Goal: Task Accomplishment & Management: Manage account settings

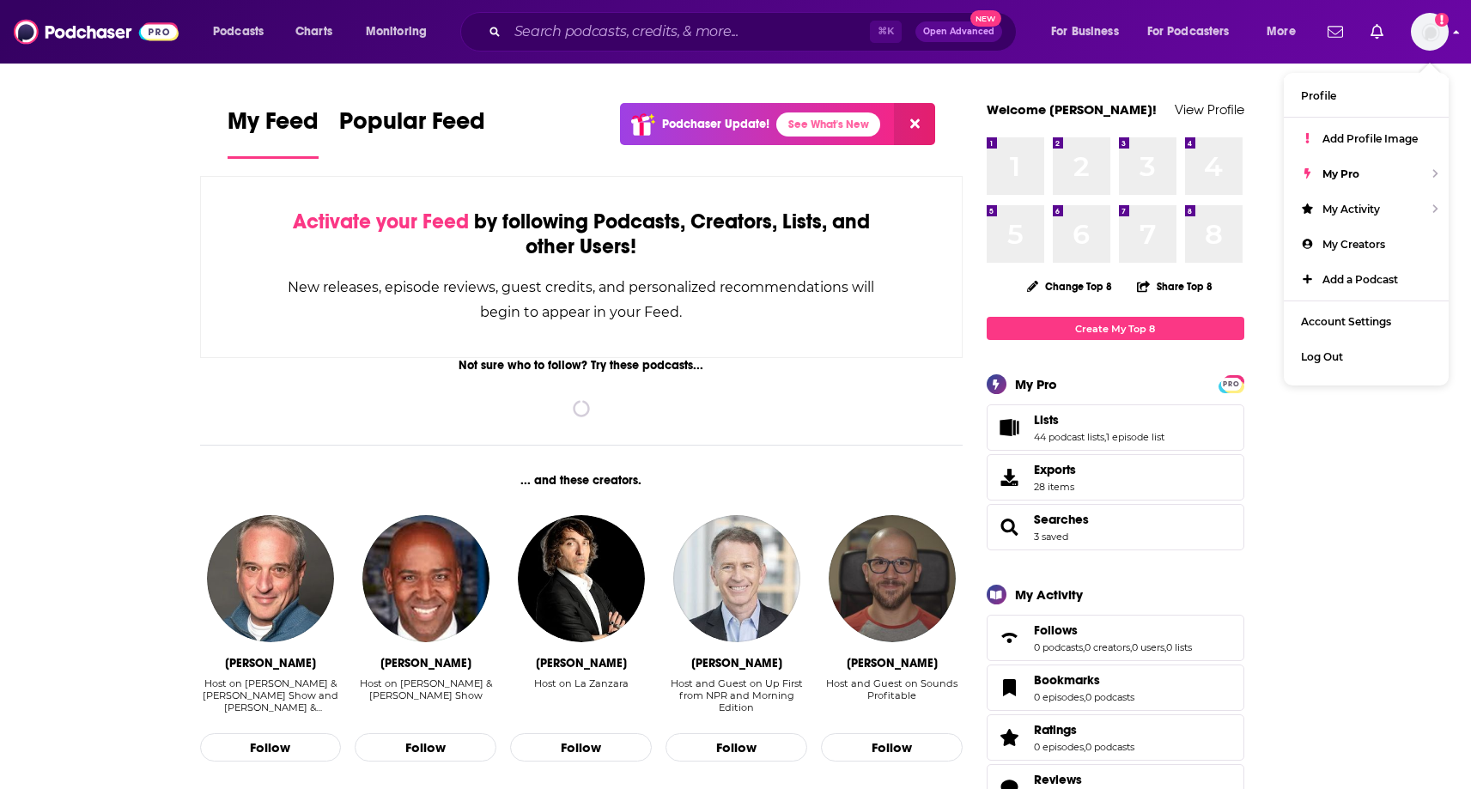
click at [1426, 40] on img "Logged in as ereardon" at bounding box center [1430, 32] width 38 height 38
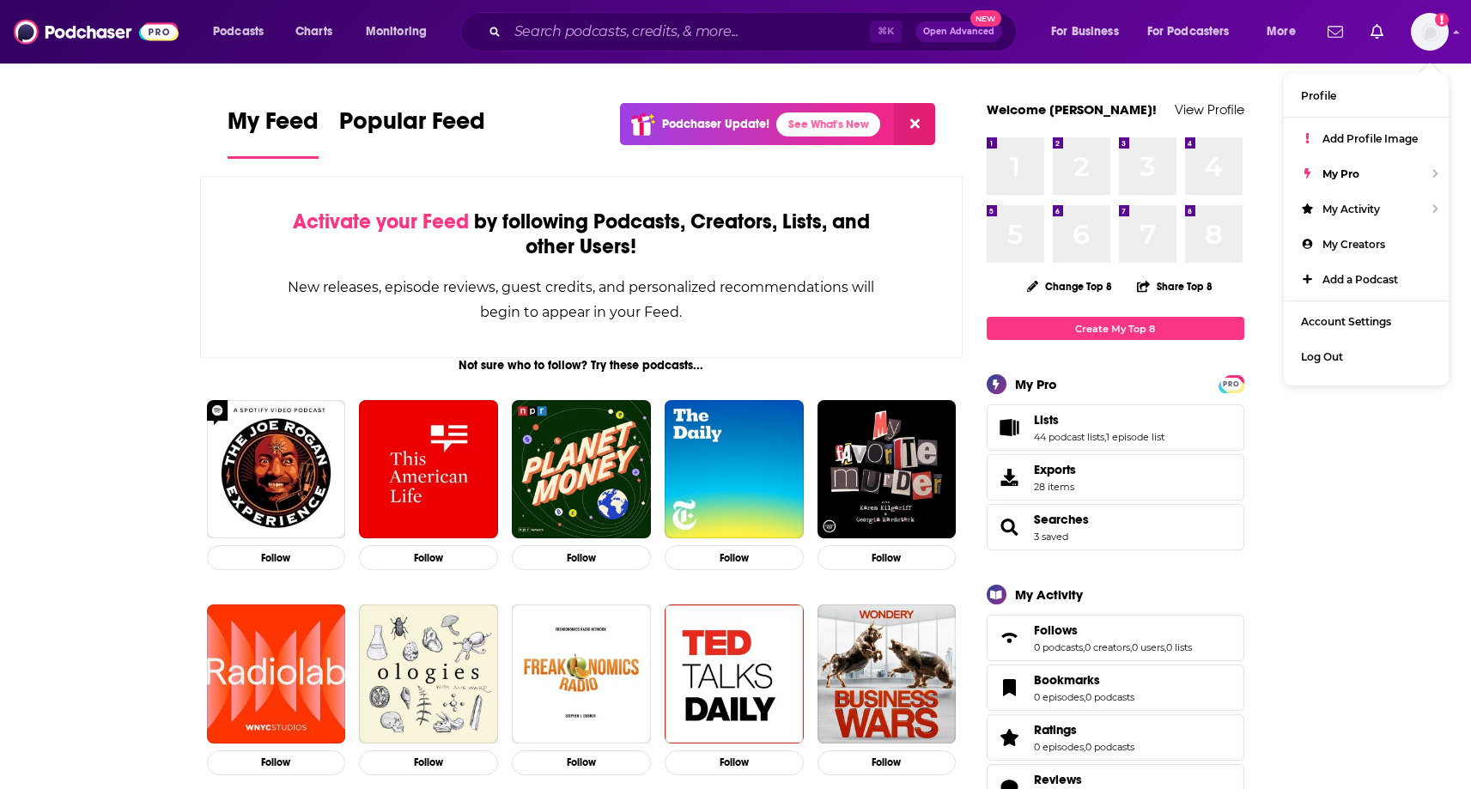
click at [613, 40] on input "Search podcasts, credits, & more..." at bounding box center [689, 31] width 362 height 27
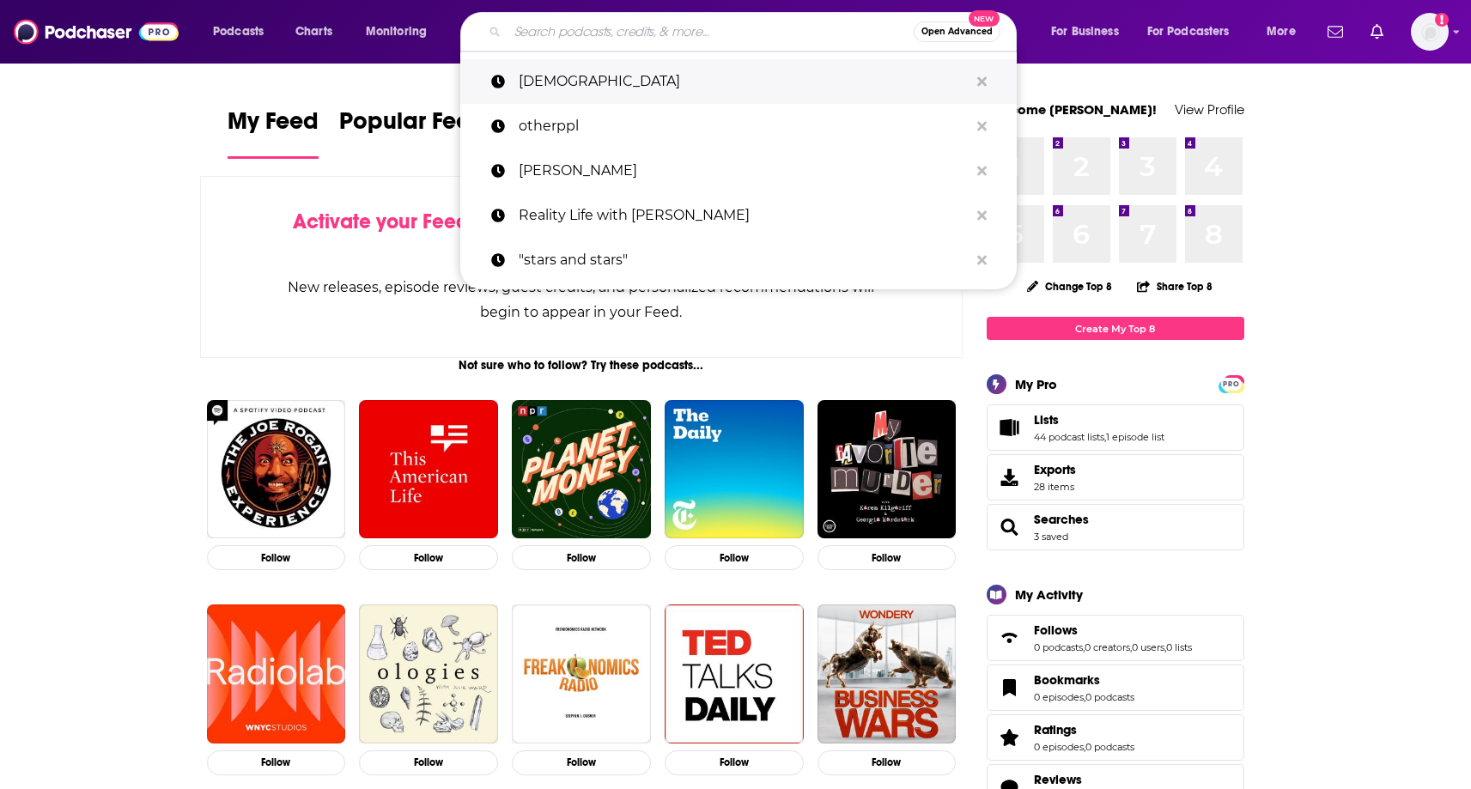
click at [634, 86] on p "[DEMOGRAPHIC_DATA]" at bounding box center [744, 81] width 450 height 45
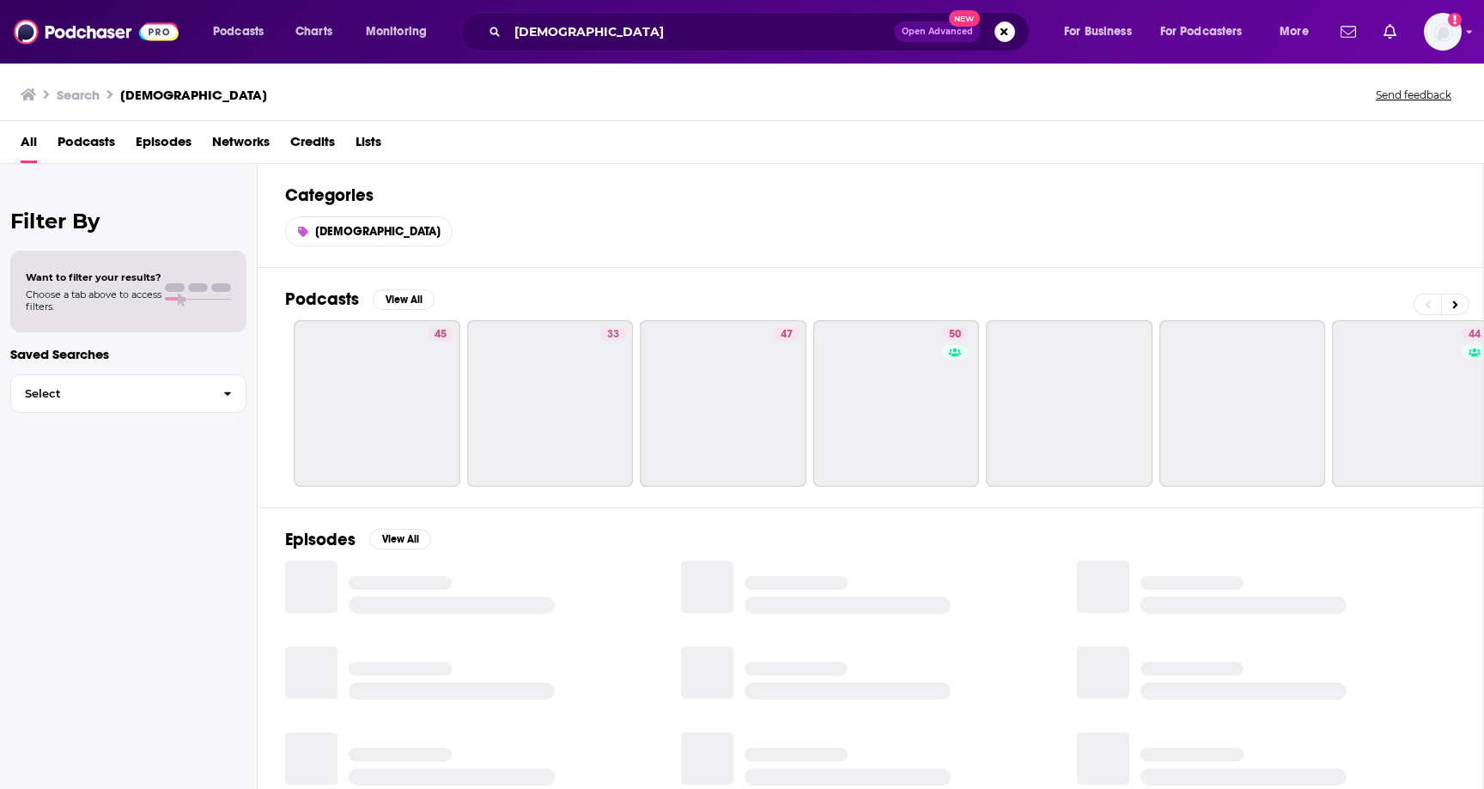
click at [634, 86] on div "Search lgbt Send feedback" at bounding box center [739, 94] width 1436 height 24
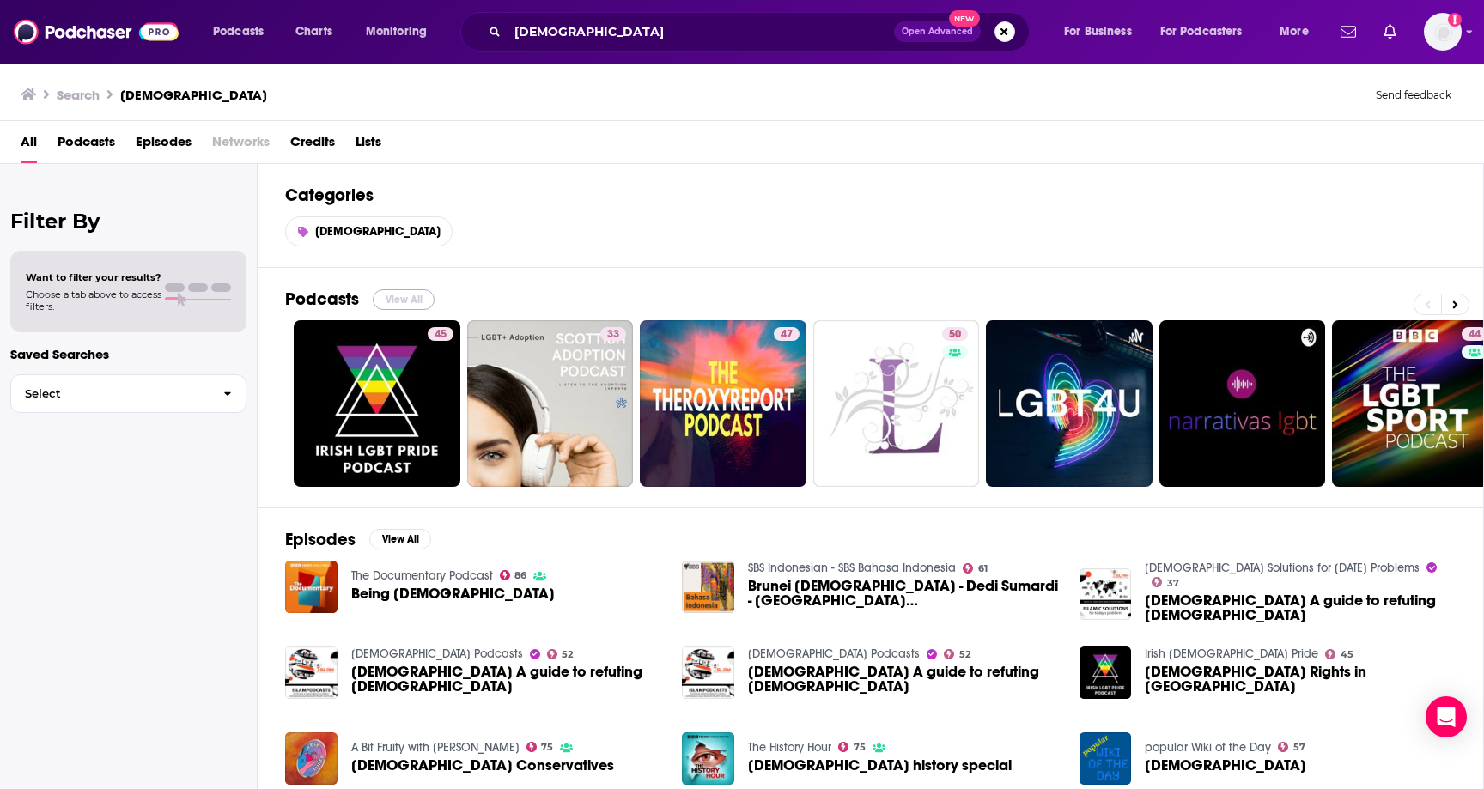
click at [394, 299] on button "View All" at bounding box center [404, 299] width 62 height 21
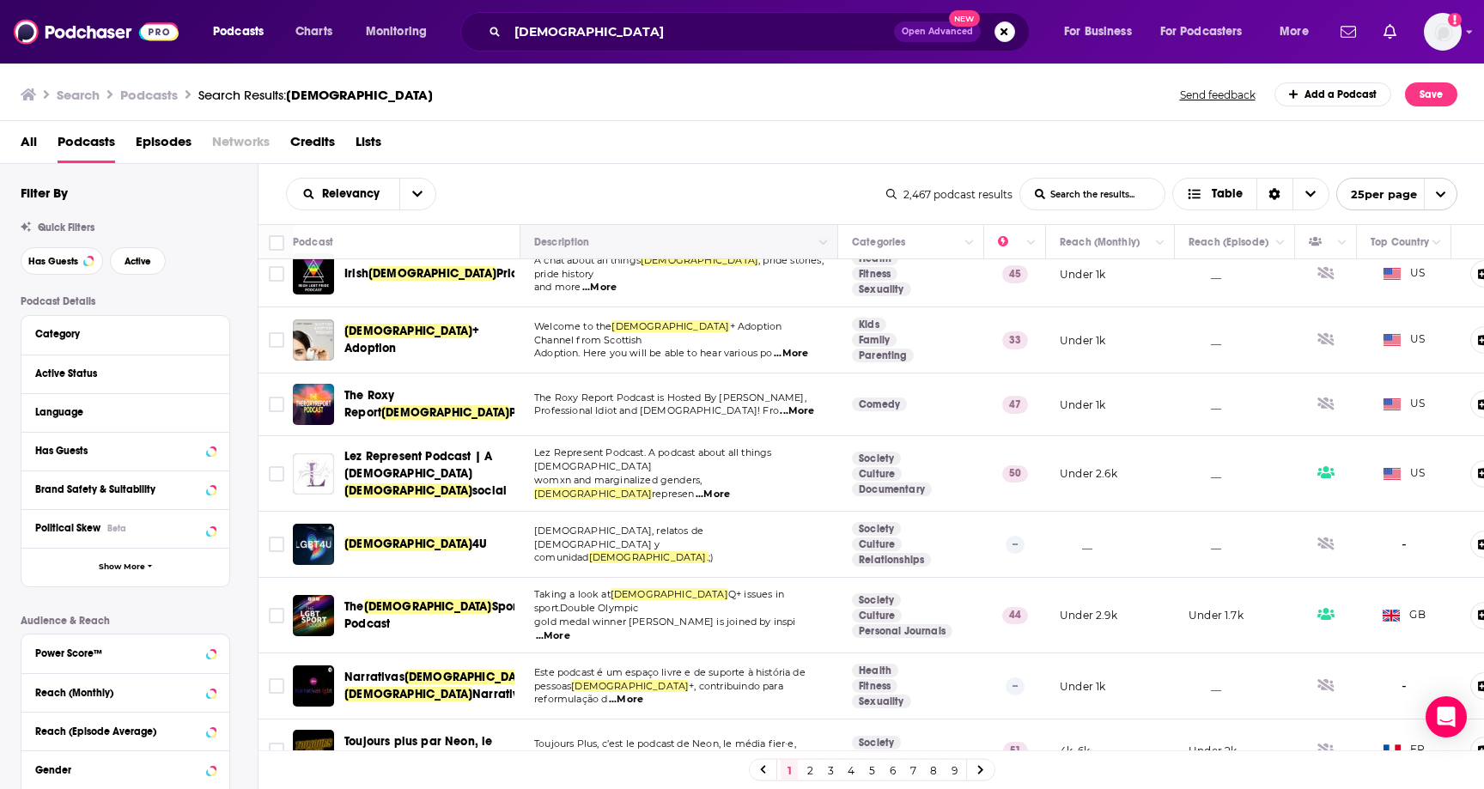
scroll to position [19, 0]
click at [149, 340] on div "Category" at bounding box center [115, 334] width 161 height 12
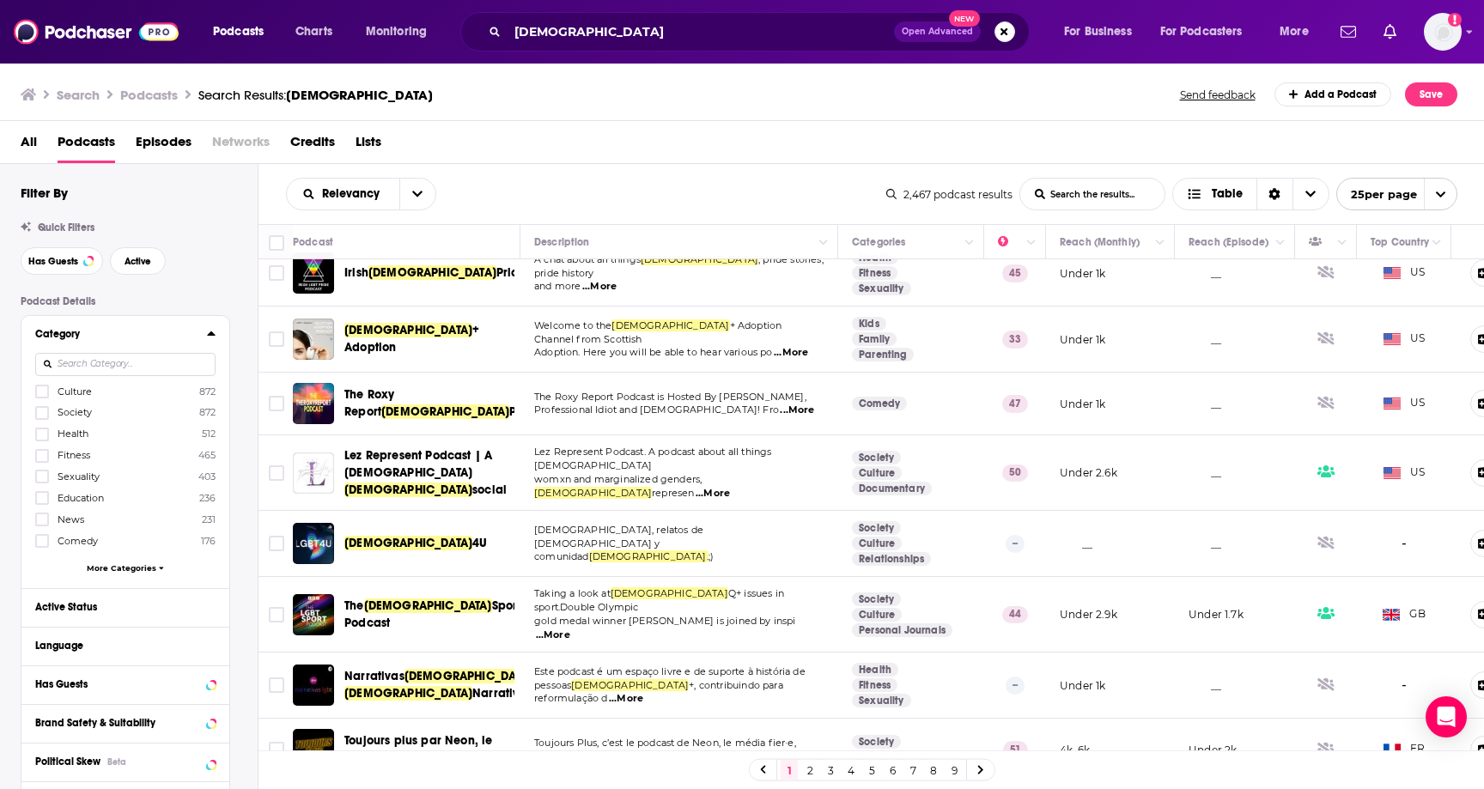
click at [151, 340] on div "Category" at bounding box center [115, 334] width 161 height 12
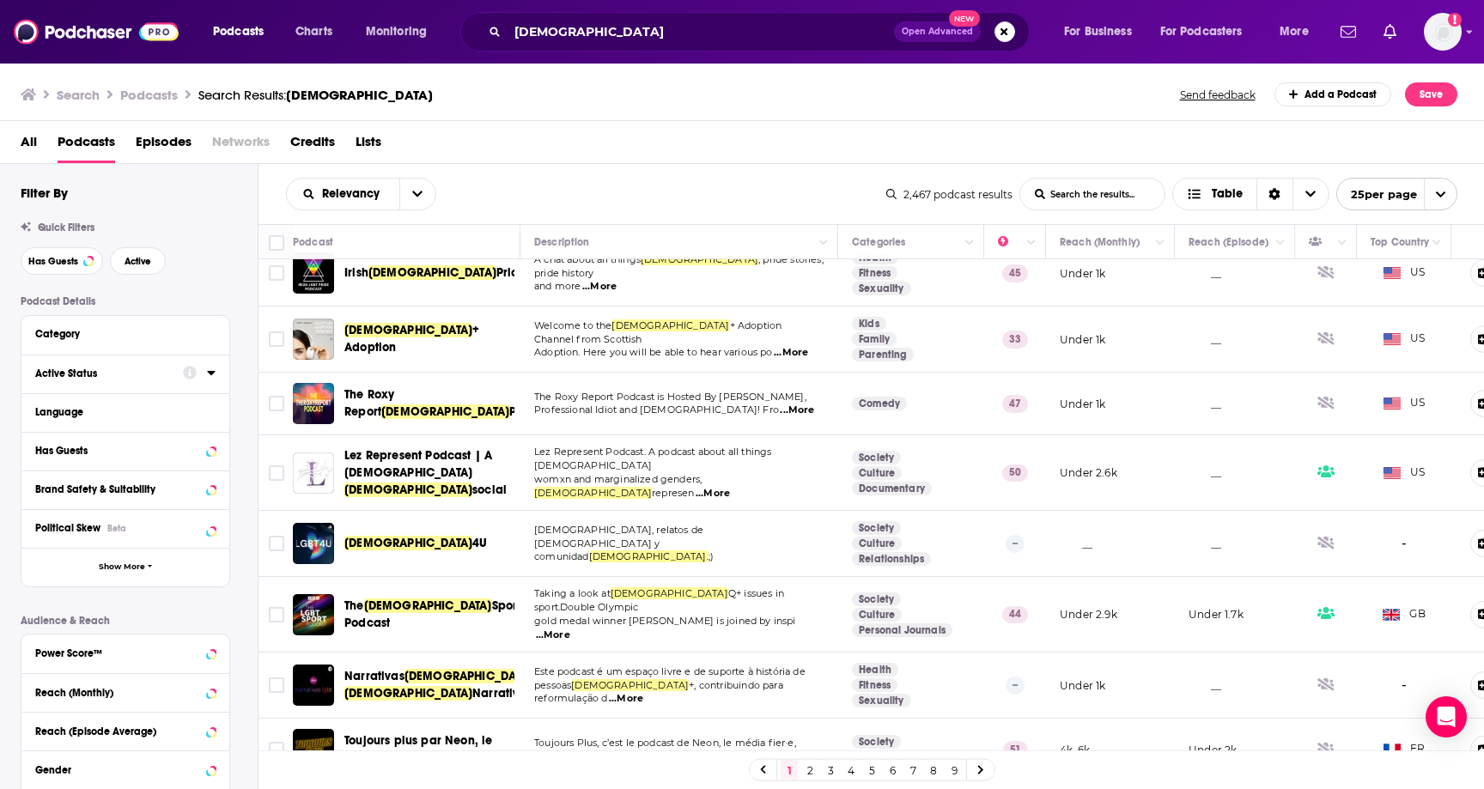
click at [101, 375] on div "Active Status" at bounding box center [103, 374] width 137 height 12
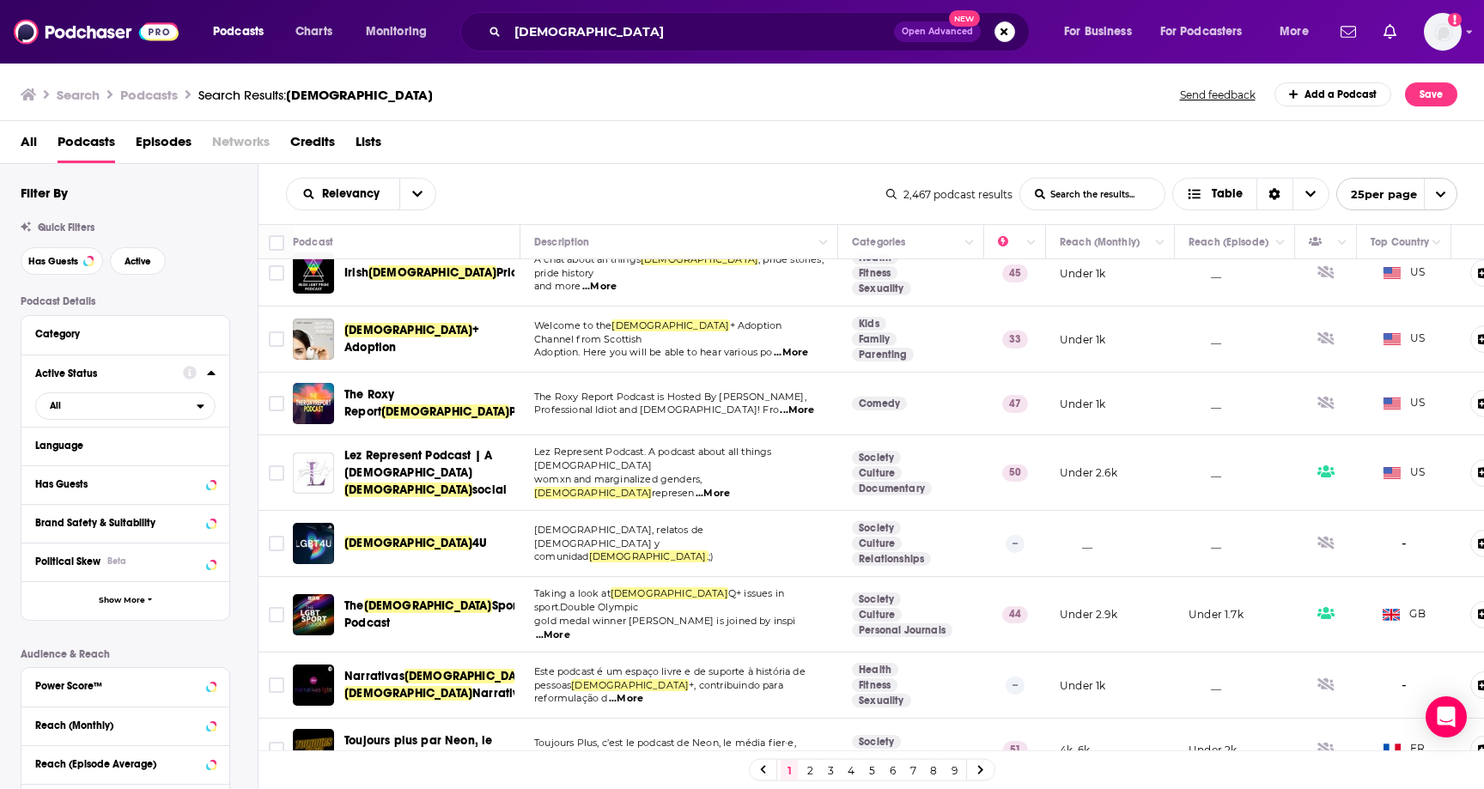
click at [101, 375] on div "Active Status" at bounding box center [103, 374] width 137 height 12
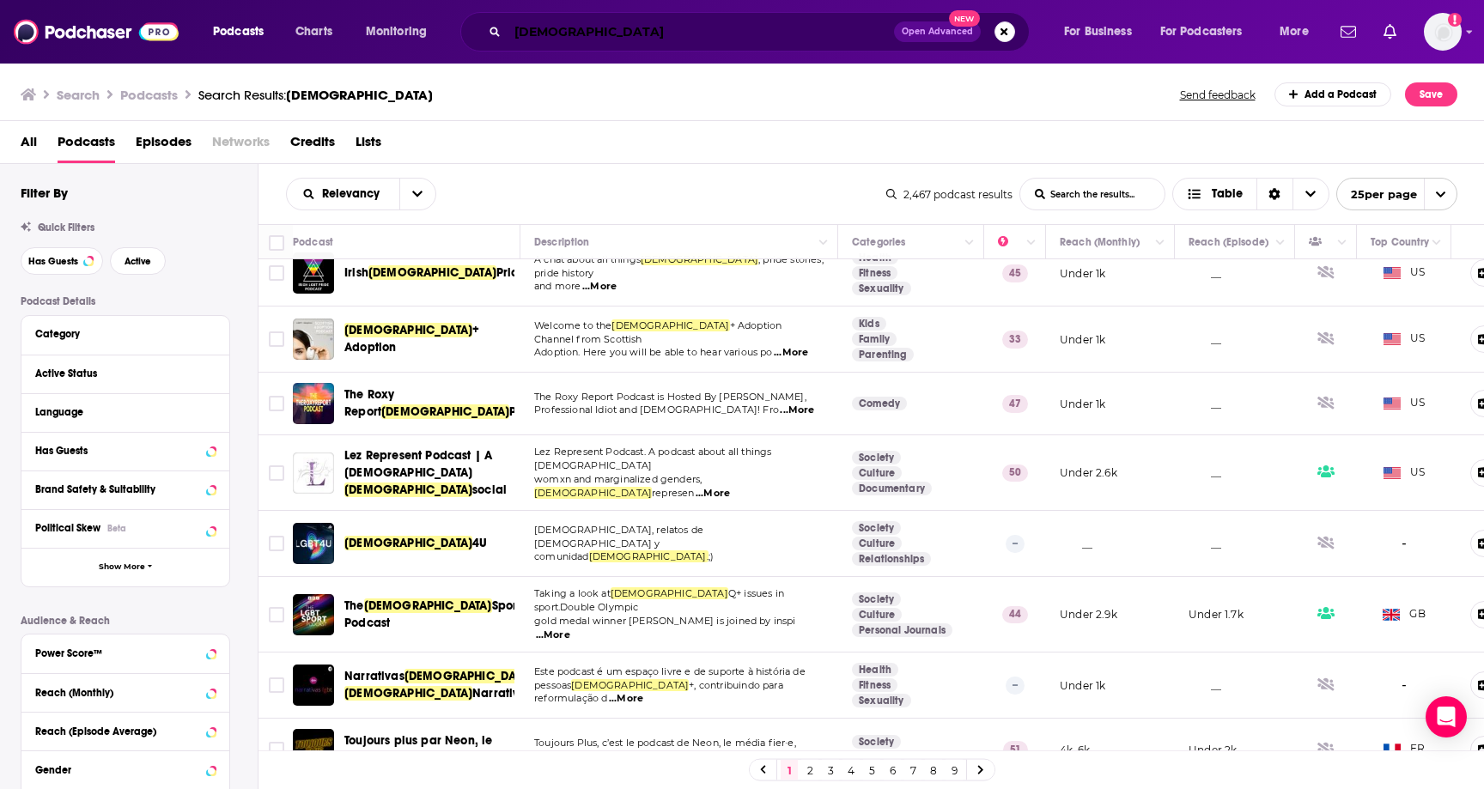
click at [639, 39] on input "[DEMOGRAPHIC_DATA]" at bounding box center [701, 31] width 386 height 27
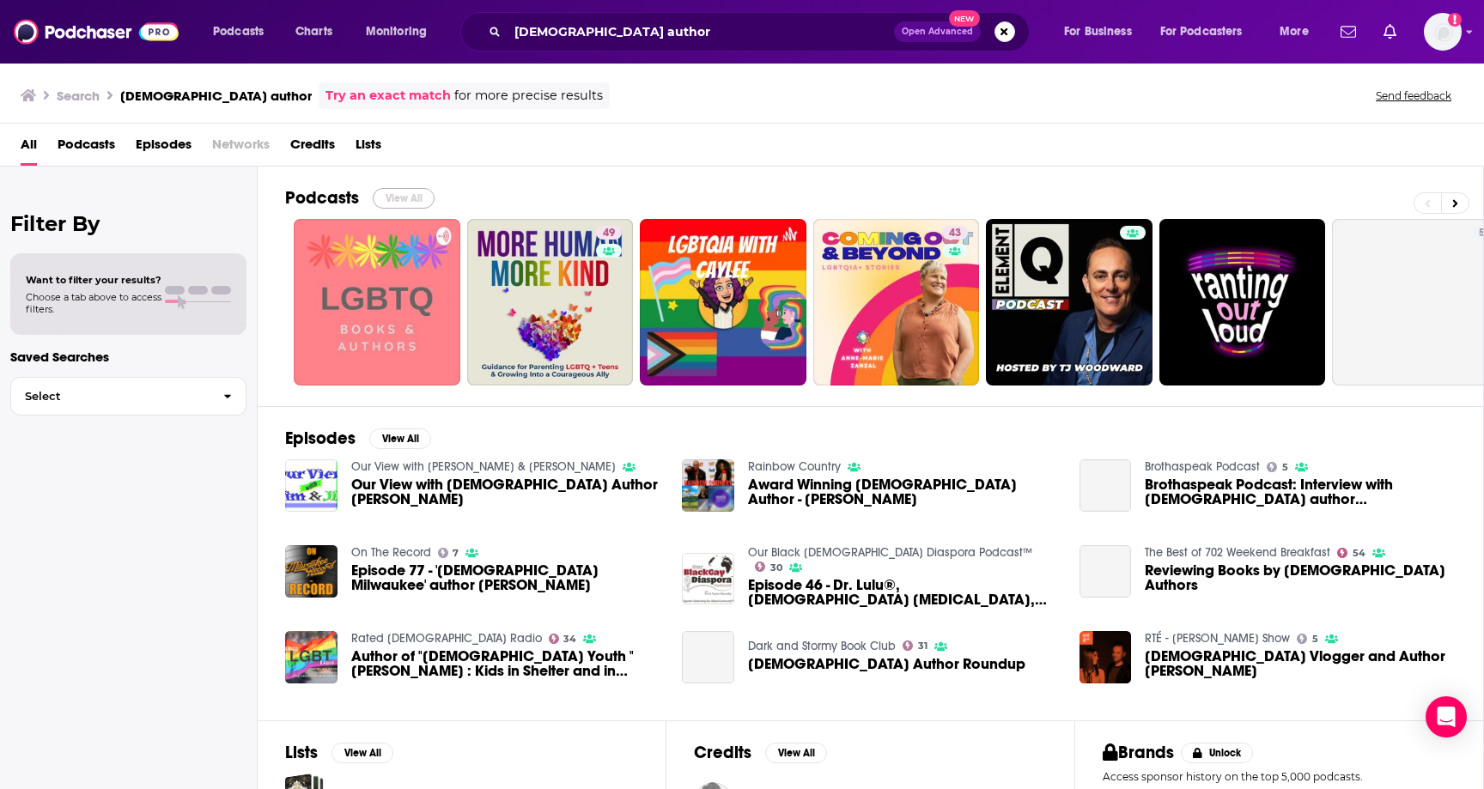
click at [428, 200] on button "View All" at bounding box center [404, 198] width 62 height 21
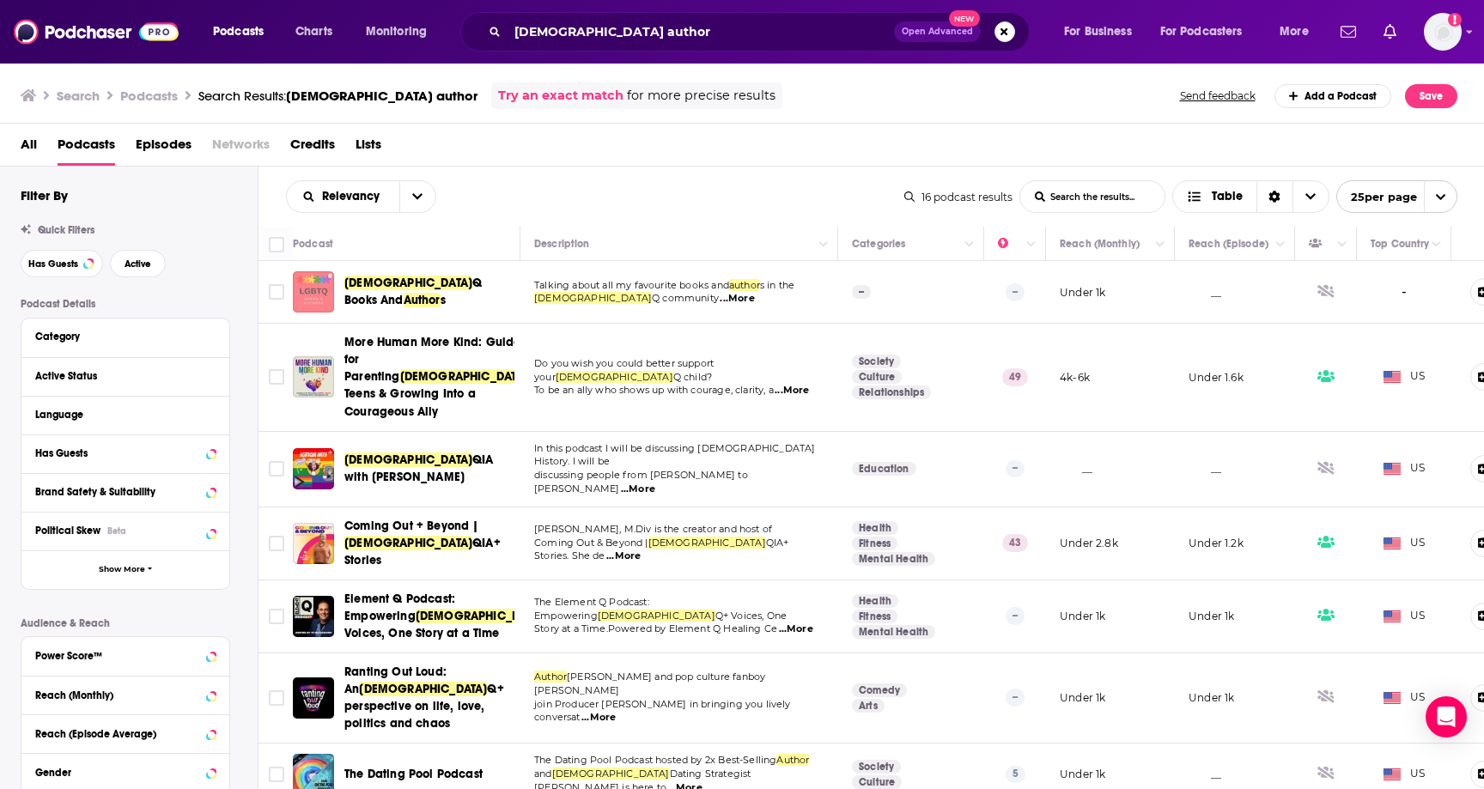
scroll to position [27, 0]
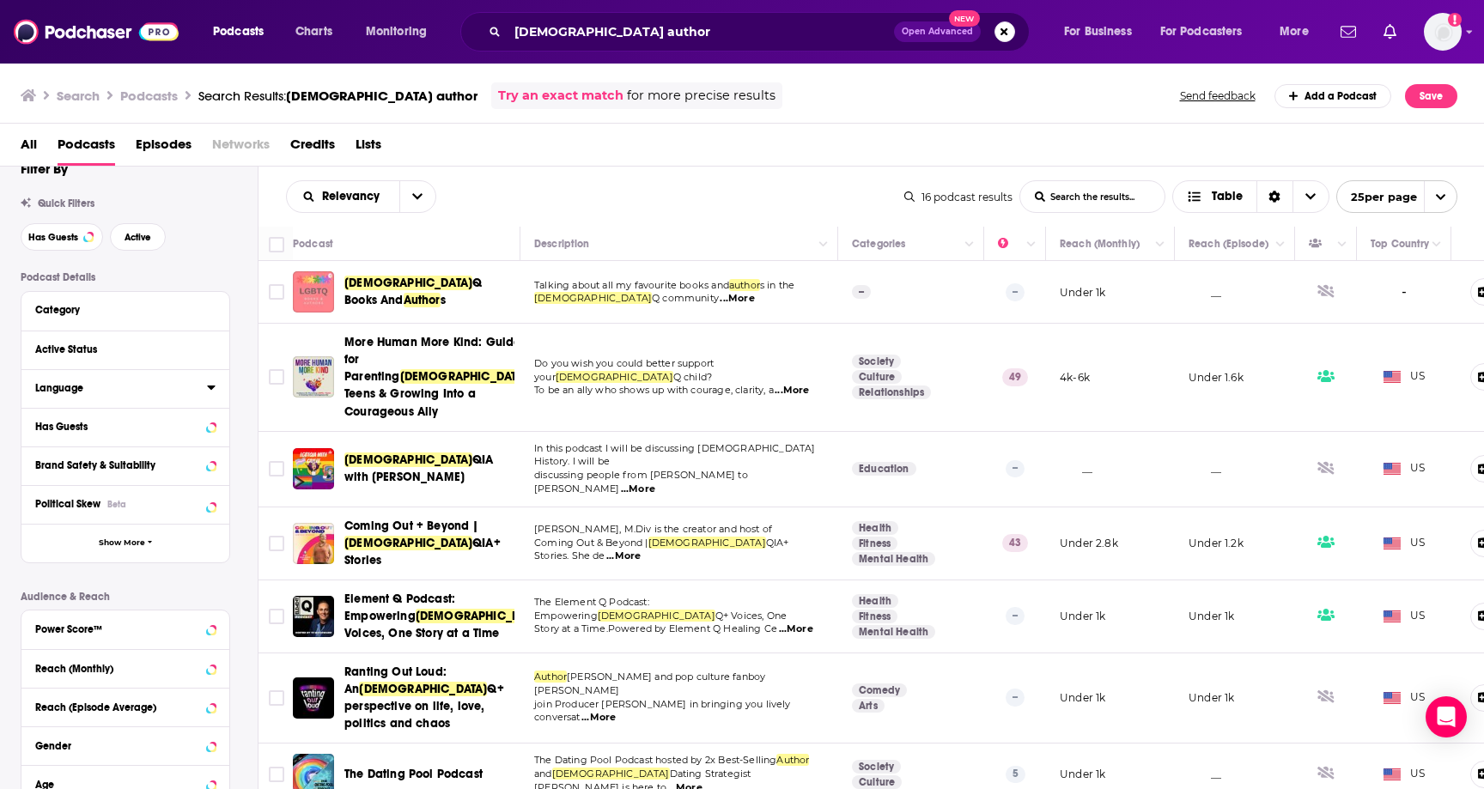
click at [64, 378] on button "Language" at bounding box center [121, 387] width 172 height 21
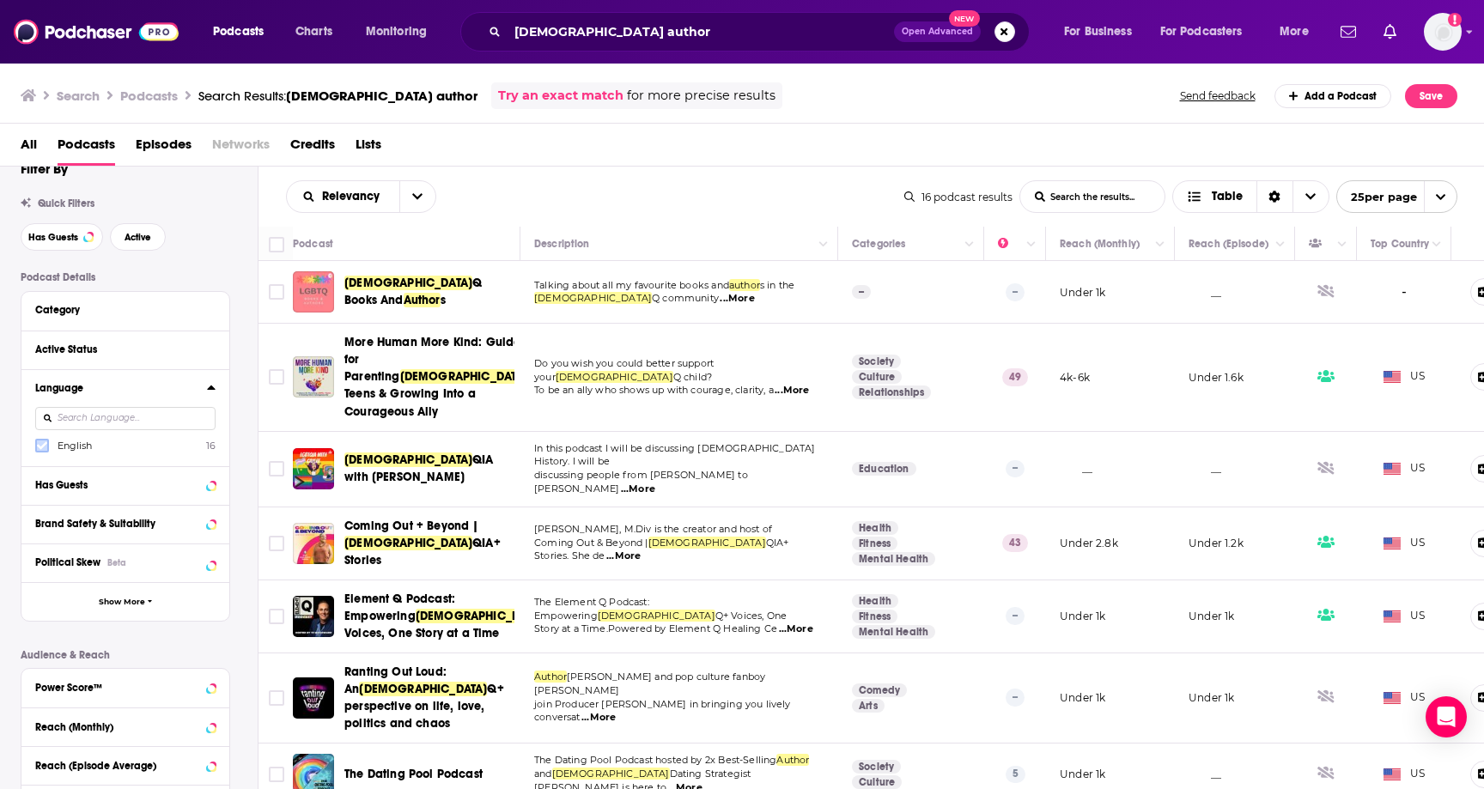
click at [42, 447] on icon at bounding box center [42, 446] width 10 height 8
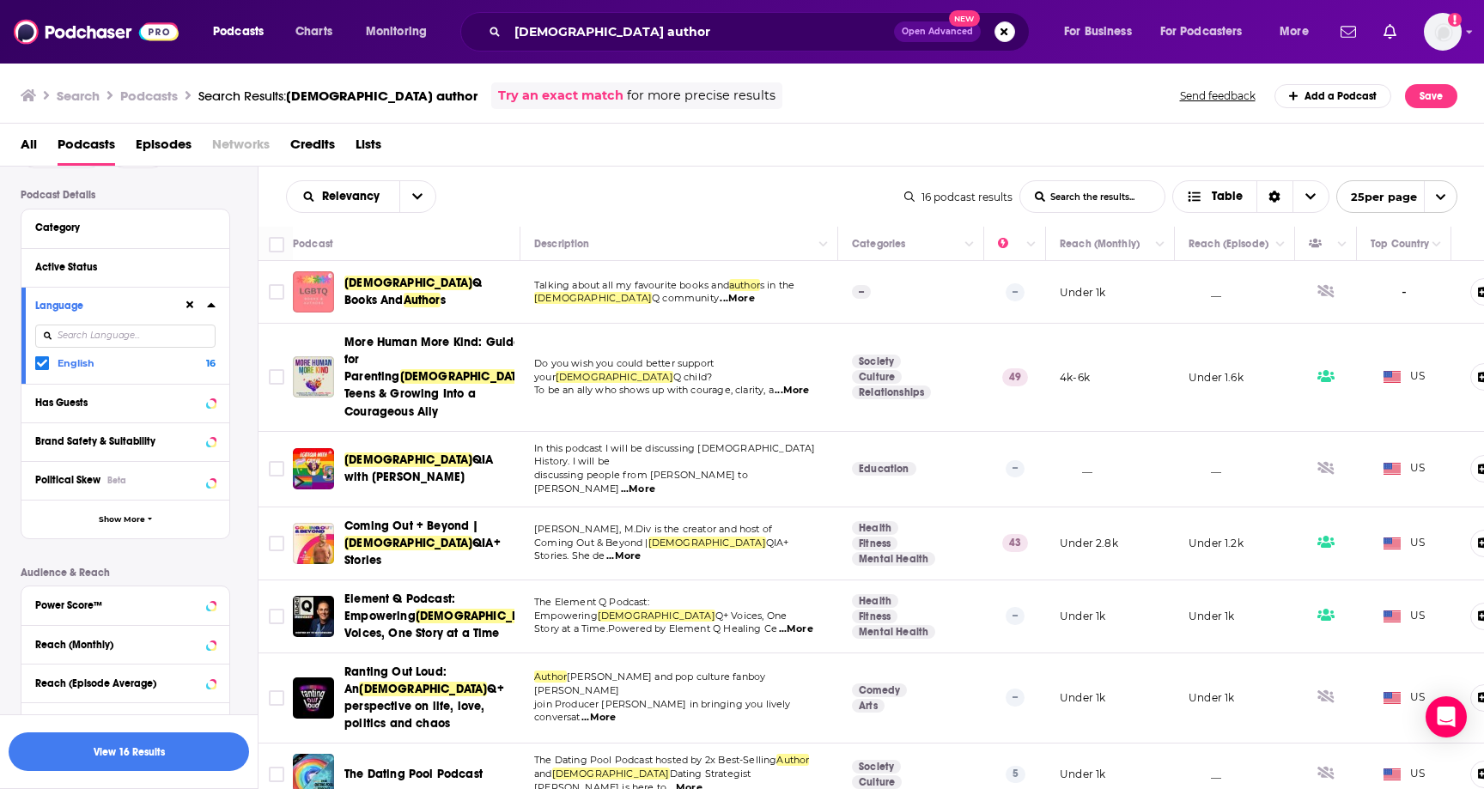
scroll to position [98, 0]
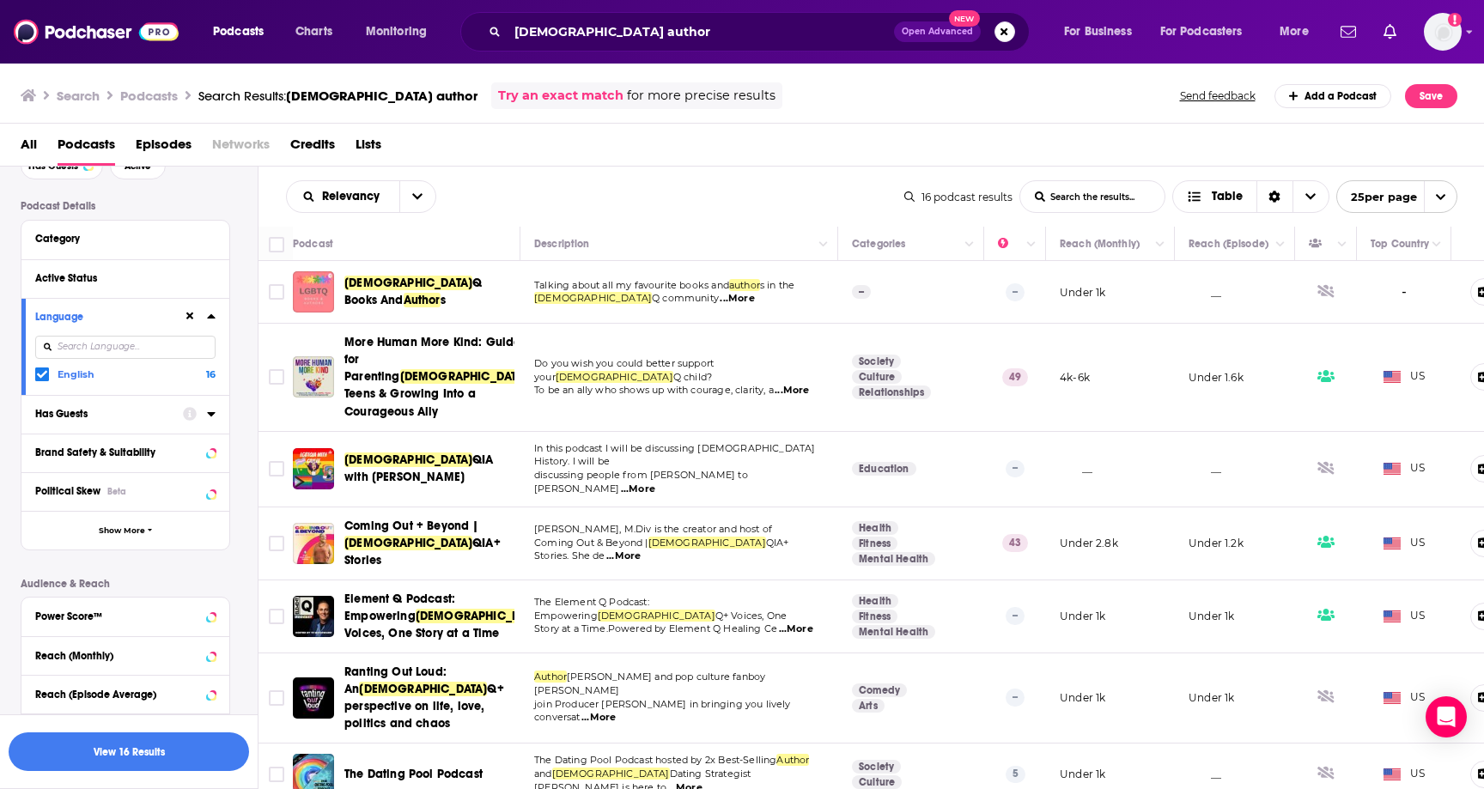
click at [116, 424] on button "Has Guests" at bounding box center [109, 413] width 148 height 21
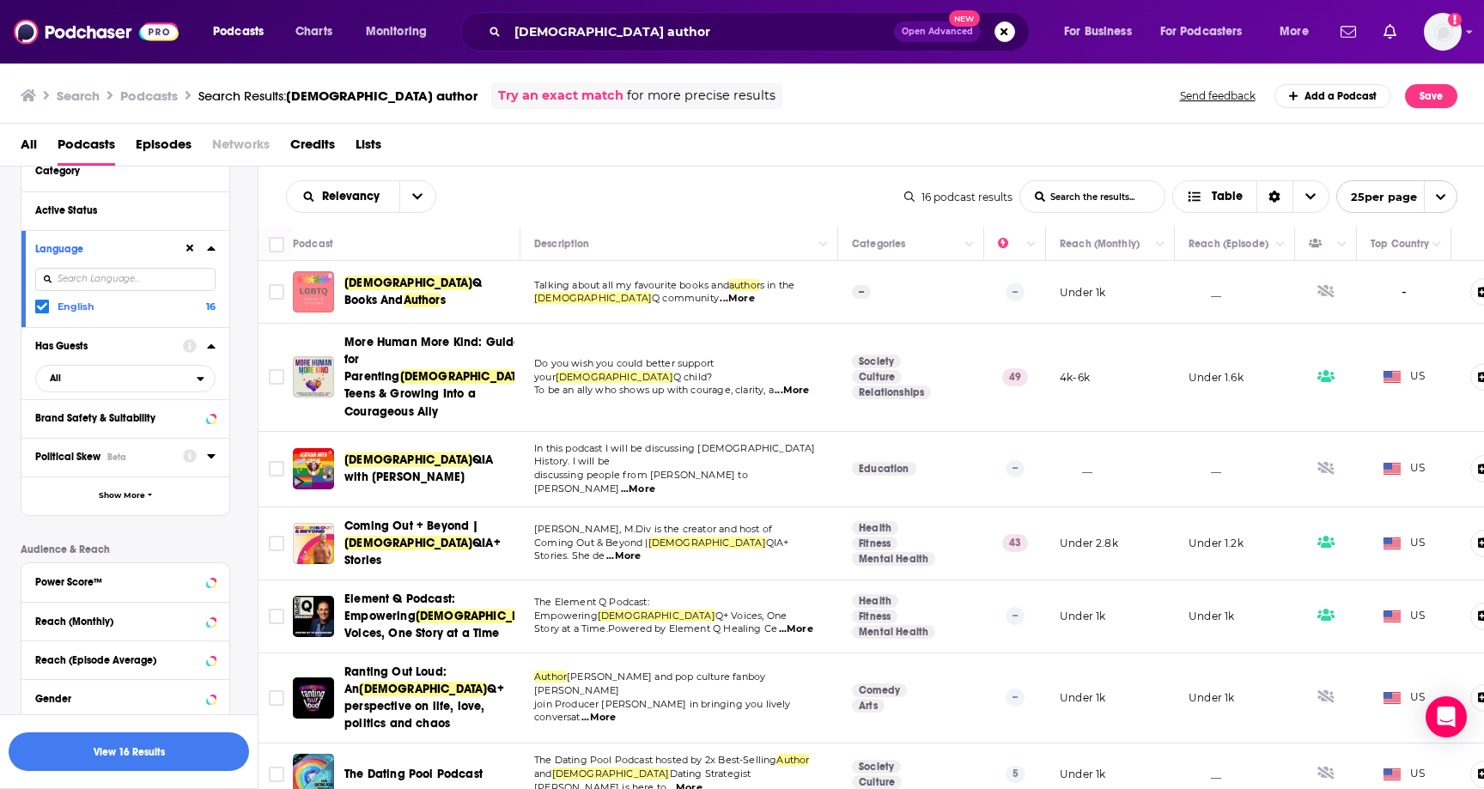
scroll to position [230, 0]
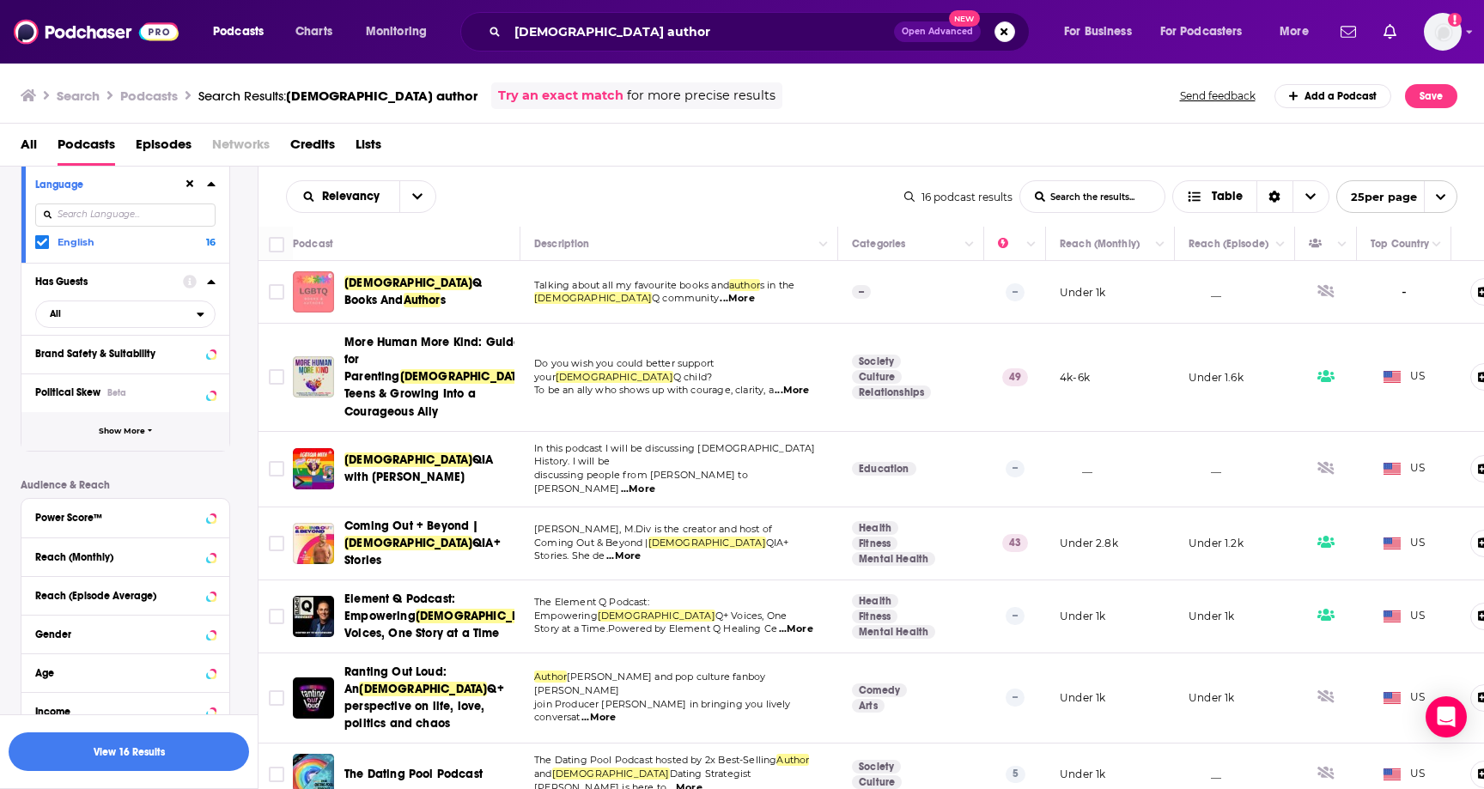
click at [112, 431] on span "Show More" at bounding box center [122, 431] width 46 height 9
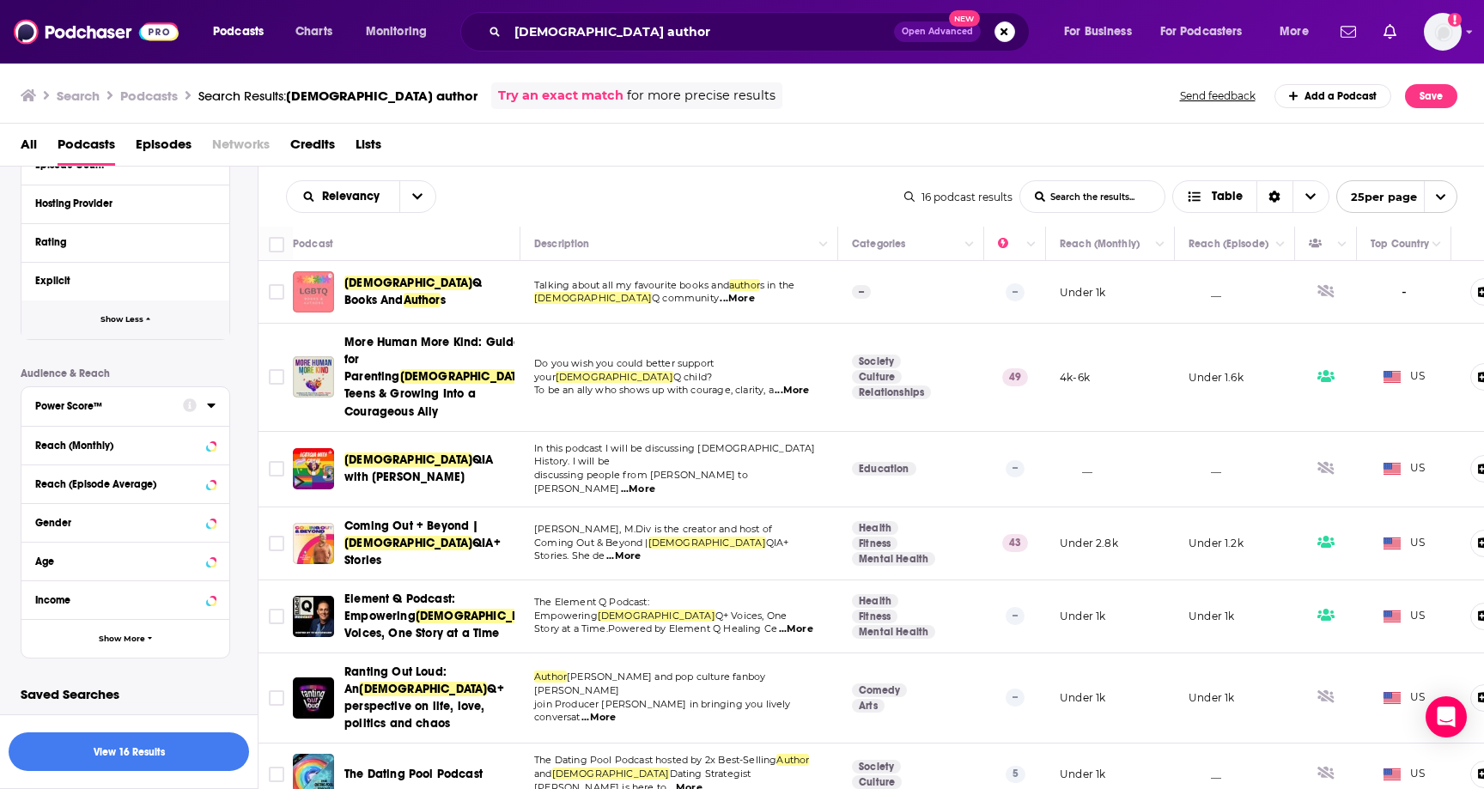
scroll to position [0, 0]
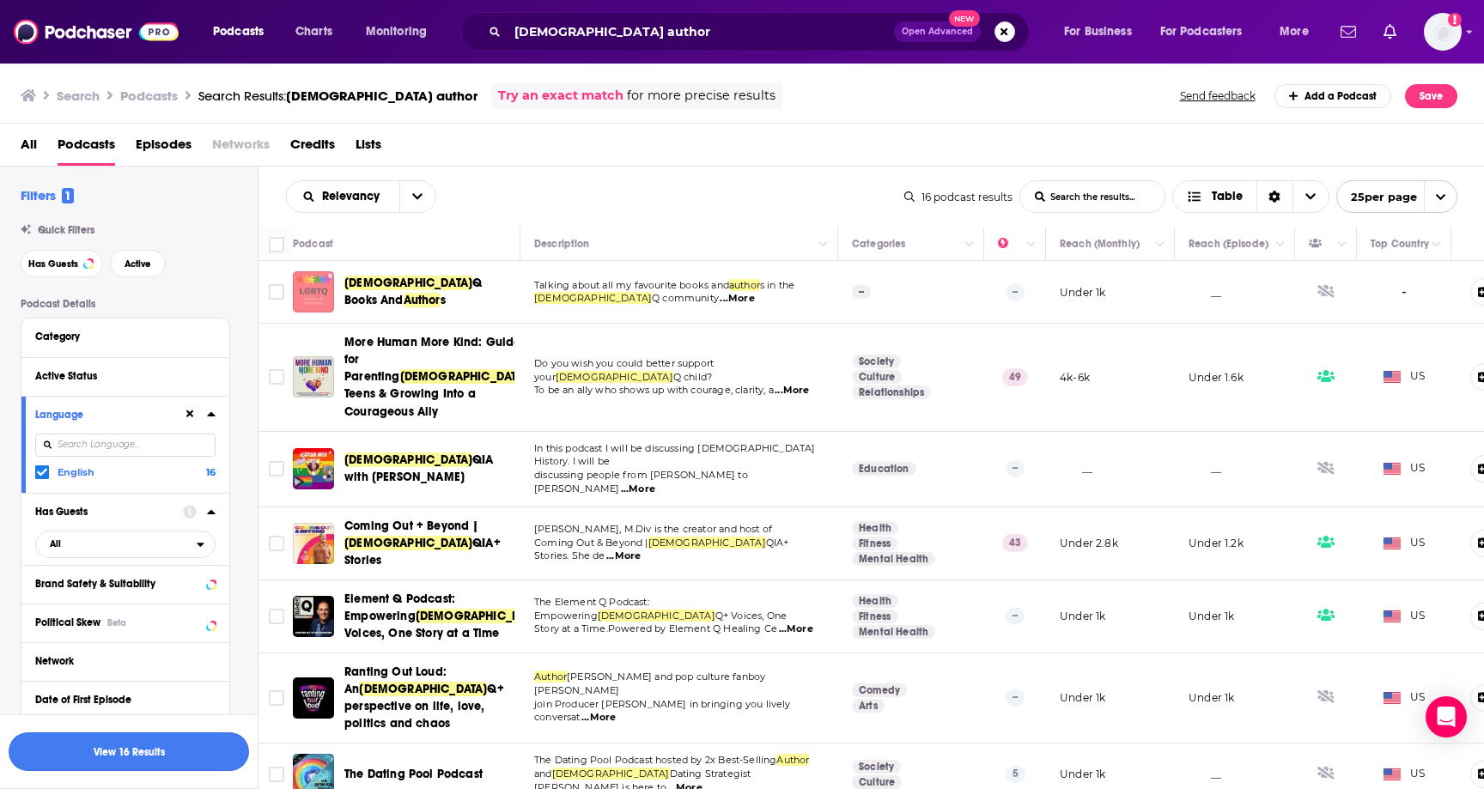
click at [102, 741] on button "View 16 Results" at bounding box center [129, 751] width 240 height 39
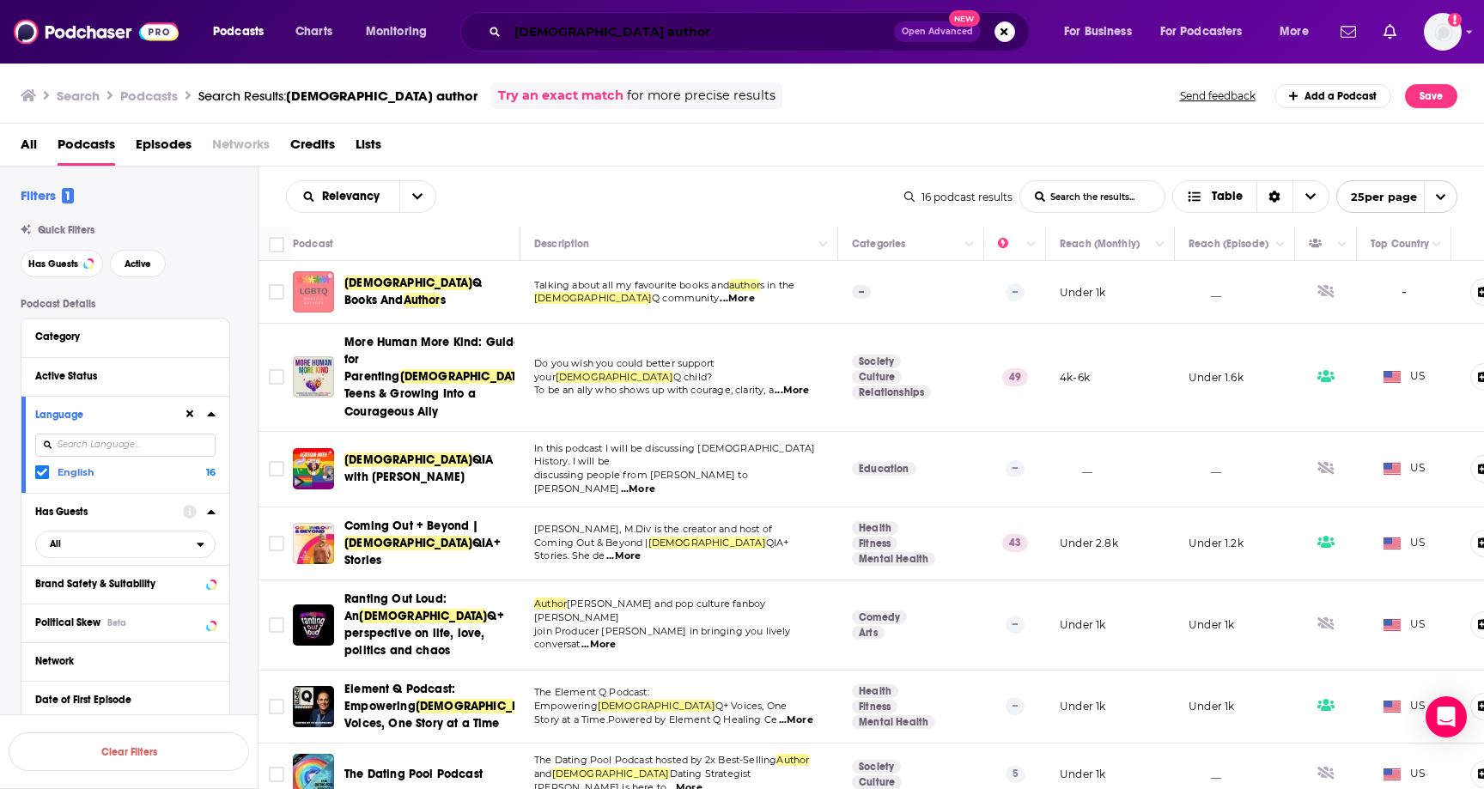
click at [610, 29] on input "[DEMOGRAPHIC_DATA] author" at bounding box center [701, 31] width 386 height 27
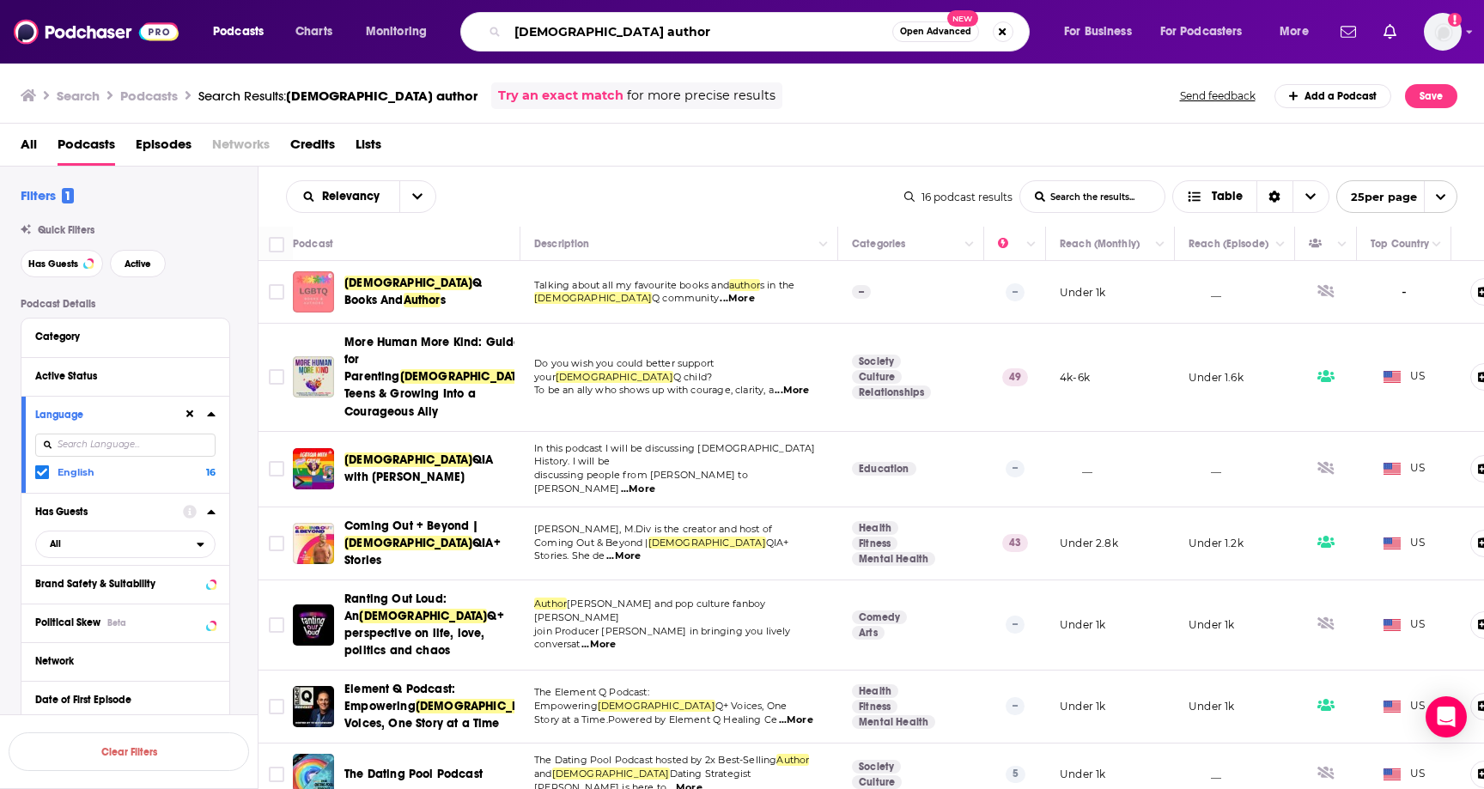
click at [610, 29] on input "[DEMOGRAPHIC_DATA] author" at bounding box center [700, 31] width 385 height 27
type input "[DEMOGRAPHIC_DATA]"
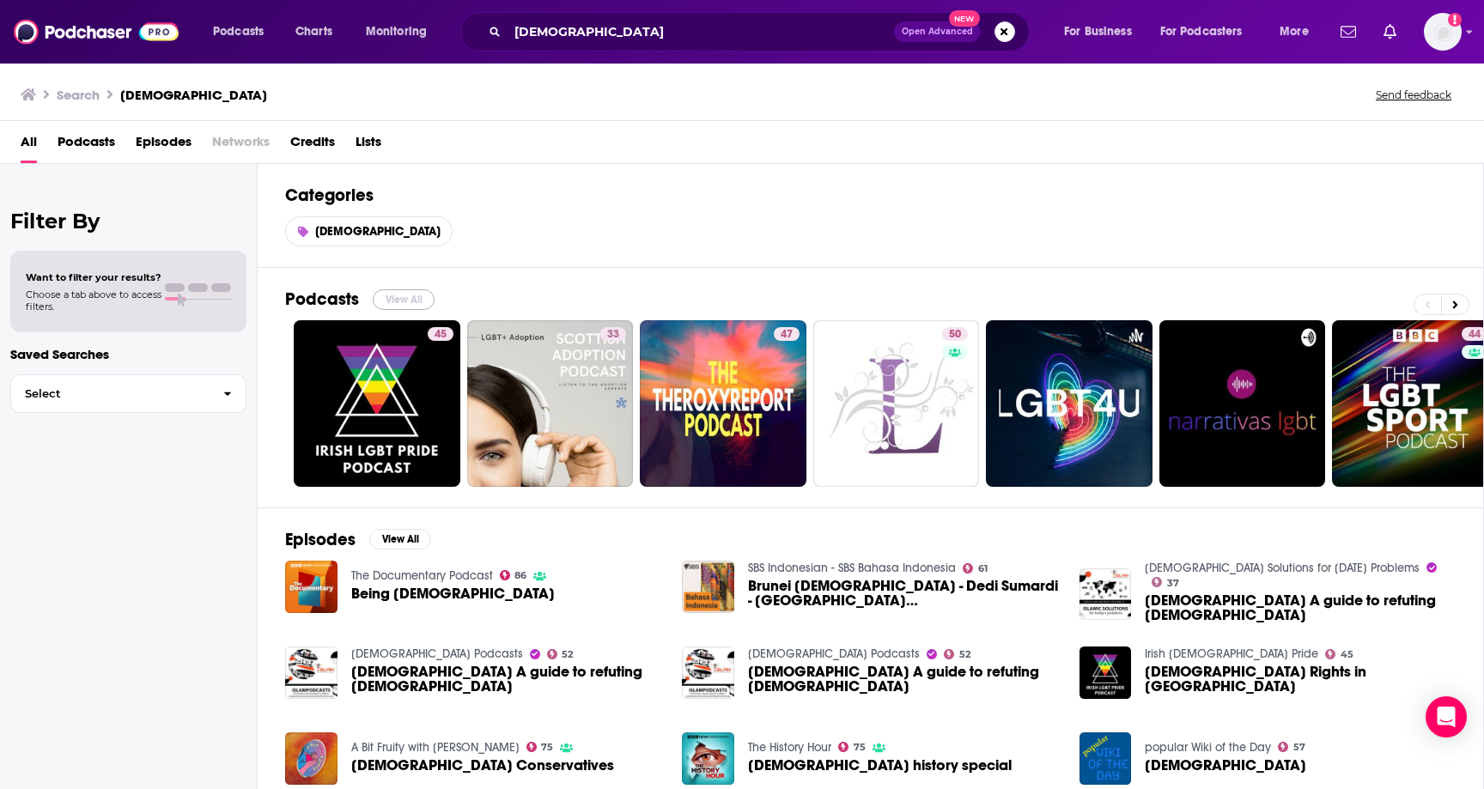
click at [406, 301] on button "View All" at bounding box center [404, 299] width 62 height 21
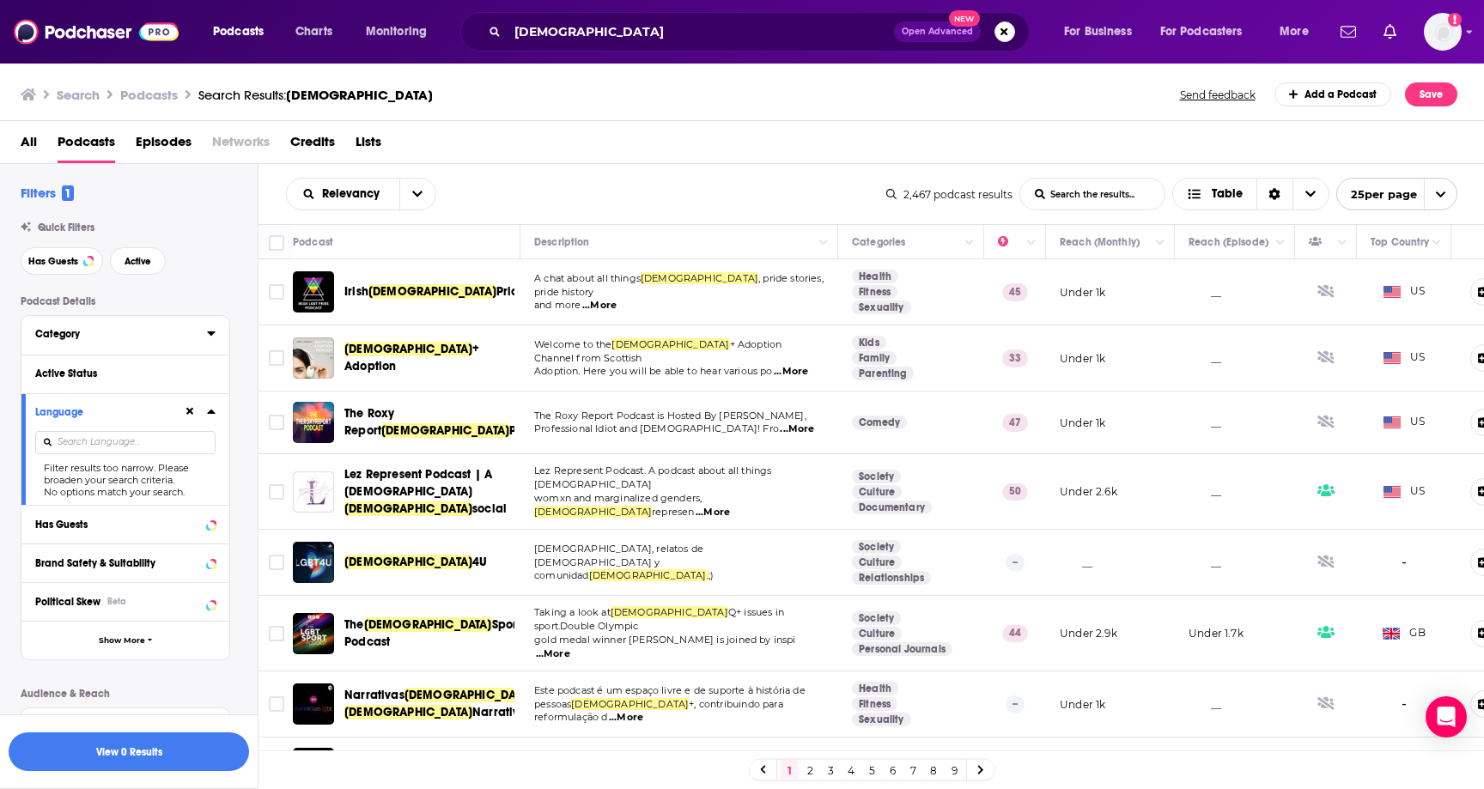
click at [114, 340] on div "Category" at bounding box center [115, 334] width 161 height 12
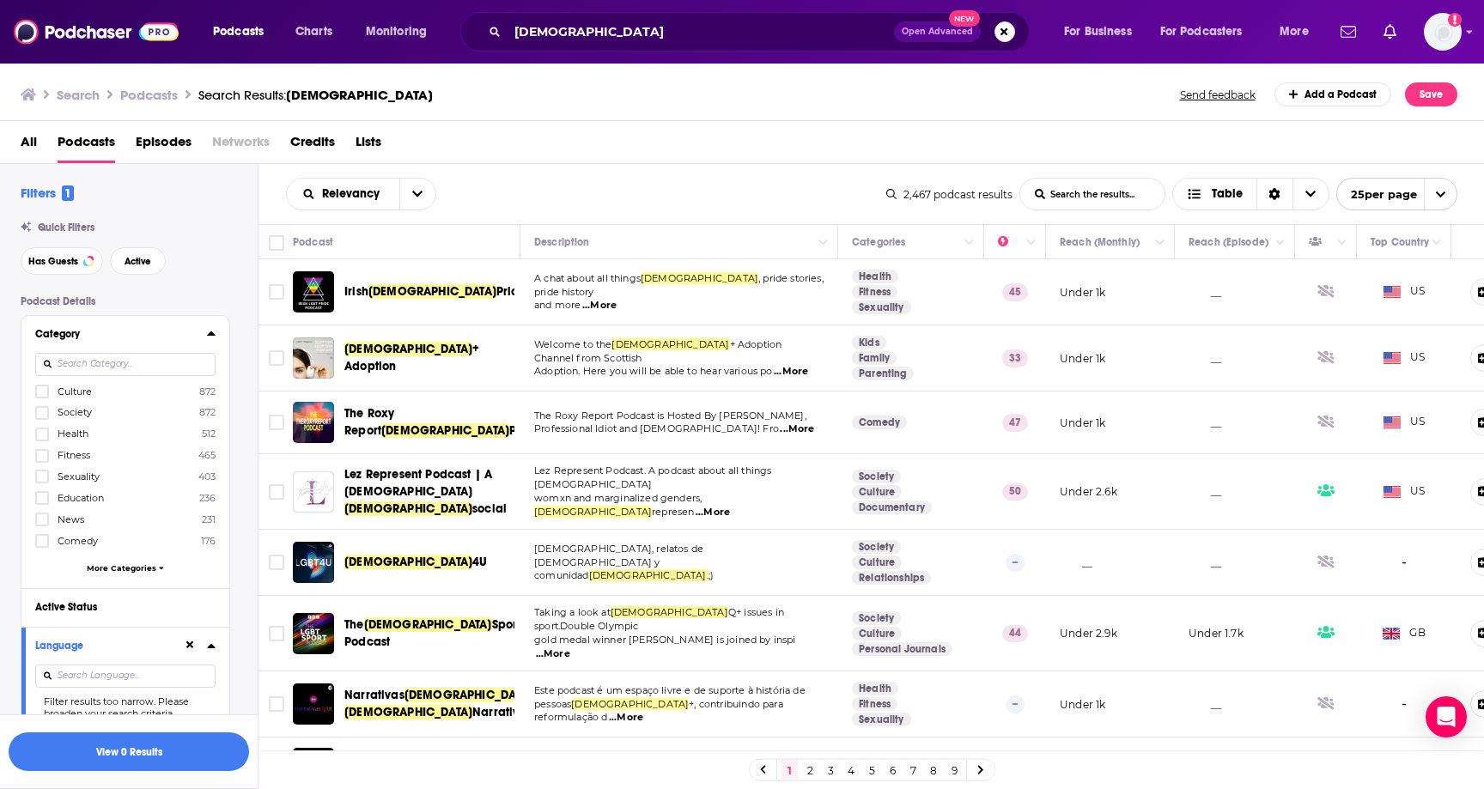
click at [114, 340] on div "Category" at bounding box center [115, 334] width 161 height 12
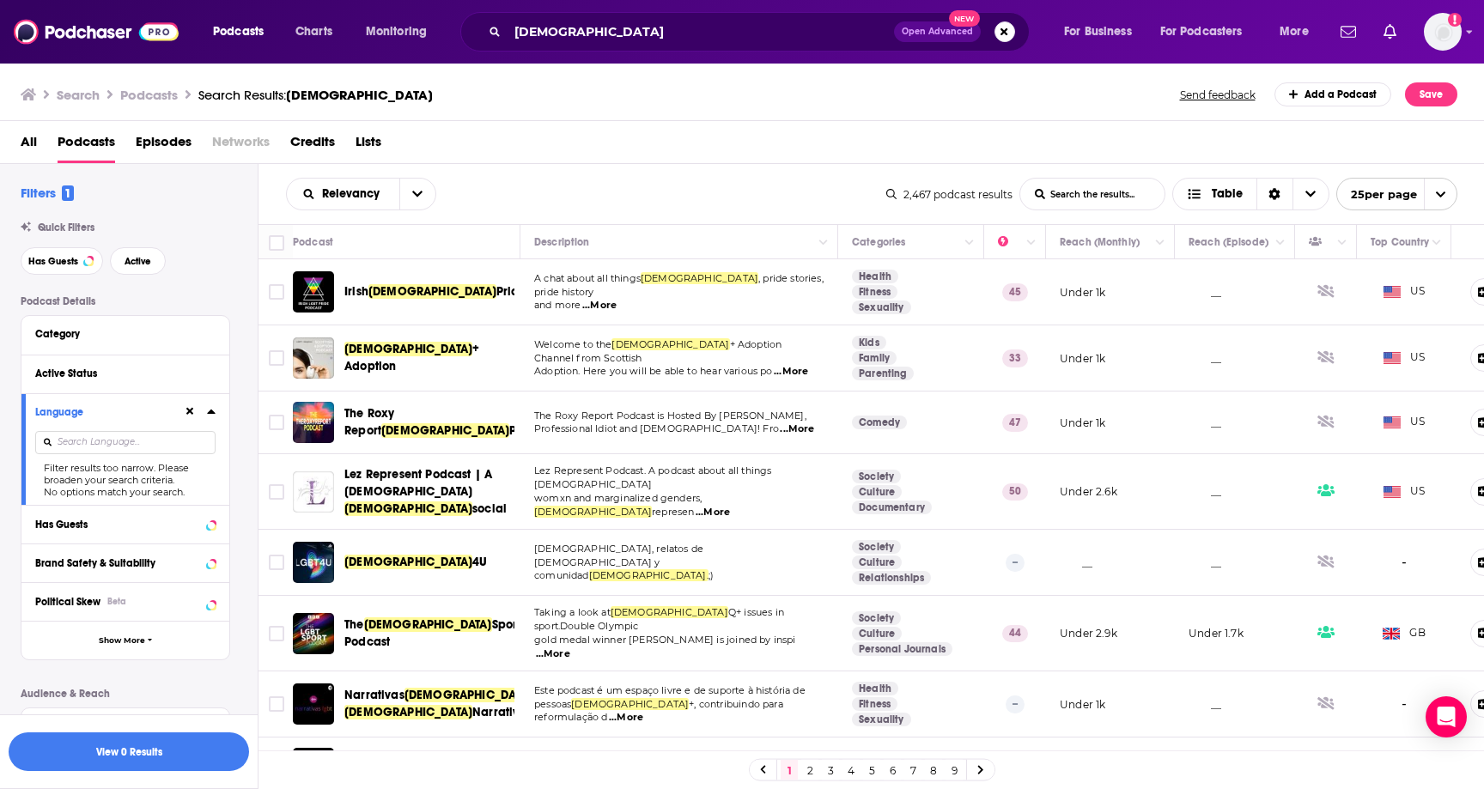
click at [105, 386] on div "Active Status" at bounding box center [125, 374] width 208 height 39
click at [70, 369] on div "Active Status" at bounding box center [103, 374] width 137 height 12
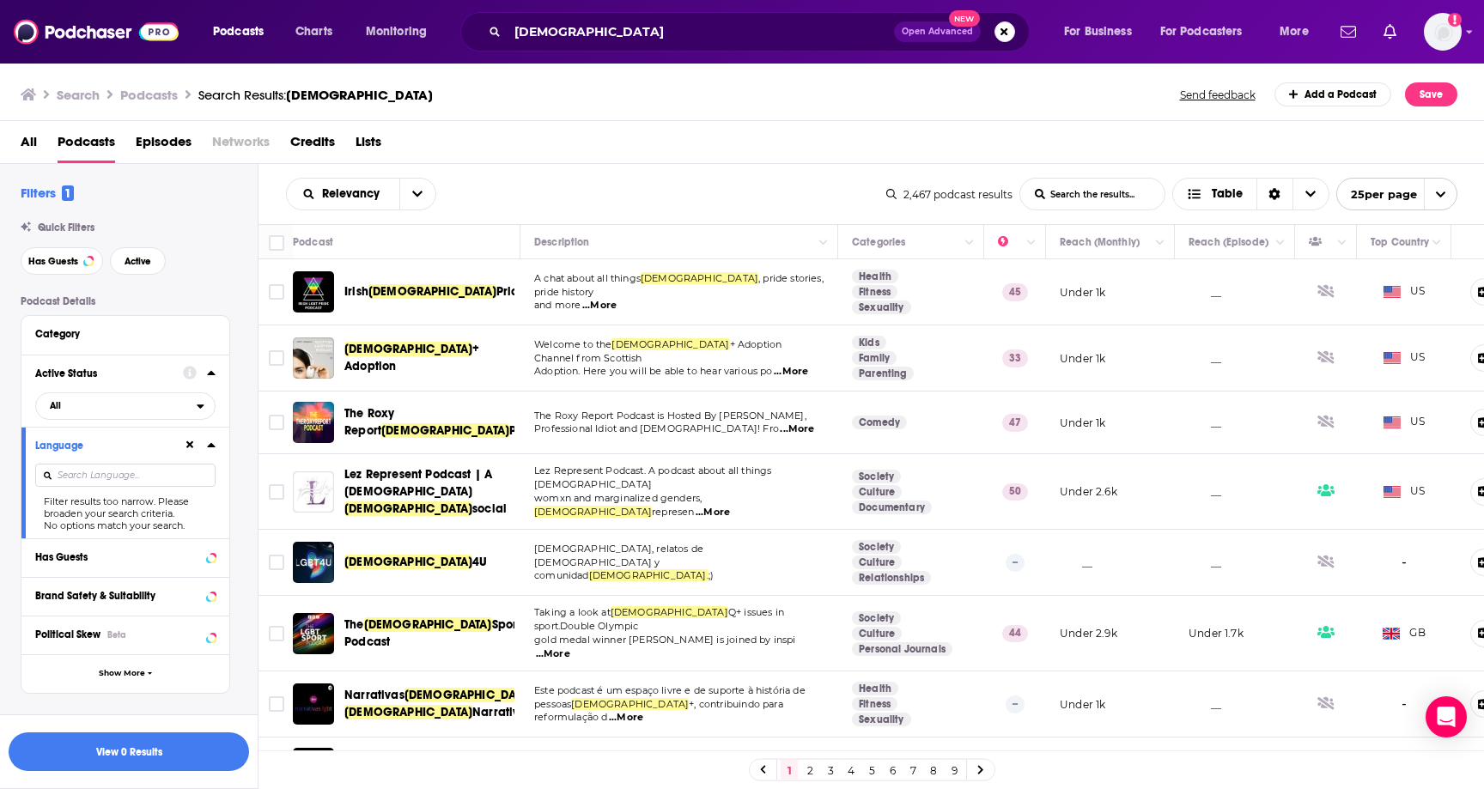
click at [70, 369] on div "Active Status" at bounding box center [103, 374] width 137 height 12
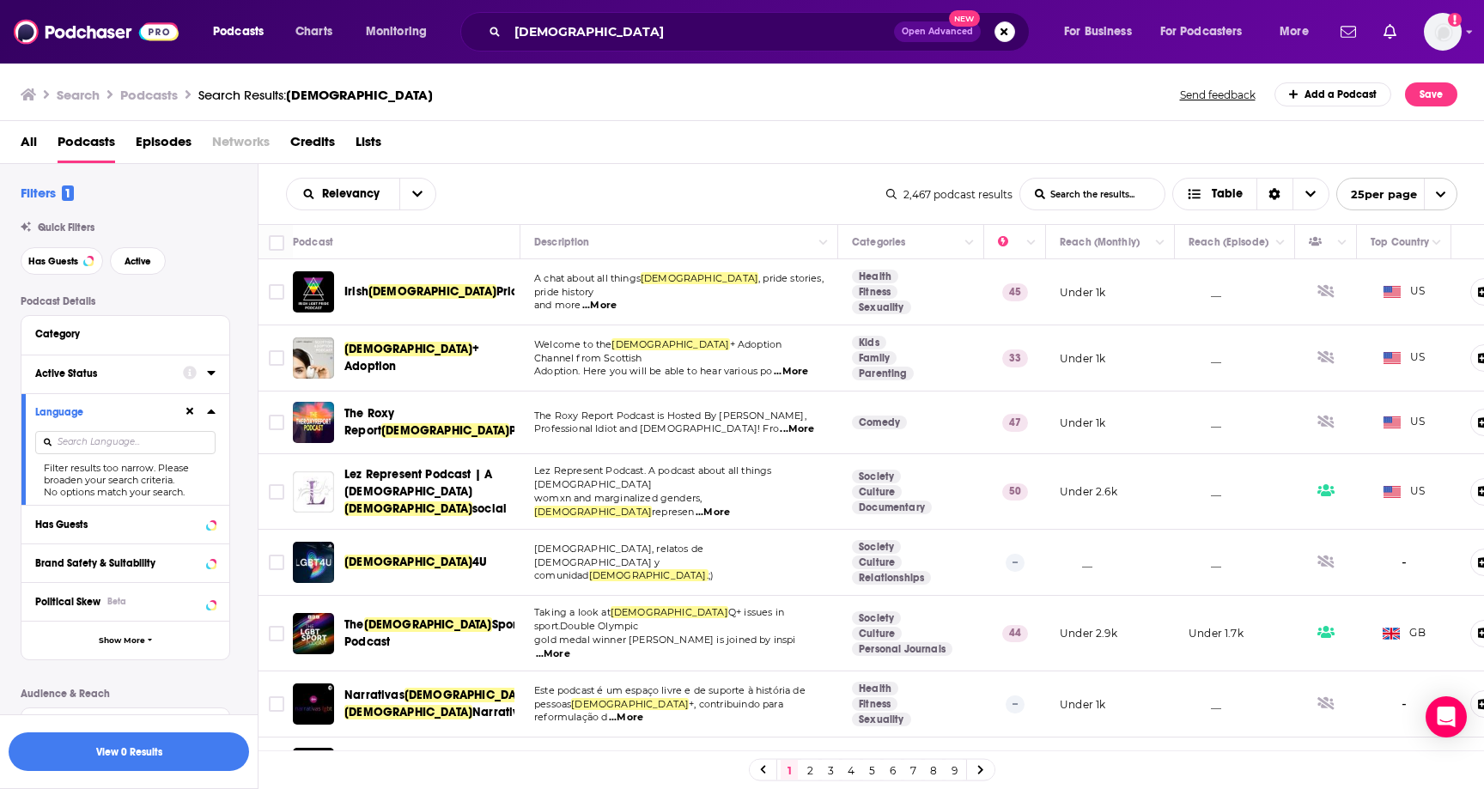
click at [85, 365] on button "Active Status" at bounding box center [109, 372] width 148 height 21
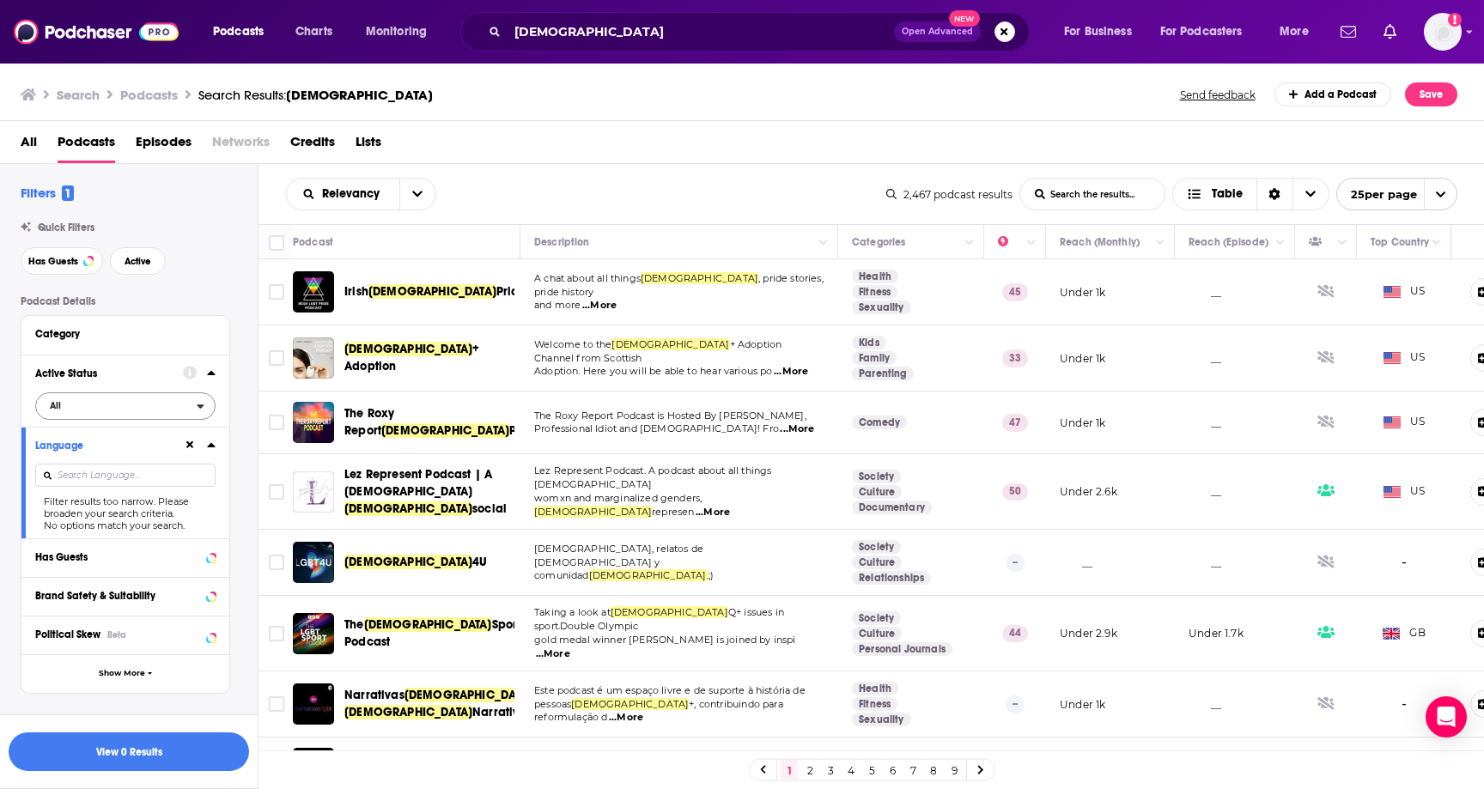
click at [83, 402] on span "All" at bounding box center [116, 405] width 161 height 22
click at [86, 455] on div "Active 133" at bounding box center [131, 462] width 192 height 28
click at [90, 459] on div at bounding box center [125, 476] width 180 height 40
click at [92, 452] on div "Language" at bounding box center [103, 446] width 137 height 12
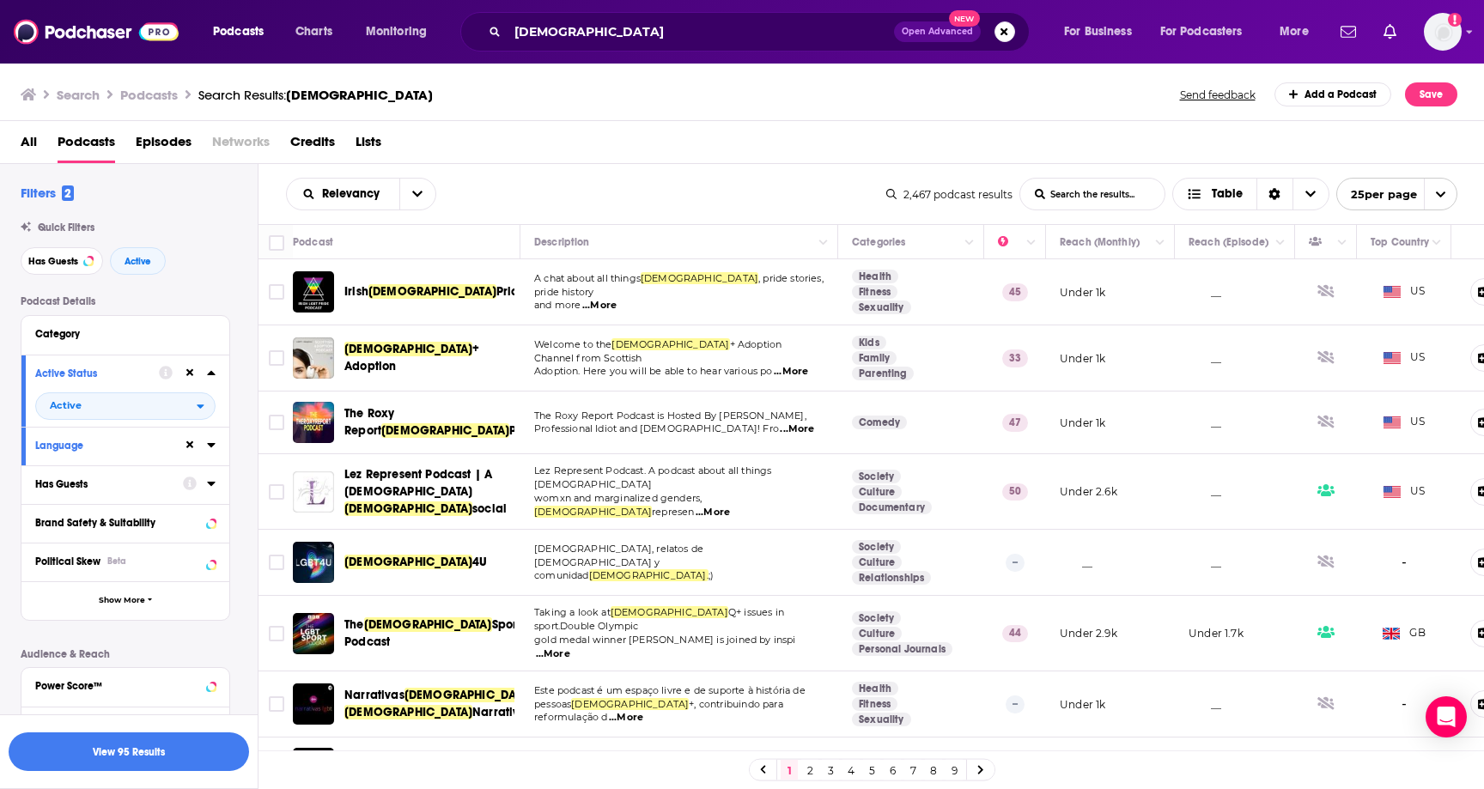
click at [93, 483] on div "Has Guests" at bounding box center [103, 484] width 137 height 12
click at [98, 493] on button "Has Guests" at bounding box center [109, 483] width 148 height 21
click at [84, 515] on span "All" at bounding box center [116, 516] width 161 height 22
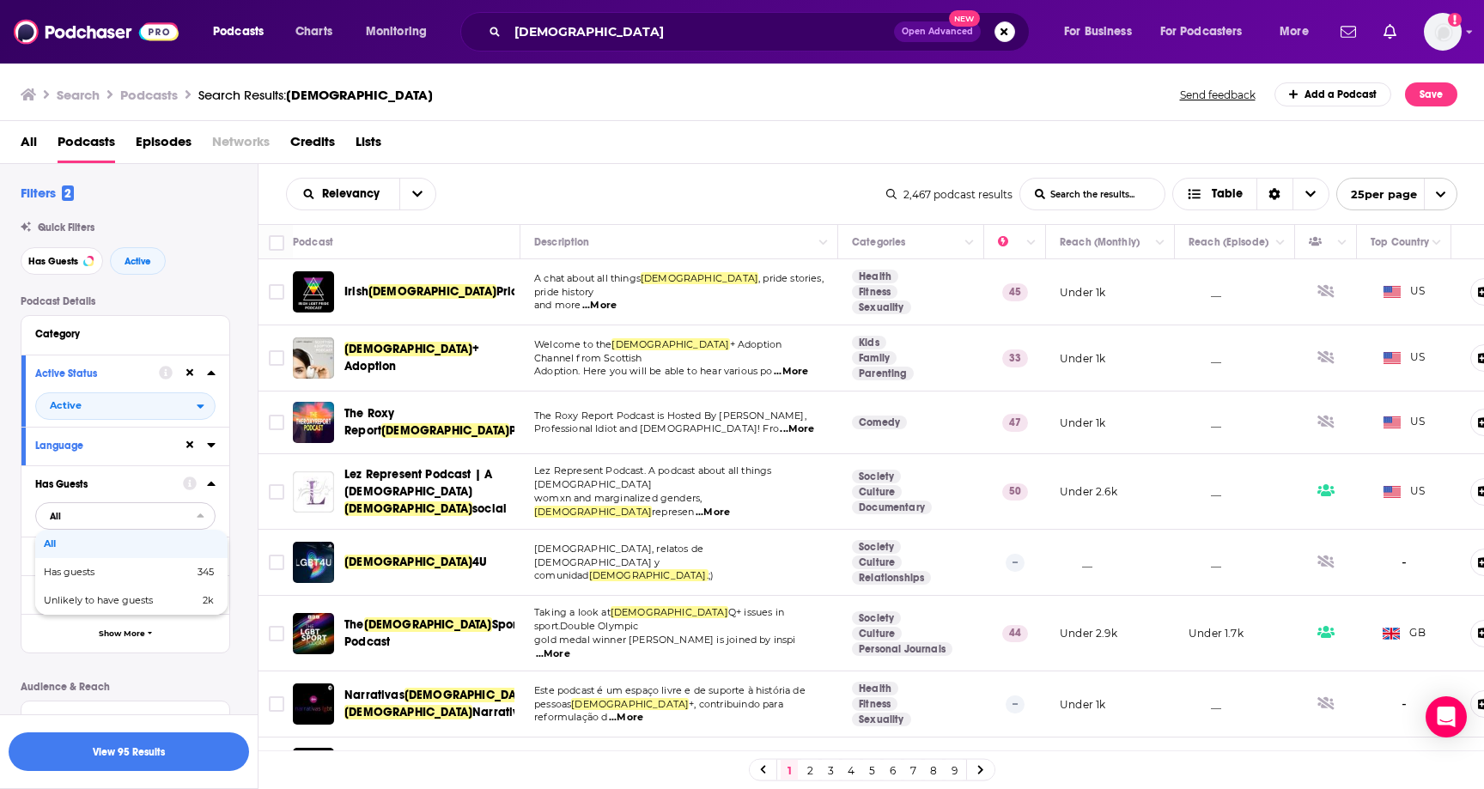
click at [84, 515] on span "All" at bounding box center [116, 516] width 161 height 22
click at [89, 511] on span "All" at bounding box center [116, 516] width 161 height 22
click at [89, 575] on span "Has guests" at bounding box center [94, 572] width 100 height 9
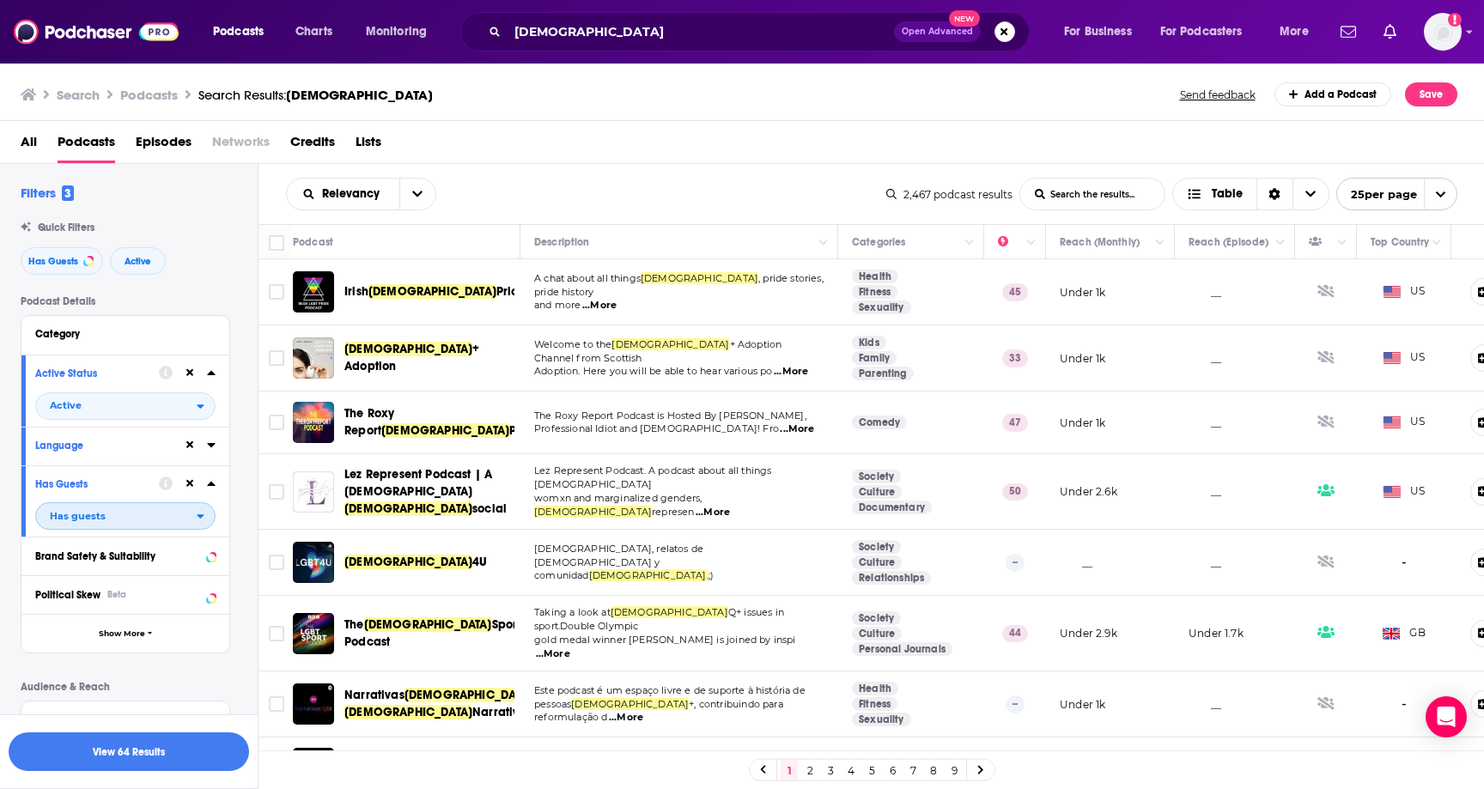
click at [93, 514] on span "Has guests" at bounding box center [78, 516] width 56 height 9
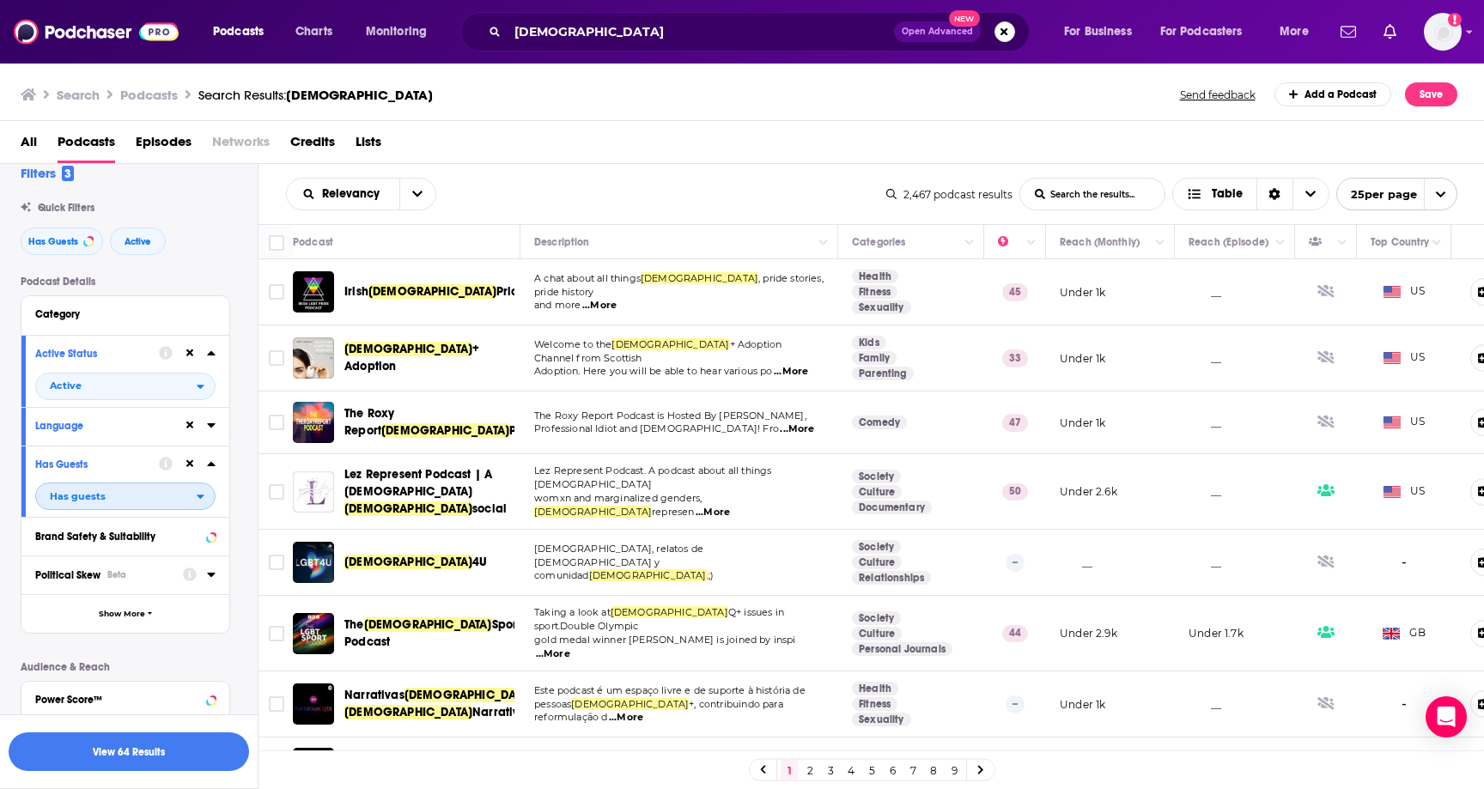
scroll to position [34, 0]
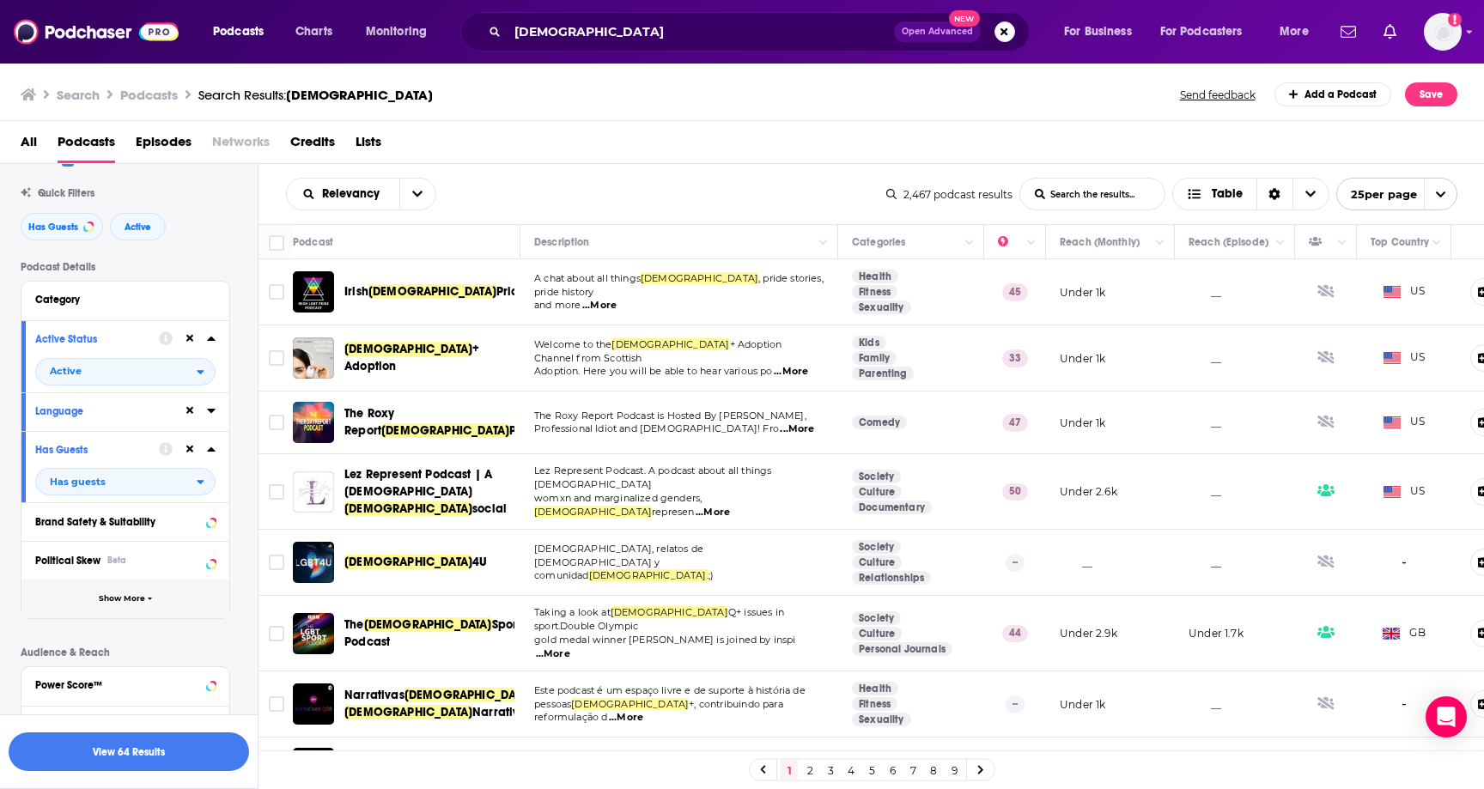
click at [107, 607] on button "Show More" at bounding box center [125, 599] width 208 height 39
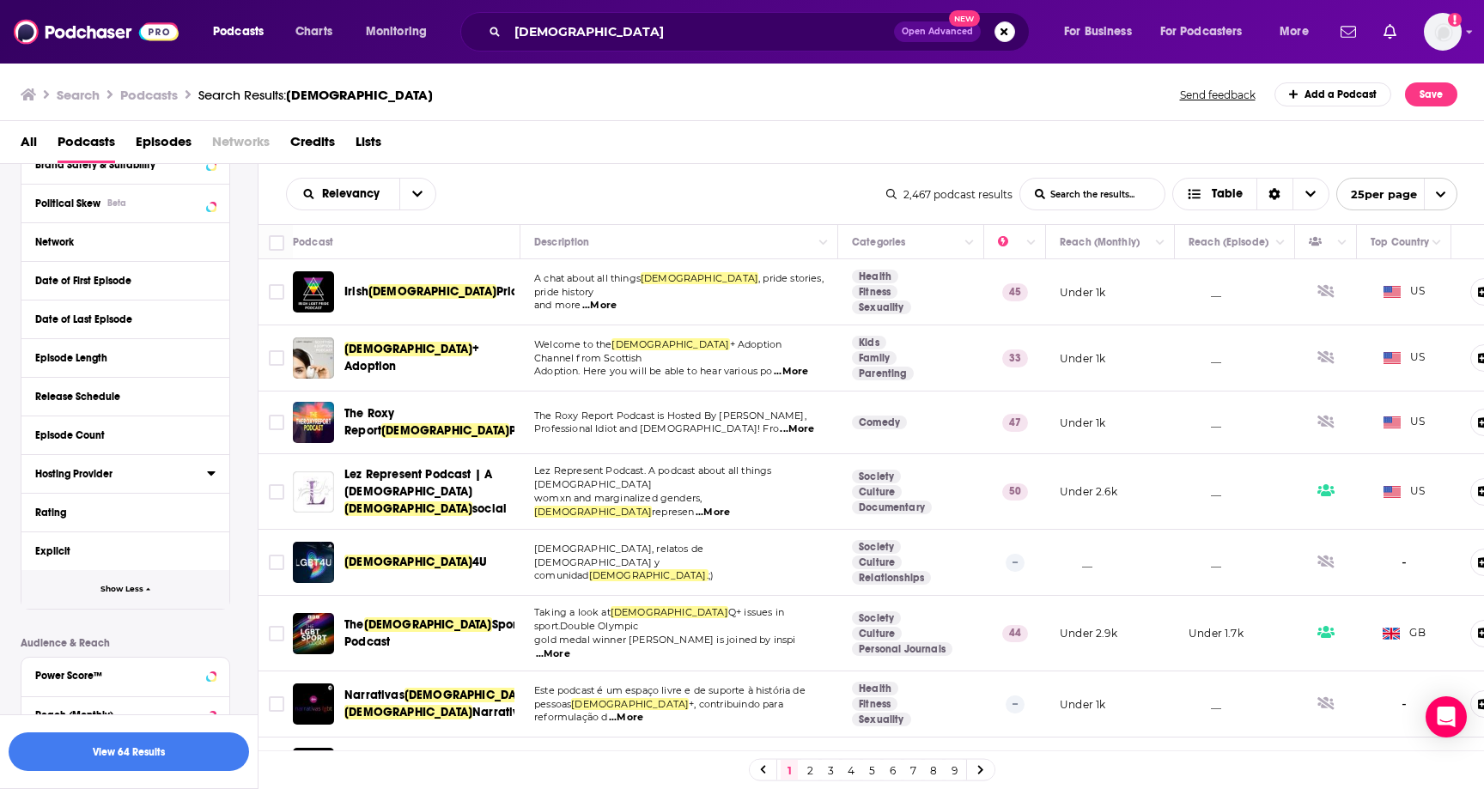
scroll to position [397, 0]
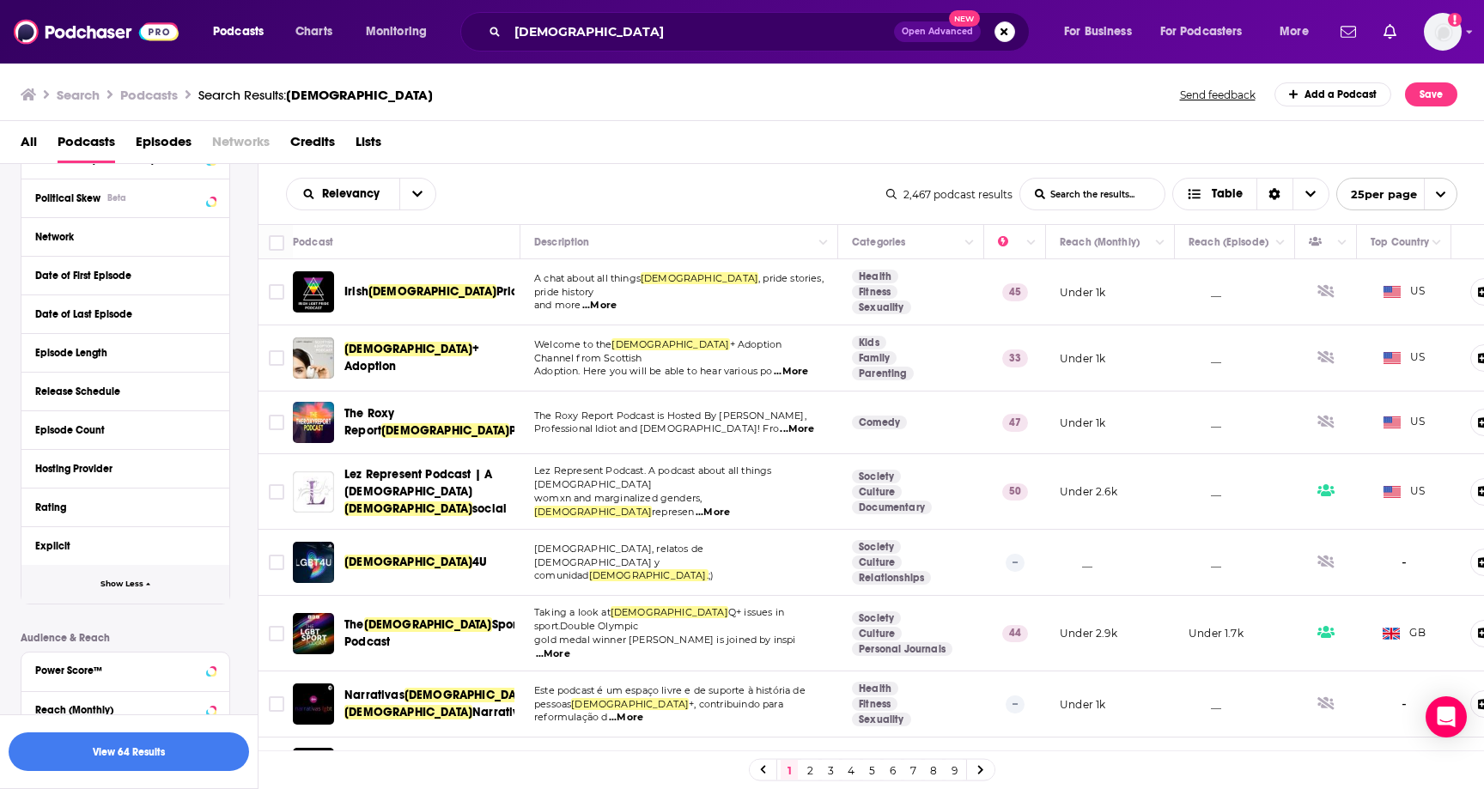
click at [95, 582] on button "Show Less" at bounding box center [125, 584] width 208 height 39
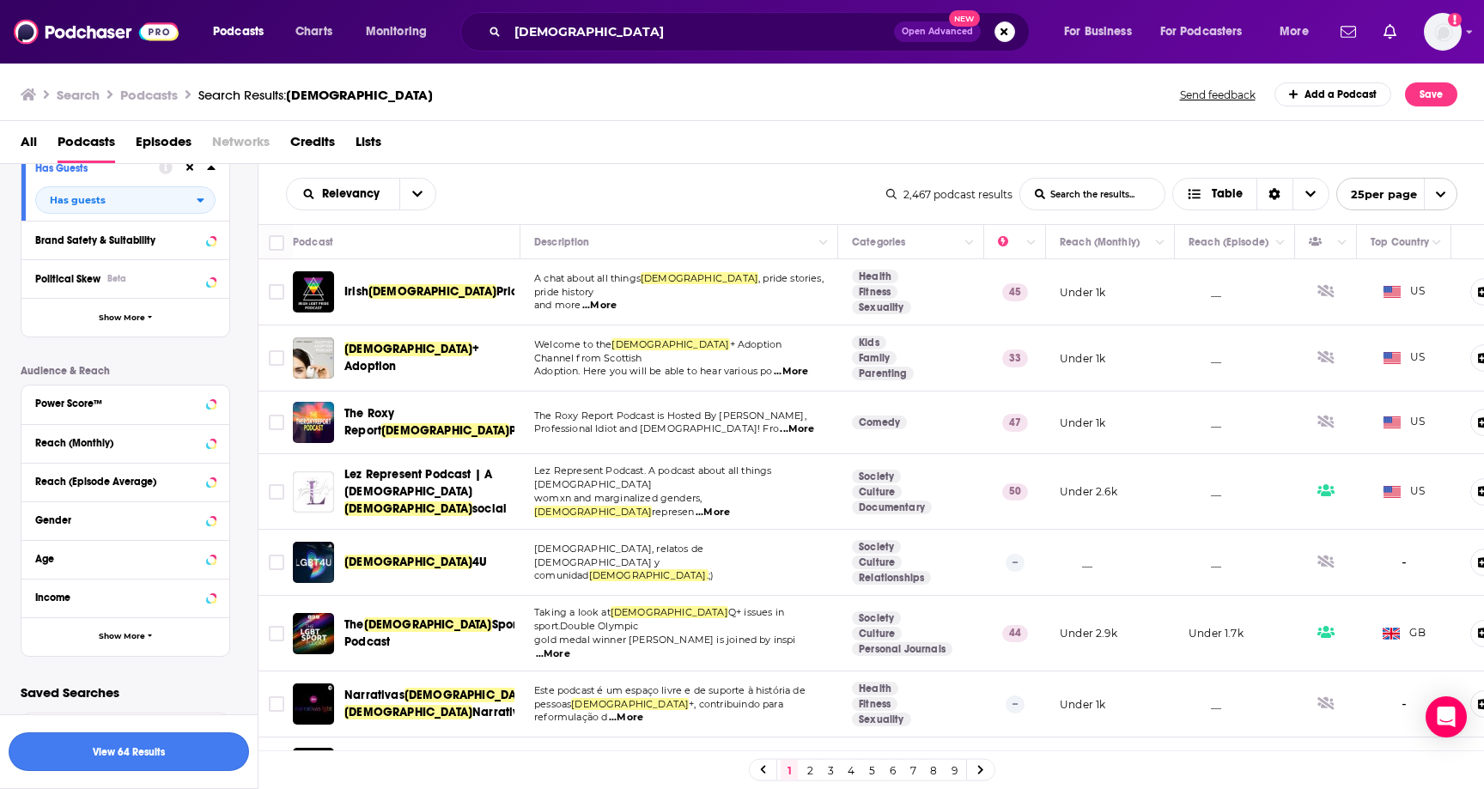
click at [120, 757] on button "View 64 Results" at bounding box center [129, 751] width 240 height 39
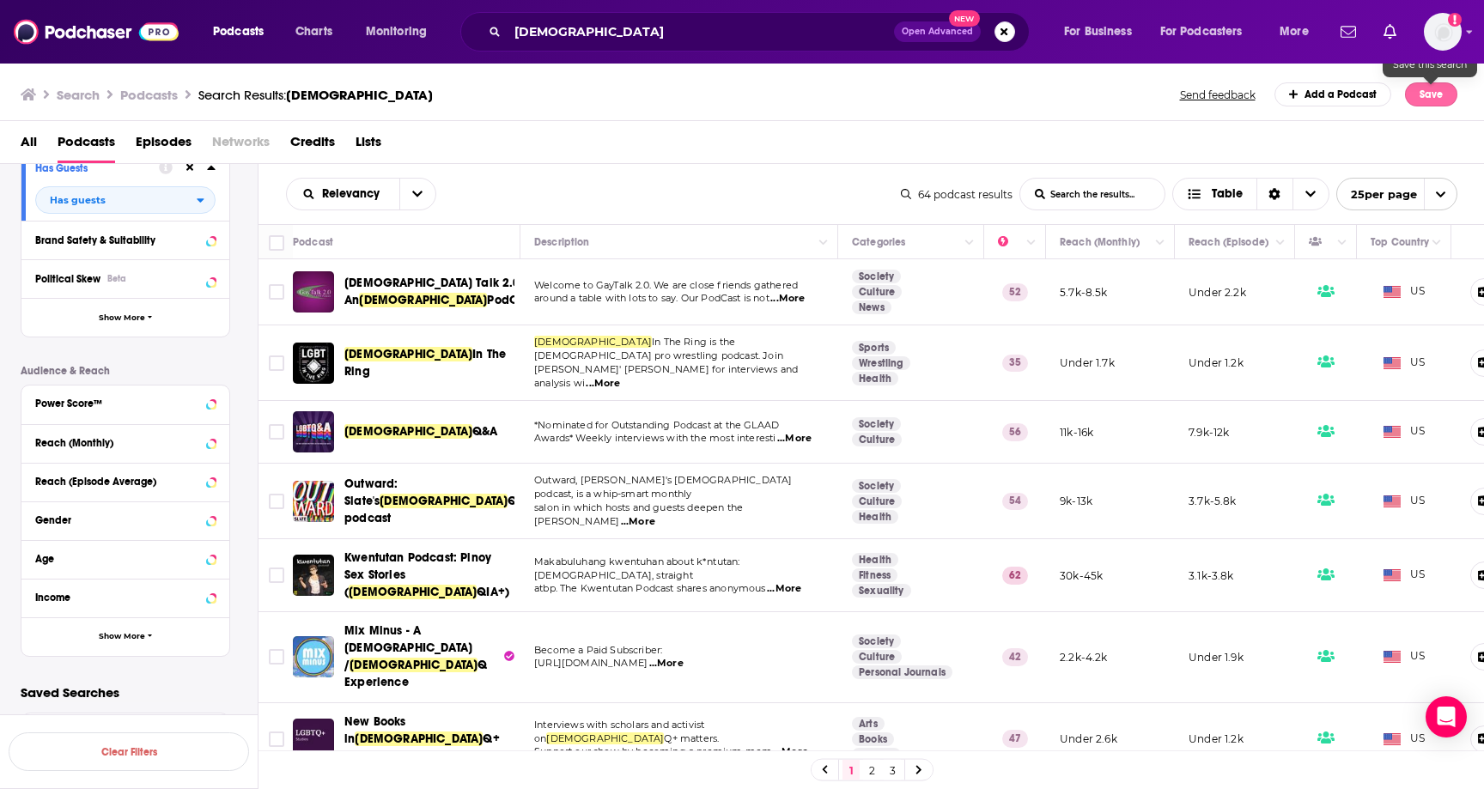
click at [1437, 97] on button "Save" at bounding box center [1431, 94] width 52 height 24
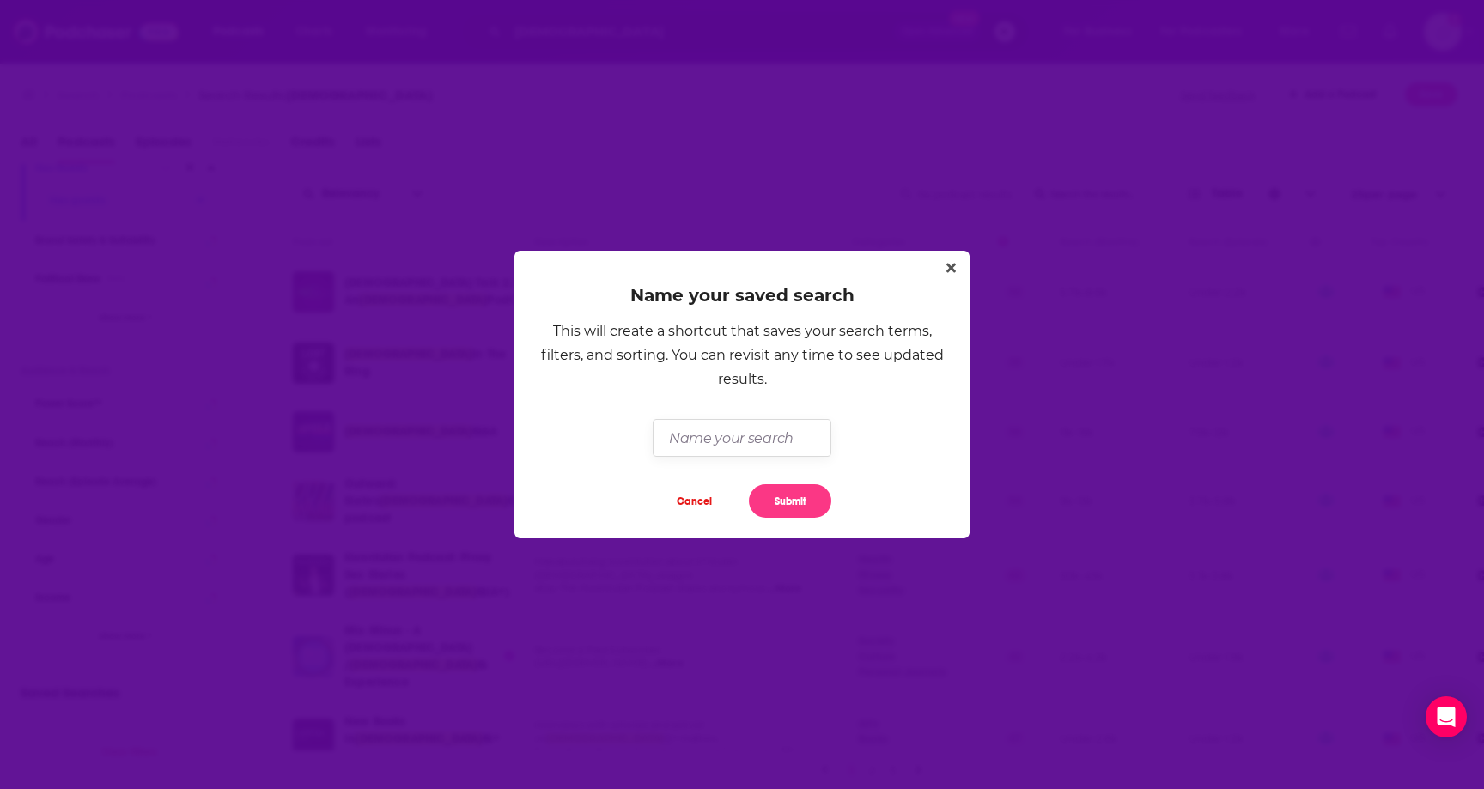
click at [708, 433] on input "Dialog" at bounding box center [742, 437] width 178 height 37
click at [750, 432] on input "Dialog" at bounding box center [742, 437] width 178 height 37
type input "A [DEMOGRAPHIC_DATA] for All Seasons | Podcasts"
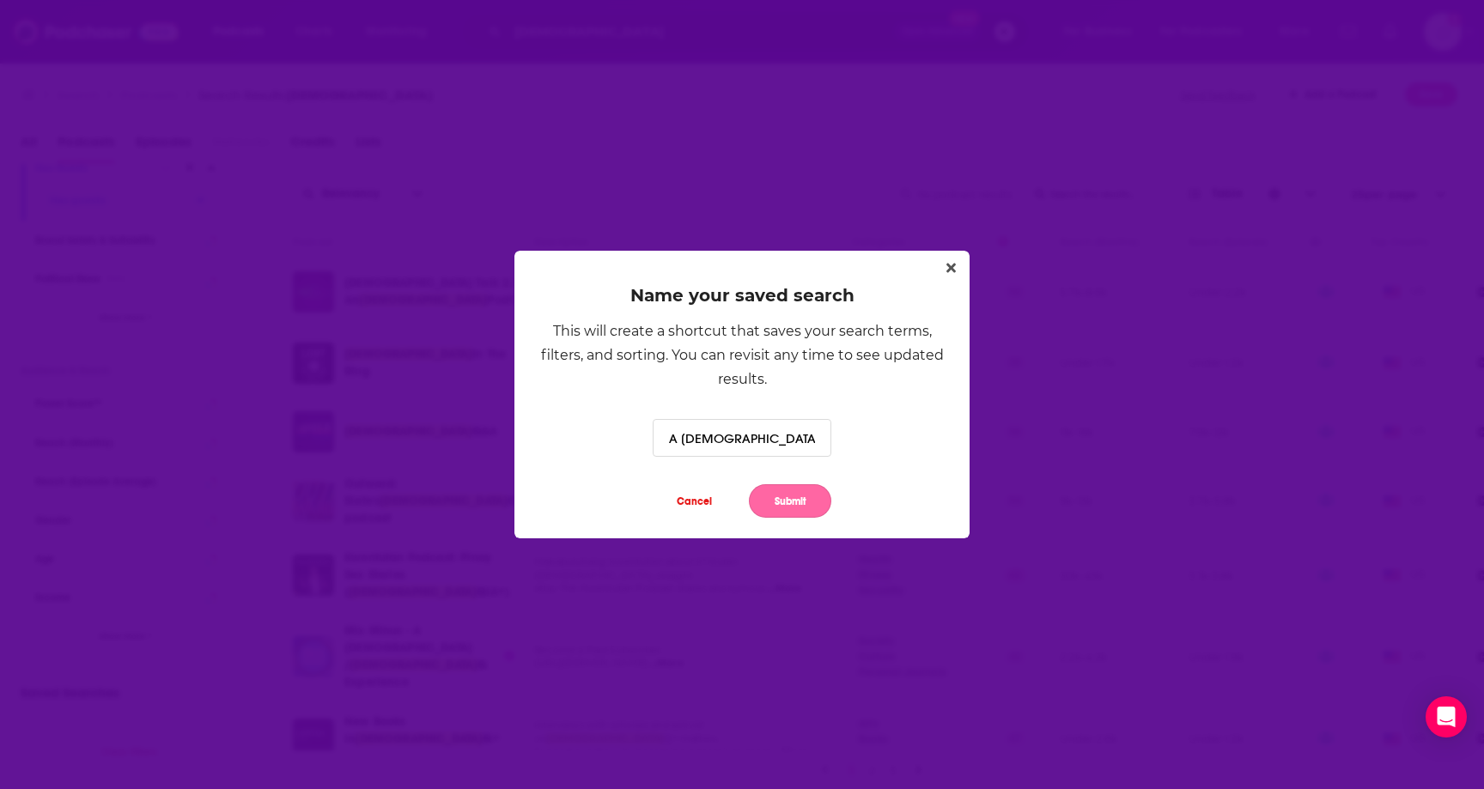
click at [760, 491] on button "Submit" at bounding box center [790, 500] width 82 height 33
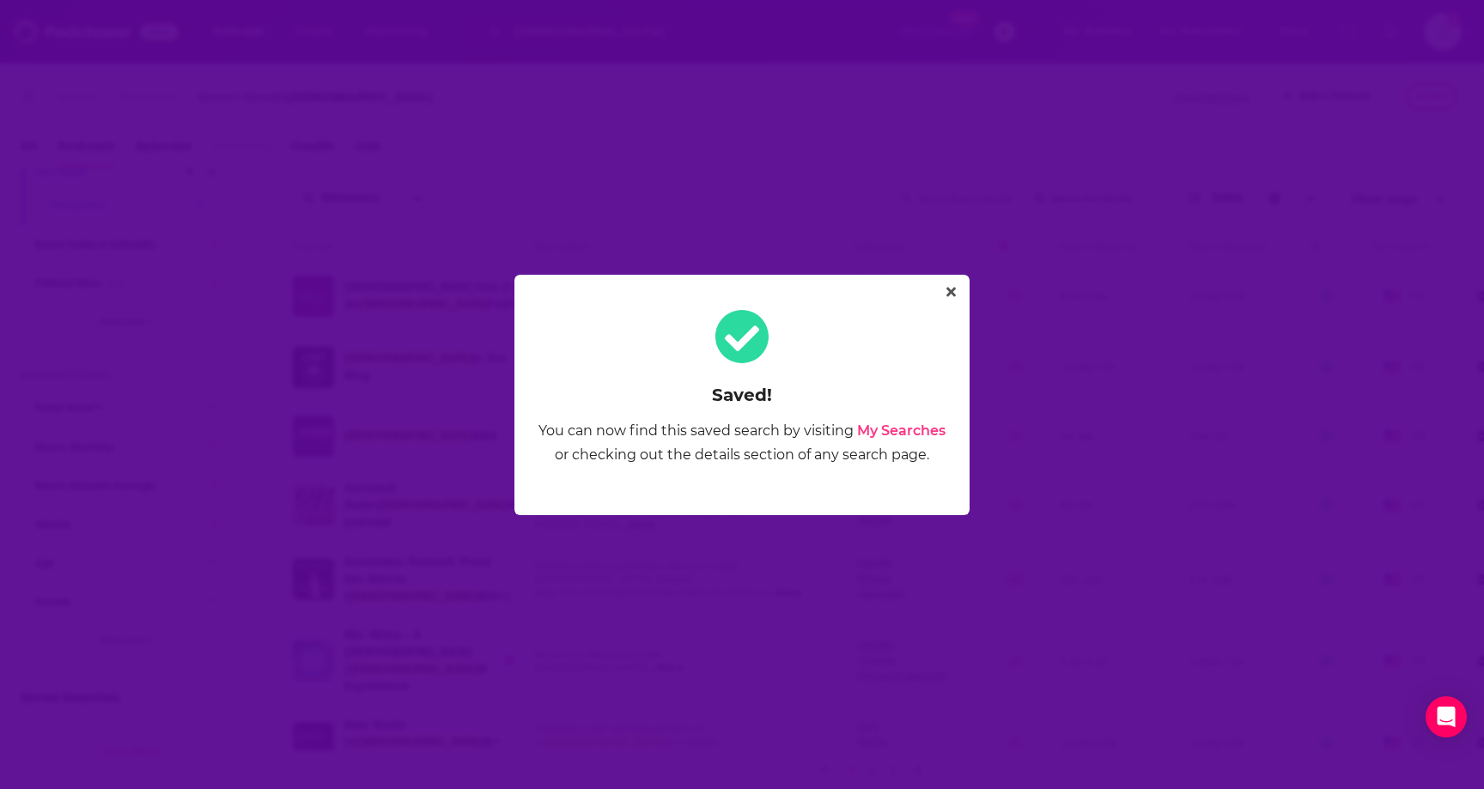
click at [869, 423] on link "My Searches" at bounding box center [901, 430] width 88 height 16
click at [950, 292] on icon "Close" at bounding box center [950, 291] width 9 height 9
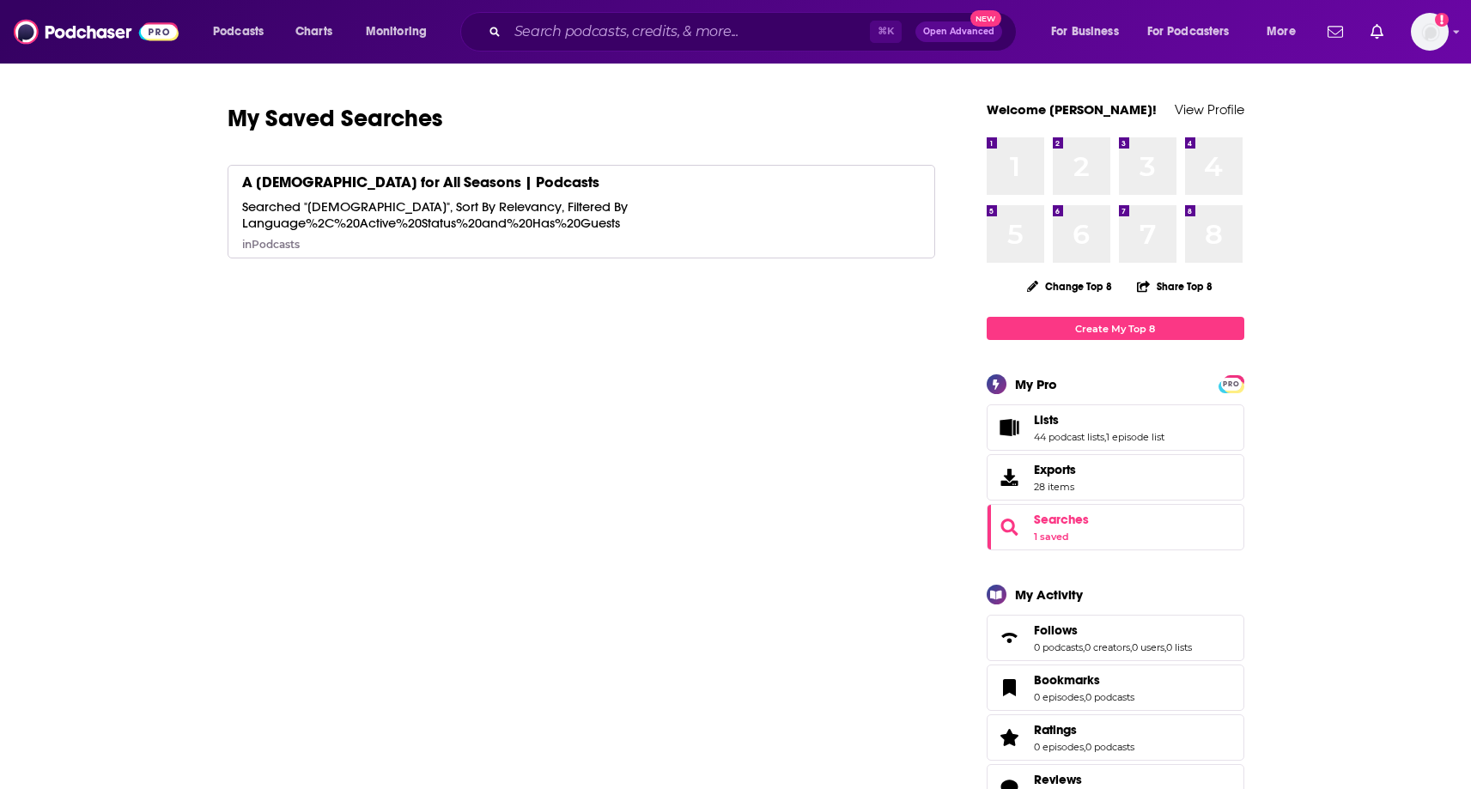
click at [429, 195] on div "A Lady for All Seasons | Podcasts Searched "lgbt", Sort By Relevancy, Filtered …" at bounding box center [556, 212] width 628 height 78
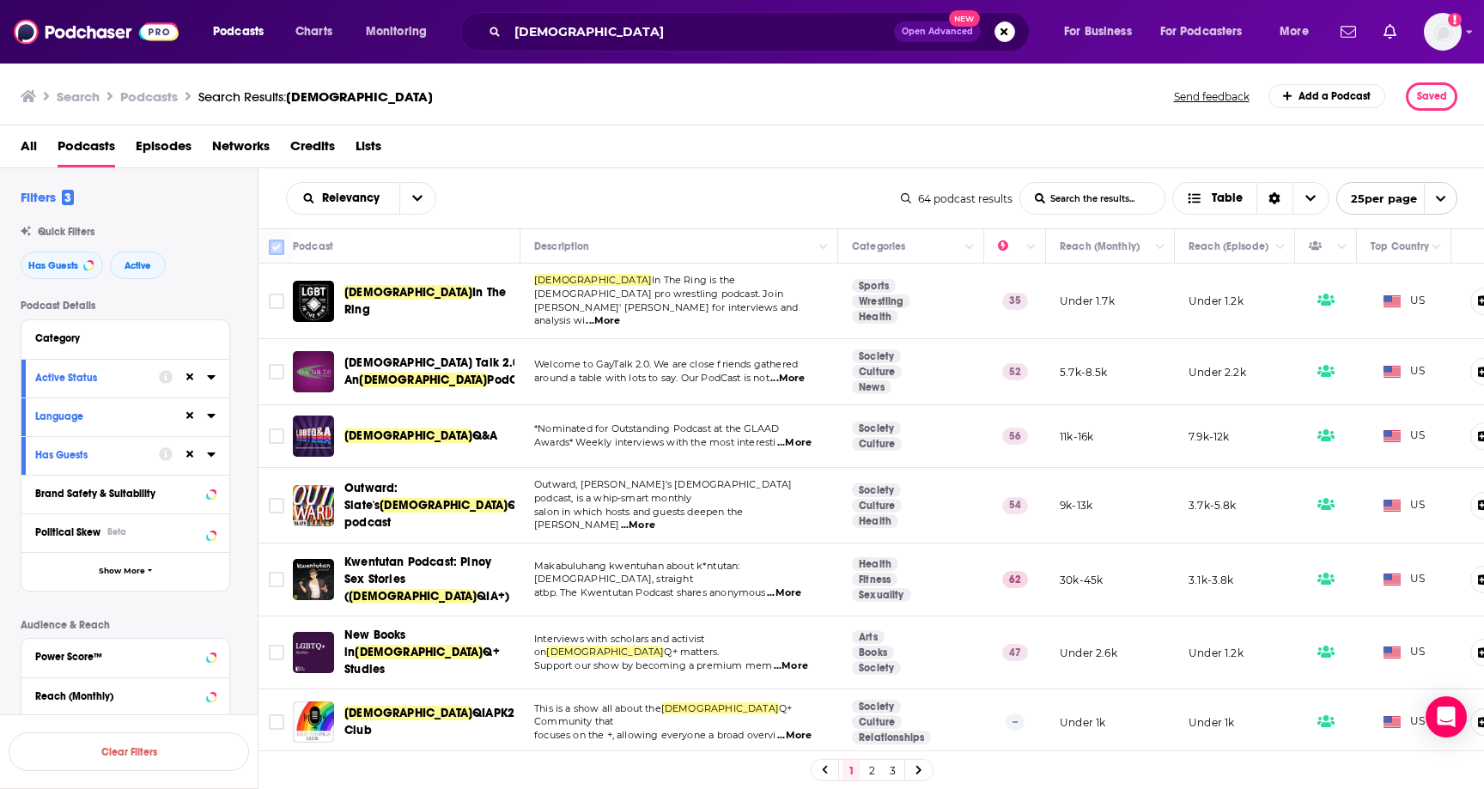
click at [278, 246] on input "Toggle select all" at bounding box center [276, 247] width 15 height 15
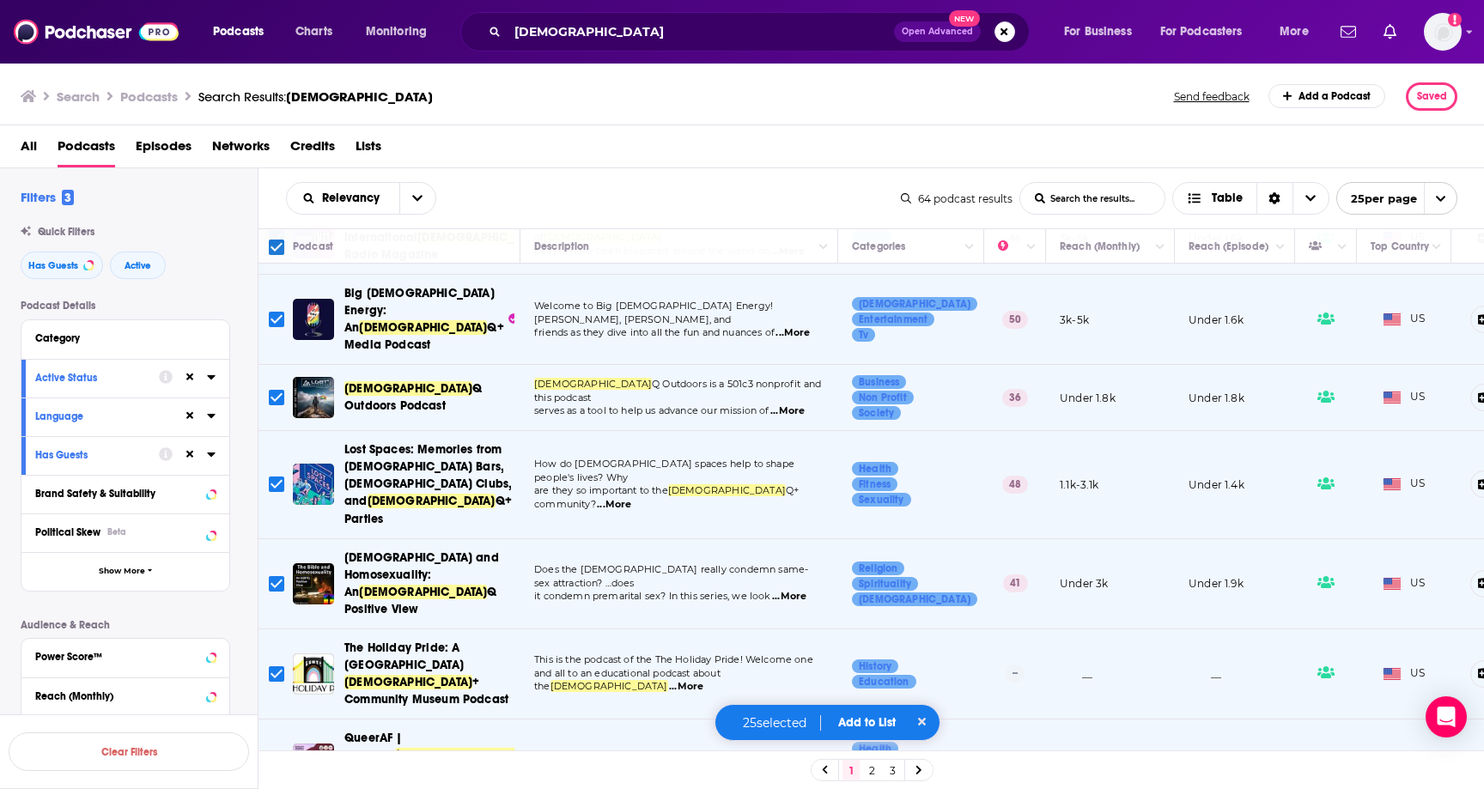
scroll to position [1338, 0]
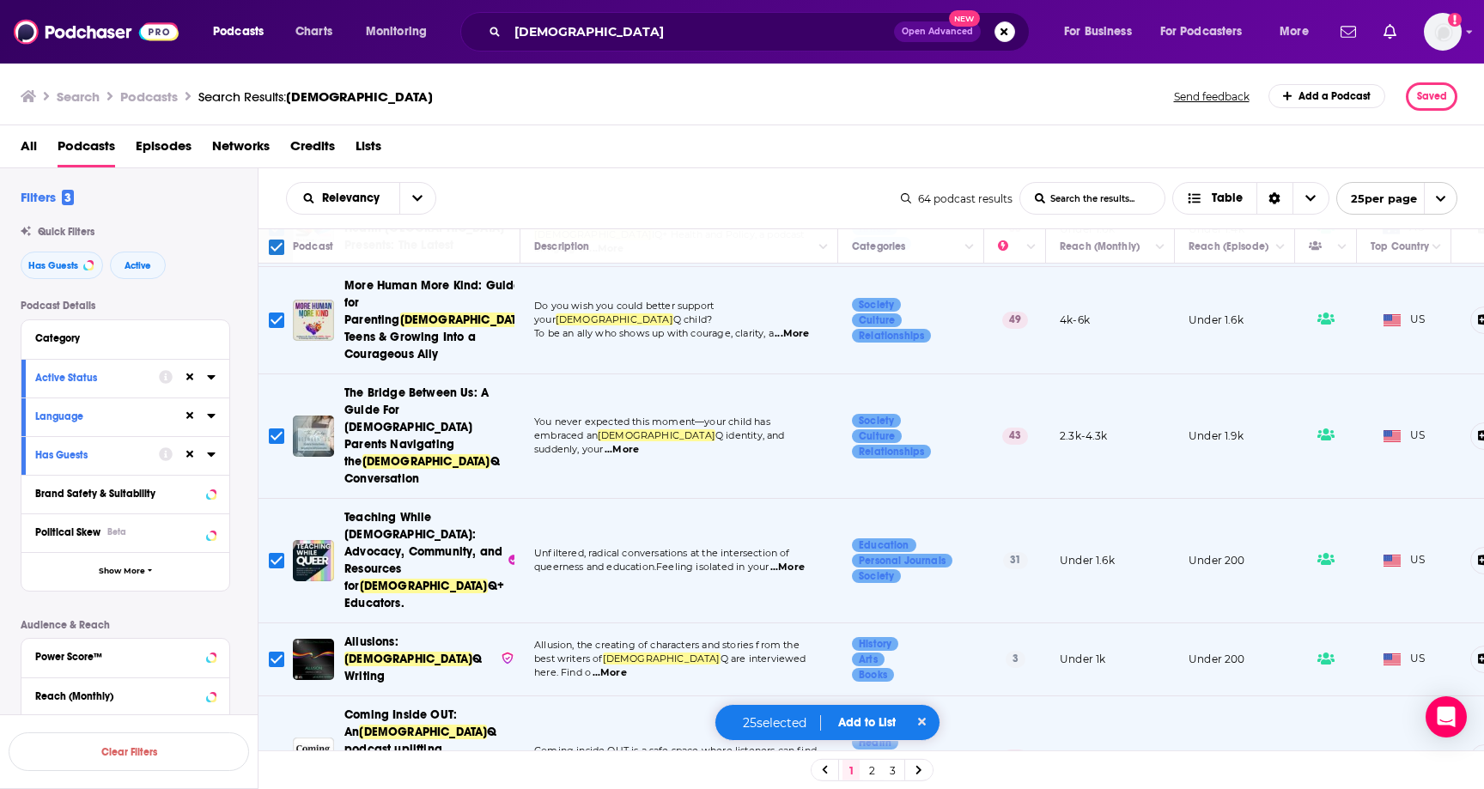
click at [877, 767] on link "2" at bounding box center [871, 770] width 17 height 21
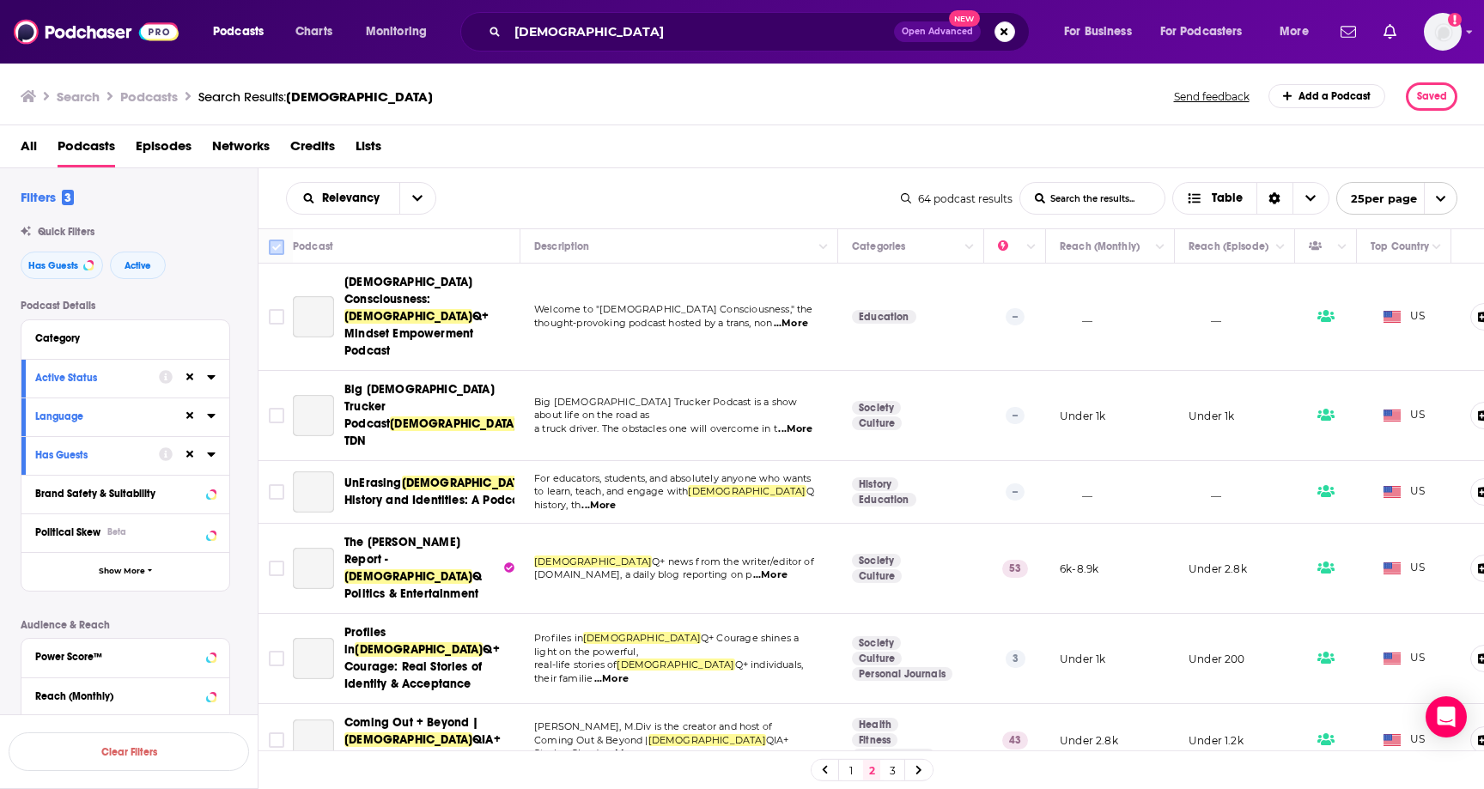
click at [276, 247] on input "Toggle select all" at bounding box center [276, 247] width 15 height 15
checkbox input "true"
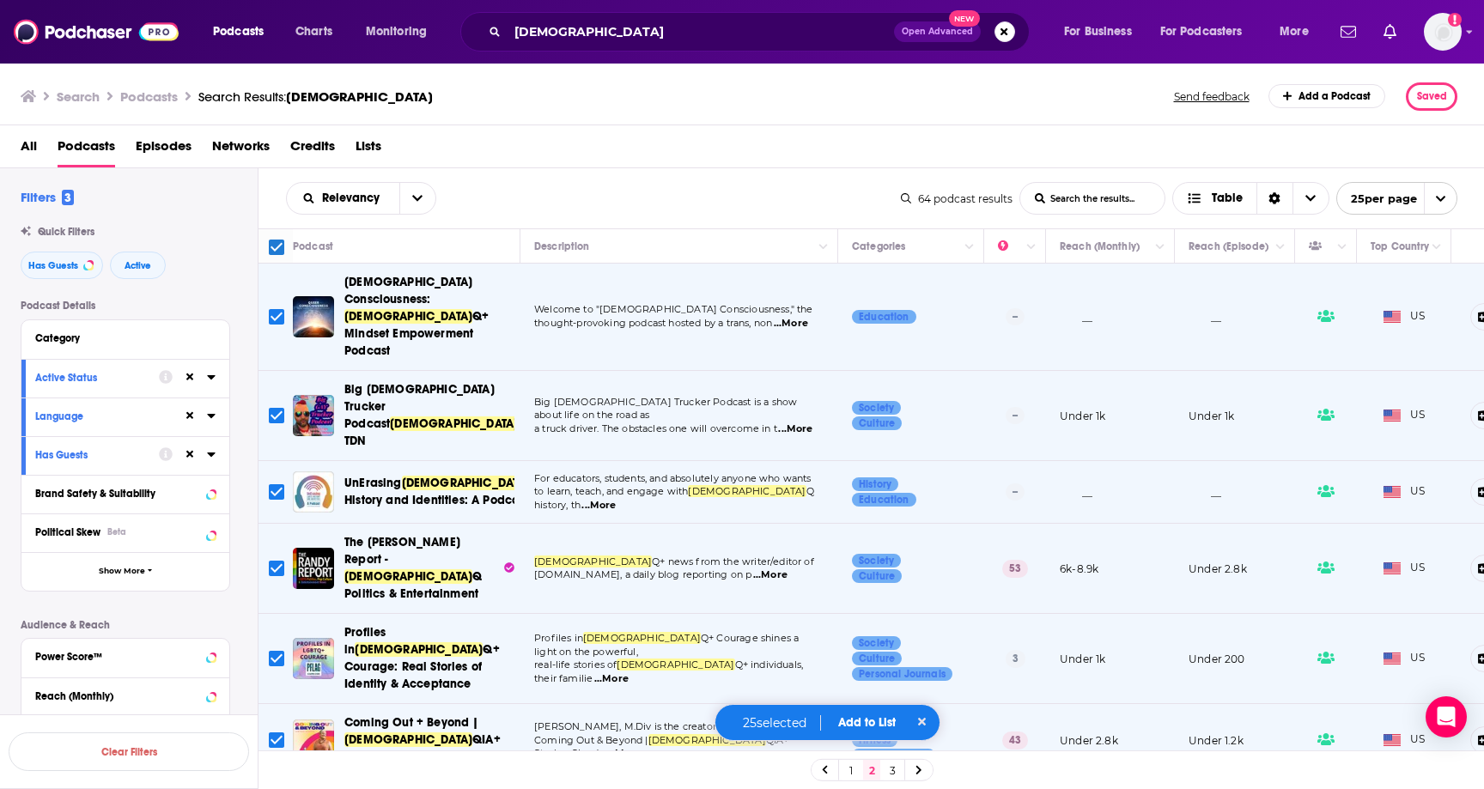
click at [875, 719] on button "Add to List" at bounding box center [866, 722] width 85 height 15
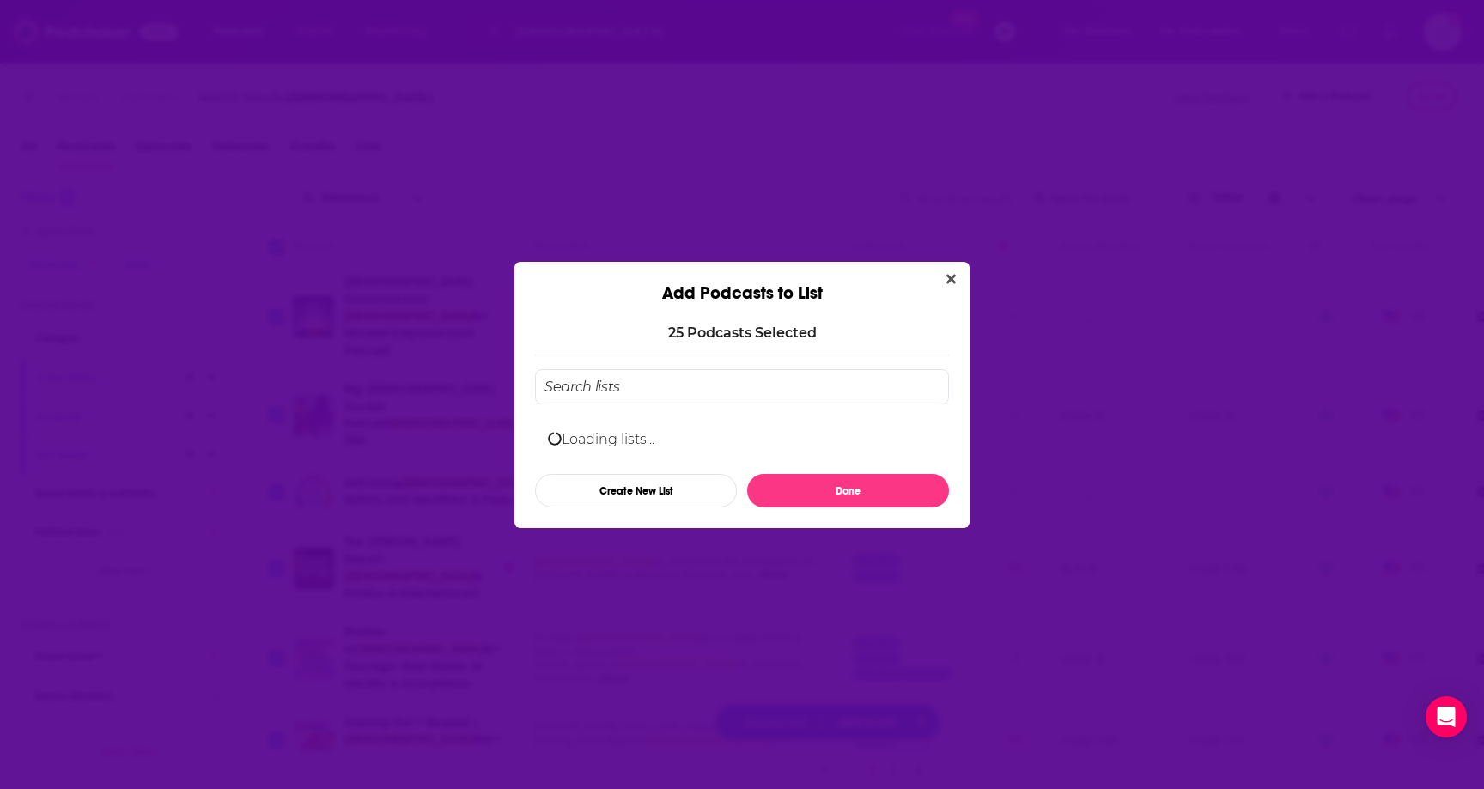
click at [646, 373] on input "Add Podcast To List" at bounding box center [742, 386] width 414 height 35
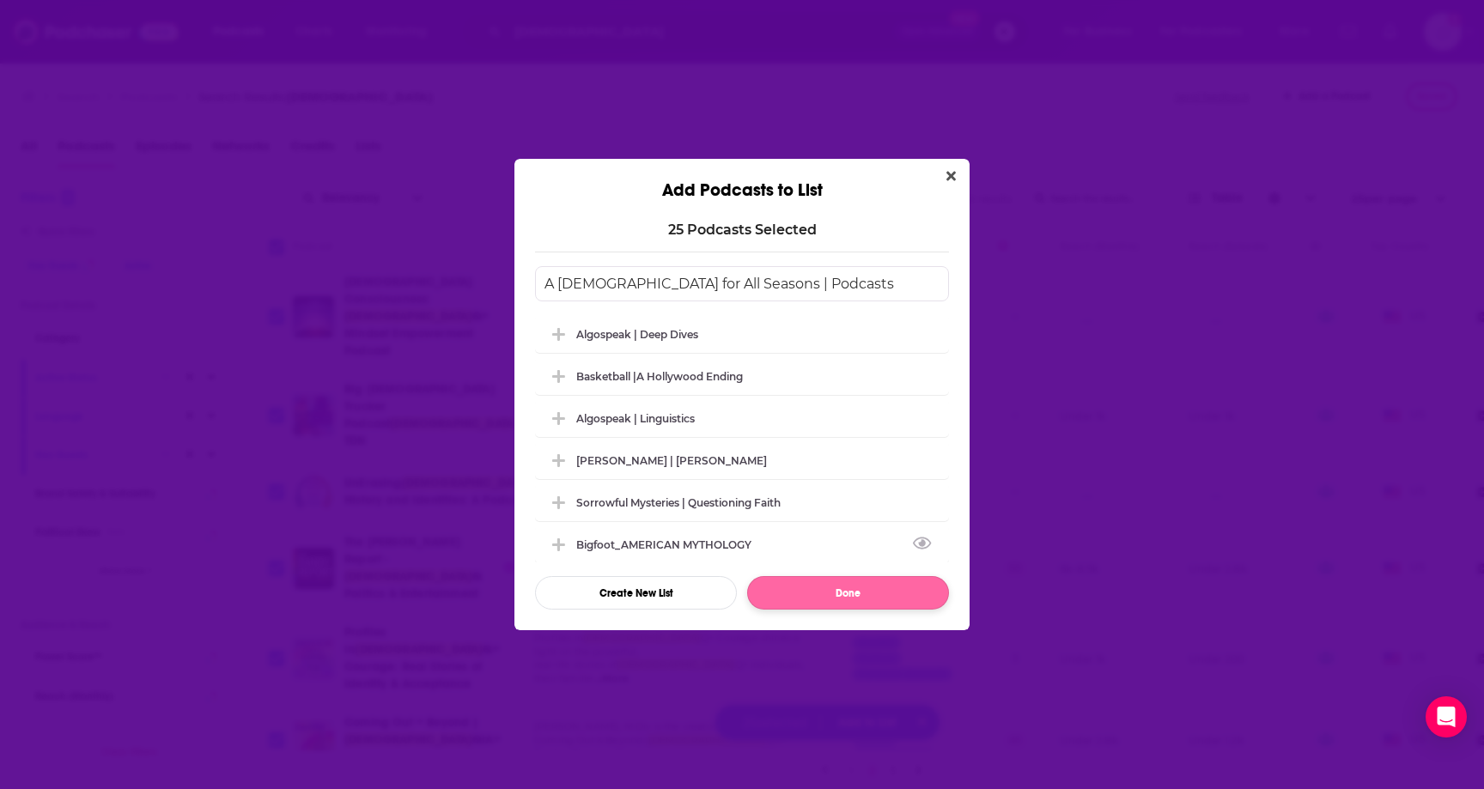
type input "A [DEMOGRAPHIC_DATA] for All Seasons | Podcasts"
click at [843, 598] on button "Done" at bounding box center [848, 592] width 202 height 33
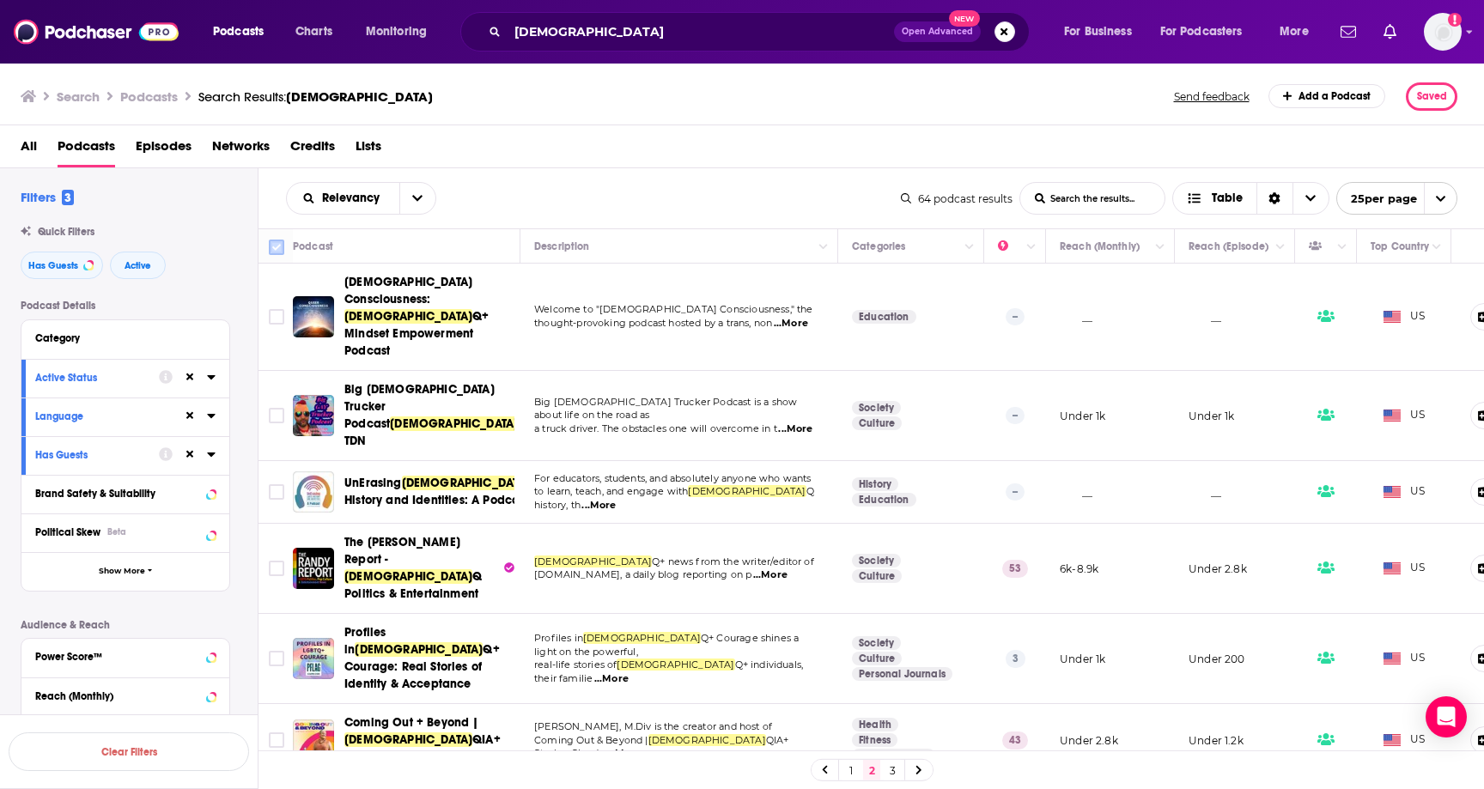
click at [277, 243] on input "Toggle select all" at bounding box center [276, 247] width 15 height 15
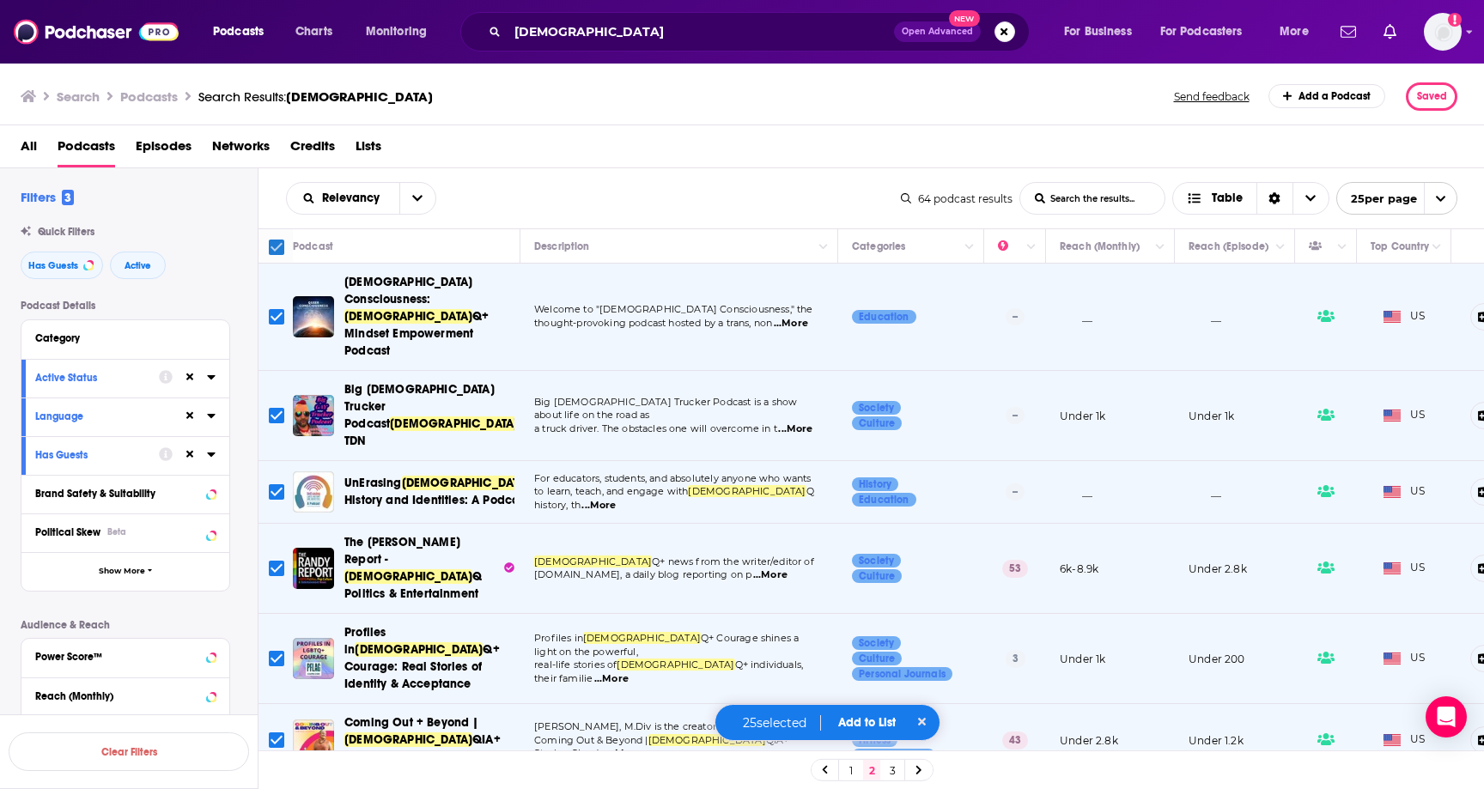
click at [277, 243] on input "Toggle select all" at bounding box center [276, 247] width 15 height 15
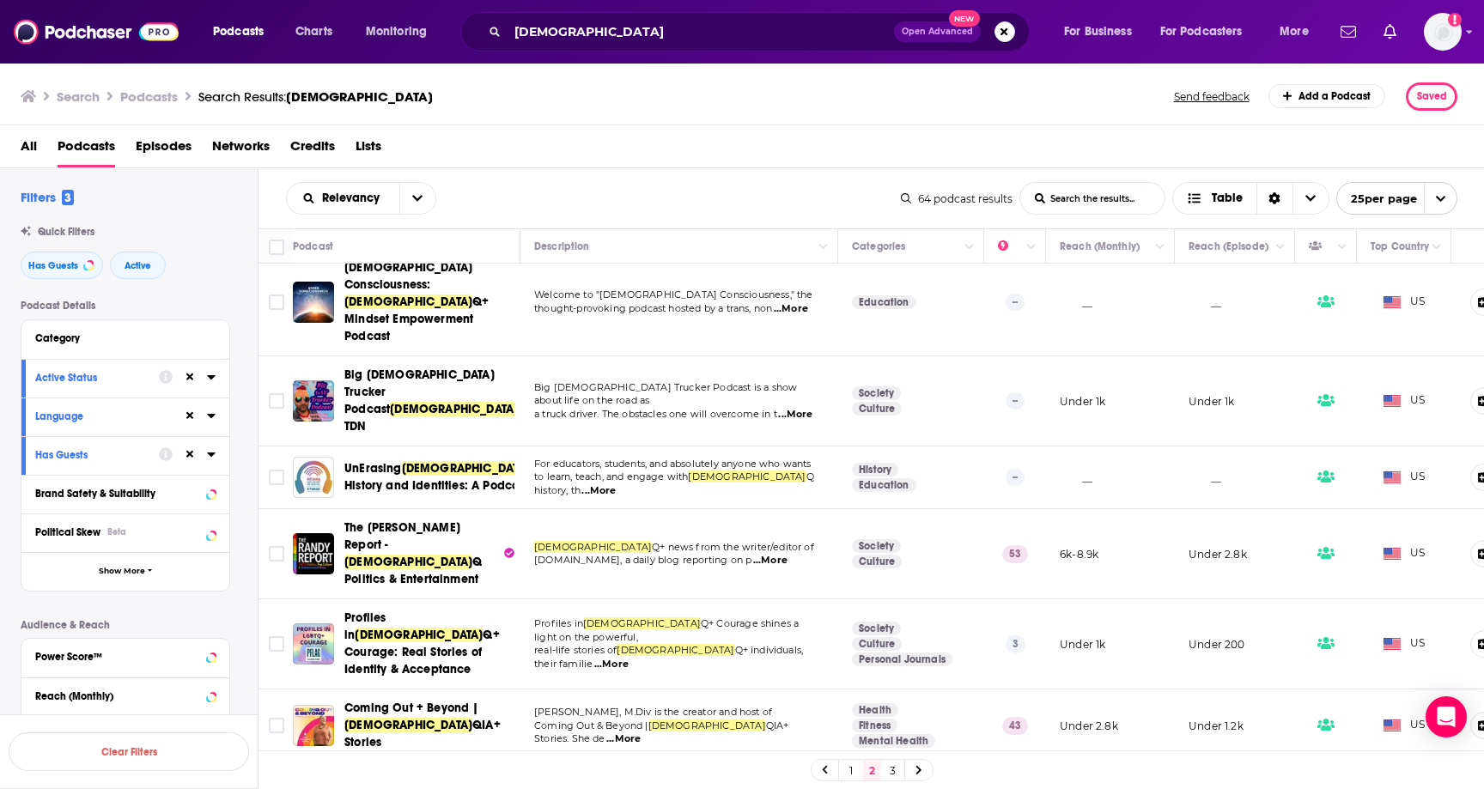
scroll to position [5, 0]
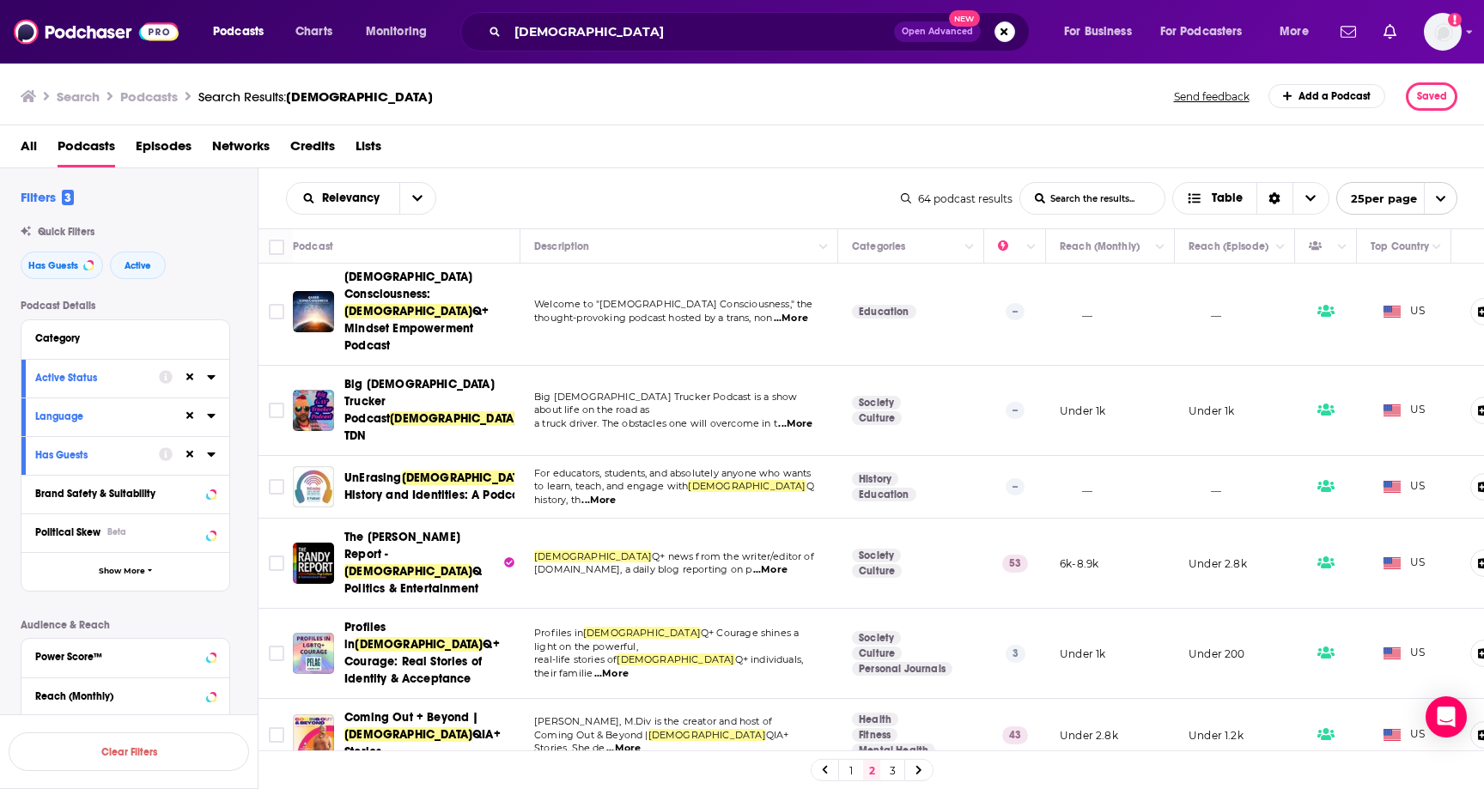
click at [851, 773] on link "1" at bounding box center [850, 770] width 17 height 21
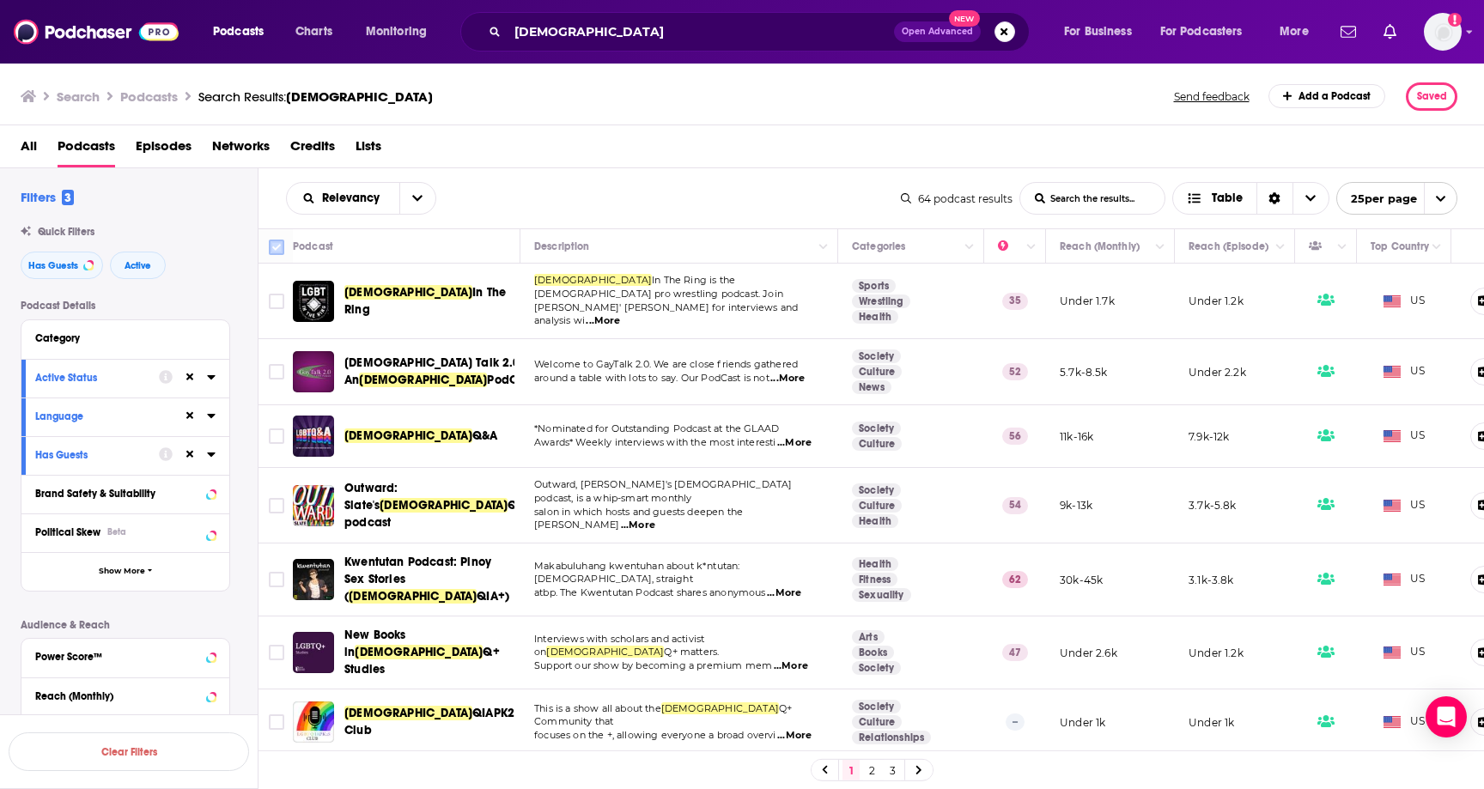
click at [277, 247] on input "Toggle select all" at bounding box center [276, 247] width 15 height 15
checkbox input "true"
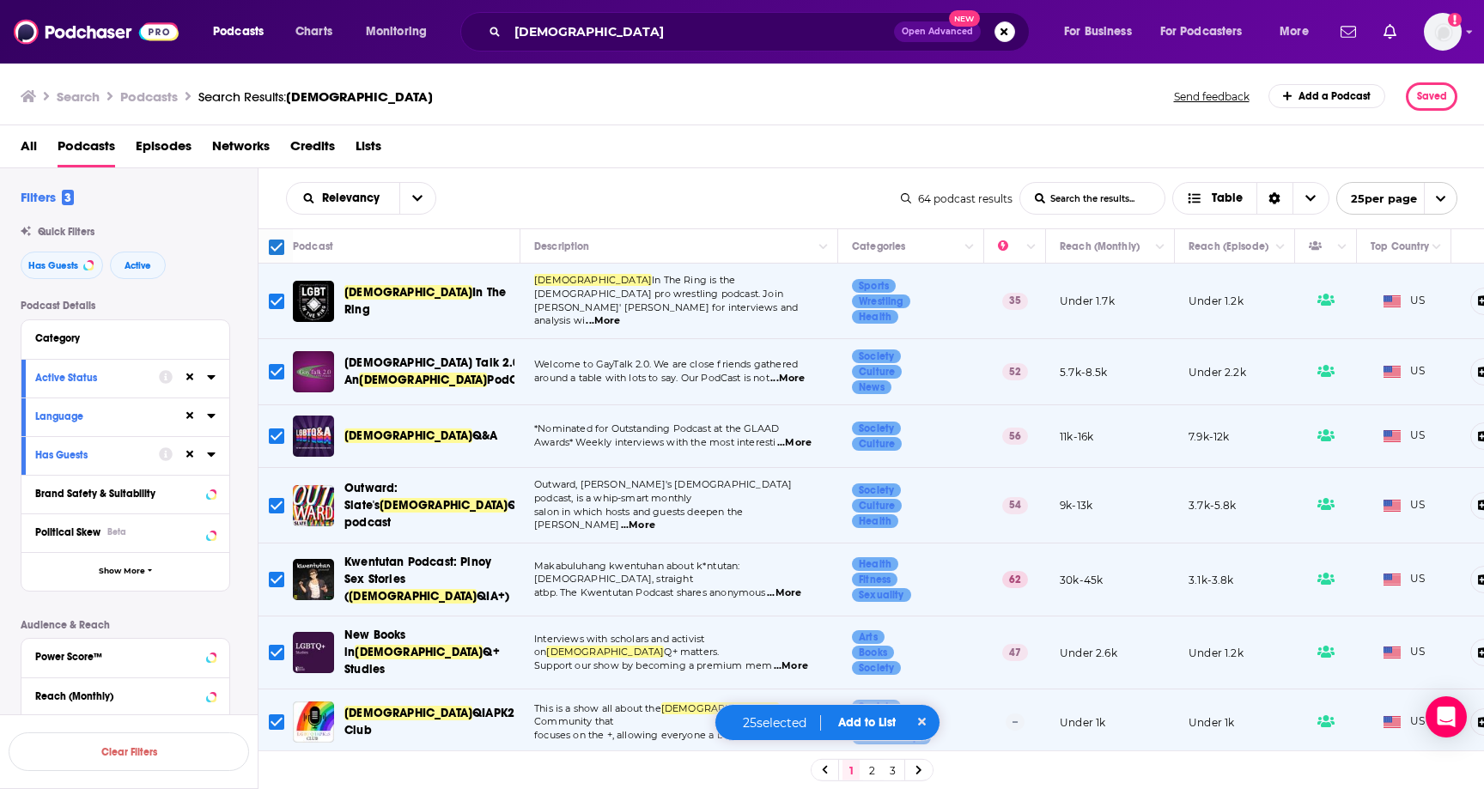
click at [873, 721] on button "Add to List" at bounding box center [866, 722] width 85 height 15
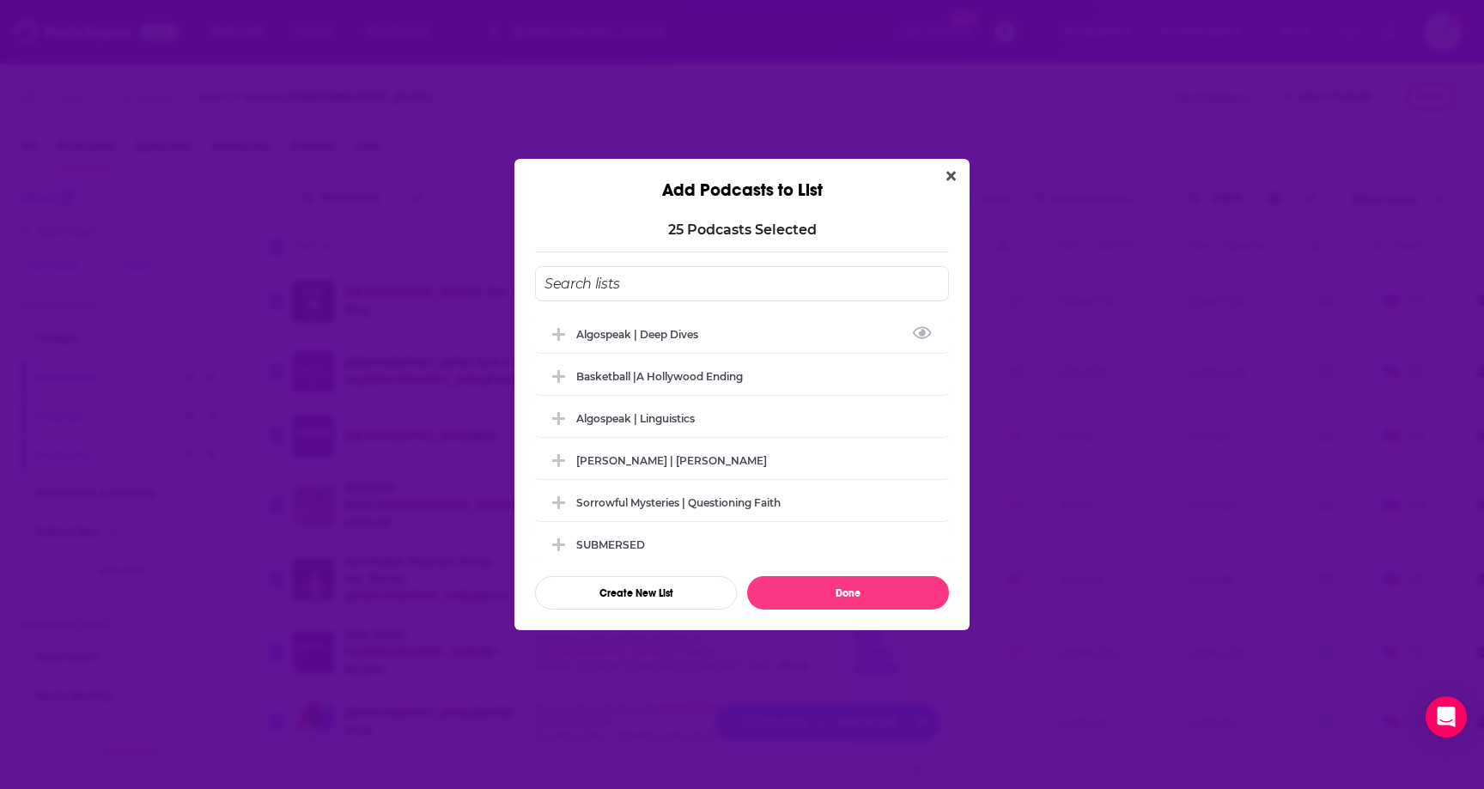
click at [591, 278] on input "Add Podcast To List" at bounding box center [742, 283] width 414 height 35
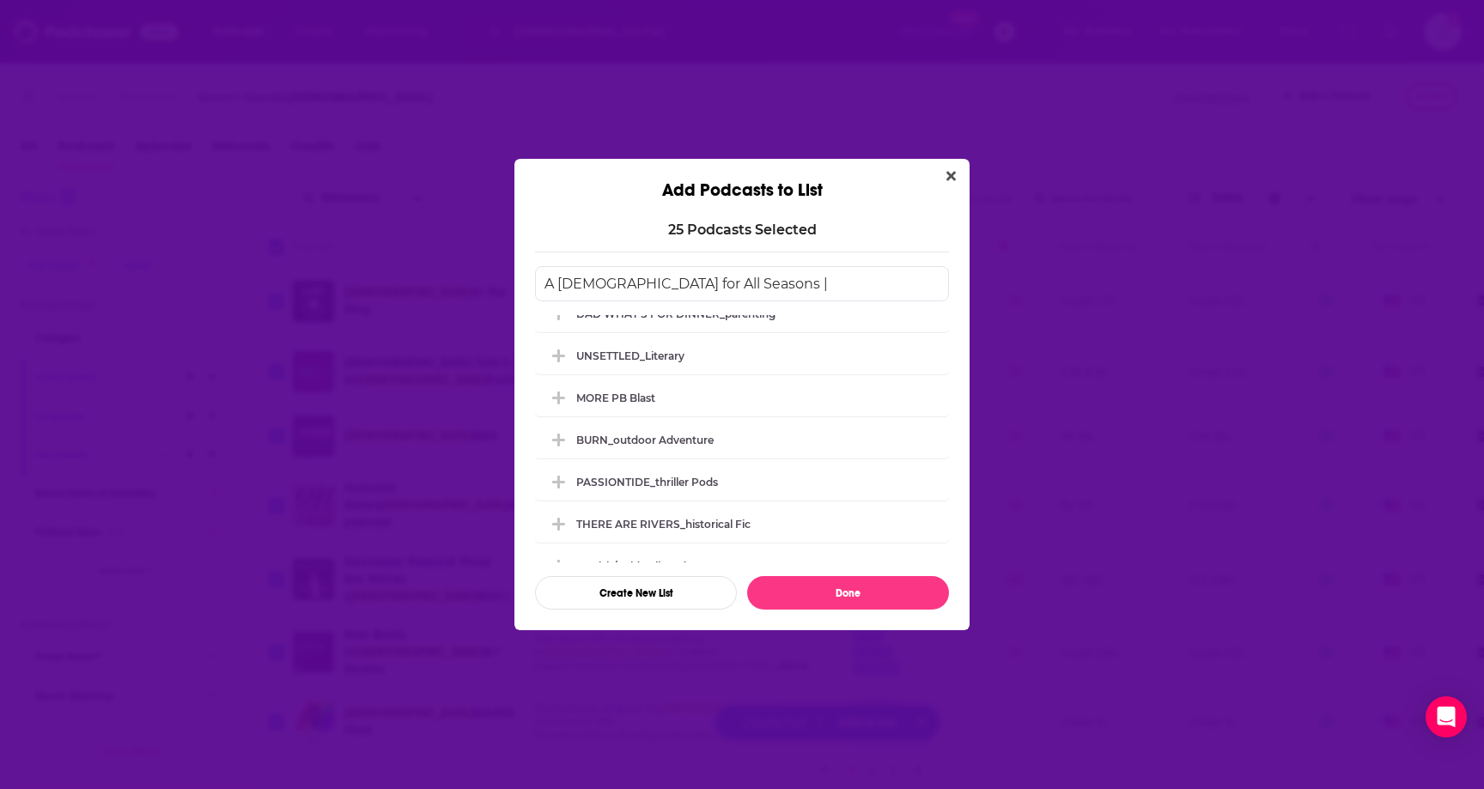
scroll to position [518, 0]
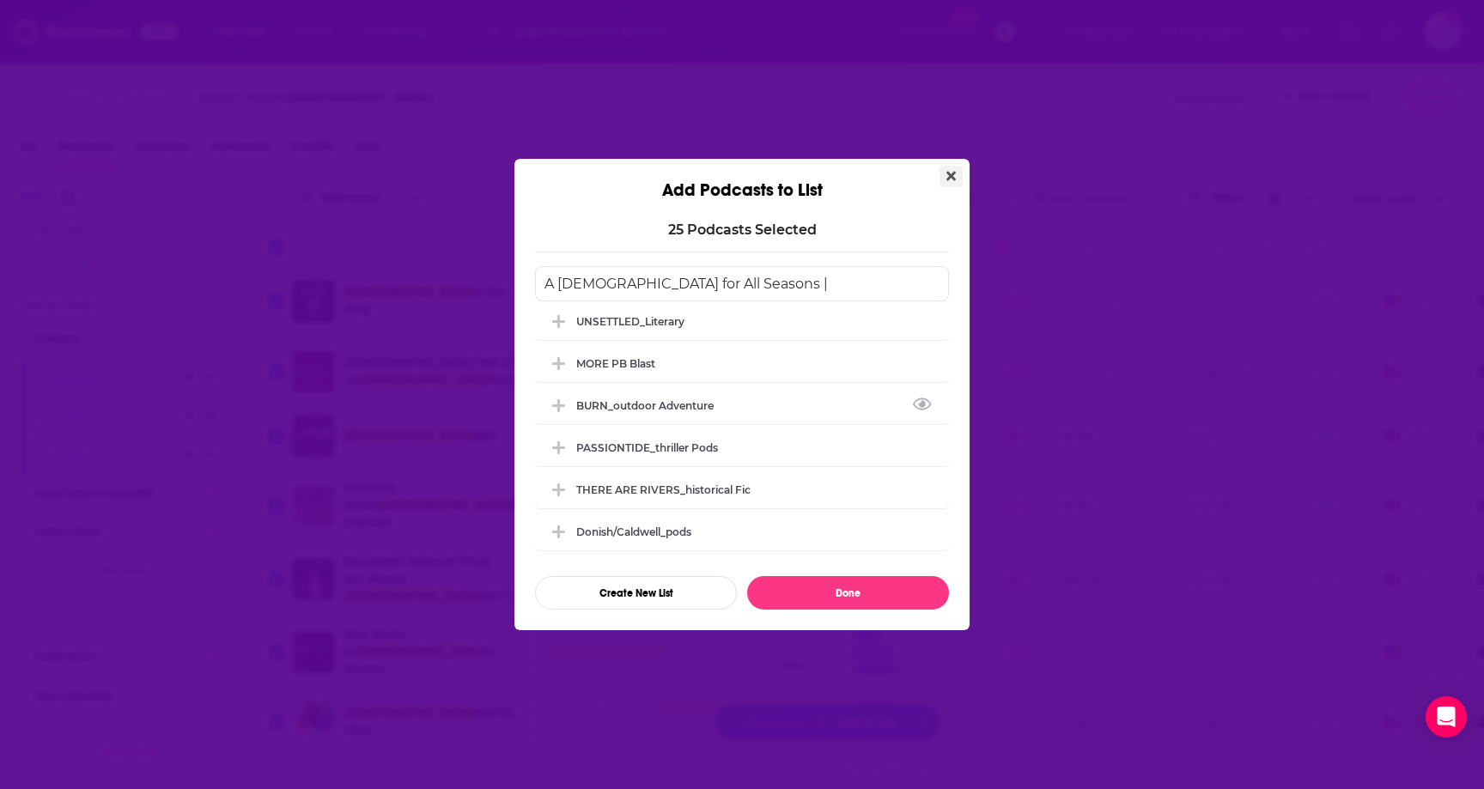
type input "A [DEMOGRAPHIC_DATA] for All Seasons |"
click at [954, 172] on icon "Close" at bounding box center [950, 176] width 9 height 9
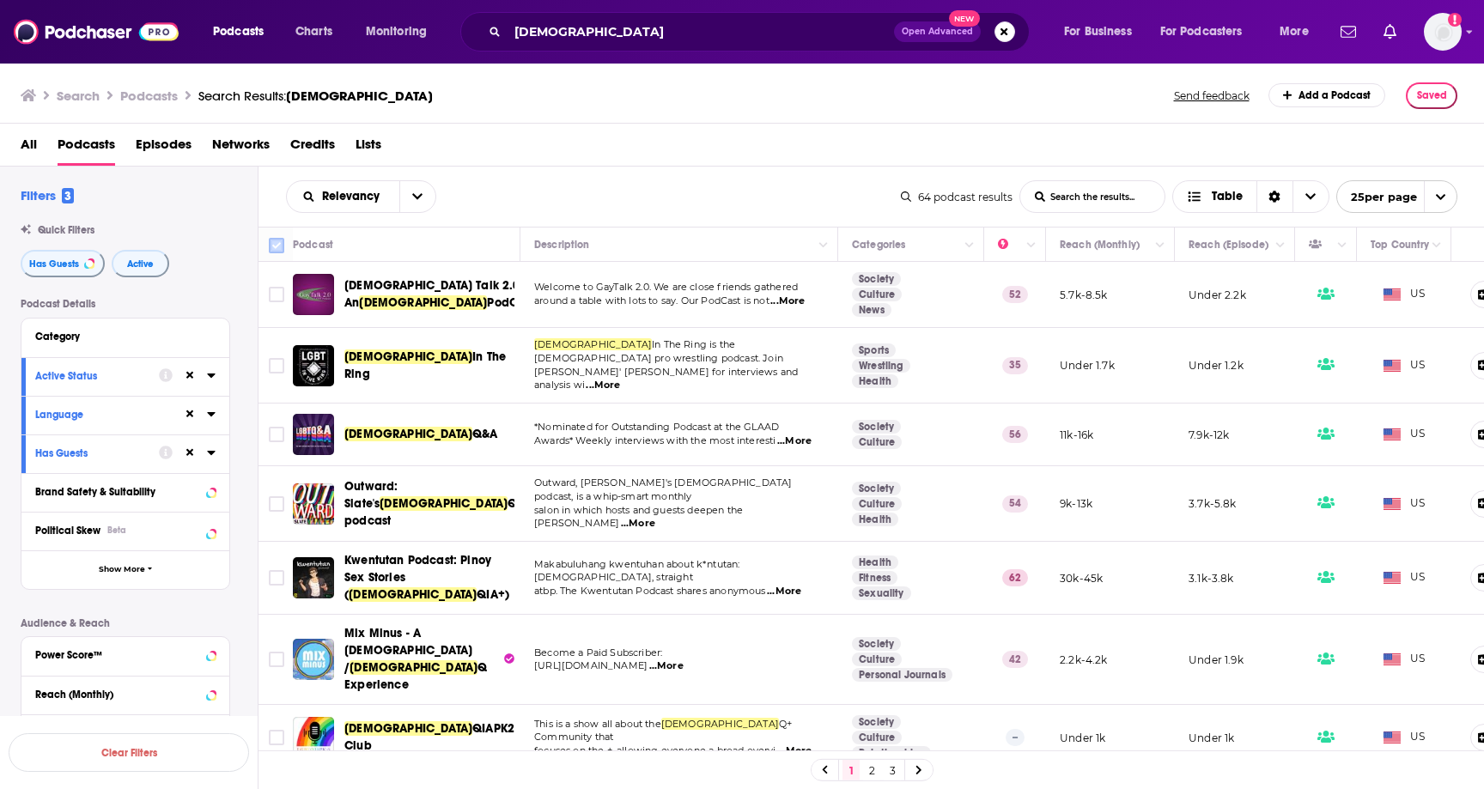
click at [277, 251] on input "Toggle select all" at bounding box center [276, 245] width 15 height 15
checkbox input "true"
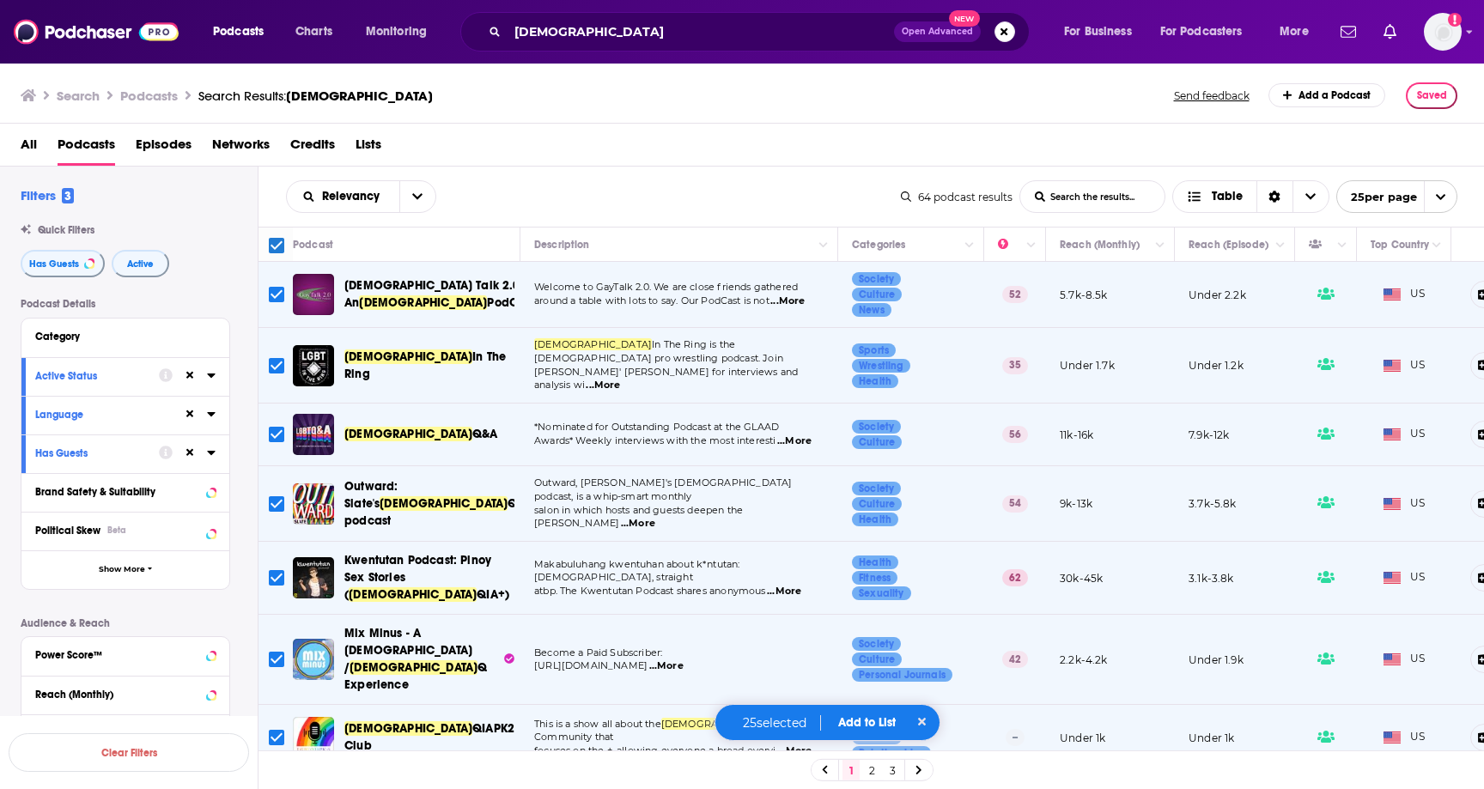
click at [849, 730] on div "25 selected Add to List" at bounding box center [827, 722] width 227 height 37
click at [854, 724] on button "Add to List" at bounding box center [866, 722] width 85 height 15
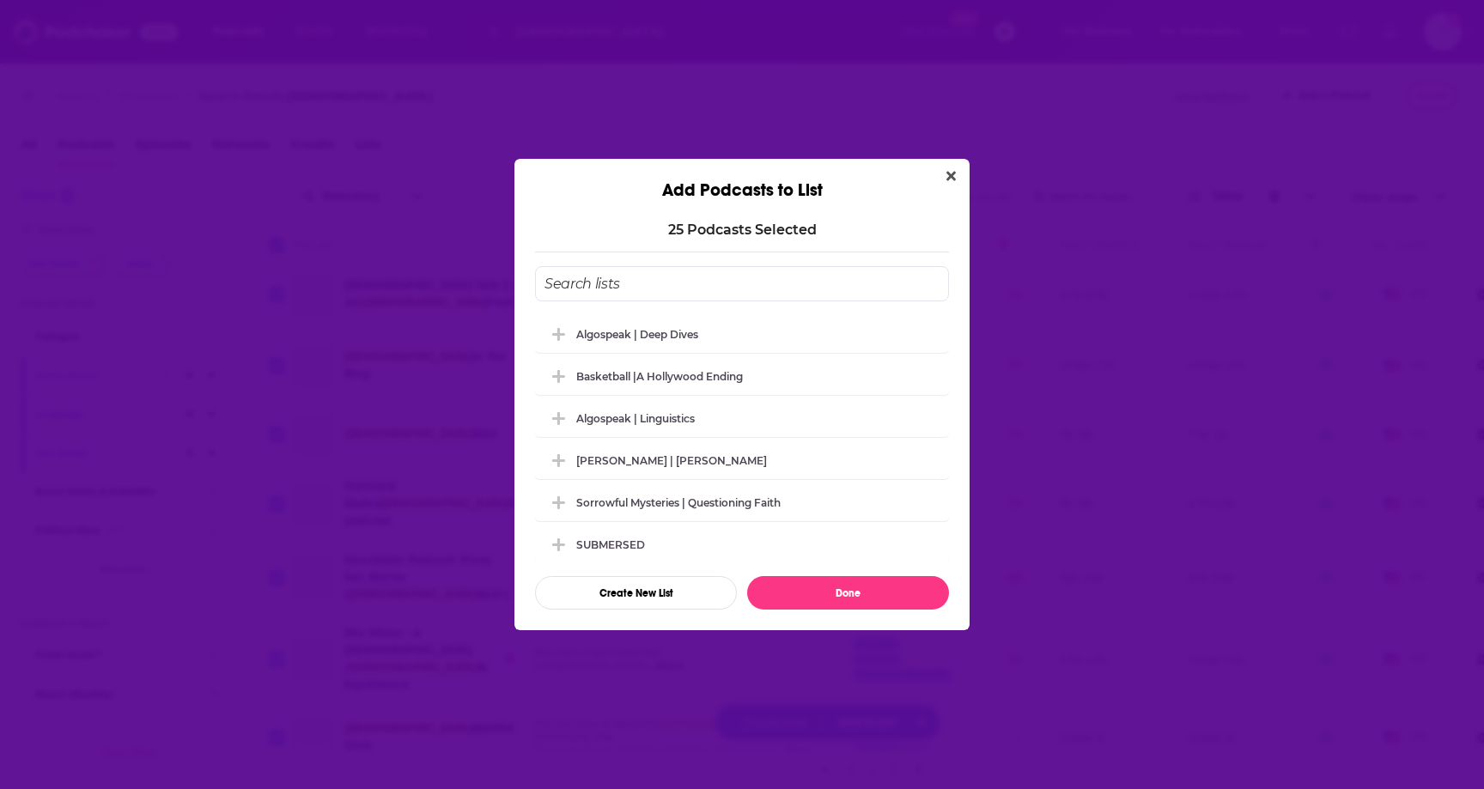
click at [593, 394] on div "Basketball |A Hollywood Ending" at bounding box center [742, 376] width 414 height 38
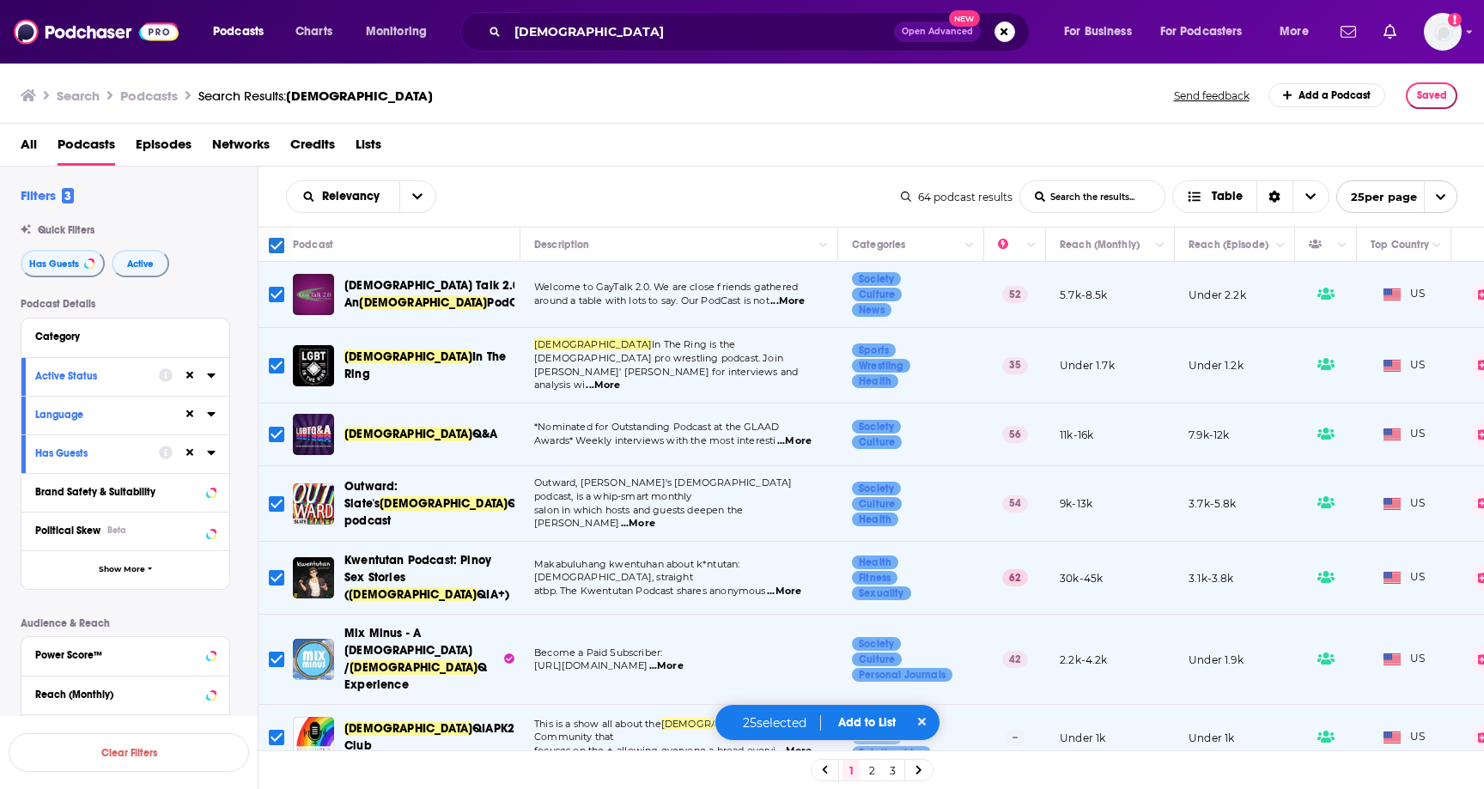
click at [847, 729] on button "Add to List" at bounding box center [866, 722] width 85 height 15
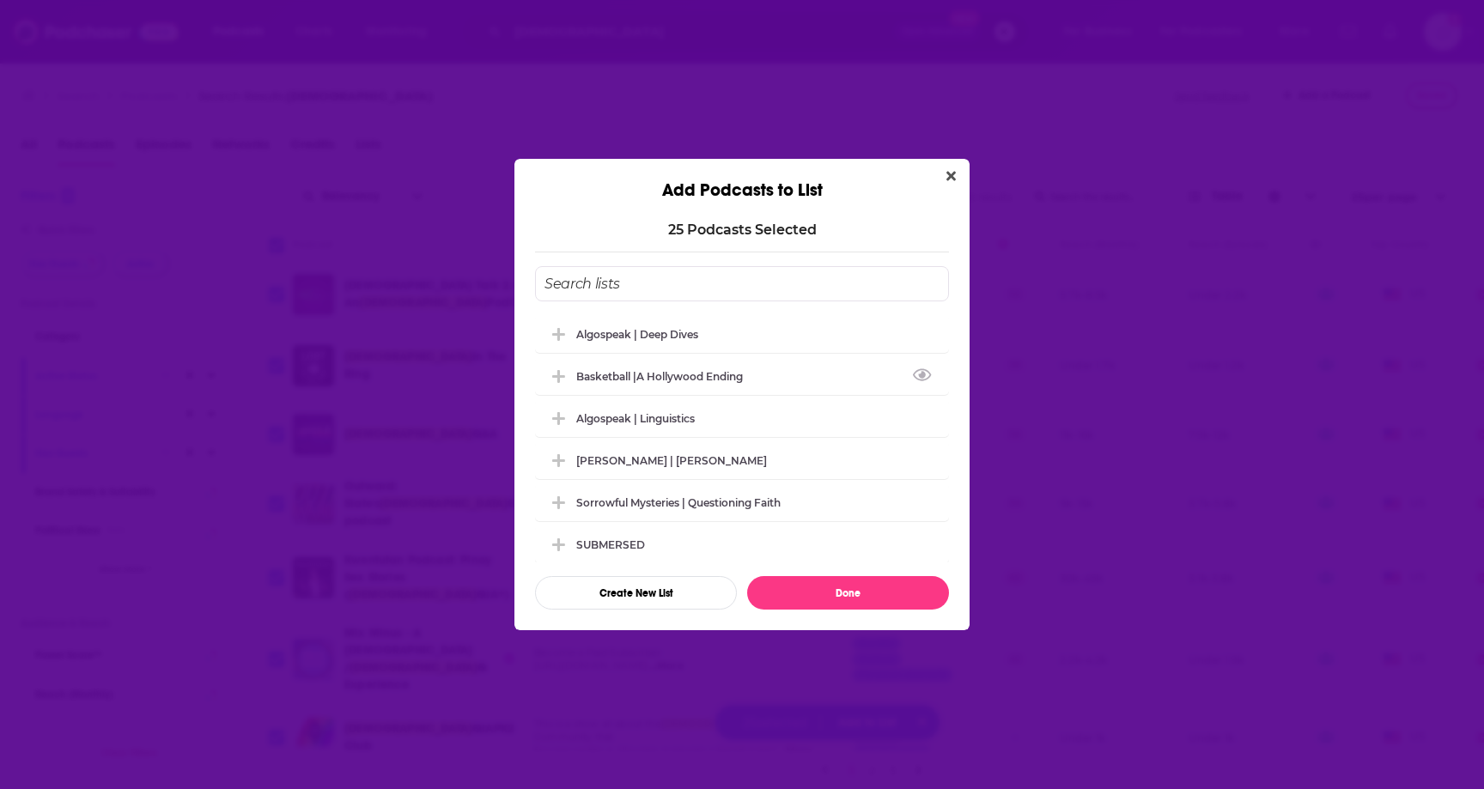
click at [581, 295] on input "Add Podcast To List" at bounding box center [742, 283] width 414 height 35
type input "A [DEMOGRAPHIC_DATA] for All Seasons |"
click at [956, 172] on button "Close" at bounding box center [950, 176] width 23 height 21
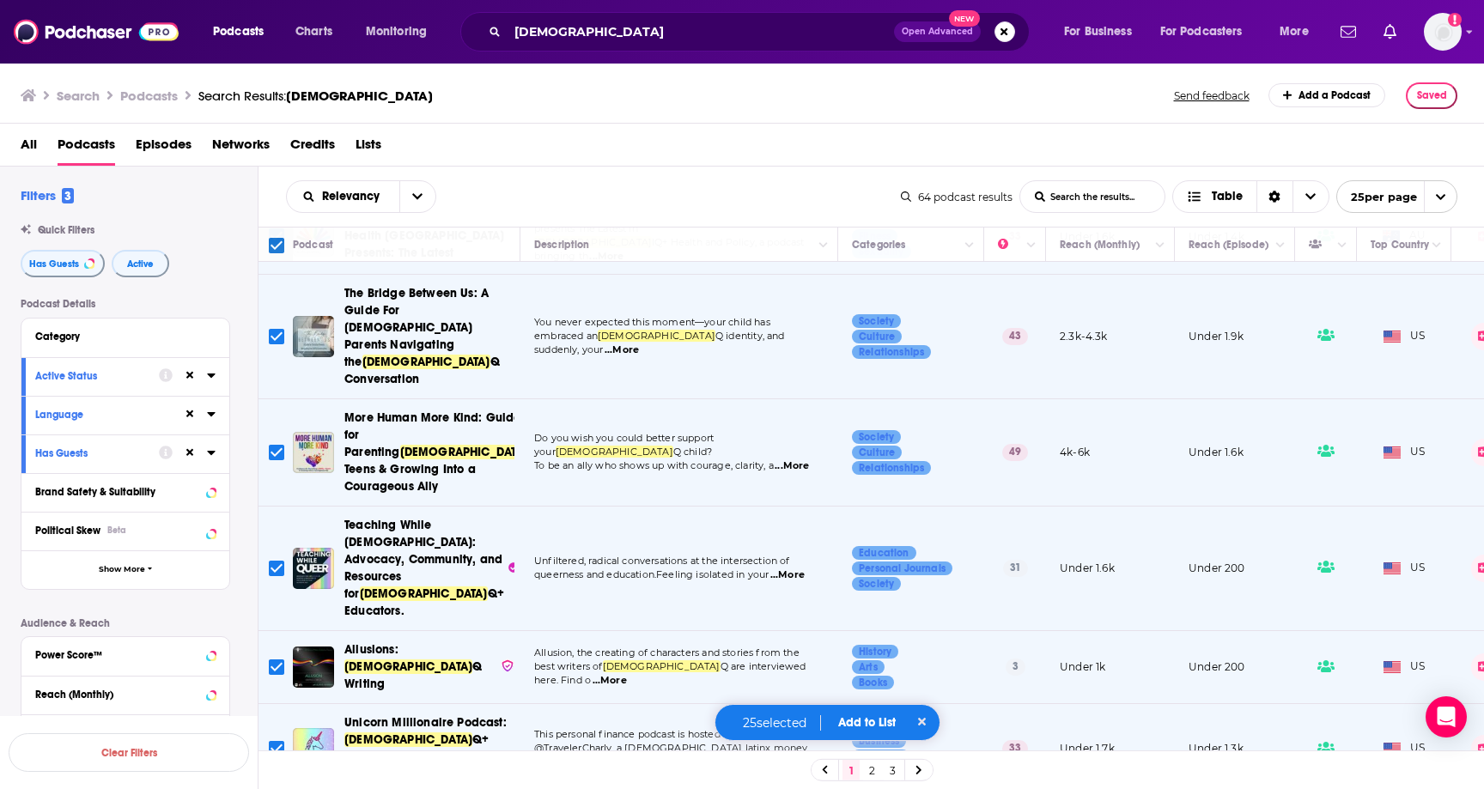
scroll to position [1338, 0]
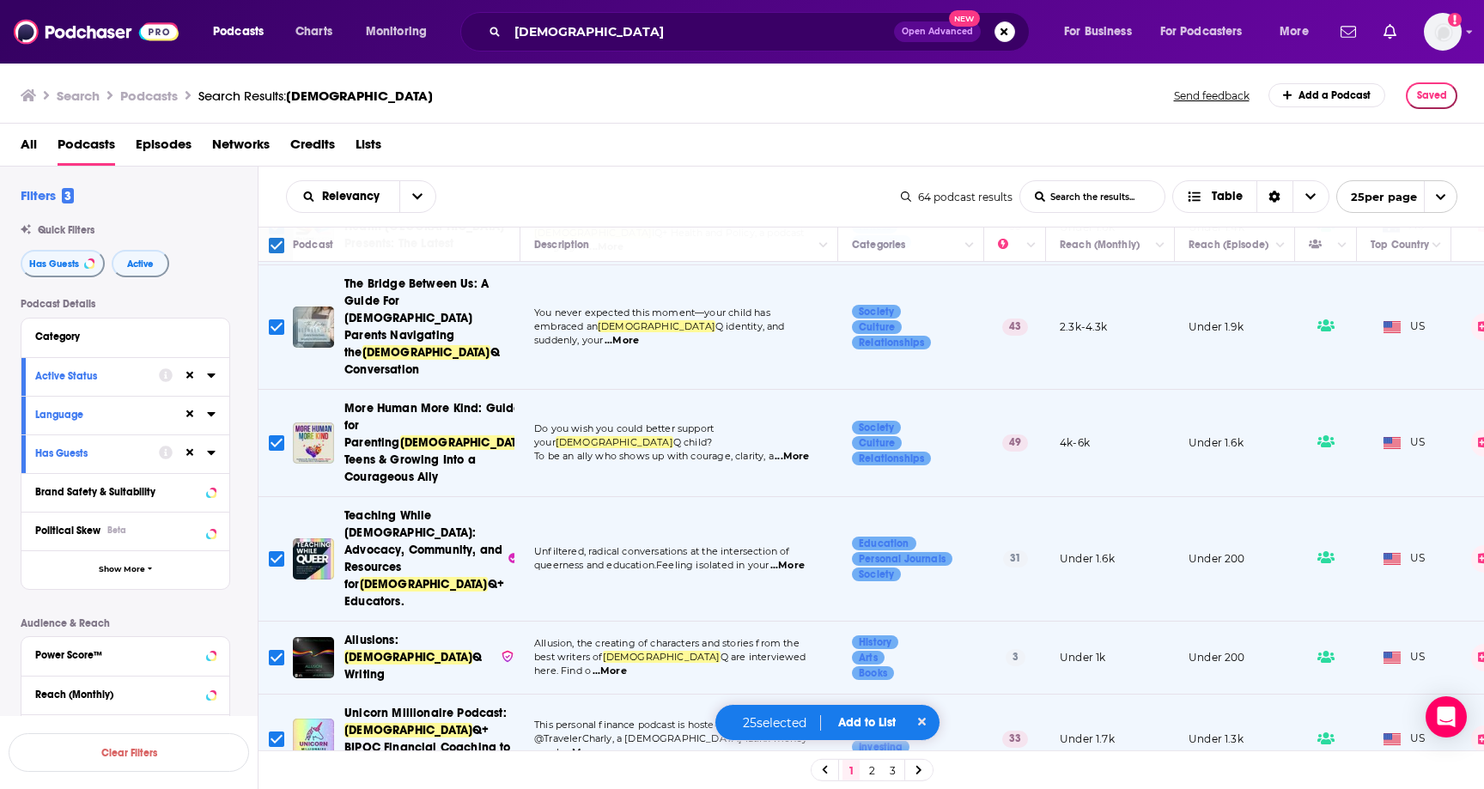
click at [743, 727] on p "25 selected" at bounding box center [775, 722] width 92 height 15
click at [858, 728] on button "Add to List" at bounding box center [866, 722] width 85 height 15
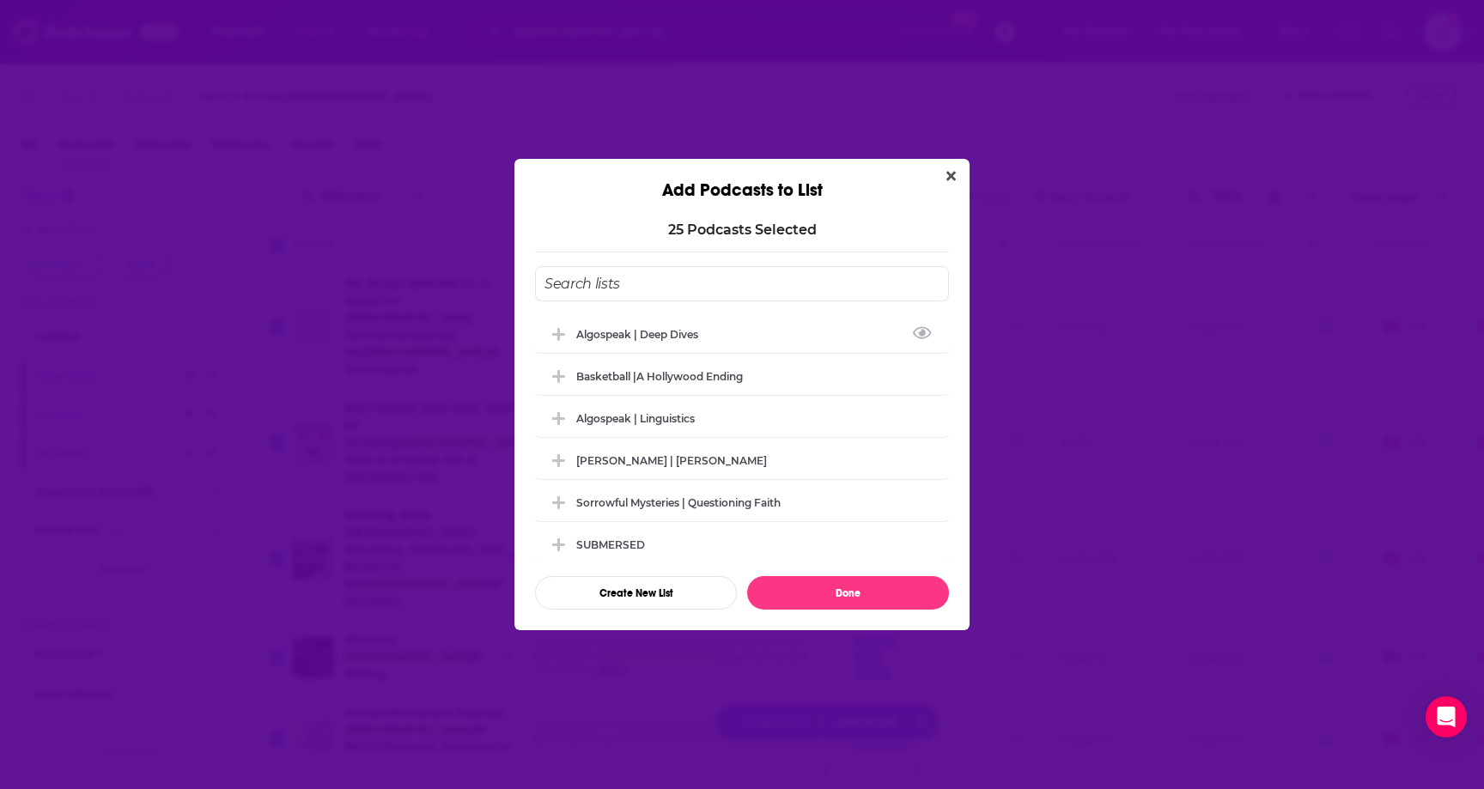
click at [589, 289] on input "Add Podcast To List" at bounding box center [742, 283] width 414 height 35
click at [584, 289] on input "A Lafy for All Seasons |" at bounding box center [742, 283] width 414 height 35
click at [570, 289] on input "A Lafy for All Seasons |" at bounding box center [742, 283] width 414 height 35
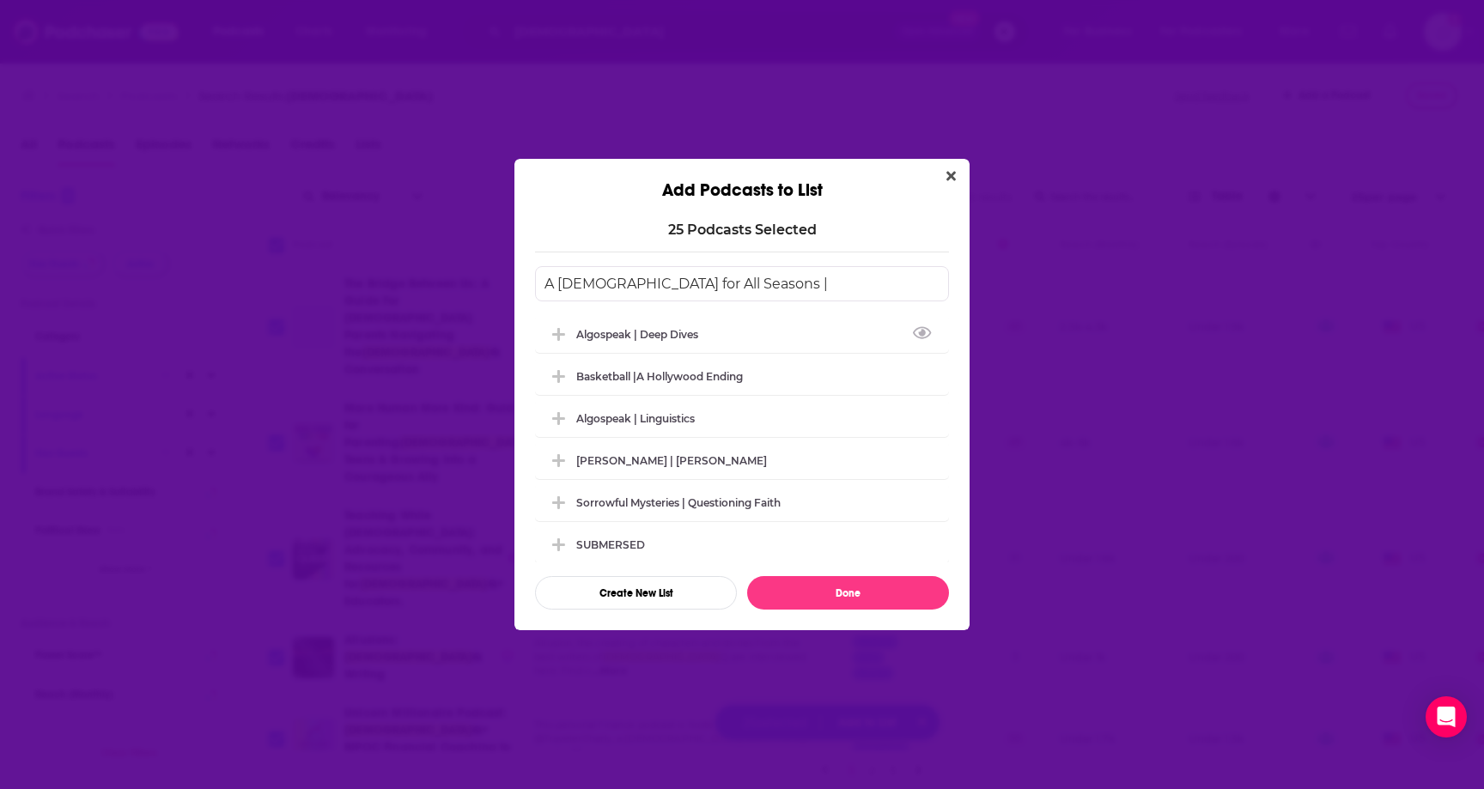
click at [780, 289] on input "A [DEMOGRAPHIC_DATA] for All Seasons |" at bounding box center [742, 283] width 414 height 35
type input "A [DEMOGRAPHIC_DATA] for All Seasons | Podcasts"
click at [848, 574] on div "A [DEMOGRAPHIC_DATA] for All Seasons | Podcasts Algospeak | Deep Dives Basketba…" at bounding box center [742, 437] width 414 height 343
click at [847, 594] on button "Done" at bounding box center [848, 592] width 202 height 33
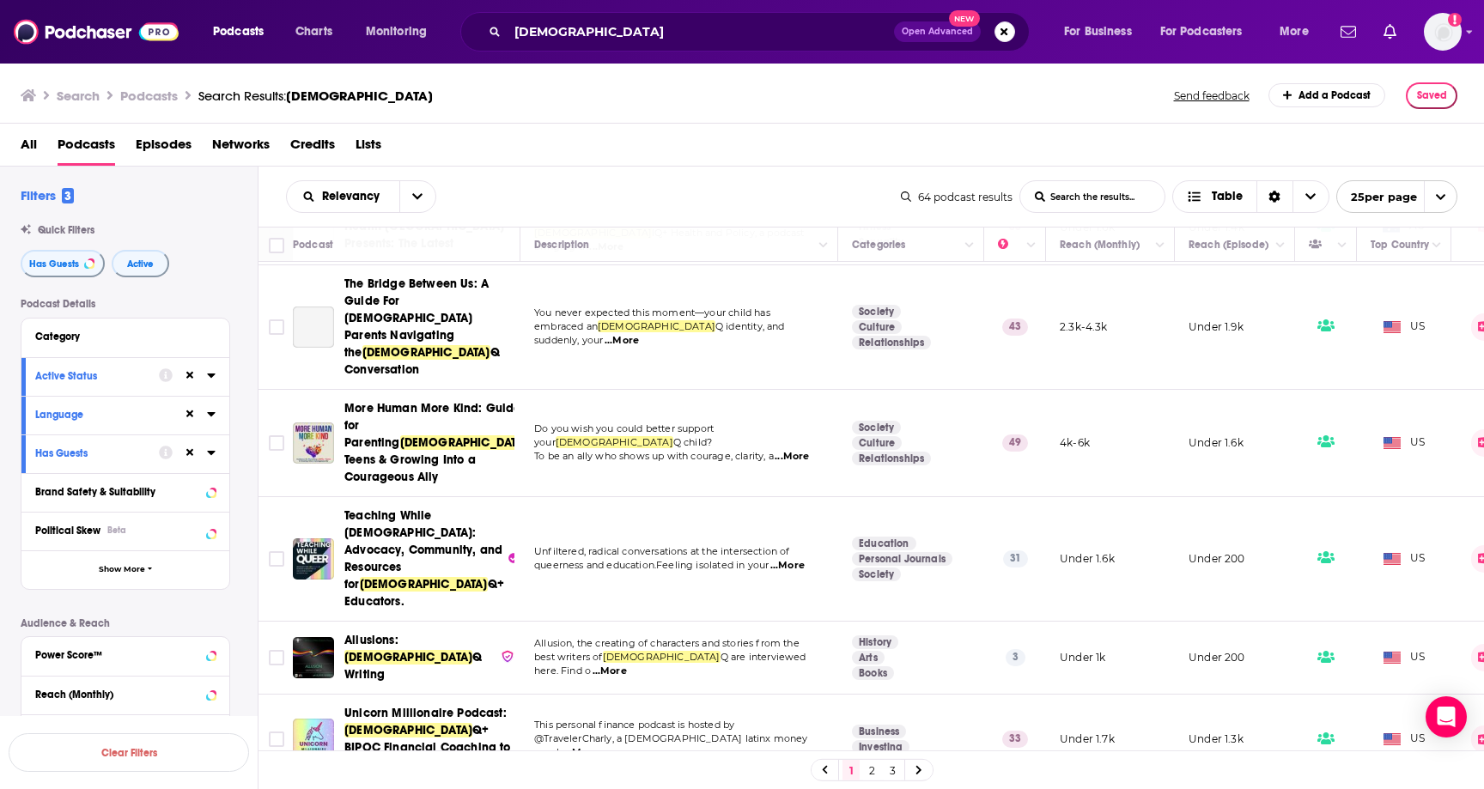
click at [893, 770] on link "3" at bounding box center [892, 770] width 17 height 21
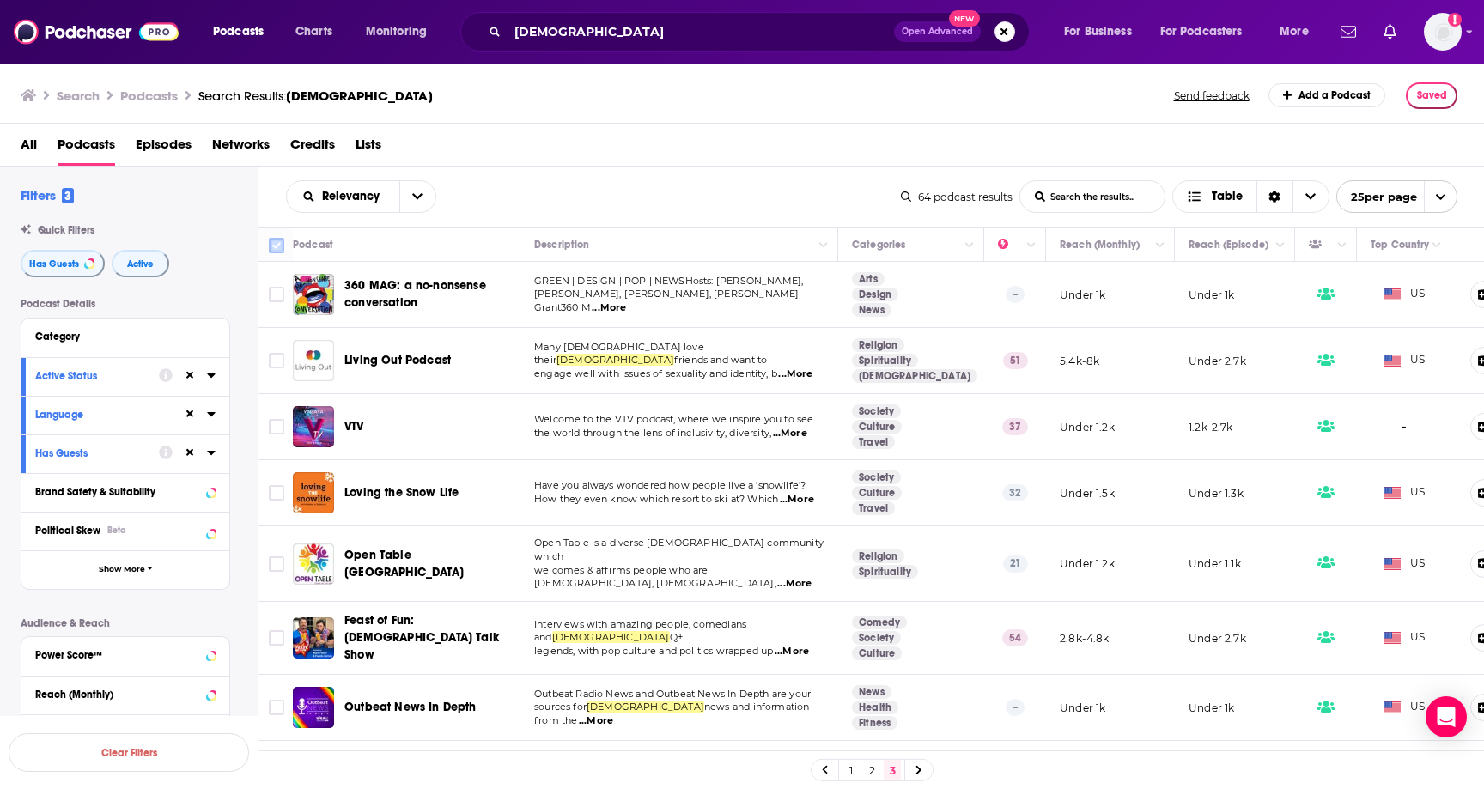
click at [271, 238] on input "Toggle select all" at bounding box center [276, 245] width 15 height 15
checkbox input "true"
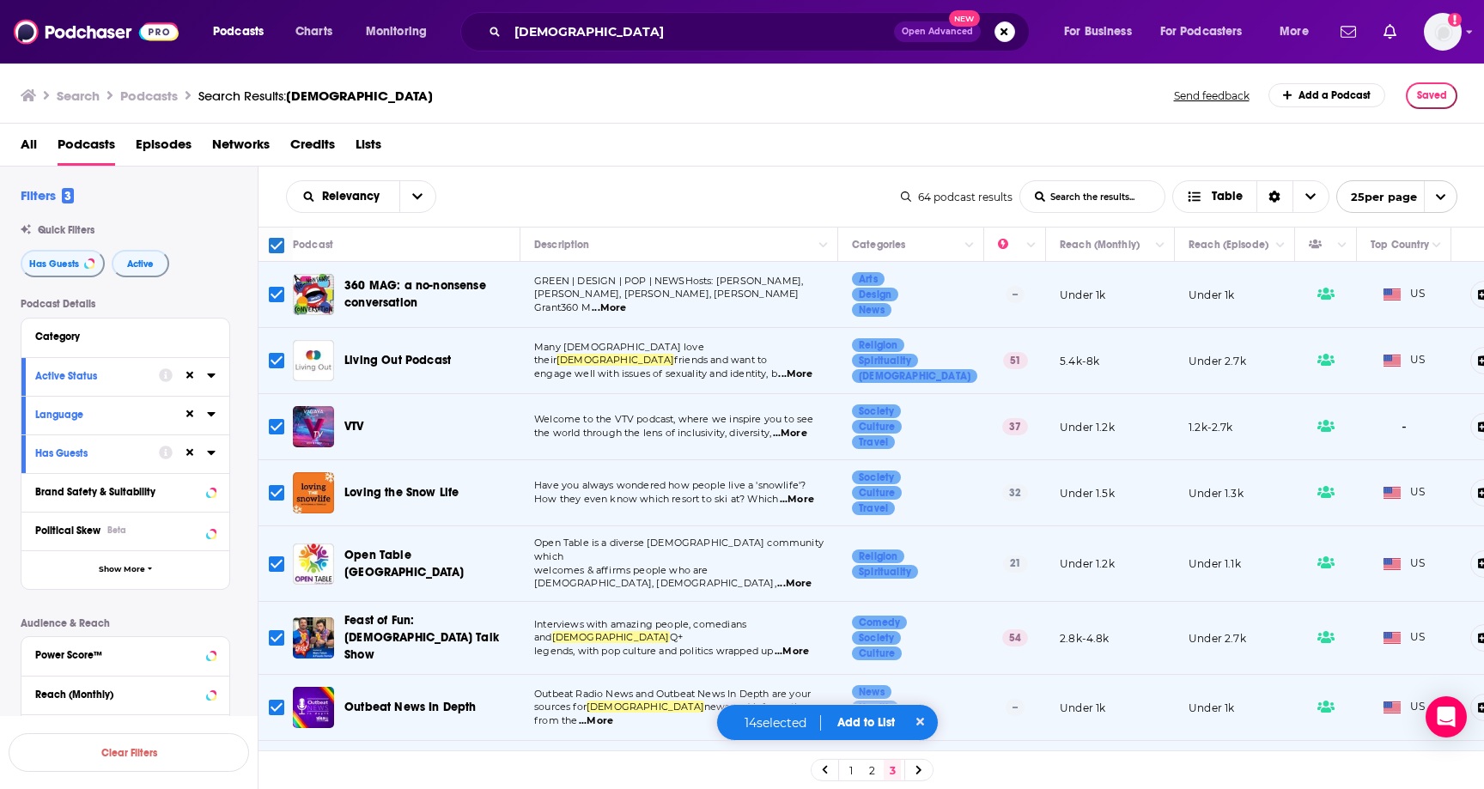
click at [866, 721] on button "Add to List" at bounding box center [866, 722] width 85 height 15
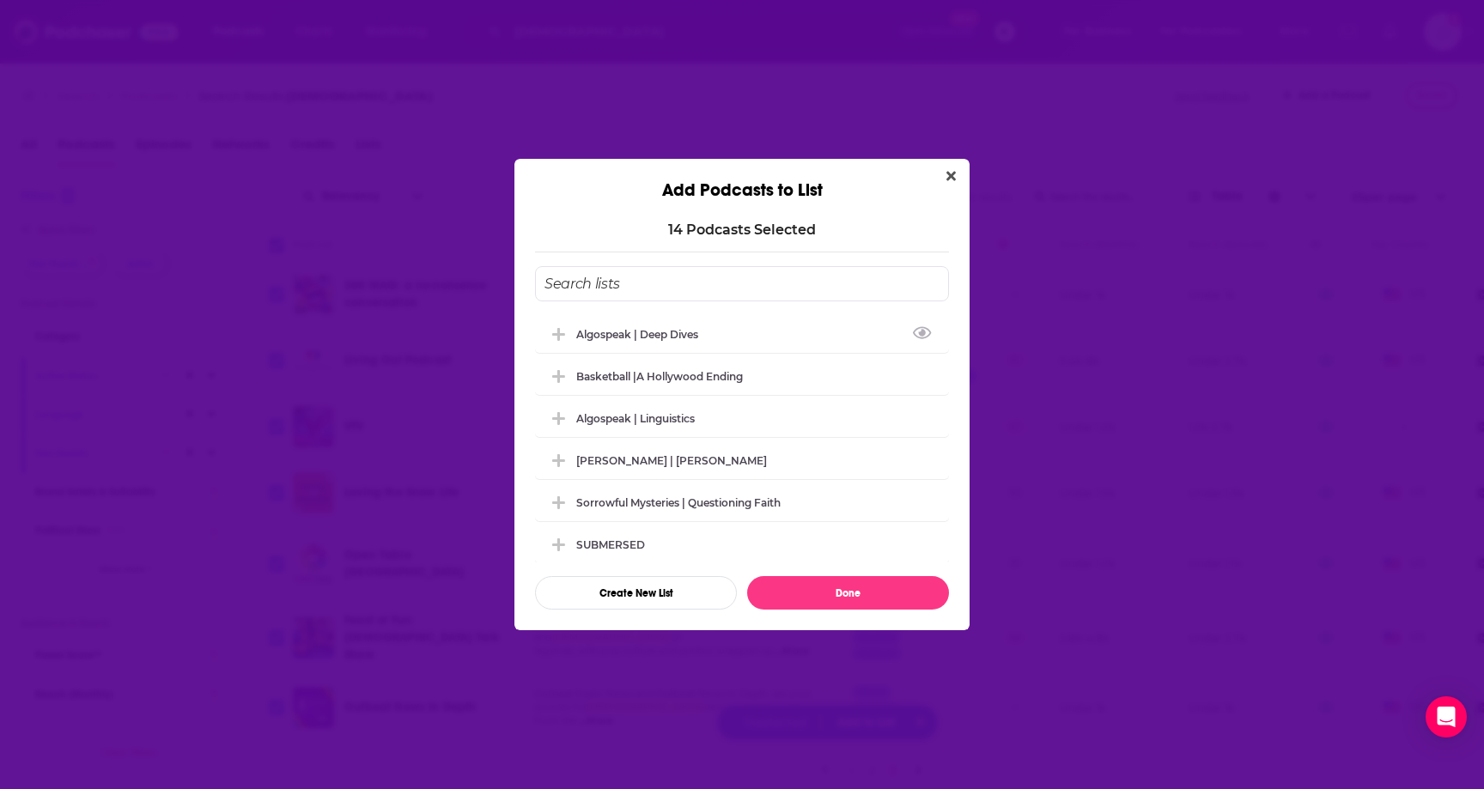
click at [616, 271] on input "Add Podcast To List" at bounding box center [742, 283] width 414 height 35
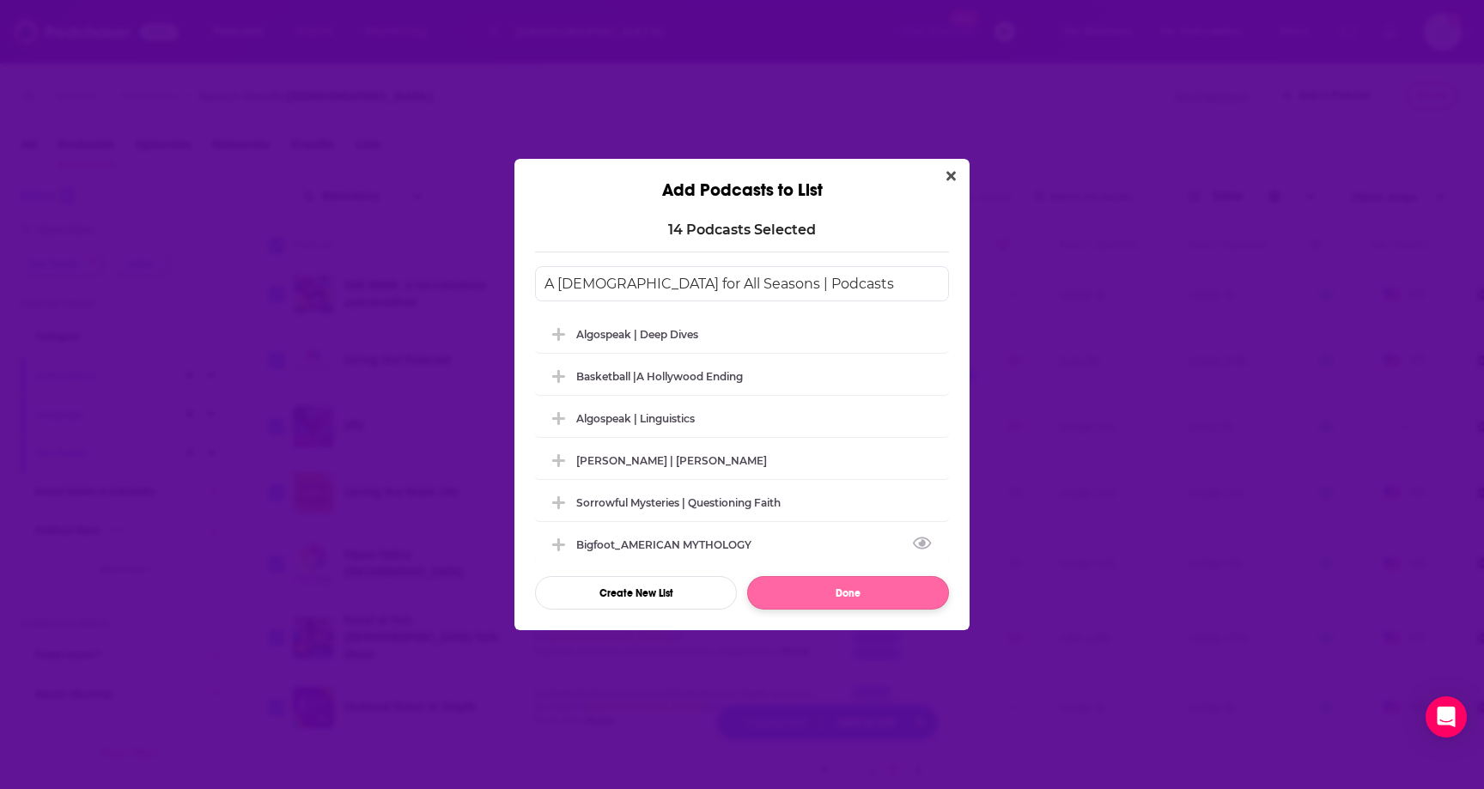
type input "A [DEMOGRAPHIC_DATA] for All Seasons | Podcasts"
click at [809, 588] on button "Done" at bounding box center [848, 592] width 202 height 33
checkbox input "false"
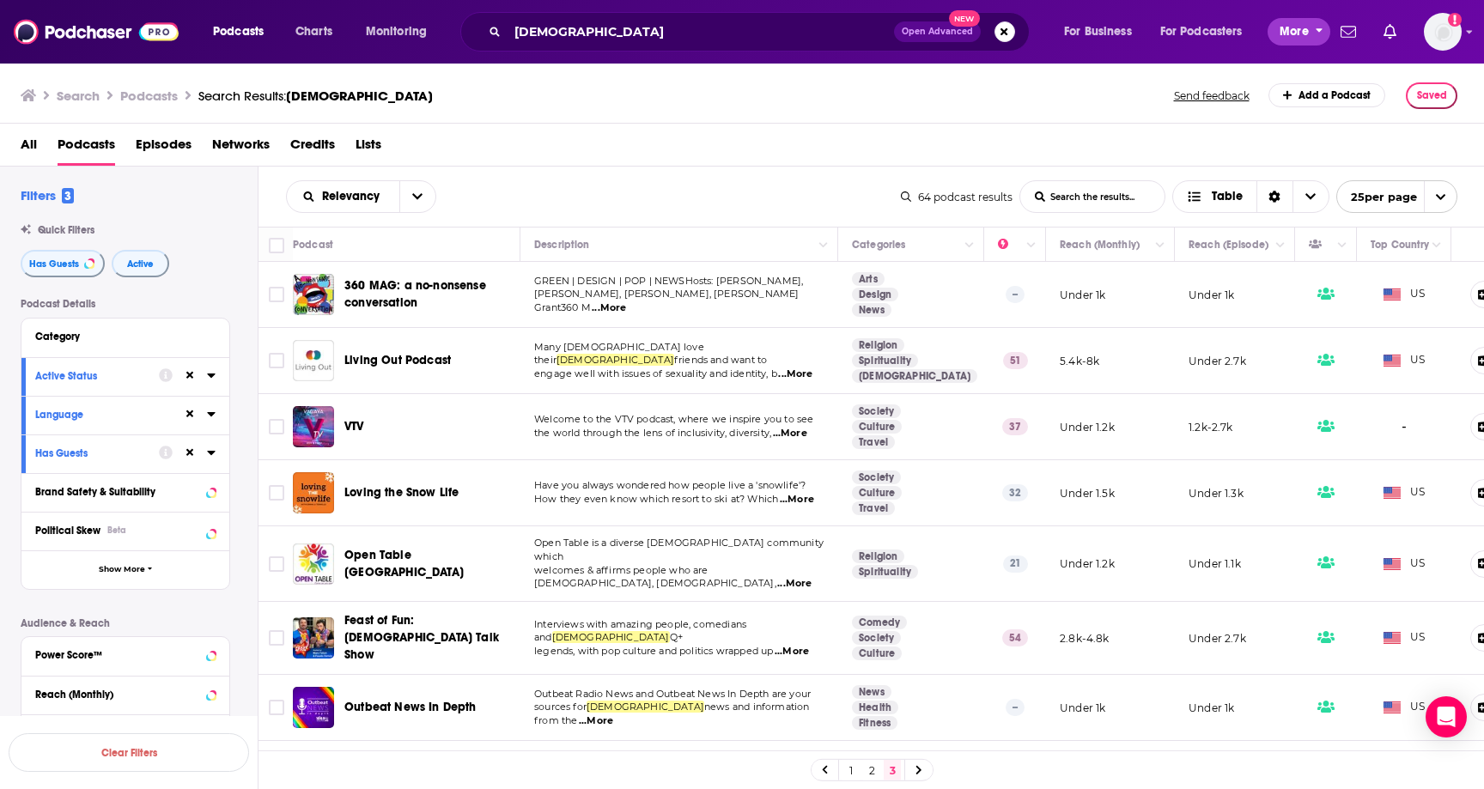
click at [1292, 36] on span "More" at bounding box center [1294, 32] width 29 height 24
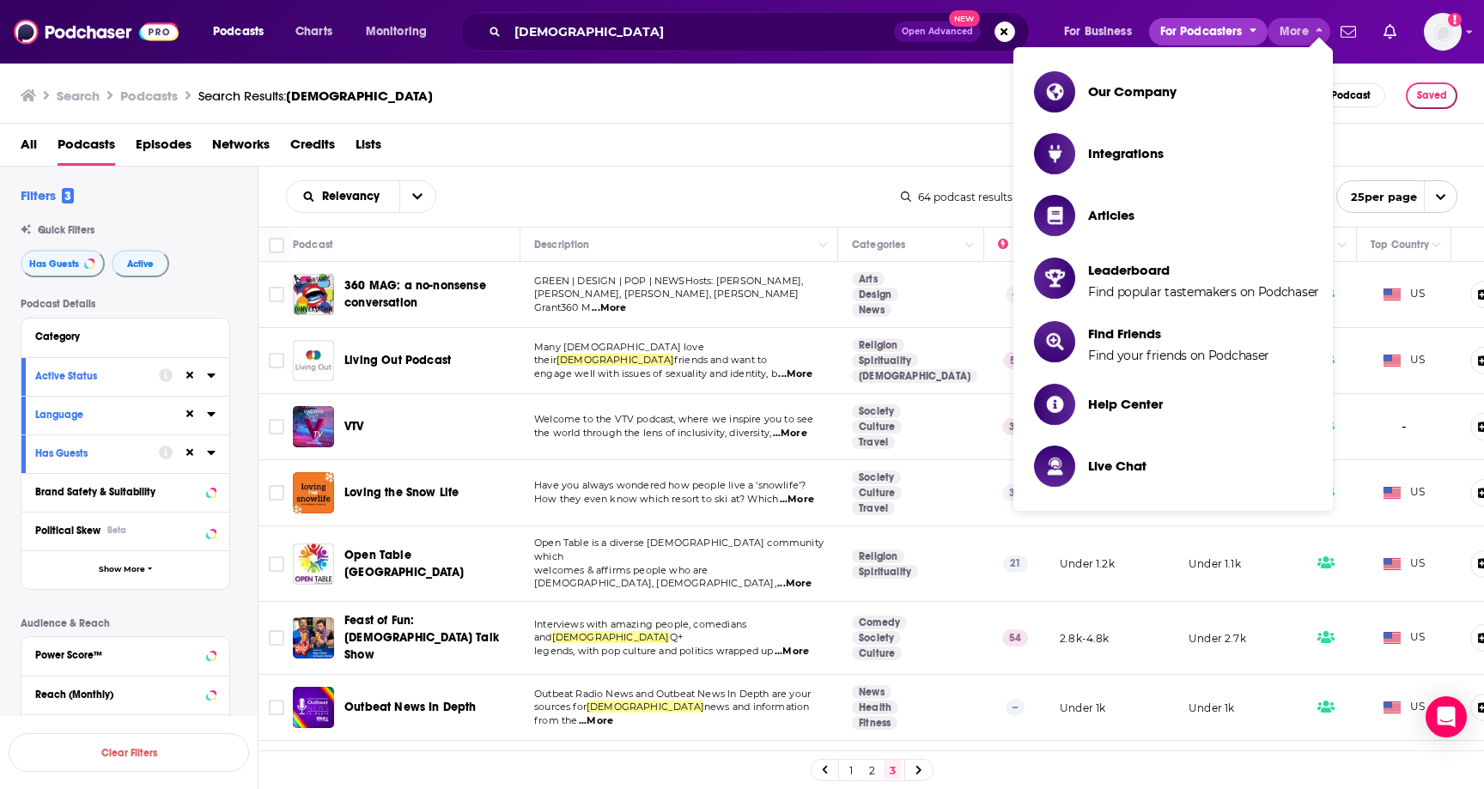
click at [1213, 31] on span "For Podcasters" at bounding box center [1201, 32] width 82 height 24
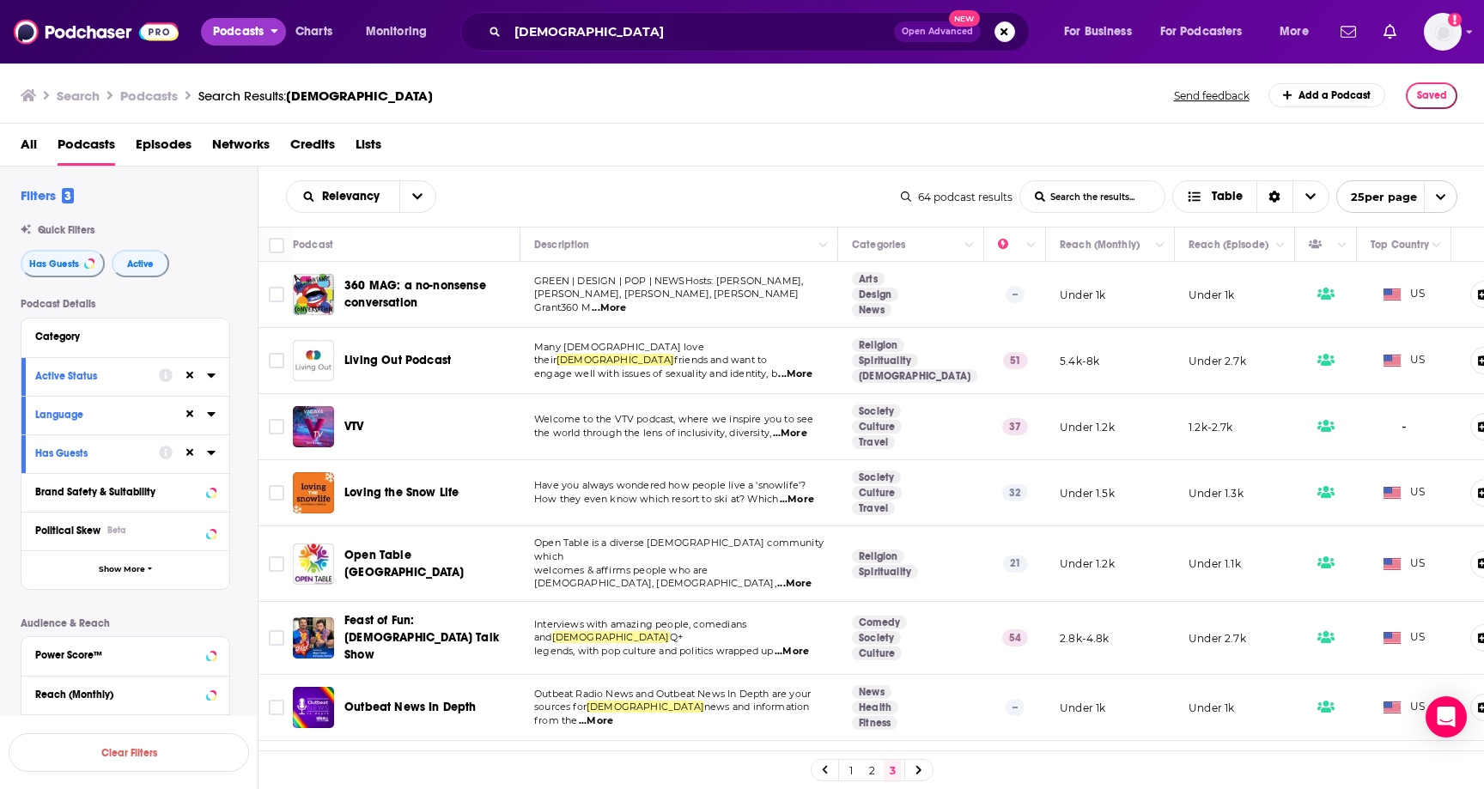
click at [223, 30] on span "Podcasts" at bounding box center [238, 32] width 51 height 24
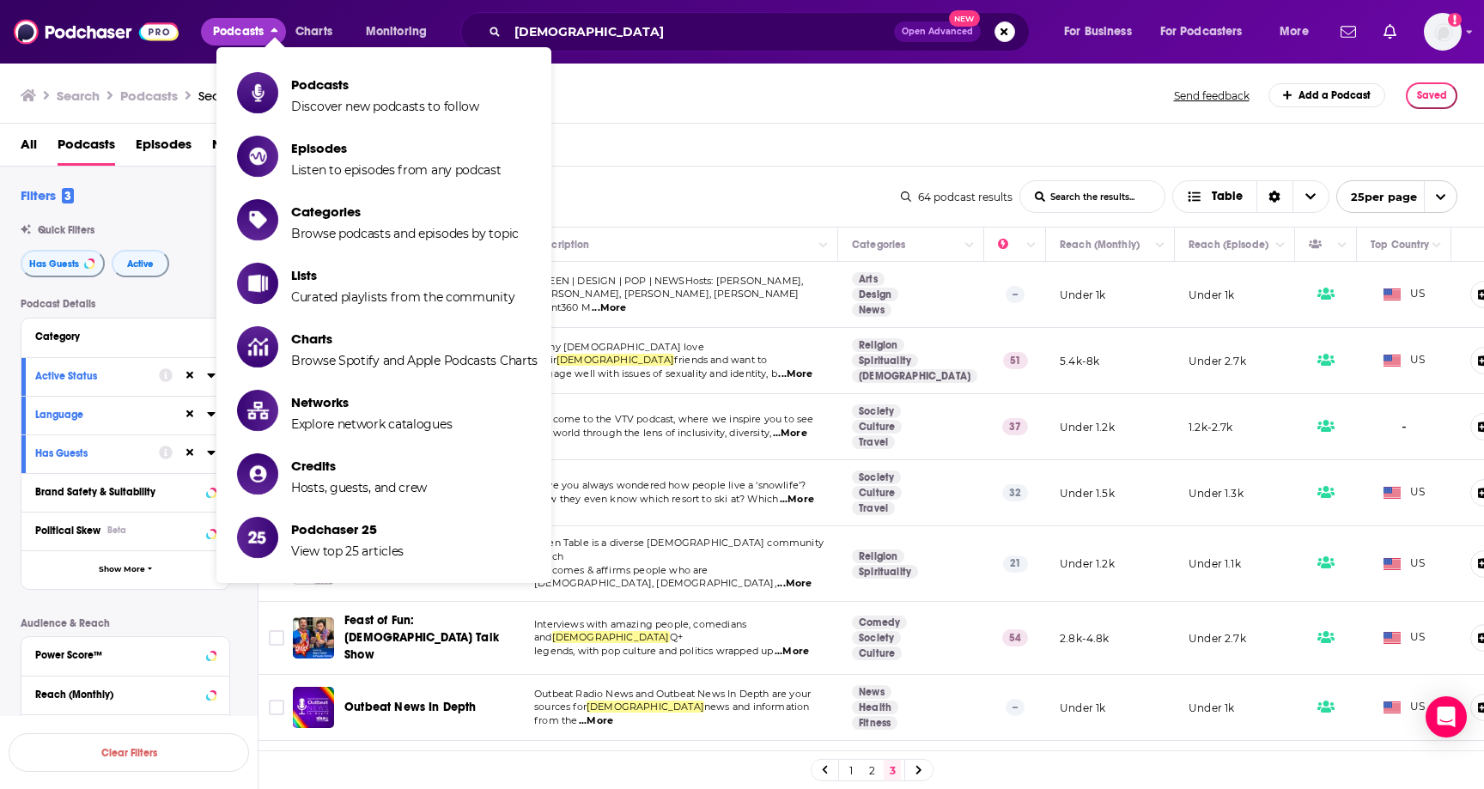
click at [223, 31] on span "Podcasts" at bounding box center [238, 32] width 51 height 24
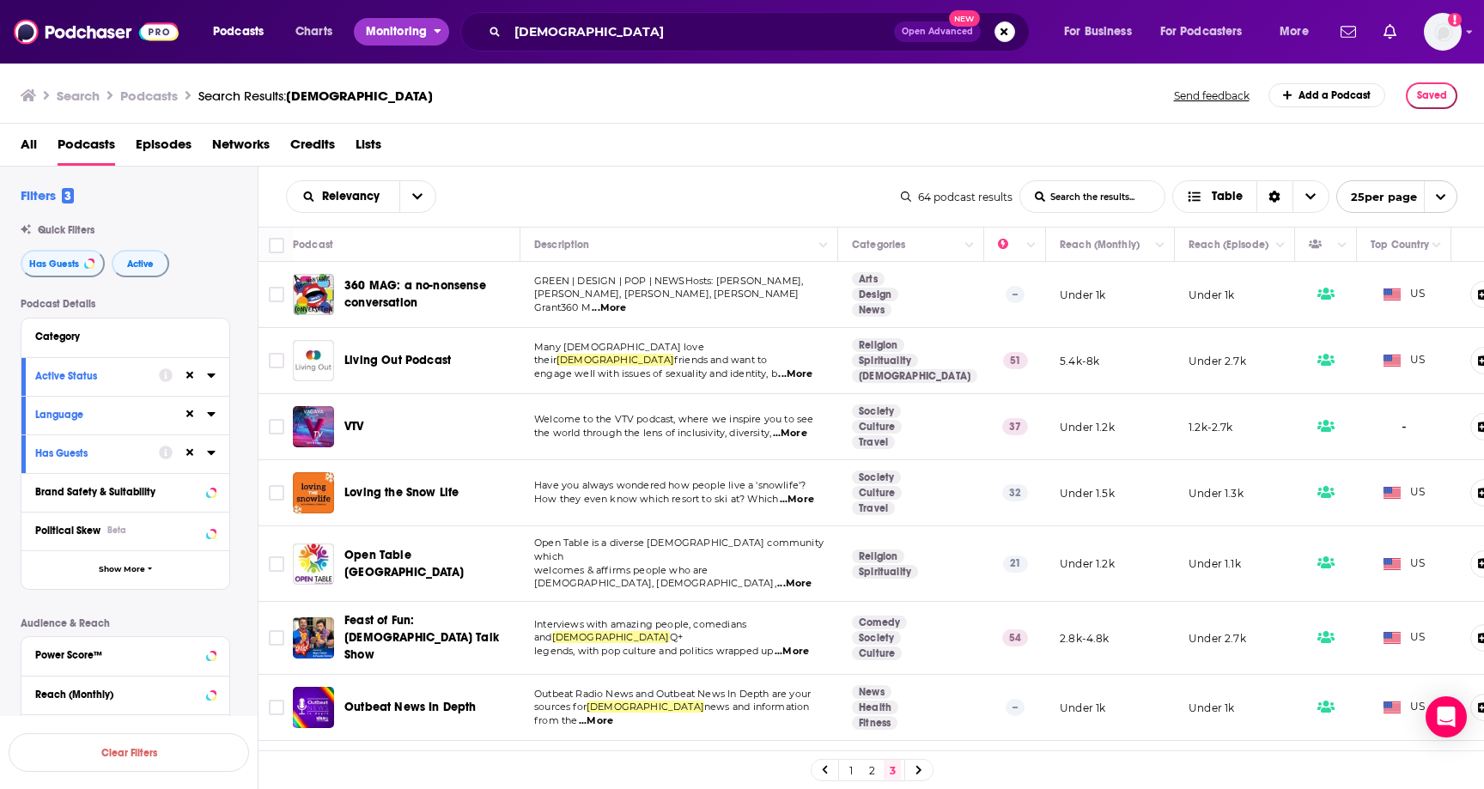
click at [373, 33] on span "Monitoring" at bounding box center [396, 32] width 61 height 24
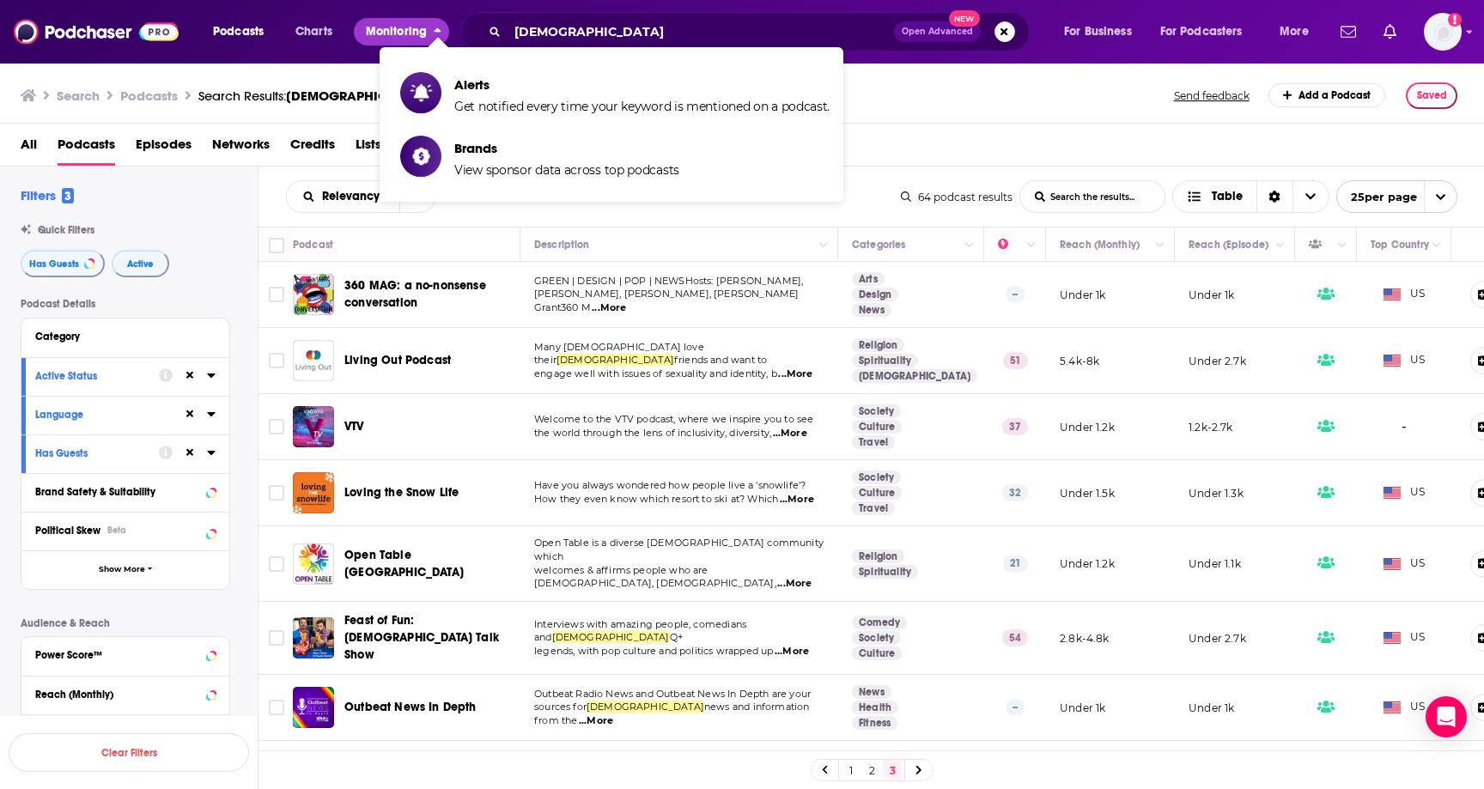
click at [373, 33] on span "Monitoring" at bounding box center [396, 32] width 61 height 24
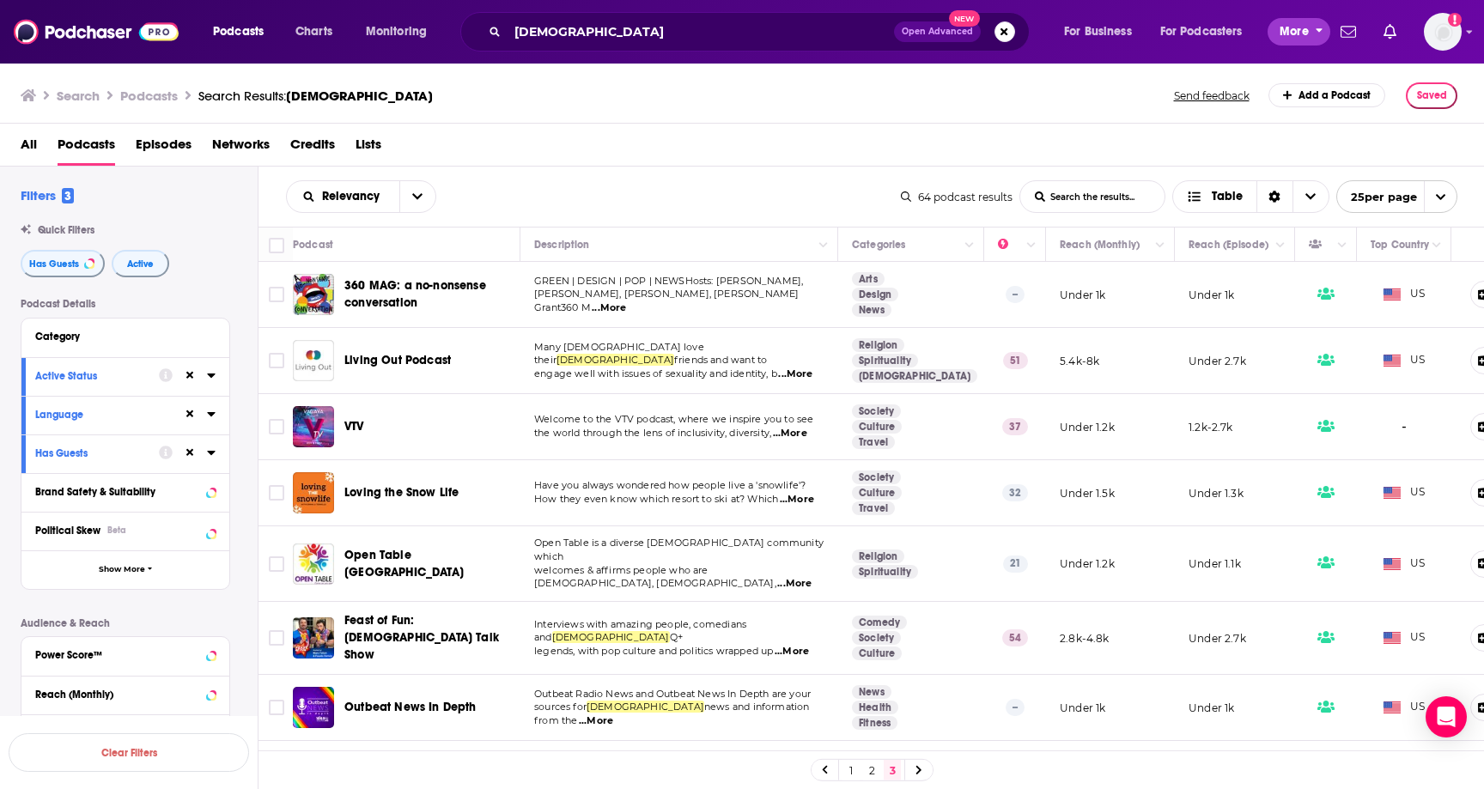
click at [1280, 35] on span "More" at bounding box center [1294, 32] width 29 height 24
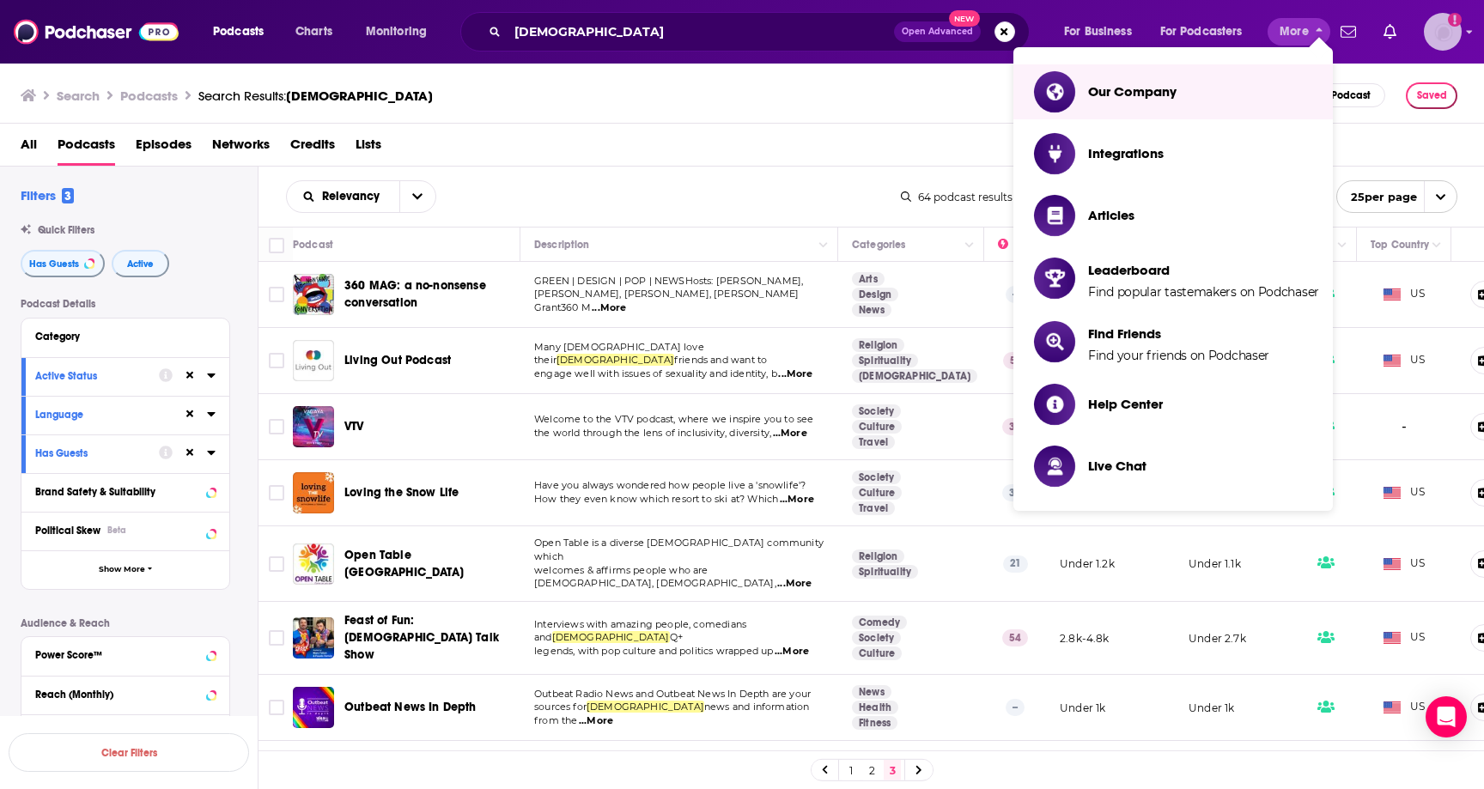
click at [1447, 29] on img "Logged in as ereardon" at bounding box center [1443, 32] width 38 height 38
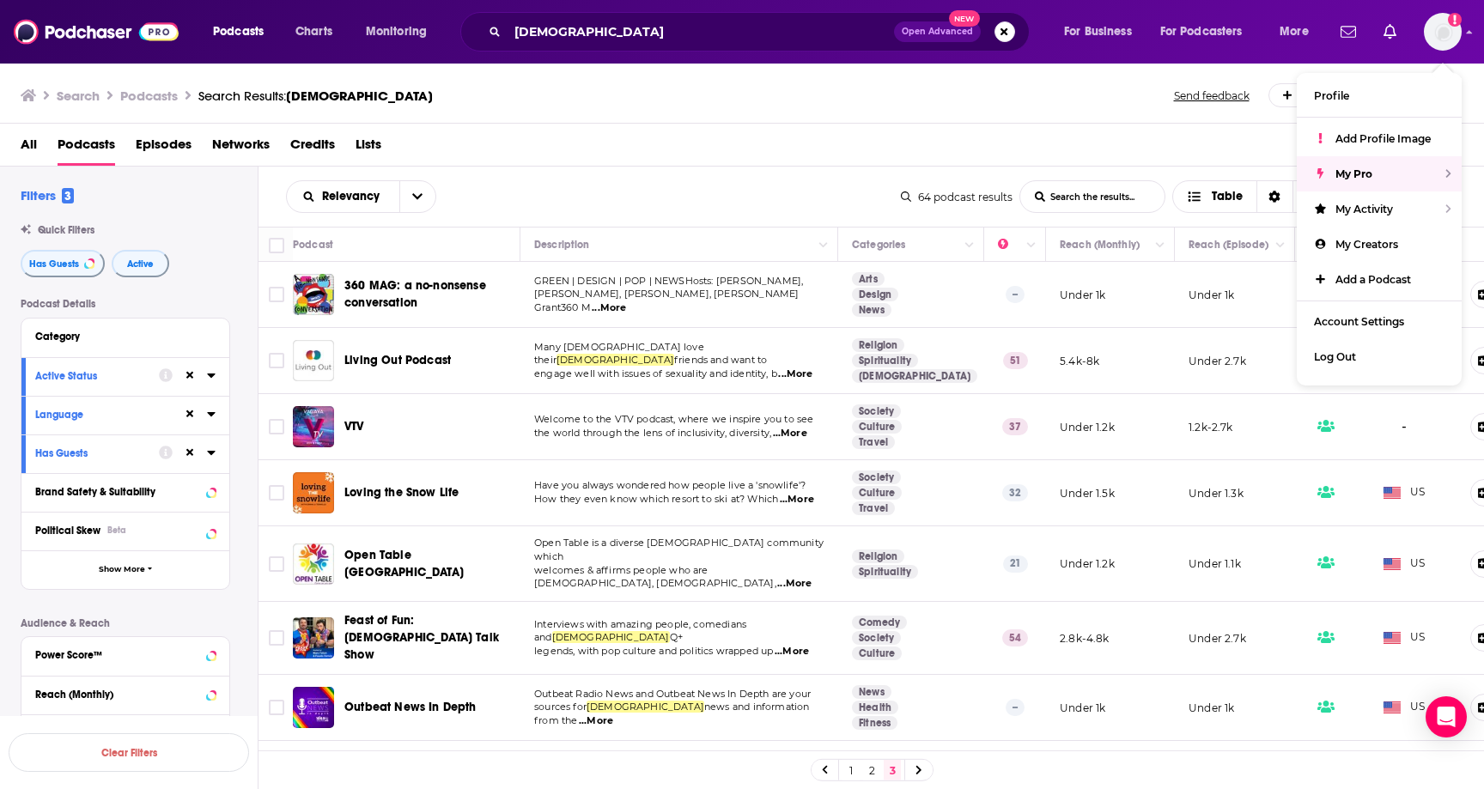
click at [612, 152] on div "All Podcasts Episodes Networks Credits Lists" at bounding box center [746, 148] width 1450 height 35
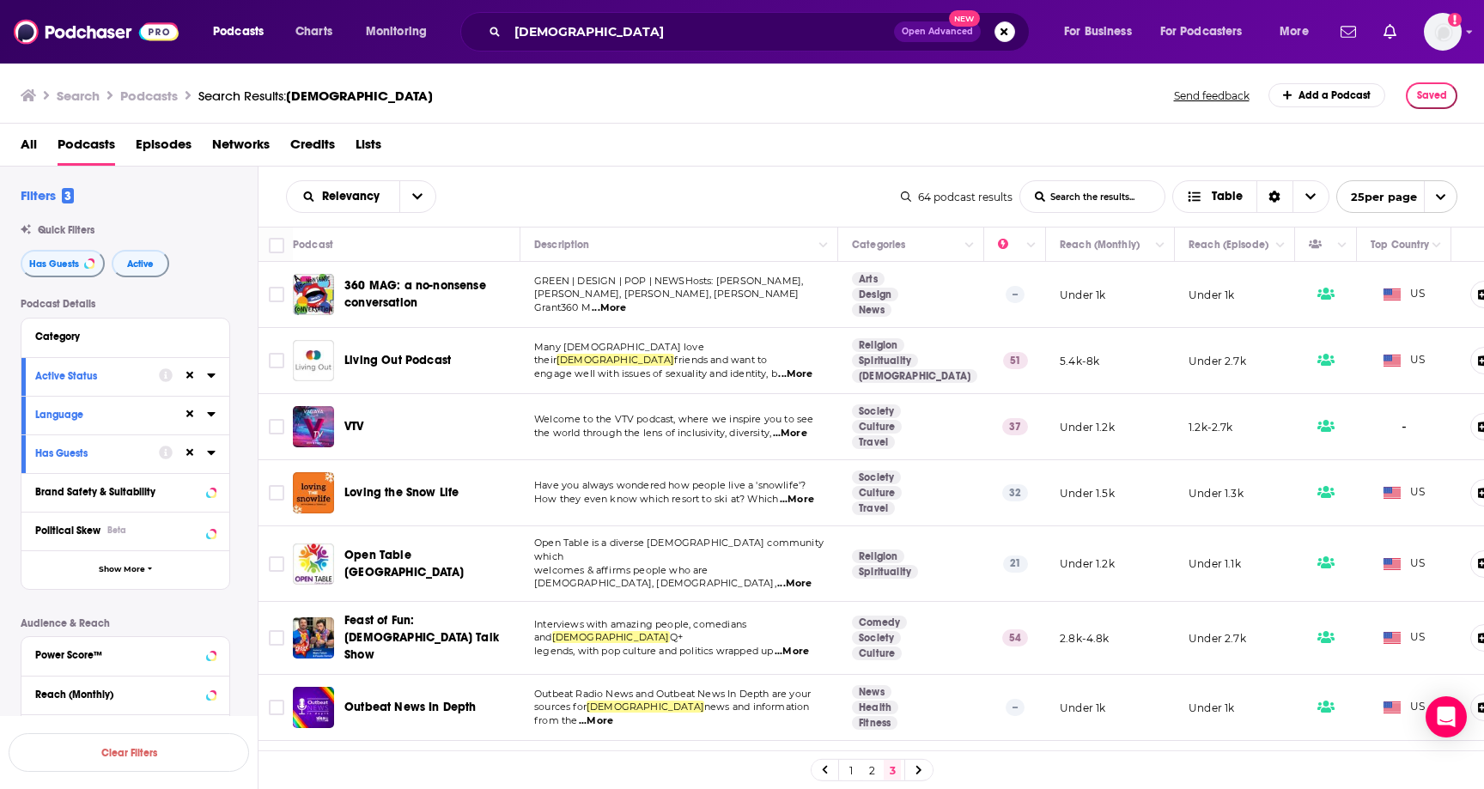
click at [21, 137] on span "All" at bounding box center [29, 148] width 16 height 35
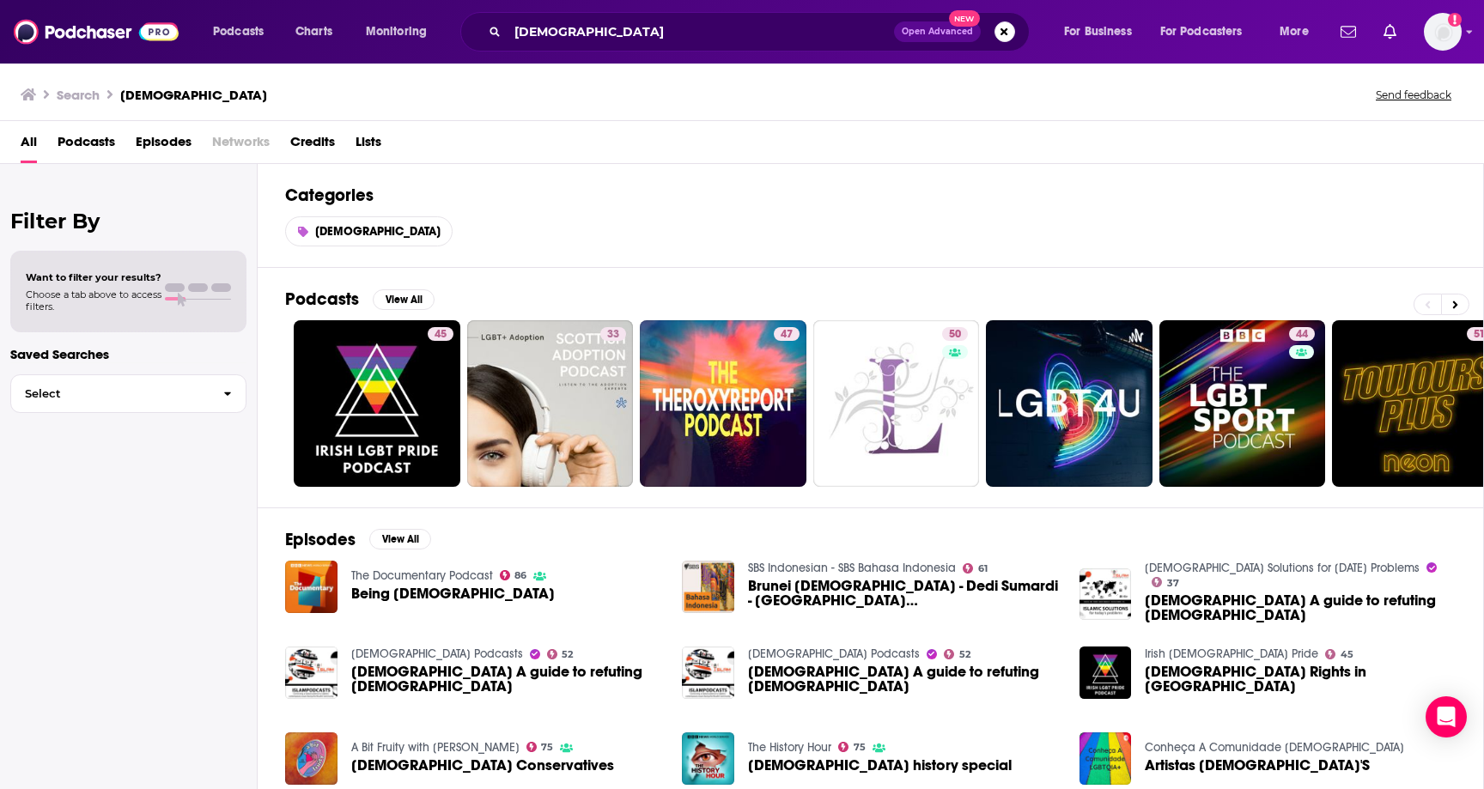
click at [94, 147] on span "Podcasts" at bounding box center [87, 145] width 58 height 35
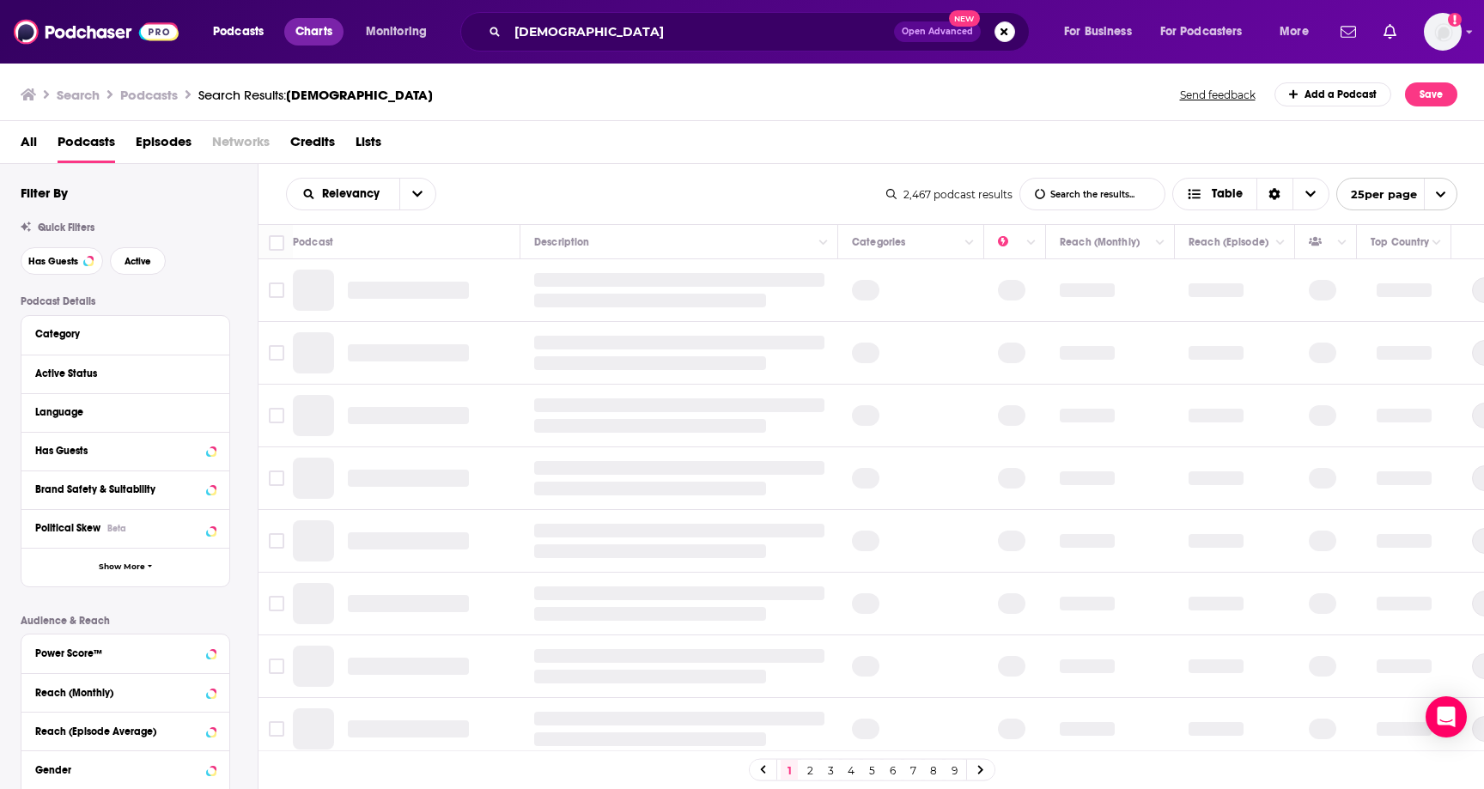
click at [298, 39] on span "Charts" at bounding box center [313, 32] width 37 height 24
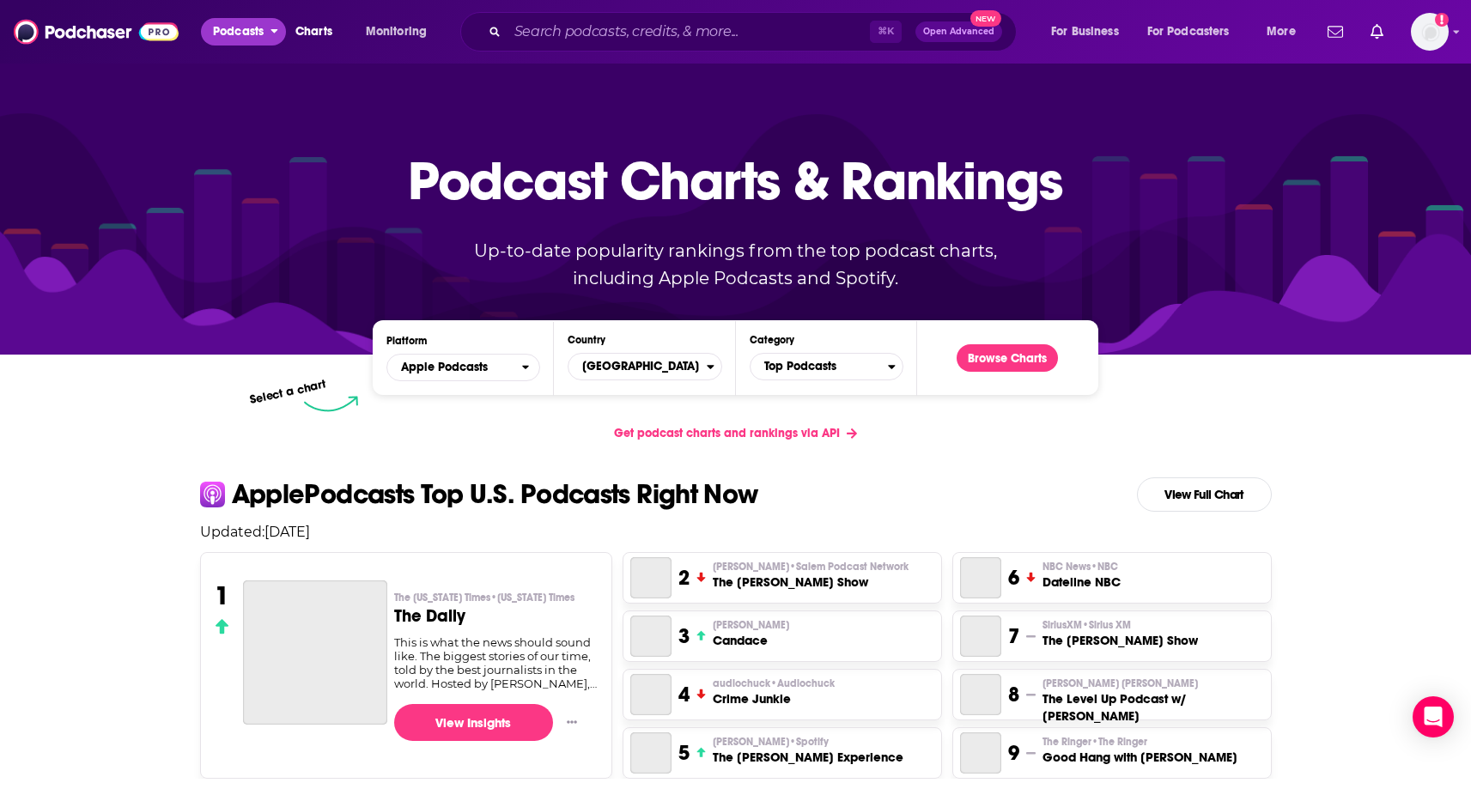
click at [228, 46] on div "Podcasts Charts Monitoring ⌘ K Open Advanced New For Business For Podcasters Mo…" at bounding box center [756, 32] width 1111 height 40
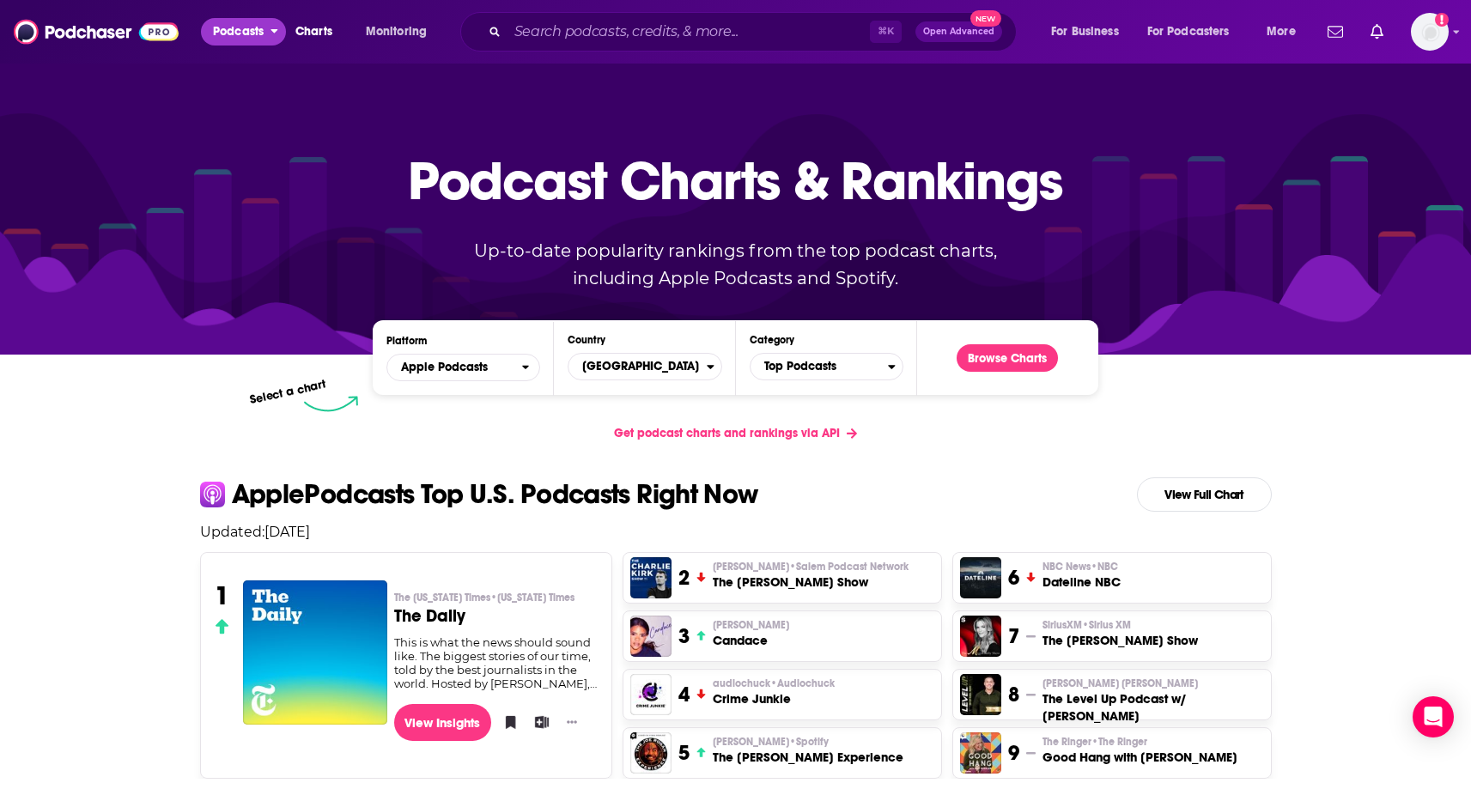
click at [234, 39] on span "Podcasts" at bounding box center [238, 32] width 51 height 24
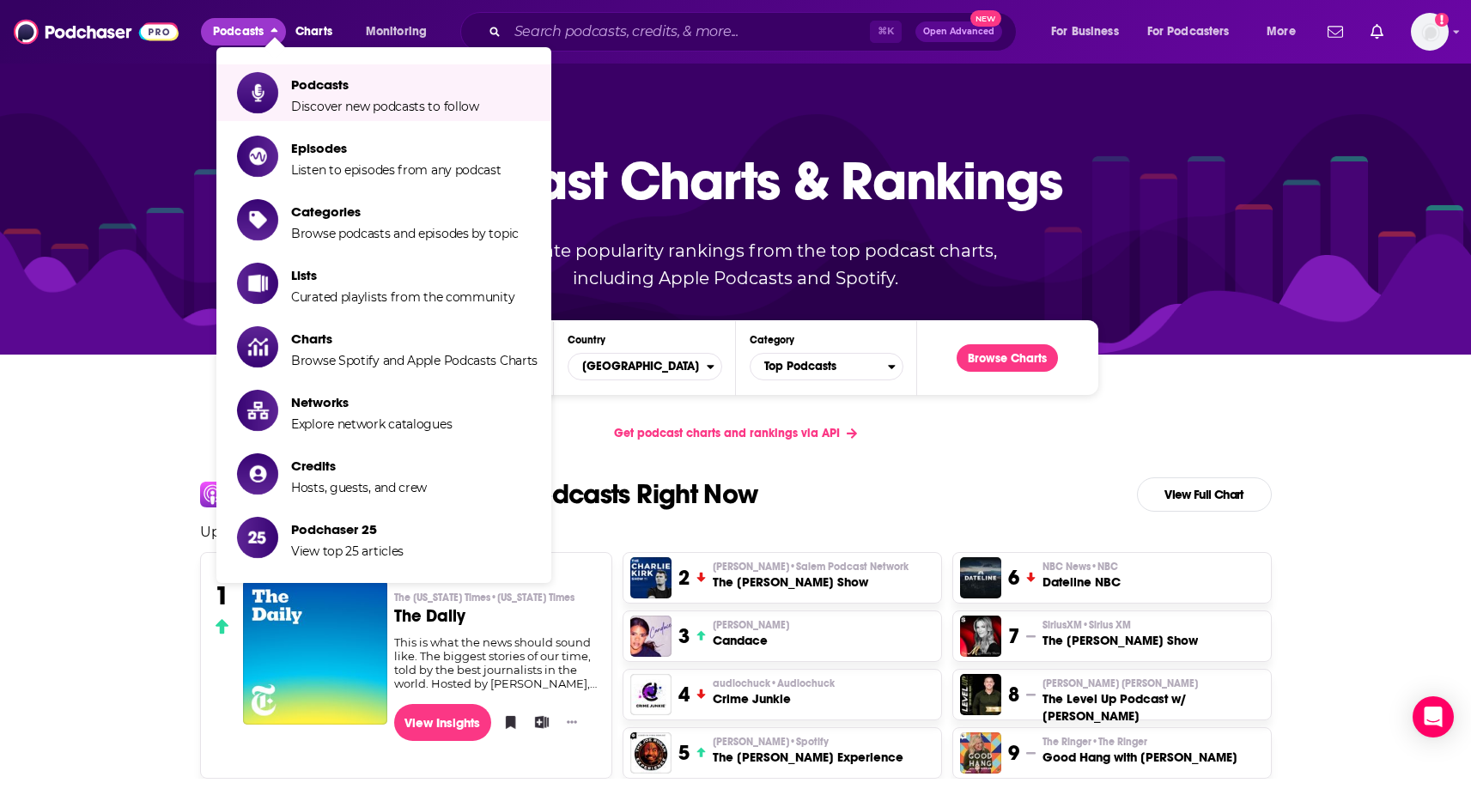
click at [258, 107] on span "Show item sub-menu" at bounding box center [257, 92] width 41 height 41
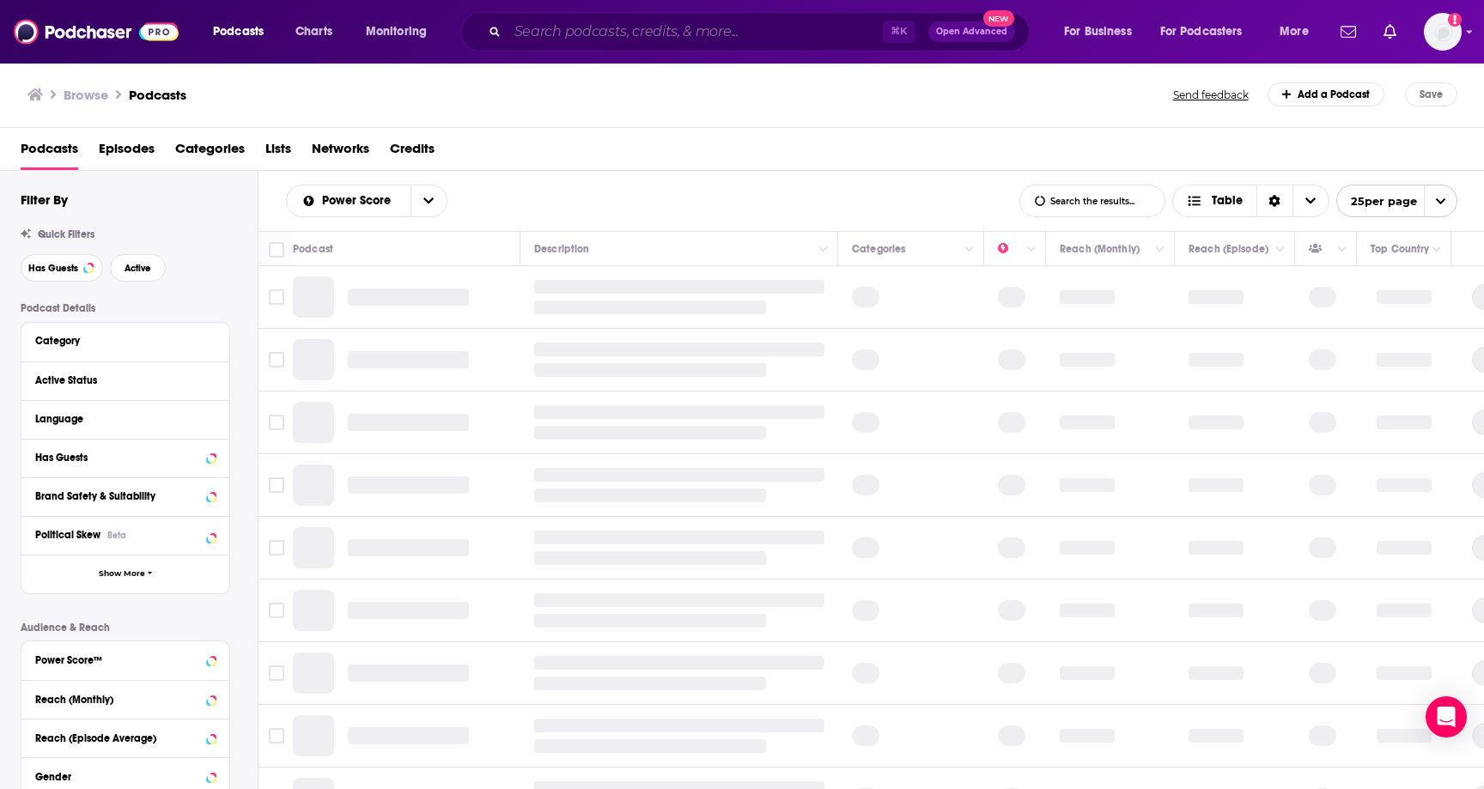
click at [531, 33] on input "Search podcasts, credits, & more..." at bounding box center [695, 31] width 375 height 27
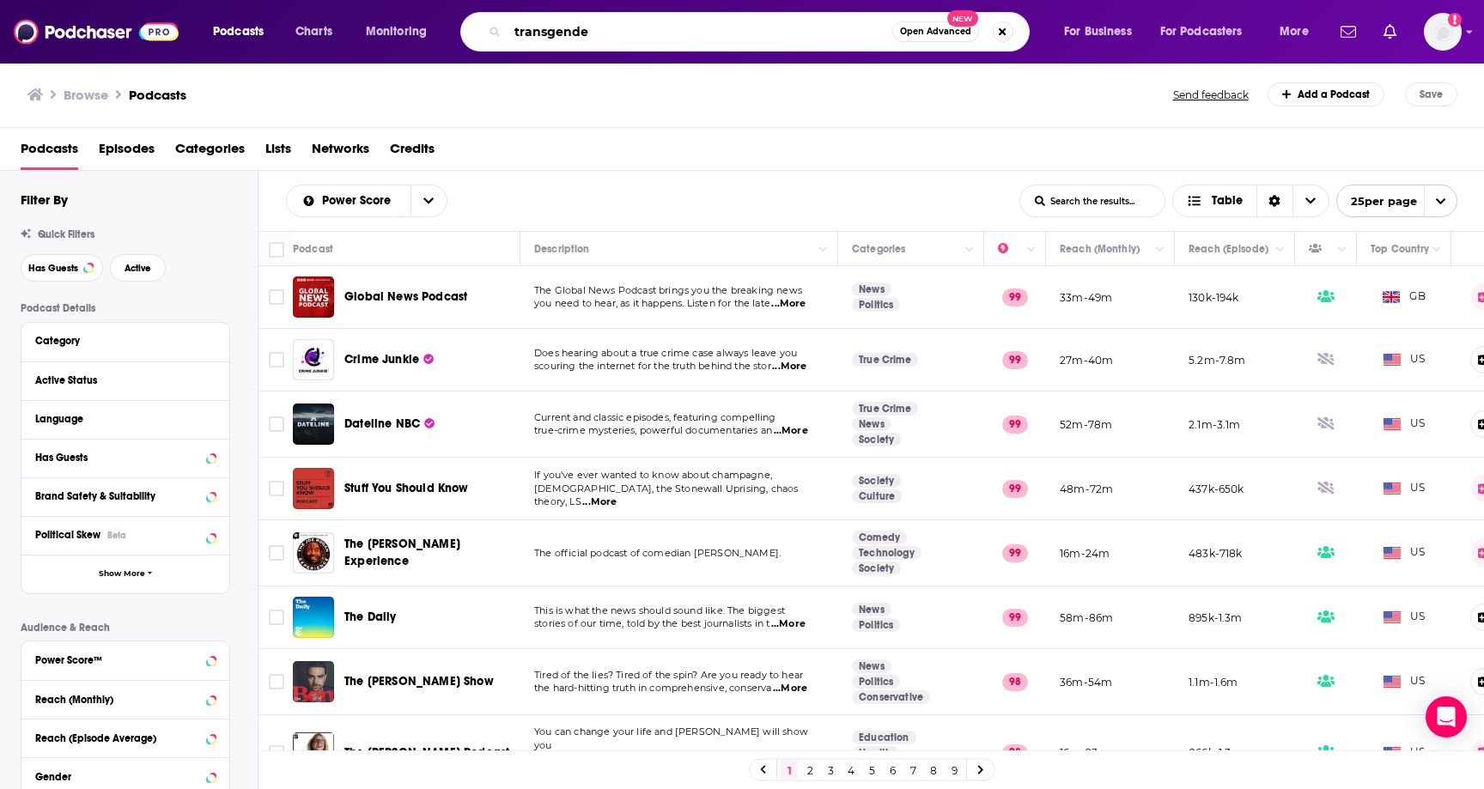
type input "[DEMOGRAPHIC_DATA]"
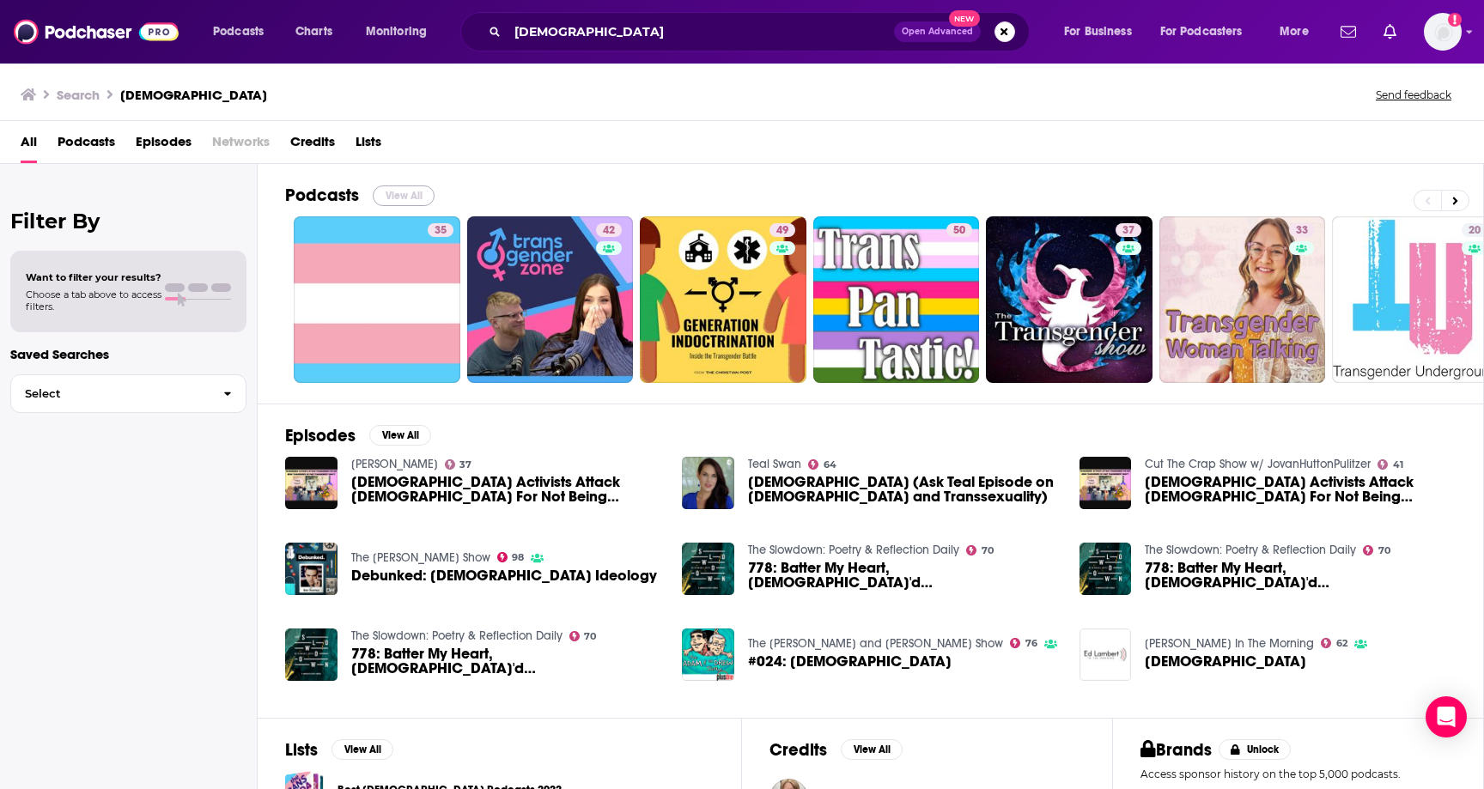
click at [426, 191] on button "View All" at bounding box center [404, 195] width 62 height 21
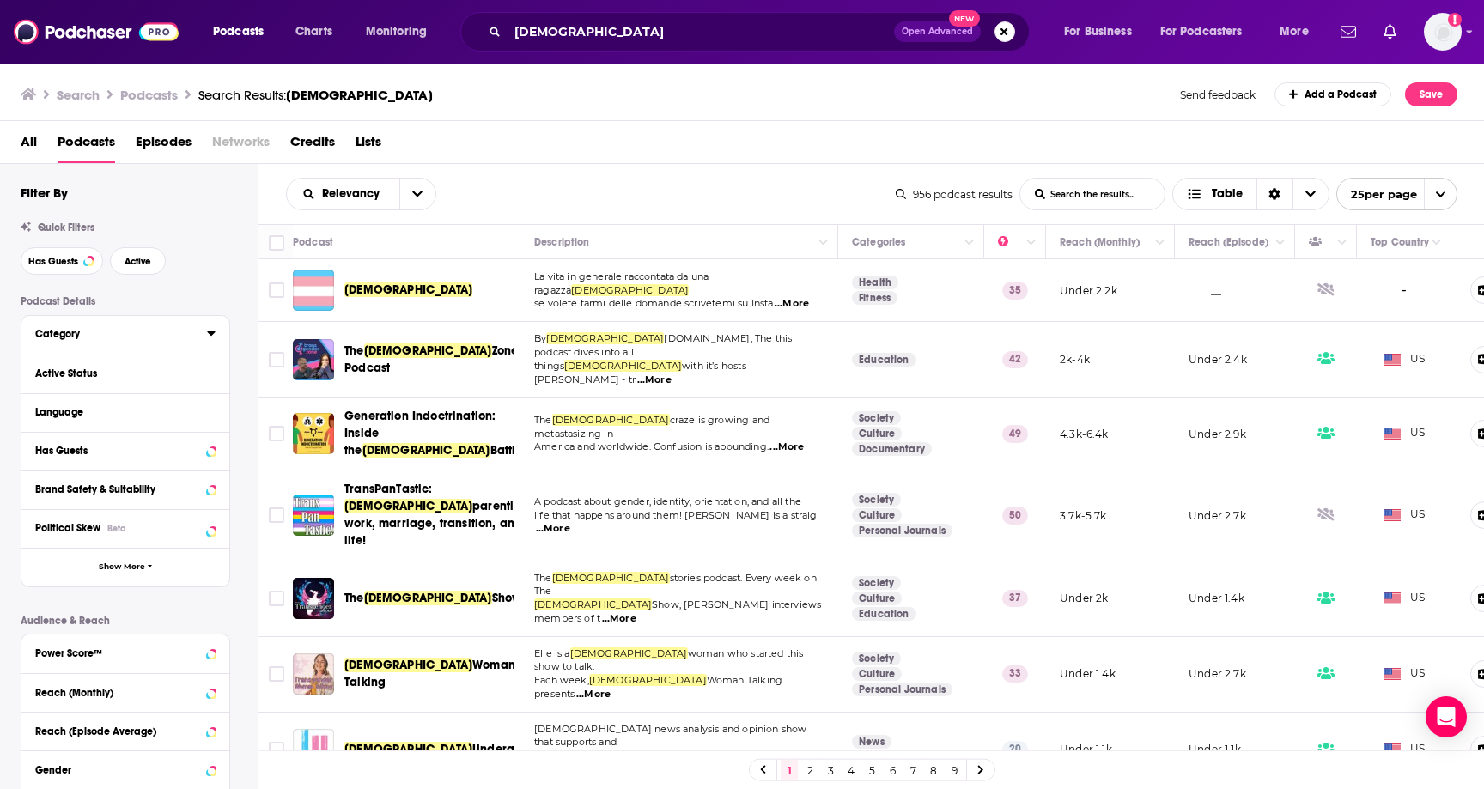
click at [74, 340] on div "Category" at bounding box center [115, 334] width 161 height 12
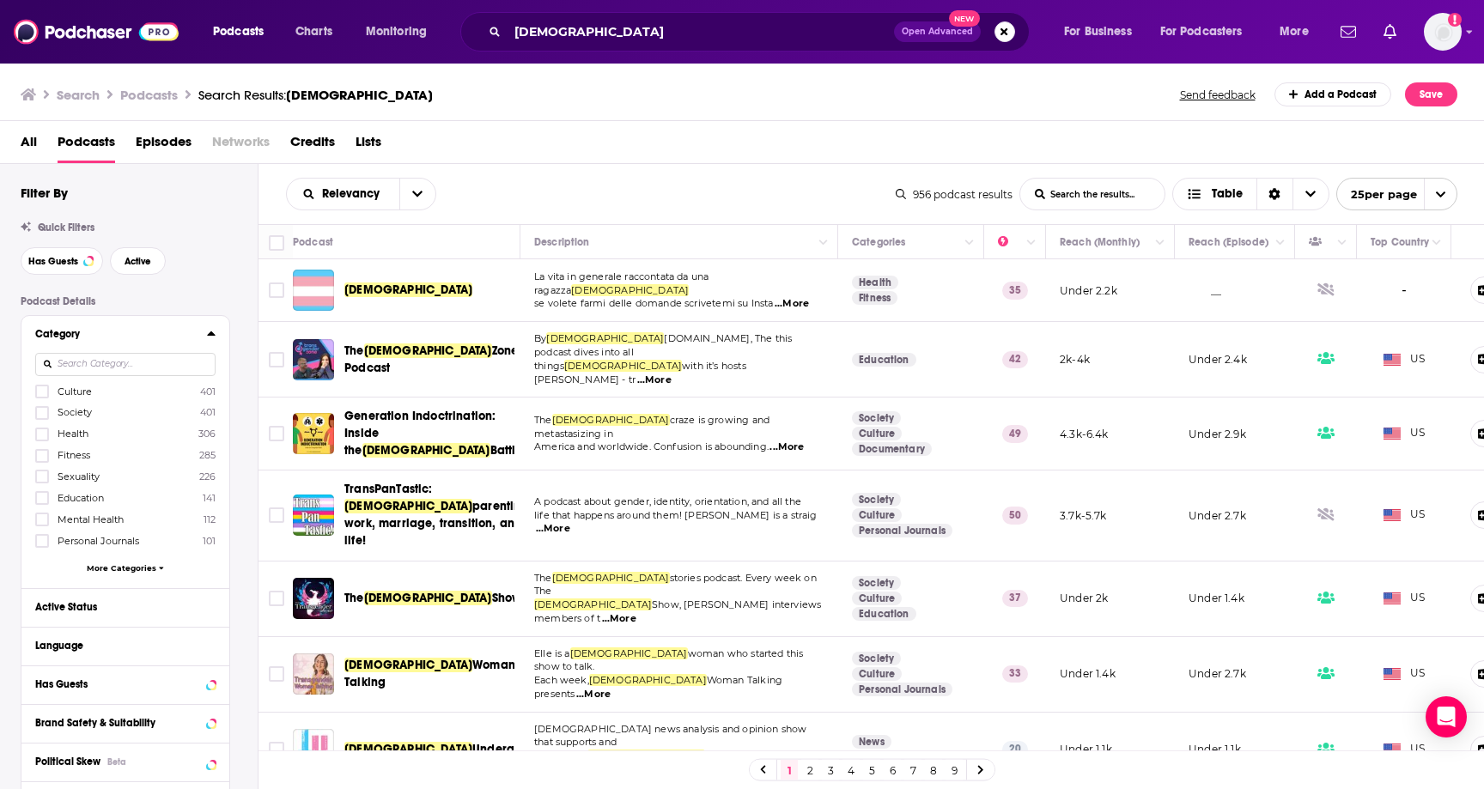
click at [110, 338] on div "Category" at bounding box center [115, 334] width 161 height 12
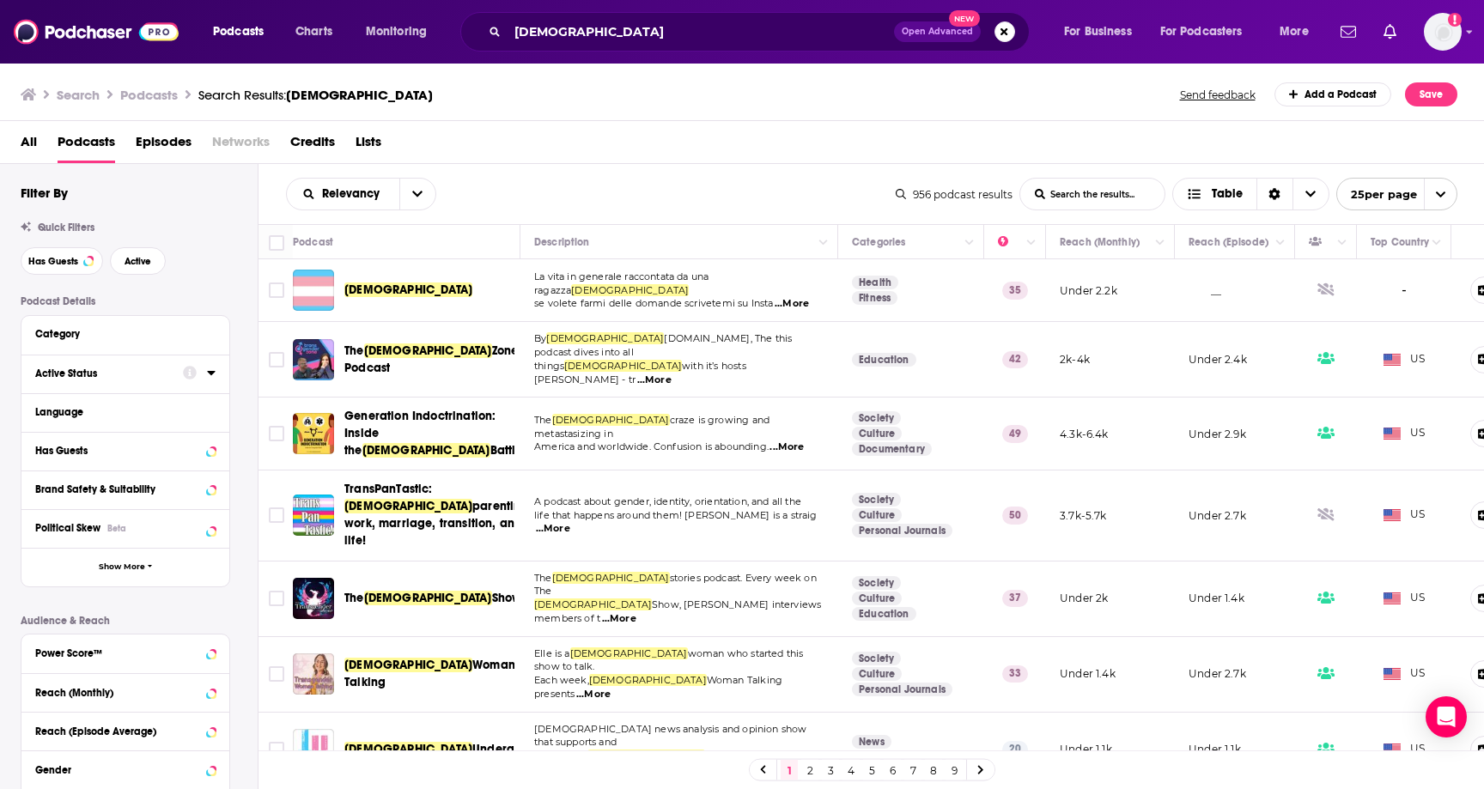
click at [92, 377] on div "Active Status" at bounding box center [103, 374] width 137 height 12
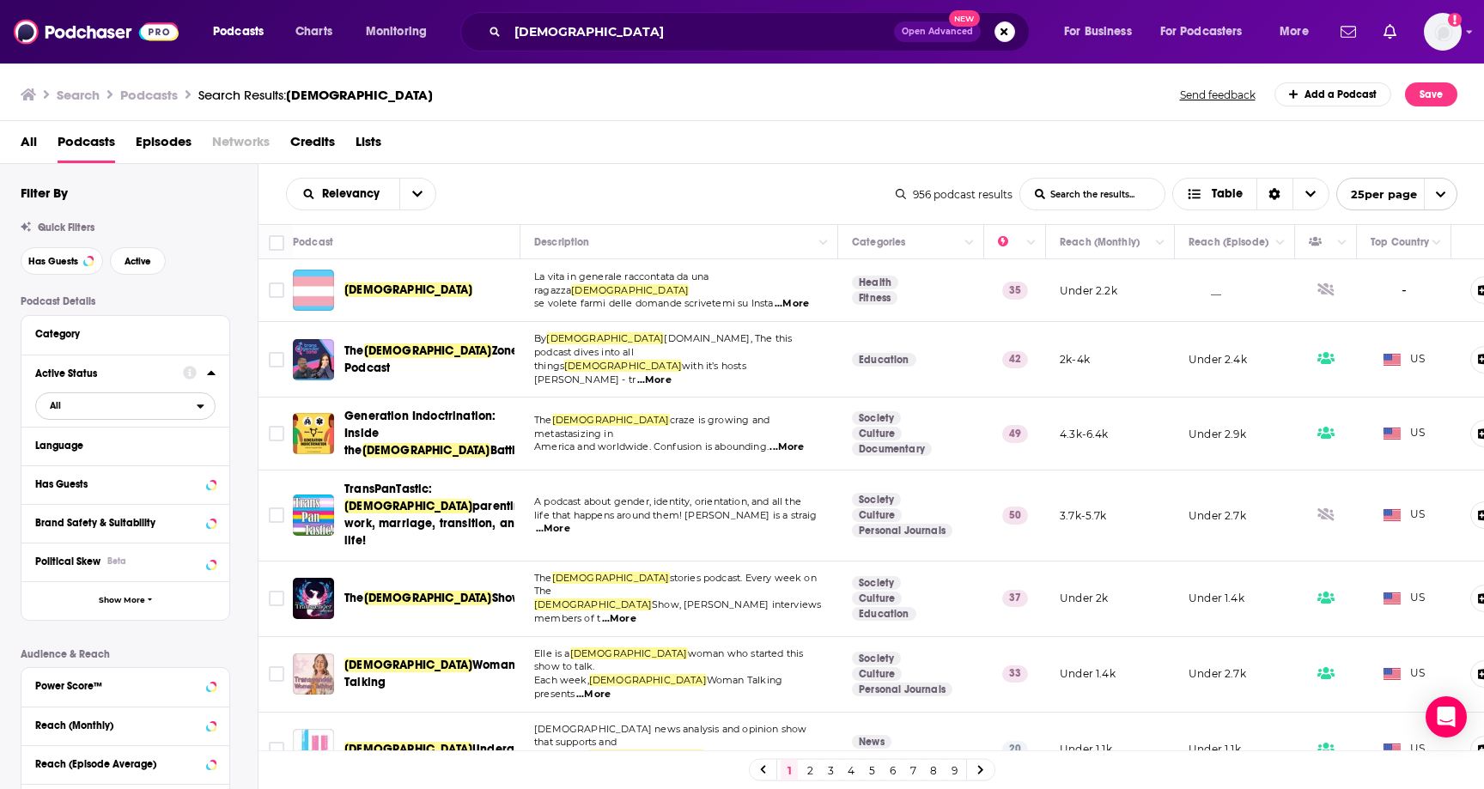
click at [88, 408] on span "All" at bounding box center [116, 405] width 161 height 22
click at [76, 464] on span "Active" at bounding box center [90, 462] width 92 height 9
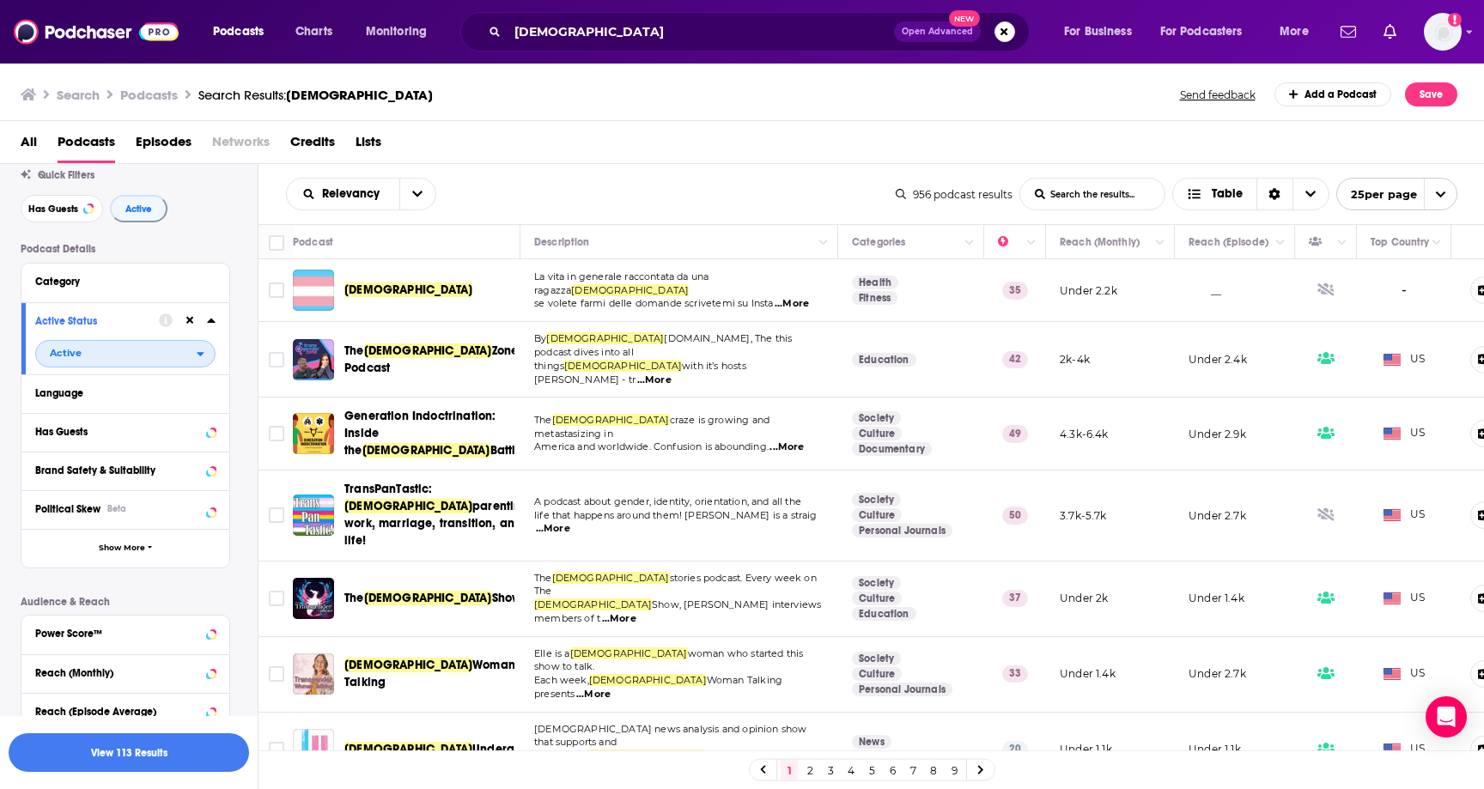
scroll to position [64, 0]
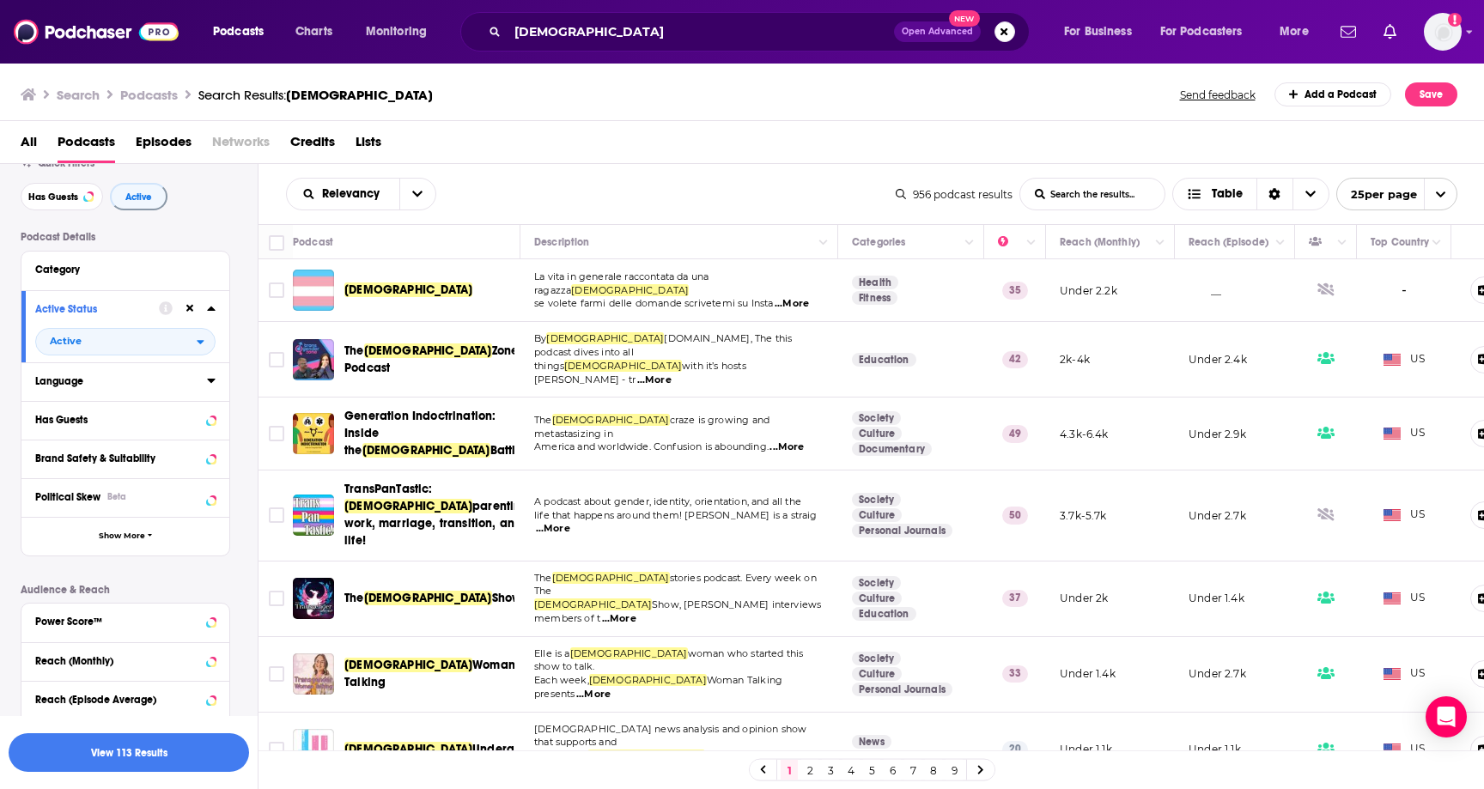
click at [77, 392] on button "Language" at bounding box center [121, 380] width 172 height 21
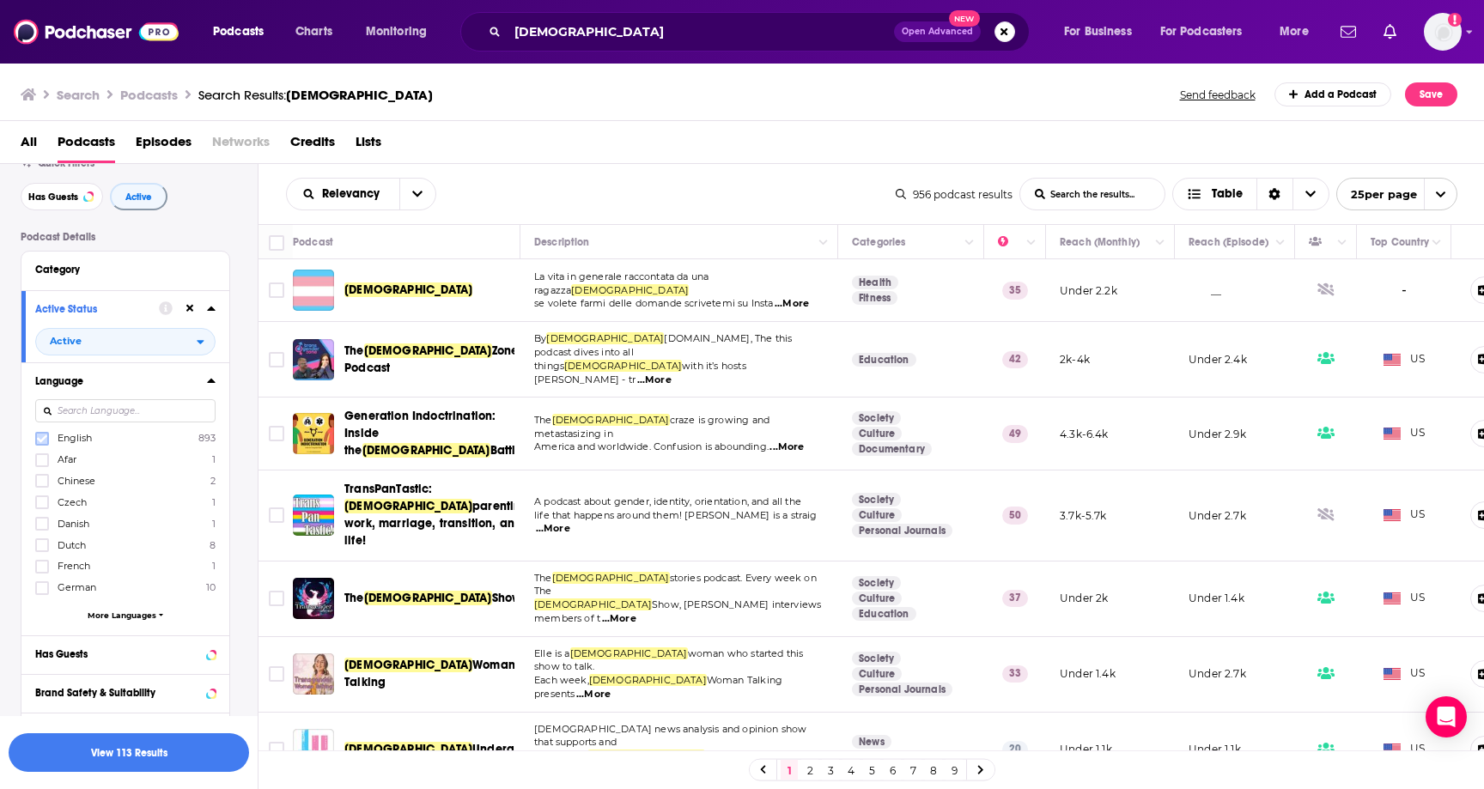
click at [43, 438] on icon at bounding box center [42, 439] width 10 height 10
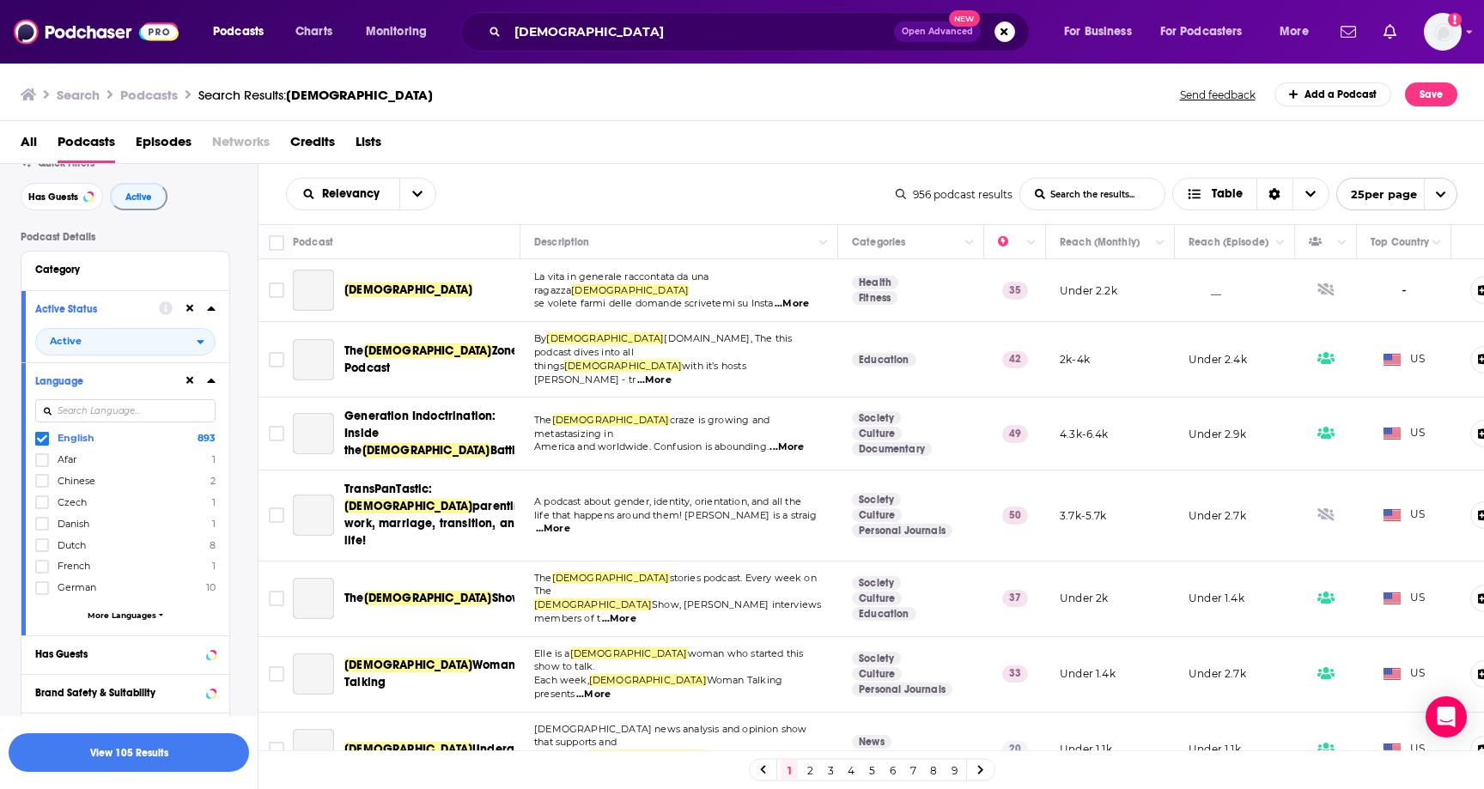
click at [146, 386] on div "Language" at bounding box center [103, 381] width 137 height 12
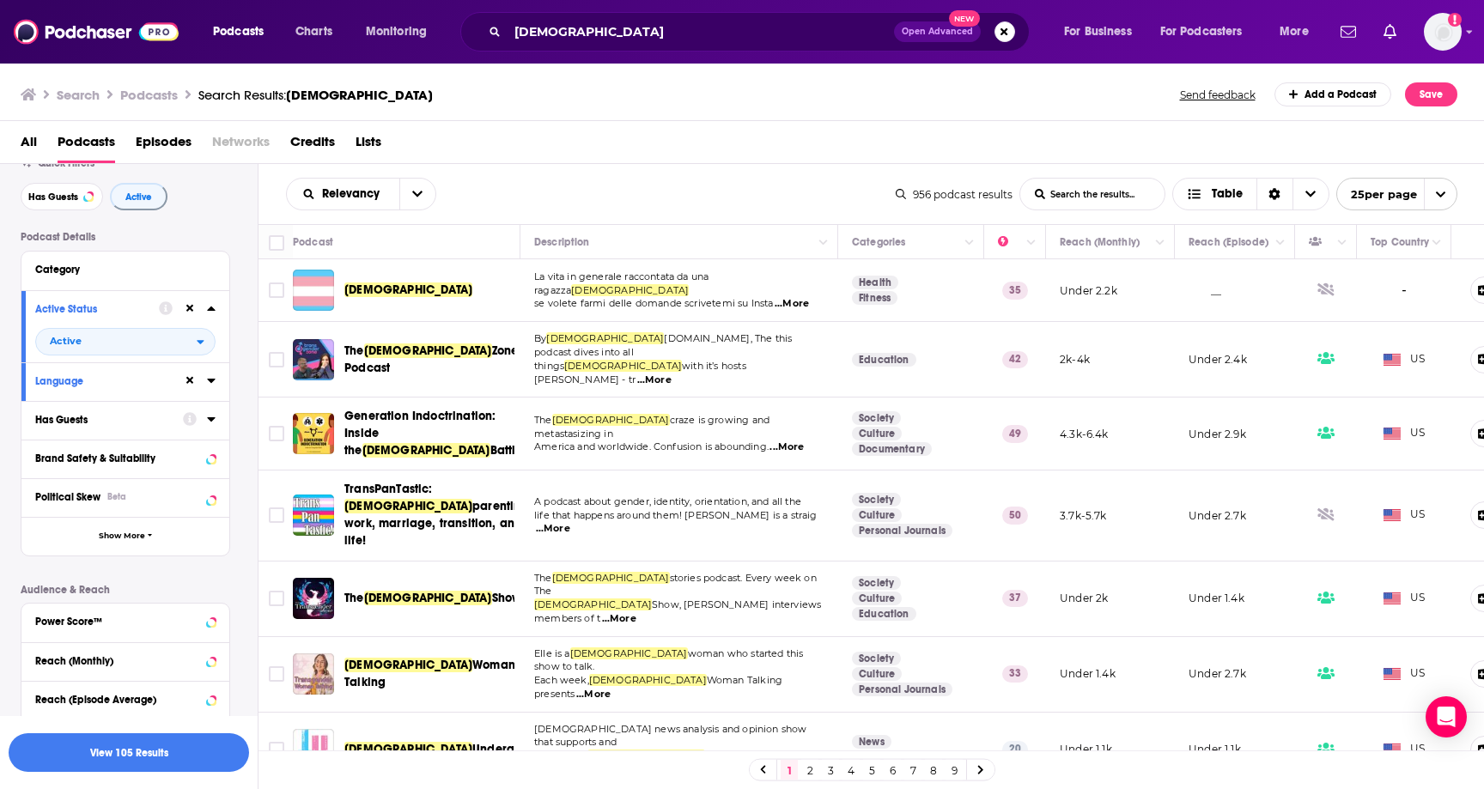
click at [122, 423] on div "Has Guests" at bounding box center [103, 420] width 137 height 12
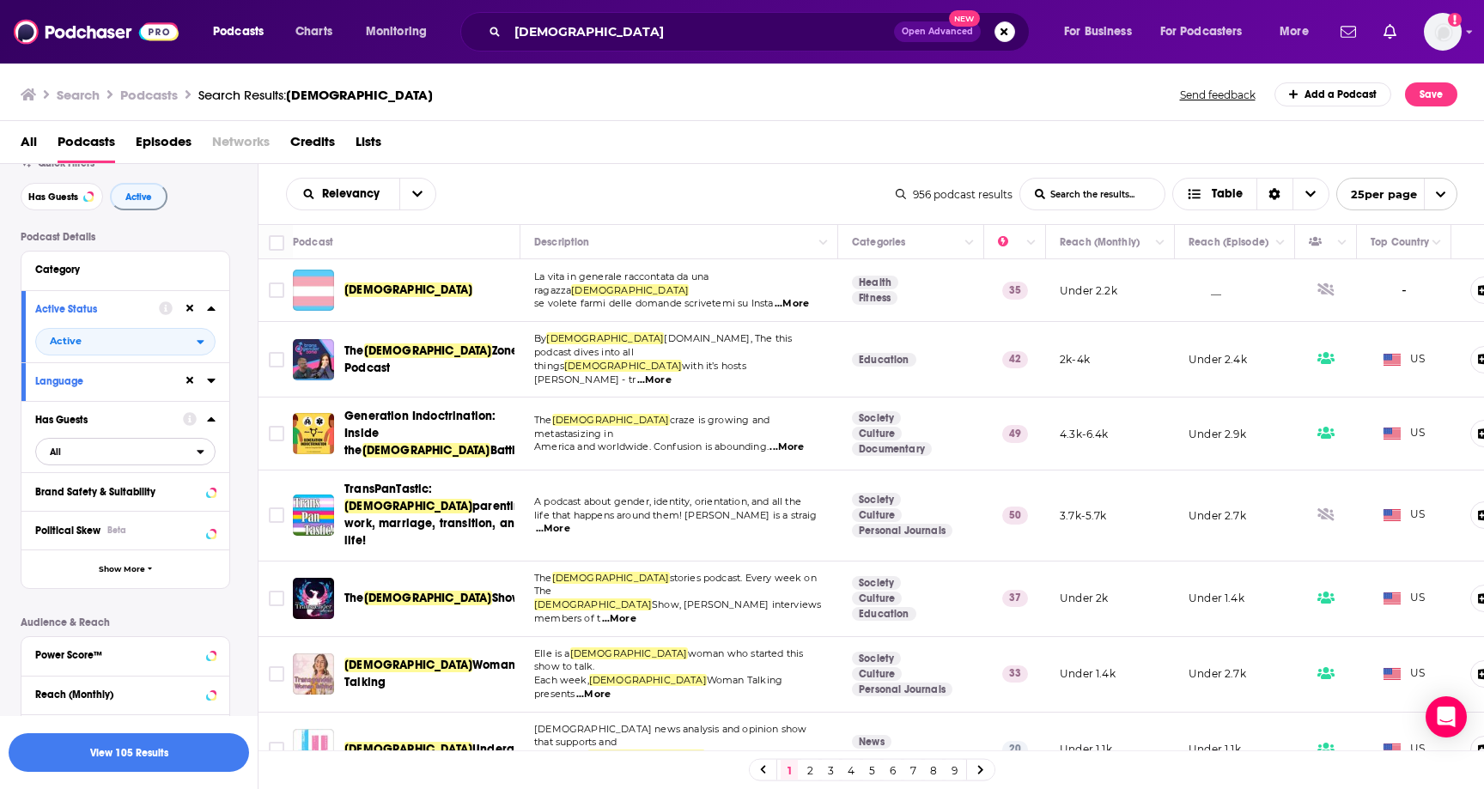
click at [107, 457] on span "All" at bounding box center [116, 452] width 161 height 22
click at [93, 511] on span "Has guests" at bounding box center [94, 507] width 100 height 9
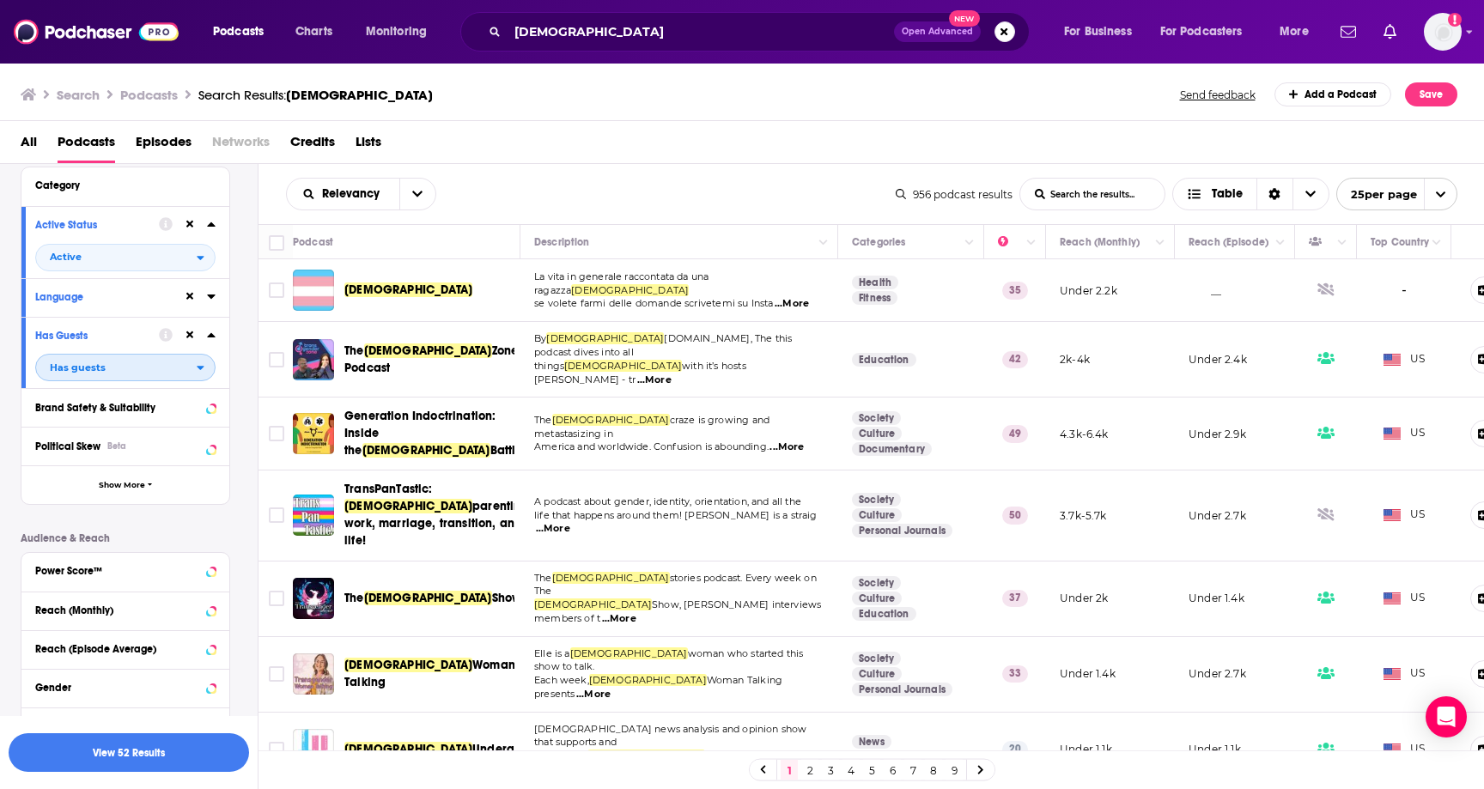
scroll to position [147, 0]
click at [106, 489] on span "Show More" at bounding box center [122, 486] width 46 height 9
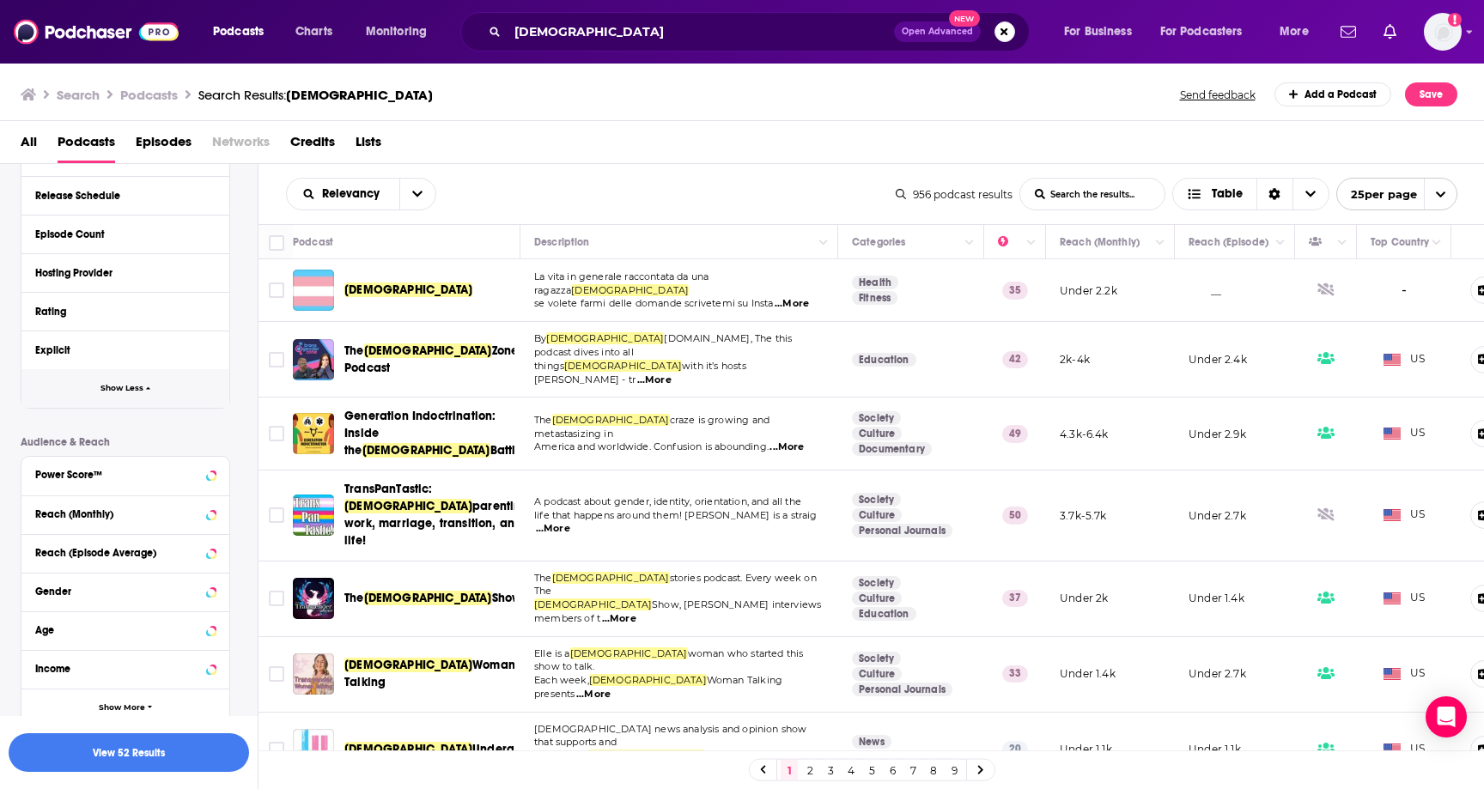
scroll to position [605, 0]
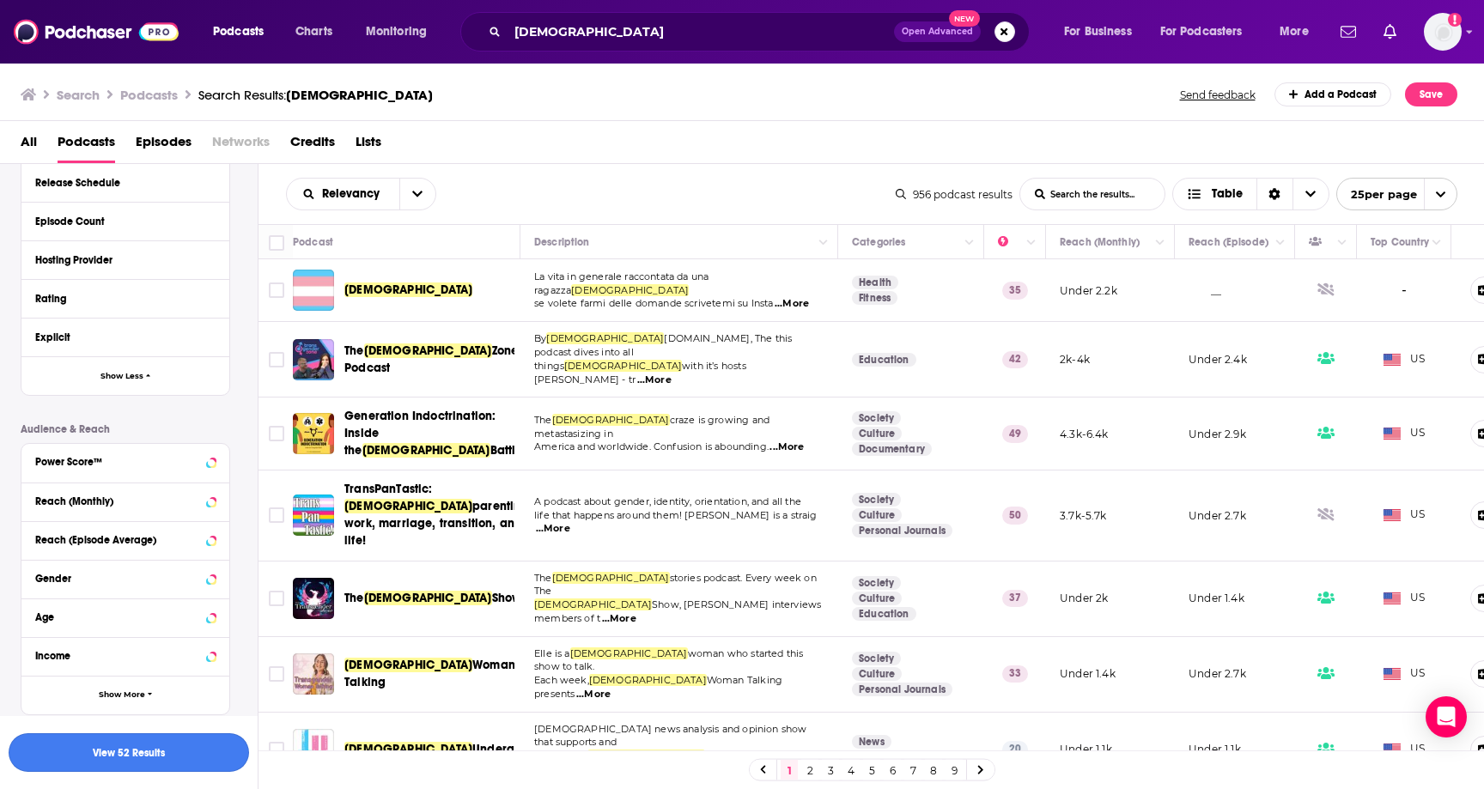
click at [98, 748] on button "View 52 Results" at bounding box center [129, 752] width 240 height 39
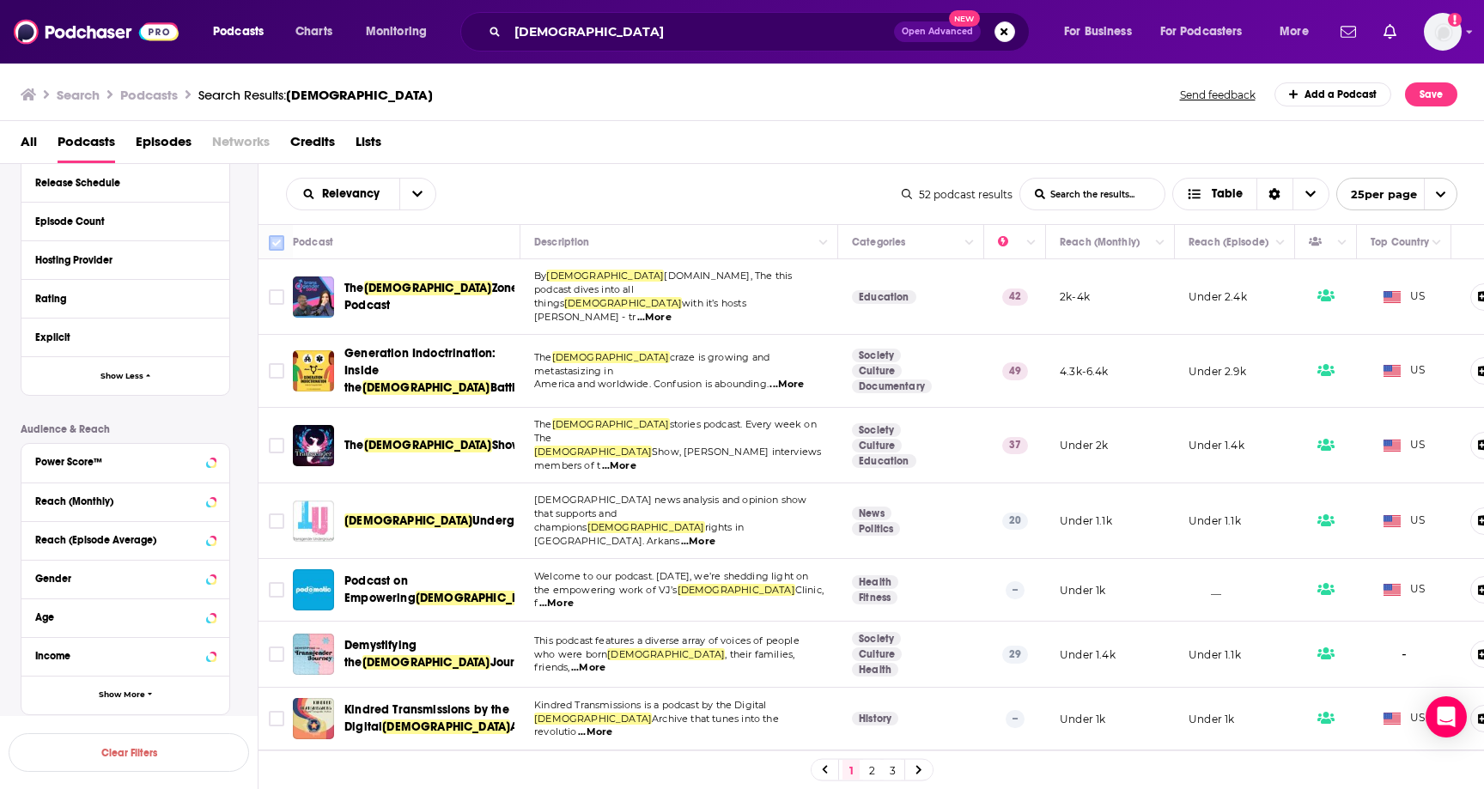
click at [273, 240] on input "Toggle select all" at bounding box center [276, 242] width 15 height 15
checkbox input "true"
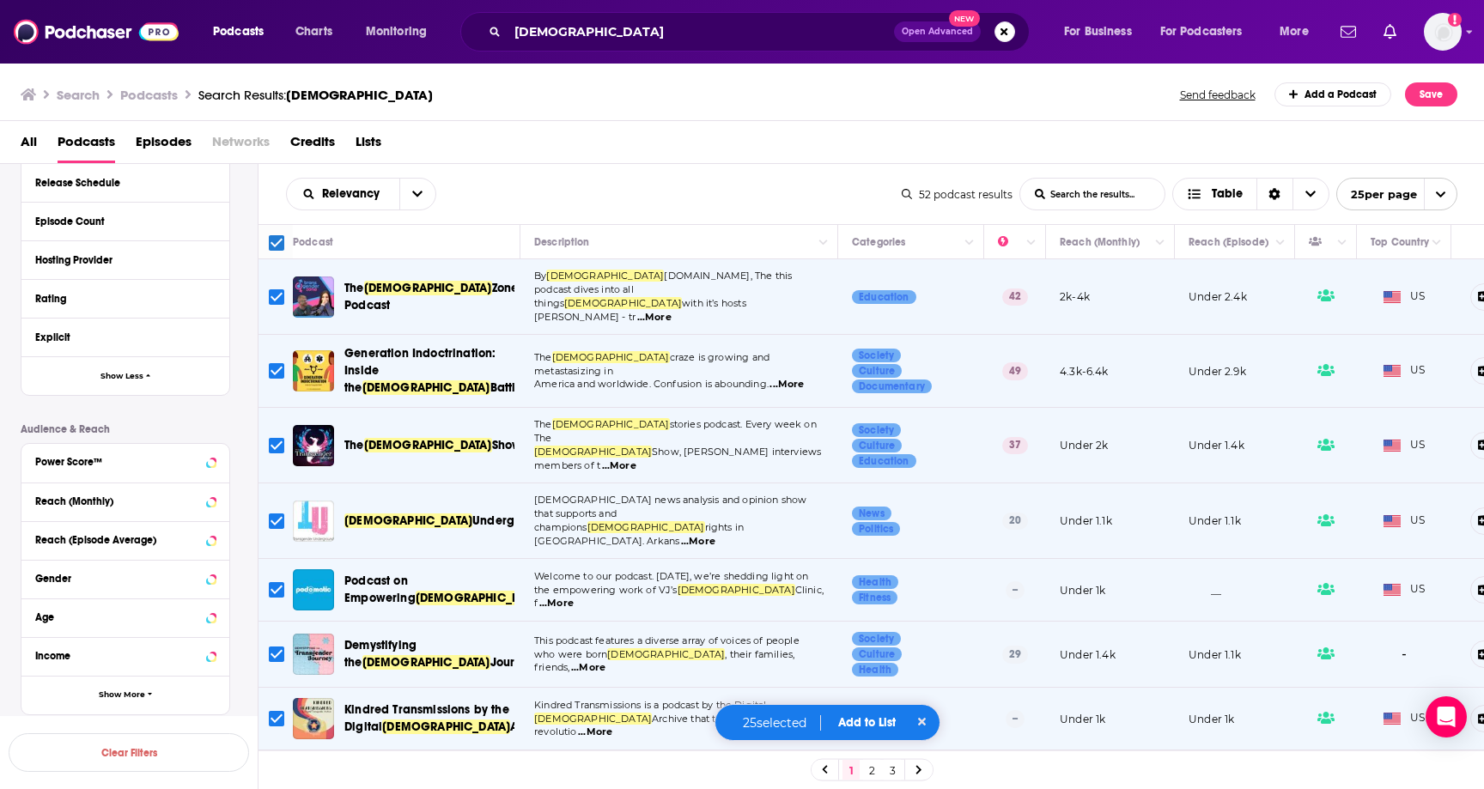
click at [872, 715] on button "Add to List" at bounding box center [866, 722] width 85 height 15
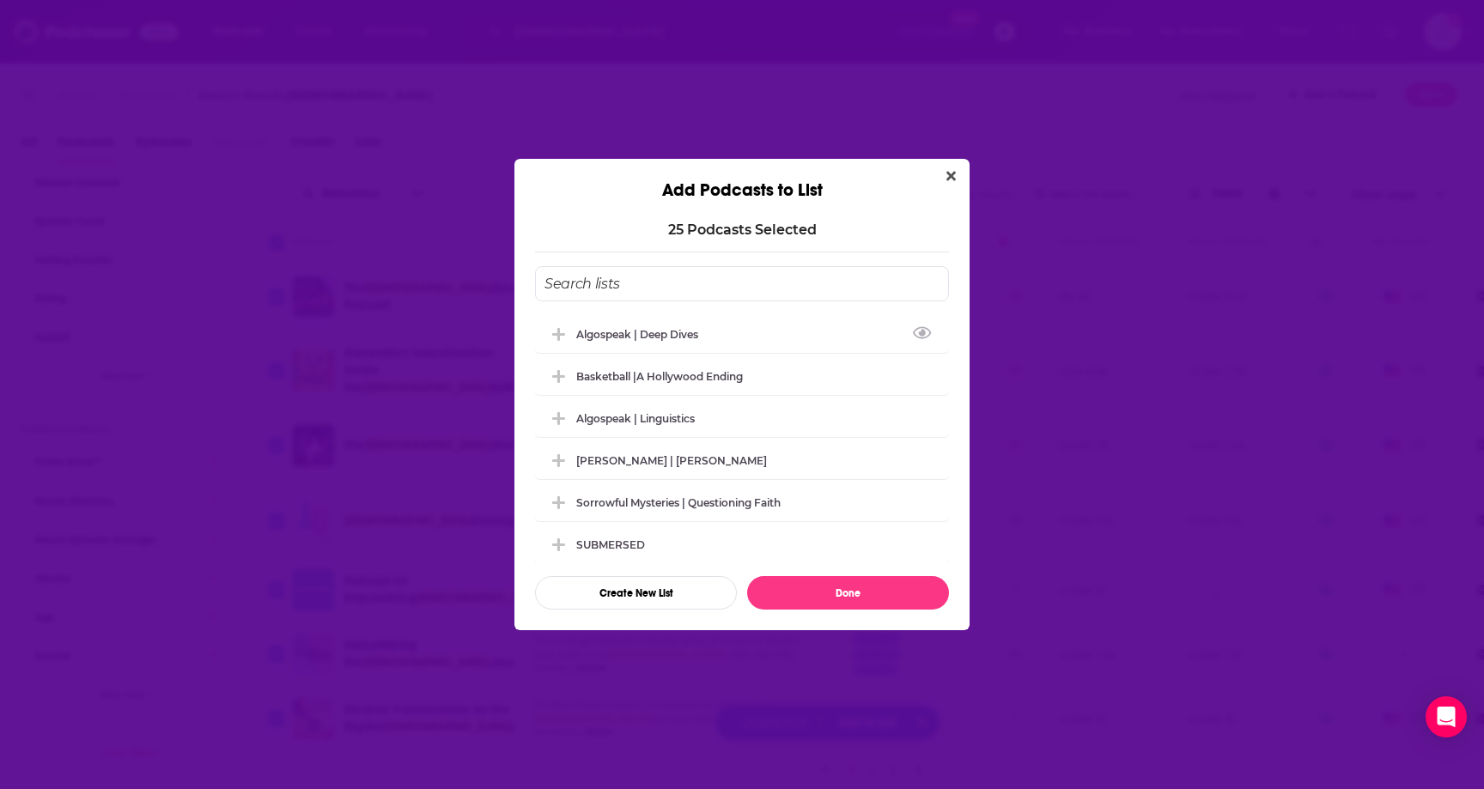
click at [620, 288] on input "Add Podcast To List" at bounding box center [742, 283] width 414 height 35
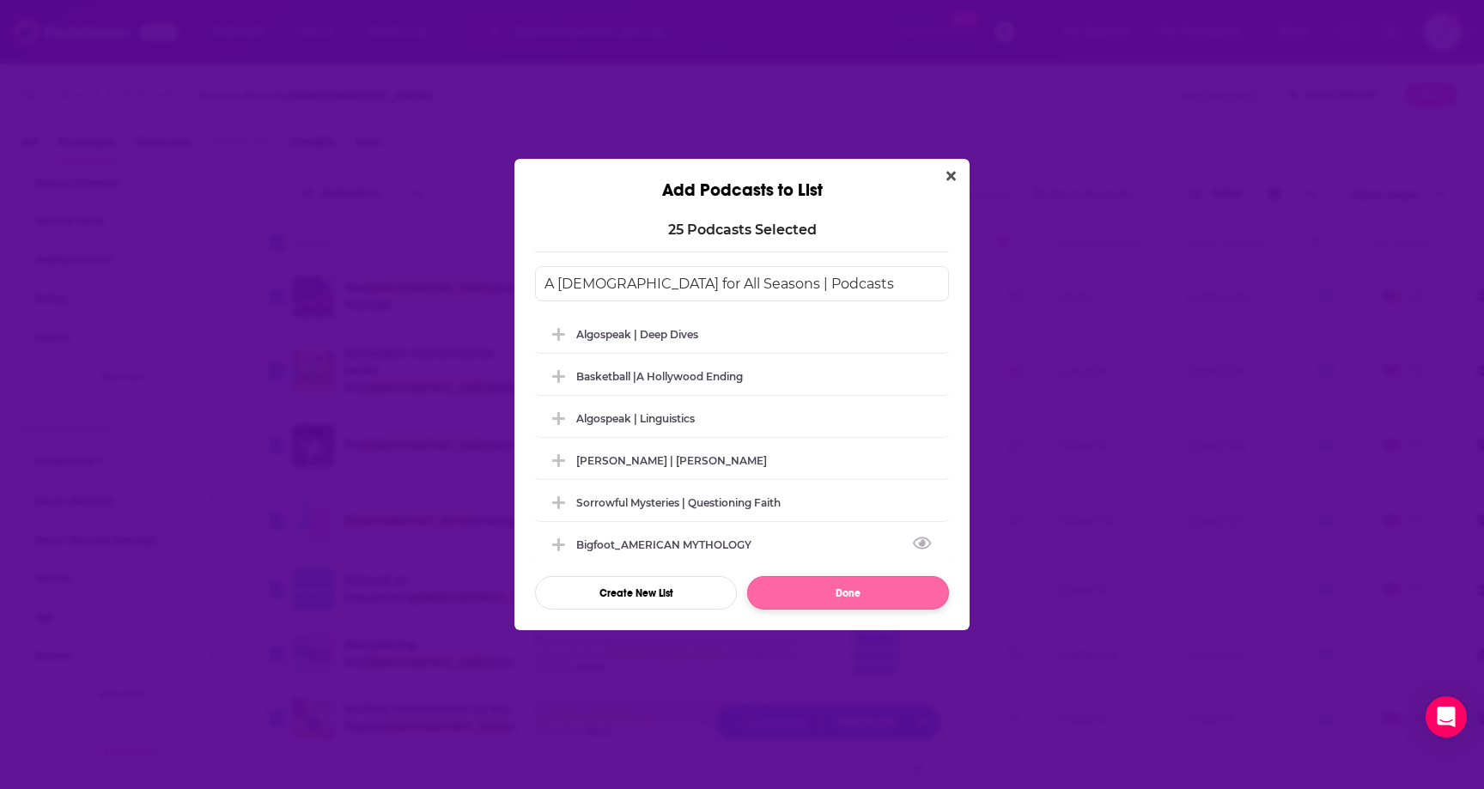
type input "A [DEMOGRAPHIC_DATA] for All Seasons | Podcasts"
click at [819, 587] on button "Done" at bounding box center [848, 592] width 202 height 33
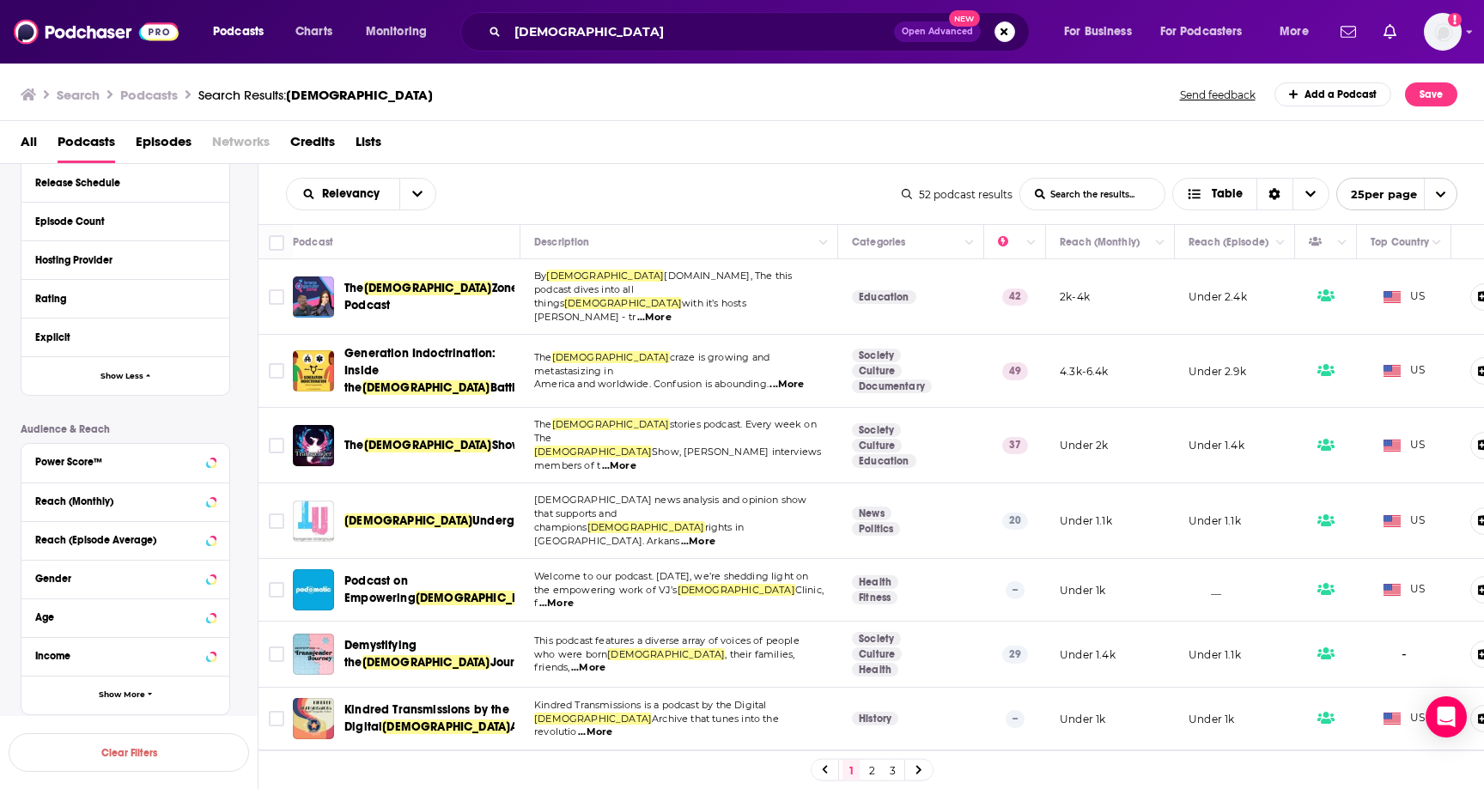
click at [872, 771] on link "2" at bounding box center [871, 770] width 17 height 21
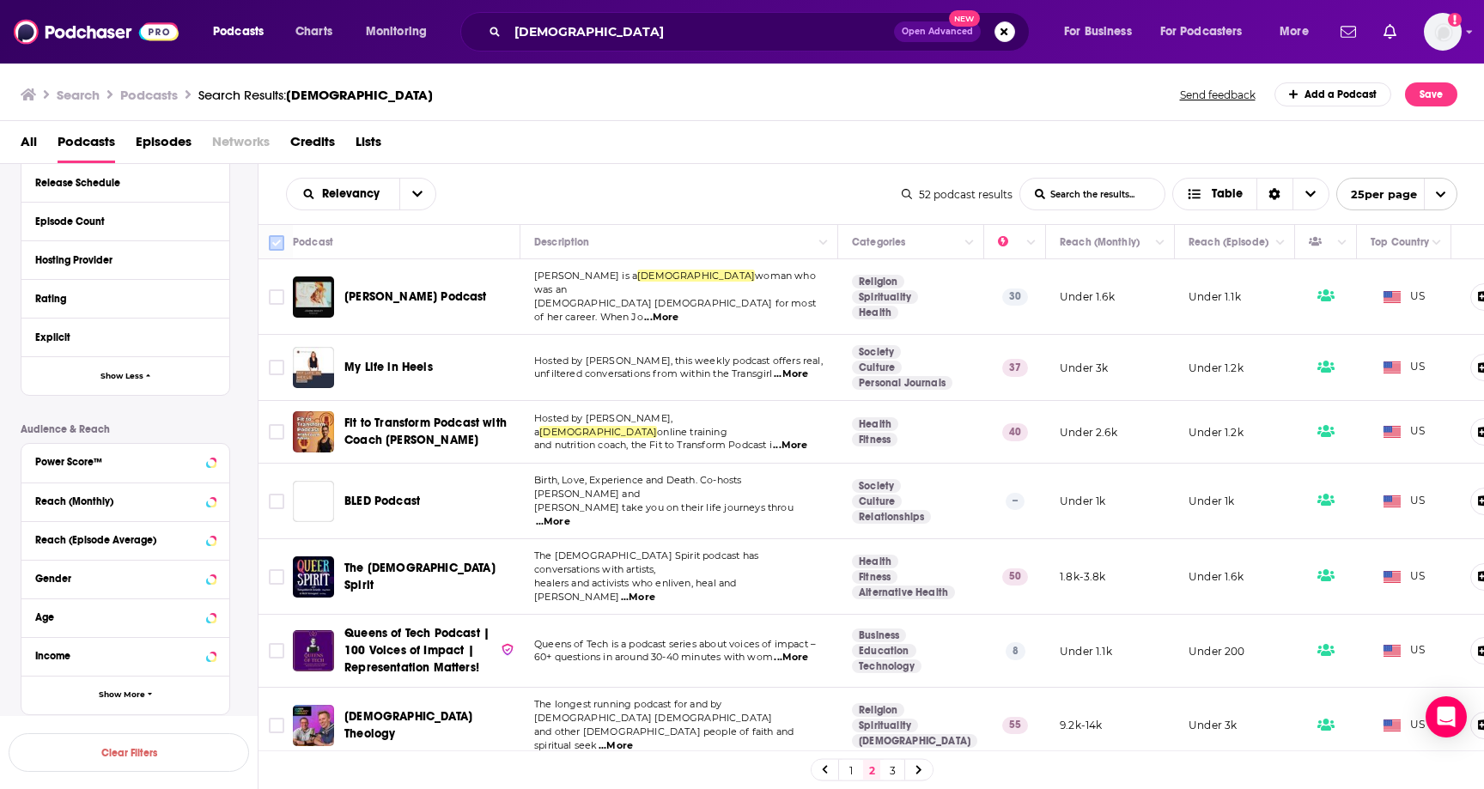
click at [277, 248] on input "Toggle select all" at bounding box center [276, 242] width 15 height 15
checkbox input "true"
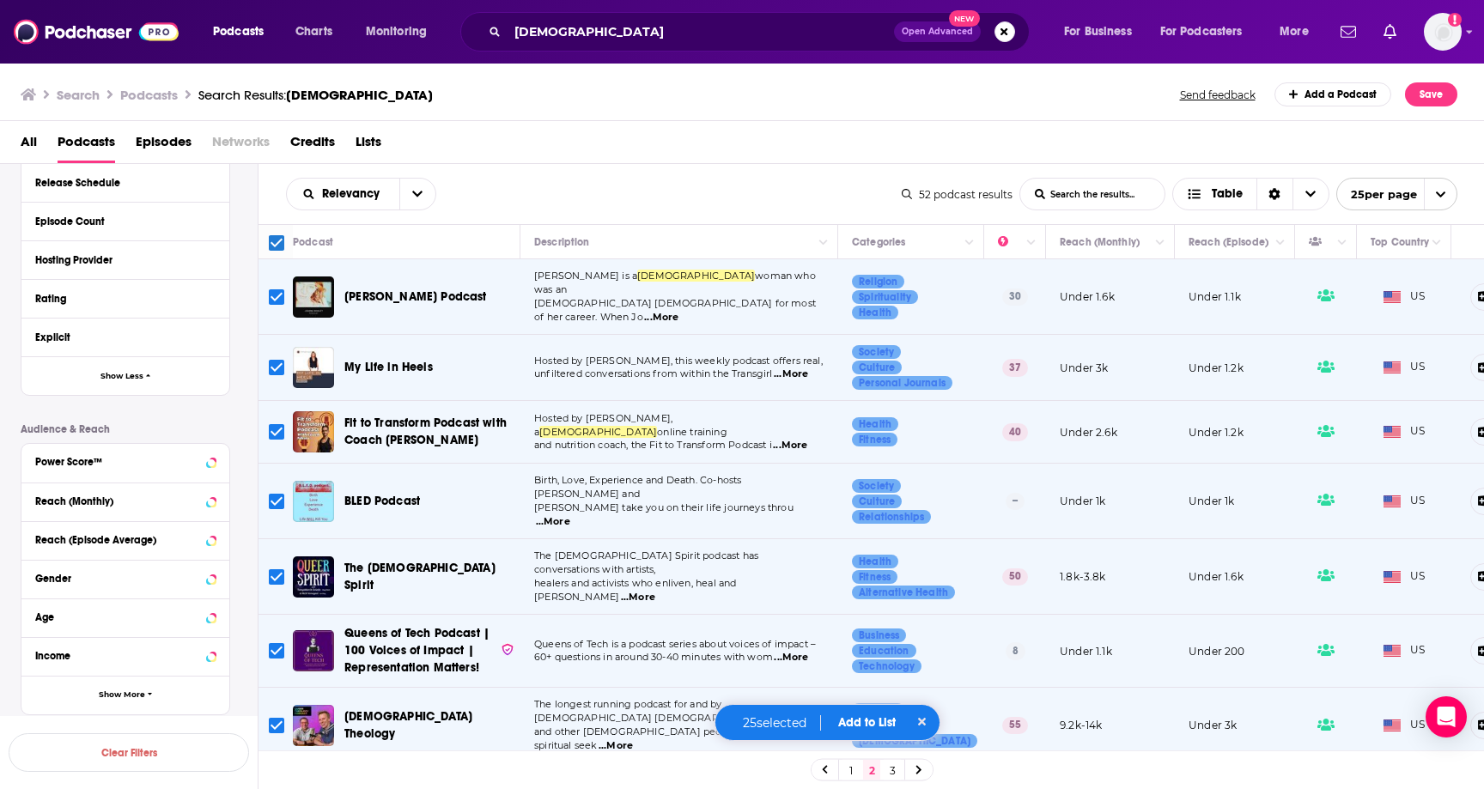
click at [856, 723] on button "Add to List" at bounding box center [866, 722] width 85 height 15
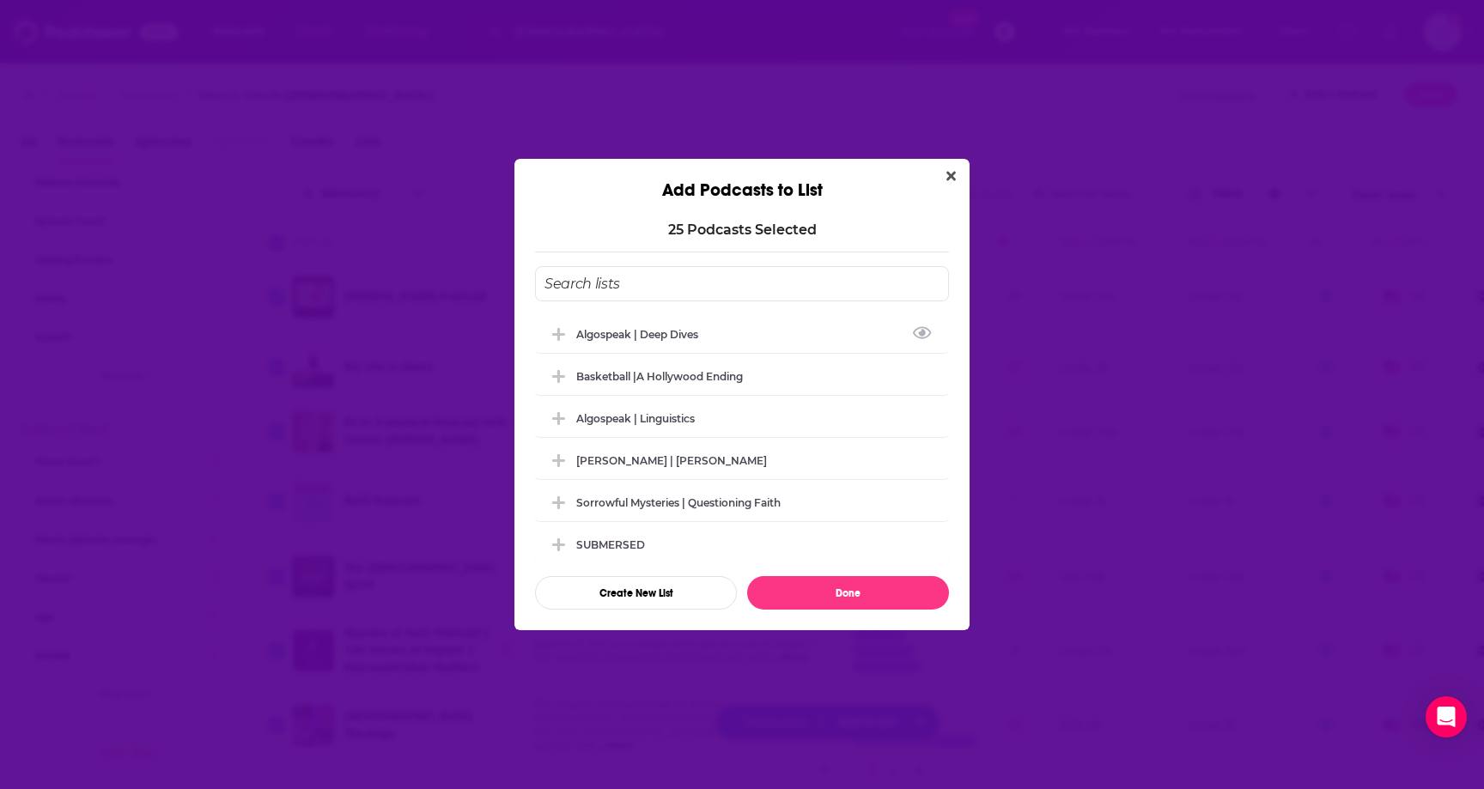
click at [612, 270] on input "Add Podcast To List" at bounding box center [742, 283] width 414 height 35
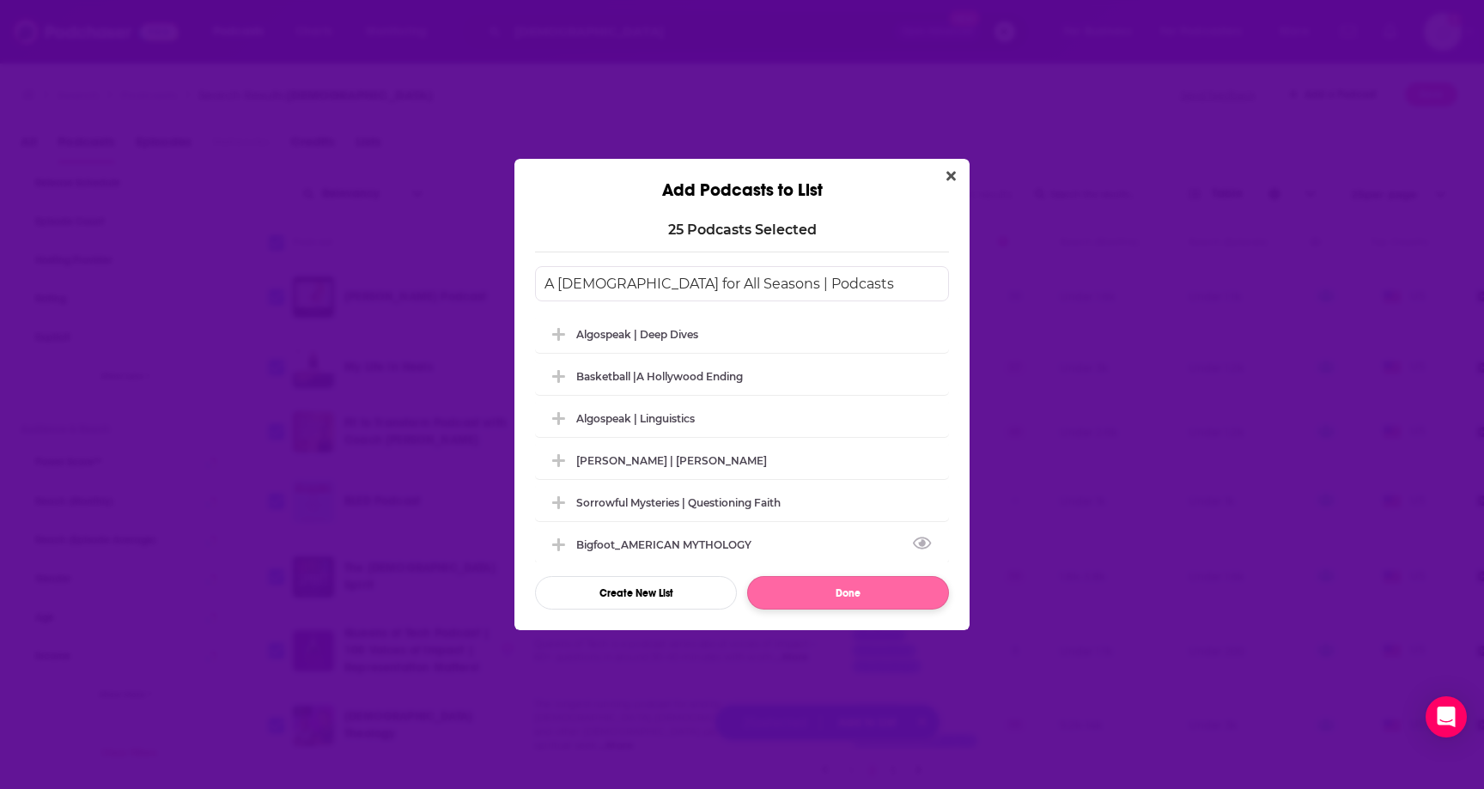
type input "A [DEMOGRAPHIC_DATA] for All Seasons | Podcasts"
click at [775, 587] on button "Done" at bounding box center [848, 592] width 202 height 33
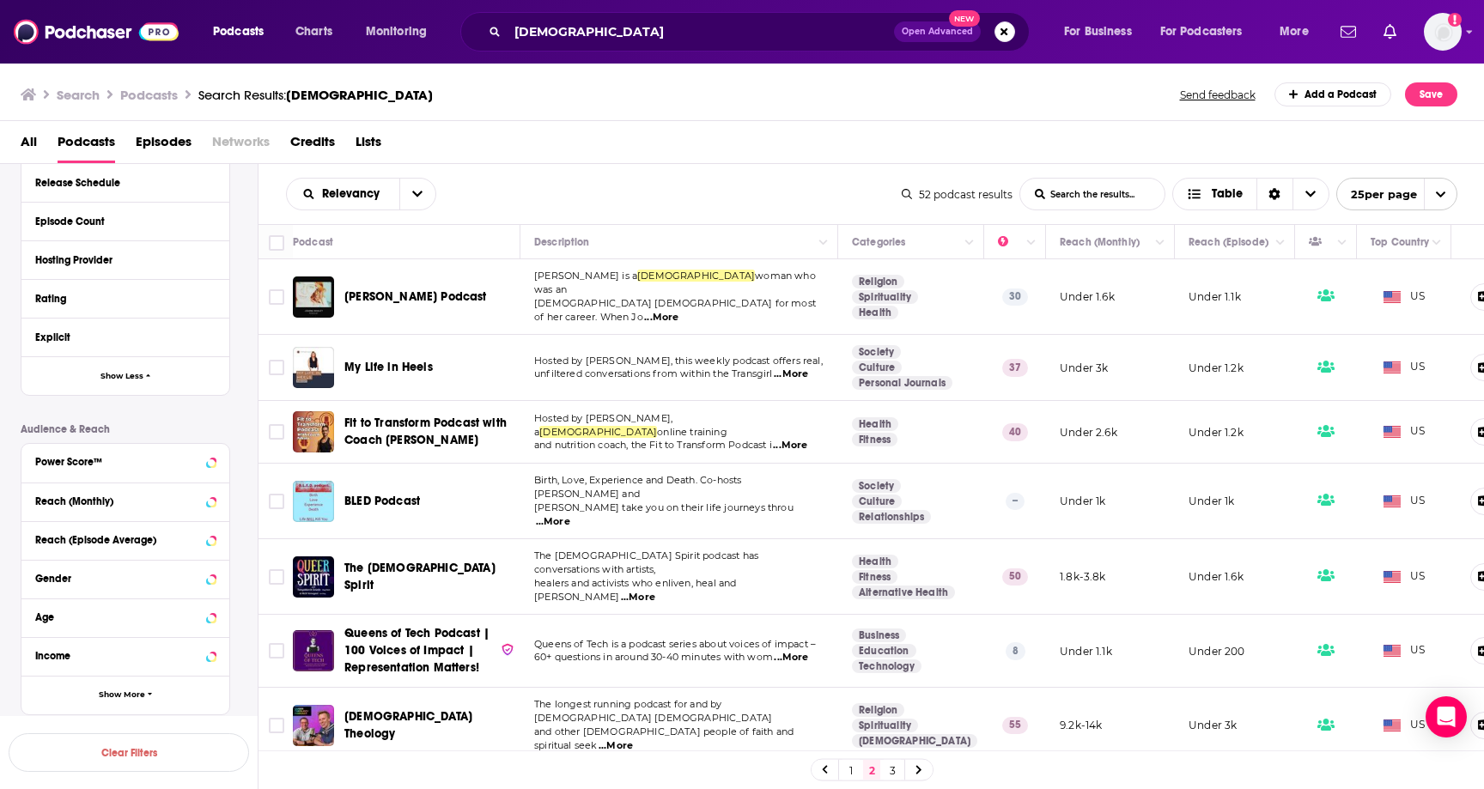
click at [894, 768] on link "3" at bounding box center [892, 770] width 17 height 21
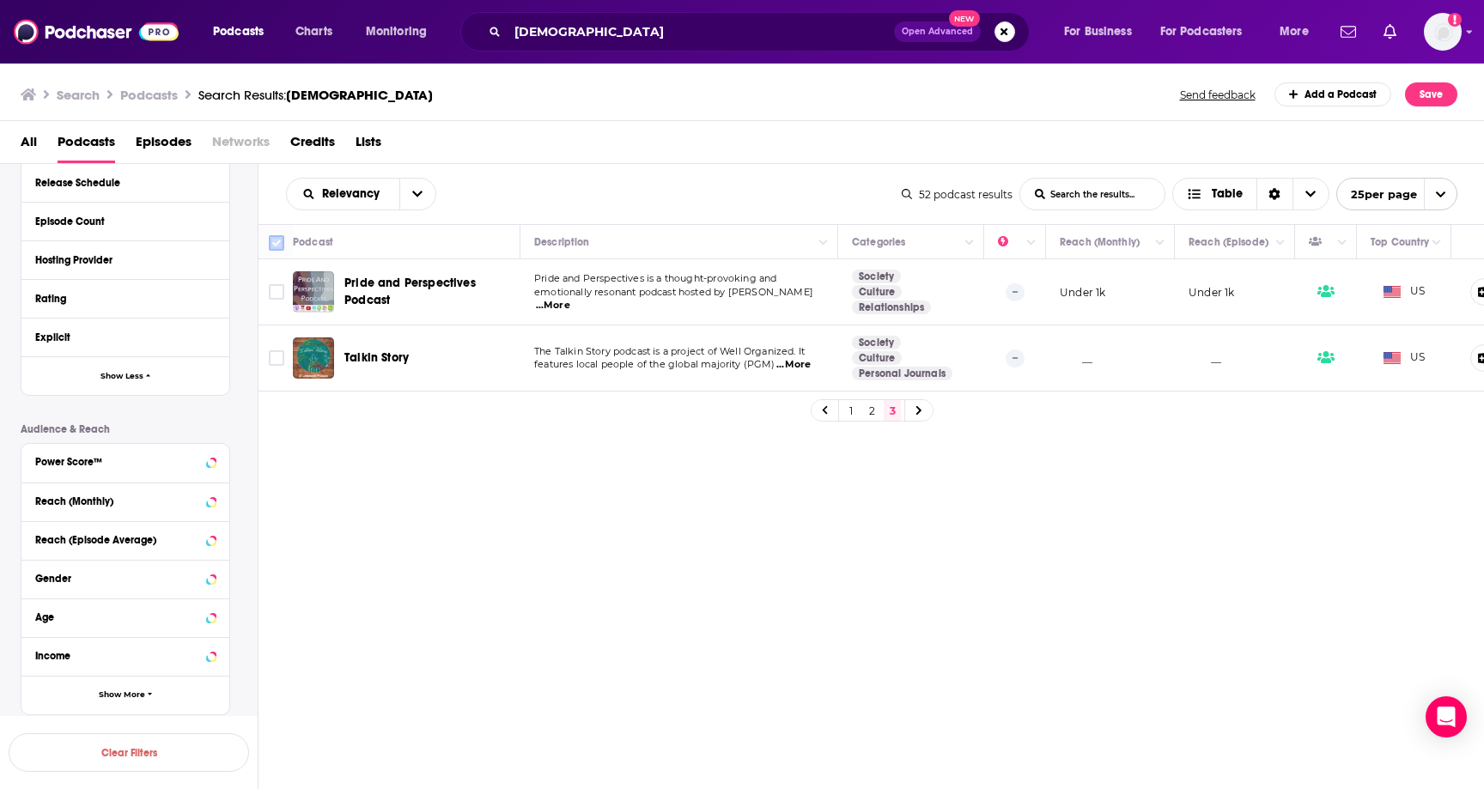
click at [275, 244] on input "Toggle select all" at bounding box center [276, 242] width 15 height 15
checkbox input "true"
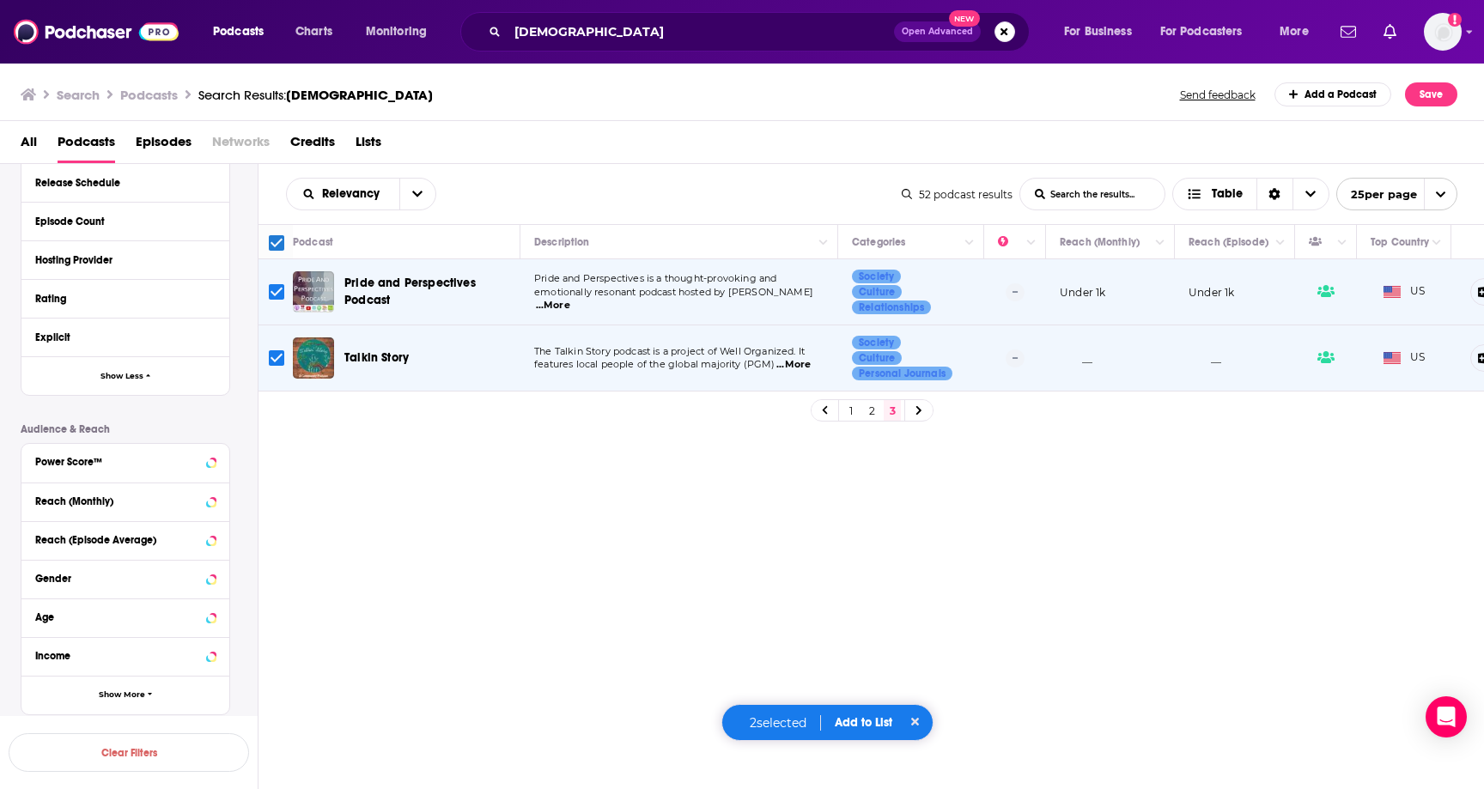
click at [858, 712] on div "2 selected Add to List" at bounding box center [827, 722] width 213 height 37
click at [860, 720] on button "Add to List" at bounding box center [863, 722] width 85 height 15
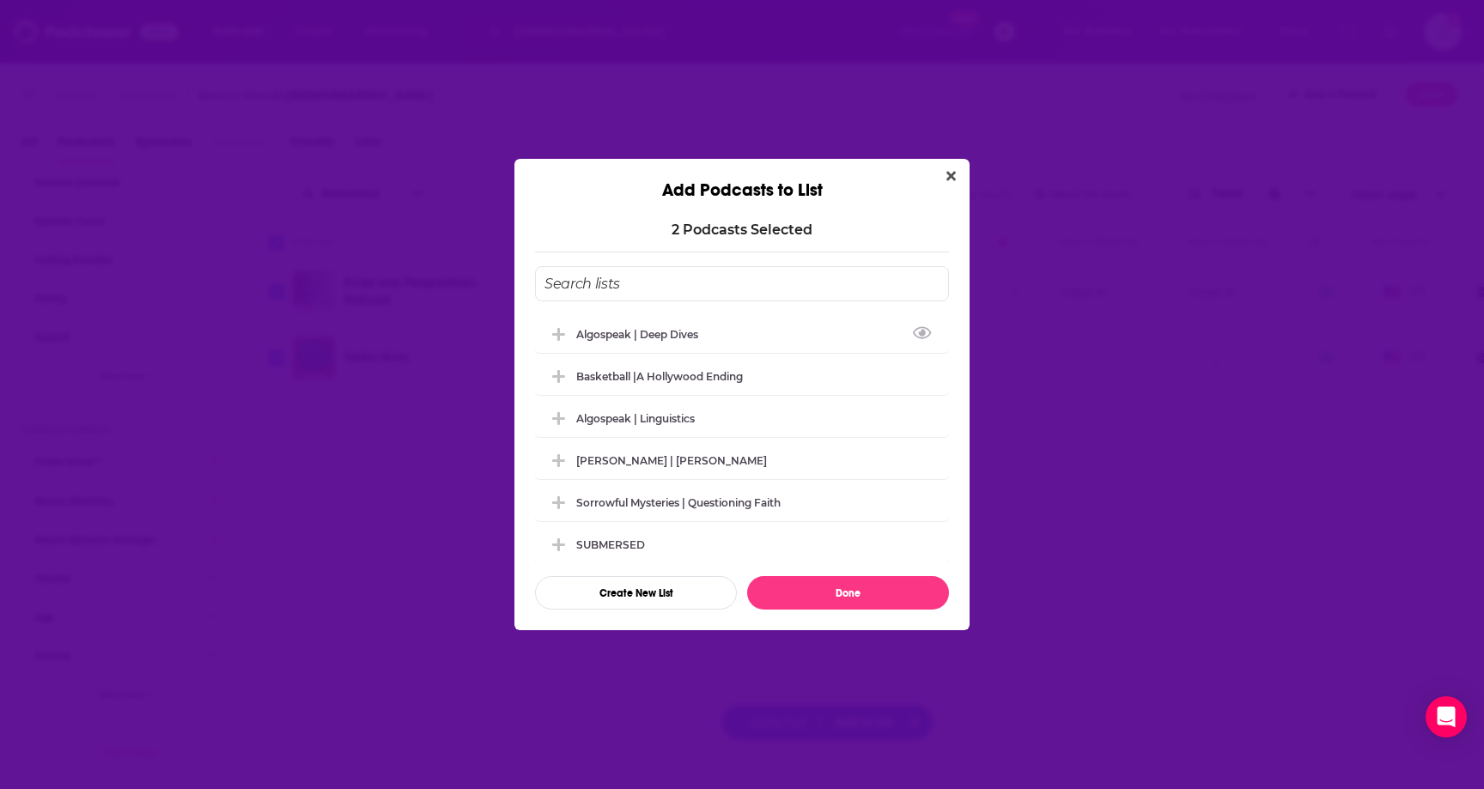
click at [587, 289] on input "Add Podcast To List" at bounding box center [742, 283] width 414 height 35
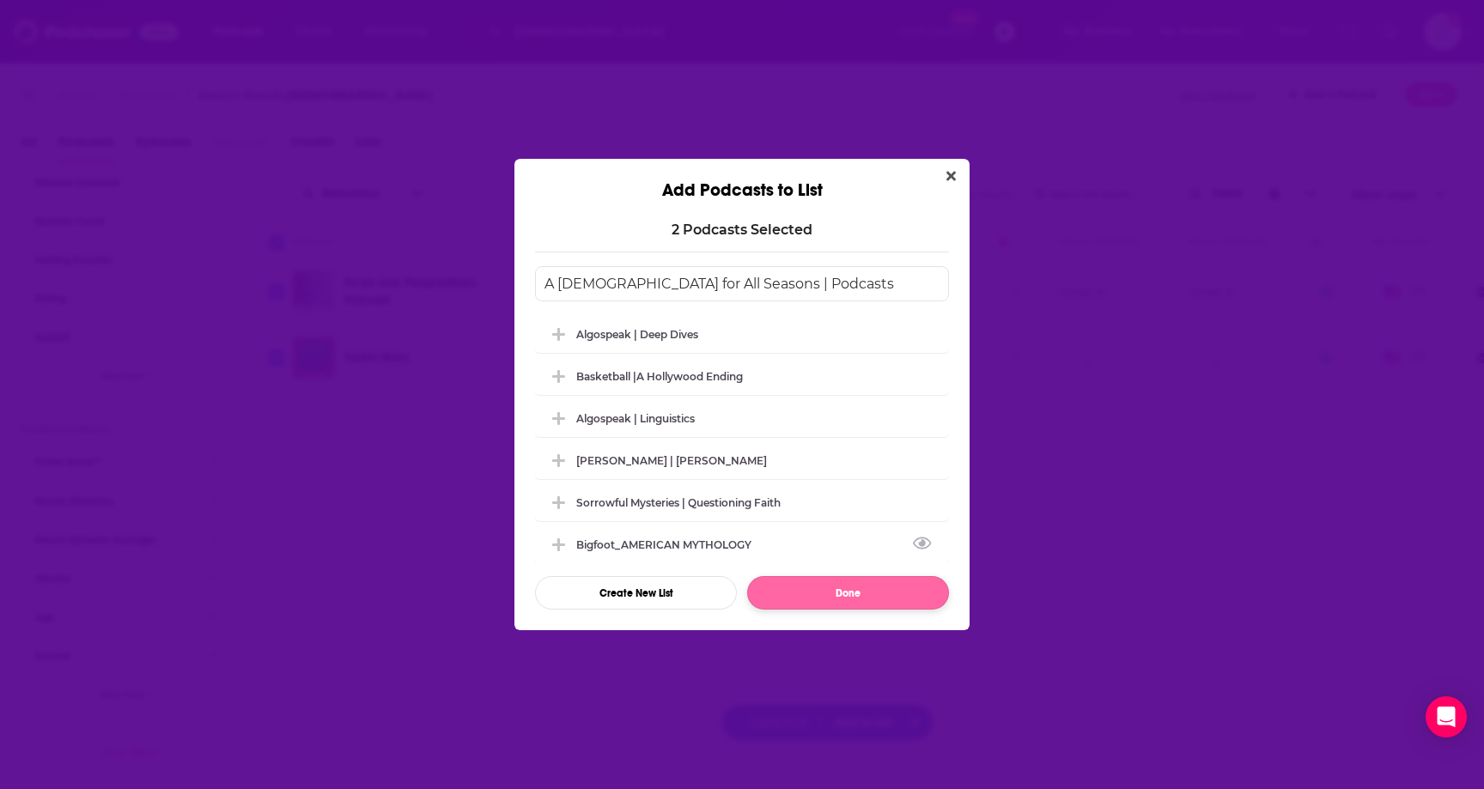
type input "A [DEMOGRAPHIC_DATA] for All Seasons | Podcasts"
click at [844, 600] on button "Done" at bounding box center [848, 592] width 202 height 33
checkbox input "false"
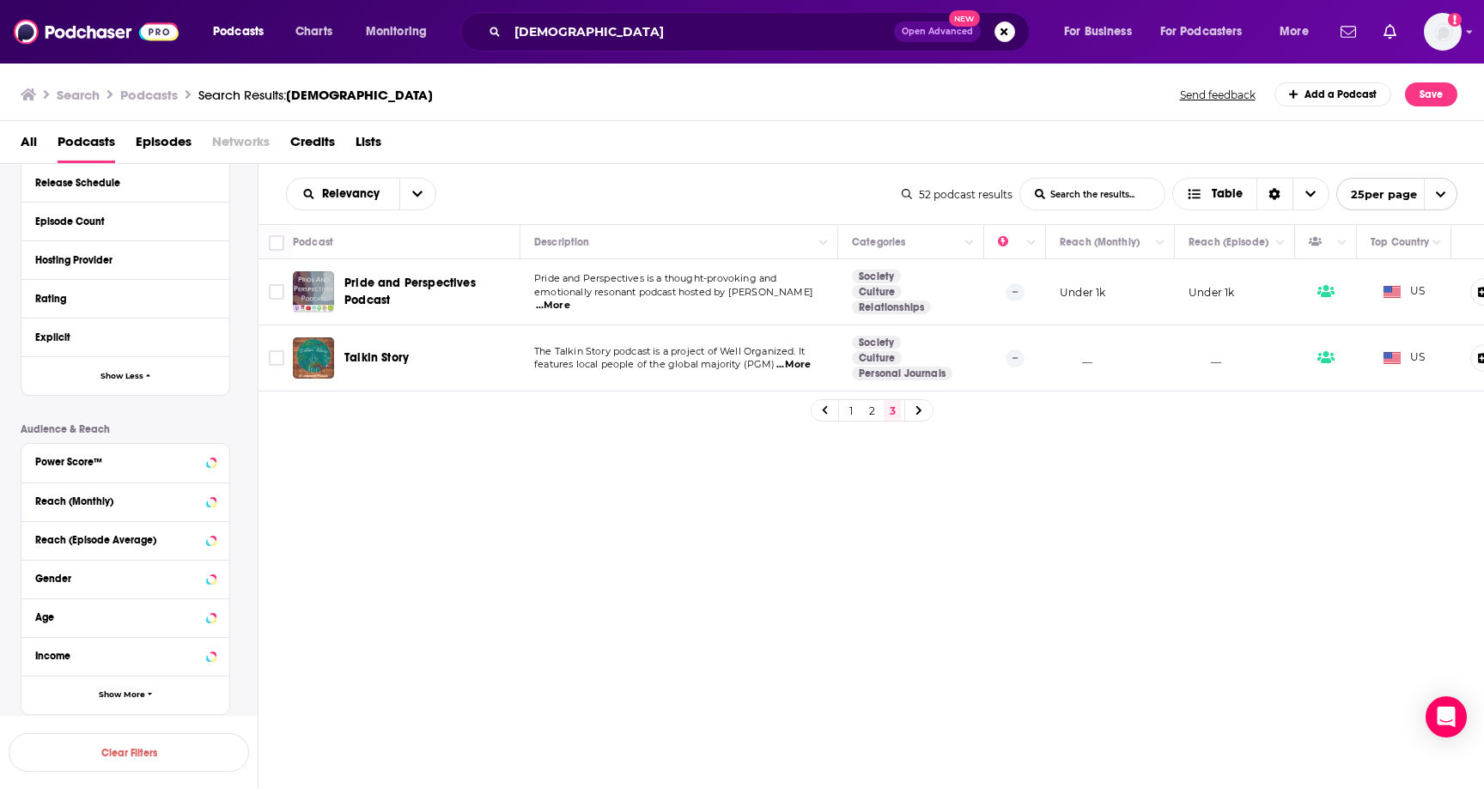
click at [554, 532] on div "Relevancy List Search Input Search the results... Table 52 podcast results List…" at bounding box center [871, 528] width 1226 height 728
click at [358, 142] on span "Lists" at bounding box center [369, 145] width 26 height 35
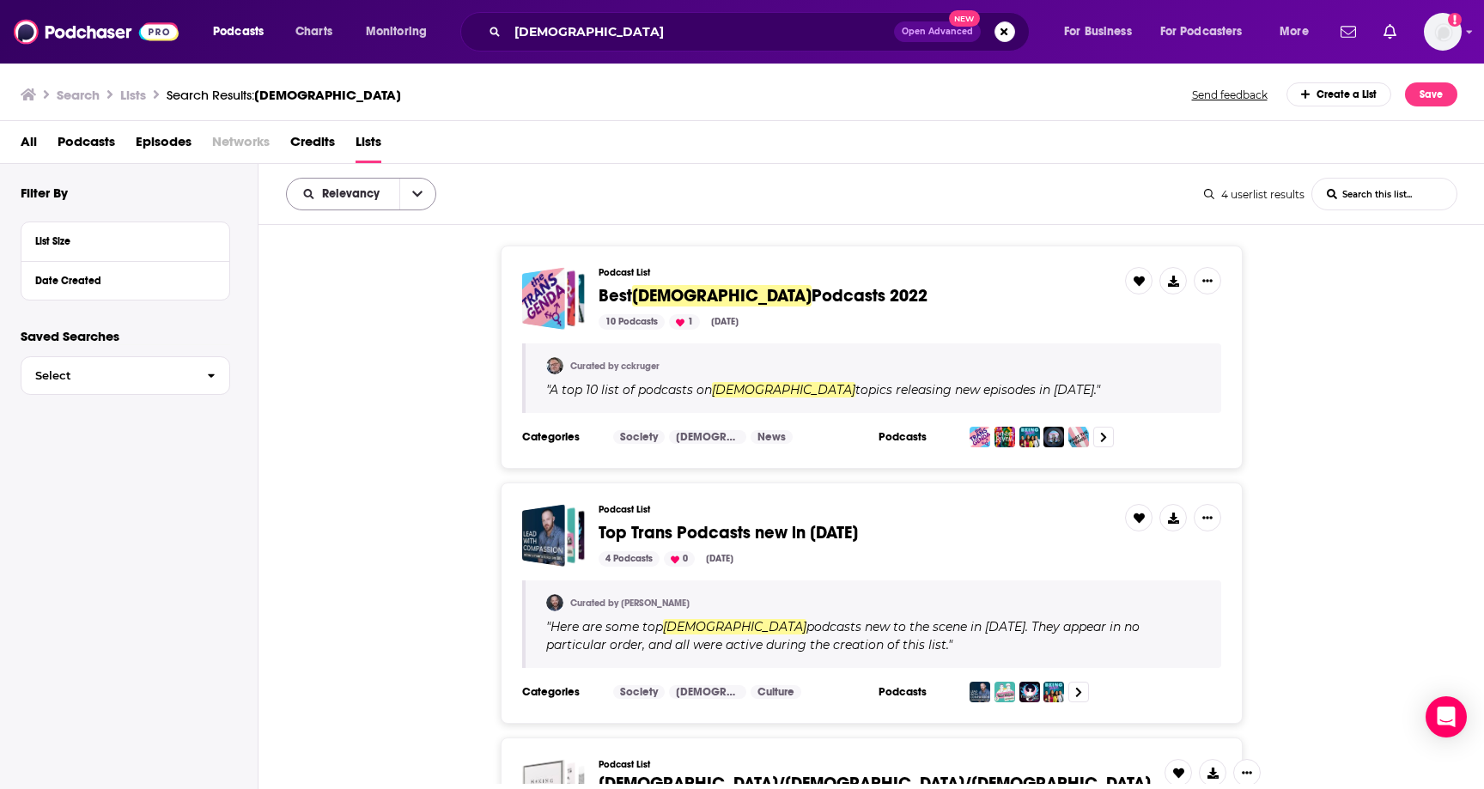
click at [356, 191] on span "Relevancy" at bounding box center [354, 194] width 64 height 12
click at [358, 283] on span "Trending" at bounding box center [371, 282] width 101 height 9
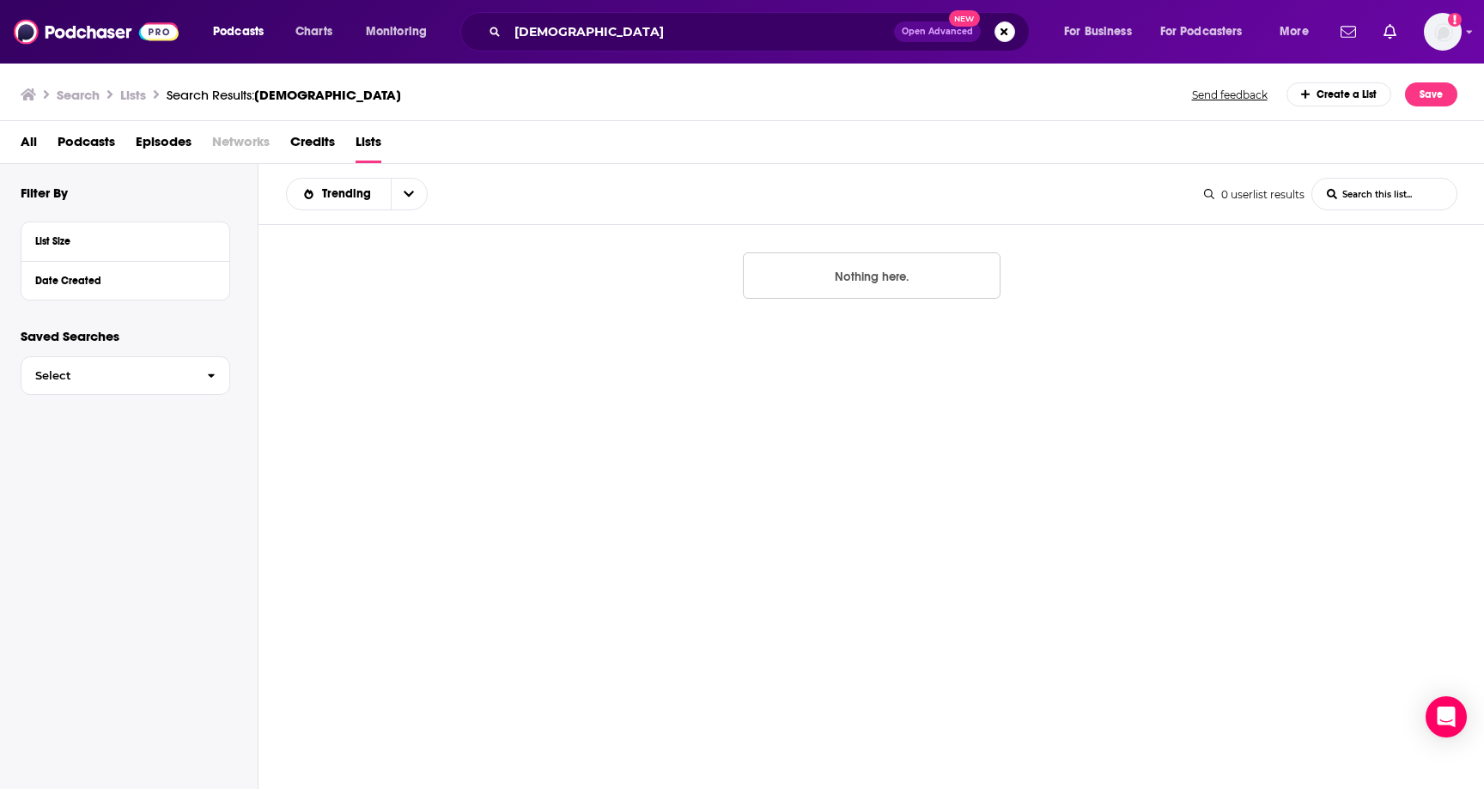
click at [345, 212] on div "Trending List Search Input Search this list... 0 userlist results List Search I…" at bounding box center [871, 194] width 1226 height 61
click at [345, 207] on div "Trending" at bounding box center [357, 194] width 142 height 33
click at [384, 200] on div "Trending" at bounding box center [357, 194] width 142 height 33
click at [405, 198] on icon "open menu" at bounding box center [409, 194] width 10 height 12
click at [368, 228] on span "Relevancy" at bounding box center [367, 225] width 93 height 9
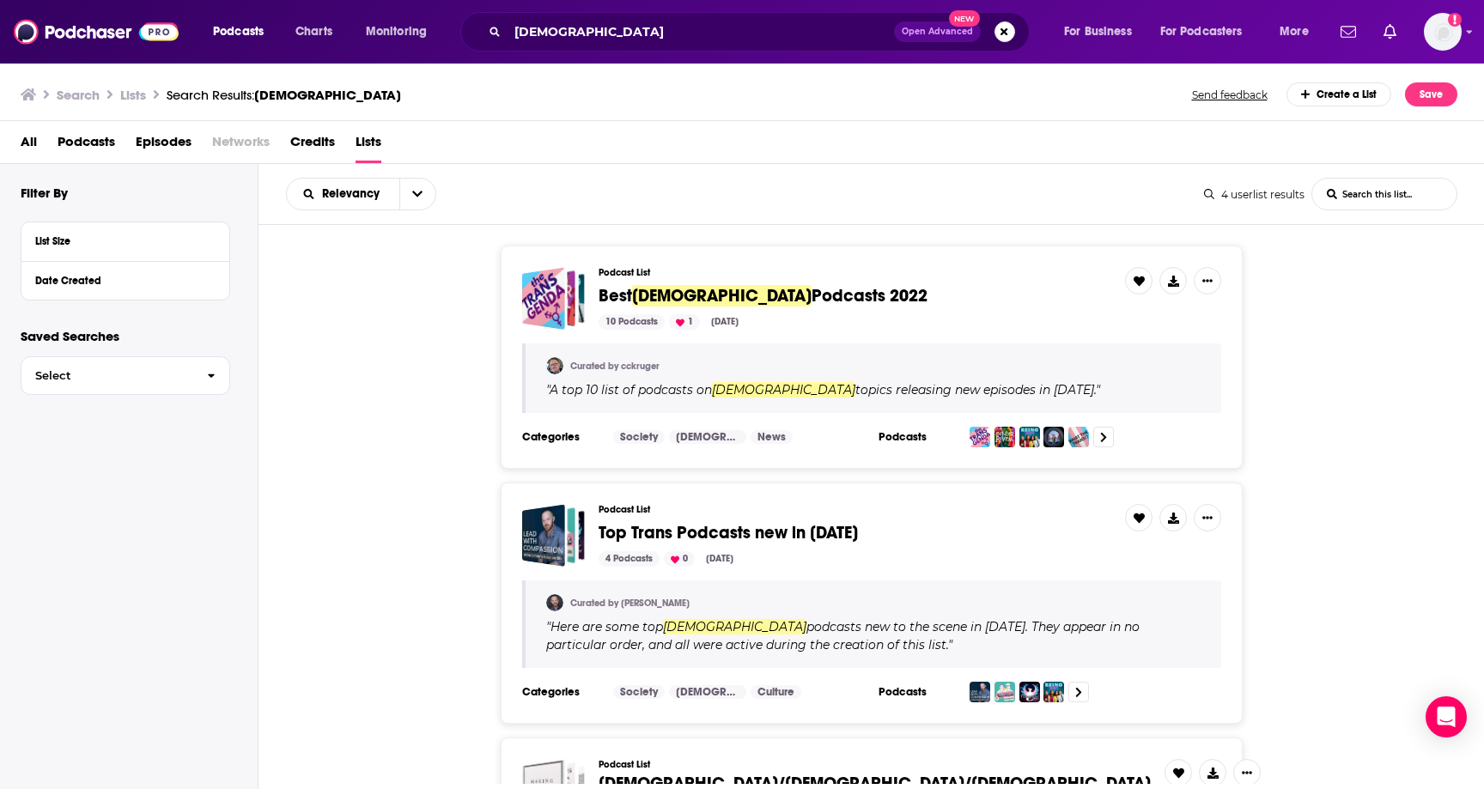
click at [440, 507] on div "Podcast List Top Trans Podcasts new in [DATE] 4 Podcasts 0 [DATE] Curated by [P…" at bounding box center [871, 603] width 1226 height 241
click at [1317, 307] on div "Podcast List Best [DEMOGRAPHIC_DATA] Podcasts 2022 10 Podcasts 1 [DATE] Curated…" at bounding box center [871, 357] width 1226 height 223
click at [317, 33] on span "Charts" at bounding box center [313, 32] width 37 height 24
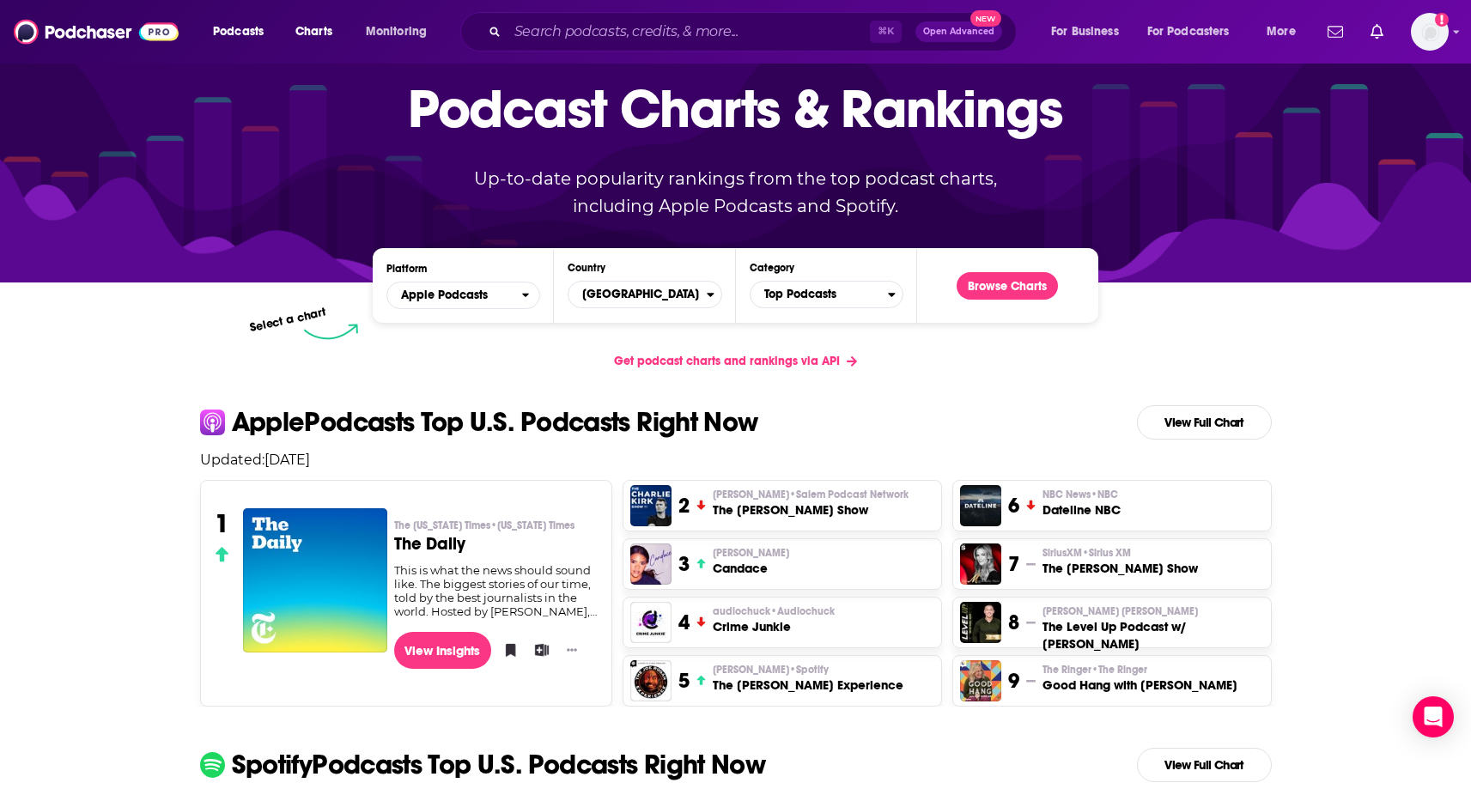
scroll to position [47, 0]
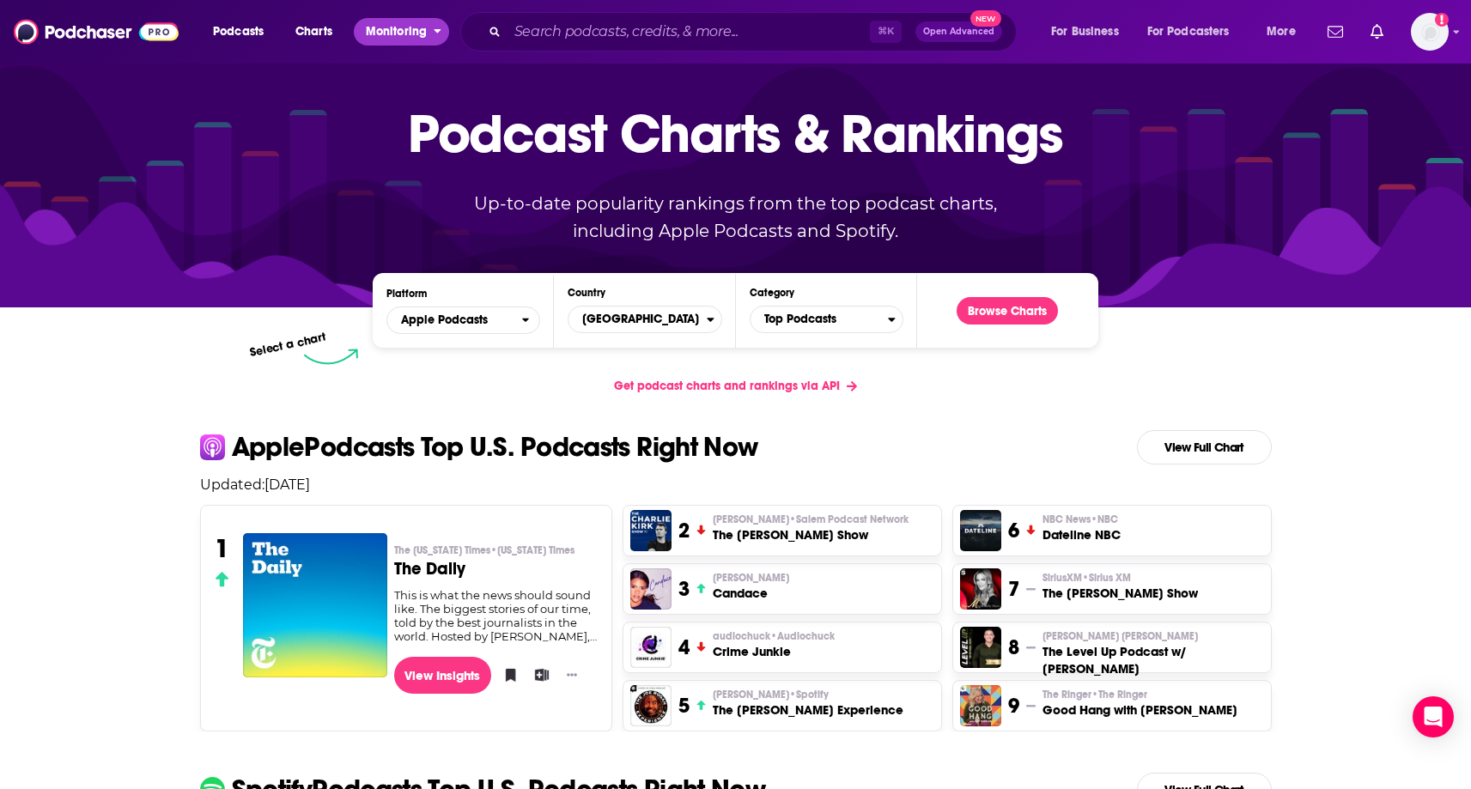
click at [374, 33] on span "Monitoring" at bounding box center [396, 32] width 61 height 24
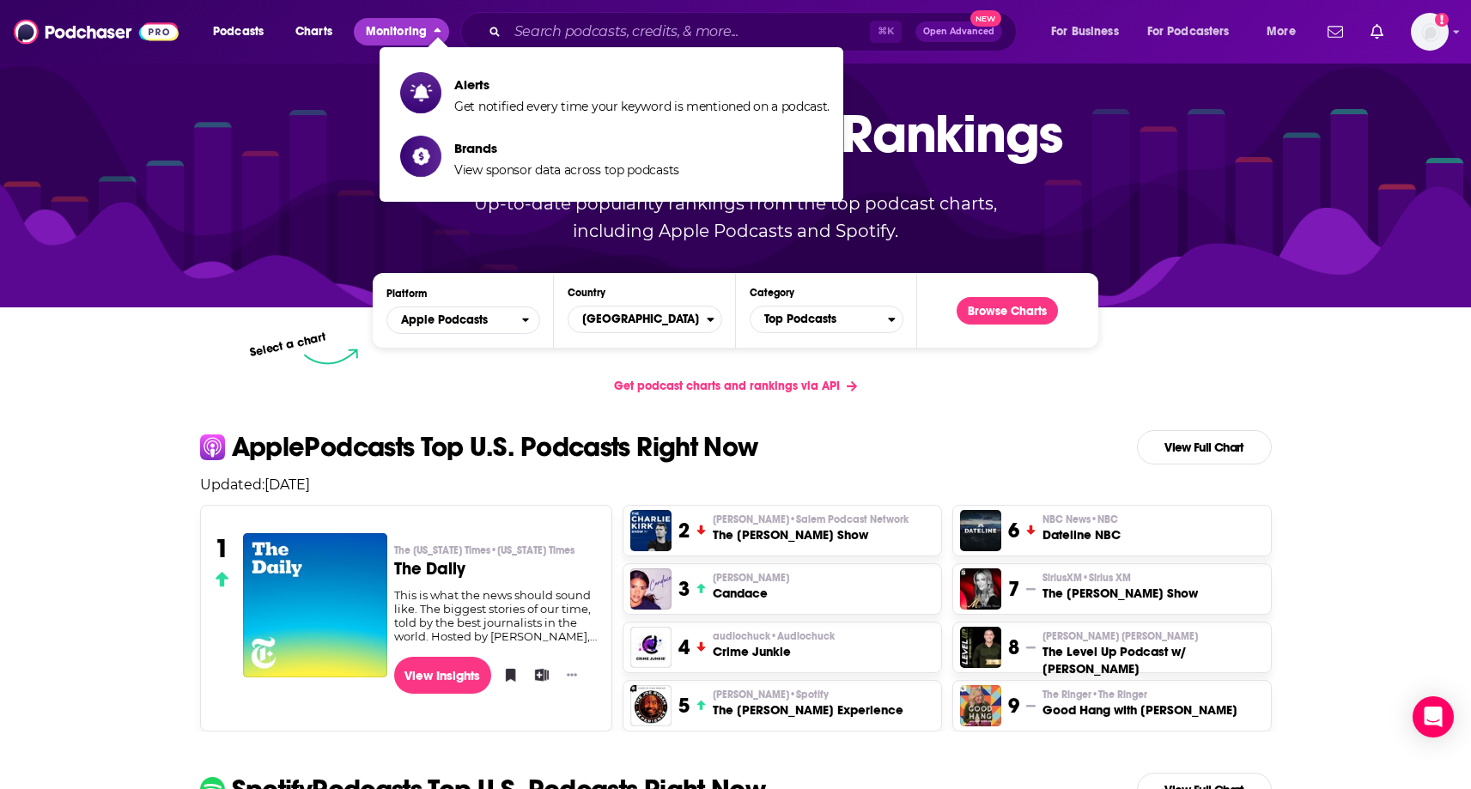
click at [374, 33] on span "Monitoring" at bounding box center [396, 32] width 61 height 24
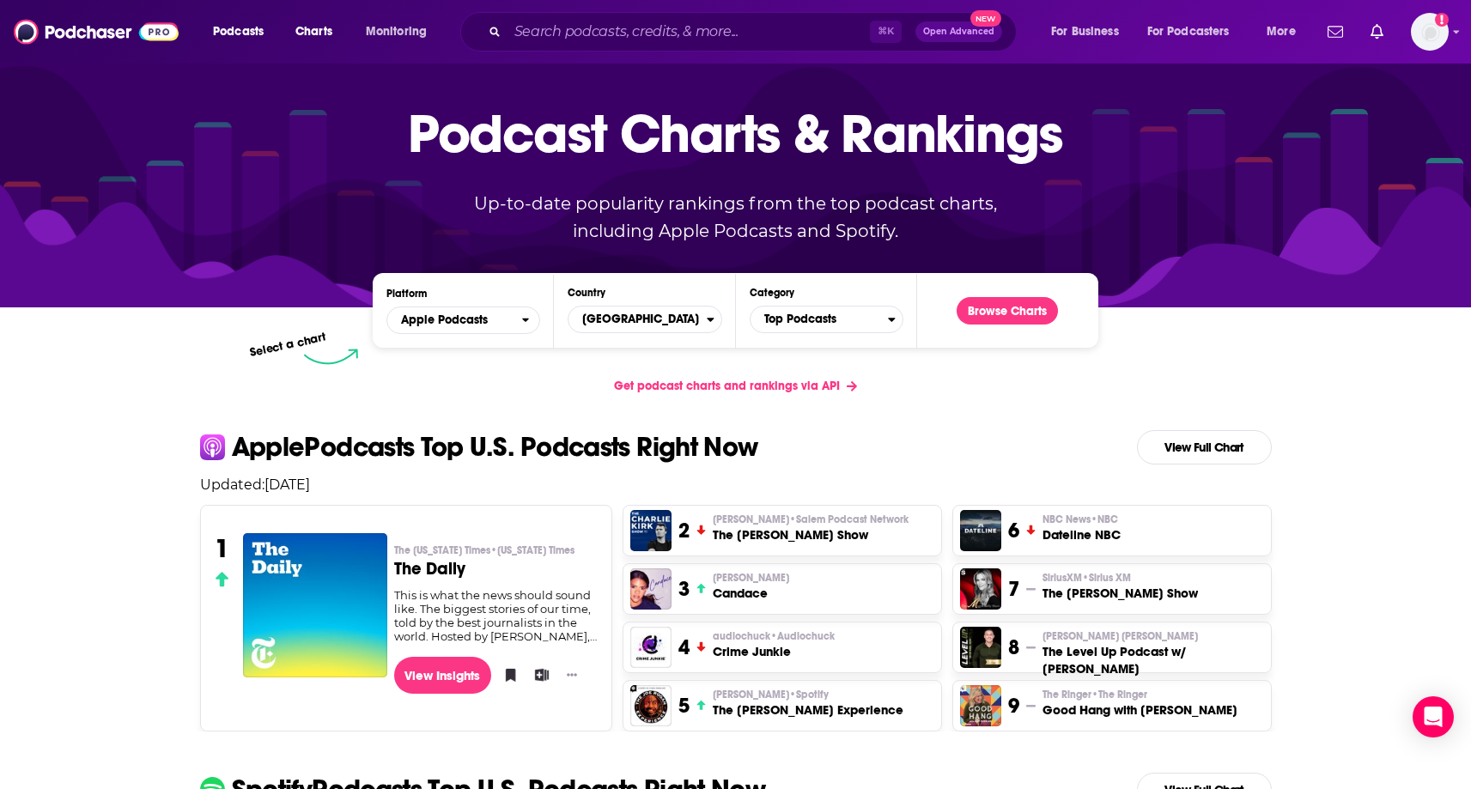
click at [95, 53] on div "Podcasts Charts Monitoring ⌘ K Open Advanced New For Business For Podcasters Mo…" at bounding box center [735, 32] width 1471 height 64
click at [97, 38] on img at bounding box center [96, 31] width 165 height 33
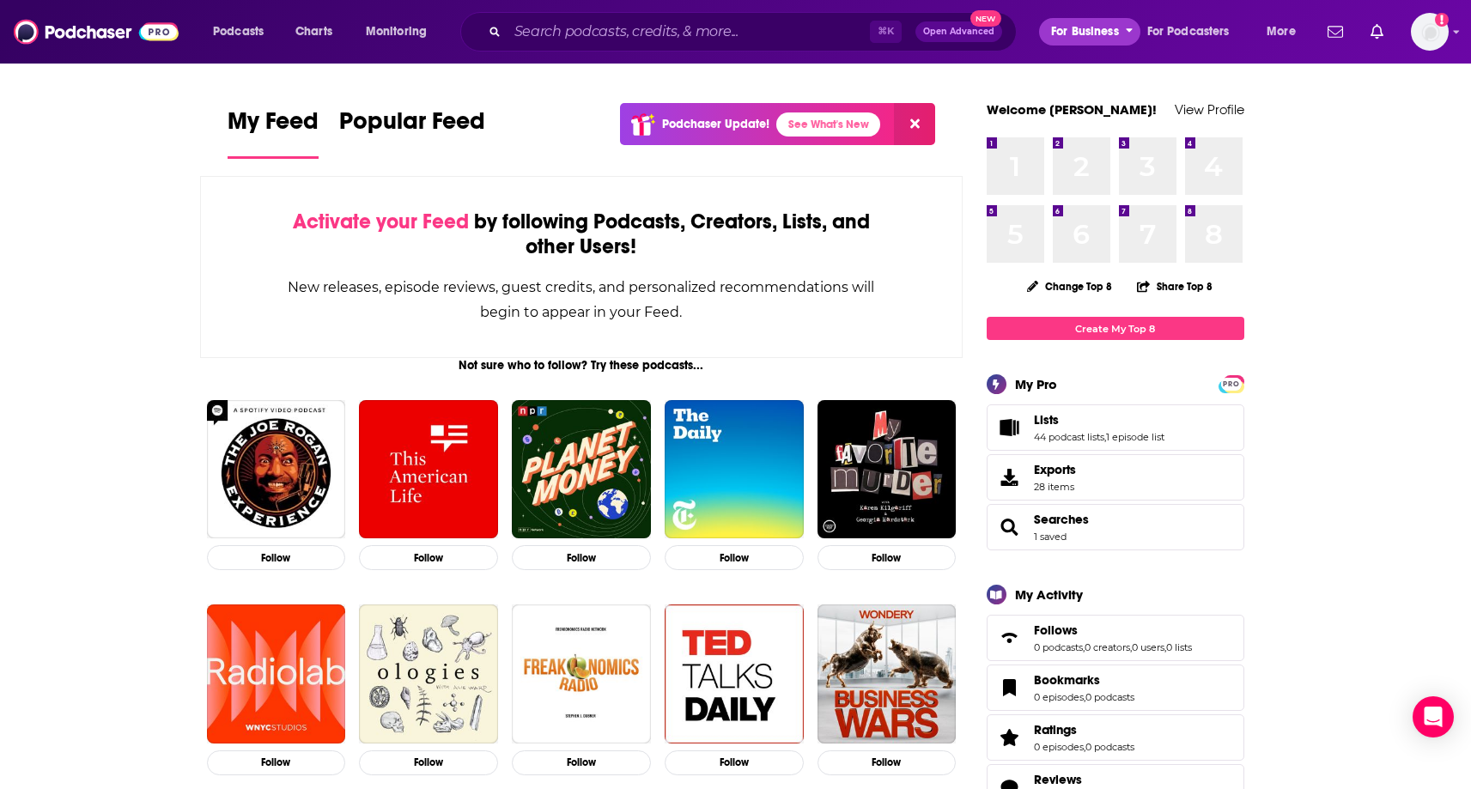
click at [1089, 43] on span "For Business" at bounding box center [1085, 32] width 68 height 24
click at [1168, 39] on span "For Podcasters" at bounding box center [1188, 32] width 82 height 24
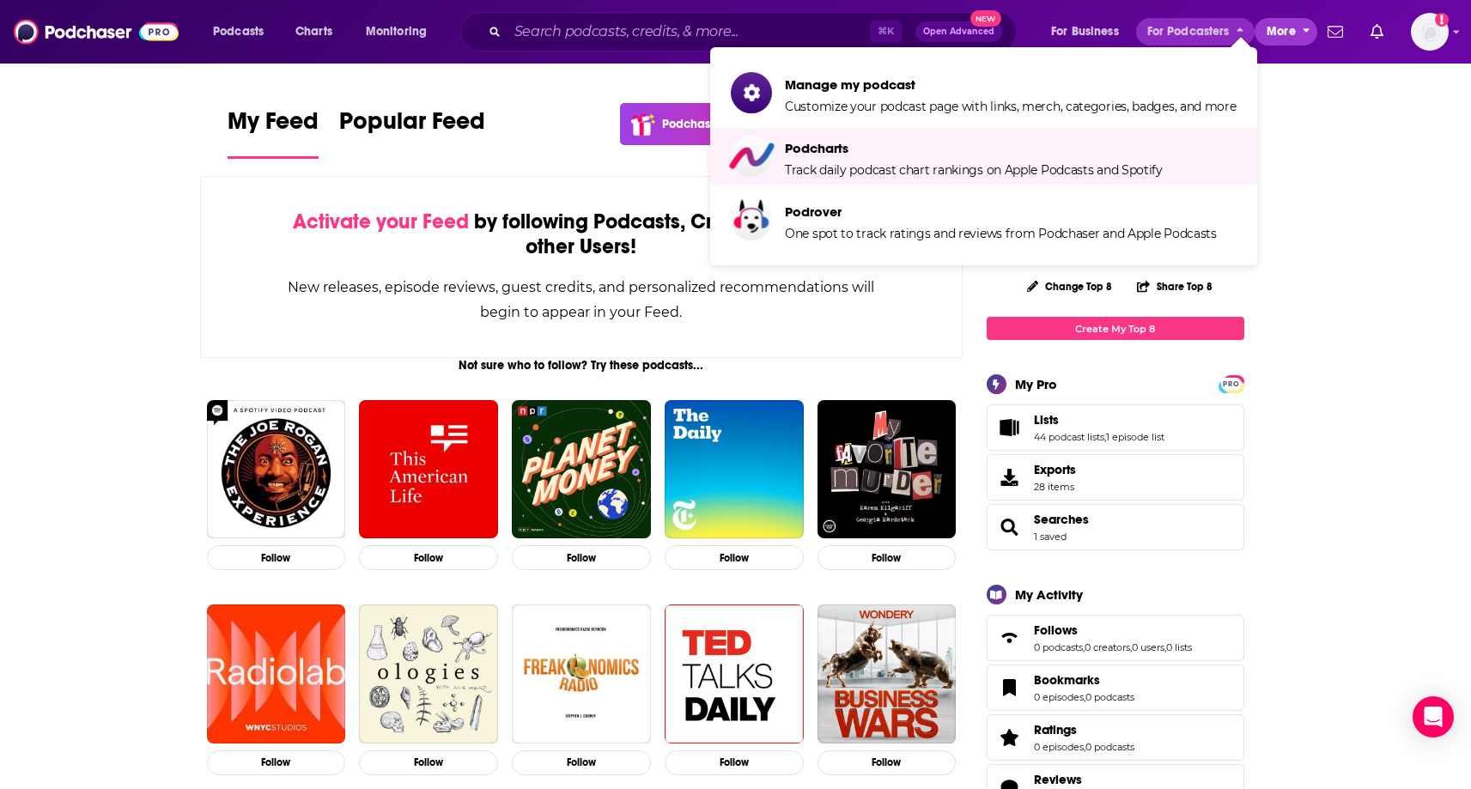
click at [1259, 28] on button "More" at bounding box center [1286, 31] width 63 height 27
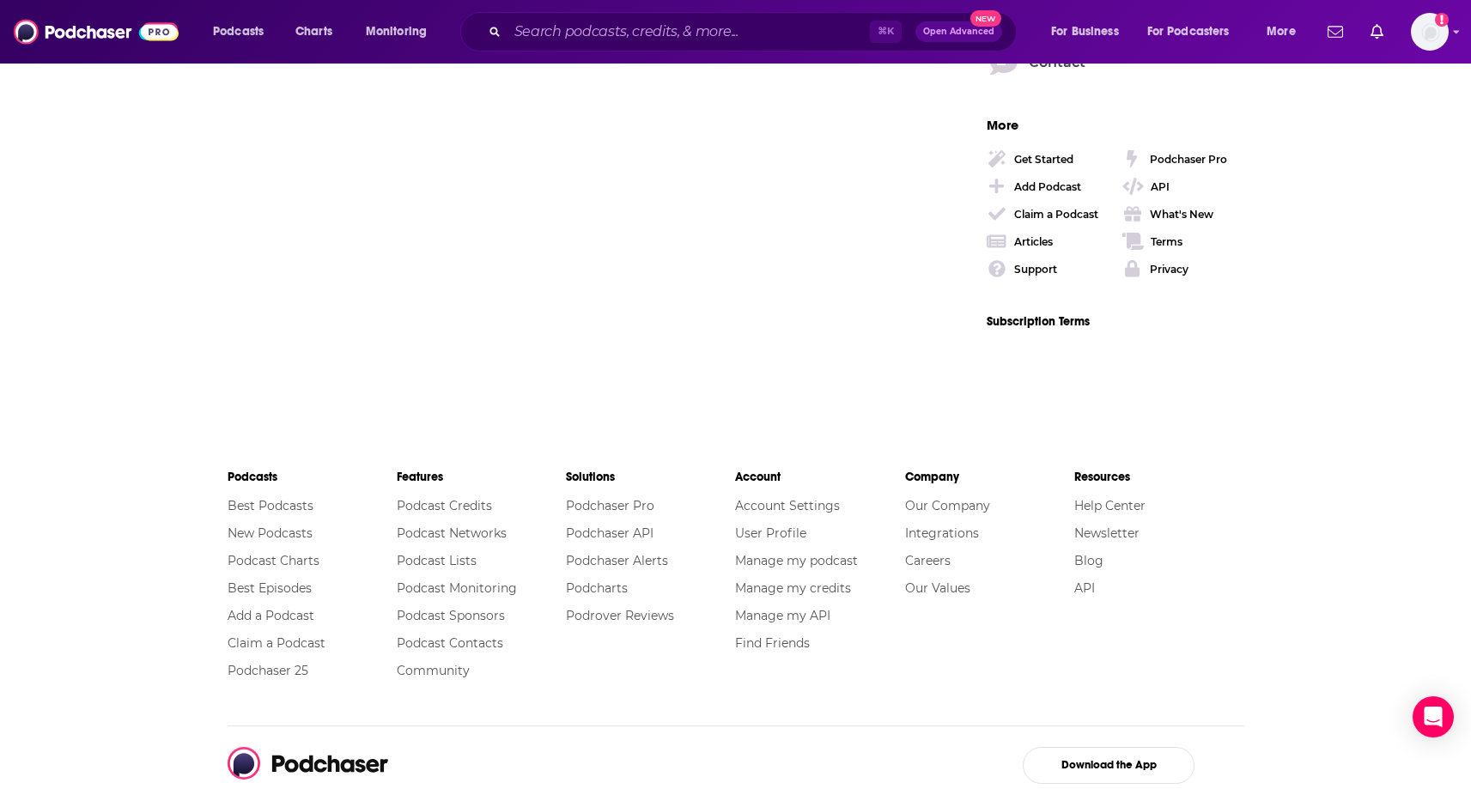
scroll to position [2800, 0]
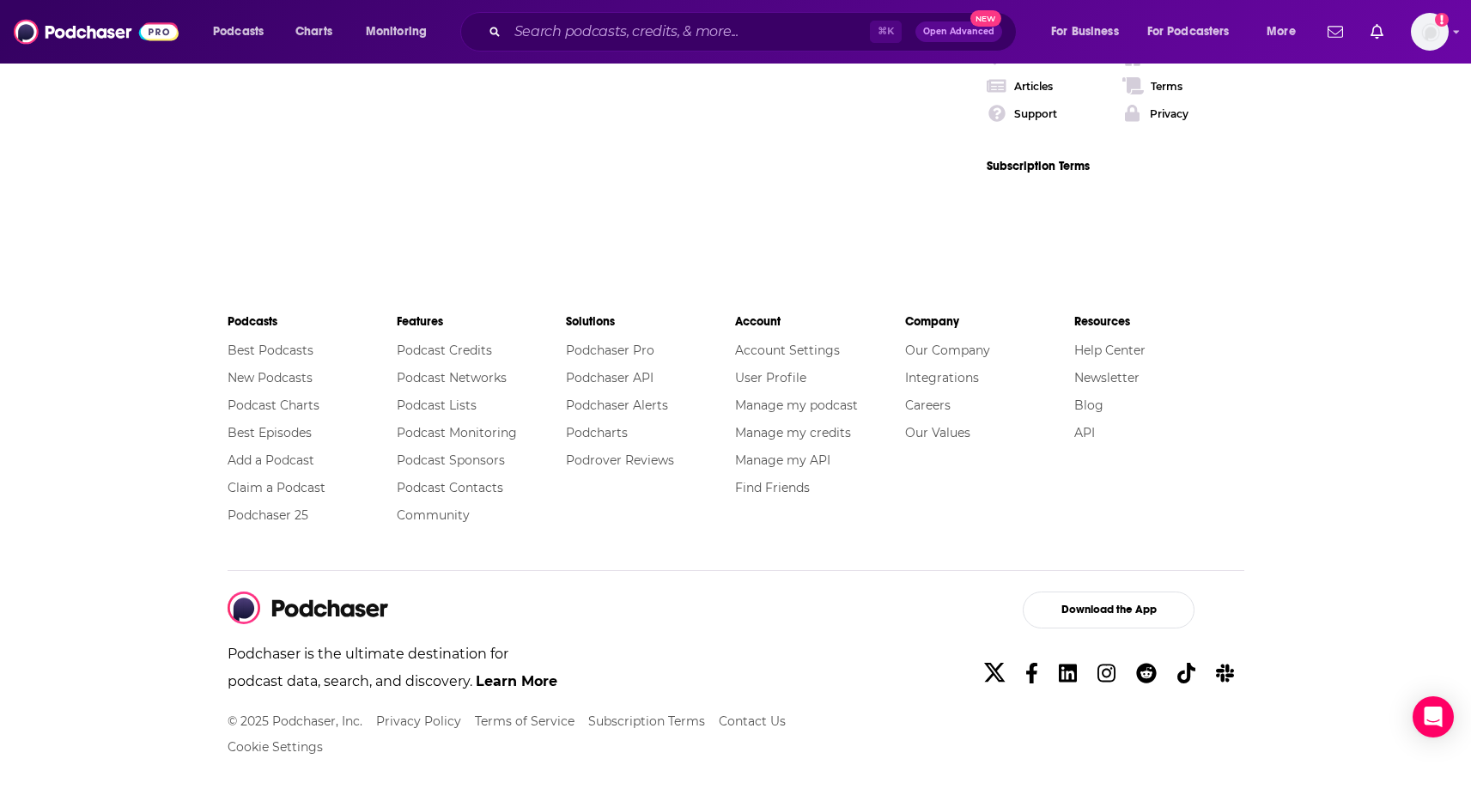
click at [208, 325] on div "Podcasts Best Podcasts New Podcasts Podcast Charts Best Episodes Add a Podcast …" at bounding box center [735, 530] width 1099 height 531
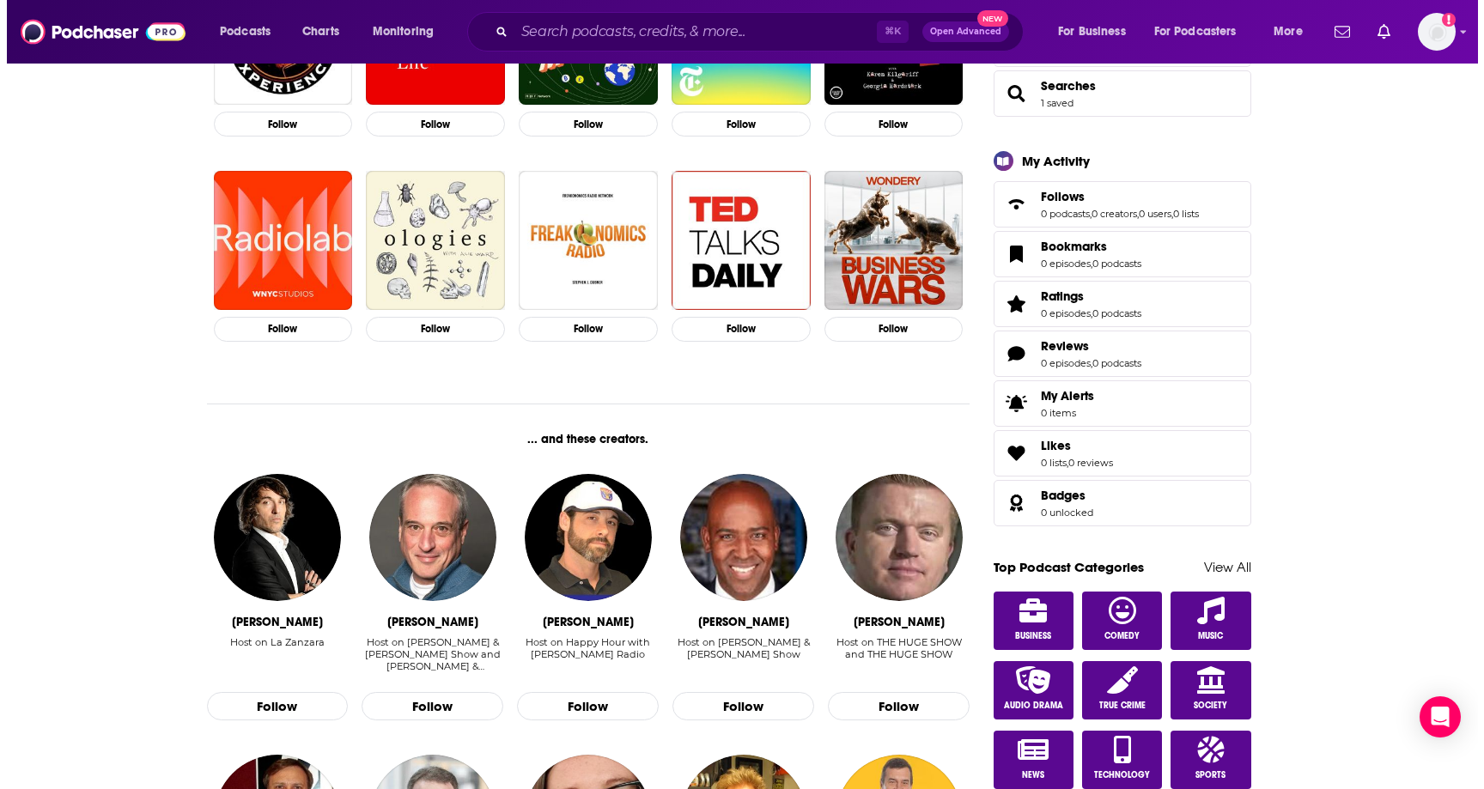
scroll to position [0, 0]
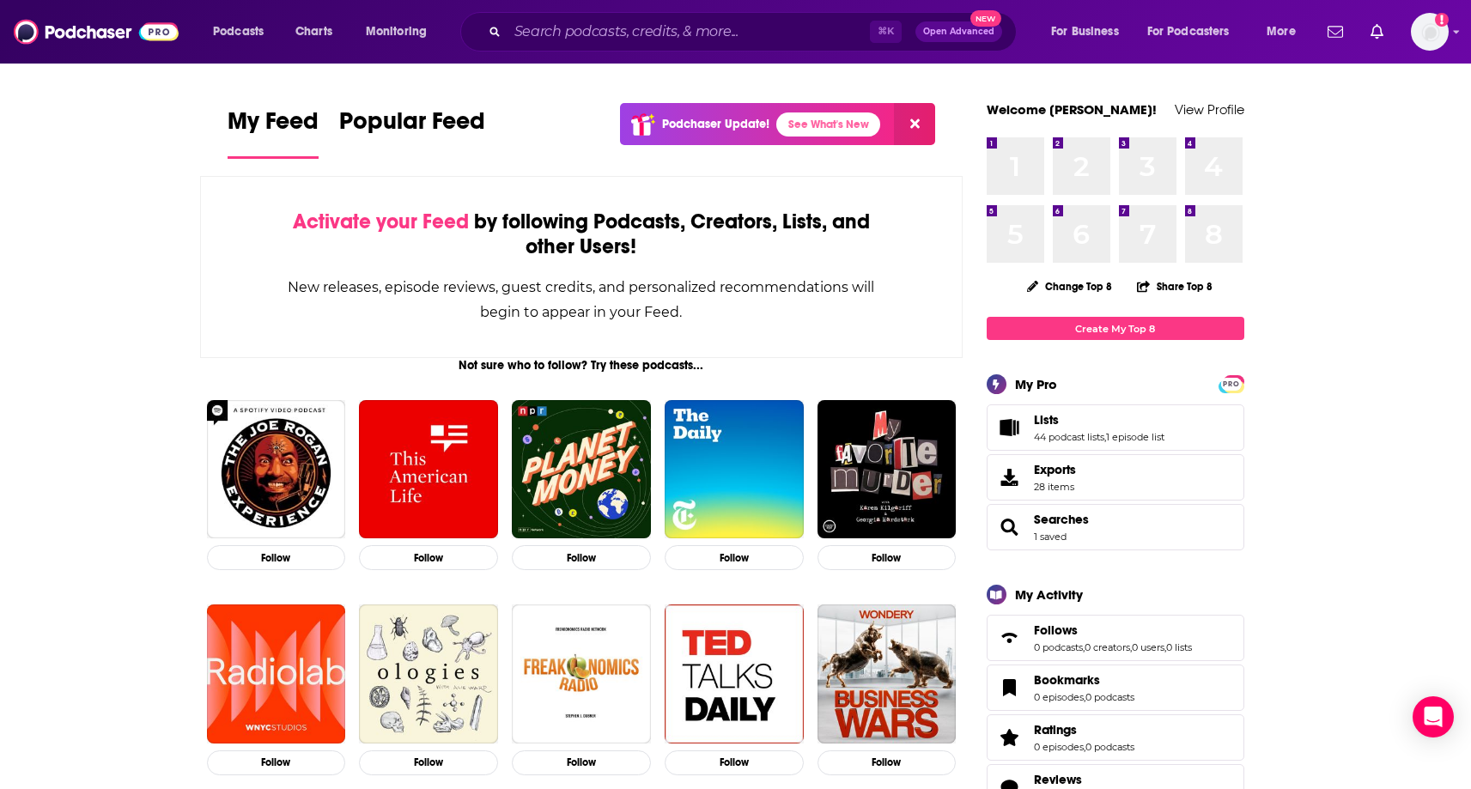
click at [252, 32] on span "Podcasts" at bounding box center [238, 32] width 51 height 24
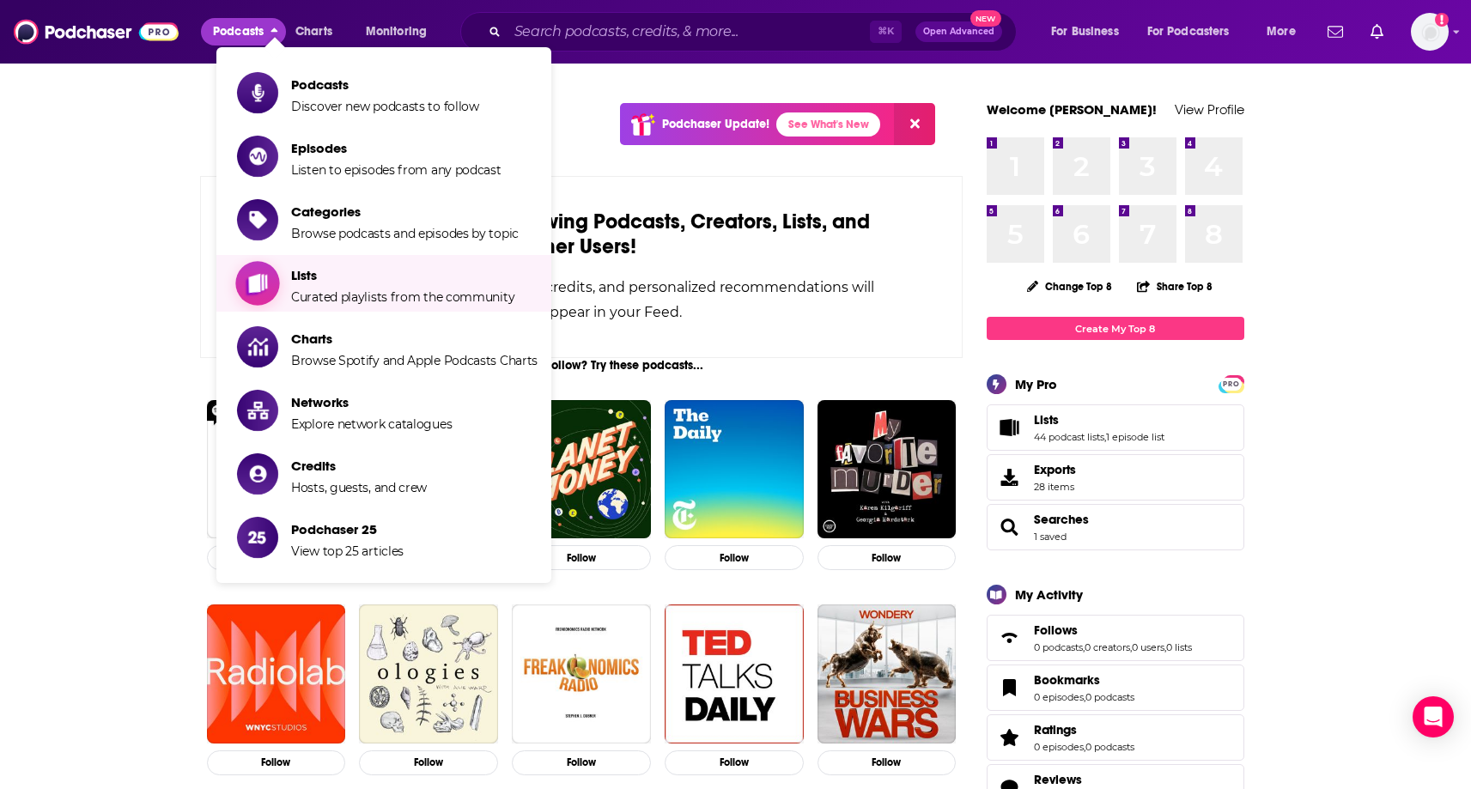
click at [283, 291] on link "Lists Curated playlists from the community" at bounding box center [387, 283] width 301 height 43
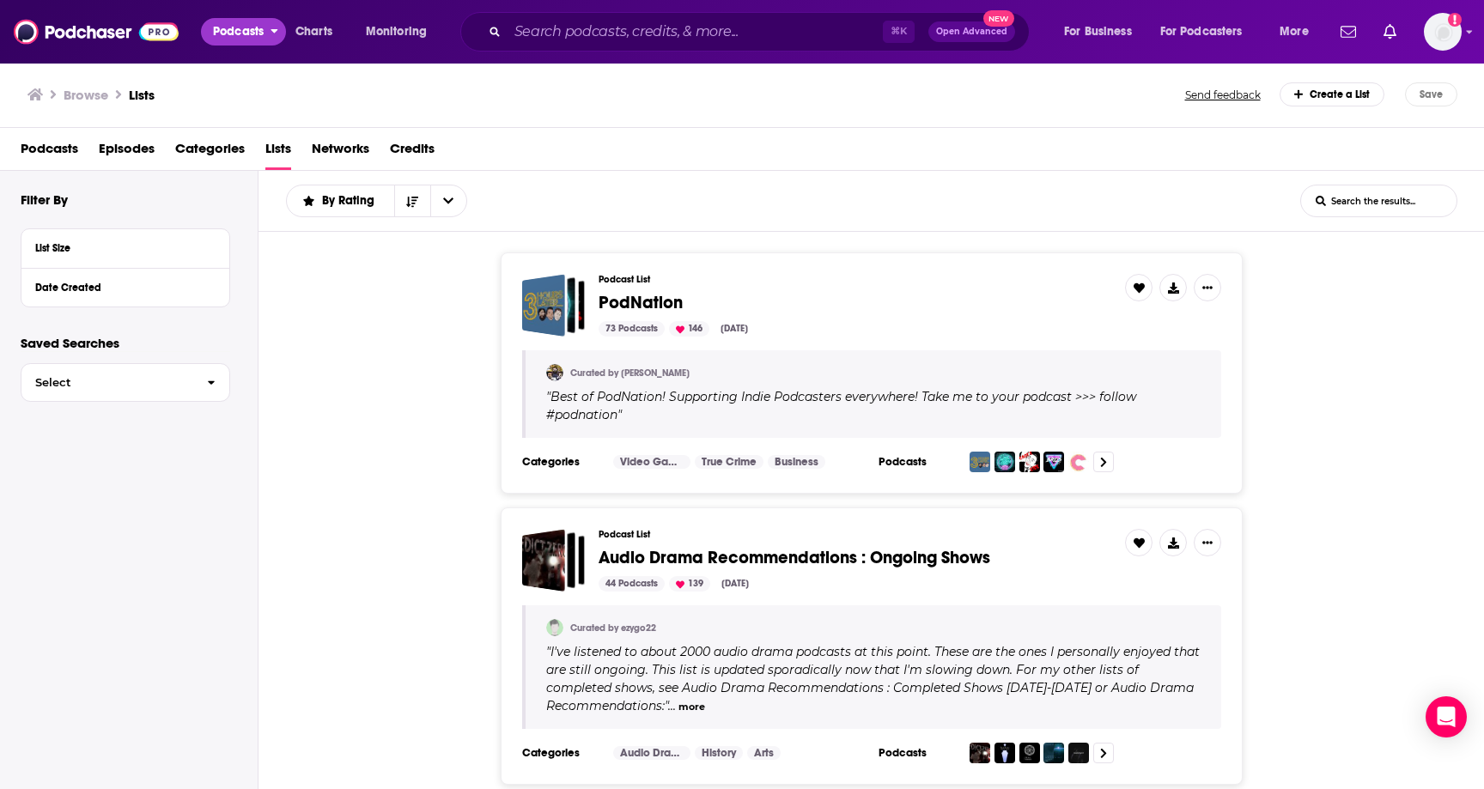
click at [249, 36] on span "Podcasts" at bounding box center [238, 32] width 51 height 24
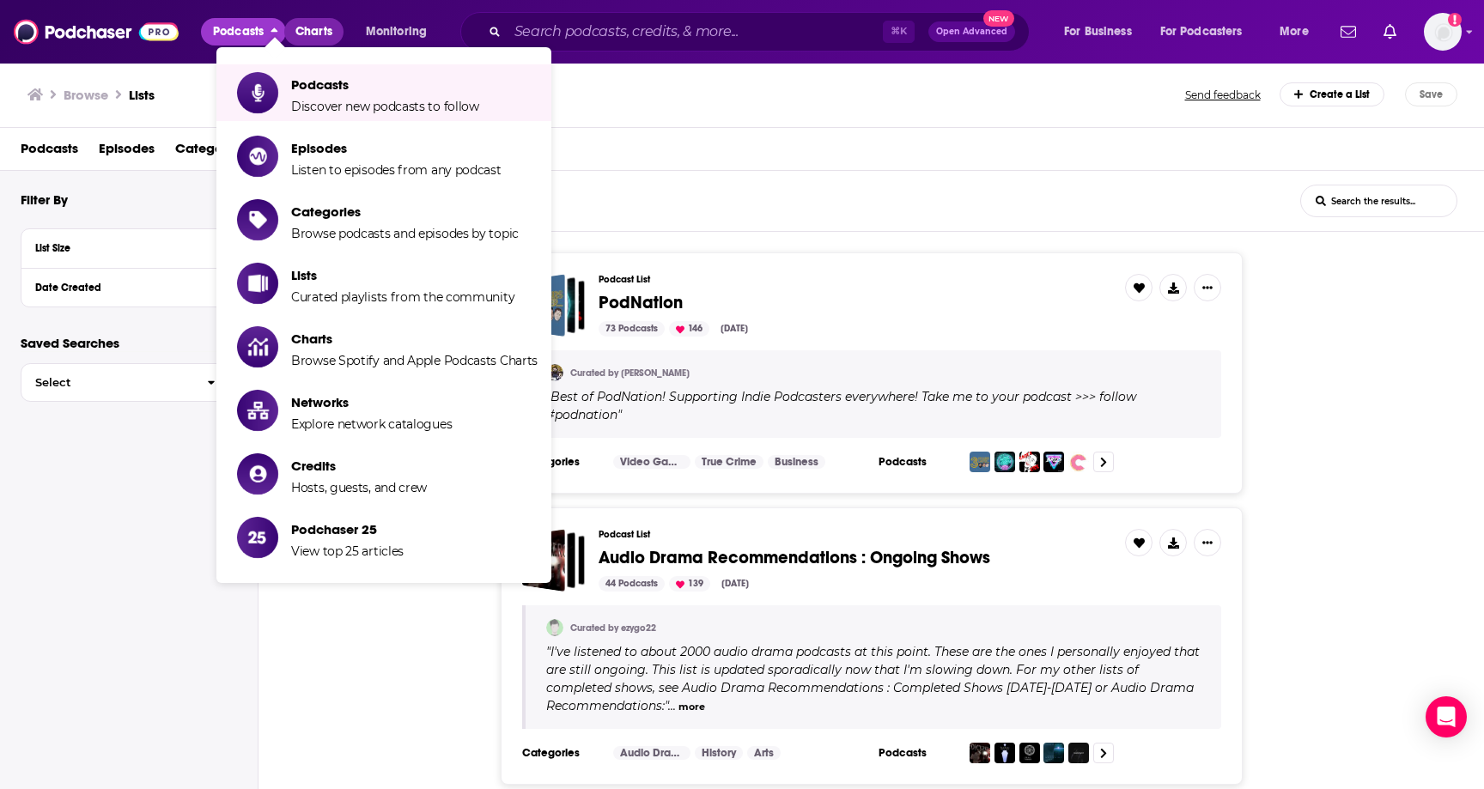
click at [330, 44] on link "Charts" at bounding box center [313, 31] width 58 height 27
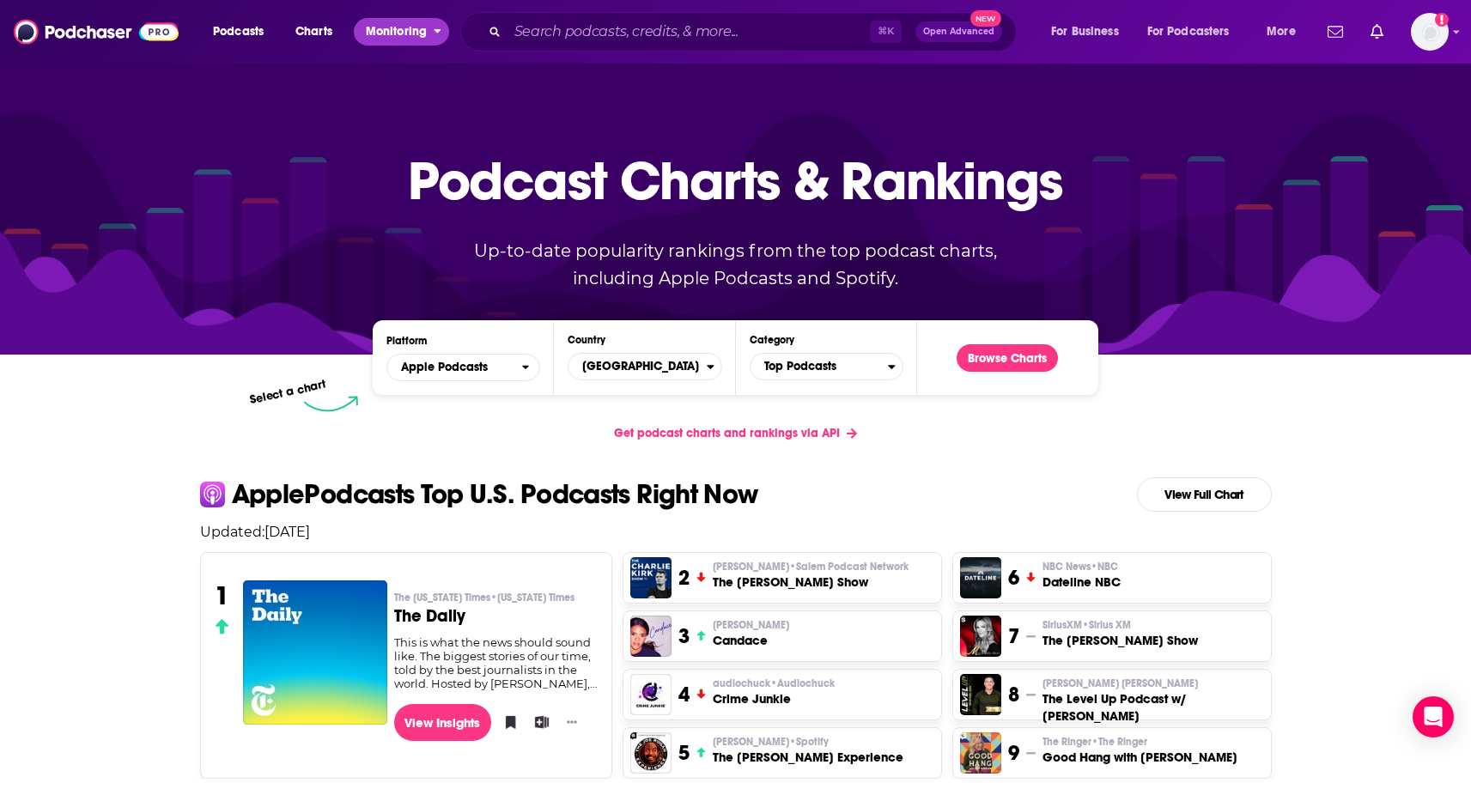
click at [380, 30] on span "Monitoring" at bounding box center [396, 32] width 61 height 24
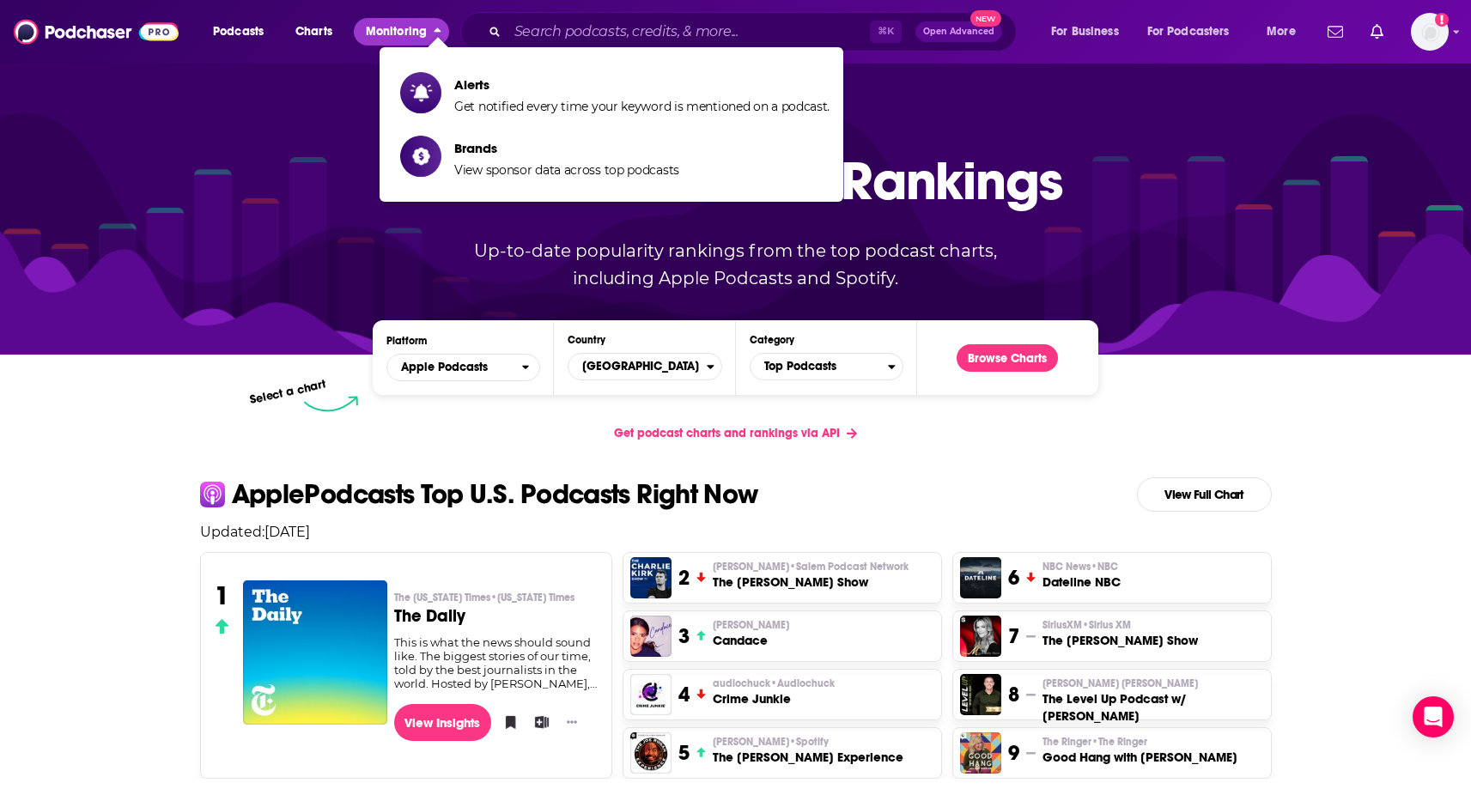
click at [380, 30] on span "Monitoring" at bounding box center [396, 32] width 61 height 24
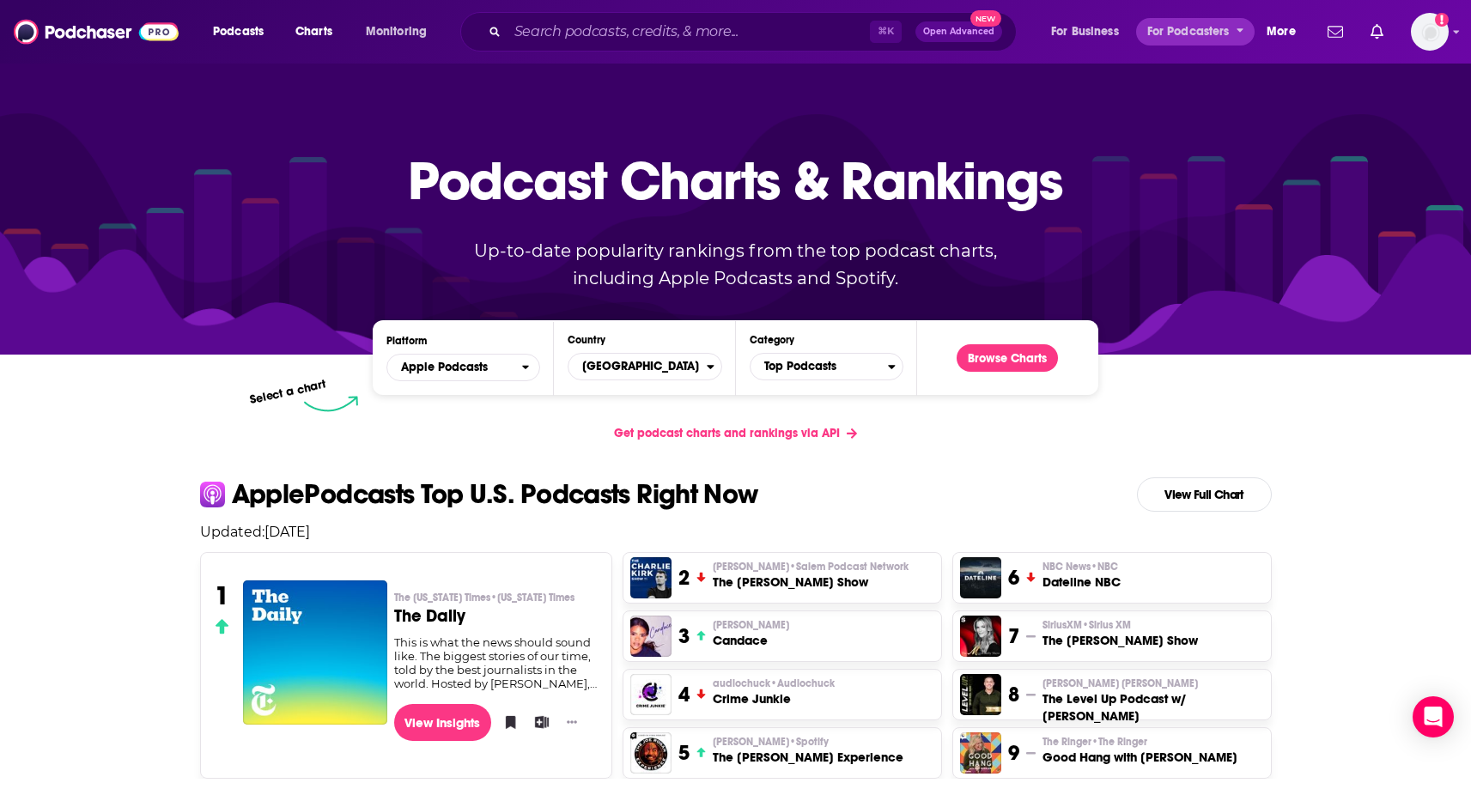
click at [1310, 39] on button "More" at bounding box center [1286, 31] width 63 height 27
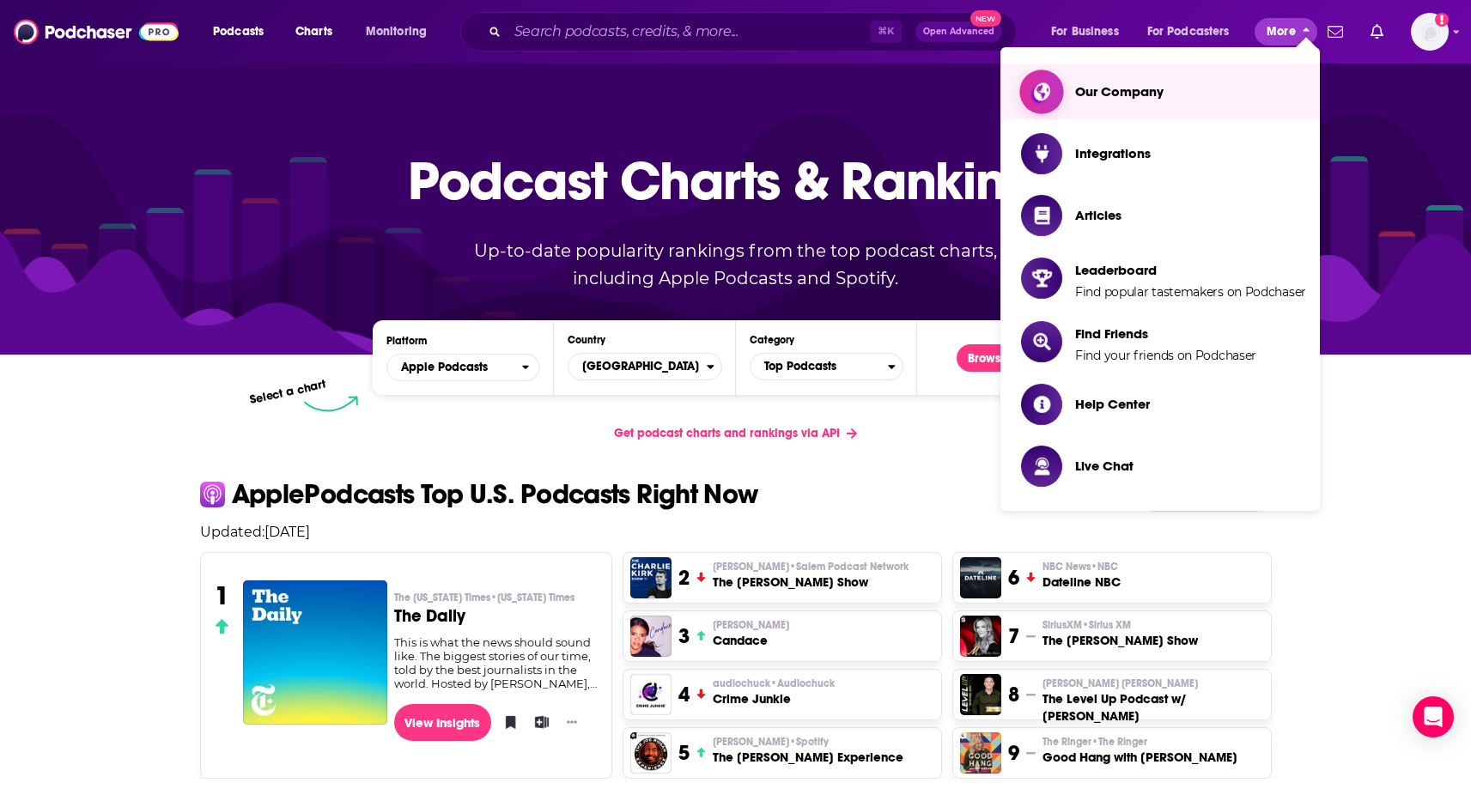
click at [1189, 81] on link "Our Company" at bounding box center [1163, 91] width 285 height 41
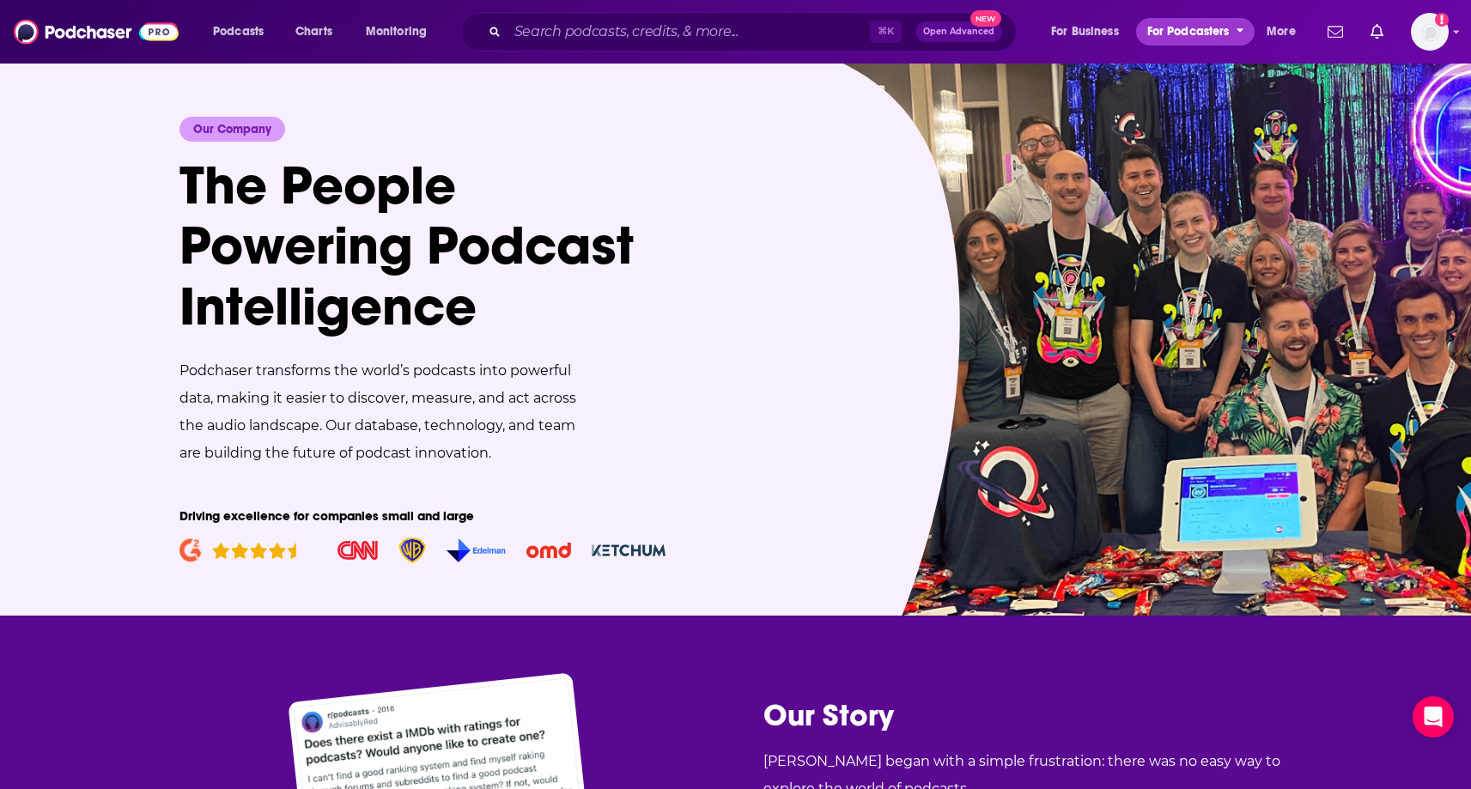
click at [1219, 29] on span "For Podcasters" at bounding box center [1188, 32] width 82 height 24
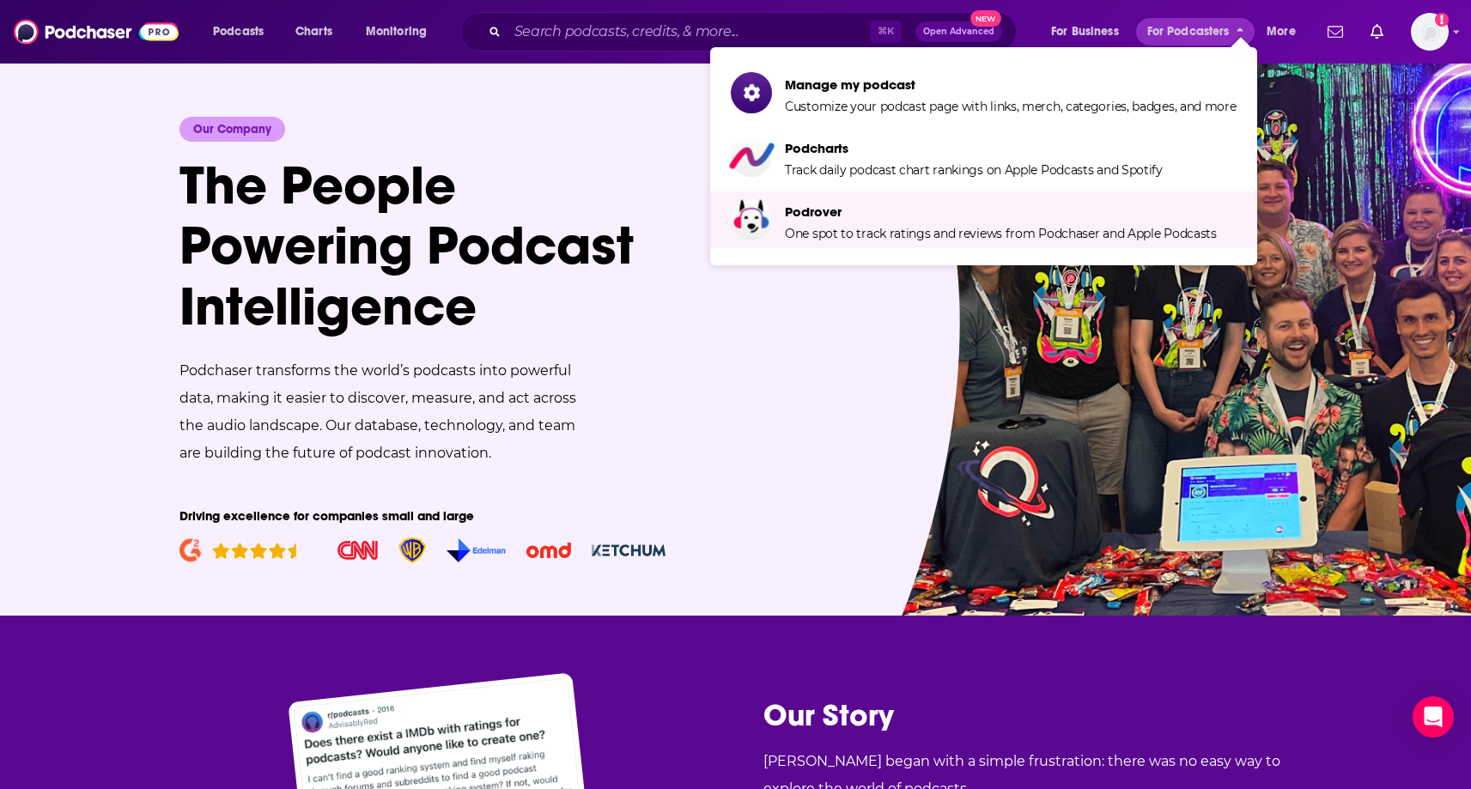
click at [992, 354] on img at bounding box center [634, 339] width 835 height 554
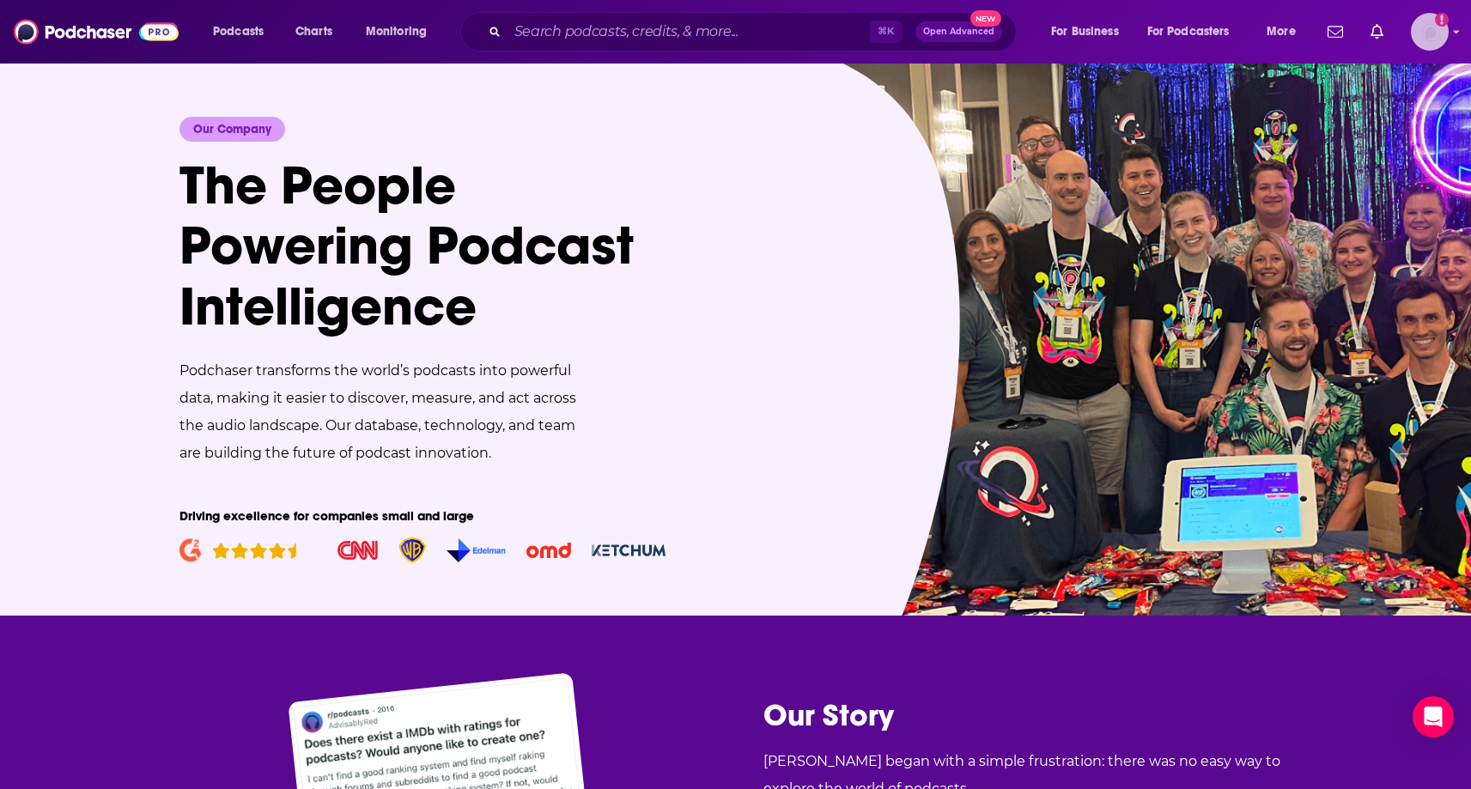
click at [1436, 27] on img "Logged in as ereardon" at bounding box center [1430, 32] width 38 height 38
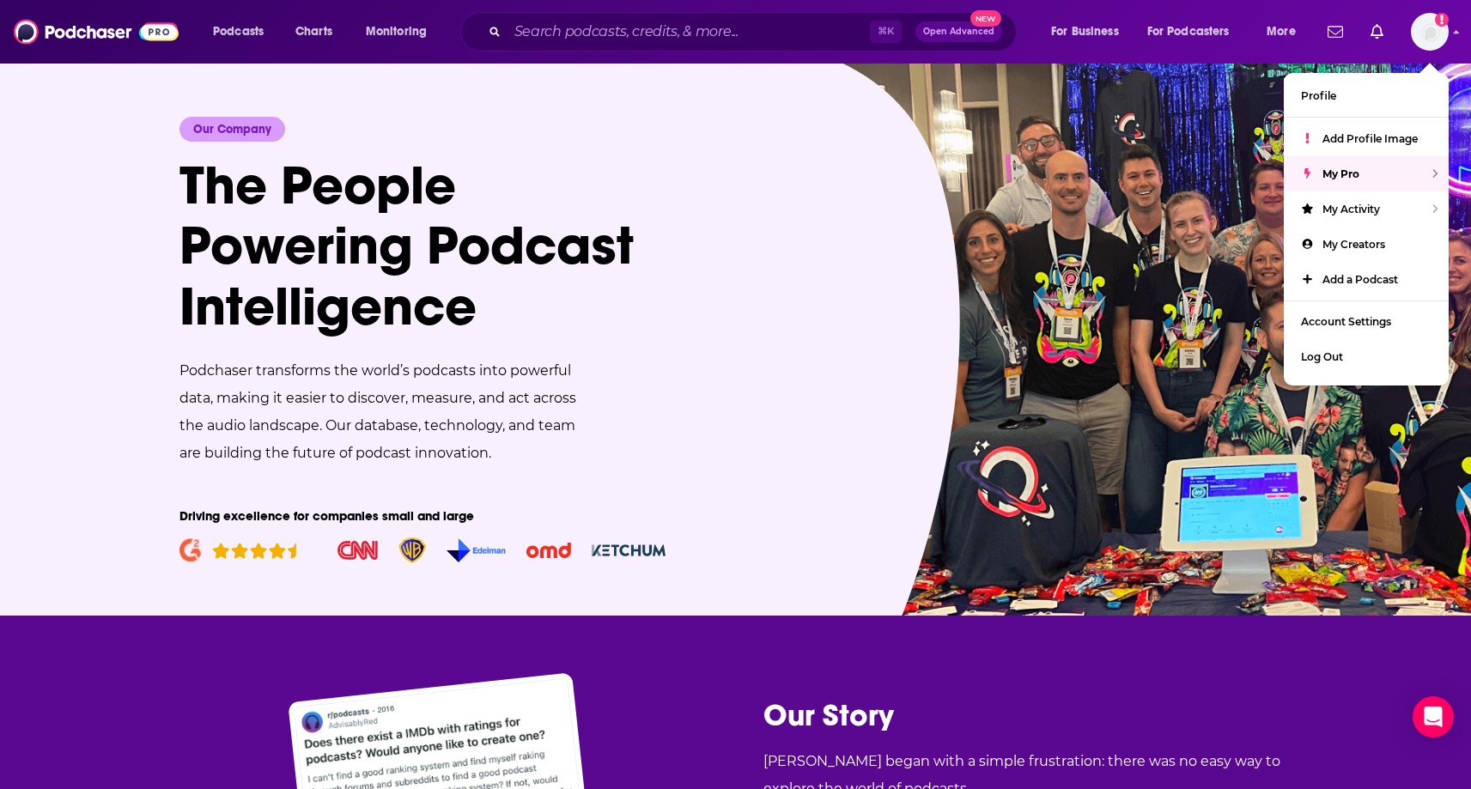
click at [895, 398] on img at bounding box center [634, 339] width 835 height 554
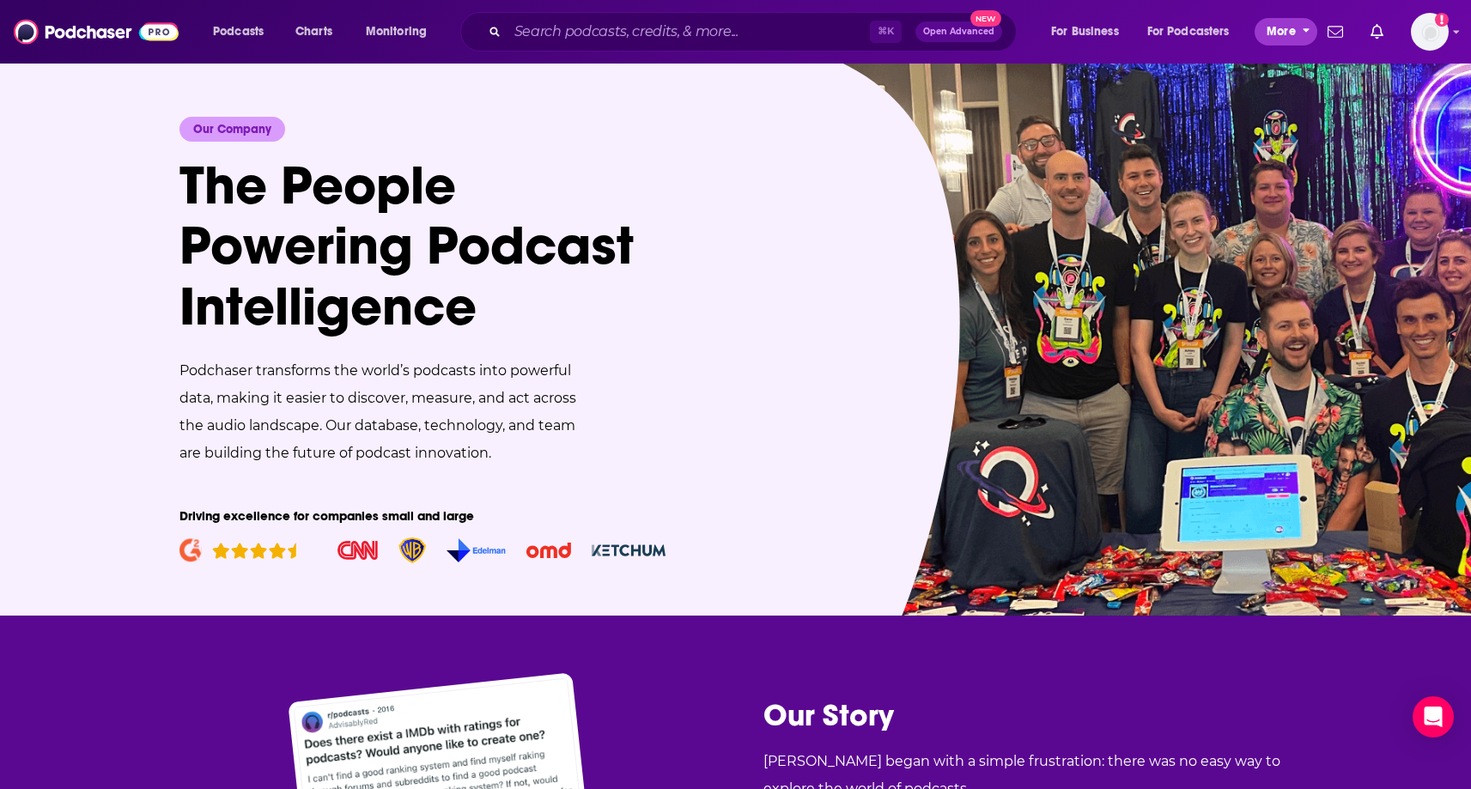
click at [1284, 38] on span "More" at bounding box center [1281, 32] width 29 height 24
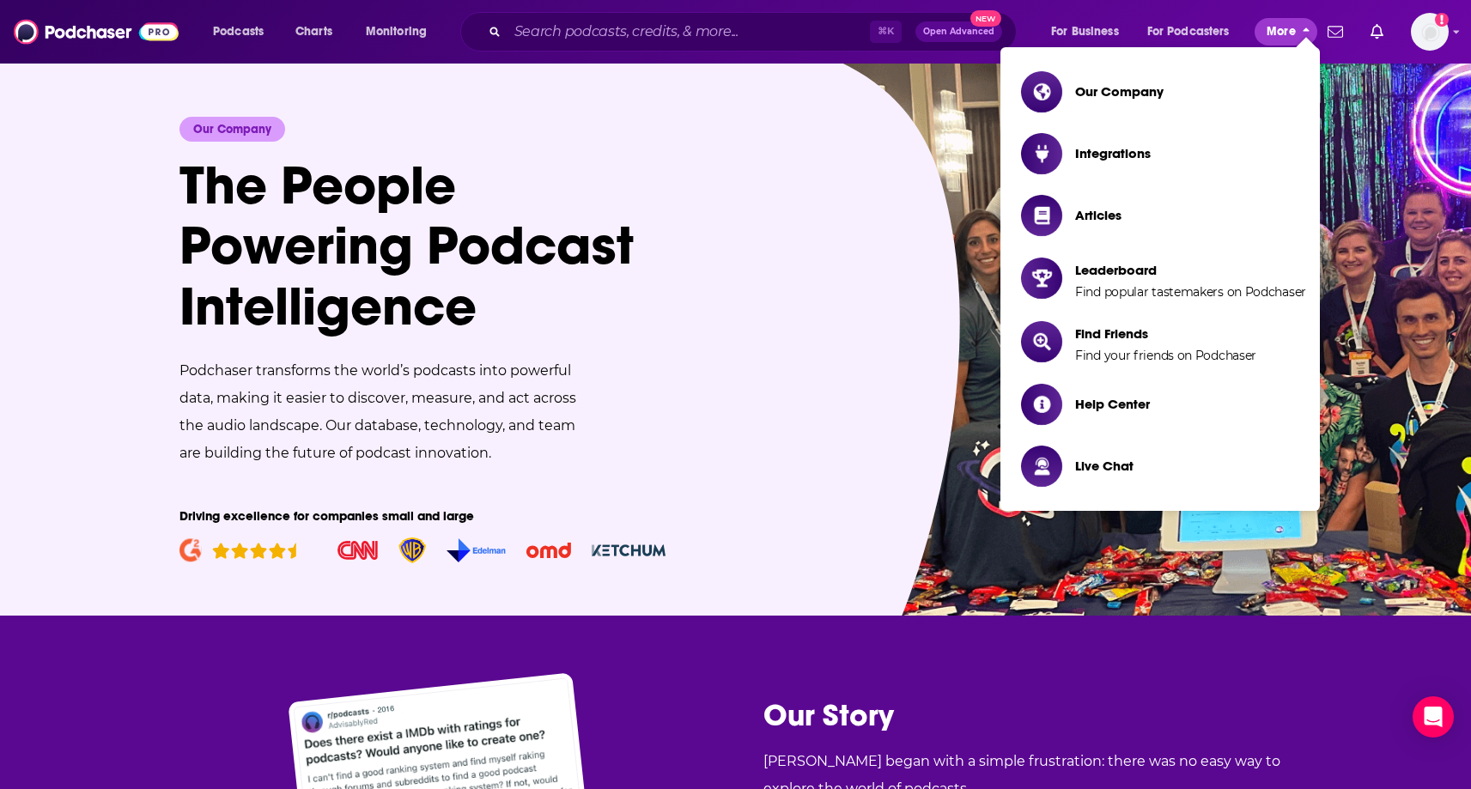
click at [1284, 38] on span "More" at bounding box center [1281, 32] width 29 height 24
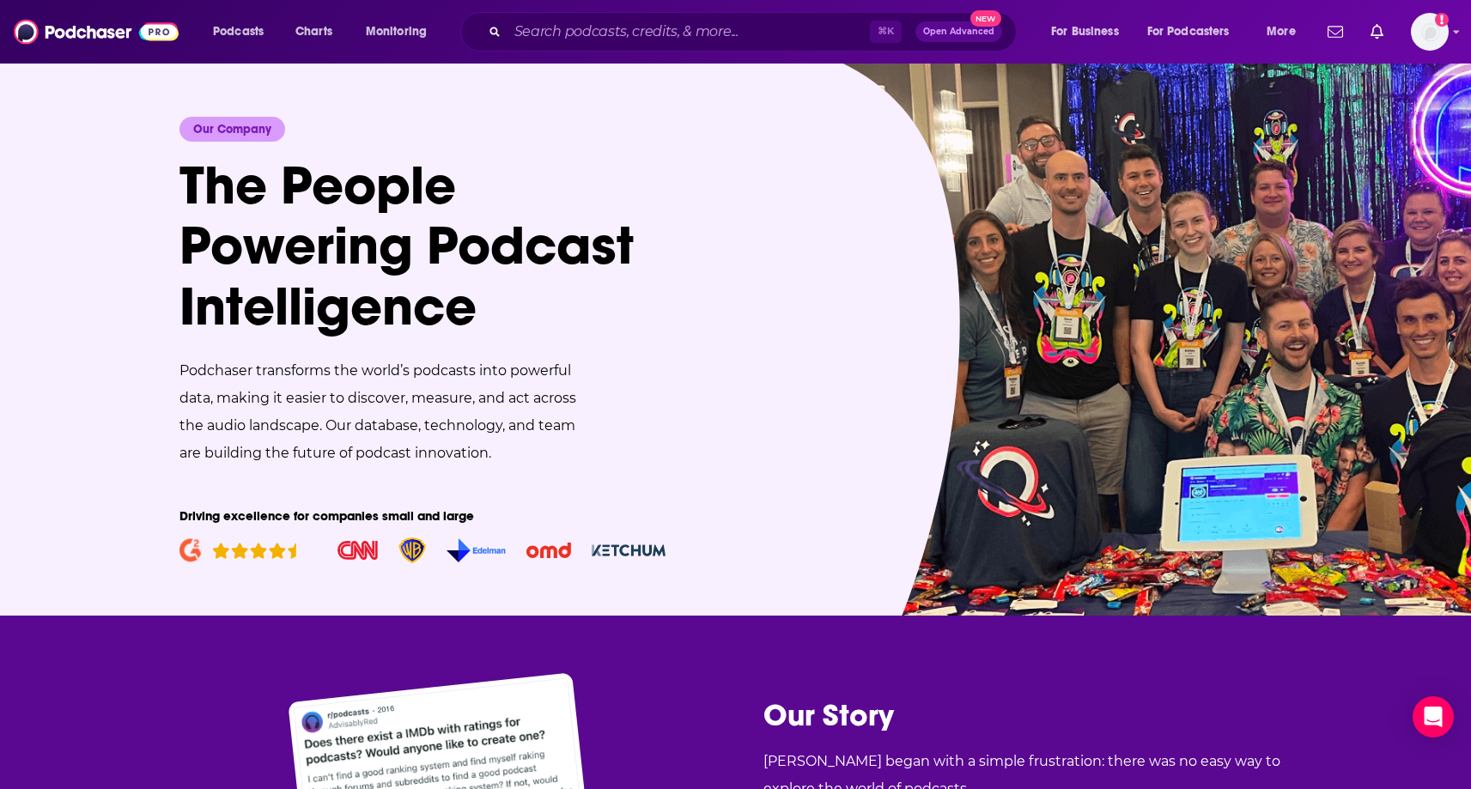
click at [835, 242] on img at bounding box center [634, 339] width 835 height 554
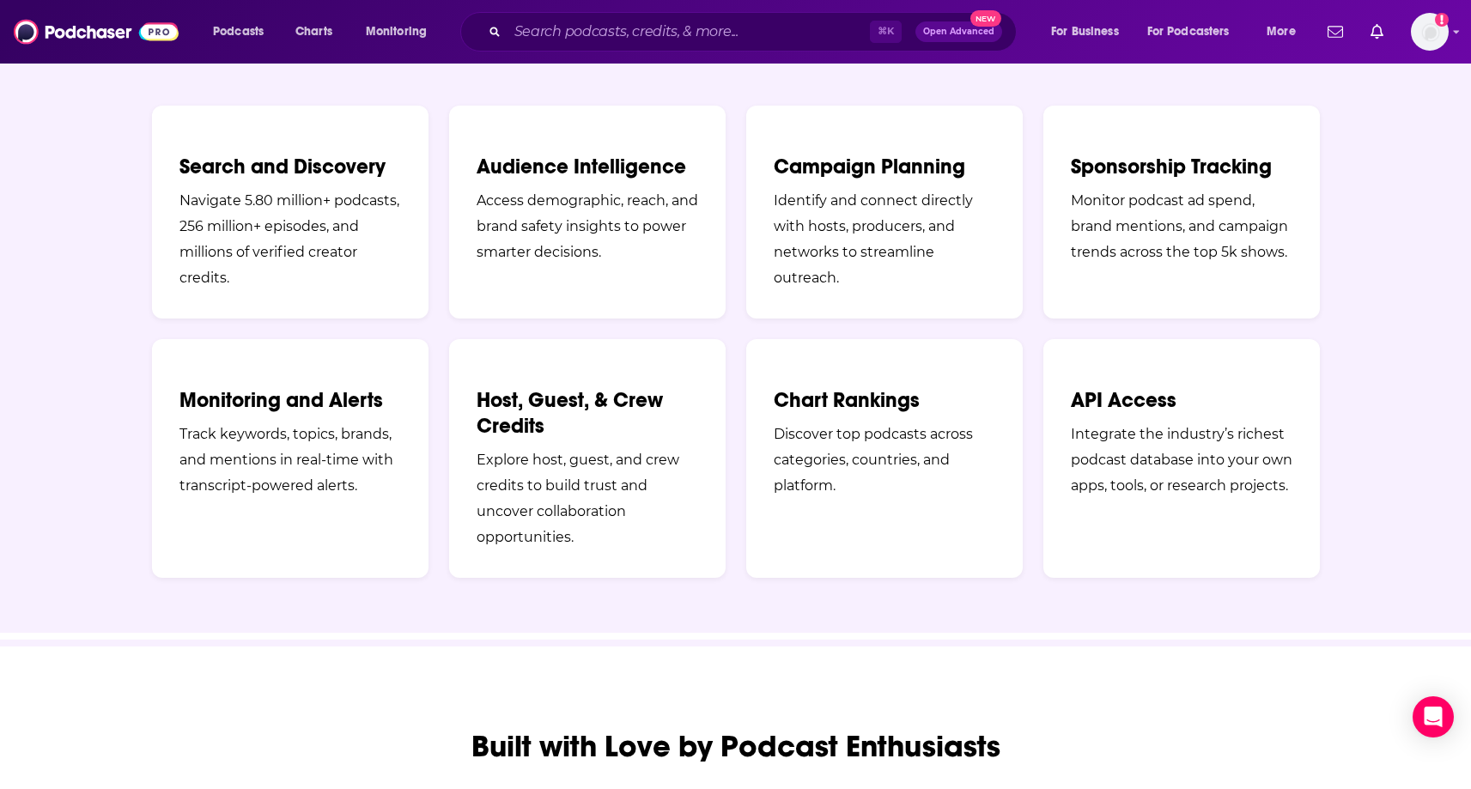
scroll to position [1249, 0]
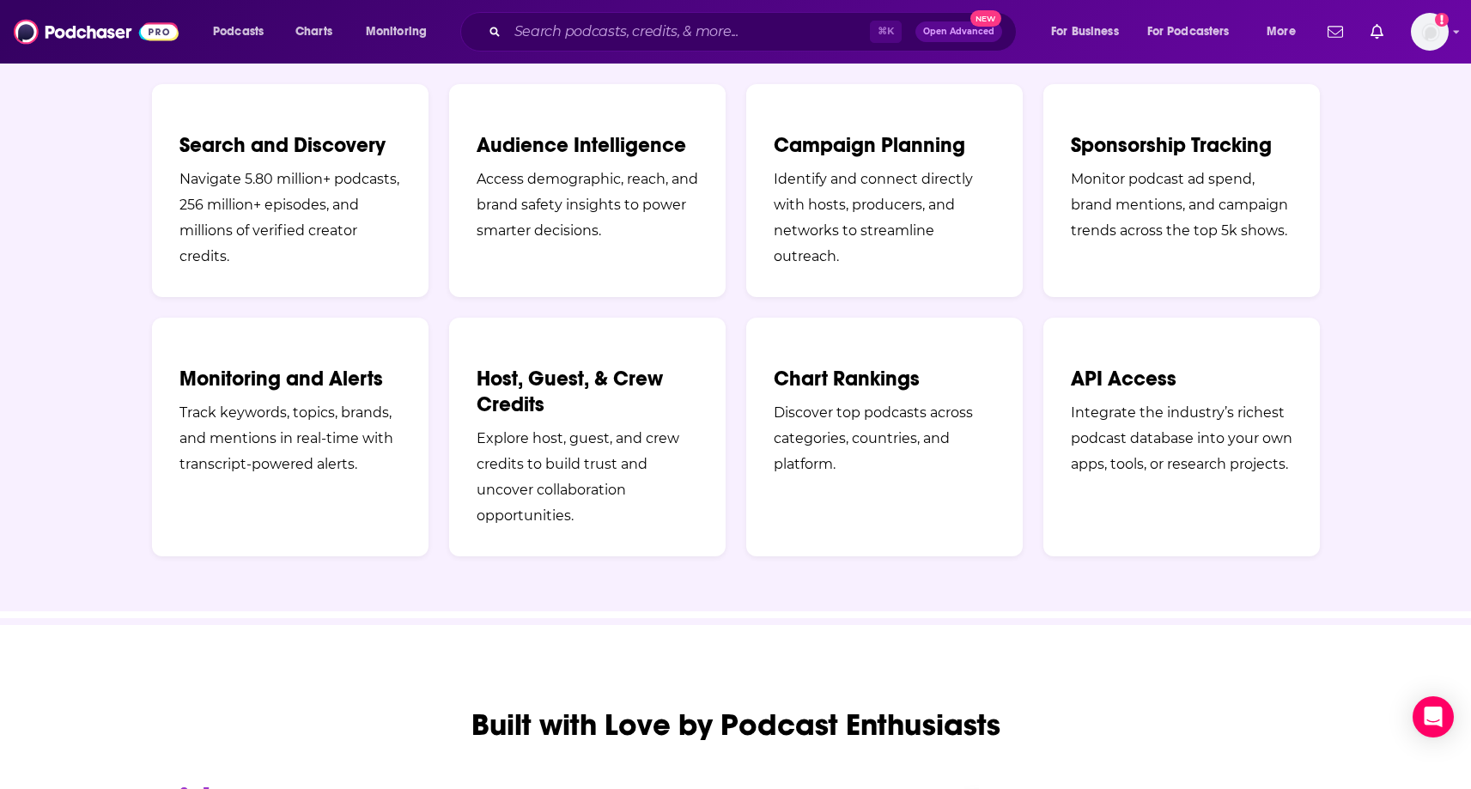
click at [117, 295] on section "Unlocking Millions of Podcasts Every Month [DATE], Podchaser is trusted by top …" at bounding box center [735, 267] width 1471 height 689
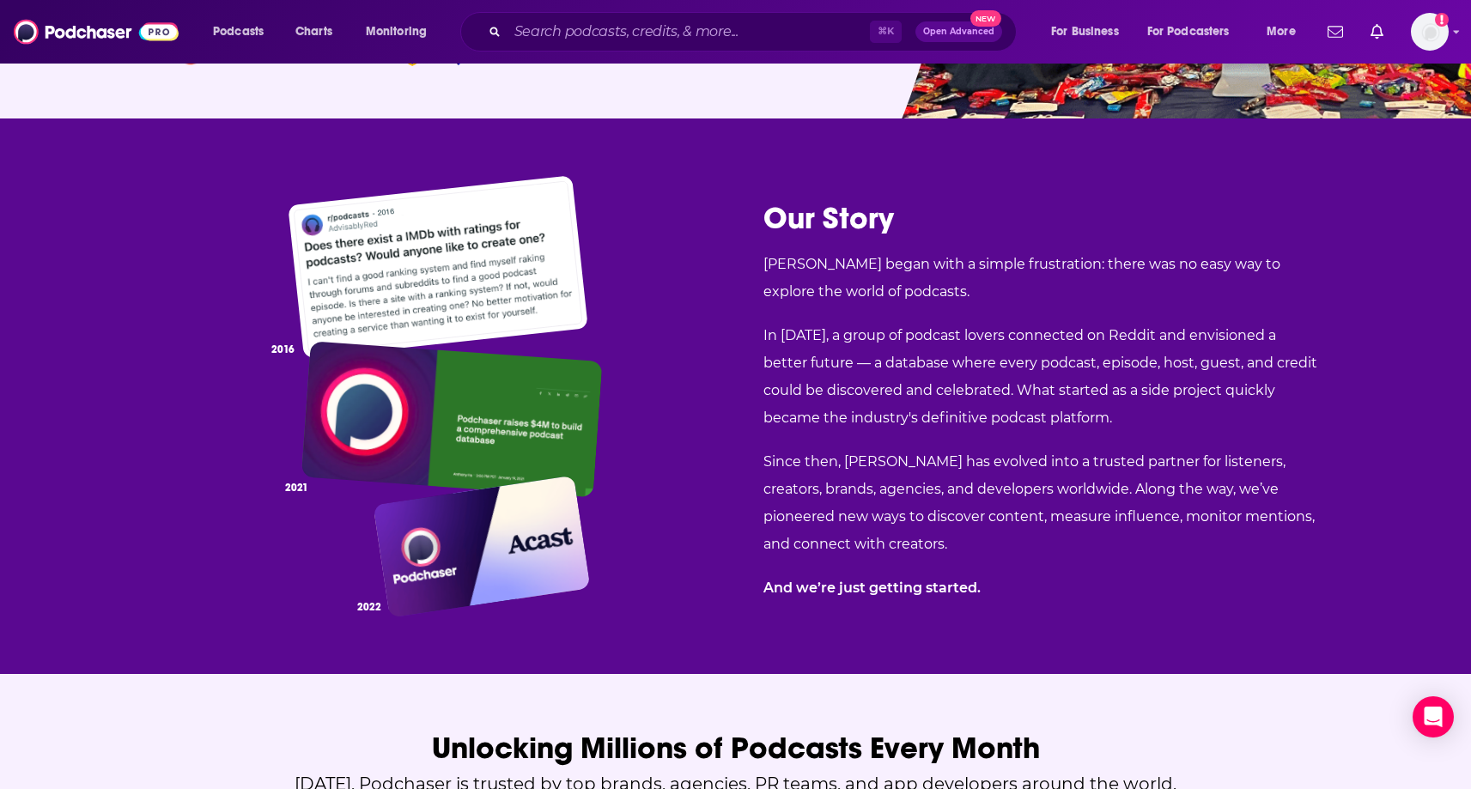
scroll to position [0, 0]
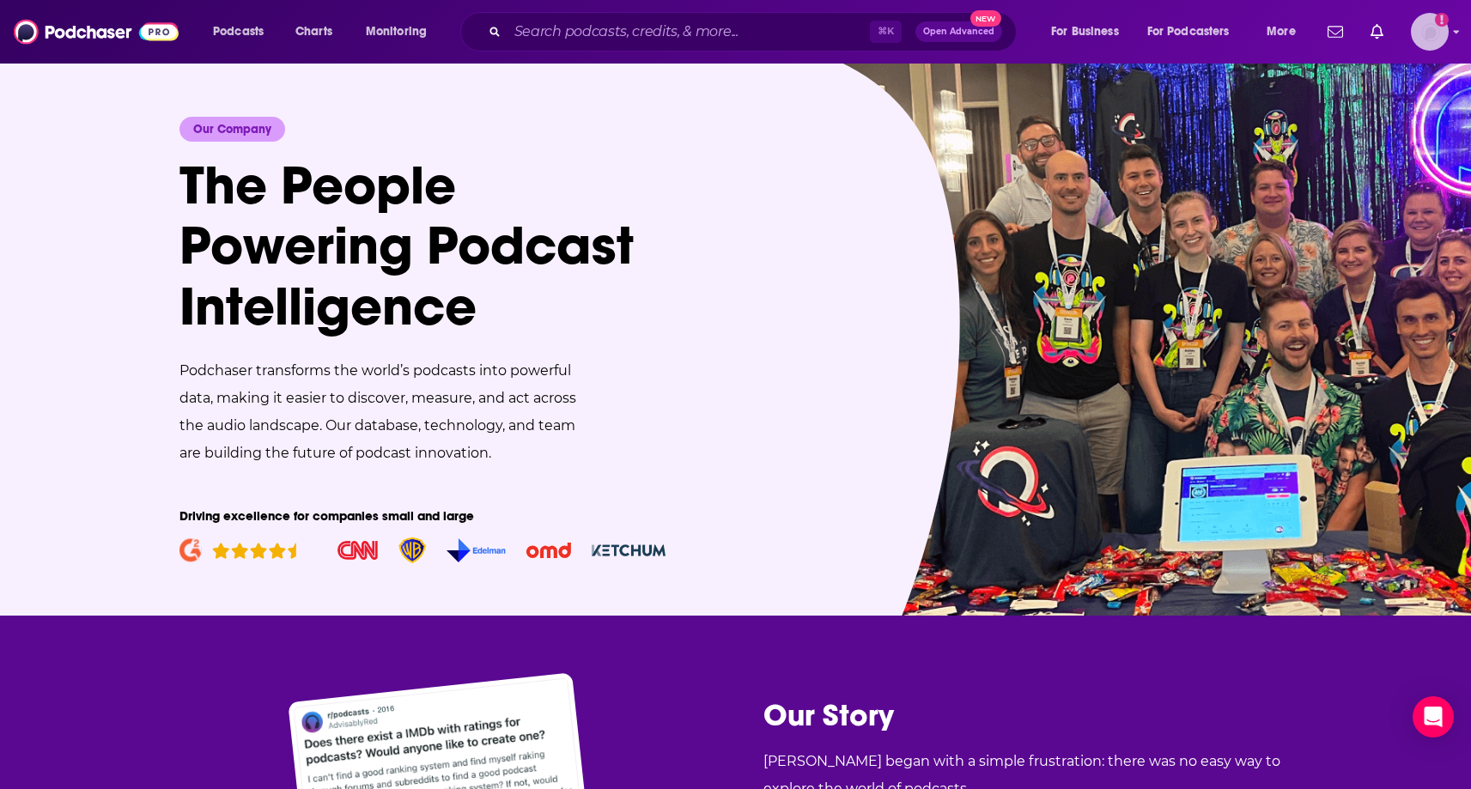
click at [1433, 37] on img "Logged in as ereardon" at bounding box center [1430, 32] width 38 height 38
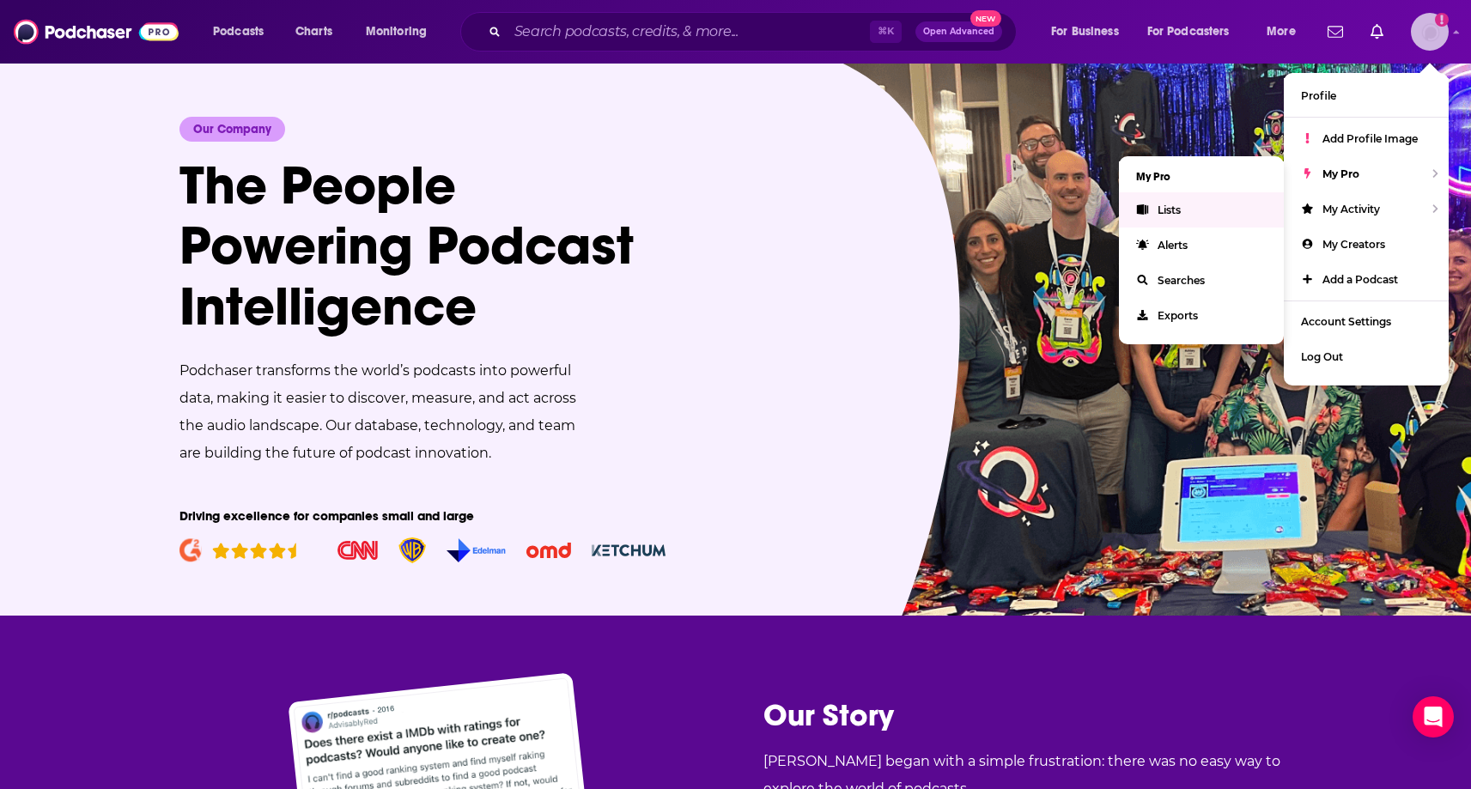
click at [1193, 215] on link "Lists" at bounding box center [1201, 209] width 165 height 35
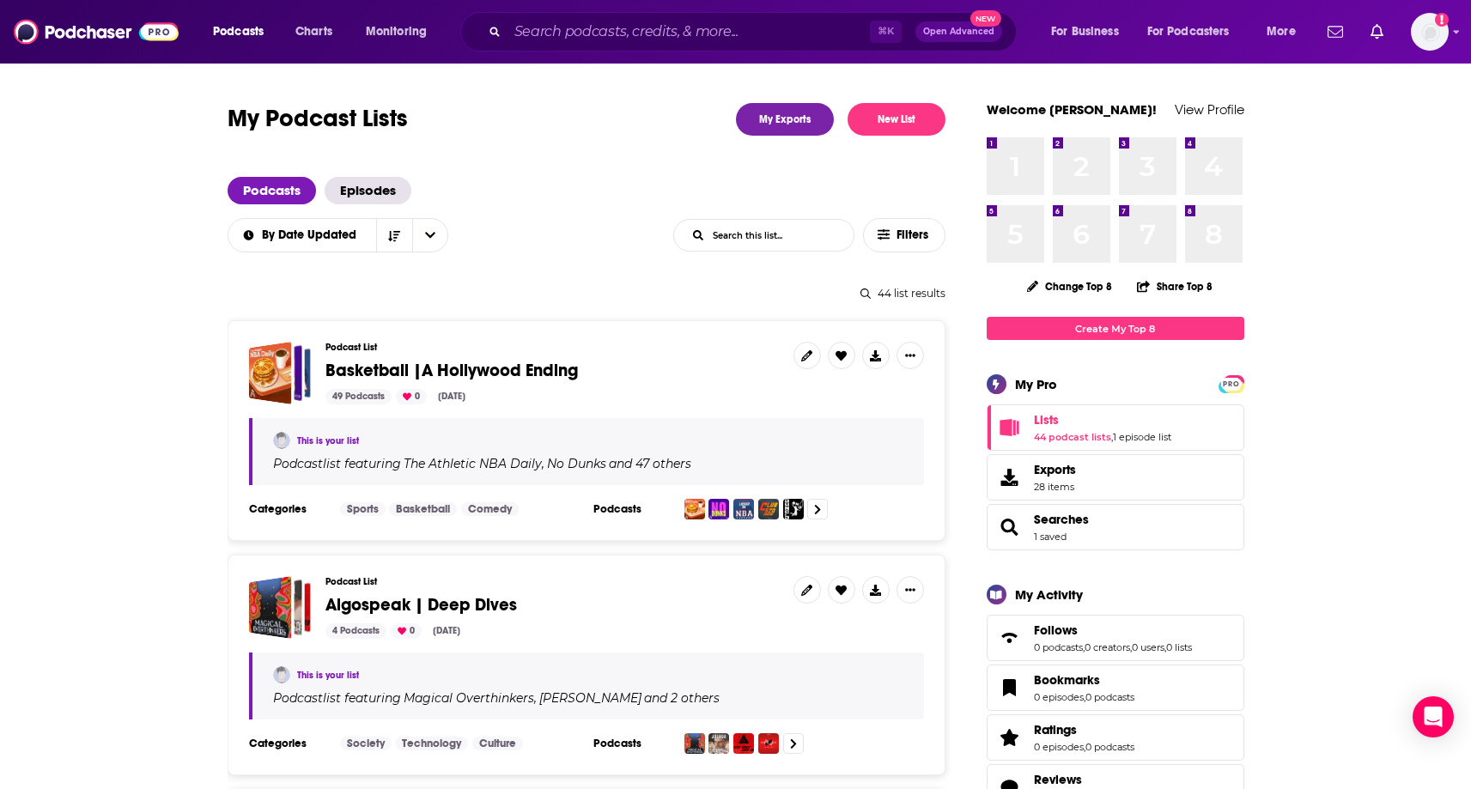
click at [908, 117] on button "New List" at bounding box center [897, 119] width 98 height 33
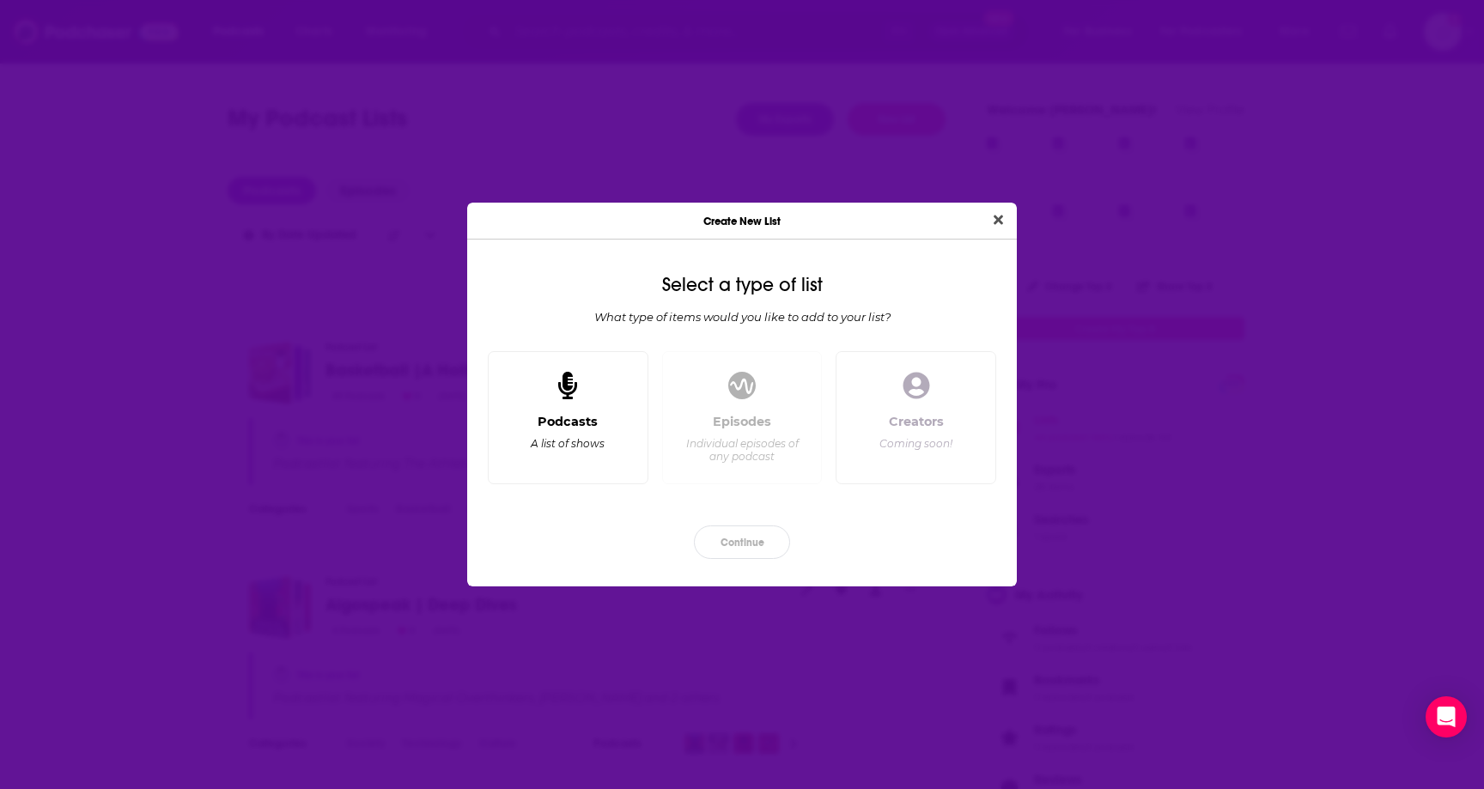
click at [541, 419] on div "Podcasts" at bounding box center [568, 421] width 60 height 15
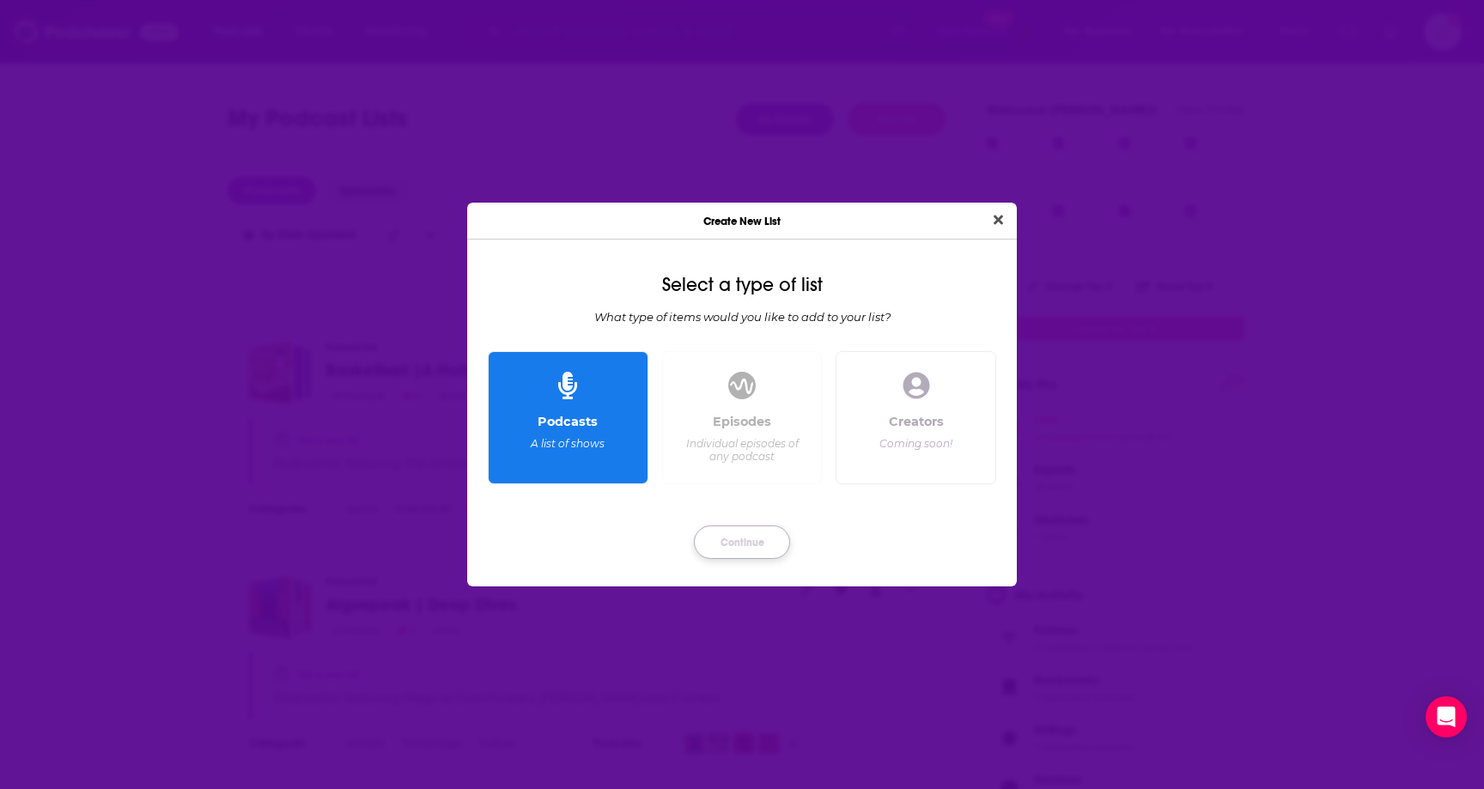
click at [723, 538] on button "Continue" at bounding box center [742, 542] width 96 height 33
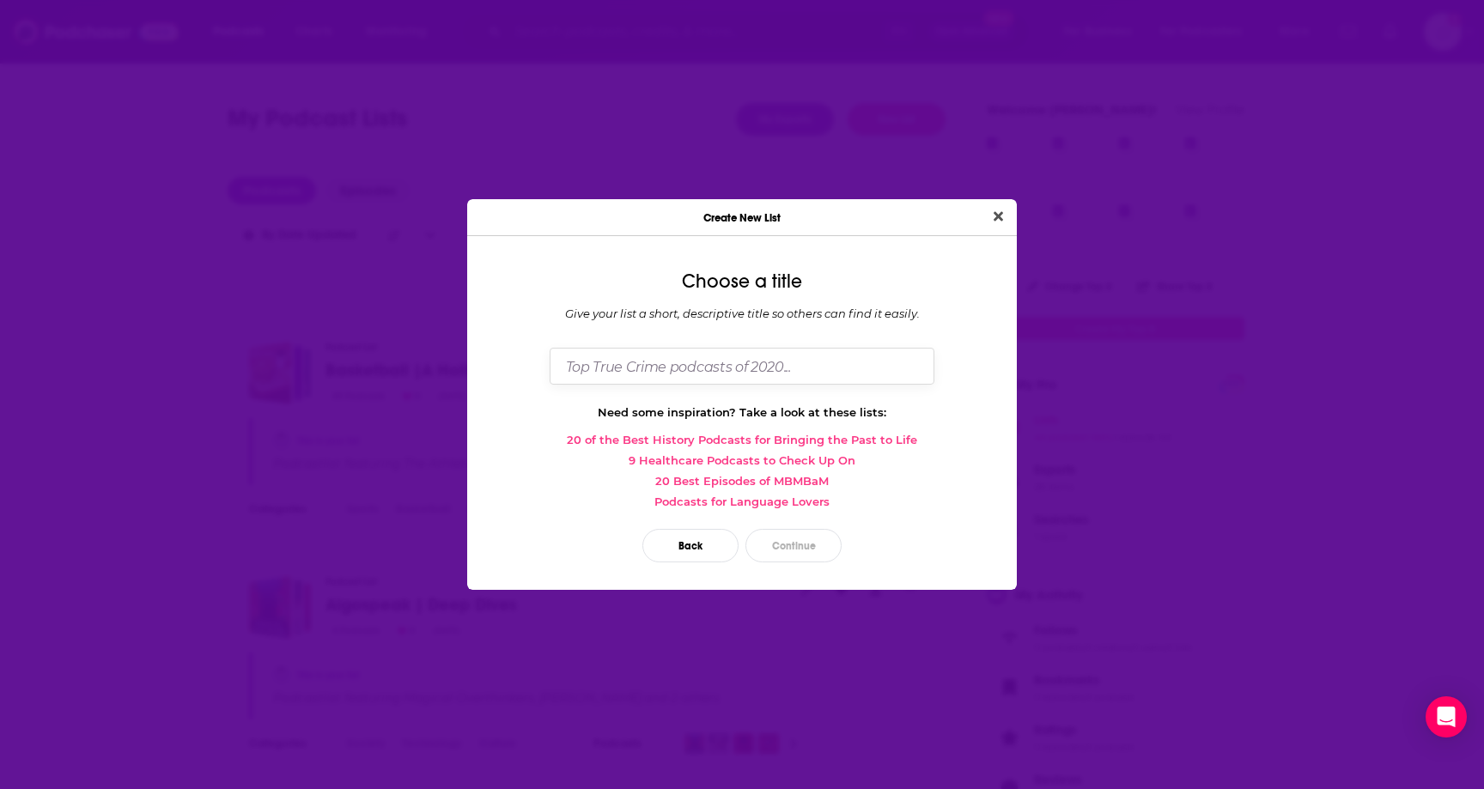
click at [620, 368] on input "Dialog" at bounding box center [742, 366] width 385 height 37
type input "A [DEMOGRAPHIC_DATA] for All Seasons | Podcasts"
click at [778, 544] on button "Continue" at bounding box center [793, 545] width 96 height 33
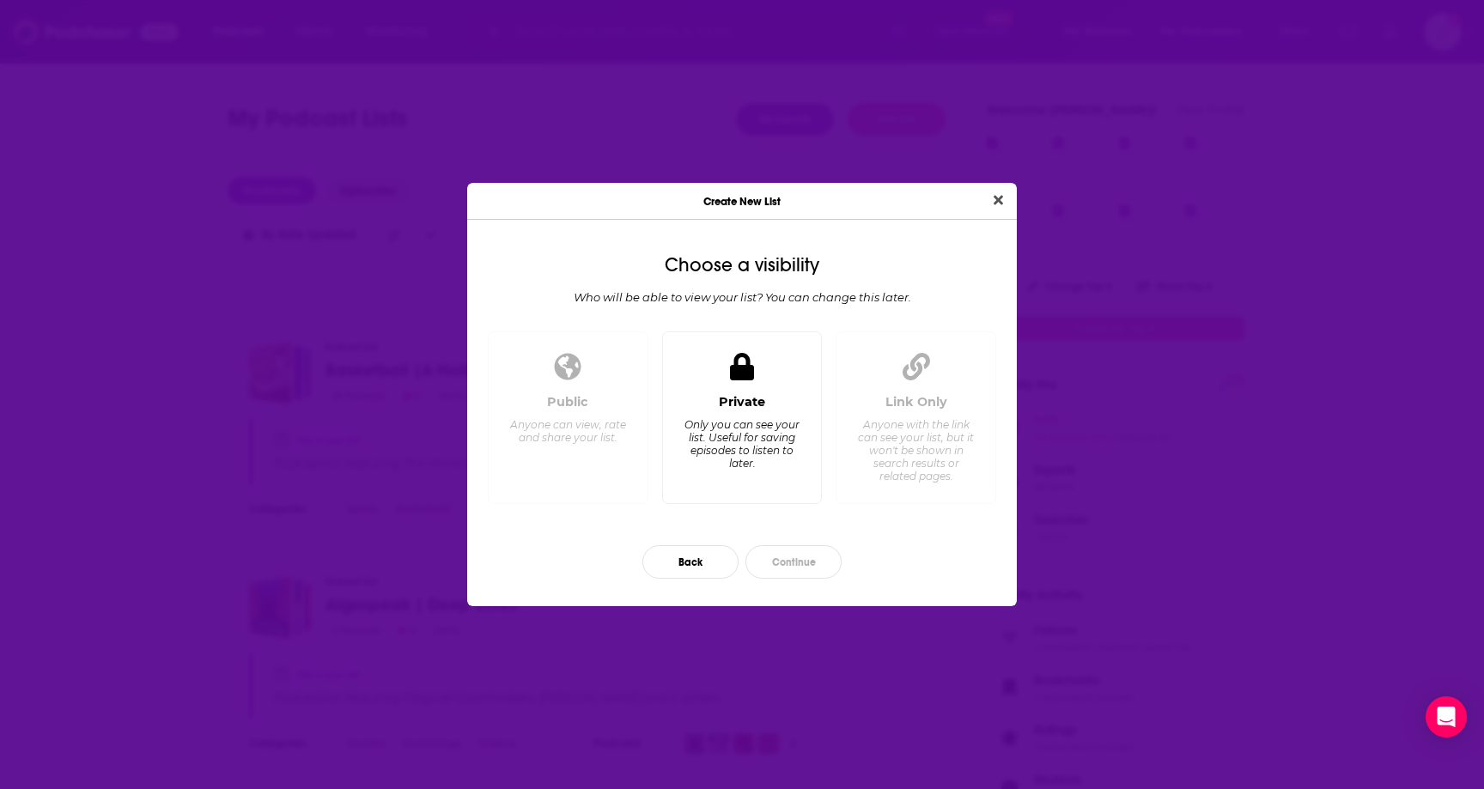
click at [755, 458] on div "Only you can see your list. Useful for saving episodes to listen to later." at bounding box center [742, 444] width 118 height 52
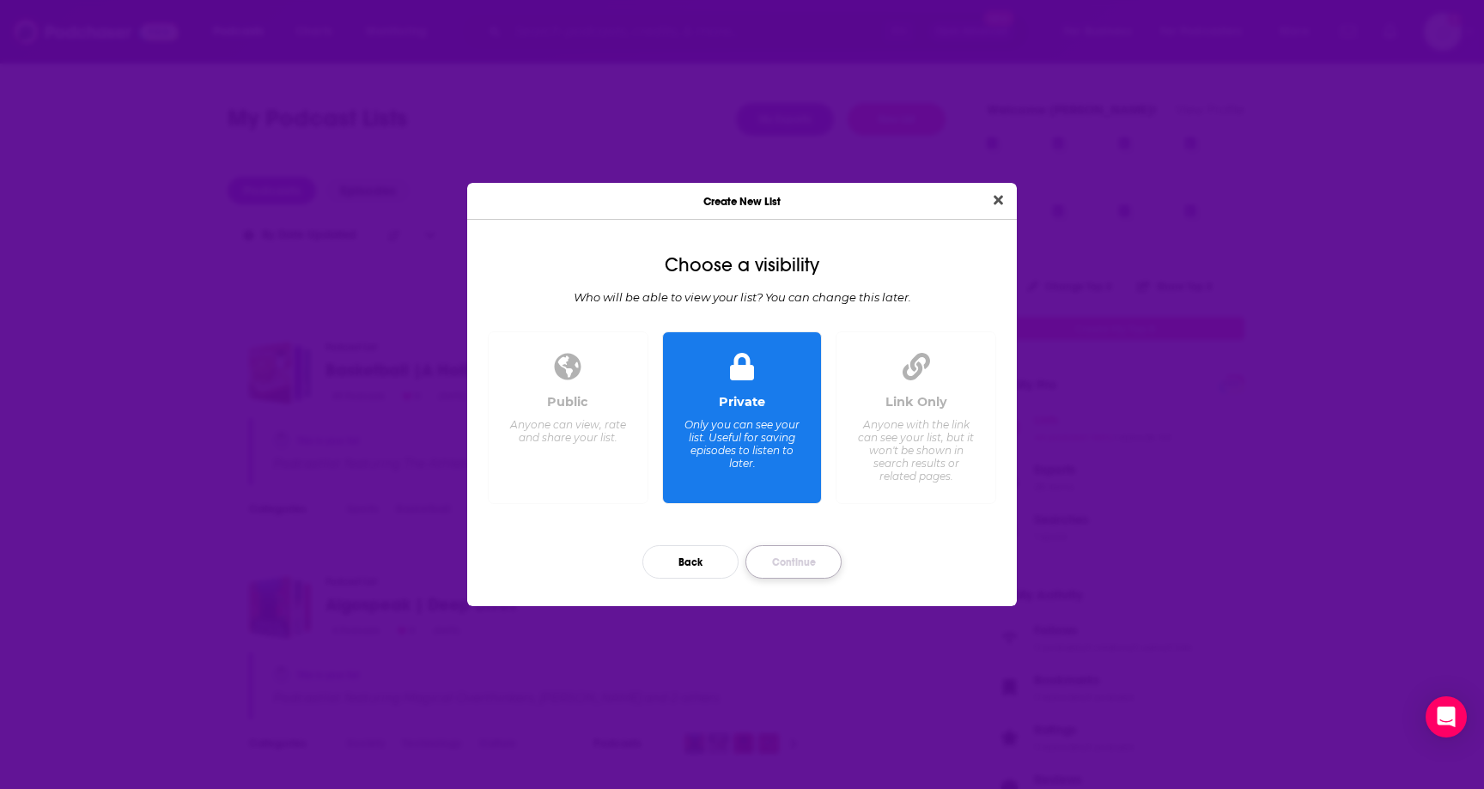
click at [790, 558] on button "Continue" at bounding box center [793, 561] width 96 height 33
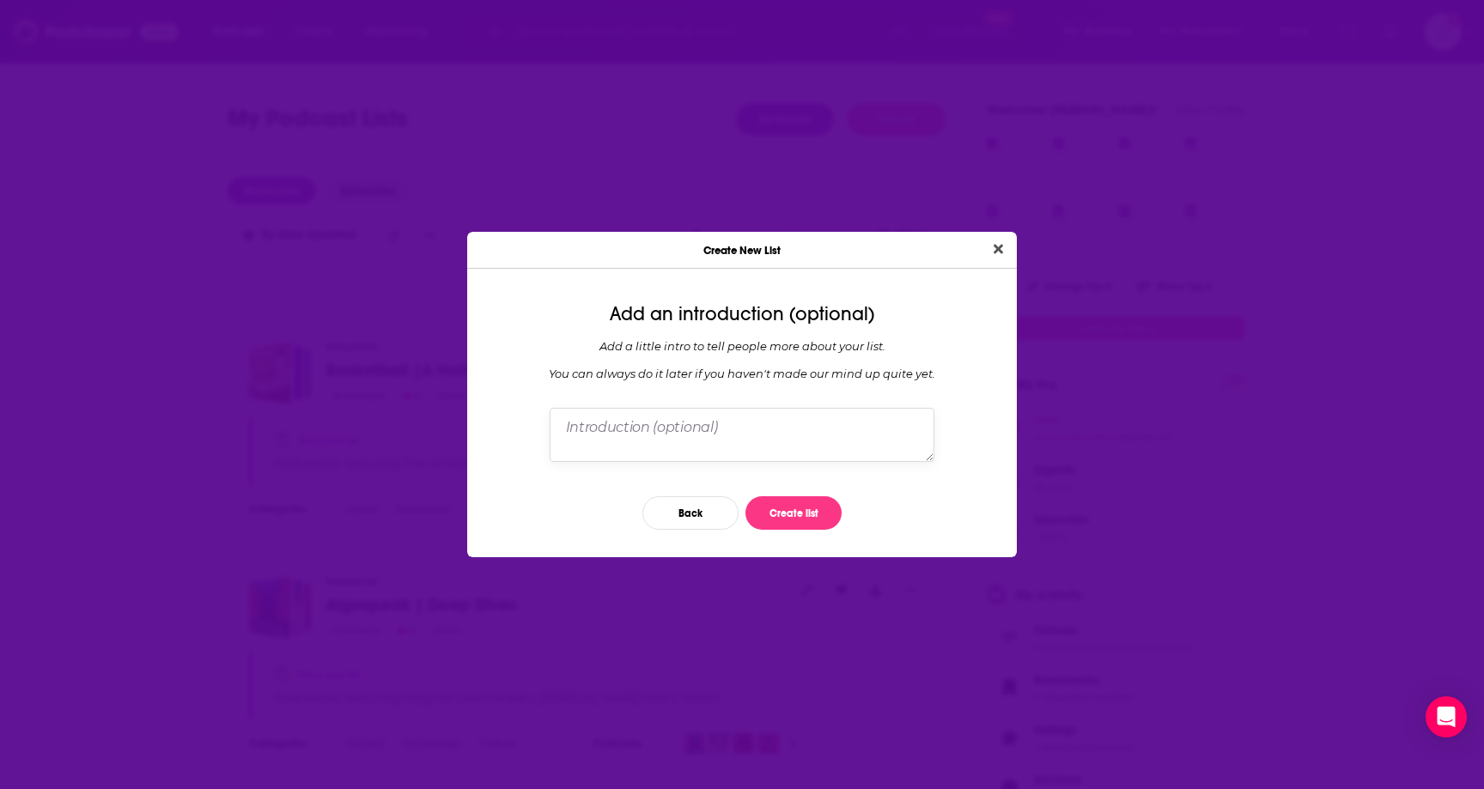
click at [602, 438] on textarea "Dialog" at bounding box center [742, 434] width 385 height 53
drag, startPoint x: 617, startPoint y: 353, endPoint x: 758, endPoint y: 377, distance: 143.7
click at [758, 377] on div "Add a little intro to tell people more about your list. You can always do it la…" at bounding box center [742, 359] width 522 height 41
click at [796, 368] on div "Add a little intro to tell people more about your list. You can always do it la…" at bounding box center [742, 359] width 522 height 41
drag, startPoint x: 698, startPoint y: 345, endPoint x: 792, endPoint y: 370, distance: 96.9
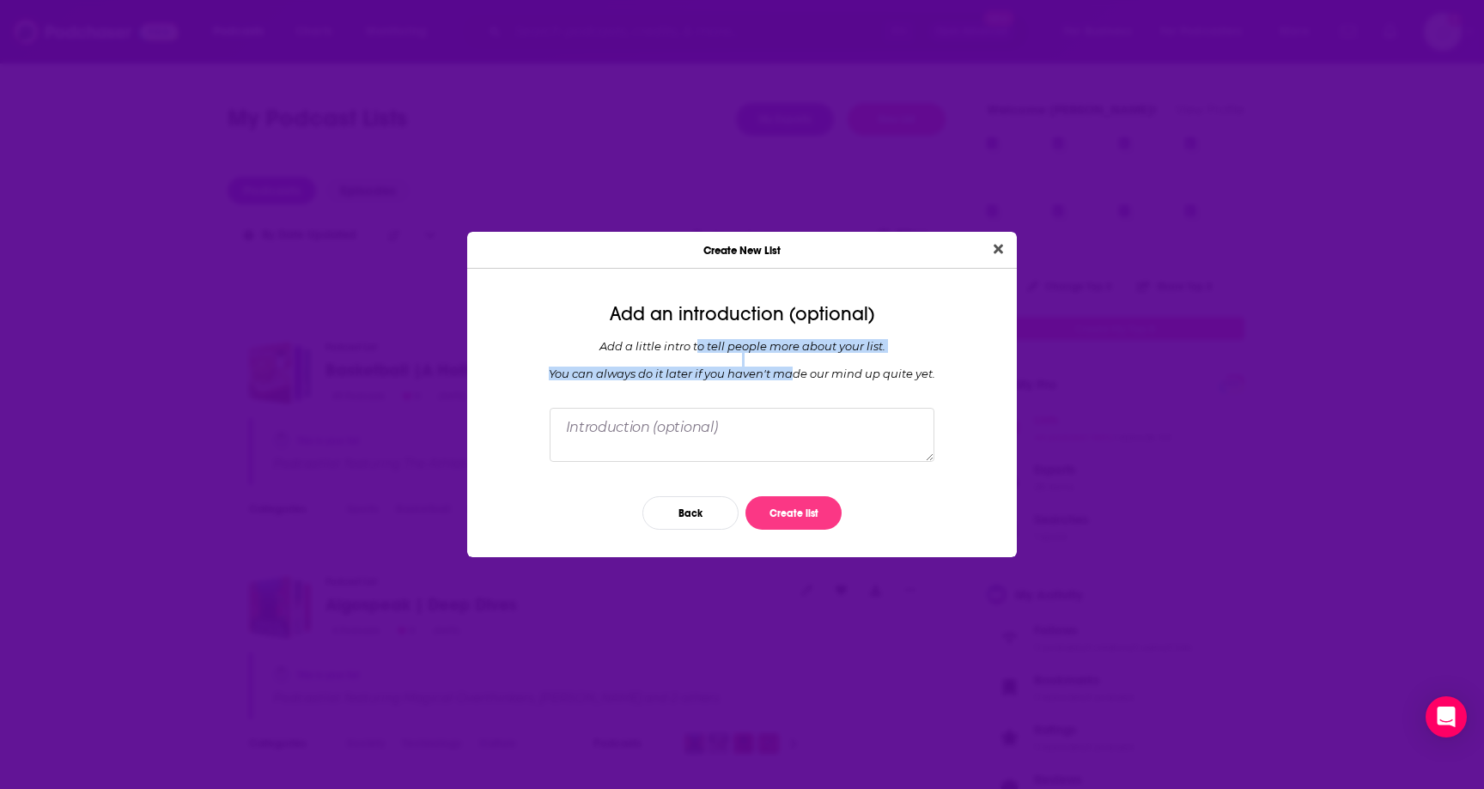
click at [792, 370] on div "Add a little intro to tell people more about your list. You can always do it la…" at bounding box center [742, 359] width 522 height 41
click at [793, 368] on div "Add a little intro to tell people more about your list. You can always do it la…" at bounding box center [742, 359] width 522 height 41
click at [726, 419] on textarea "Dialog" at bounding box center [742, 434] width 385 height 53
click at [708, 450] on textarea "Dialog" at bounding box center [742, 434] width 385 height 53
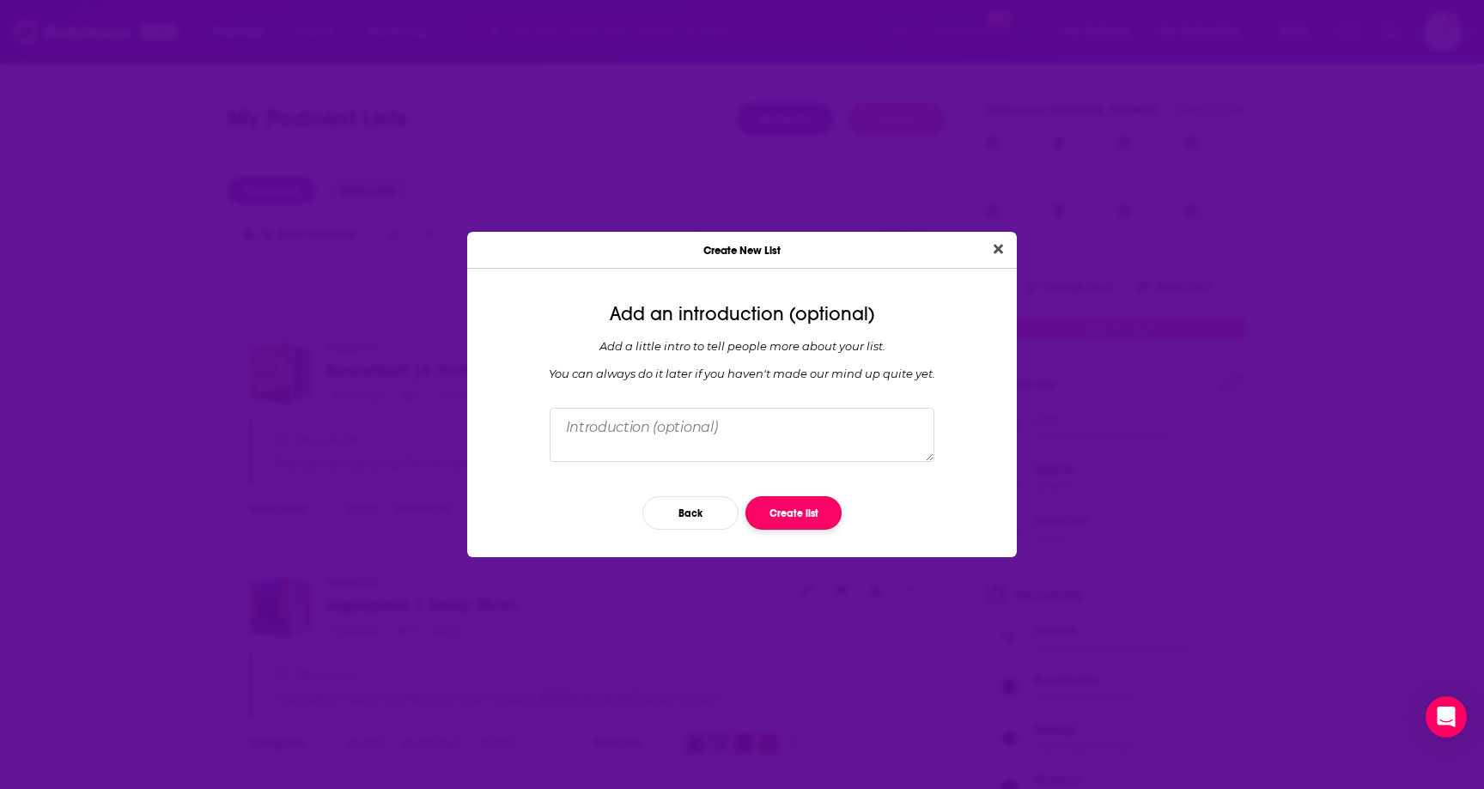
click at [772, 515] on button "Create list" at bounding box center [793, 512] width 96 height 33
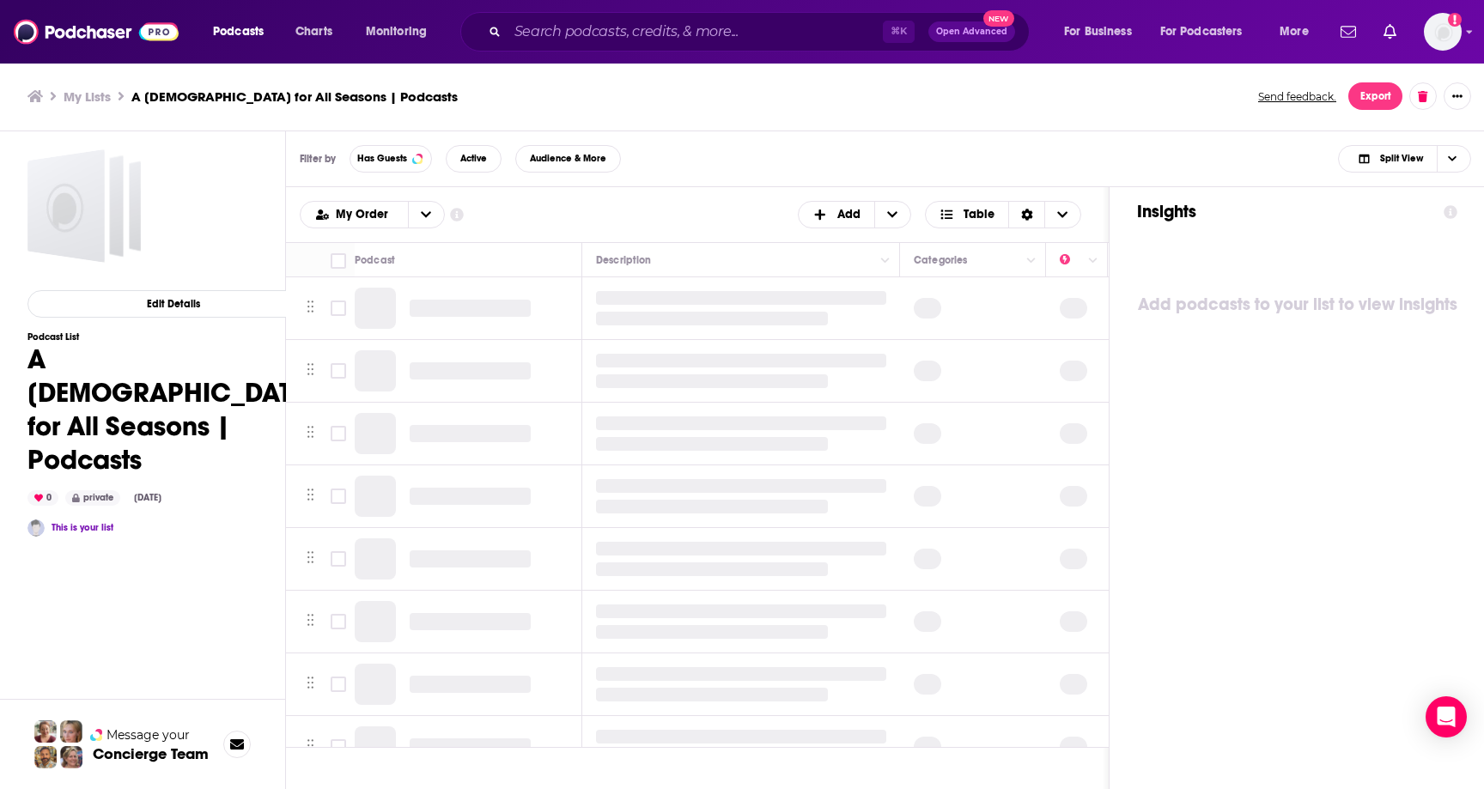
click at [667, 190] on div "Podcasts Add My Order Customize Your List Order Select the “My Order” sort and …" at bounding box center [697, 214] width 823 height 55
click at [701, 215] on div "My Order Customize Your List Order Select the “My Order” sort and remove all fi…" at bounding box center [697, 214] width 795 height 27
click at [822, 125] on div "My Lists A [DEMOGRAPHIC_DATA] for All Seasons | Podcasts Send feedback. Export" at bounding box center [742, 97] width 1485 height 70
click at [706, 137] on div "Filter by Has Guests Active Audience & More Split View" at bounding box center [885, 159] width 1199 height 56
click at [542, 88] on ul "My Lists A [DEMOGRAPHIC_DATA] for All Seasons | Podcasts" at bounding box center [633, 96] width 1212 height 16
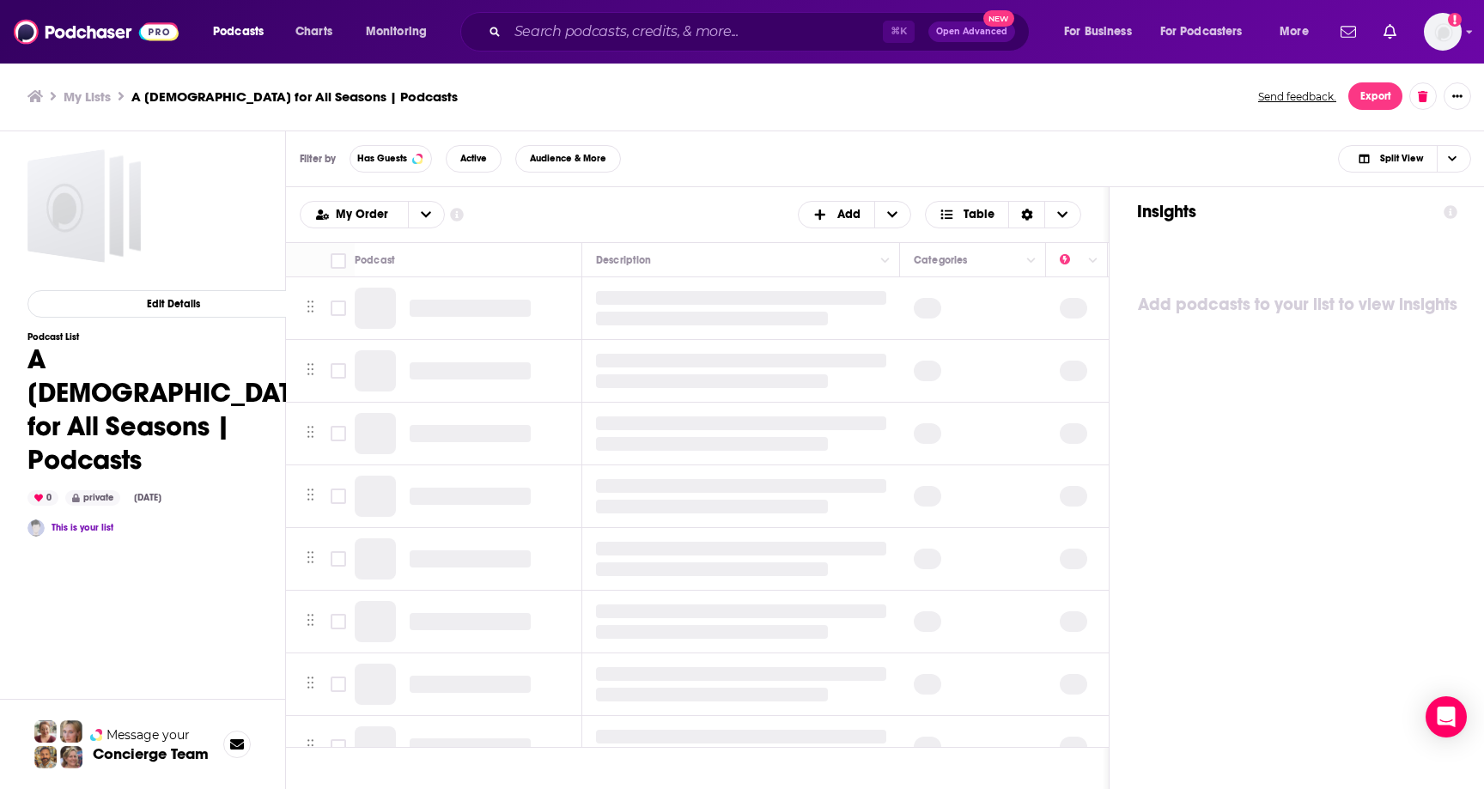
click at [353, 100] on ul "My Lists A [DEMOGRAPHIC_DATA] for All Seasons | Podcasts" at bounding box center [633, 96] width 1212 height 16
click at [367, 99] on ul "My Lists A [DEMOGRAPHIC_DATA] for All Seasons | Podcasts" at bounding box center [633, 96] width 1212 height 16
click at [427, 78] on div "My Lists A [DEMOGRAPHIC_DATA] for All Seasons | Podcasts Send feedback. Export" at bounding box center [742, 97] width 1485 height 70
click at [674, 19] on input "Search podcasts, credits, & more..." at bounding box center [695, 31] width 375 height 27
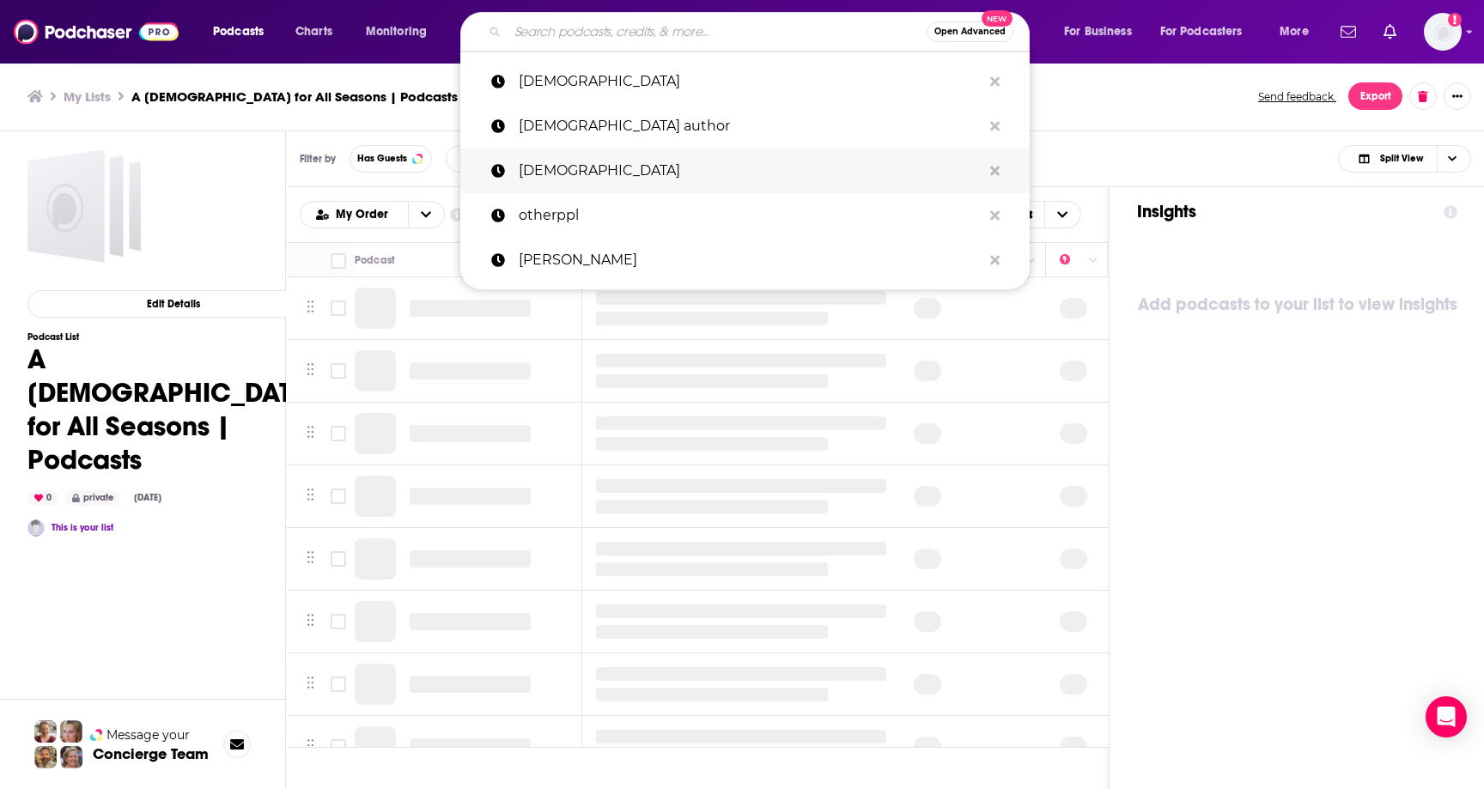
click at [547, 152] on p "[DEMOGRAPHIC_DATA]" at bounding box center [750, 171] width 463 height 45
type input "[DEMOGRAPHIC_DATA]"
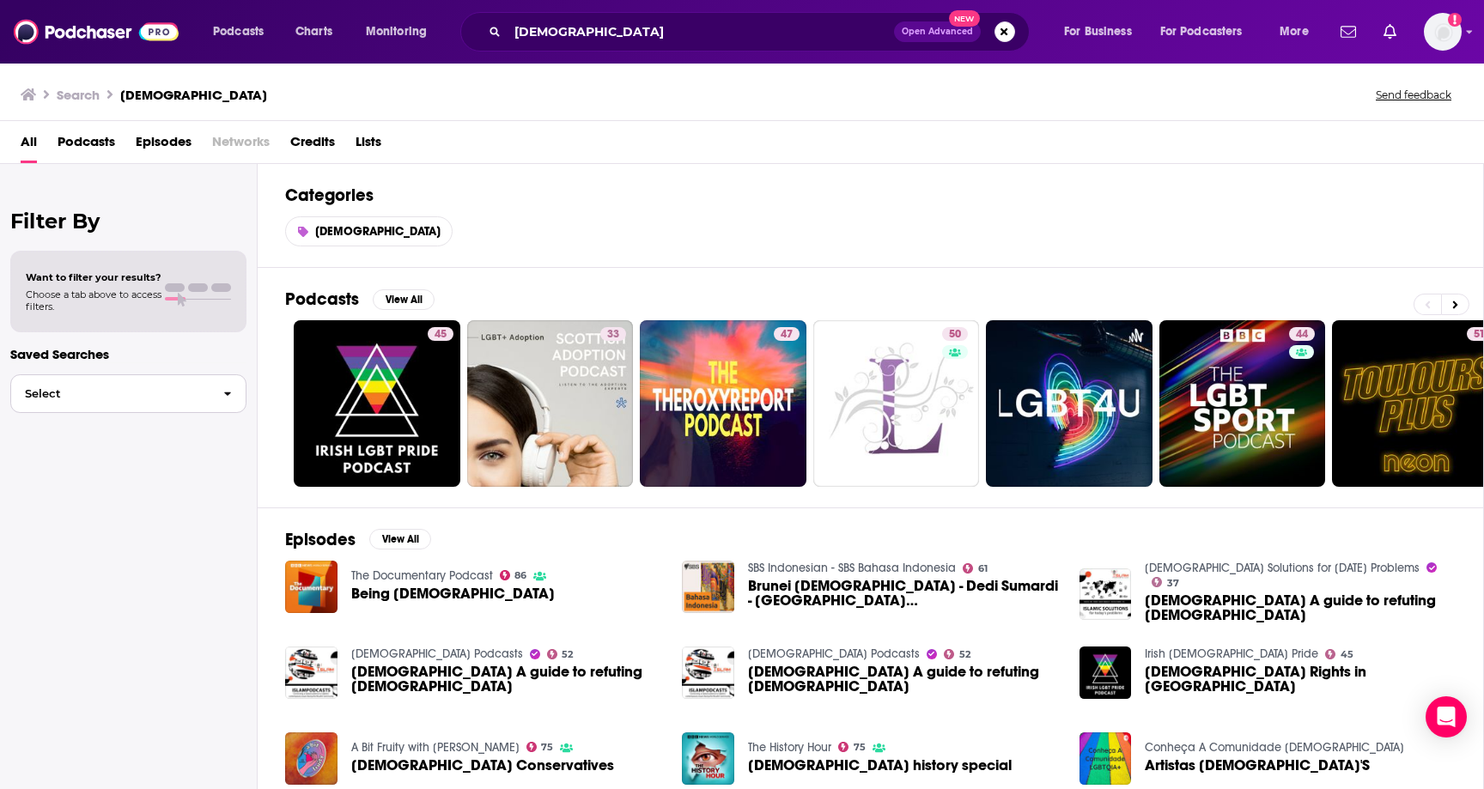
click at [113, 404] on button "Select" at bounding box center [128, 393] width 236 height 39
click at [112, 403] on button "Select" at bounding box center [128, 393] width 236 height 39
click at [393, 294] on button "View All" at bounding box center [404, 299] width 62 height 21
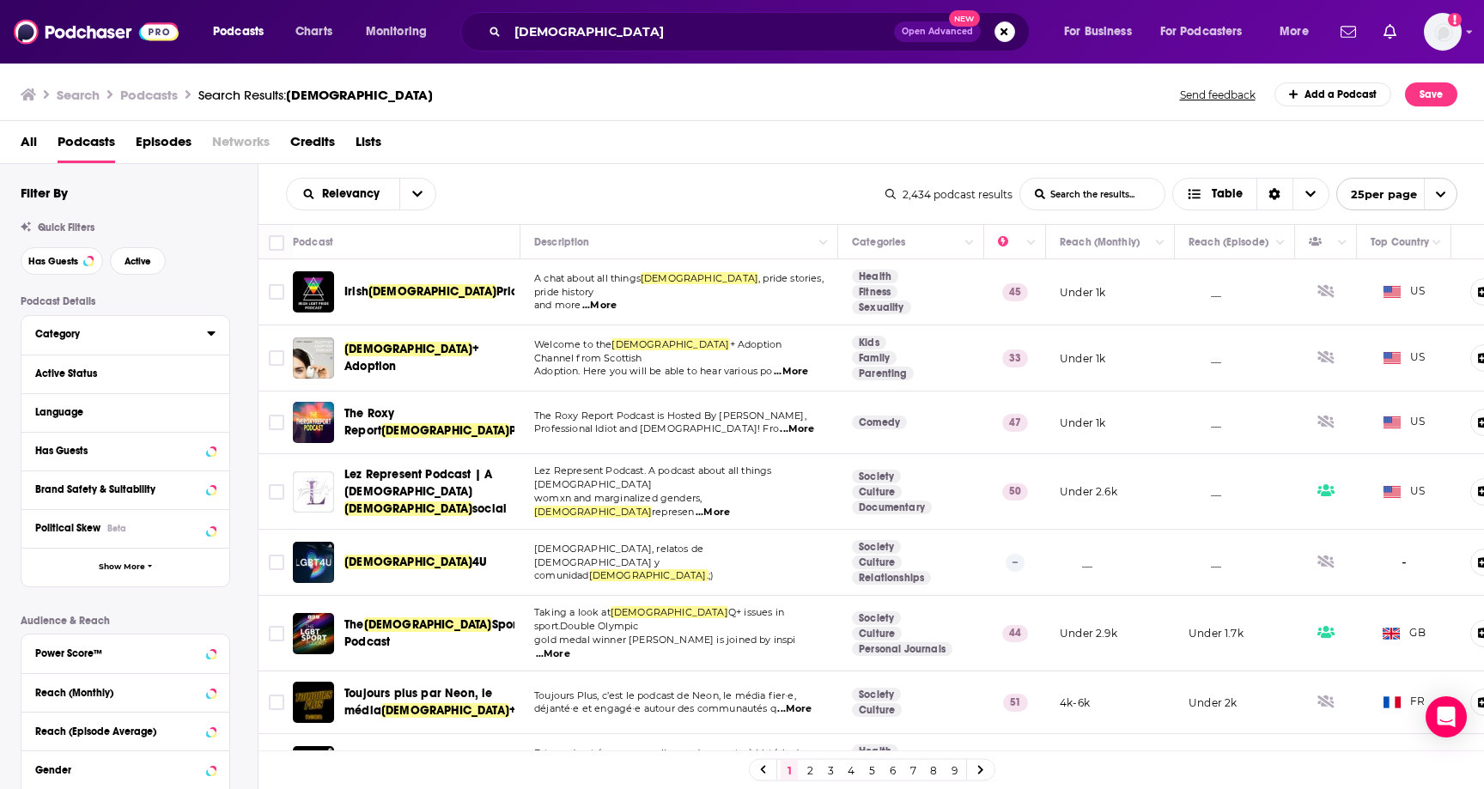
click at [82, 325] on button "Category" at bounding box center [121, 333] width 172 height 21
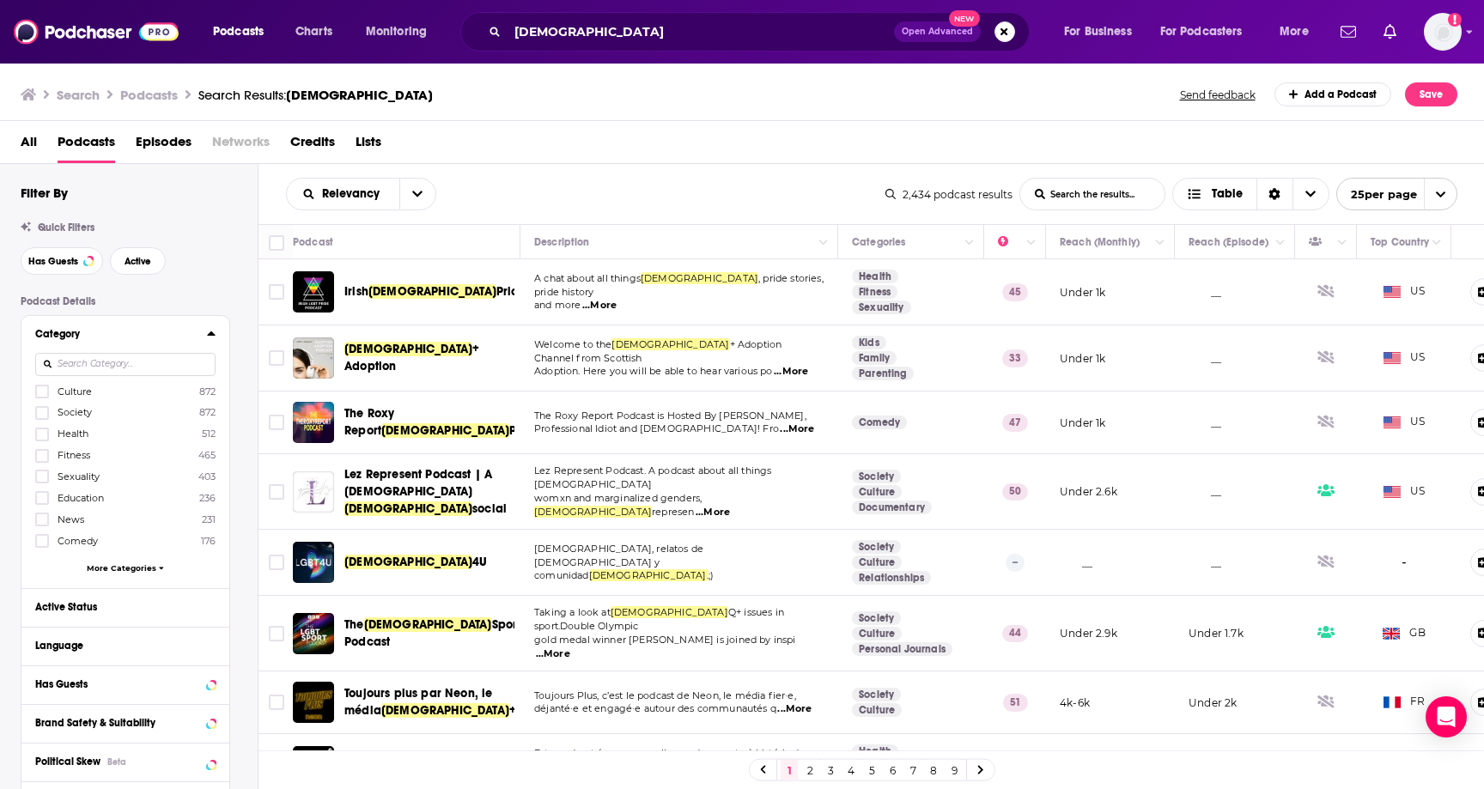
click at [82, 335] on div "Category" at bounding box center [115, 334] width 161 height 12
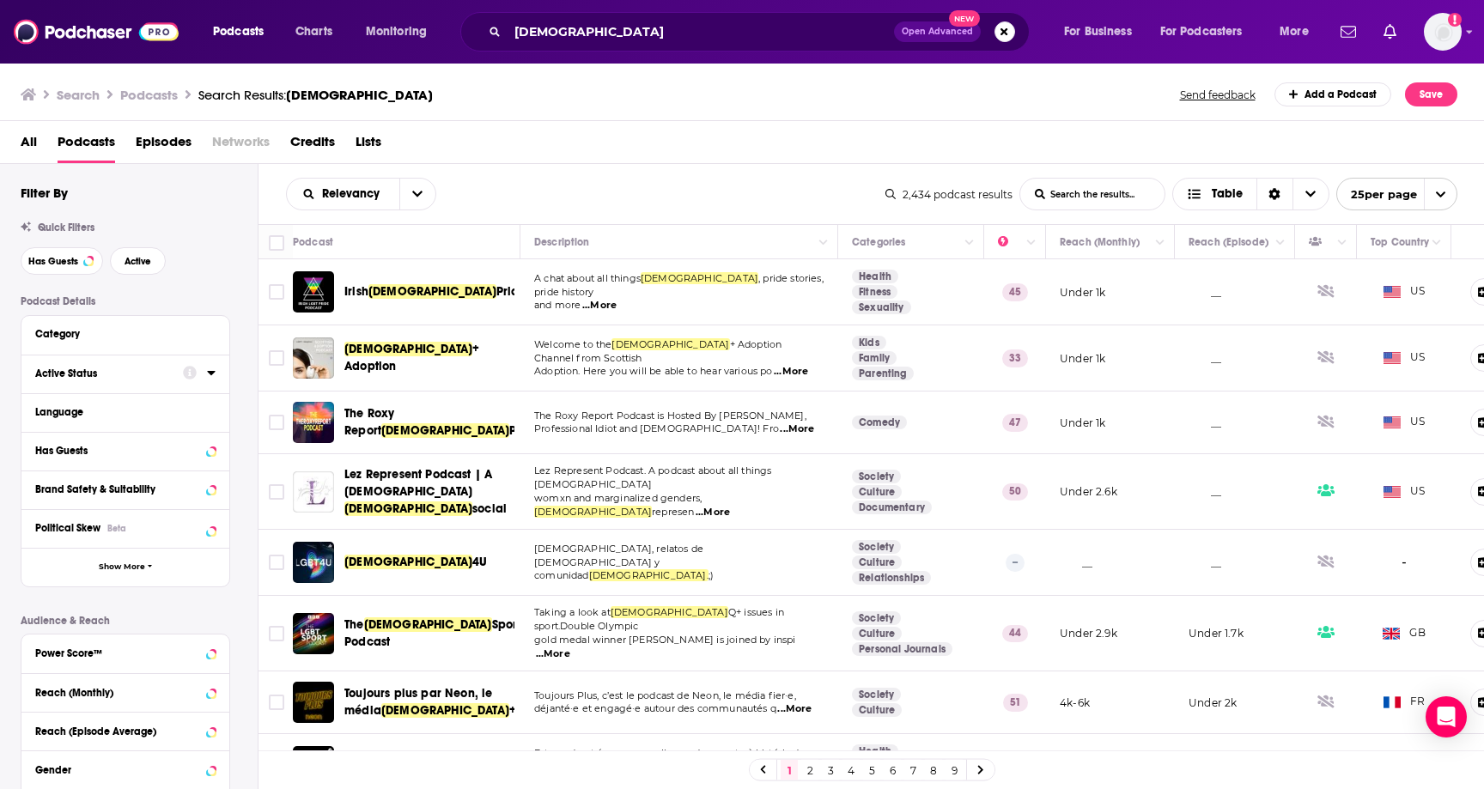
click at [83, 371] on div "Active Status" at bounding box center [103, 374] width 137 height 12
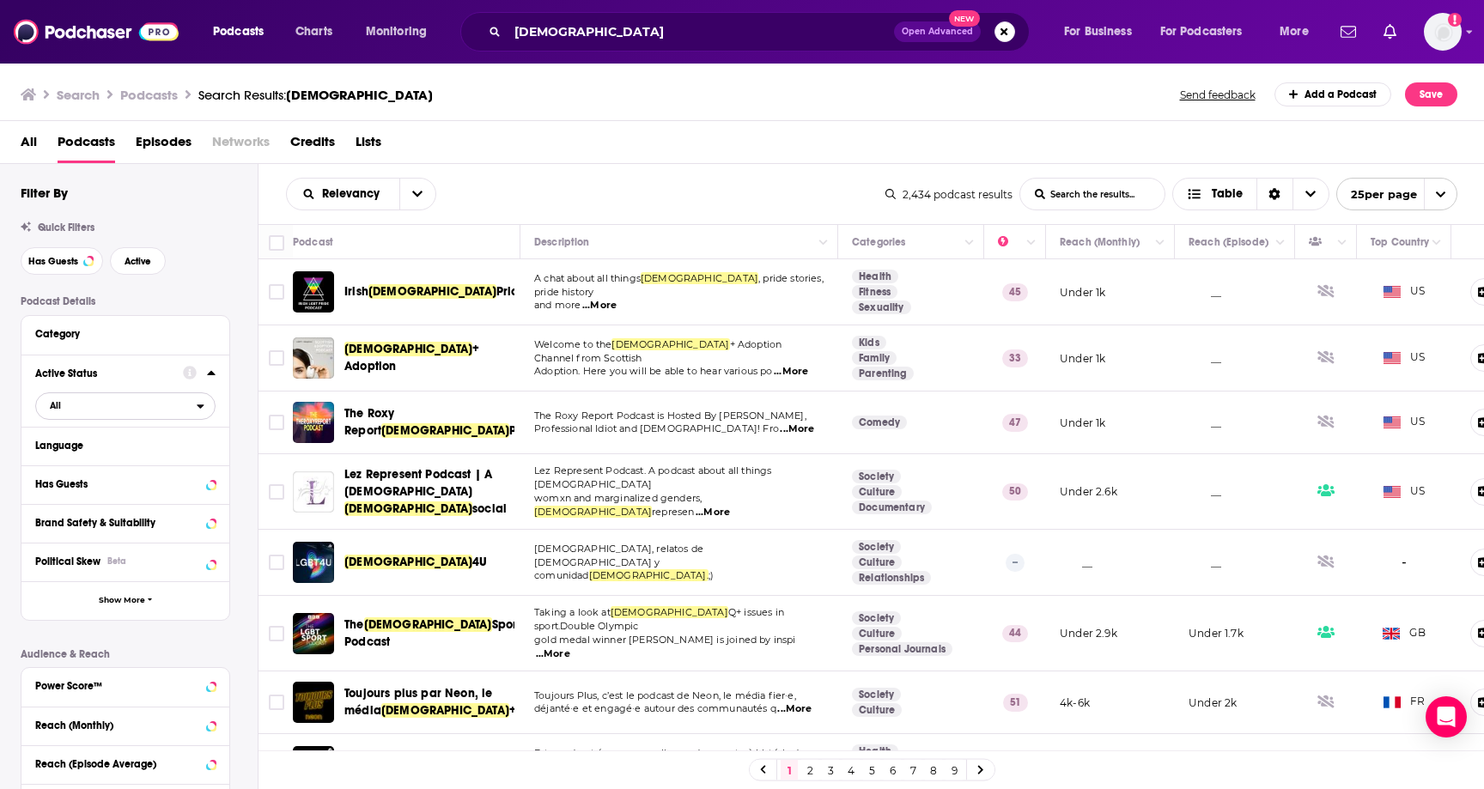
click at [84, 420] on button "All" at bounding box center [125, 405] width 180 height 27
click at [85, 471] on div "Active 133" at bounding box center [131, 462] width 192 height 28
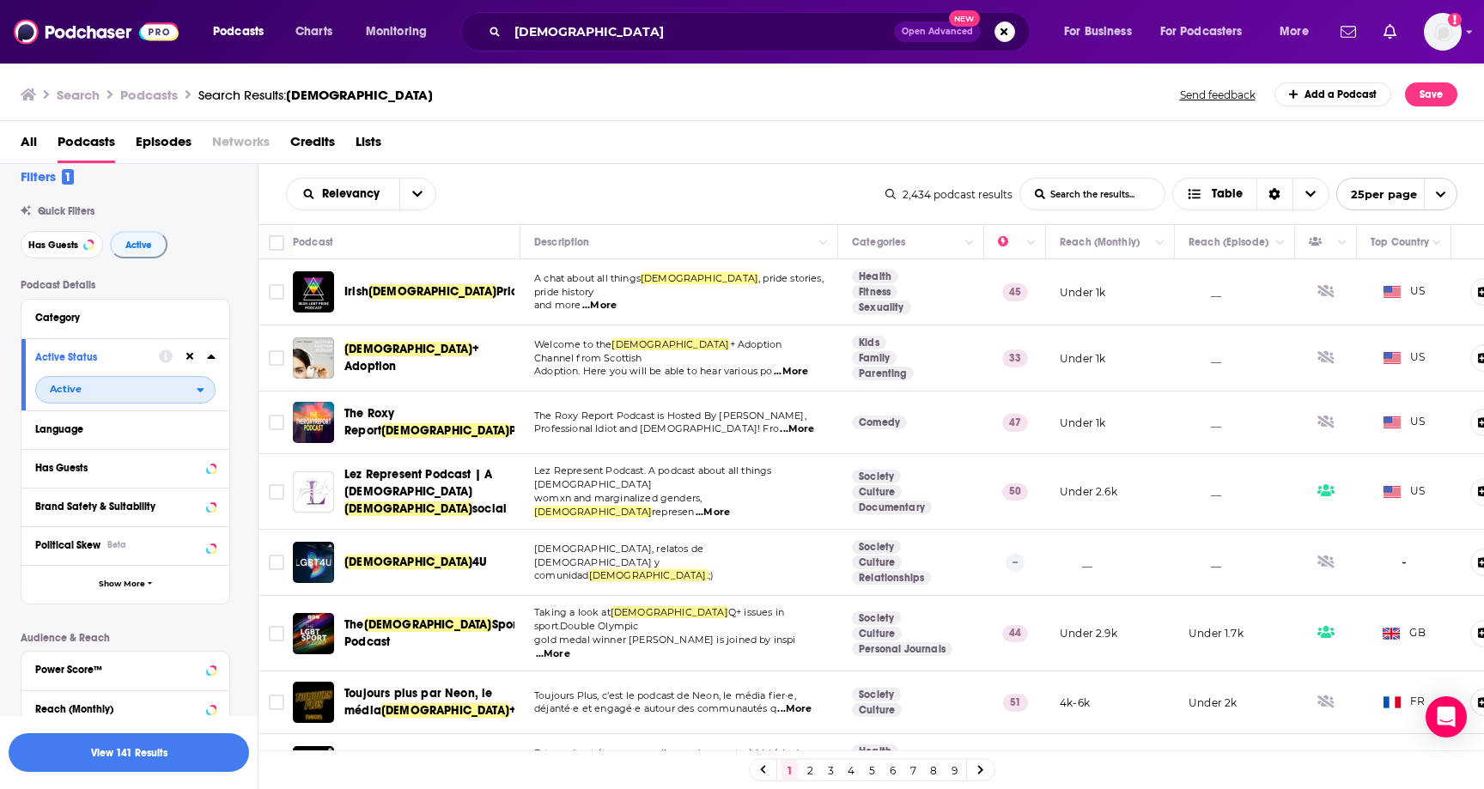
scroll to position [26, 0]
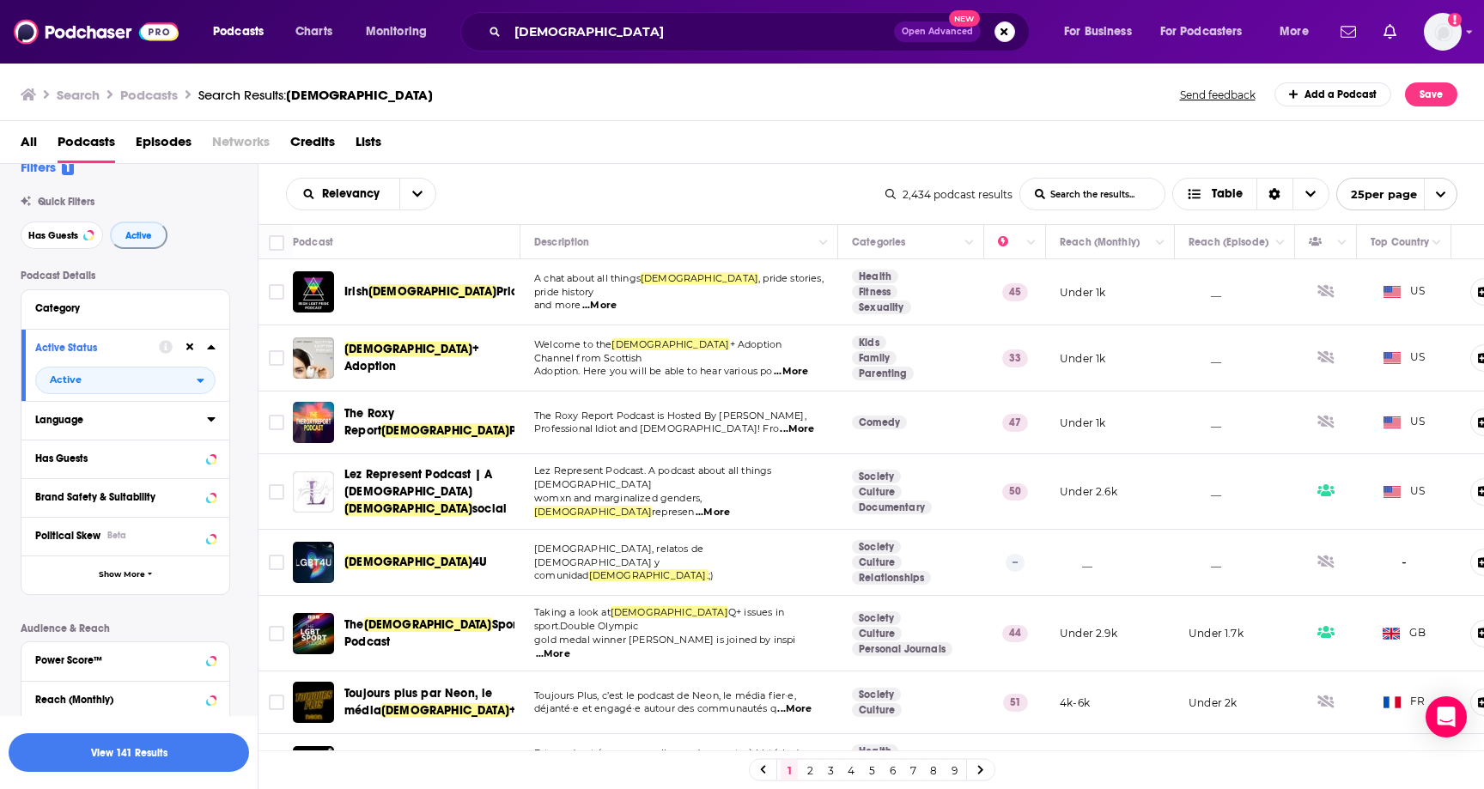
click at [107, 425] on div "Language" at bounding box center [115, 420] width 161 height 12
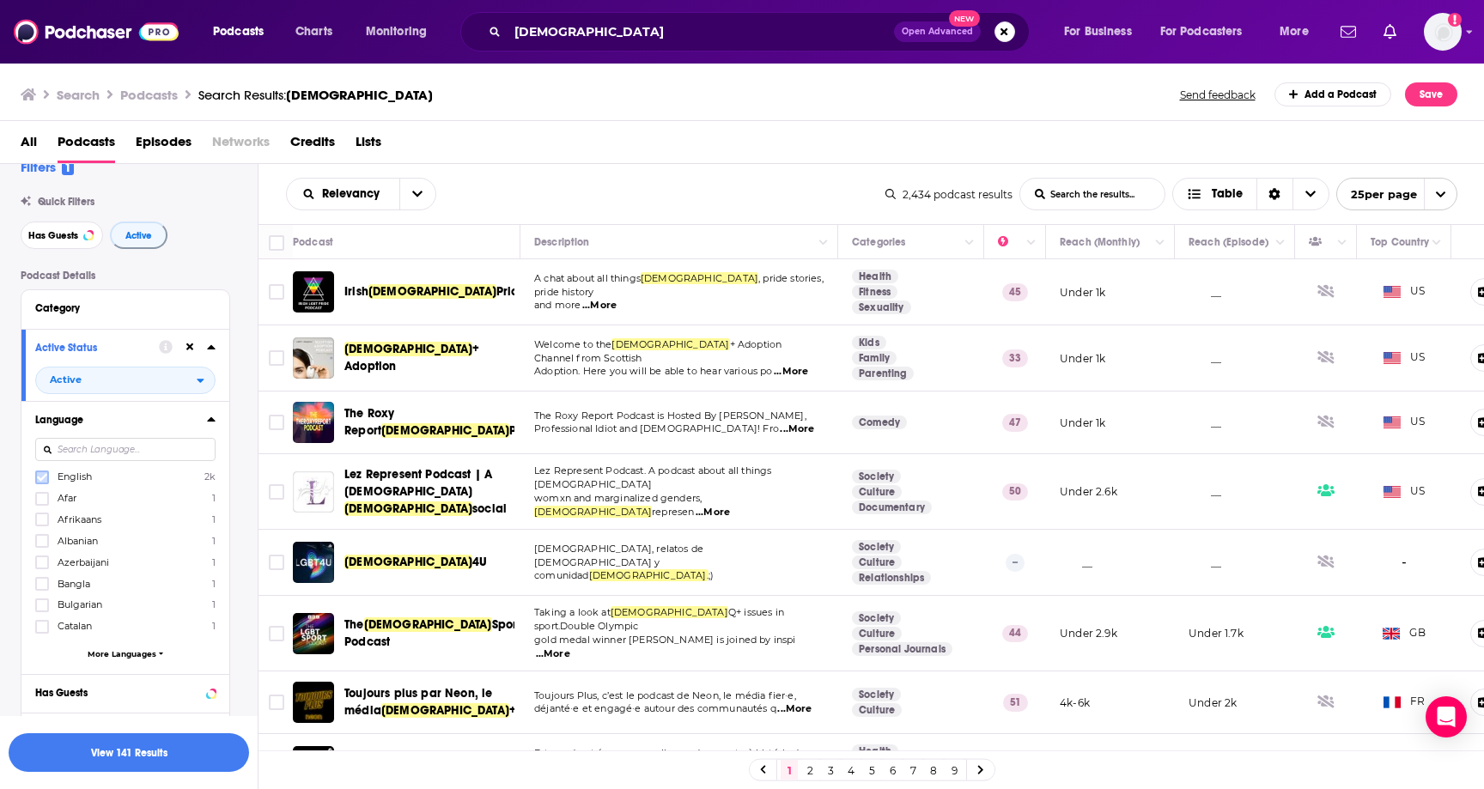
click at [46, 483] on icon at bounding box center [42, 477] width 10 height 10
click at [110, 426] on div "Language" at bounding box center [103, 420] width 137 height 12
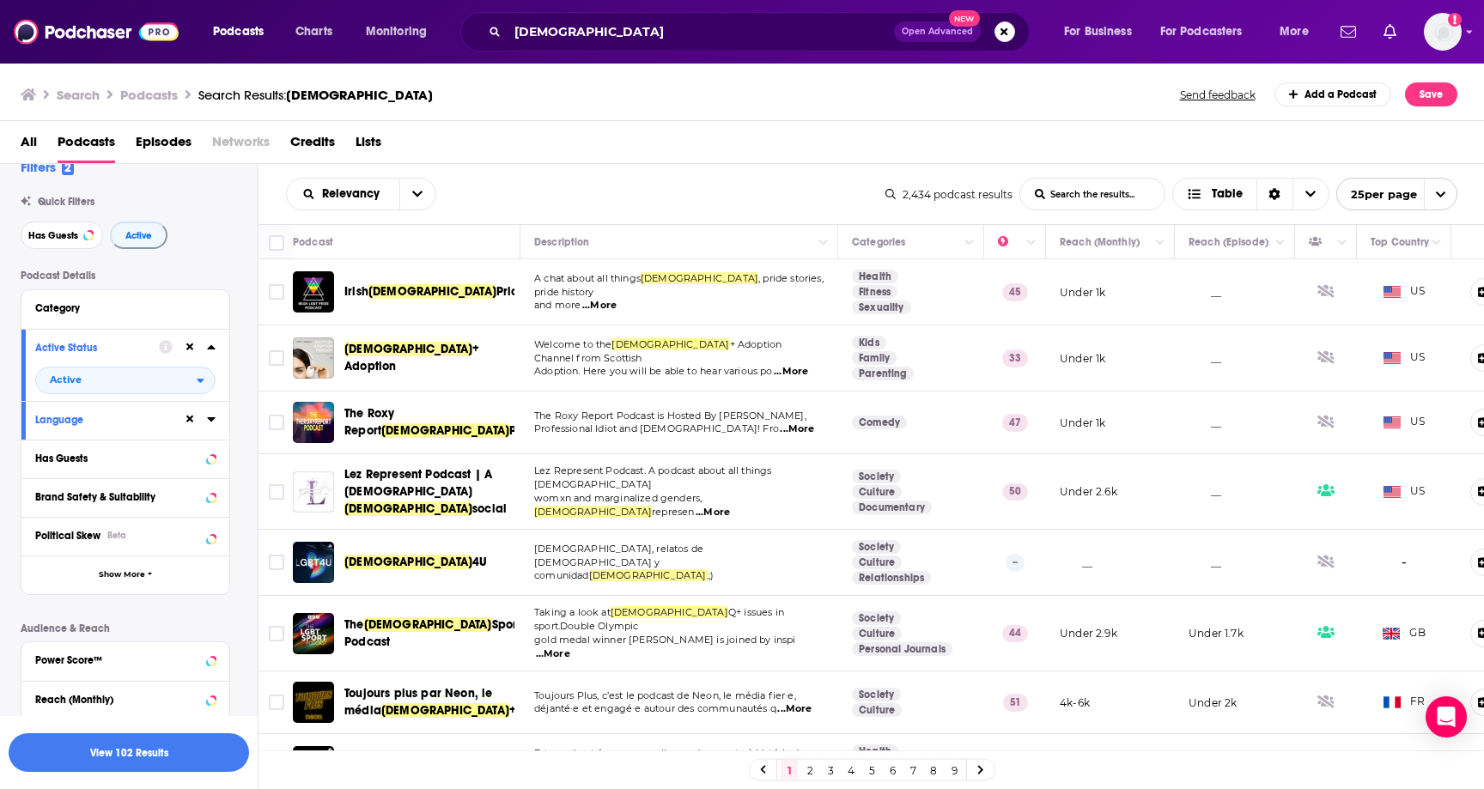
click at [110, 474] on div "Has Guests" at bounding box center [125, 459] width 208 height 39
click at [118, 464] on div "Has Guests" at bounding box center [103, 459] width 137 height 12
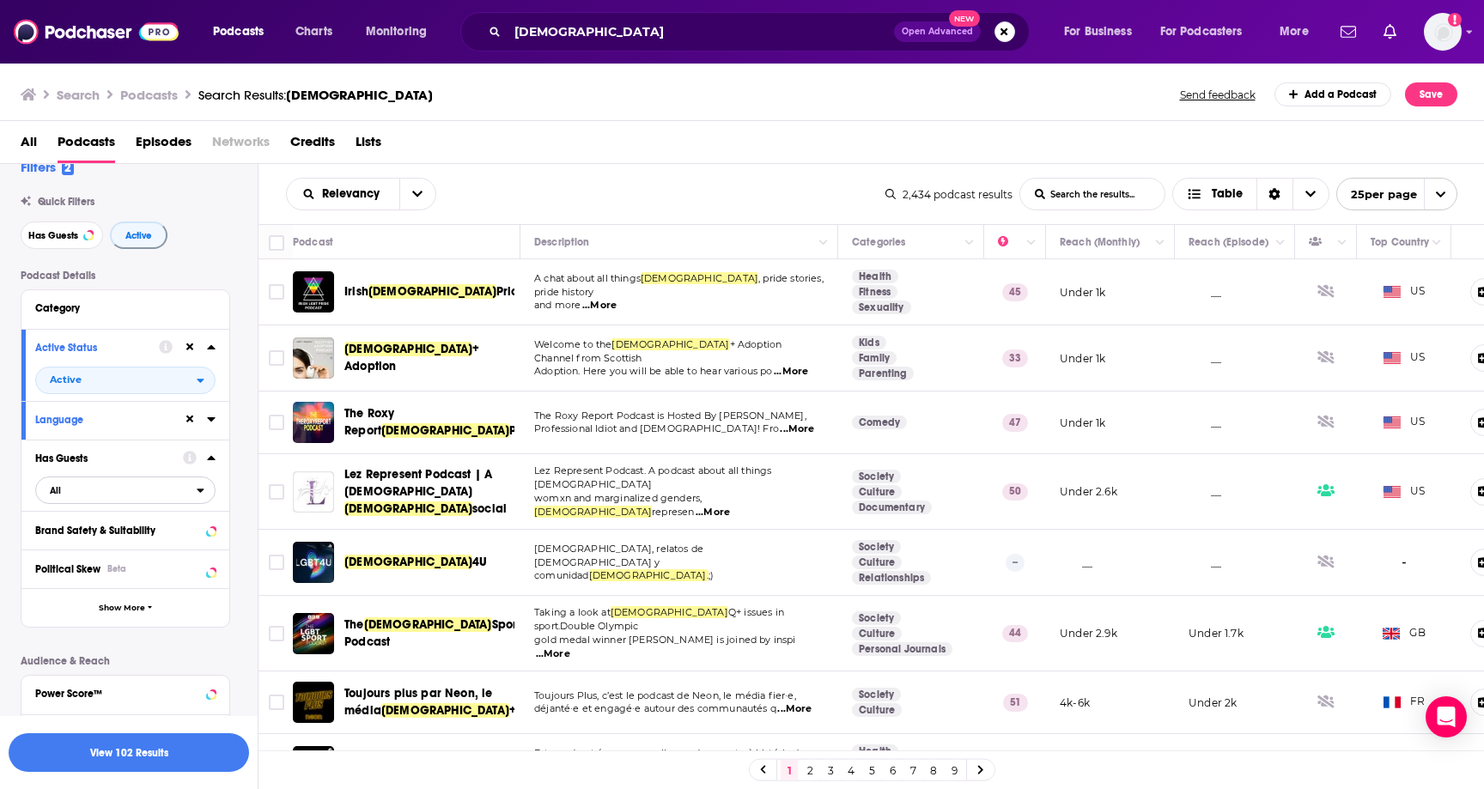
click at [102, 494] on span "All" at bounding box center [116, 490] width 161 height 22
click at [96, 551] on span "Has guests" at bounding box center [94, 546] width 100 height 9
click at [125, 464] on div "Has Guests" at bounding box center [91, 459] width 112 height 12
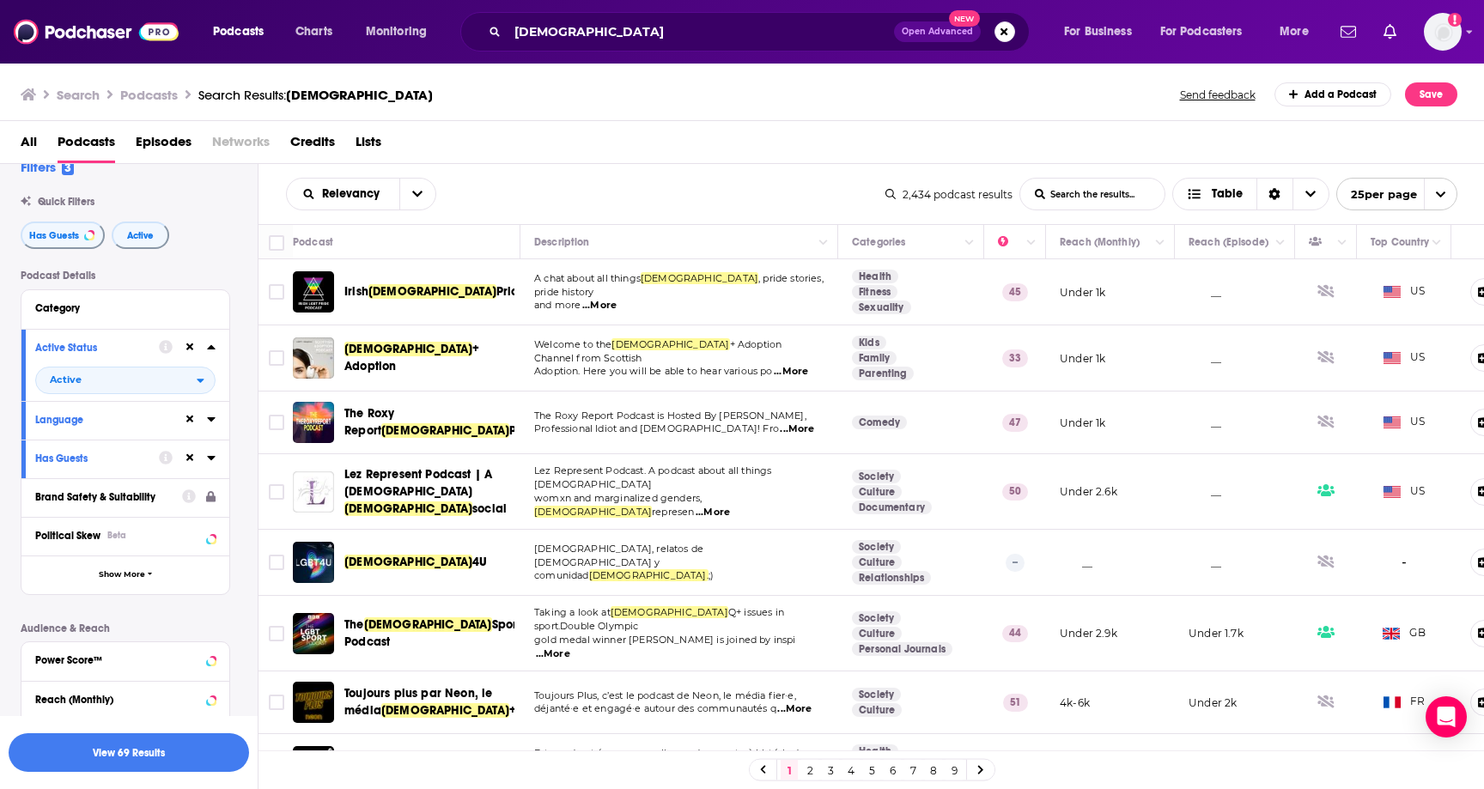
click at [160, 497] on div "Brand Safety & Suitability" at bounding box center [103, 497] width 136 height 12
click at [64, 502] on div "Brand Safety & Suitability" at bounding box center [103, 497] width 136 height 12
click at [102, 580] on span "Show More" at bounding box center [122, 574] width 46 height 9
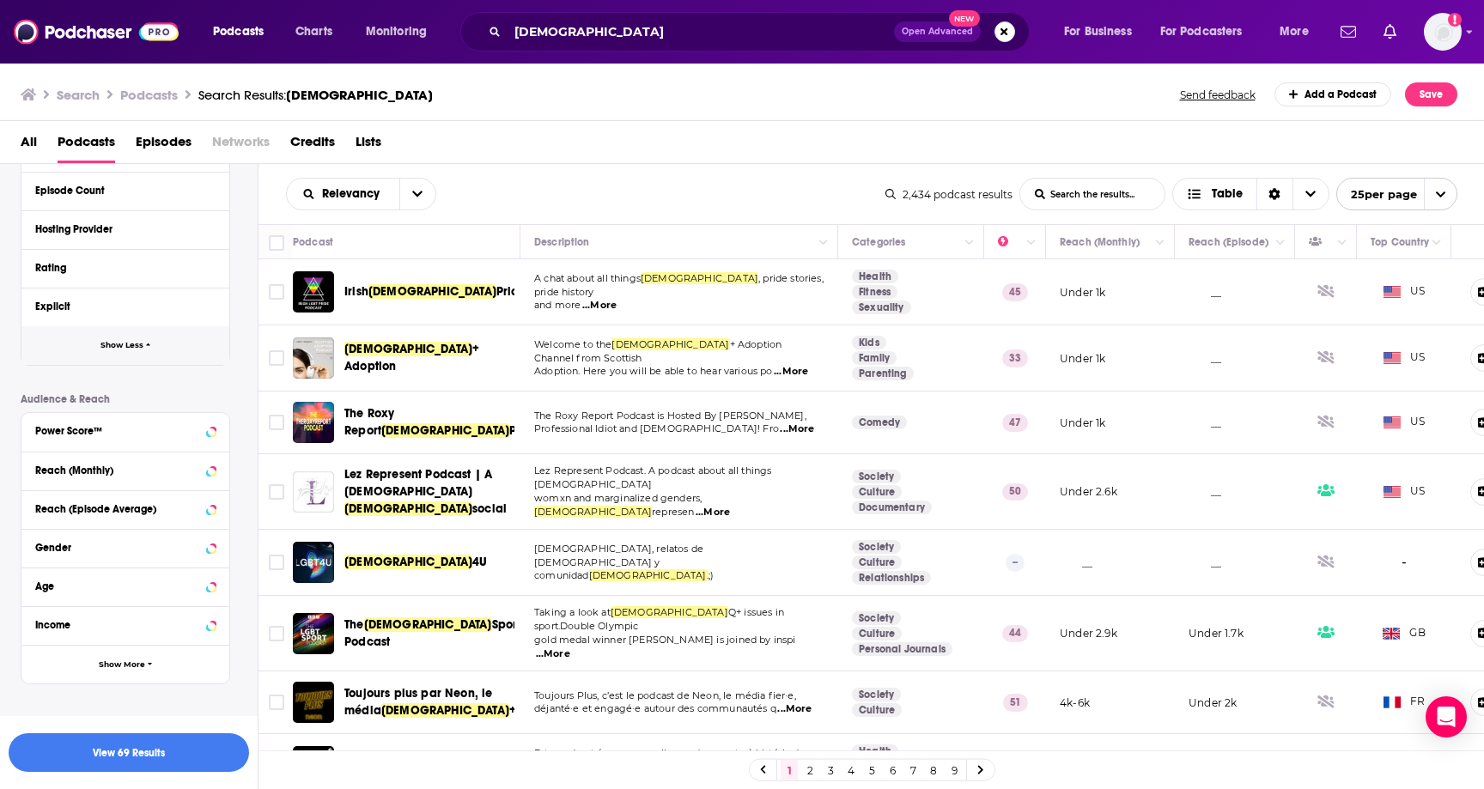
scroll to position [633, 0]
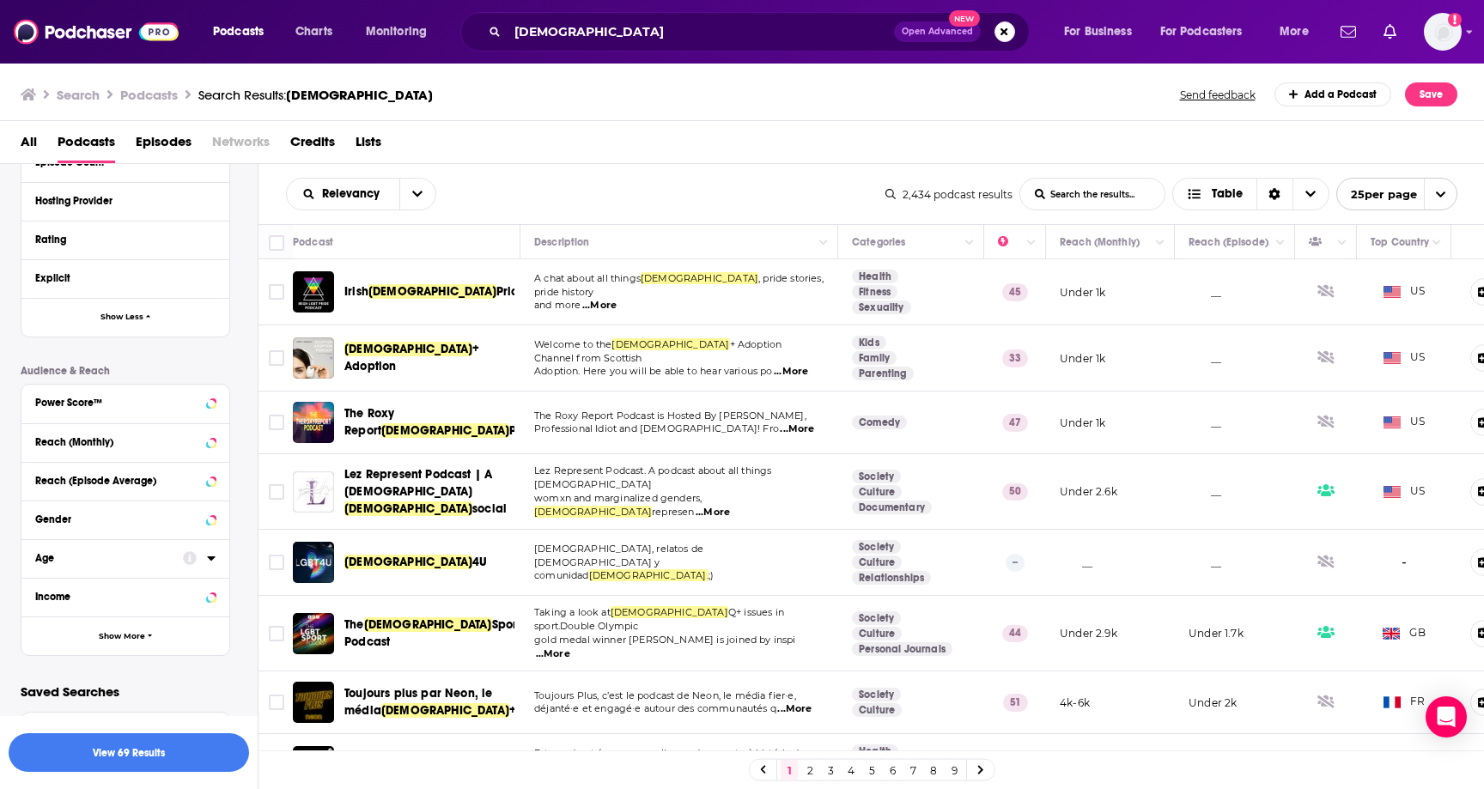
click at [100, 567] on button "Age" at bounding box center [109, 557] width 148 height 21
click at [100, 567] on button "Age" at bounding box center [109, 555] width 148 height 21
click at [94, 758] on button "View 69 Results" at bounding box center [129, 752] width 240 height 39
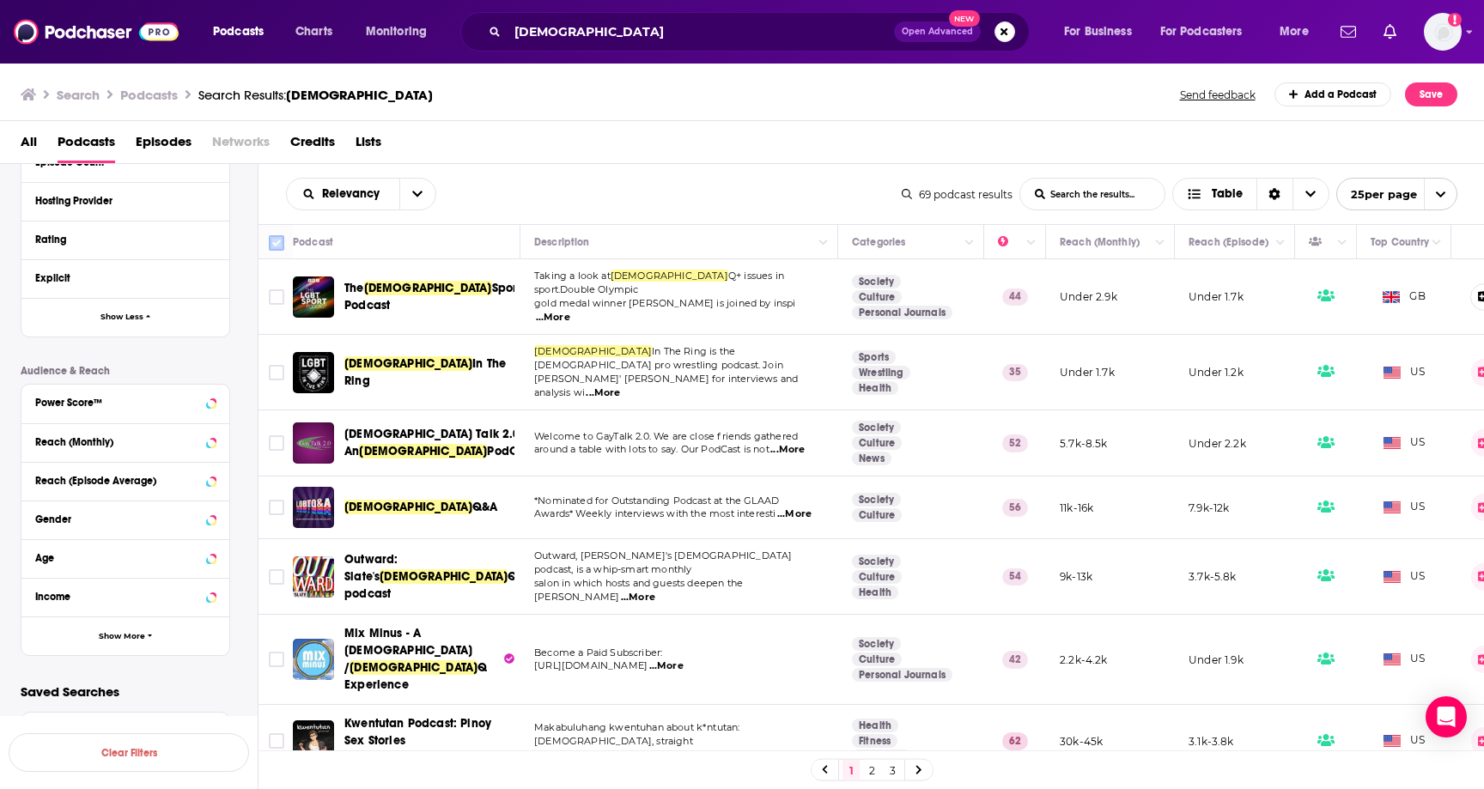
click at [278, 246] on input "Toggle select all" at bounding box center [276, 242] width 15 height 15
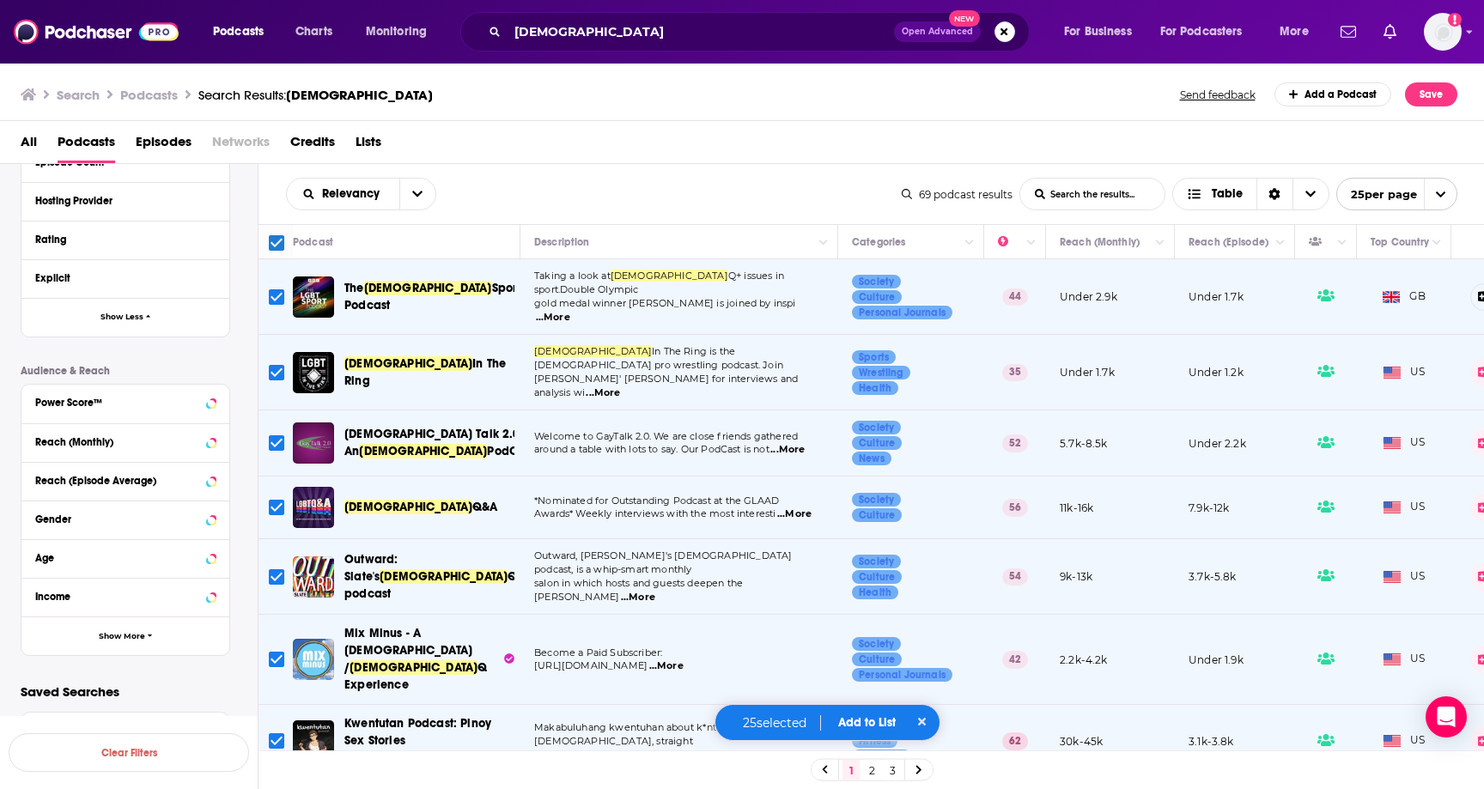
scroll to position [19, 0]
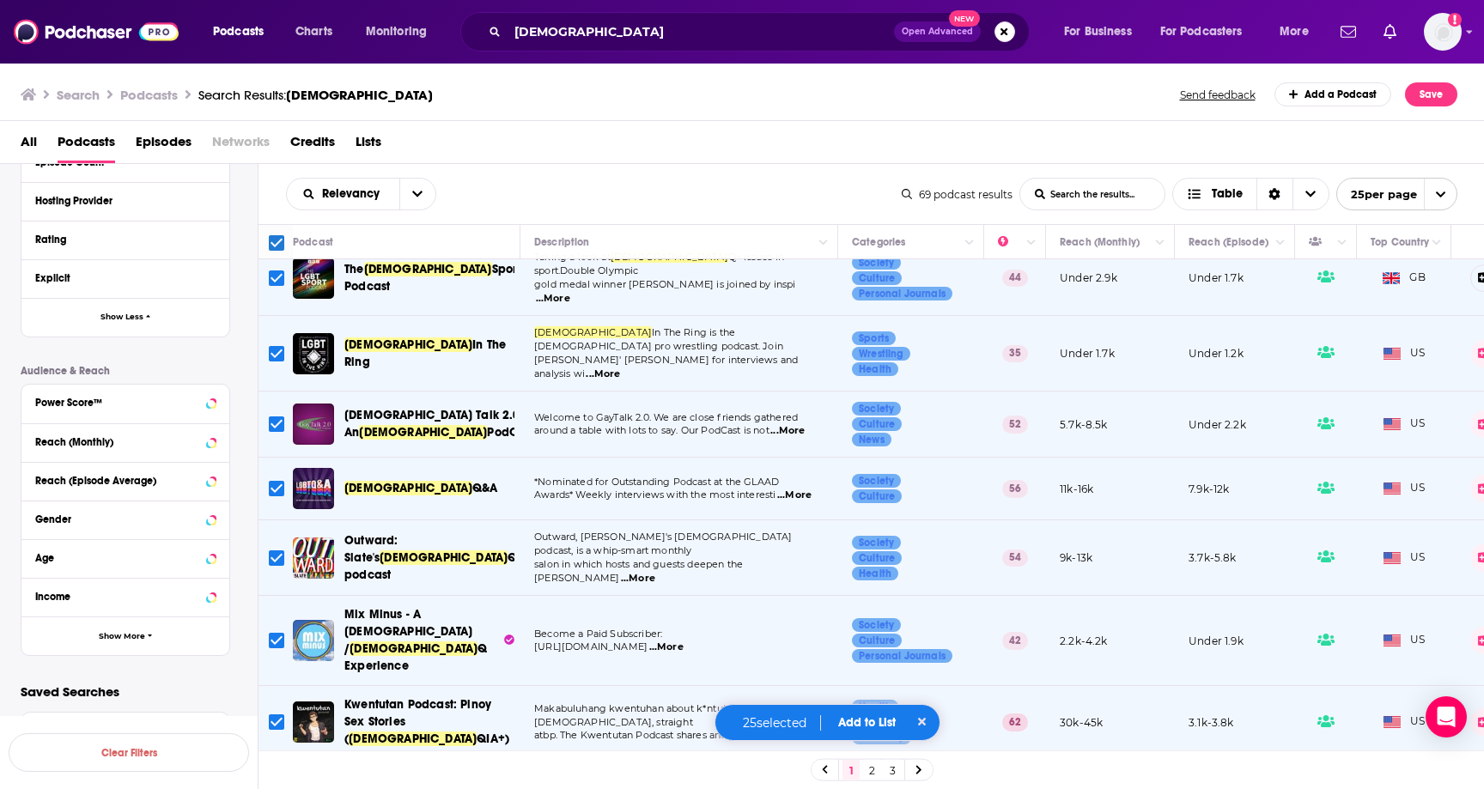
click at [889, 731] on div "25 selected Add to List" at bounding box center [827, 722] width 227 height 37
click at [875, 723] on button "Add to List" at bounding box center [866, 722] width 85 height 15
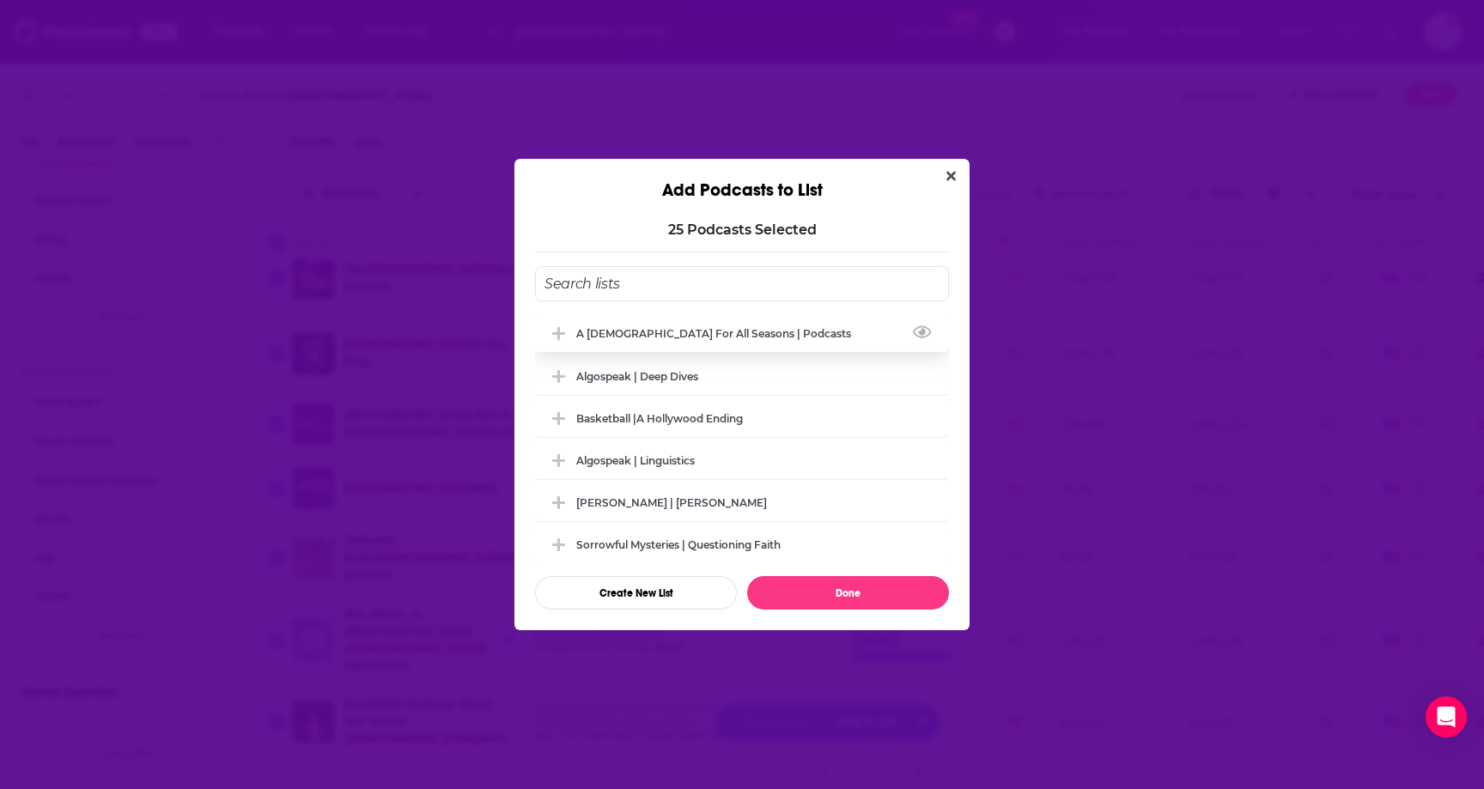
click at [570, 337] on button "Add Podcast To List" at bounding box center [560, 334] width 31 height 18
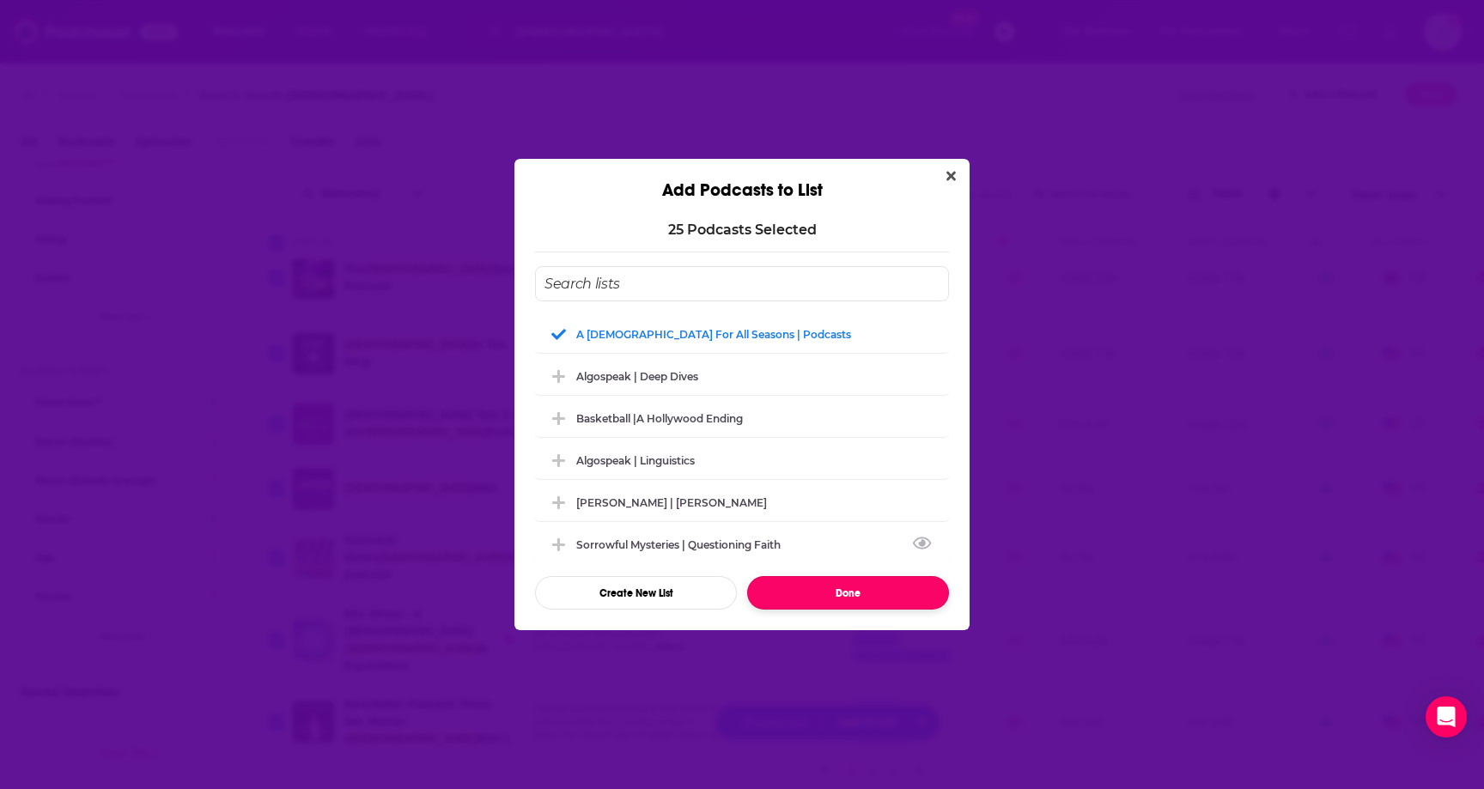
click at [793, 587] on button "Done" at bounding box center [848, 592] width 202 height 33
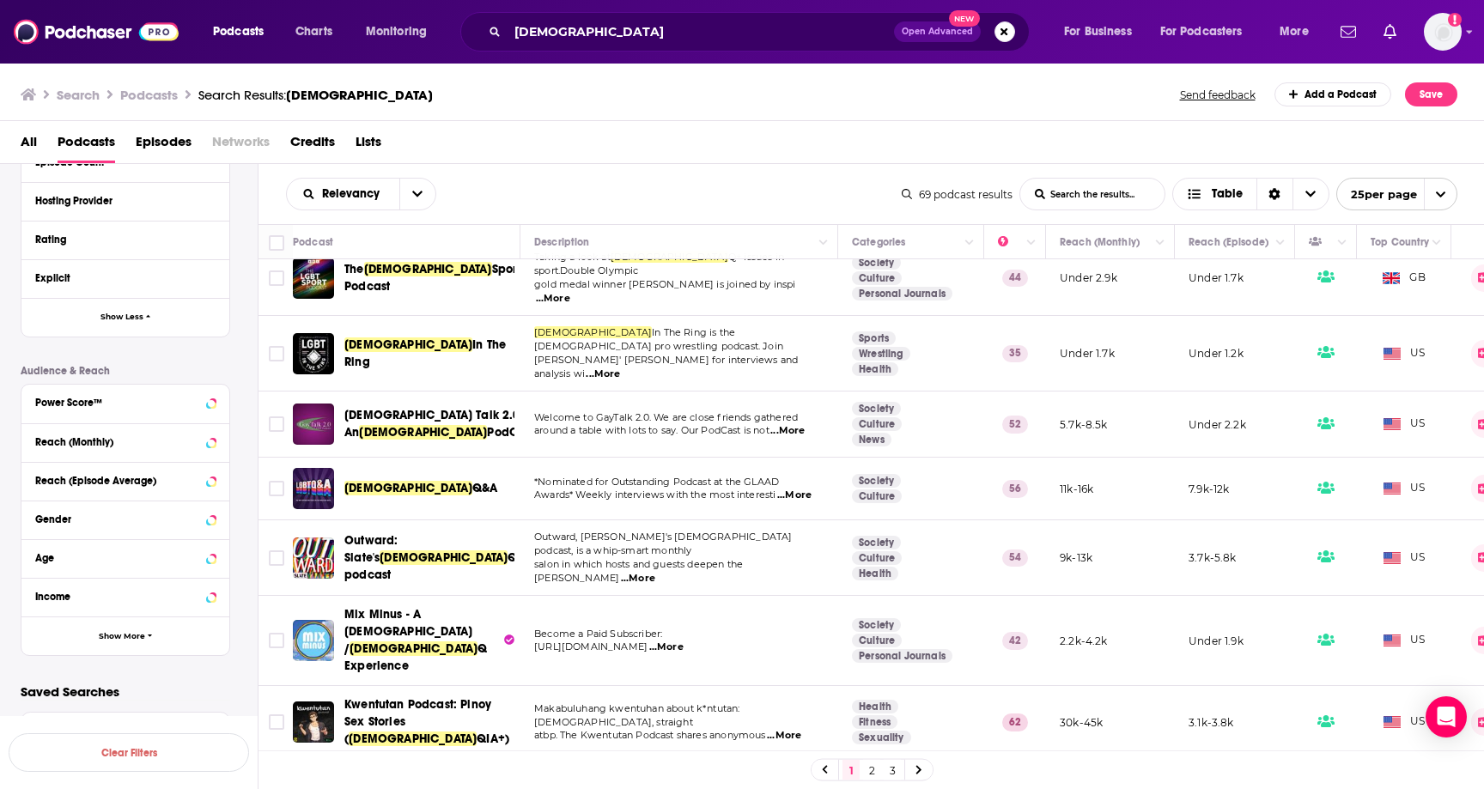
click at [866, 768] on link "2" at bounding box center [871, 770] width 17 height 21
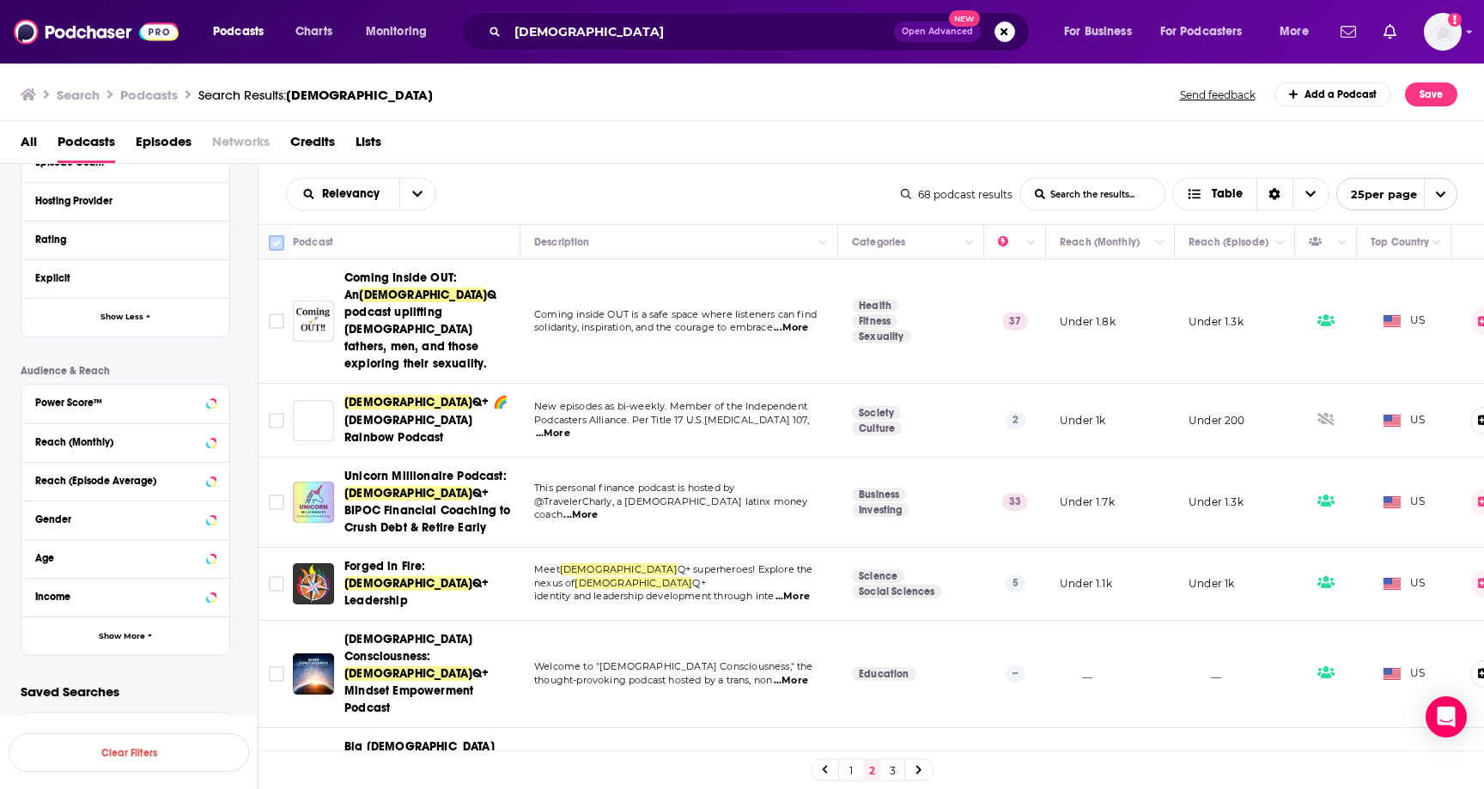
click at [276, 245] on input "Toggle select all" at bounding box center [276, 242] width 15 height 15
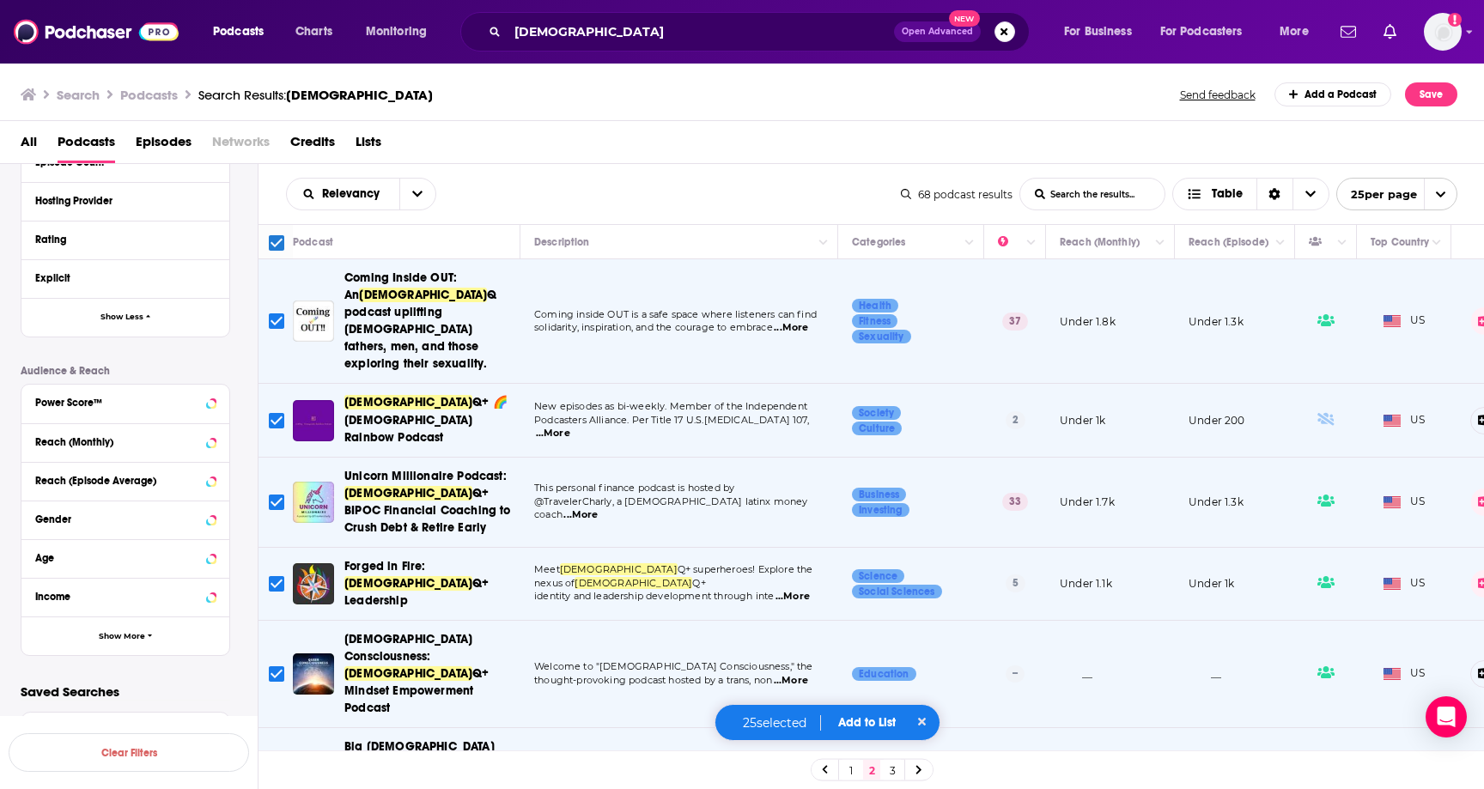
click at [855, 722] on button "Add to List" at bounding box center [866, 722] width 85 height 15
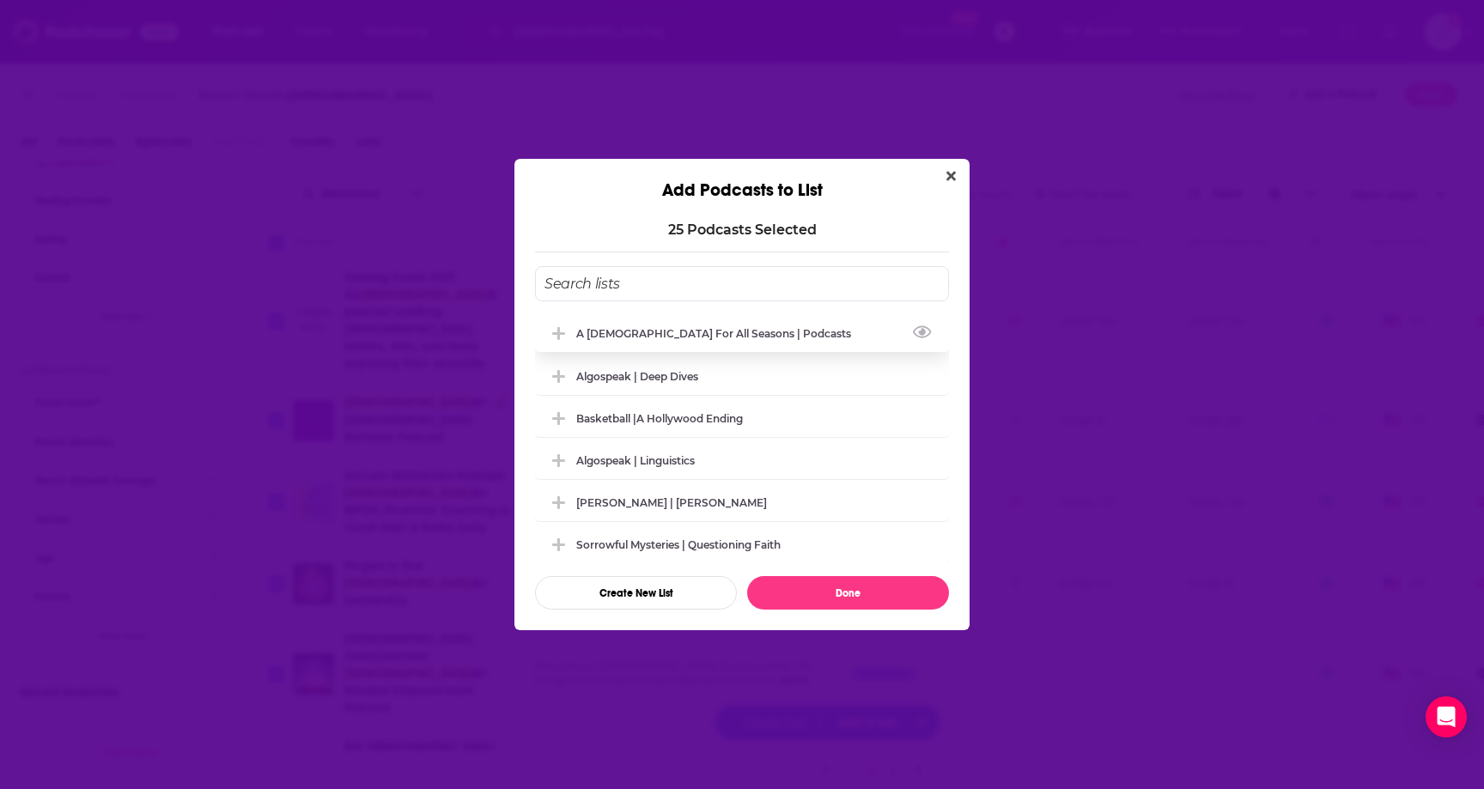
click at [618, 337] on div "A [DEMOGRAPHIC_DATA] for All Seasons | Podcasts" at bounding box center [718, 333] width 285 height 13
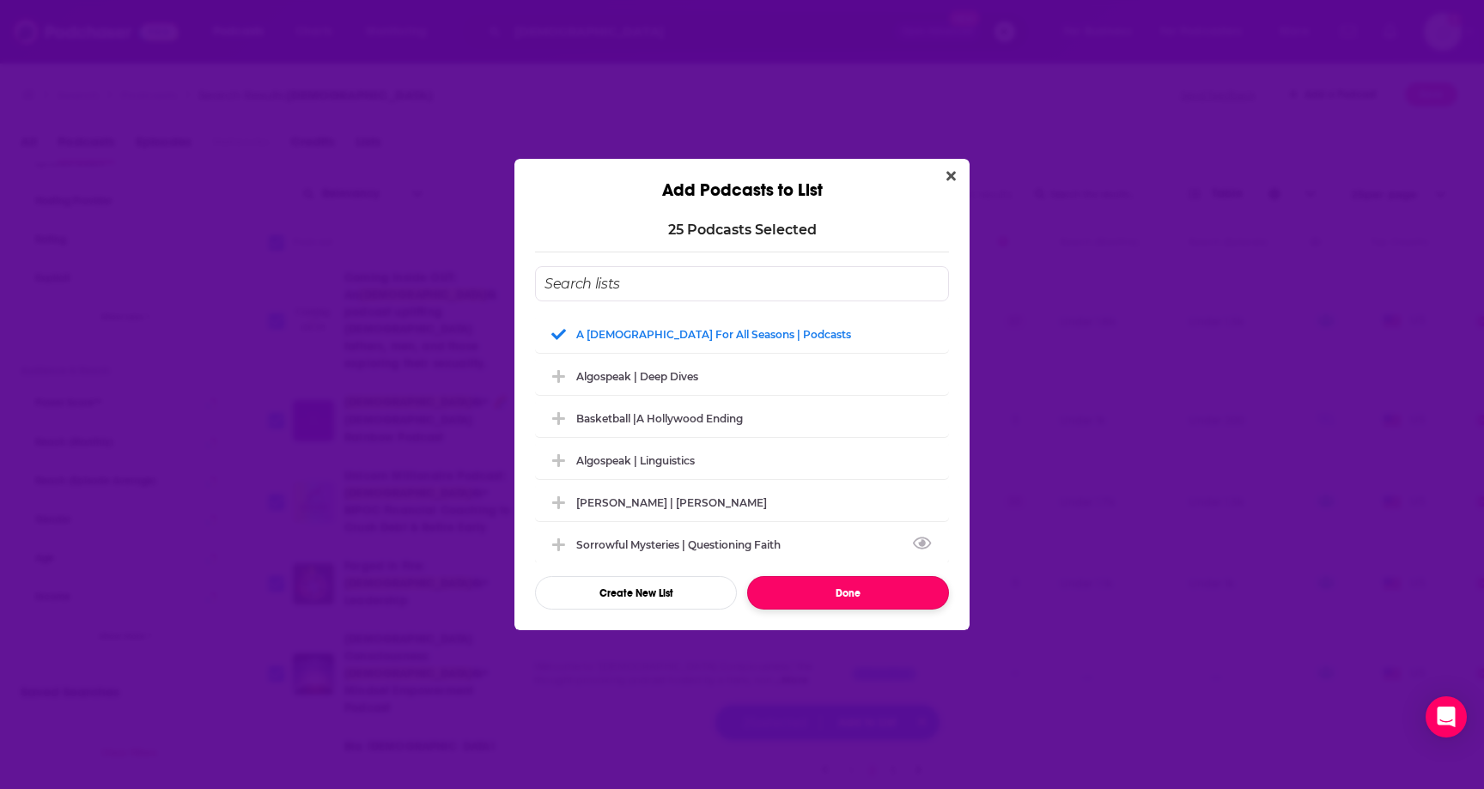
click at [839, 599] on button "Done" at bounding box center [848, 592] width 202 height 33
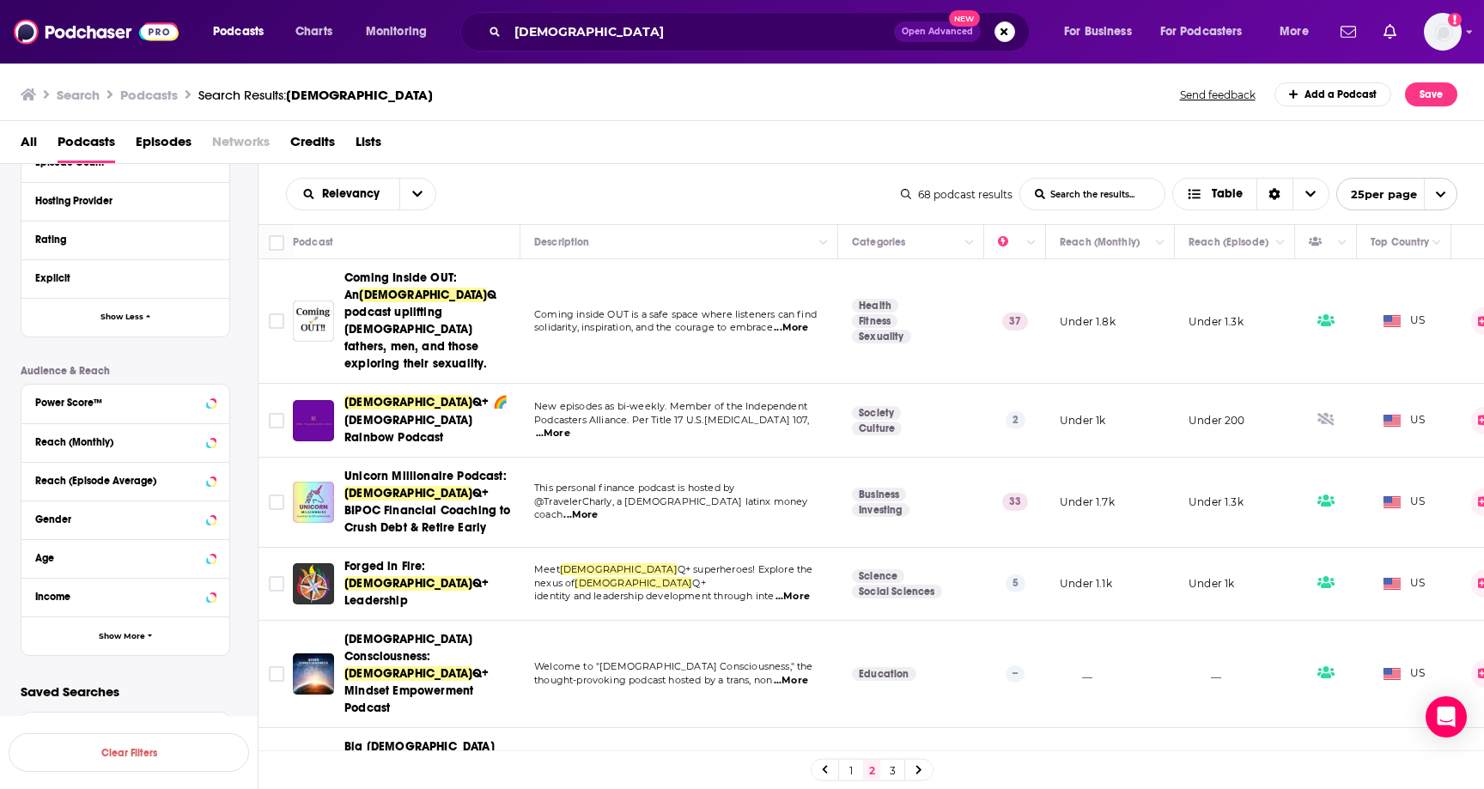
click at [892, 777] on link "3" at bounding box center [892, 770] width 17 height 21
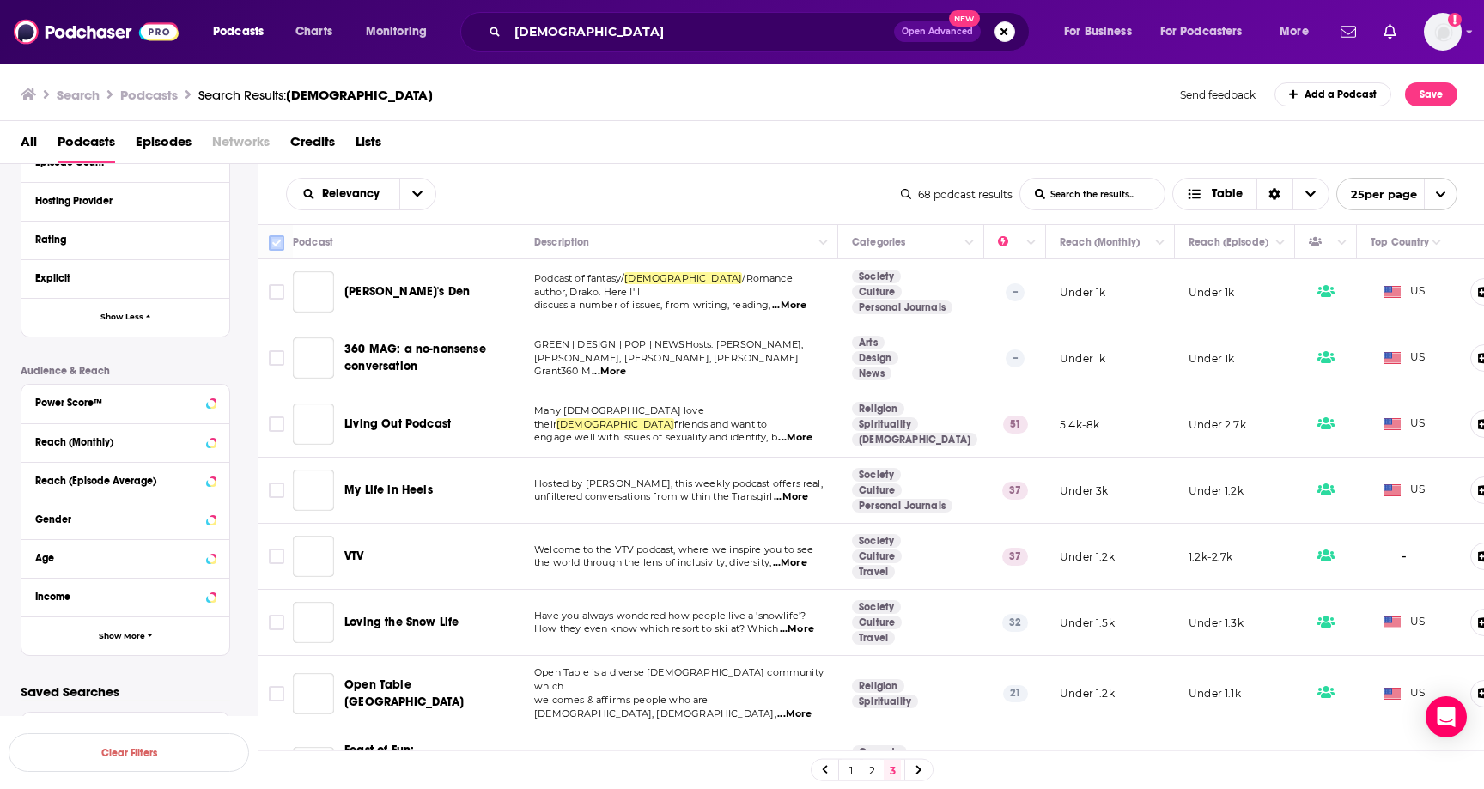
click at [277, 246] on input "Toggle select all" at bounding box center [276, 242] width 15 height 15
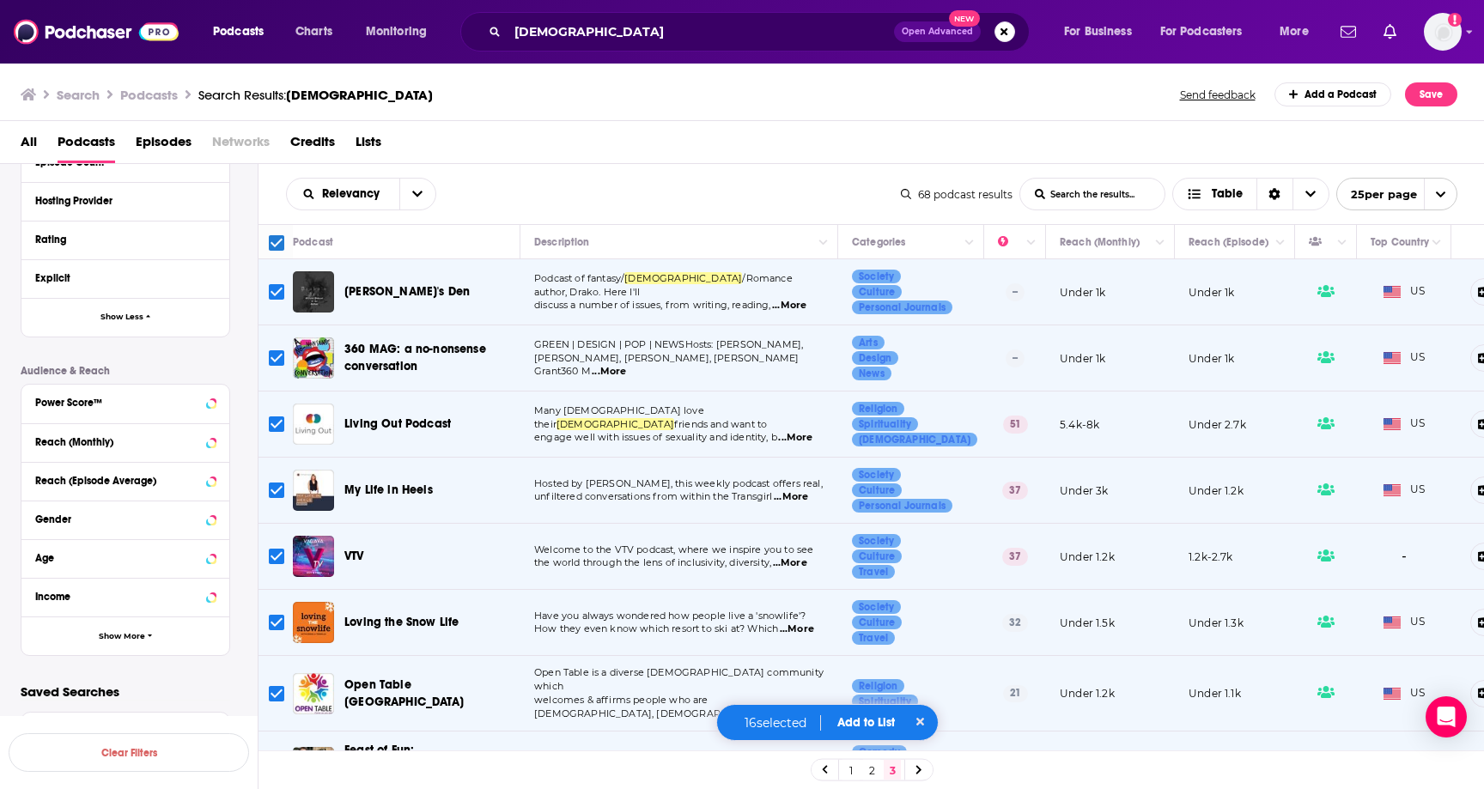
click at [879, 731] on div "16 selected Add to List" at bounding box center [827, 722] width 223 height 37
click at [873, 727] on button "Add to List" at bounding box center [866, 722] width 85 height 15
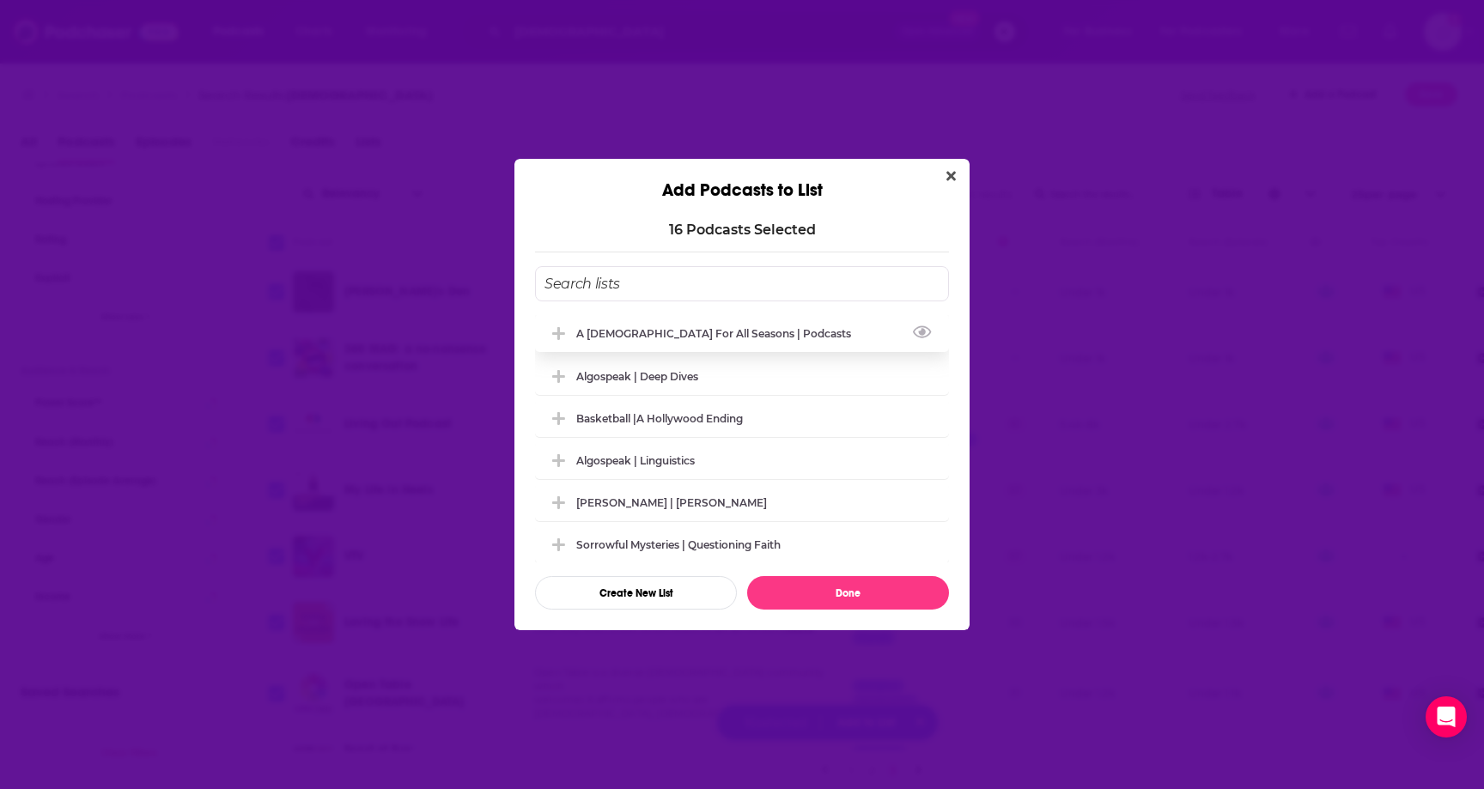
click at [593, 335] on div "A [DEMOGRAPHIC_DATA] for All Seasons | Podcasts" at bounding box center [718, 333] width 285 height 13
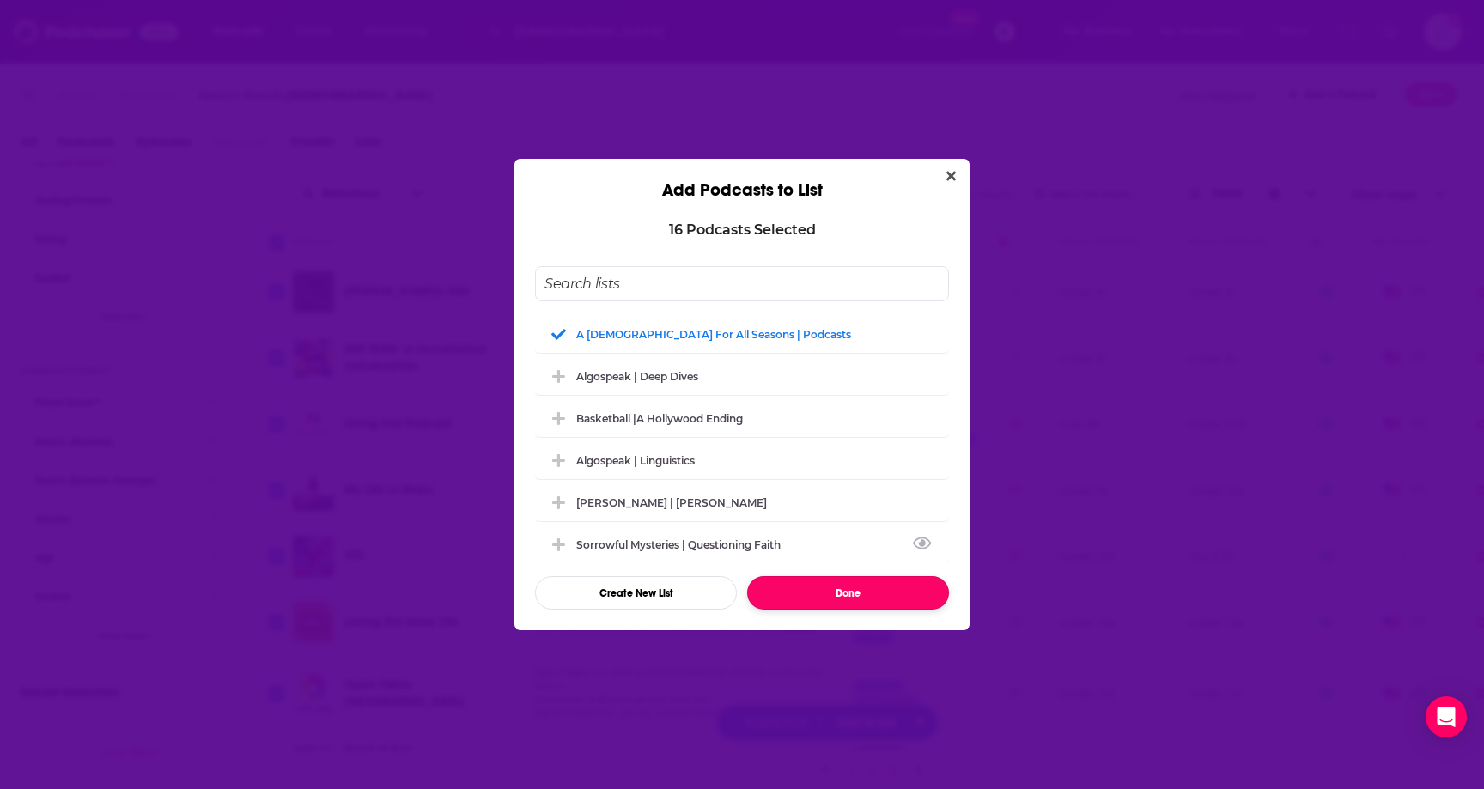
click at [853, 578] on button "Done" at bounding box center [848, 592] width 202 height 33
checkbox input "false"
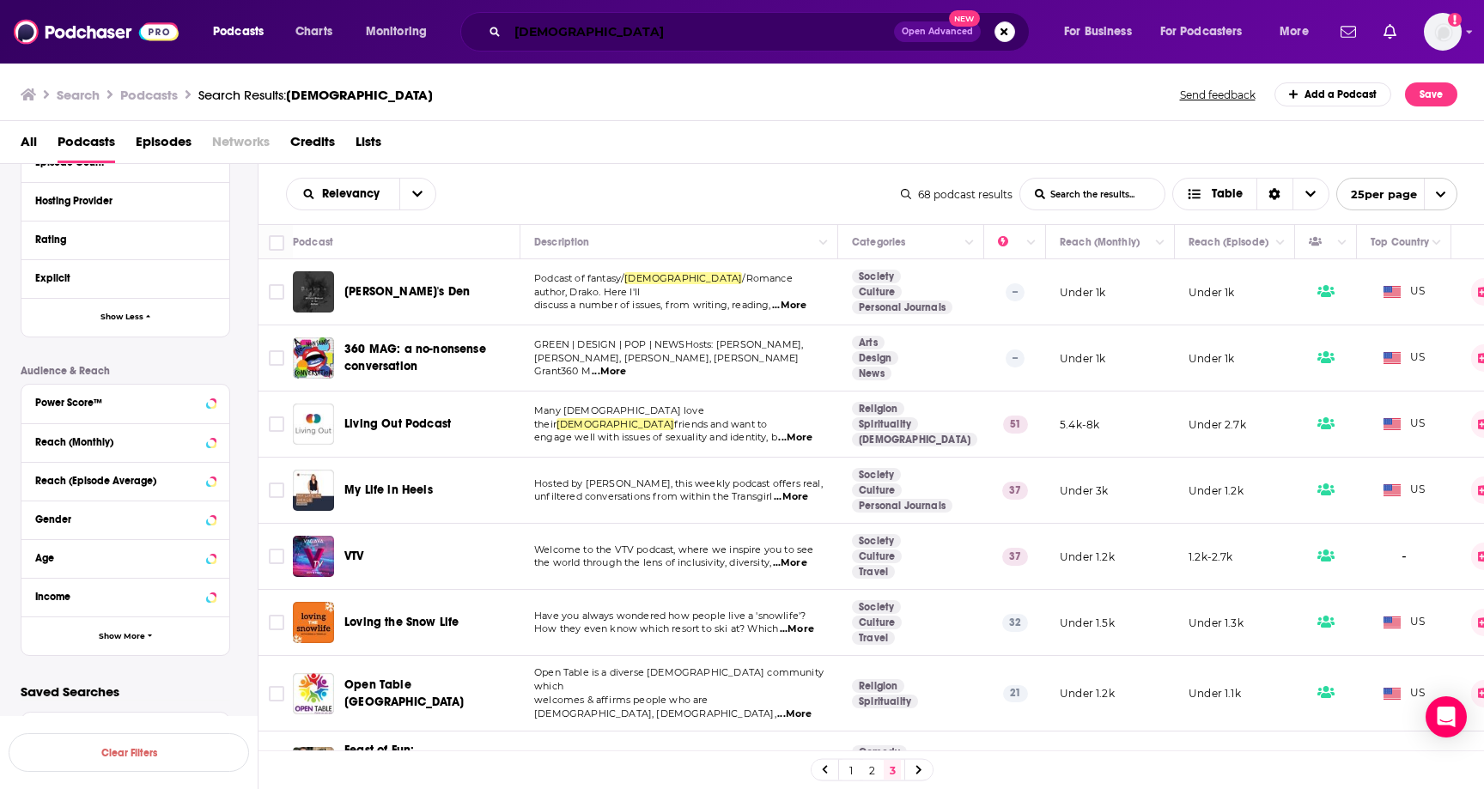
click at [537, 30] on input "[DEMOGRAPHIC_DATA]" at bounding box center [701, 31] width 386 height 27
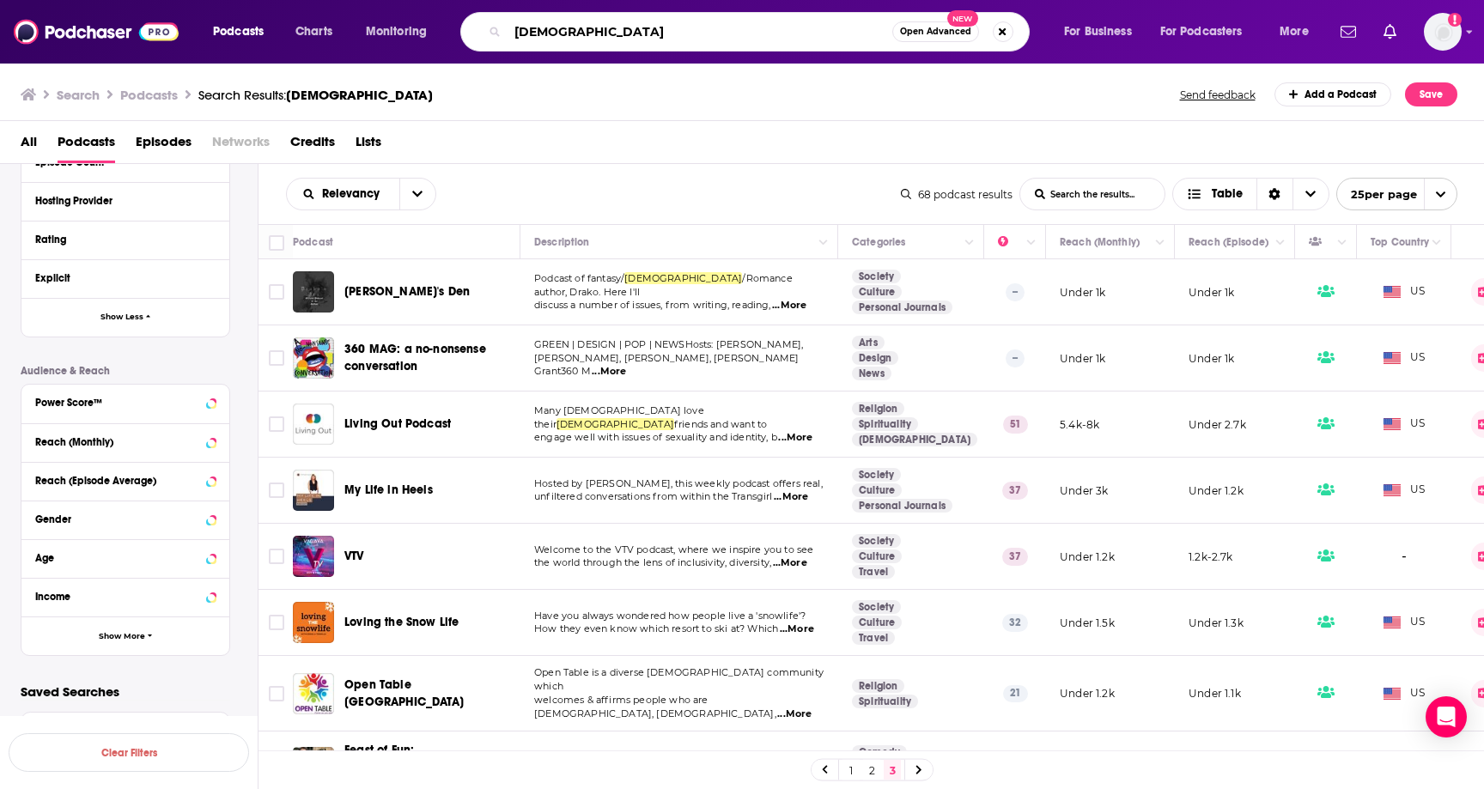
click at [611, 44] on input "[DEMOGRAPHIC_DATA]" at bounding box center [700, 31] width 385 height 27
click at [565, 28] on input "[DEMOGRAPHIC_DATA]" at bounding box center [700, 31] width 385 height 27
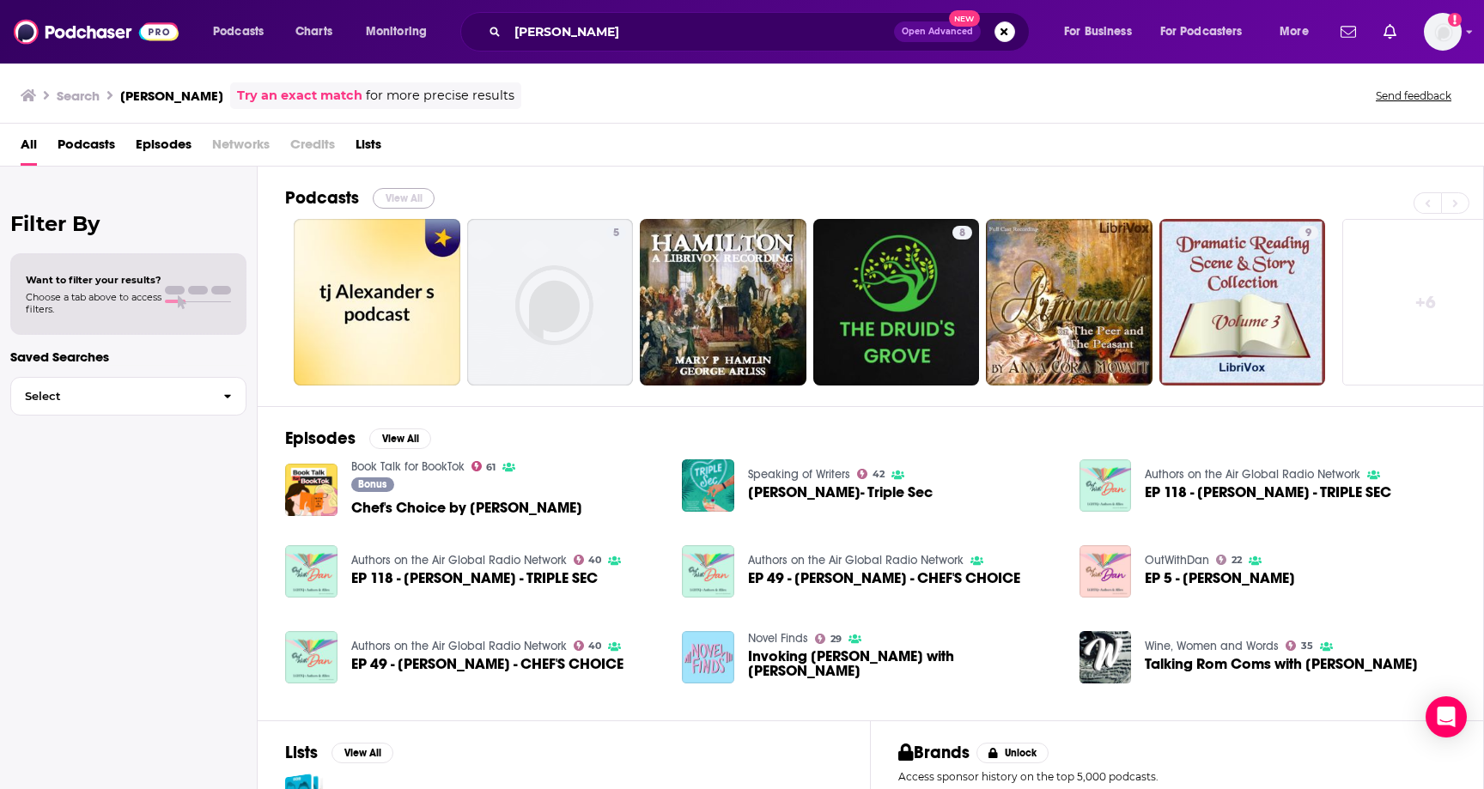
click at [401, 203] on button "View All" at bounding box center [404, 198] width 62 height 21
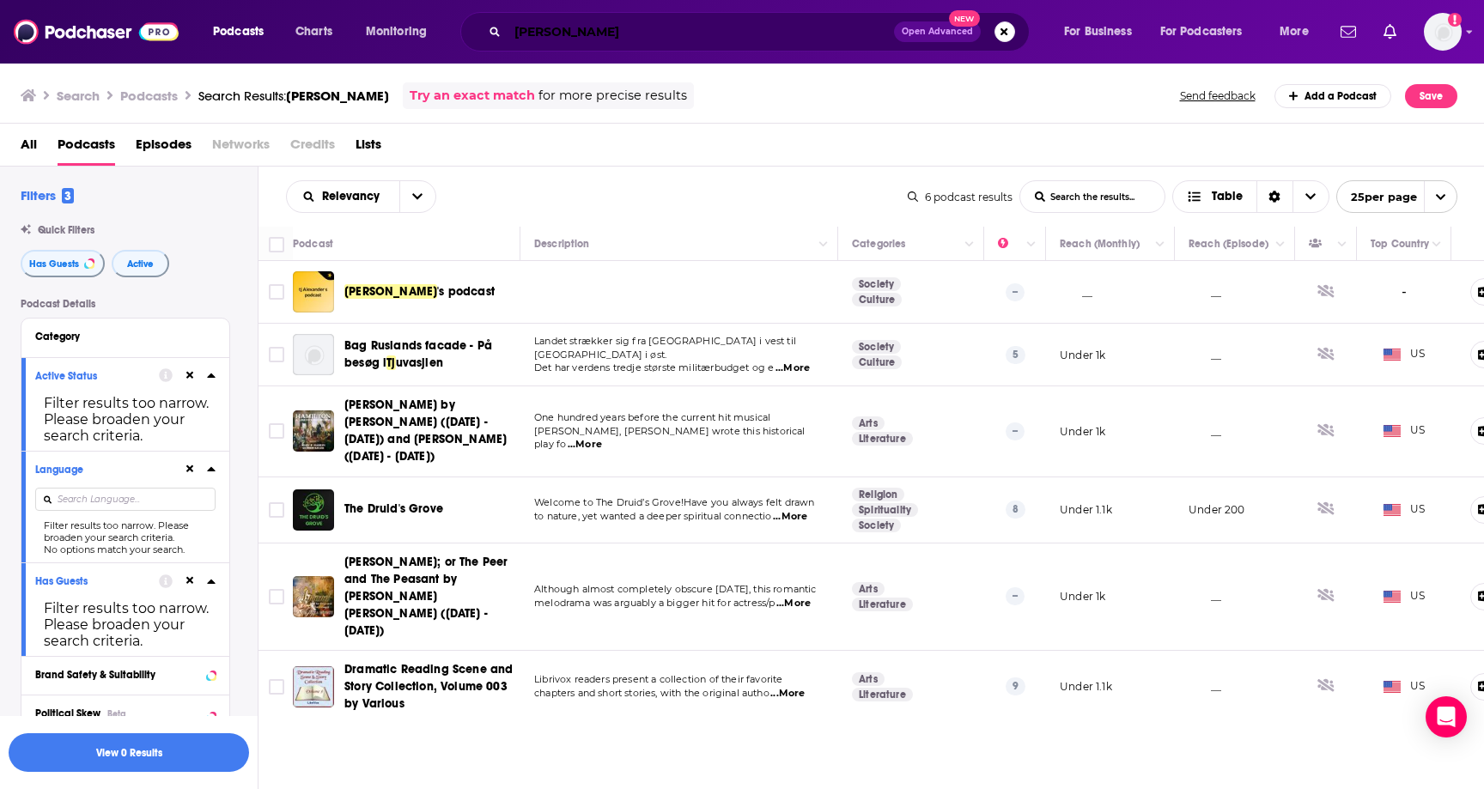
click at [527, 32] on input "[PERSON_NAME]" at bounding box center [701, 31] width 386 height 27
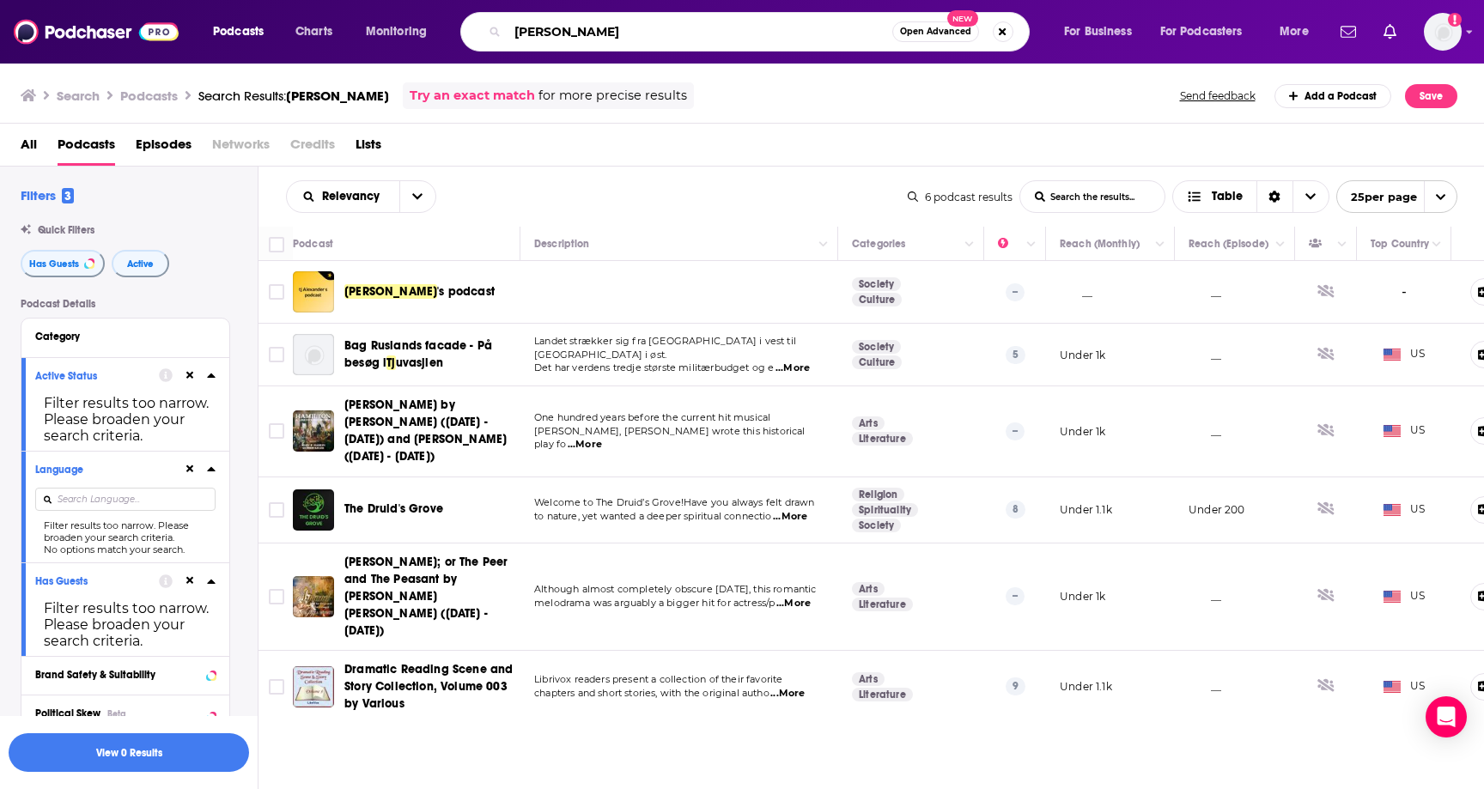
click at [527, 32] on input "[PERSON_NAME]" at bounding box center [700, 31] width 385 height 27
click at [565, 36] on input "[PERSON_NAME]" at bounding box center [700, 31] width 385 height 27
type input "r"
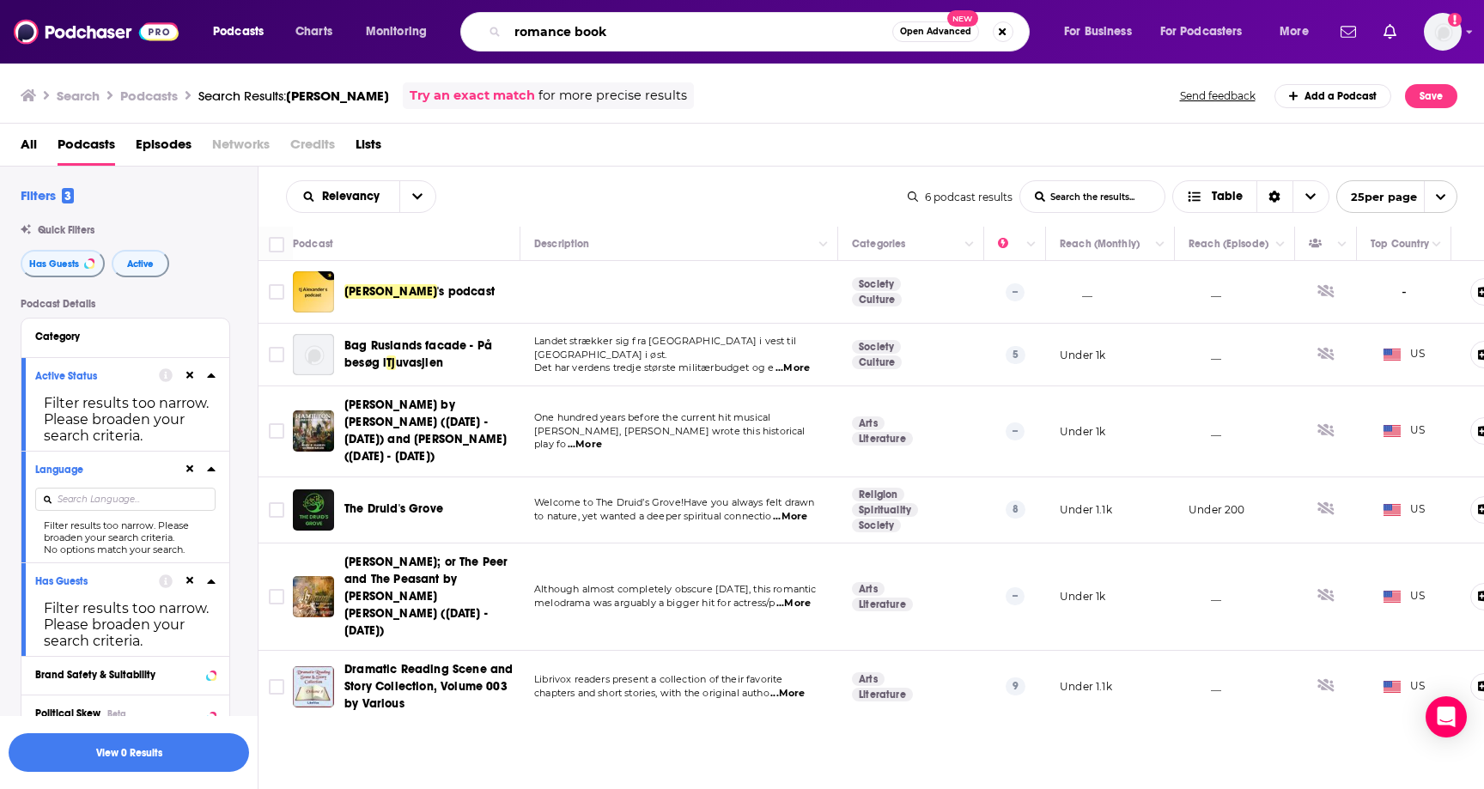
type input "romance book"
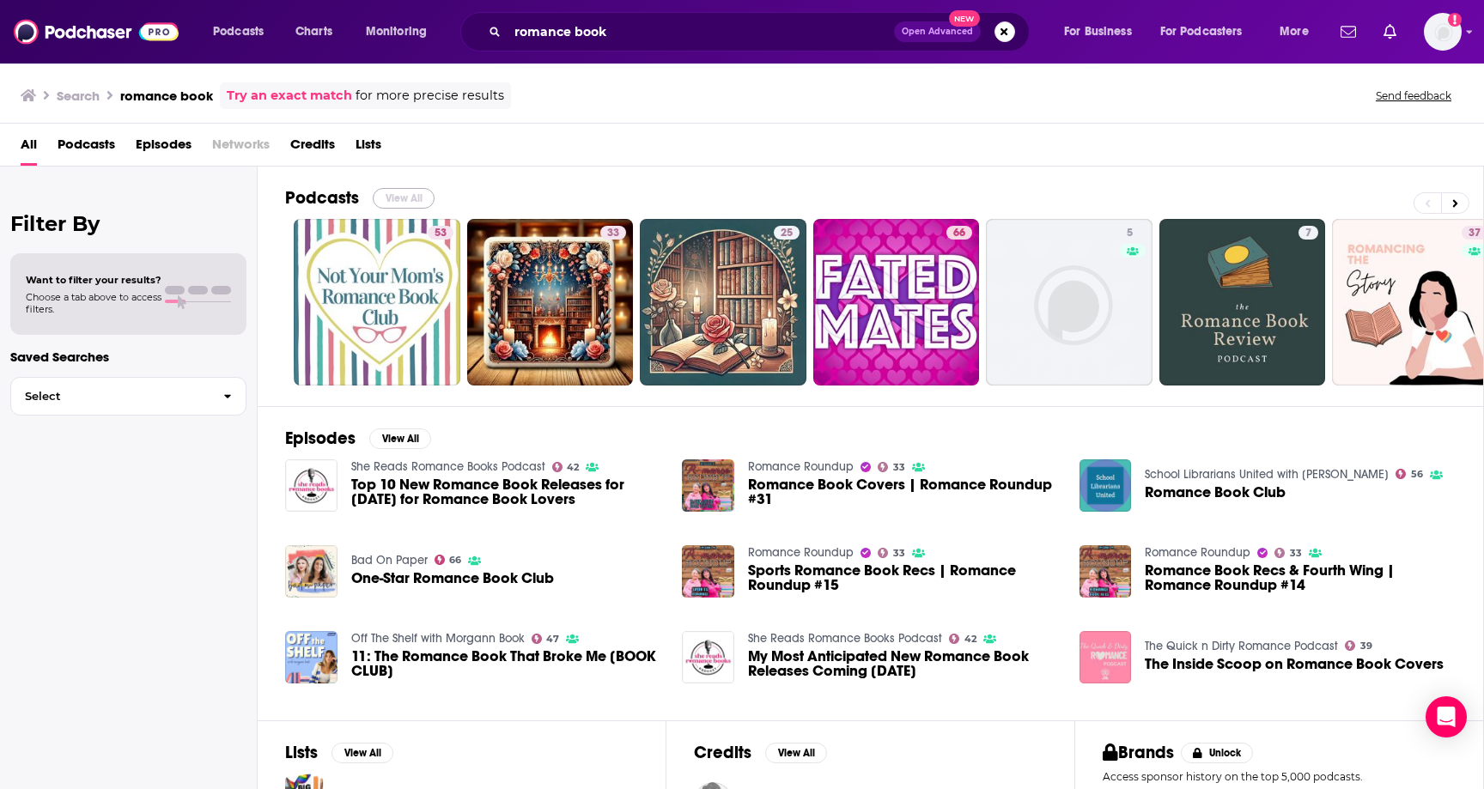
click at [406, 198] on button "View All" at bounding box center [404, 198] width 62 height 21
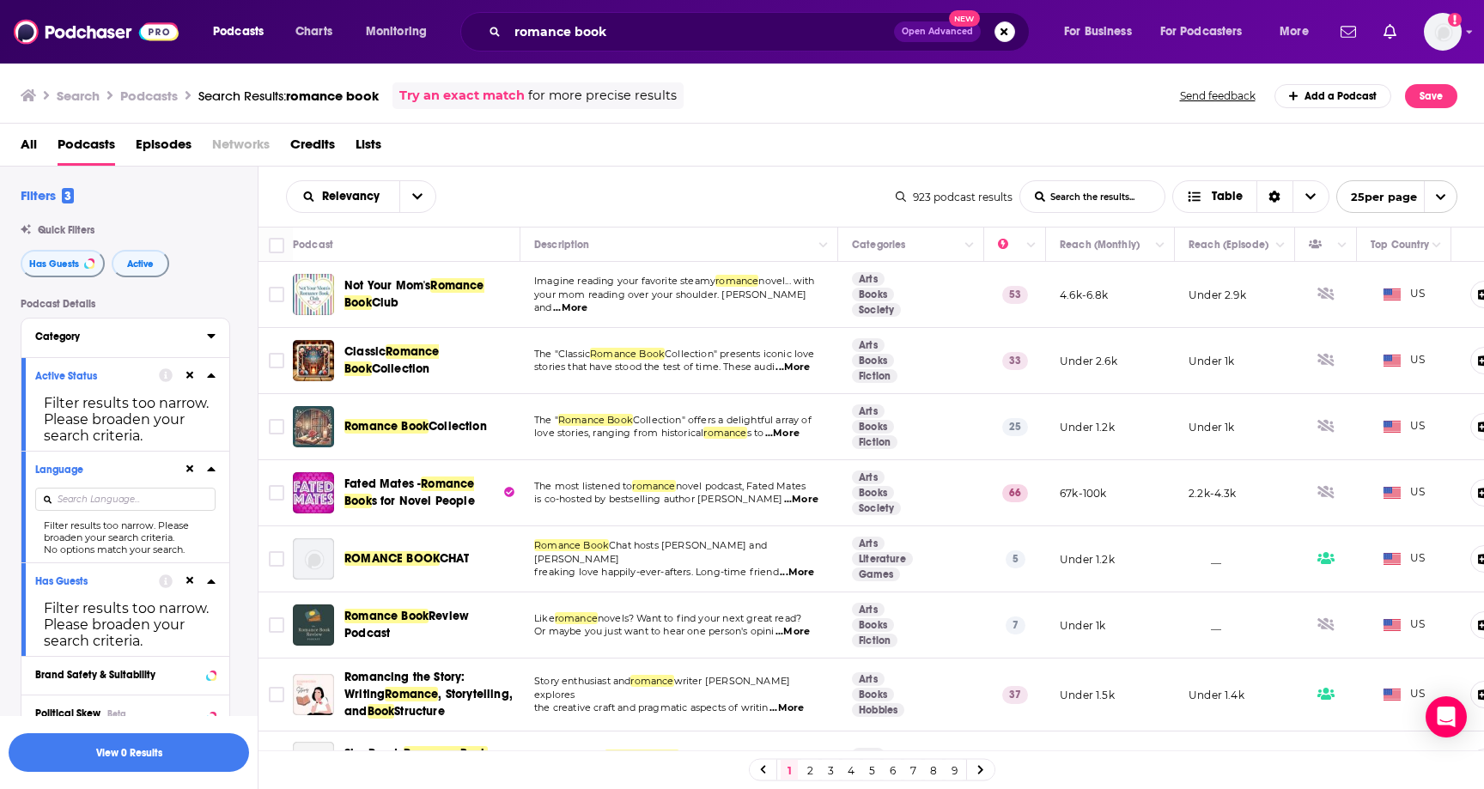
scroll to position [8, 0]
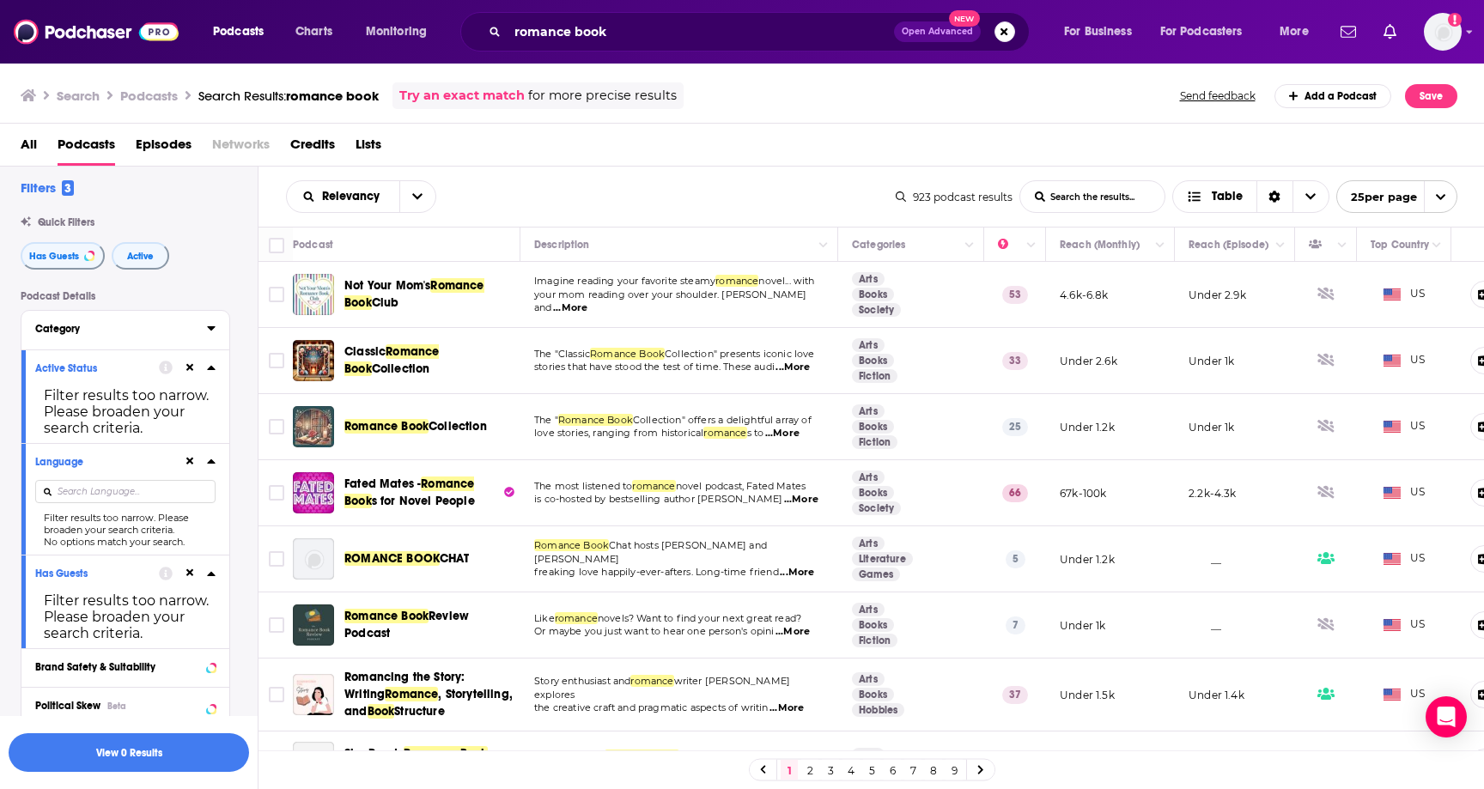
click at [172, 337] on button "Category" at bounding box center [121, 328] width 172 height 21
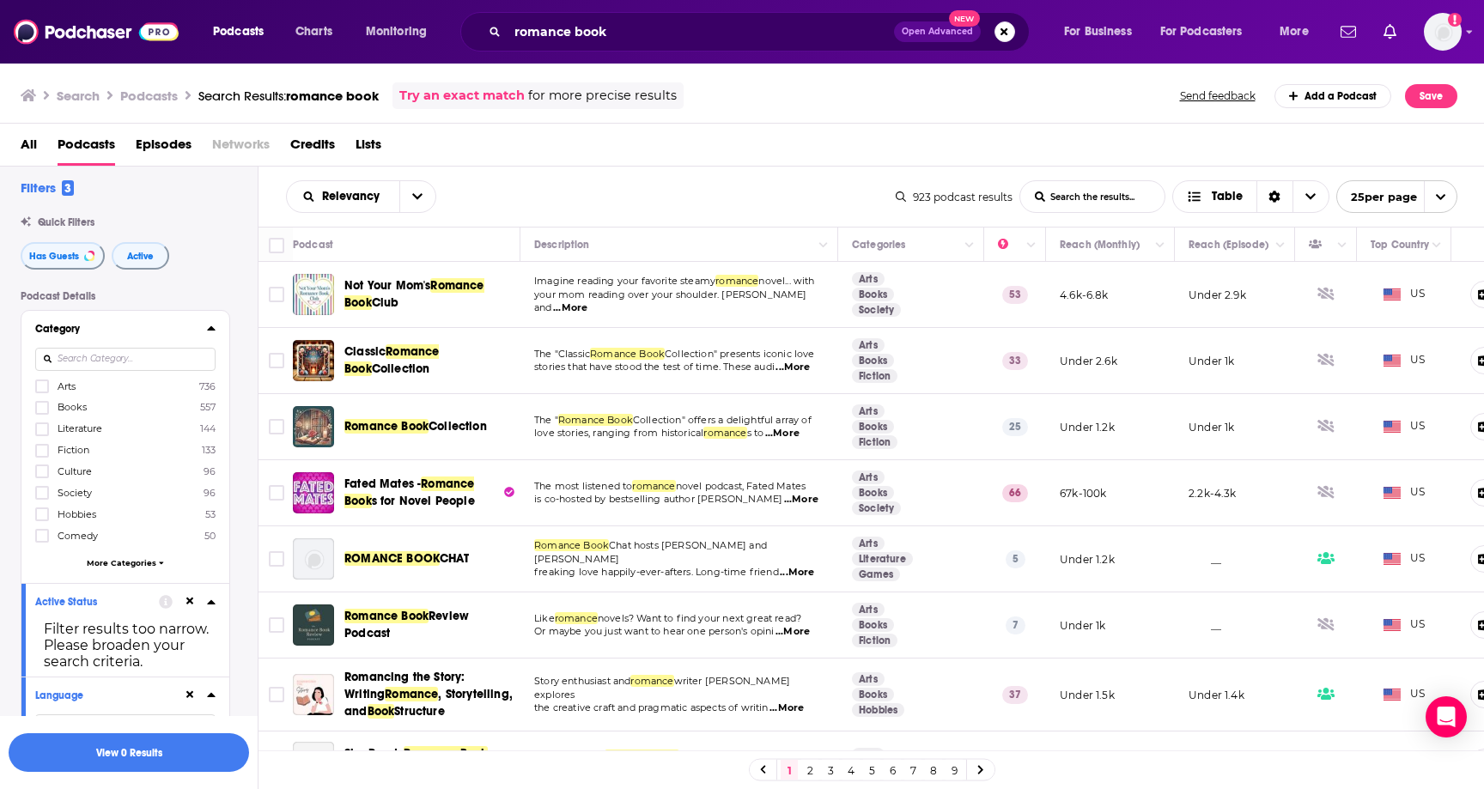
click at [190, 335] on div "Category" at bounding box center [115, 329] width 161 height 12
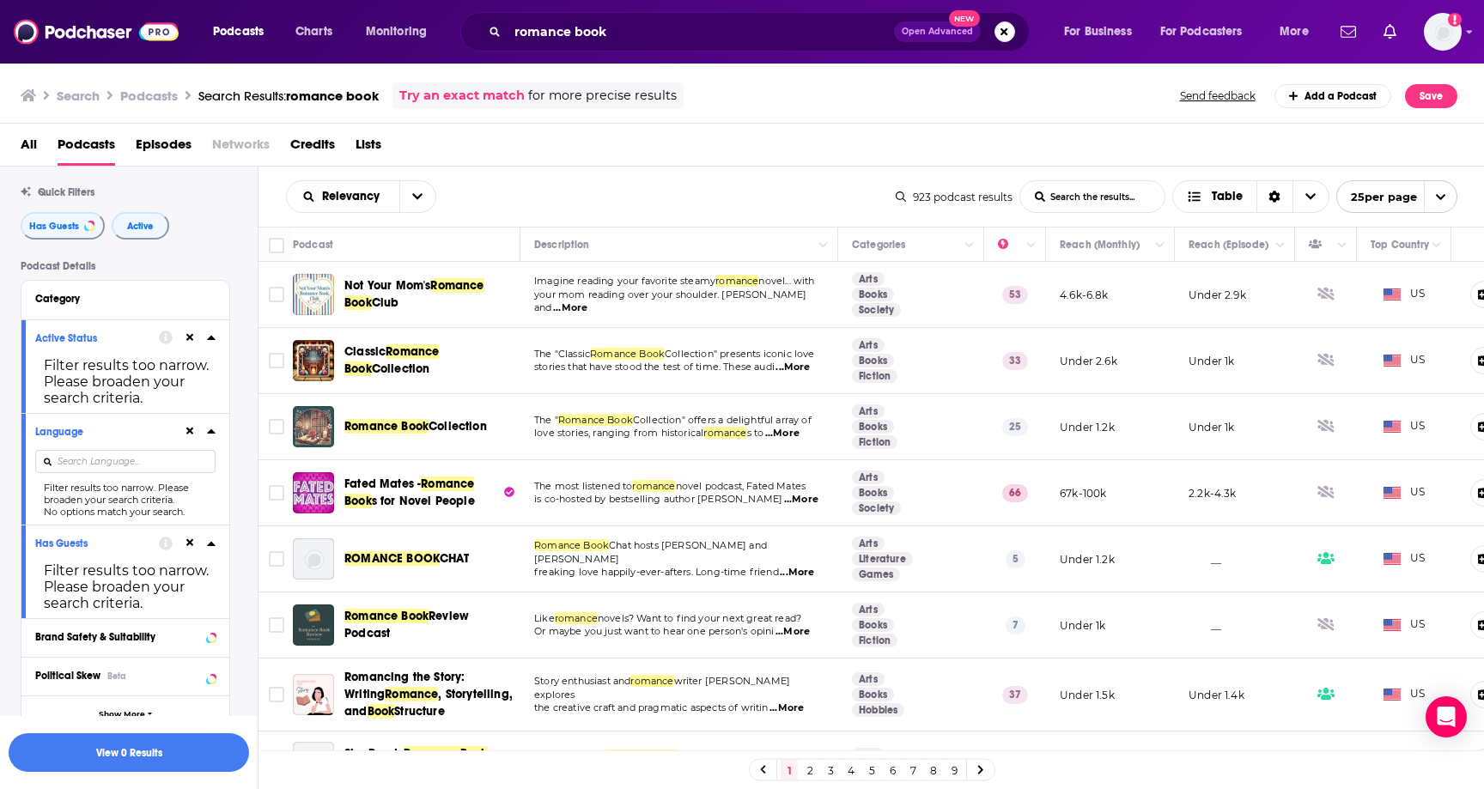
scroll to position [36, 0]
click at [216, 344] on div "Active Status Filter results too narrow. Please broaden your search criteria." at bounding box center [125, 368] width 208 height 94
click at [210, 345] on icon at bounding box center [211, 339] width 9 height 14
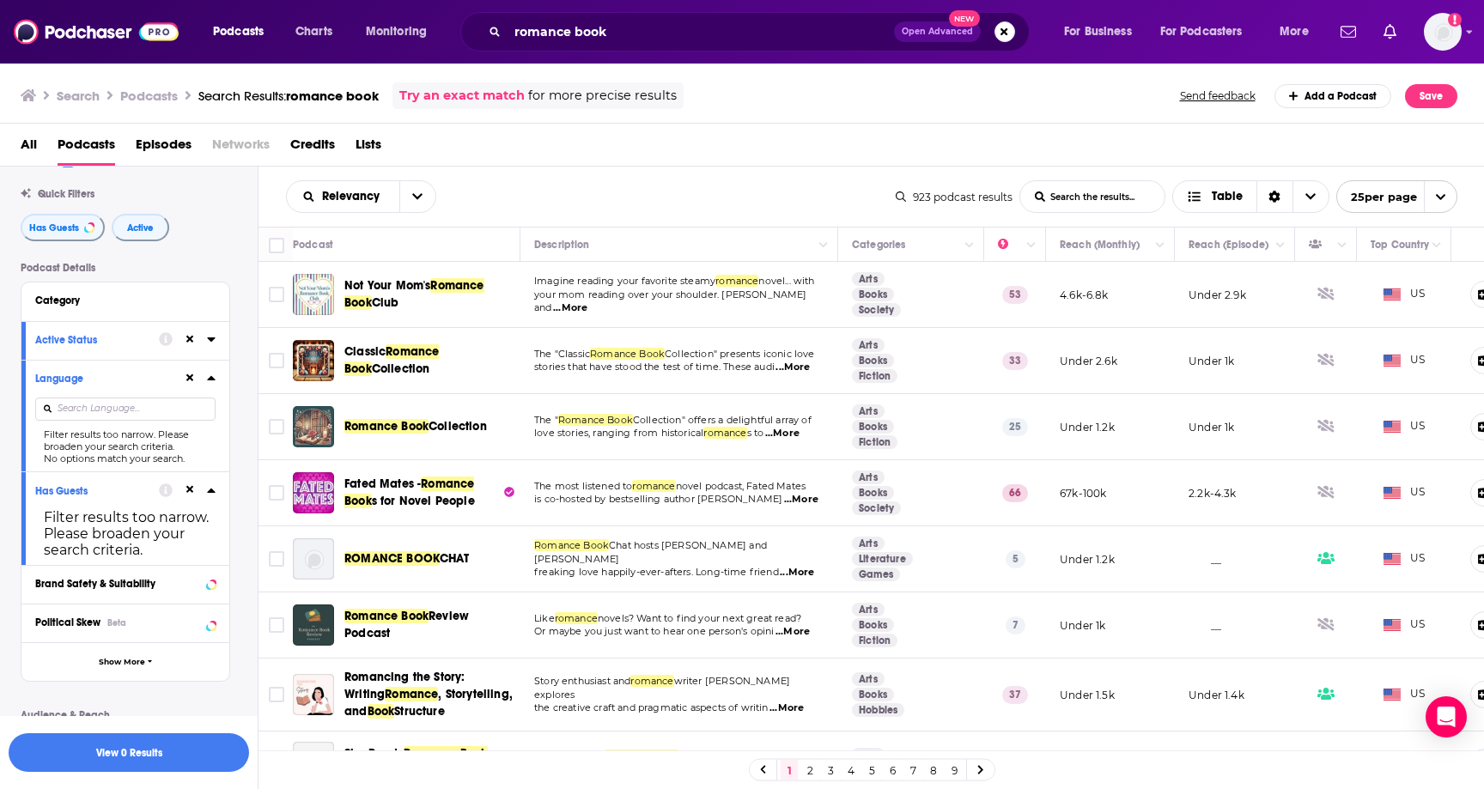
click at [210, 384] on icon at bounding box center [211, 378] width 9 height 14
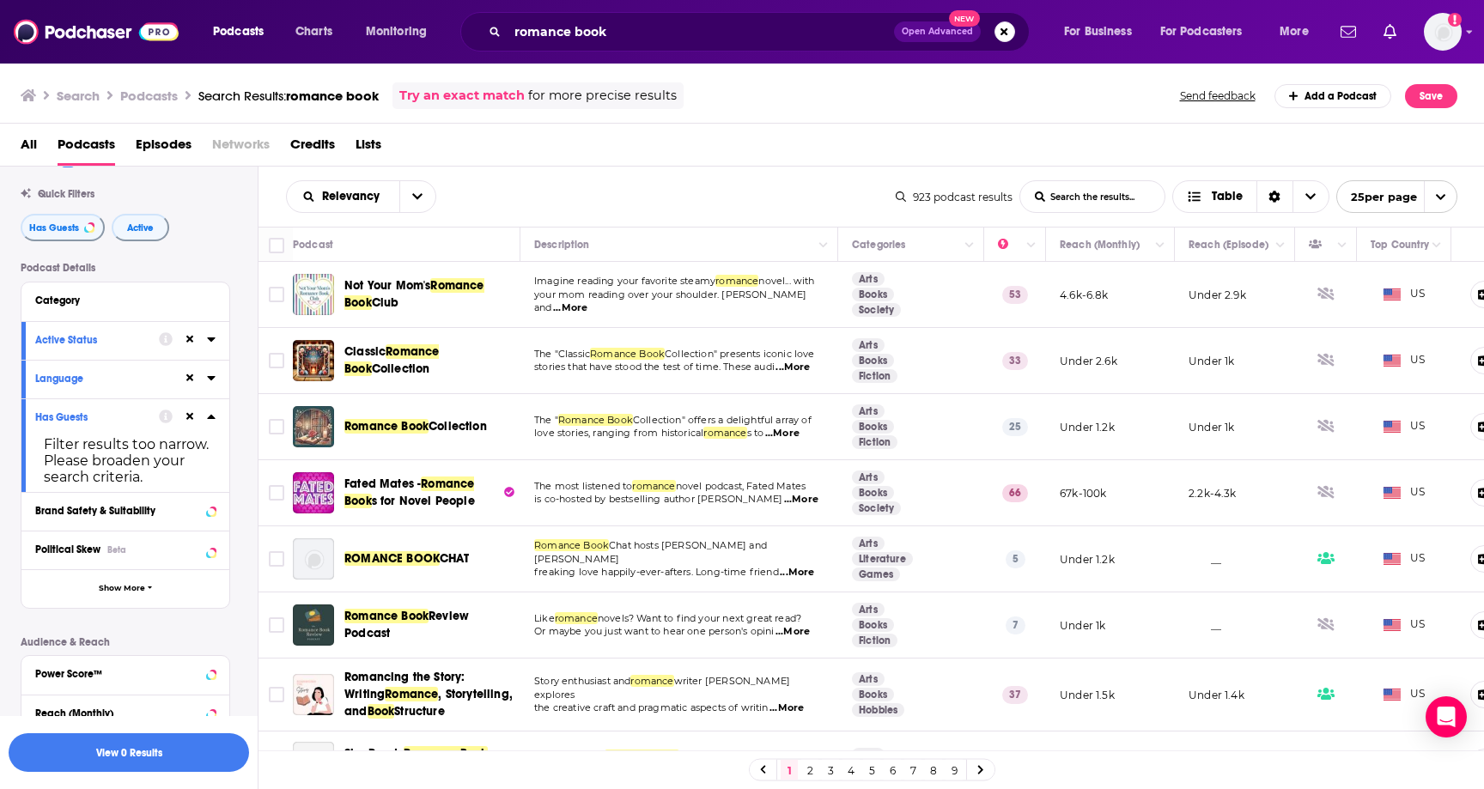
click at [72, 447] on div "Filter results too narrow. Please broaden your search criteria." at bounding box center [125, 460] width 180 height 49
click at [208, 416] on icon at bounding box center [211, 417] width 9 height 14
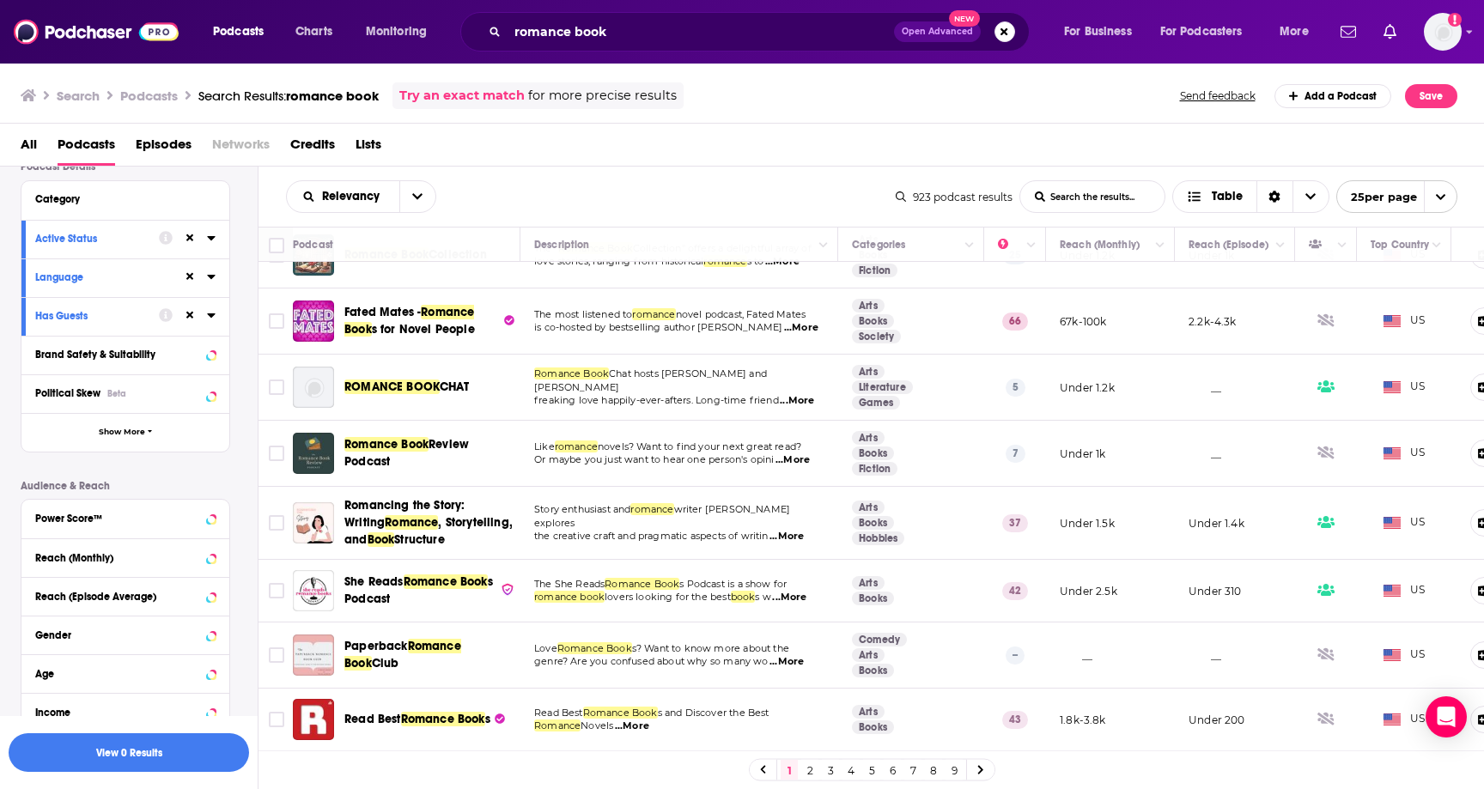
scroll to position [0, 0]
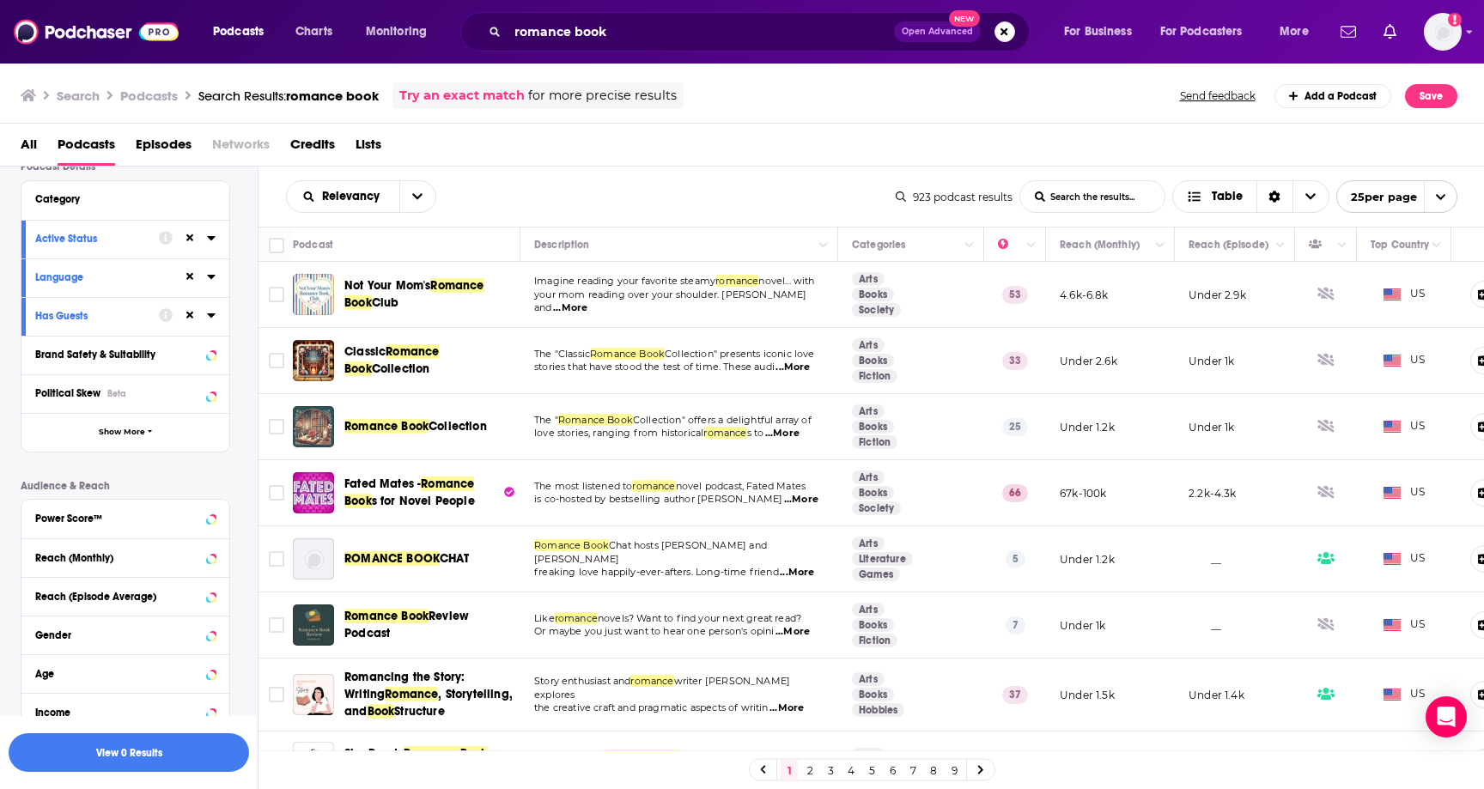
click at [624, 179] on div "Relevancy List Search Input Search the results... Table 923 podcast results Lis…" at bounding box center [871, 197] width 1226 height 60
click at [685, 191] on div "Relevancy List Search Input Search the results... Table" at bounding box center [591, 196] width 610 height 33
click at [614, 196] on div "Relevancy List Search Input Search the results... Table" at bounding box center [591, 196] width 610 height 33
click at [631, 187] on div "Relevancy List Search Input Search the results... Table" at bounding box center [591, 196] width 610 height 33
click at [684, 126] on div "All Podcasts Episodes Networks Credits Lists" at bounding box center [742, 145] width 1485 height 43
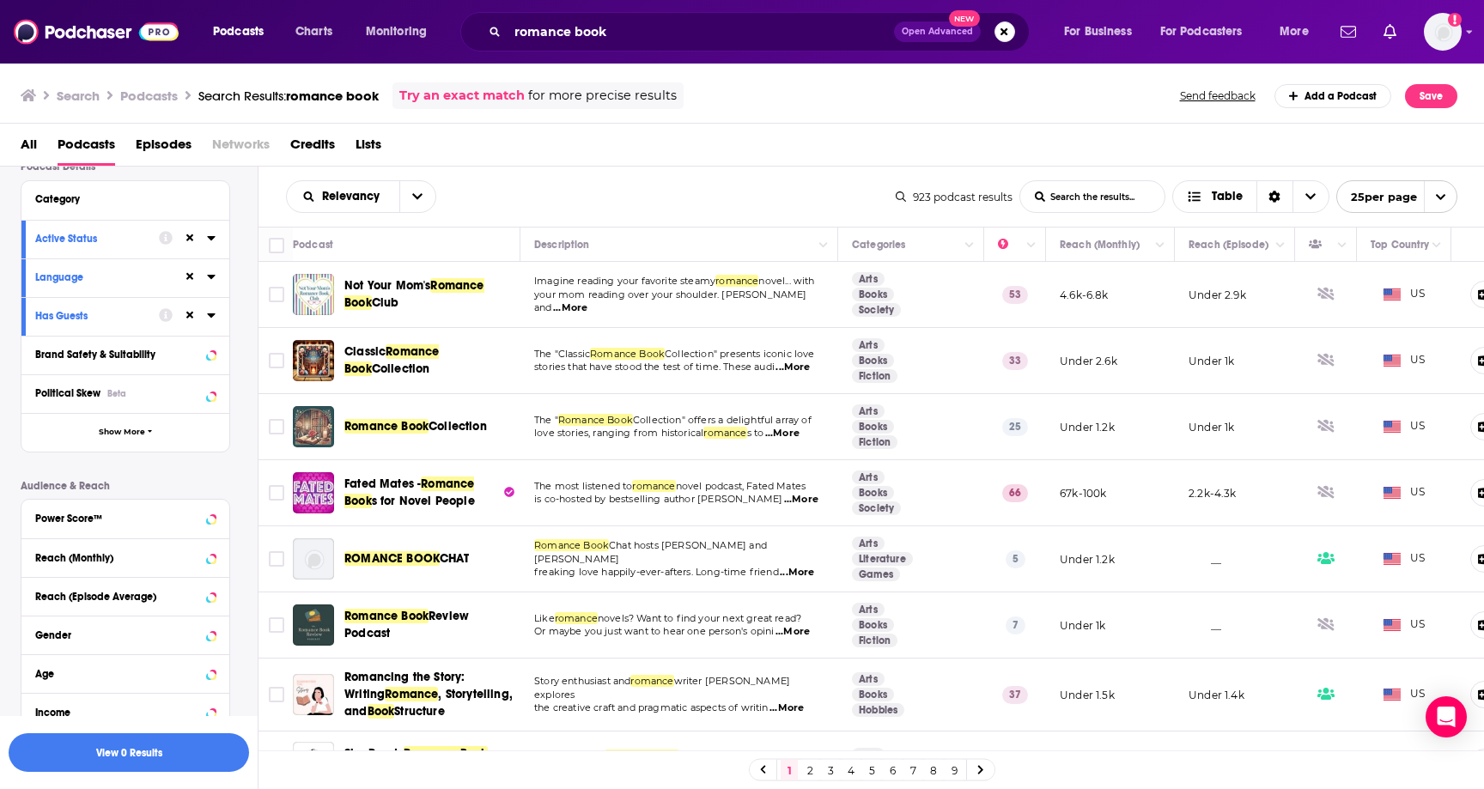
click at [505, 203] on div "Relevancy List Search Input Search the results... Table" at bounding box center [591, 196] width 610 height 33
click at [574, 185] on div "Relevancy List Search Input Search the results... Table" at bounding box center [591, 196] width 610 height 33
click at [653, 196] on div "Relevancy List Search Input Search the results... Table" at bounding box center [591, 196] width 610 height 33
click at [617, 149] on div "All Podcasts Episodes Networks Credits Lists" at bounding box center [746, 148] width 1450 height 35
click at [205, 240] on div at bounding box center [187, 238] width 57 height 21
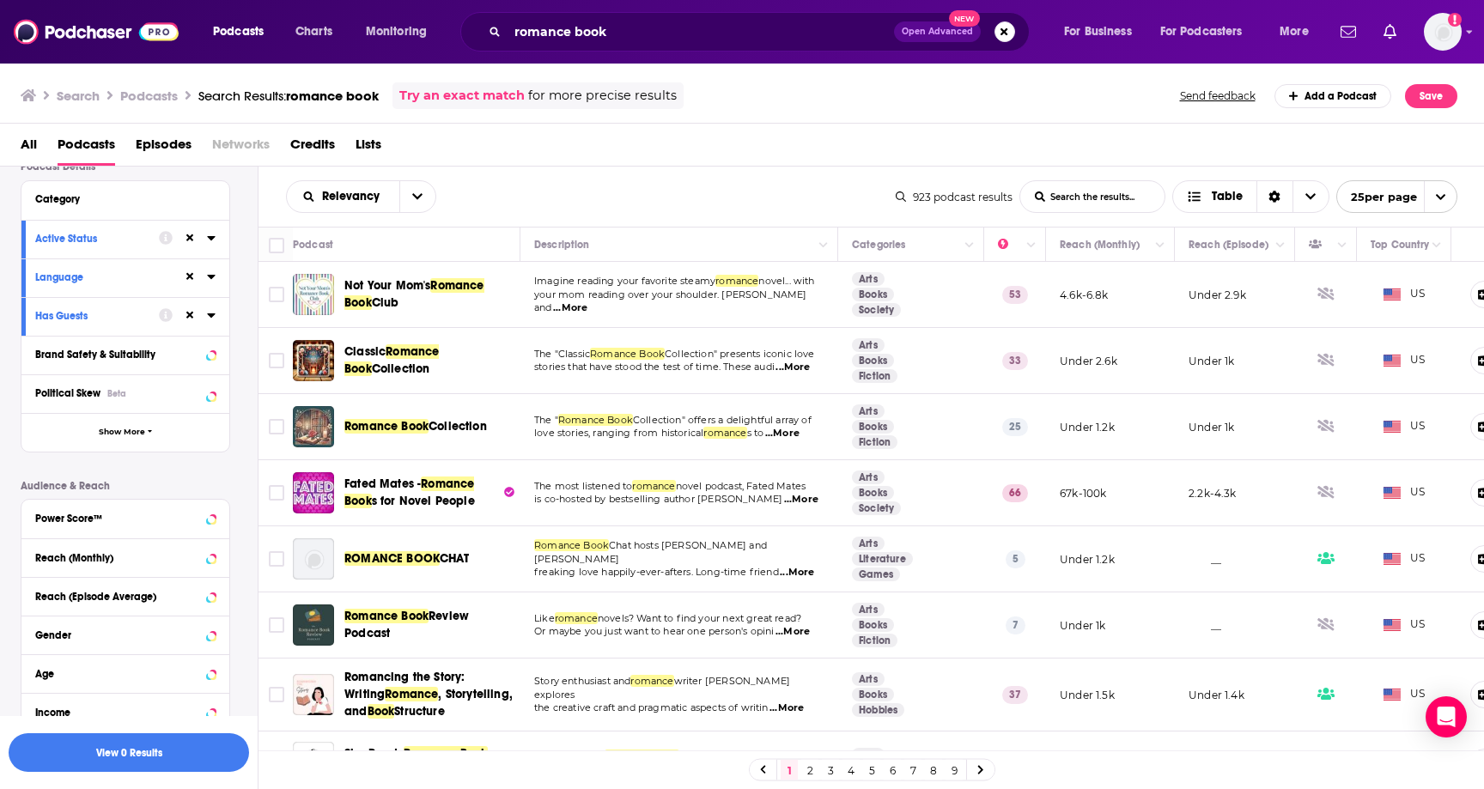
click at [210, 240] on icon at bounding box center [211, 238] width 8 height 4
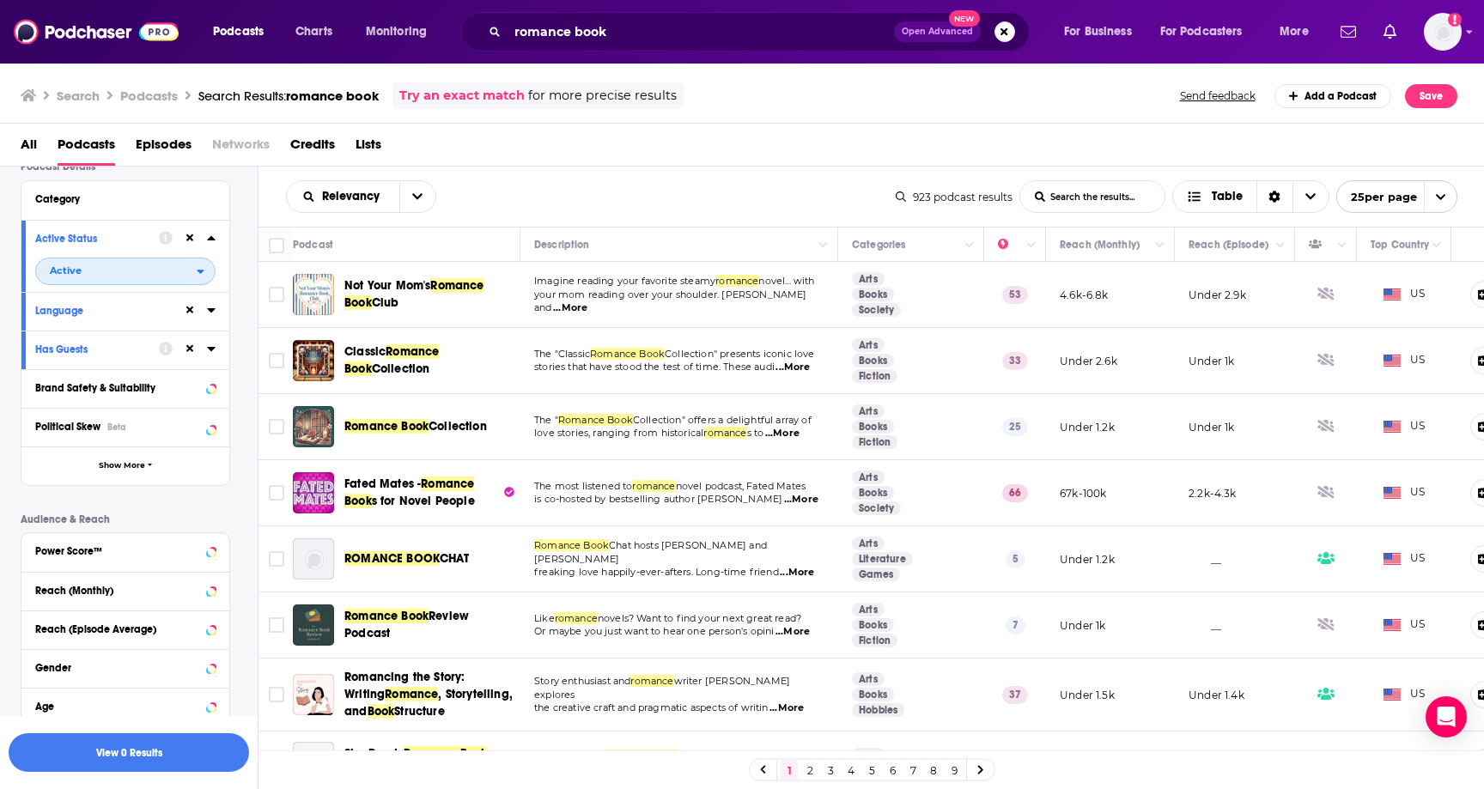
click at [198, 274] on icon "open menu" at bounding box center [201, 271] width 8 height 12
click at [173, 335] on div "Active 172" at bounding box center [131, 327] width 192 height 28
click at [213, 310] on icon at bounding box center [211, 310] width 9 height 14
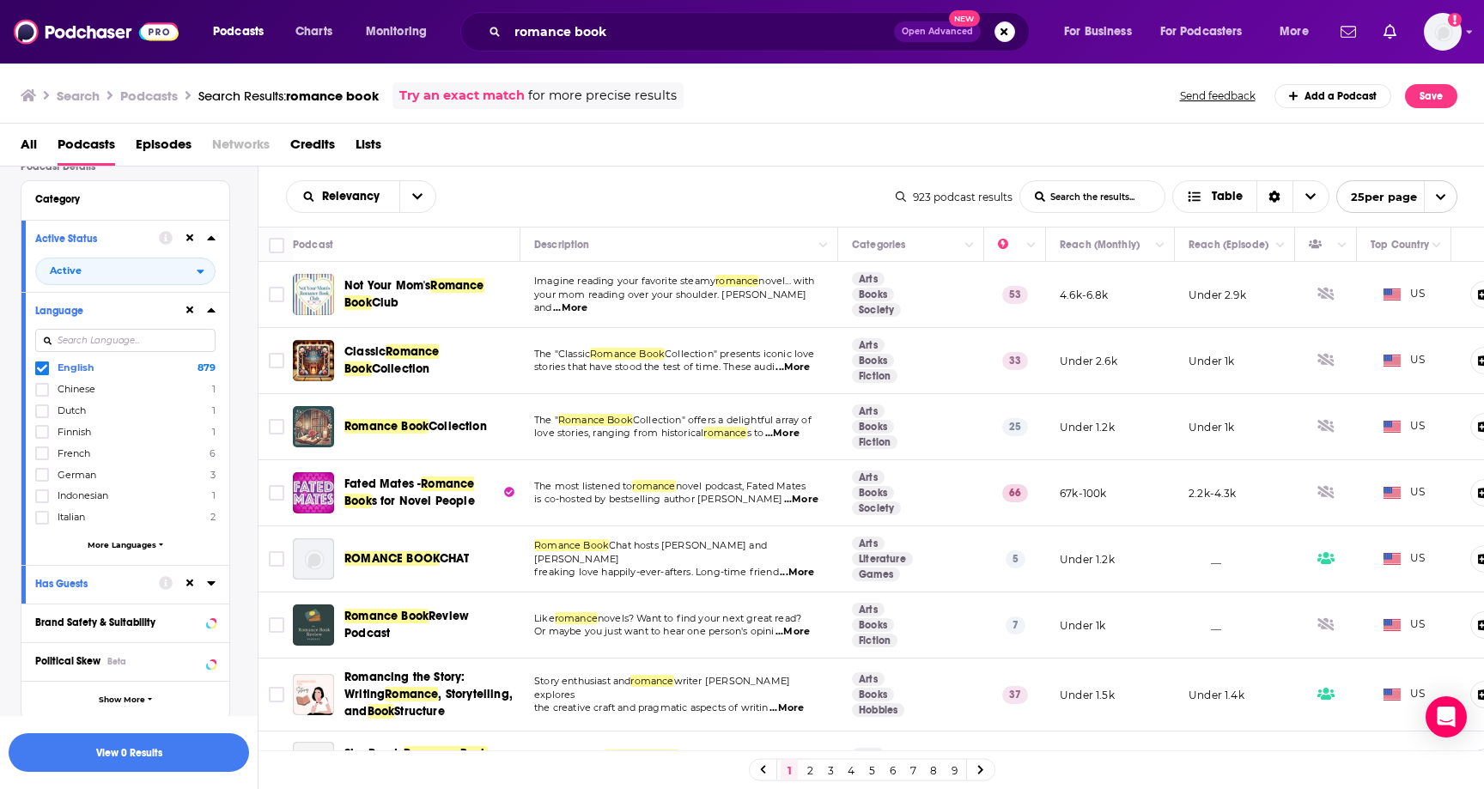
click at [209, 313] on icon at bounding box center [211, 310] width 8 height 4
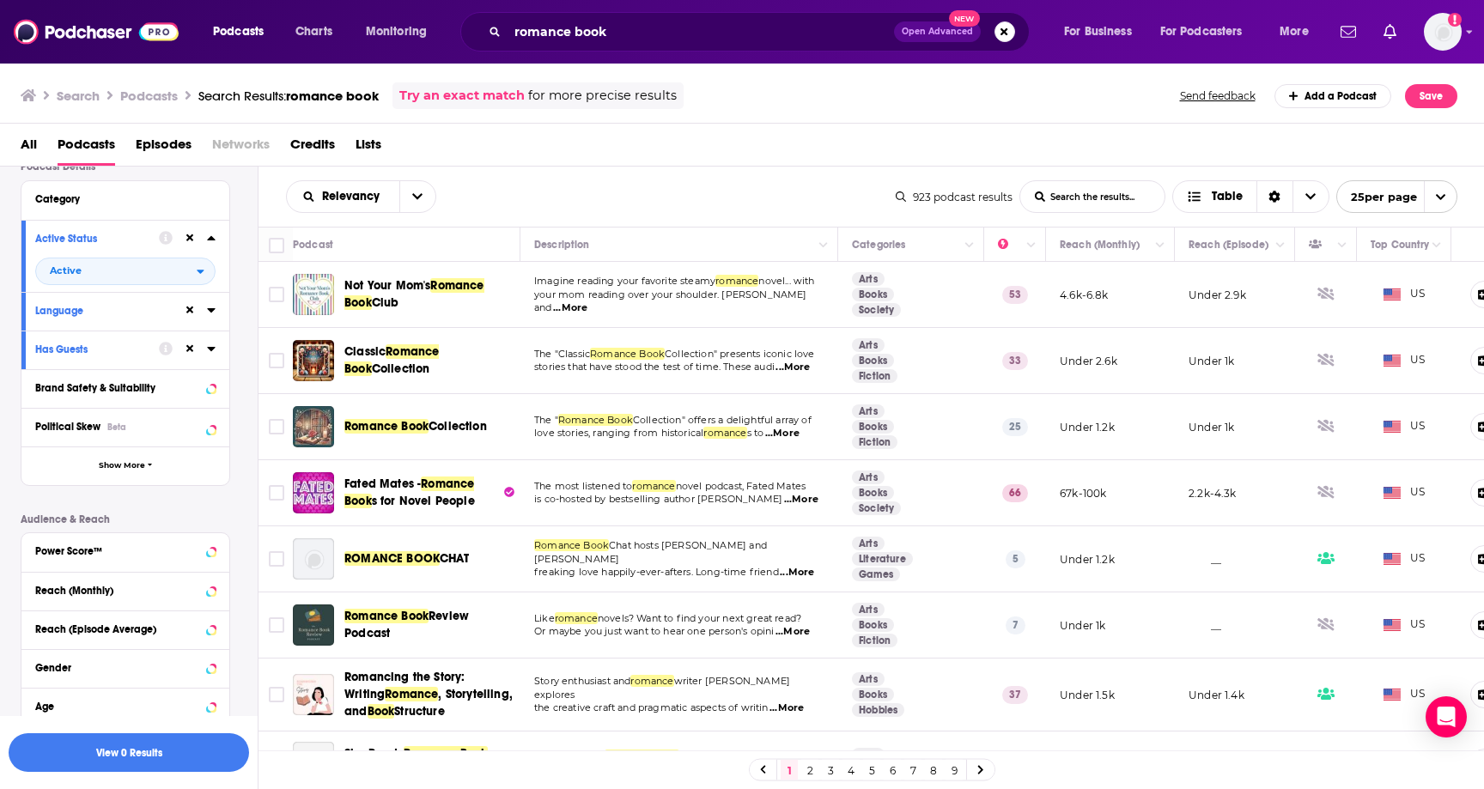
click at [211, 351] on icon at bounding box center [211, 349] width 8 height 4
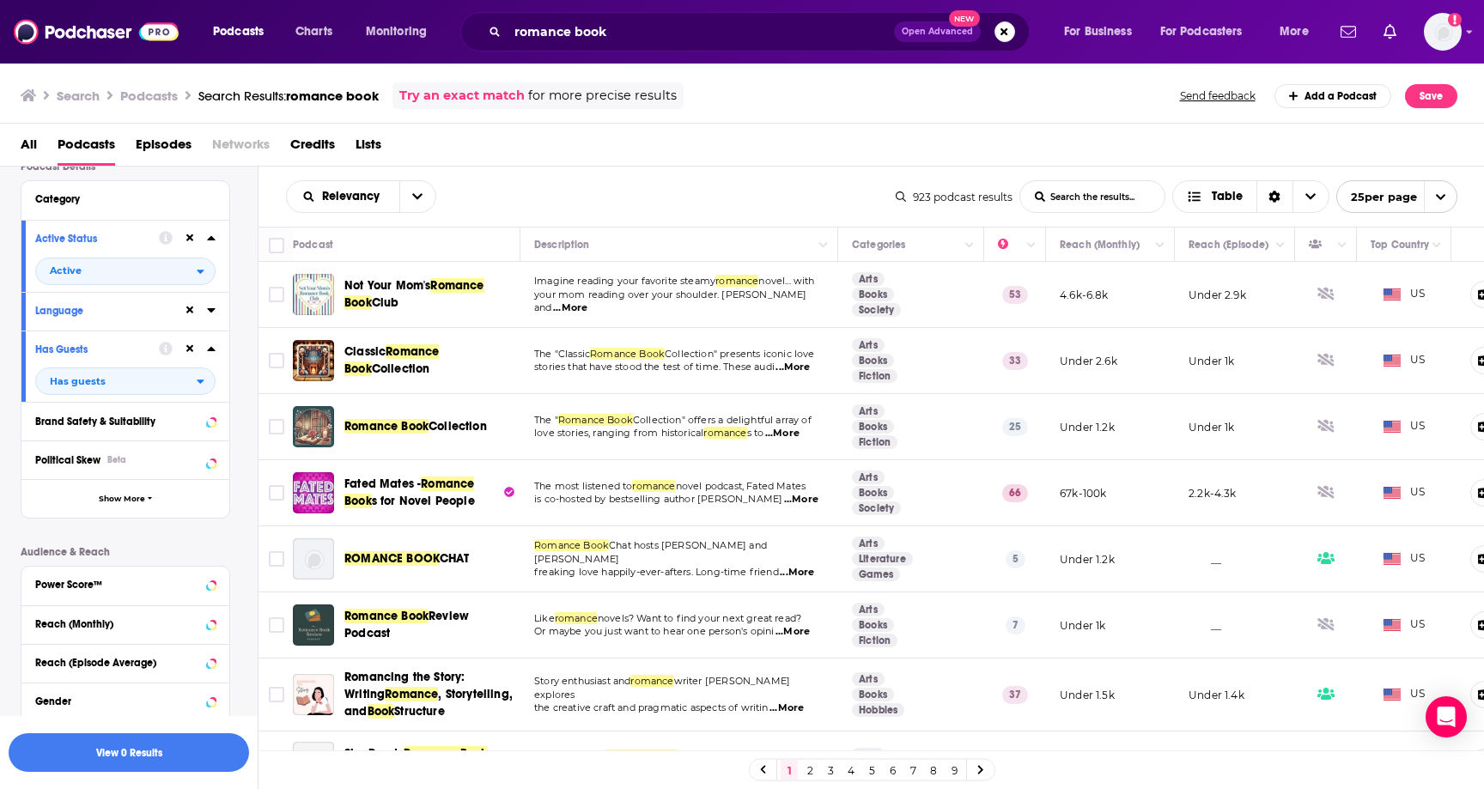
click at [211, 351] on icon at bounding box center [211, 349] width 8 height 4
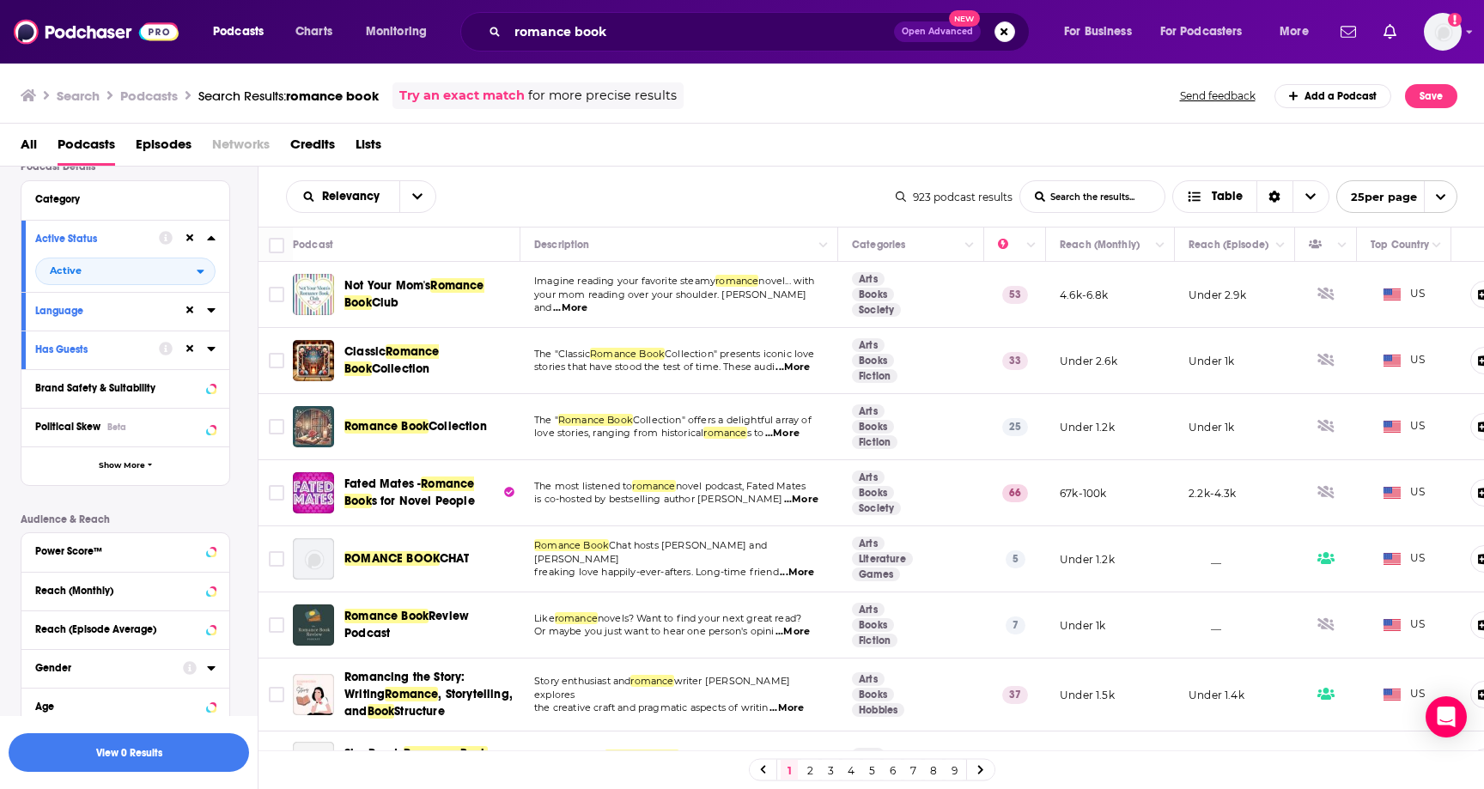
click at [210, 350] on icon at bounding box center [211, 349] width 8 height 4
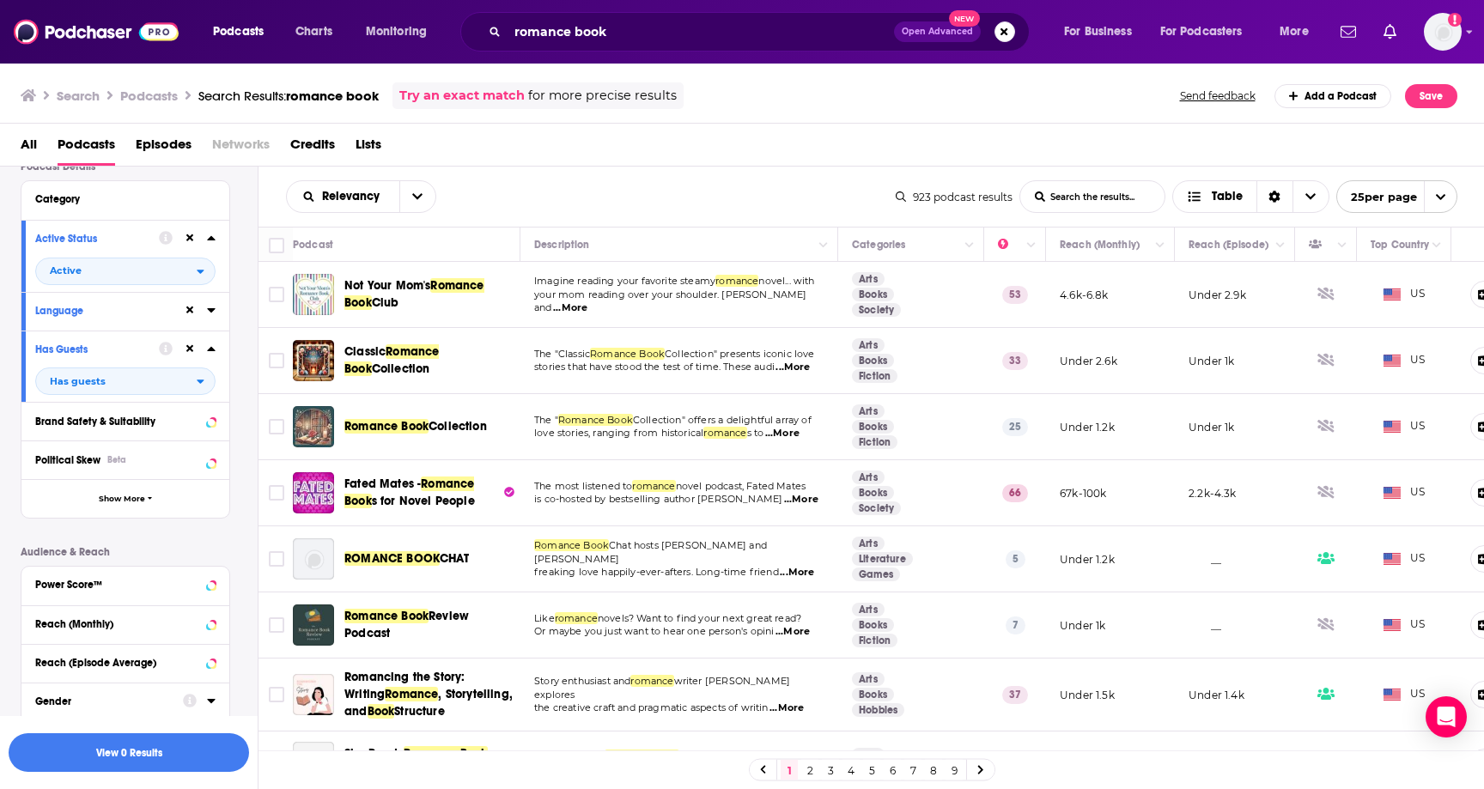
click at [213, 317] on icon at bounding box center [211, 310] width 9 height 14
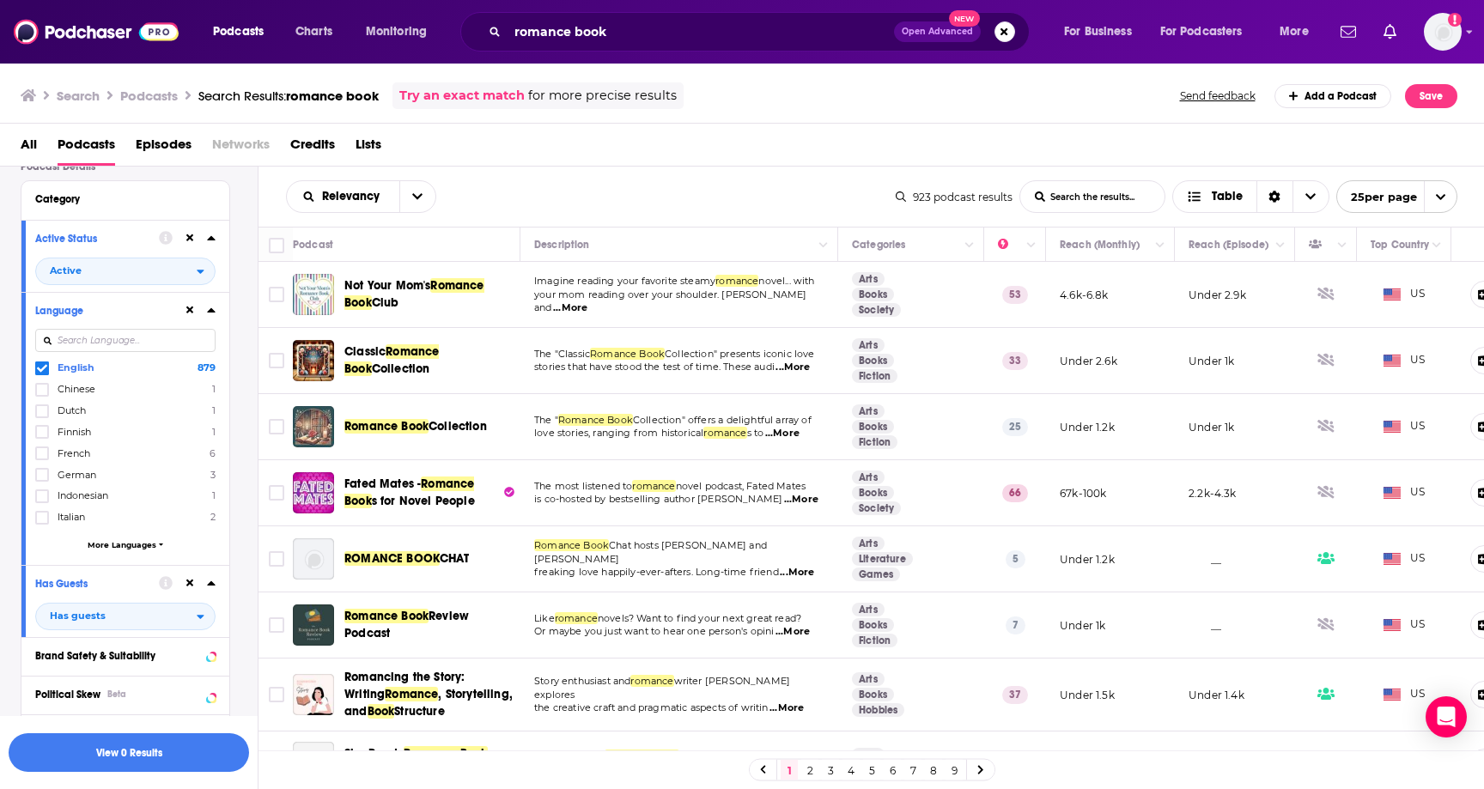
click at [191, 314] on icon at bounding box center [190, 311] width 8 height 8
click at [211, 313] on icon at bounding box center [211, 310] width 8 height 4
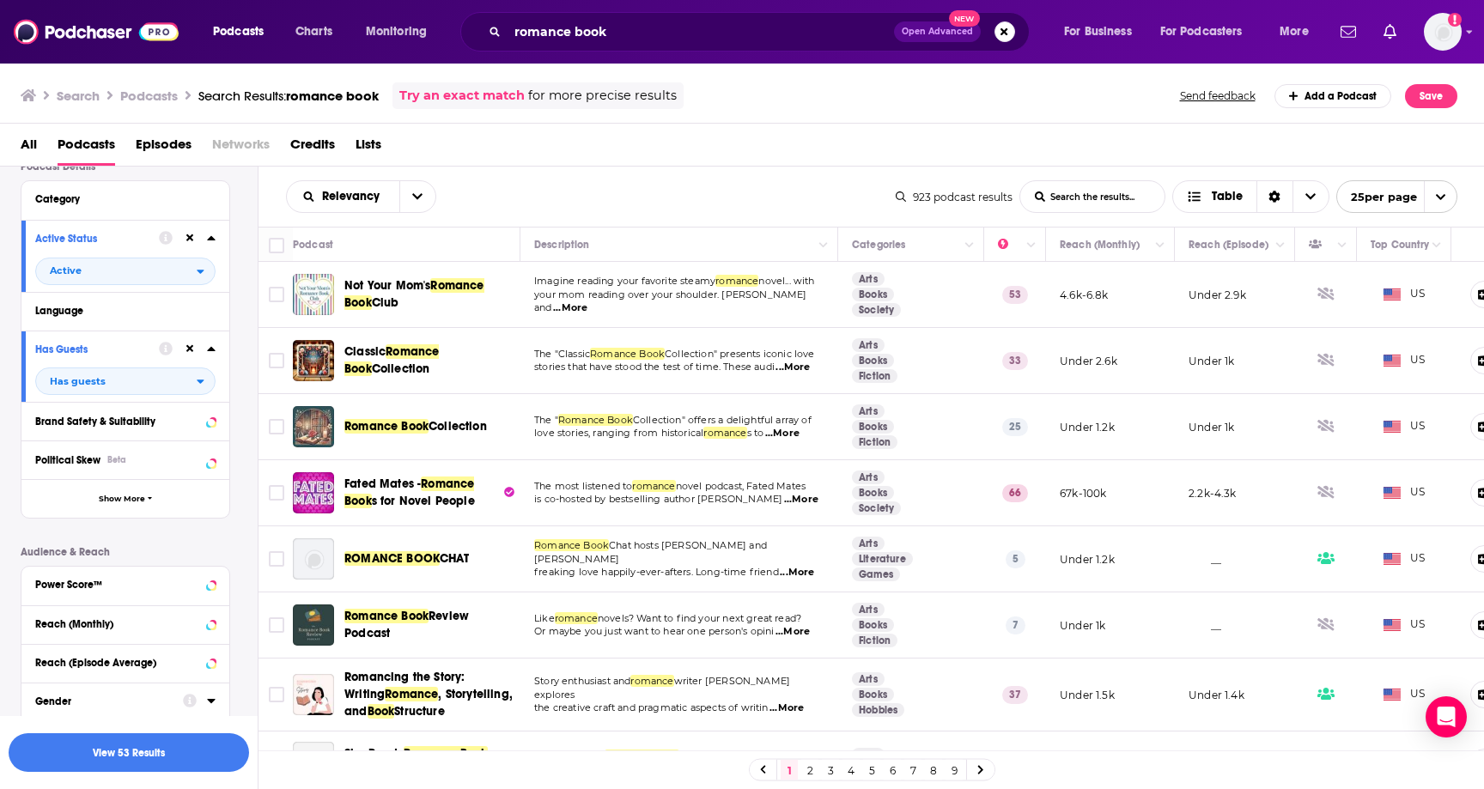
click at [211, 354] on icon at bounding box center [211, 349] width 9 height 14
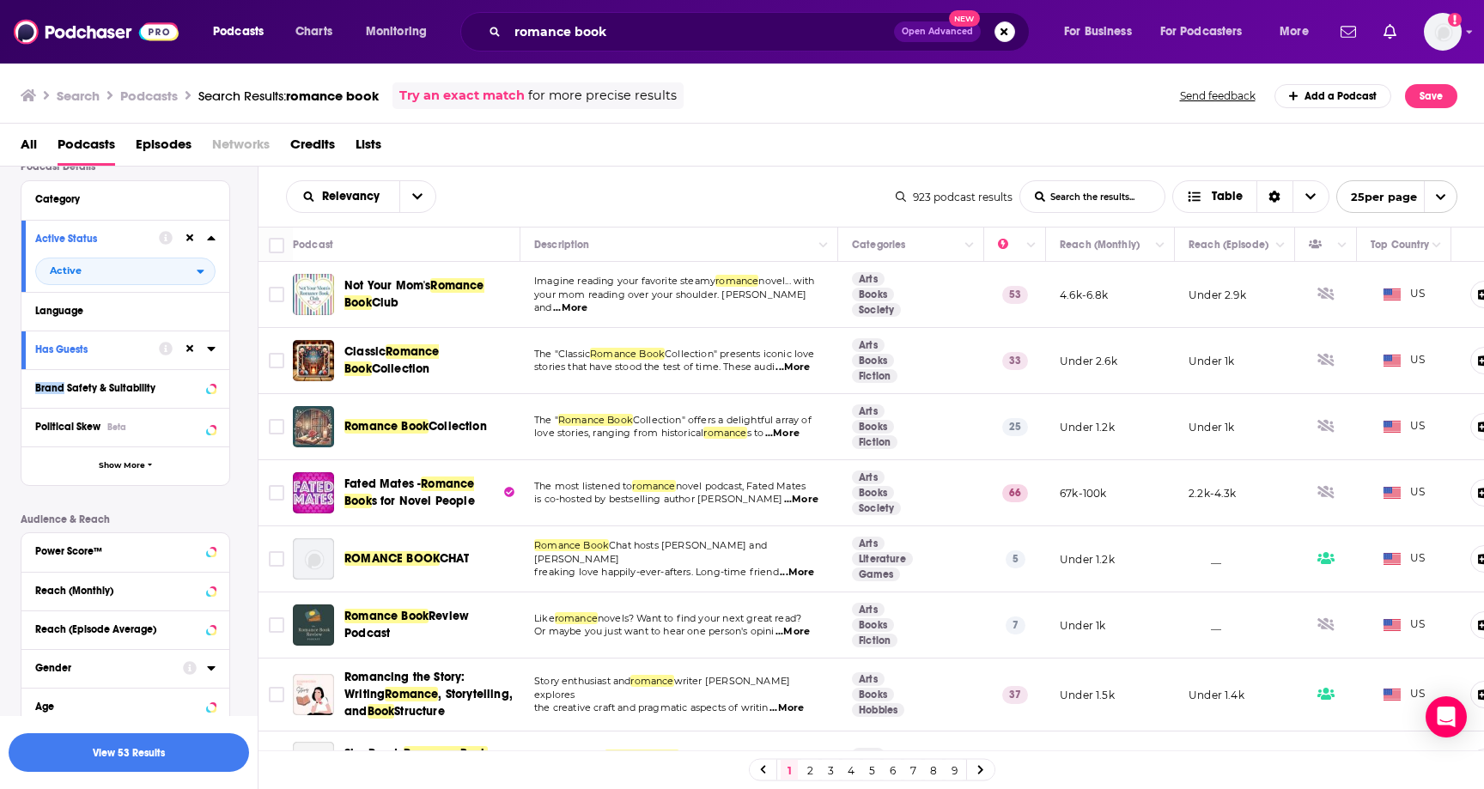
click at [211, 354] on icon at bounding box center [211, 349] width 9 height 14
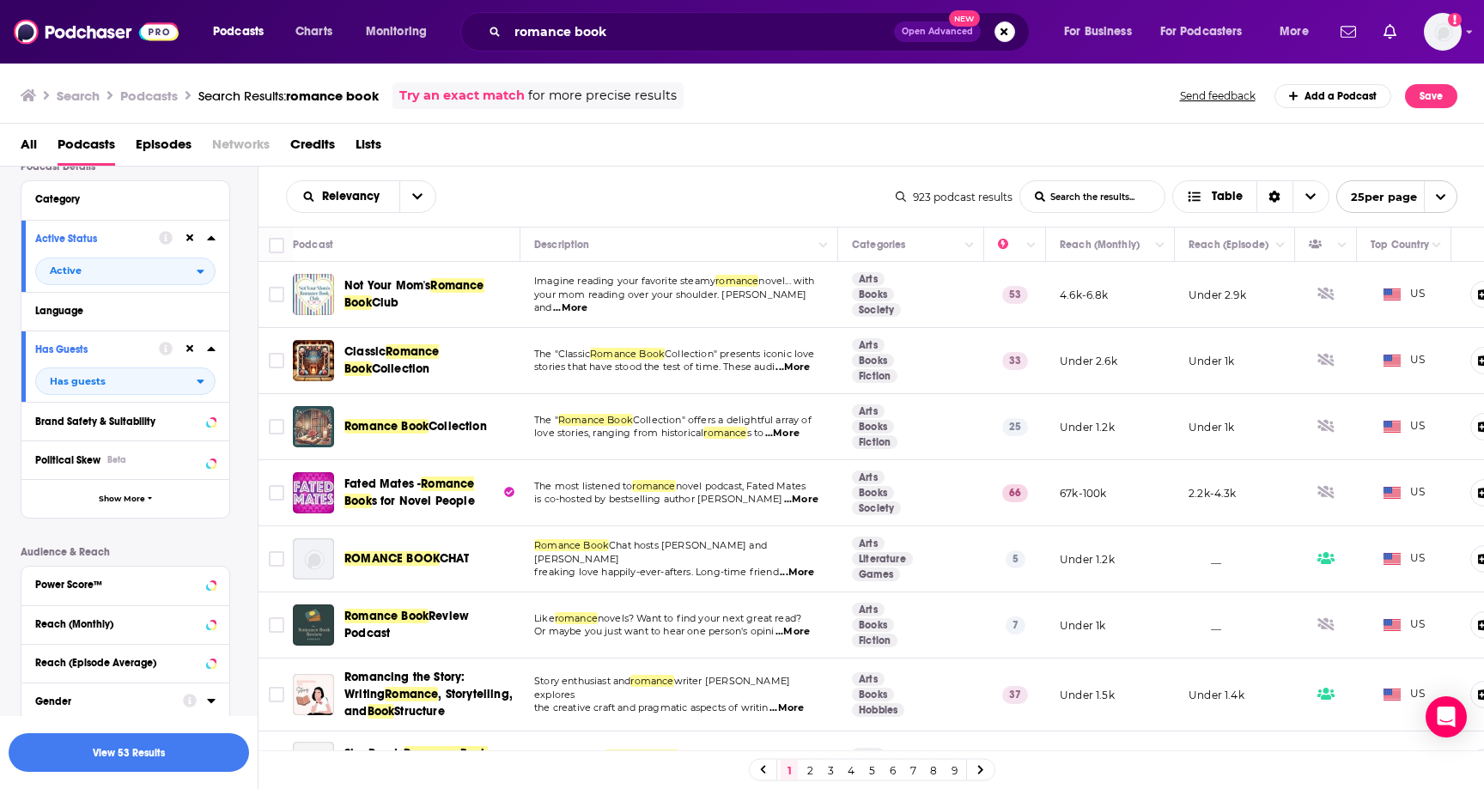
click at [210, 354] on icon at bounding box center [211, 349] width 9 height 14
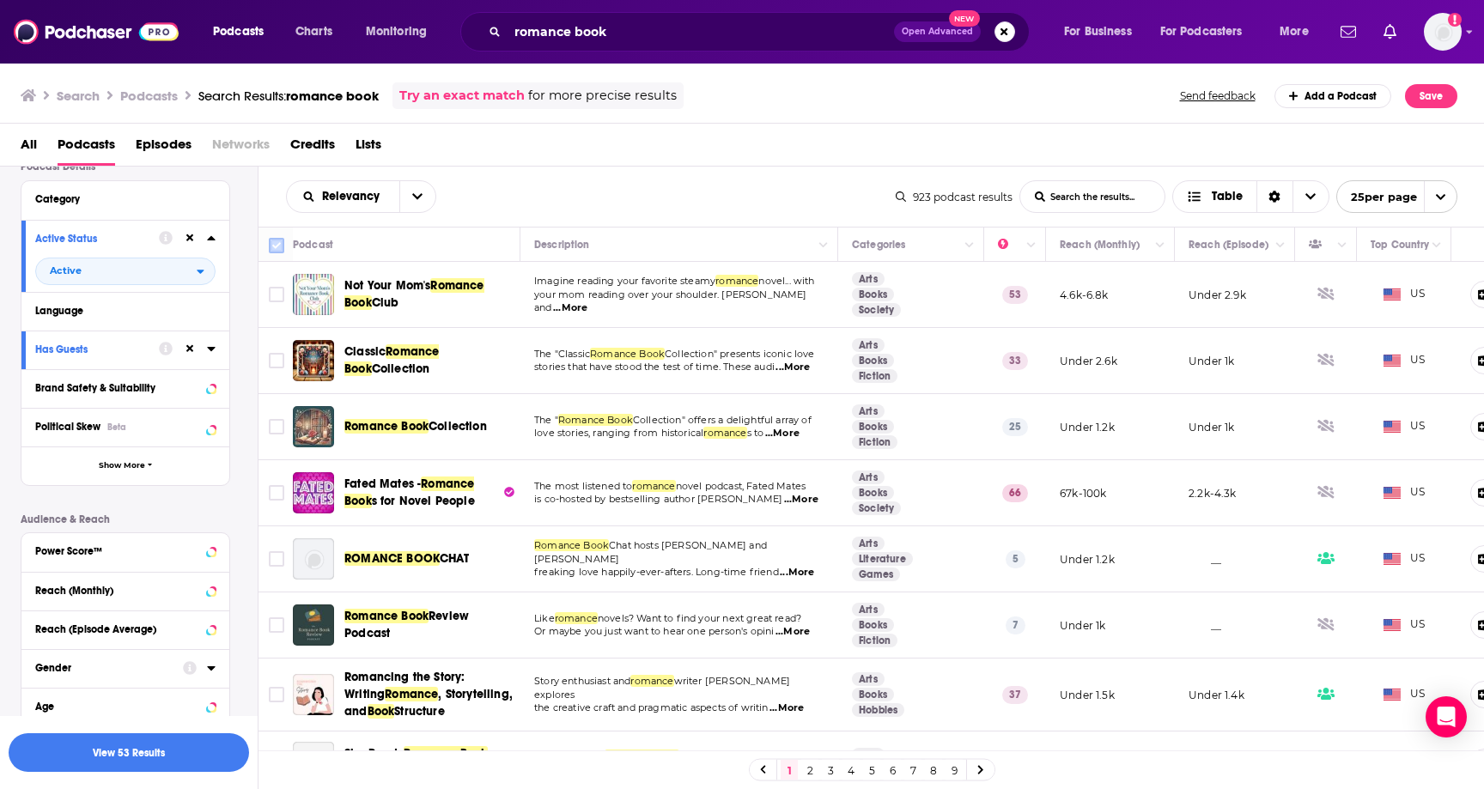
click at [278, 241] on input "Toggle select all" at bounding box center [276, 245] width 15 height 15
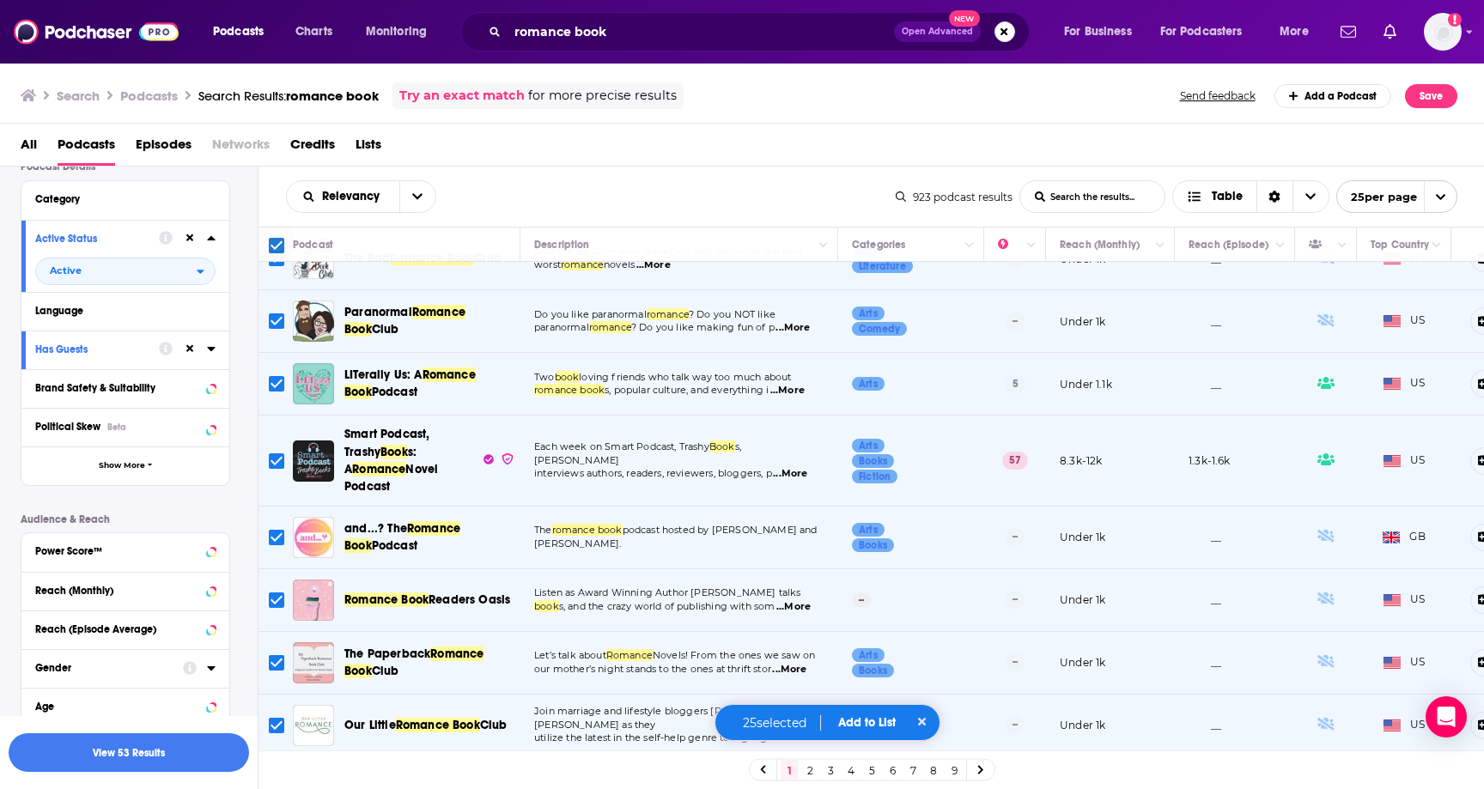
scroll to position [1152, 0]
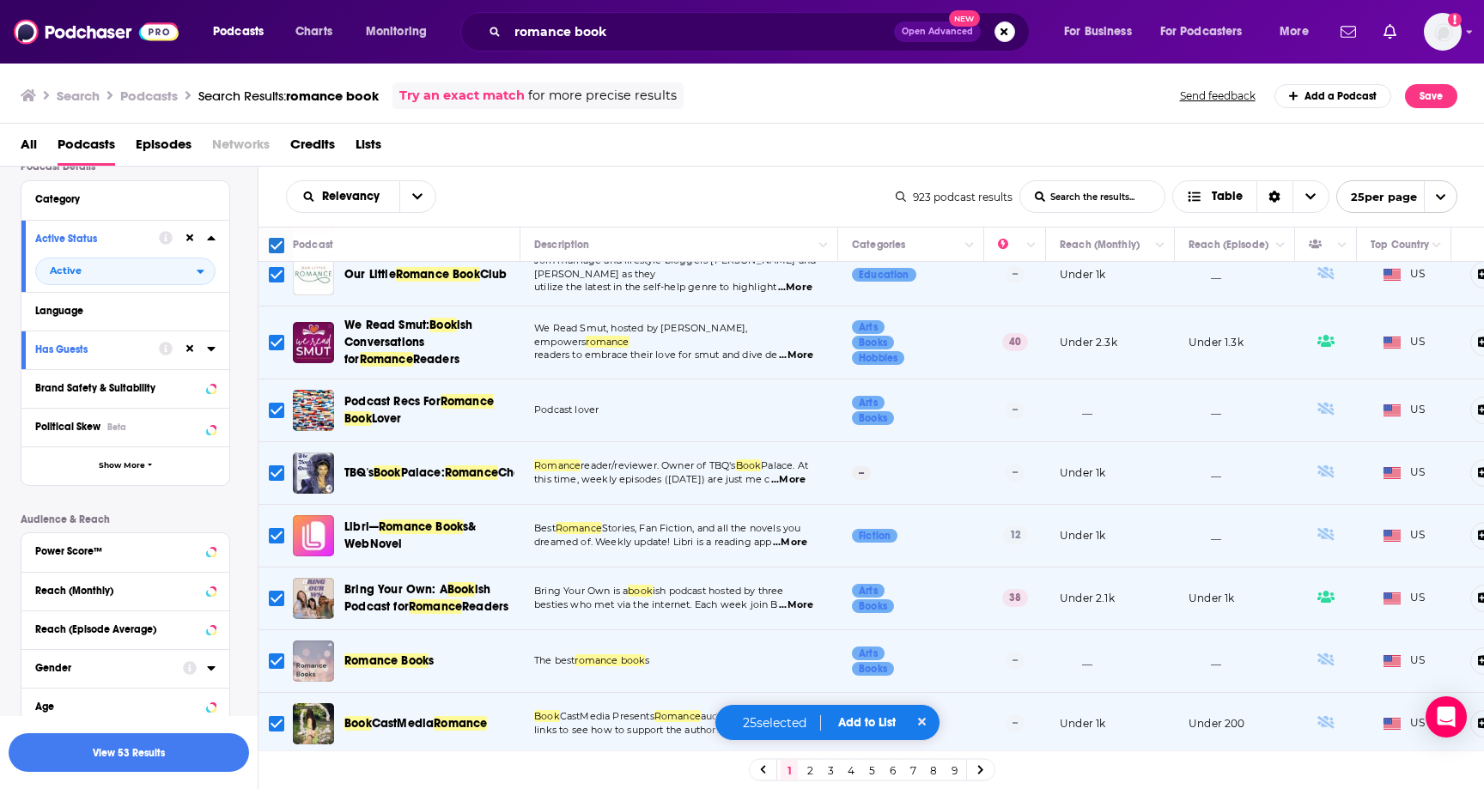
click at [870, 719] on button "Add to List" at bounding box center [866, 722] width 85 height 15
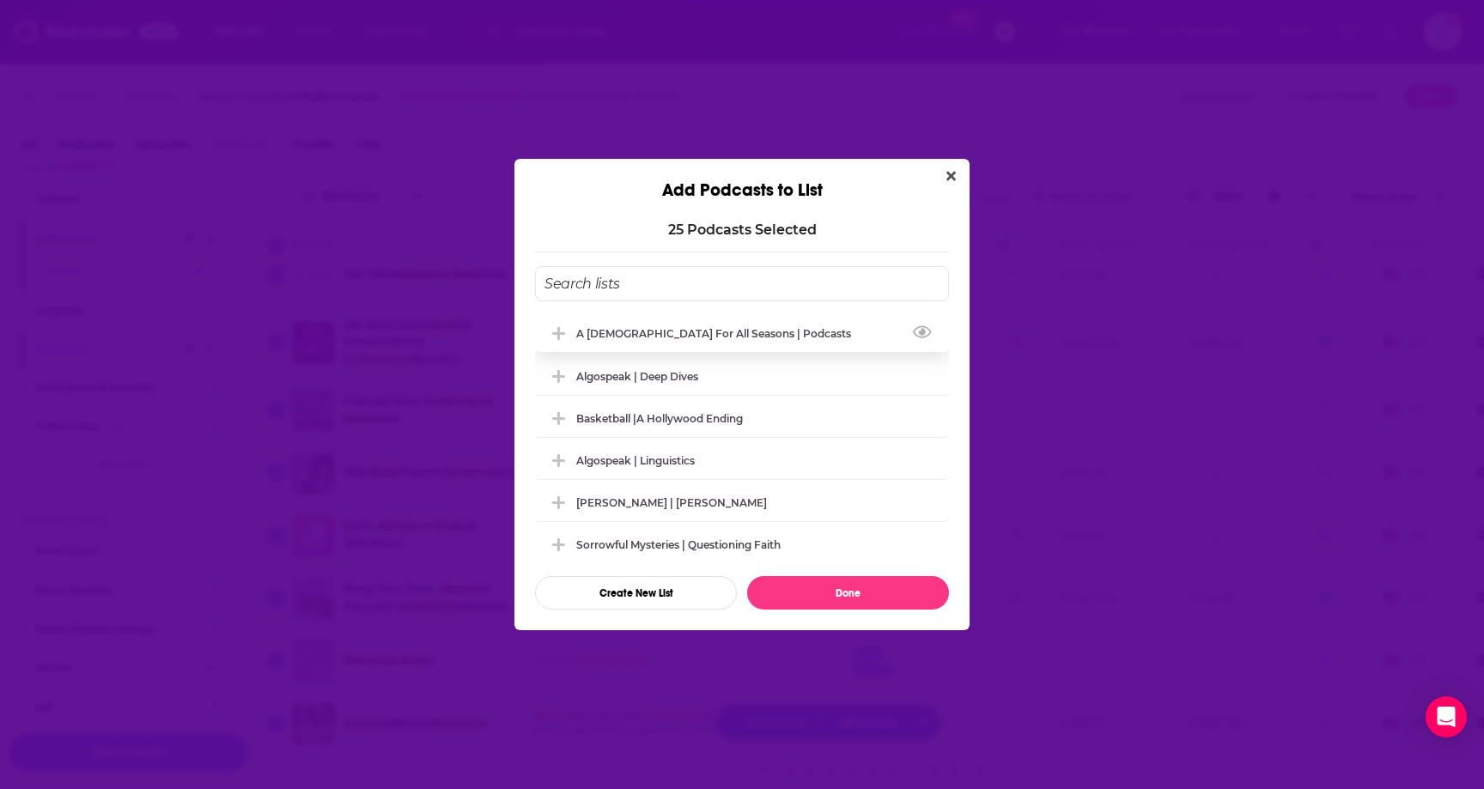
click at [632, 326] on div "A [DEMOGRAPHIC_DATA] for All Seasons | Podcasts" at bounding box center [742, 333] width 414 height 38
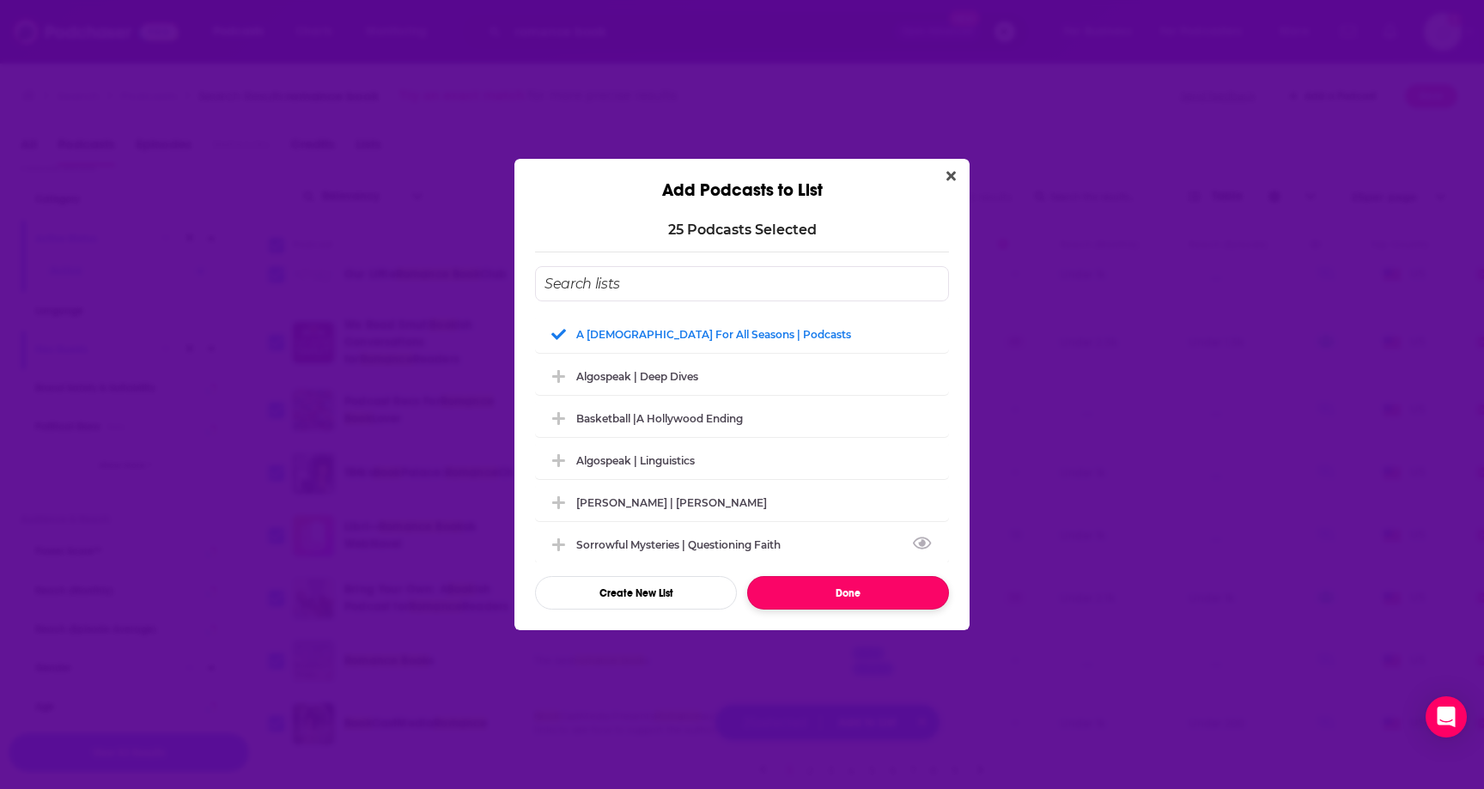
click at [841, 592] on button "Done" at bounding box center [848, 592] width 202 height 33
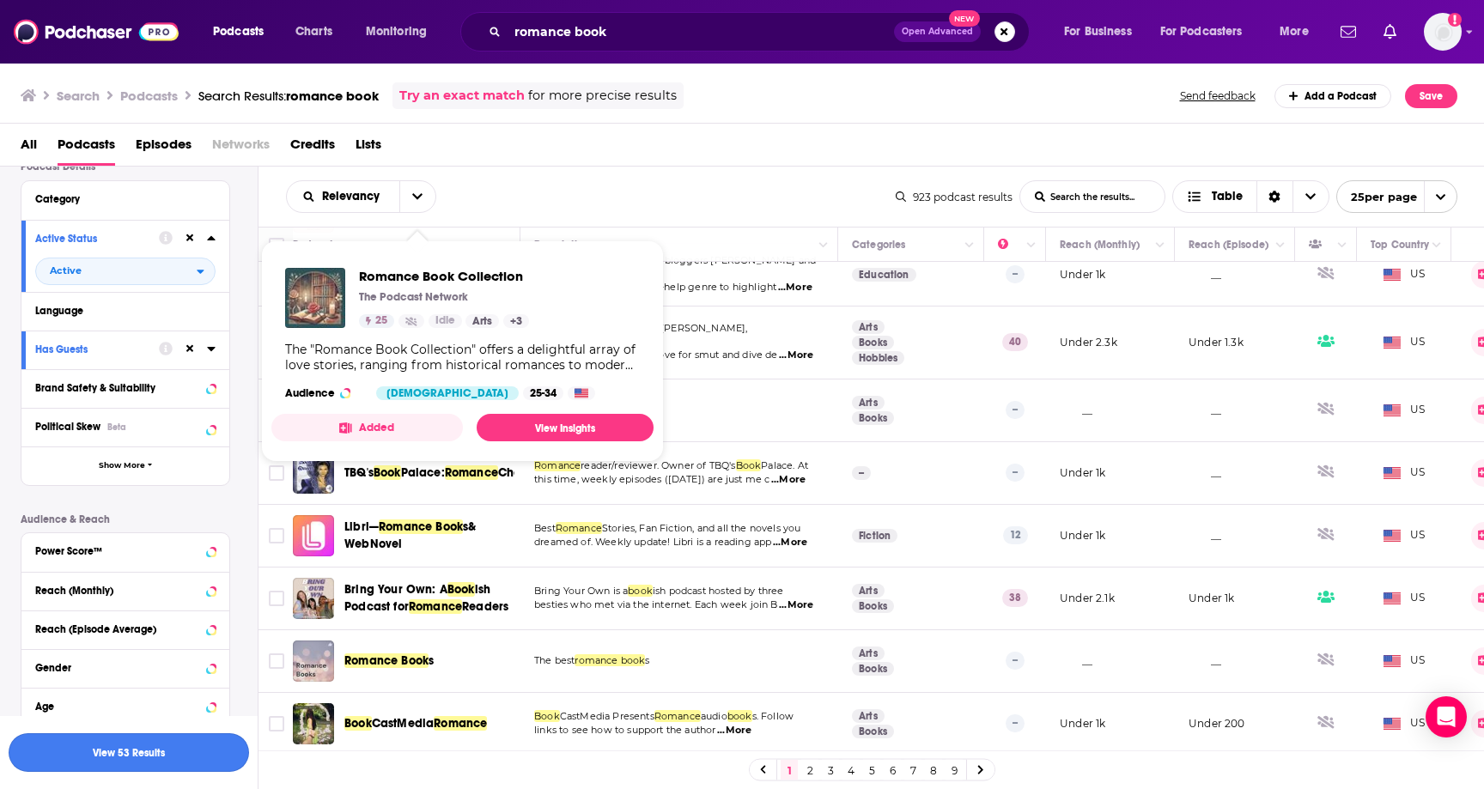
click at [118, 740] on button "View 53 Results" at bounding box center [129, 752] width 240 height 39
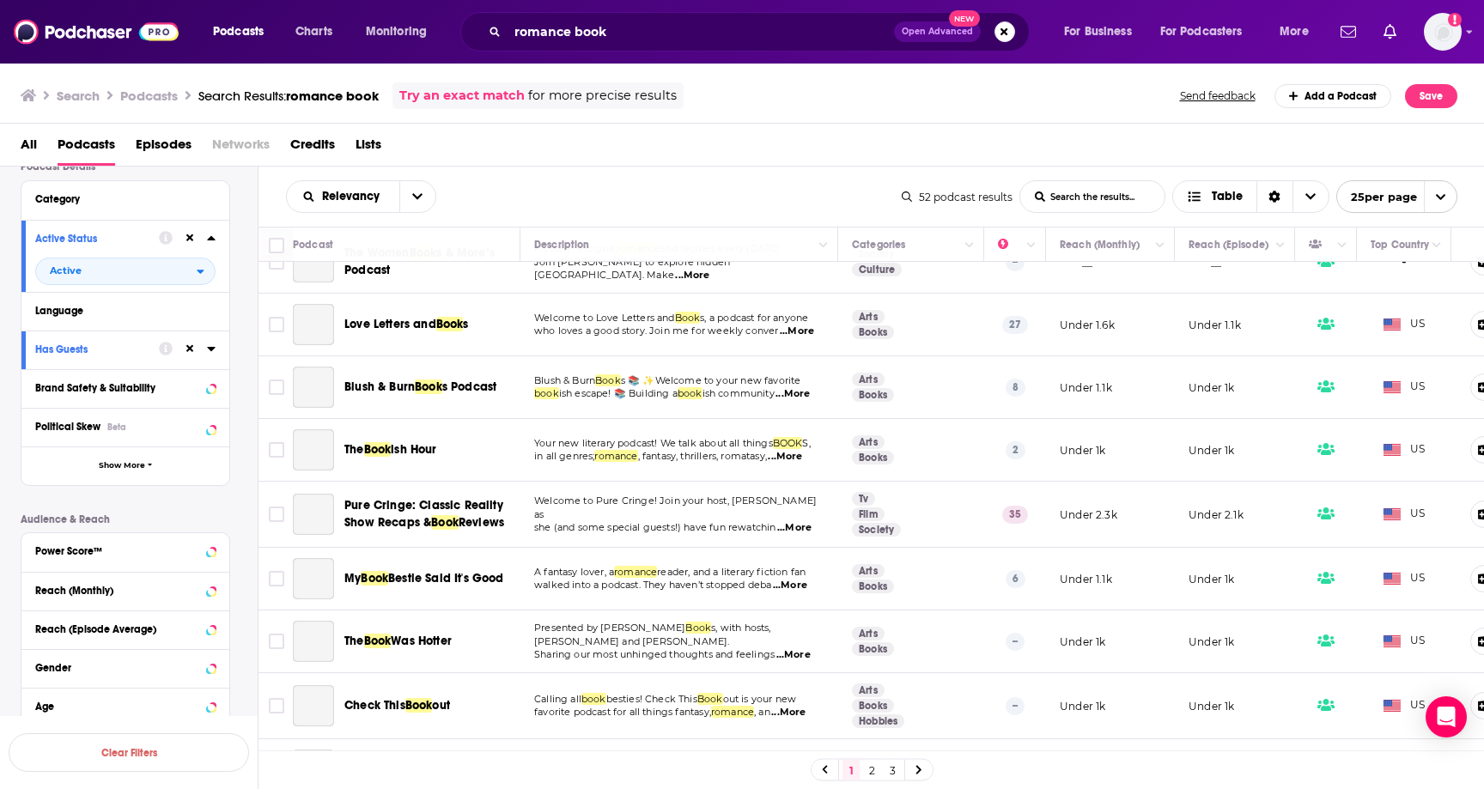
scroll to position [1139, 0]
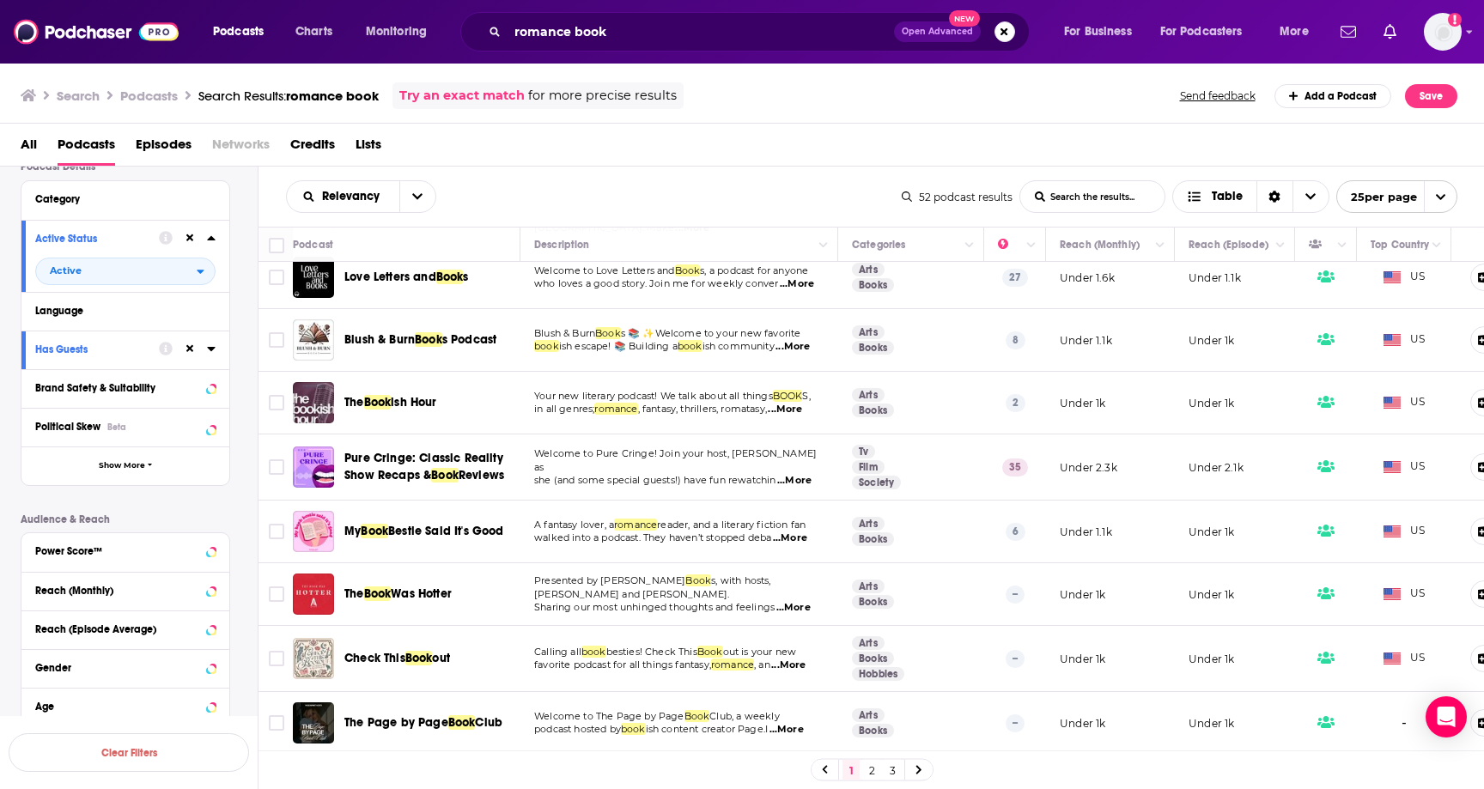
click at [874, 773] on link "2" at bounding box center [871, 770] width 17 height 21
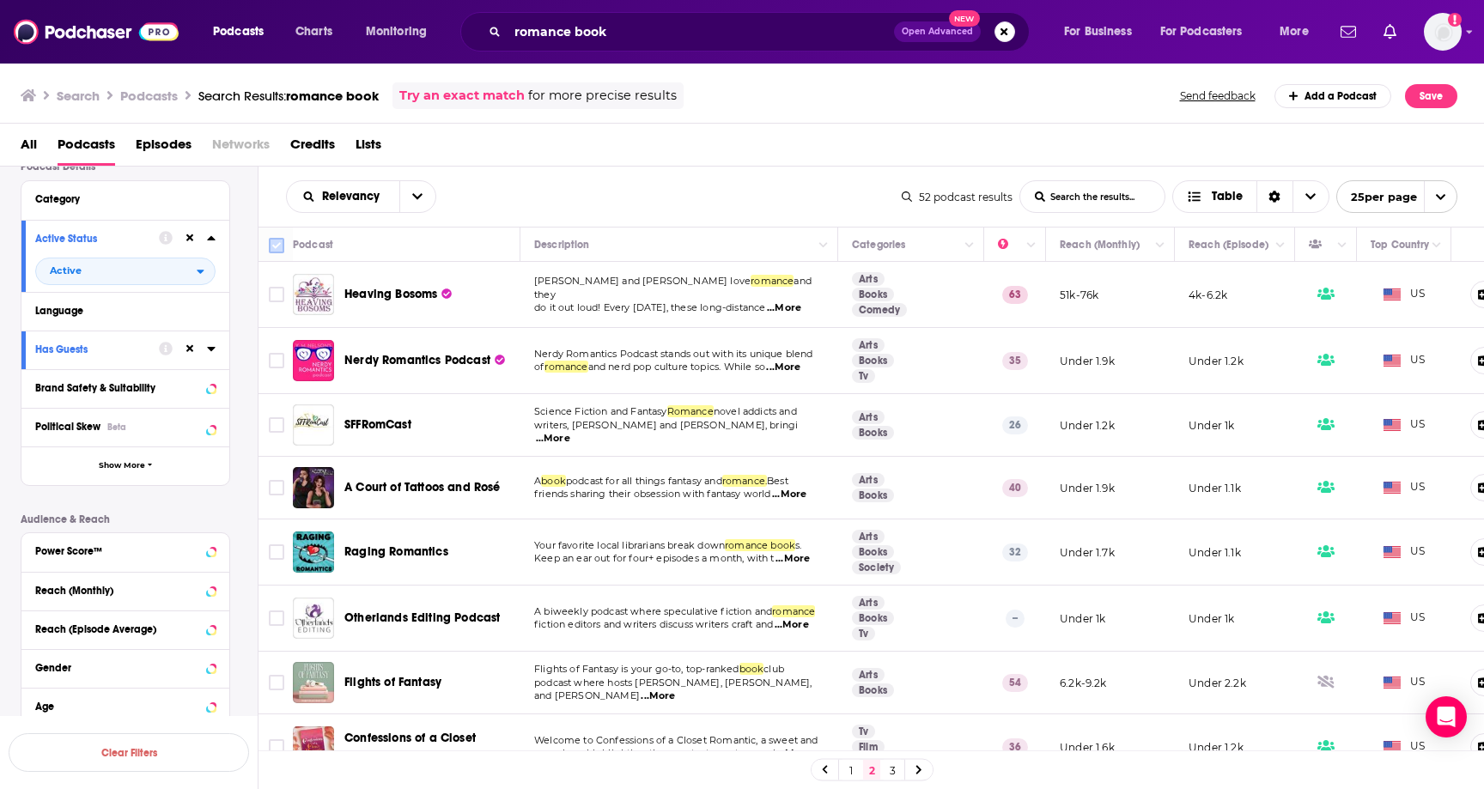
click at [277, 247] on input "Toggle select all" at bounding box center [276, 245] width 15 height 15
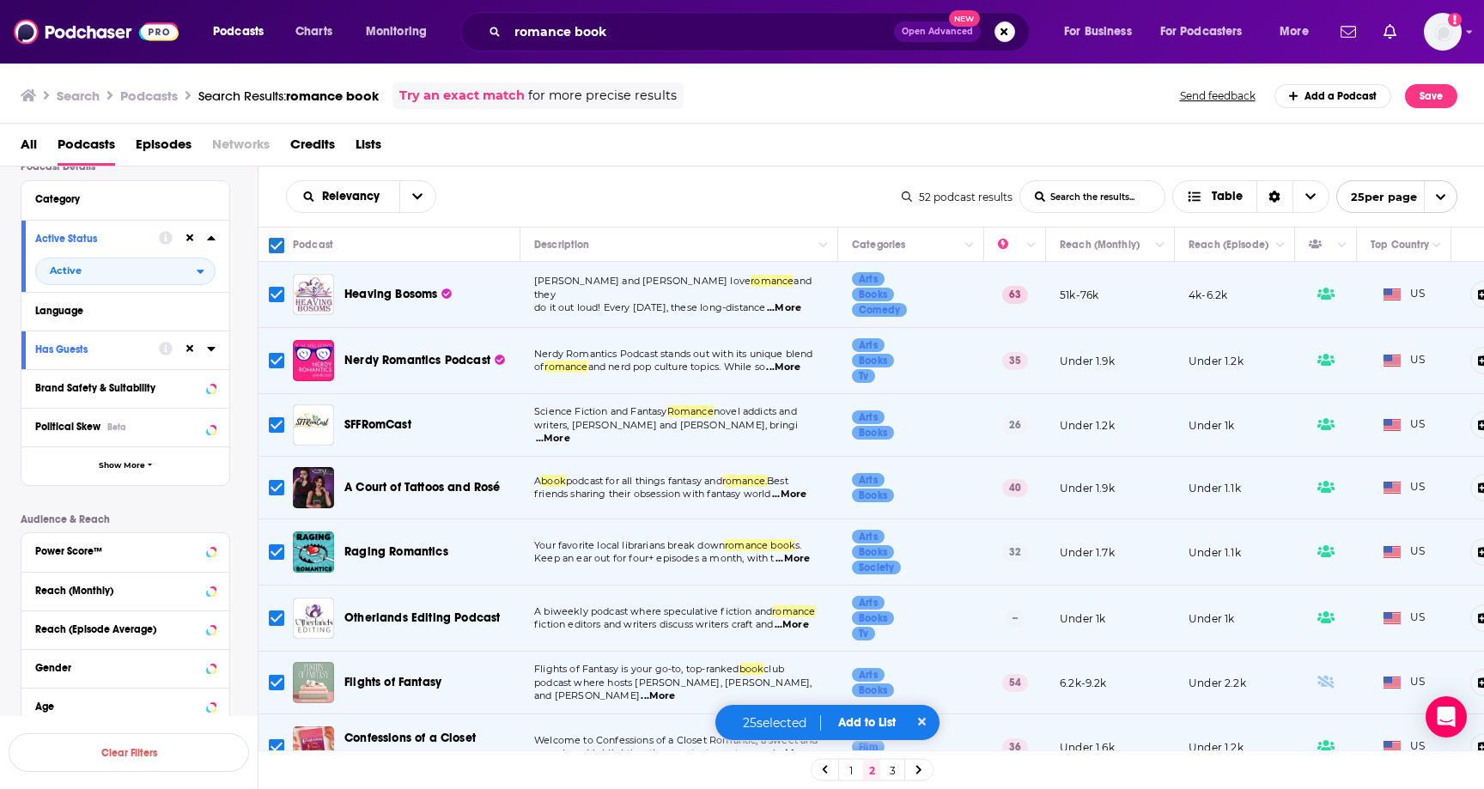
click at [883, 723] on button "Add to List" at bounding box center [866, 722] width 85 height 15
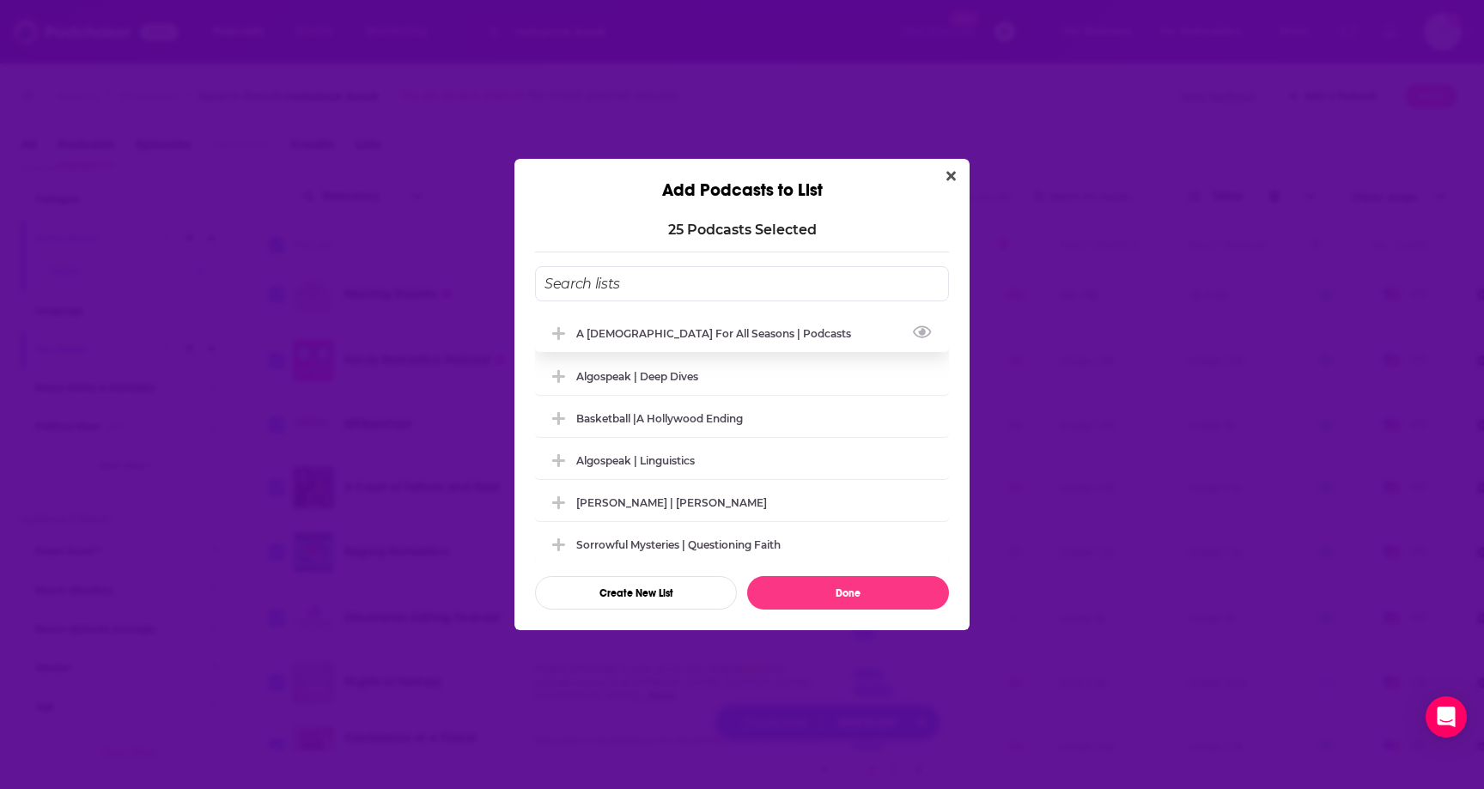
click at [664, 337] on div "A [DEMOGRAPHIC_DATA] for All Seasons | Podcasts" at bounding box center [718, 333] width 285 height 13
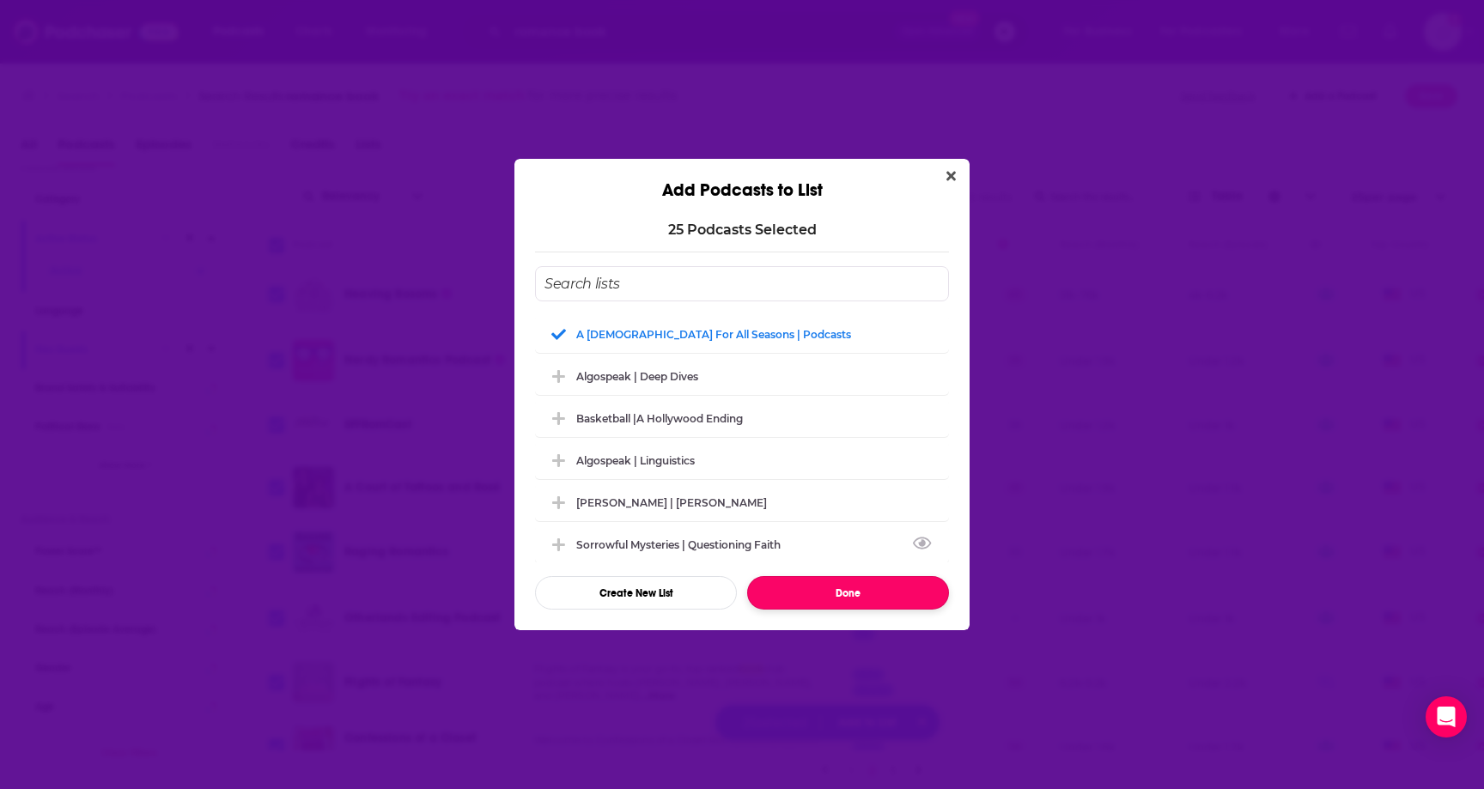
click at [842, 604] on button "Done" at bounding box center [848, 592] width 202 height 33
checkbox input "false"
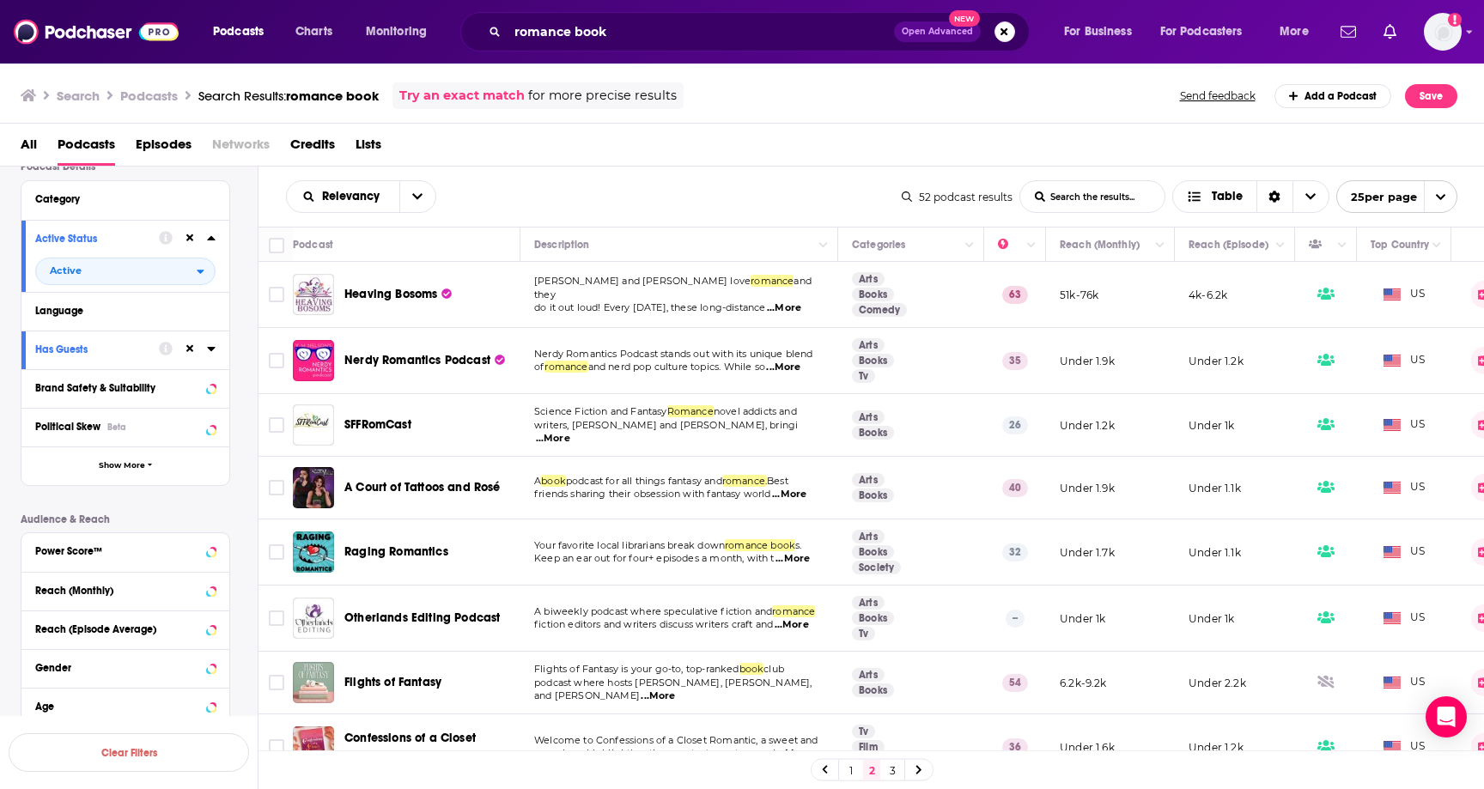
click at [894, 766] on link "3" at bounding box center [892, 770] width 17 height 21
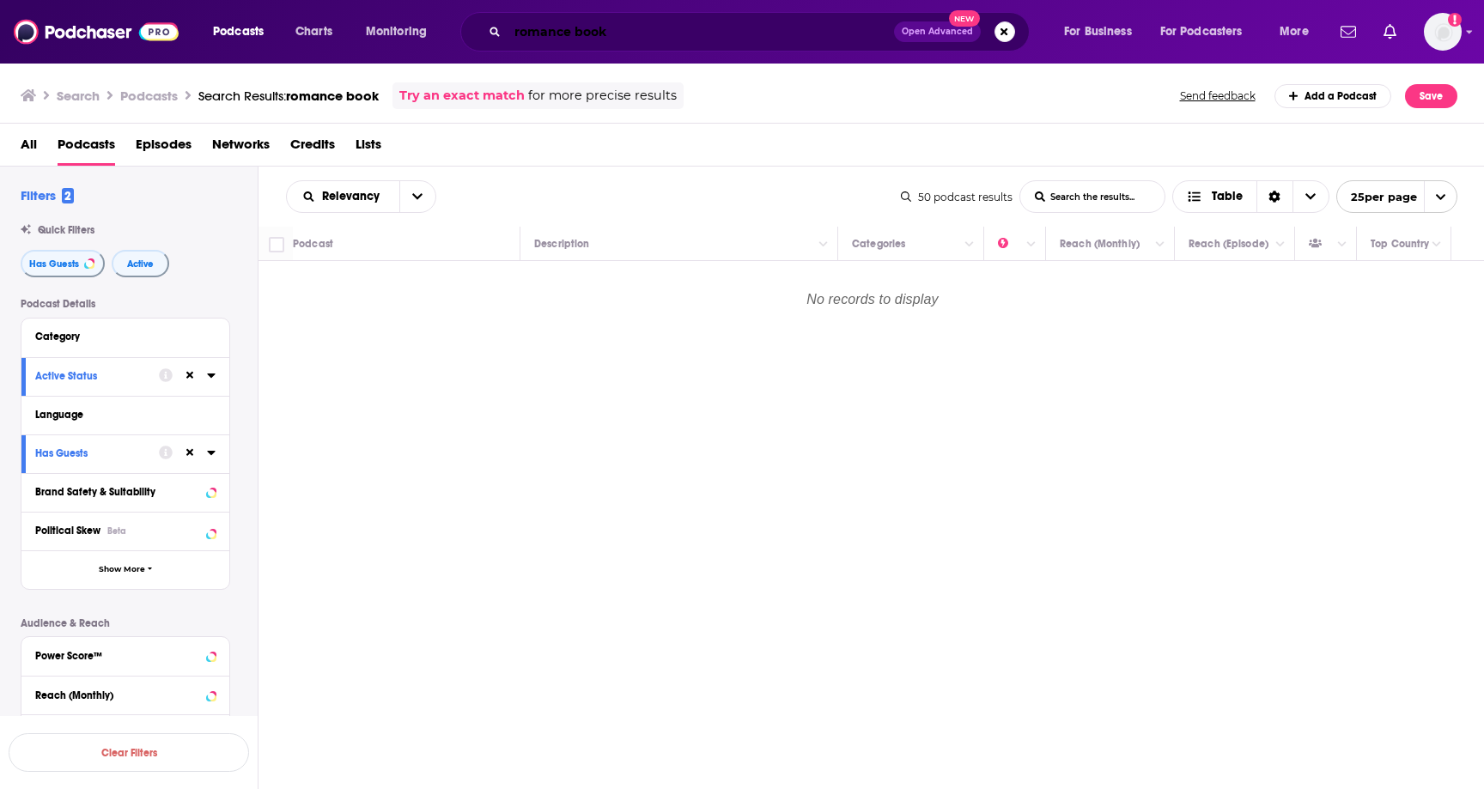
click at [527, 33] on input "romance book" at bounding box center [701, 31] width 386 height 27
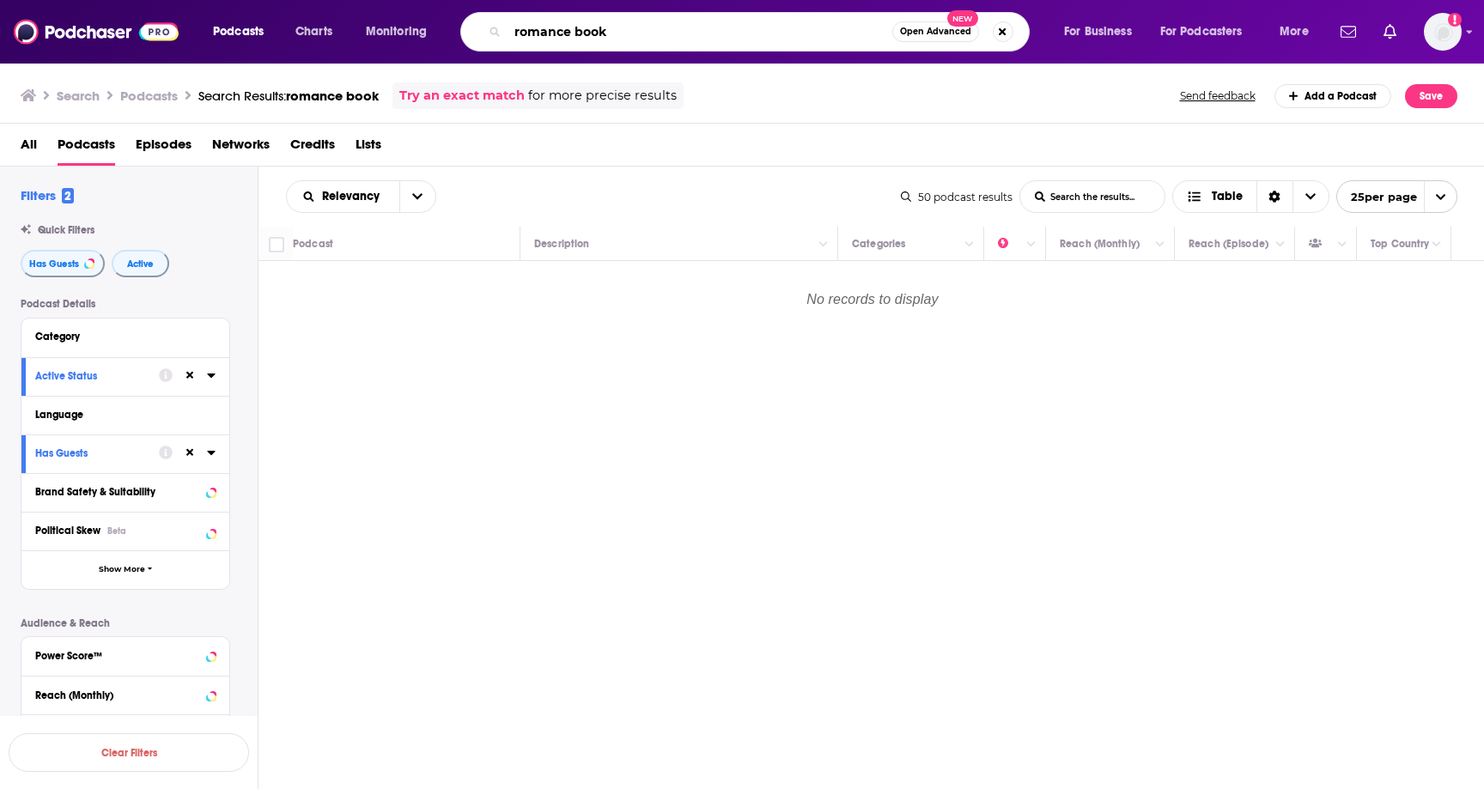
click at [527, 33] on input "romance book" at bounding box center [700, 31] width 385 height 27
type input "regency book"
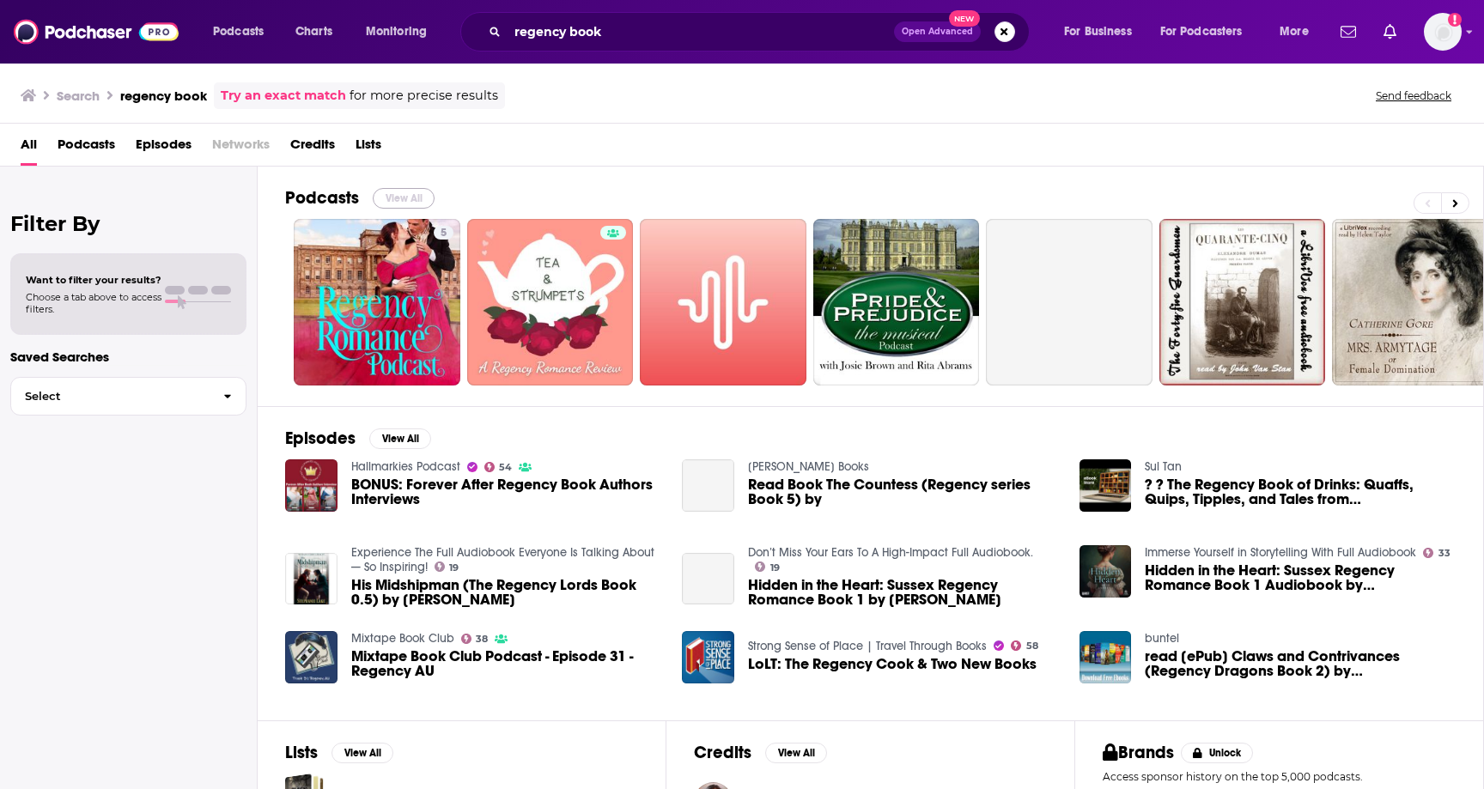
click at [395, 203] on button "View All" at bounding box center [404, 198] width 62 height 21
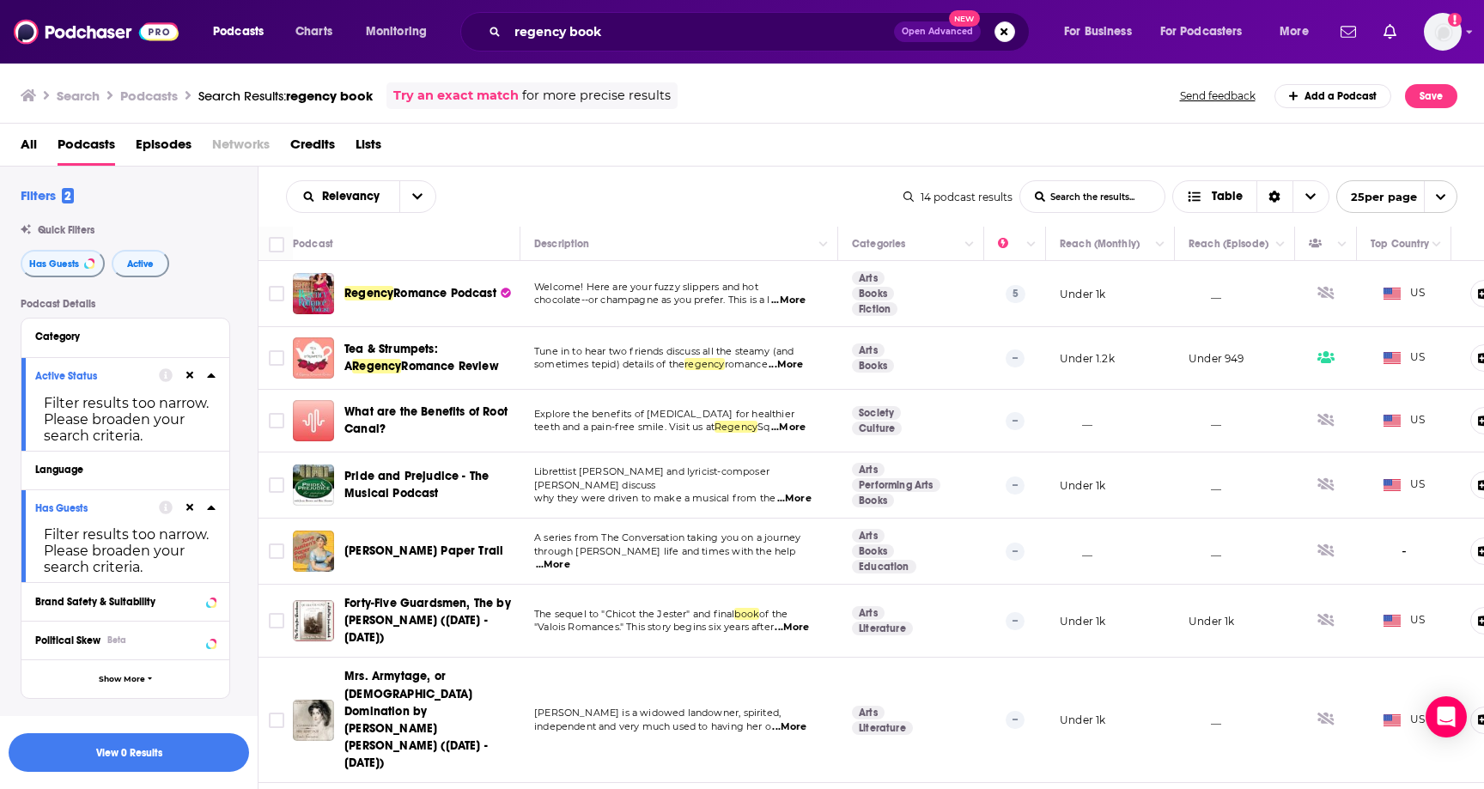
click at [208, 510] on icon at bounding box center [211, 508] width 9 height 14
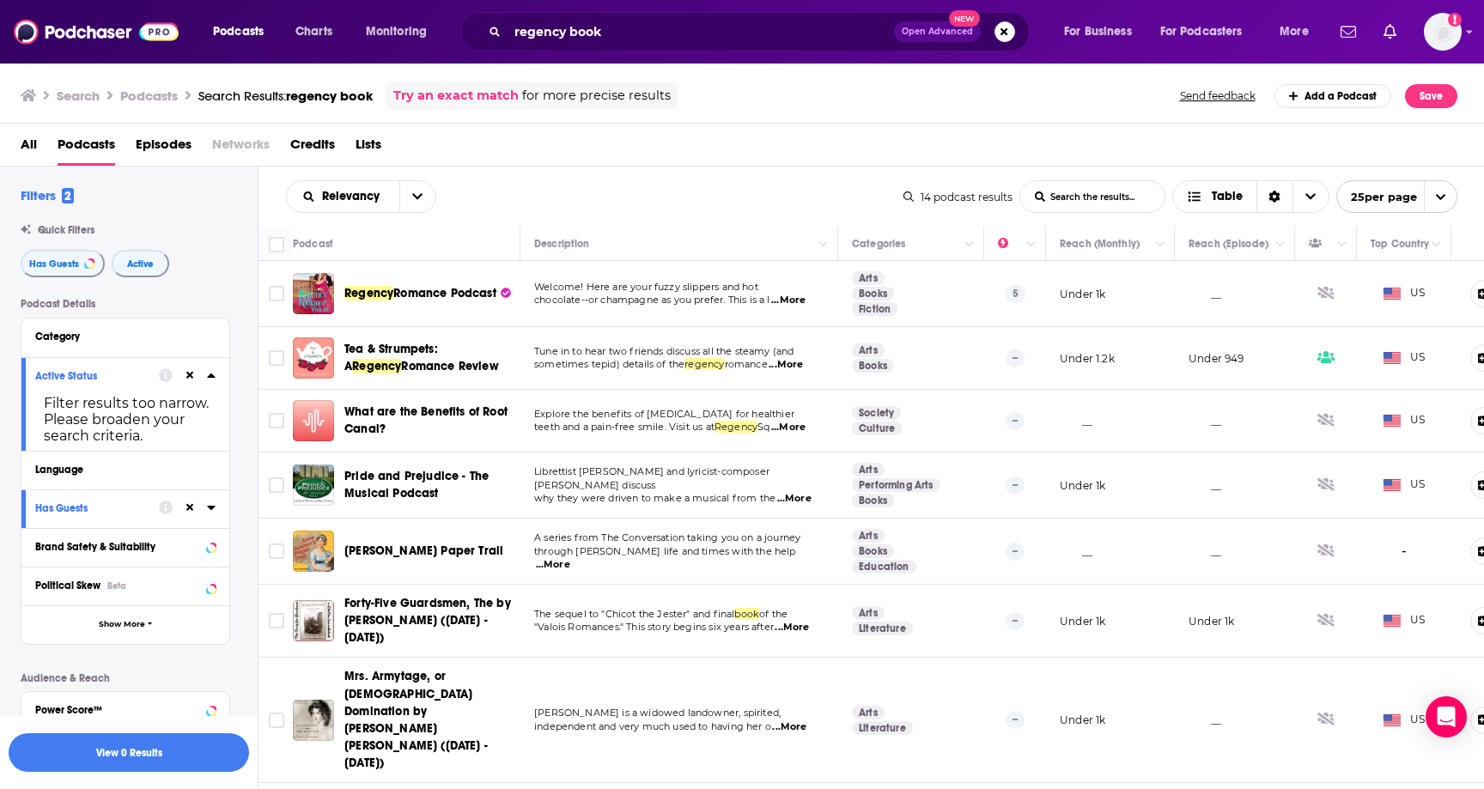
click at [215, 369] on div at bounding box center [187, 375] width 57 height 21
click at [210, 382] on icon at bounding box center [211, 375] width 9 height 14
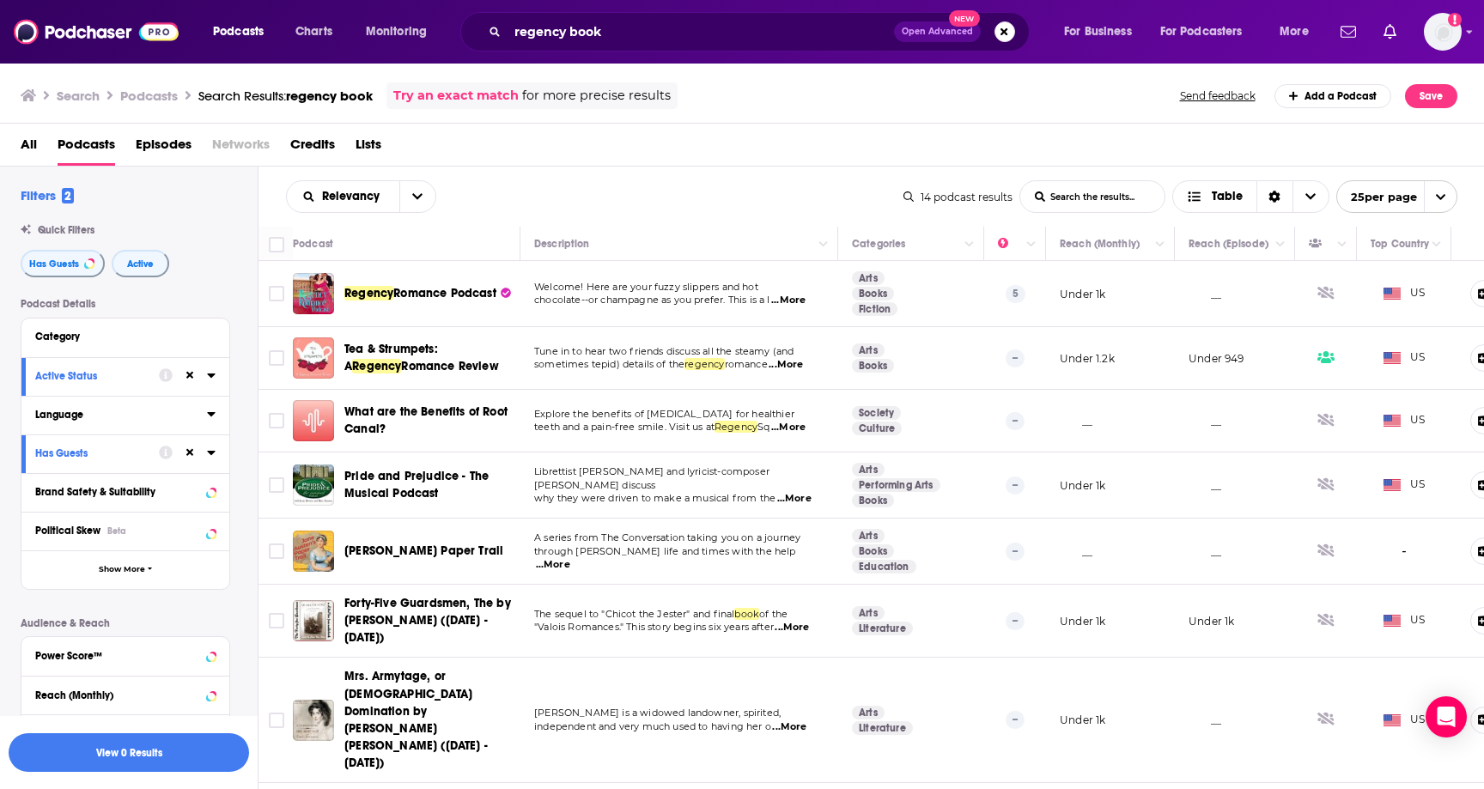
click at [76, 413] on div "Language" at bounding box center [115, 415] width 161 height 12
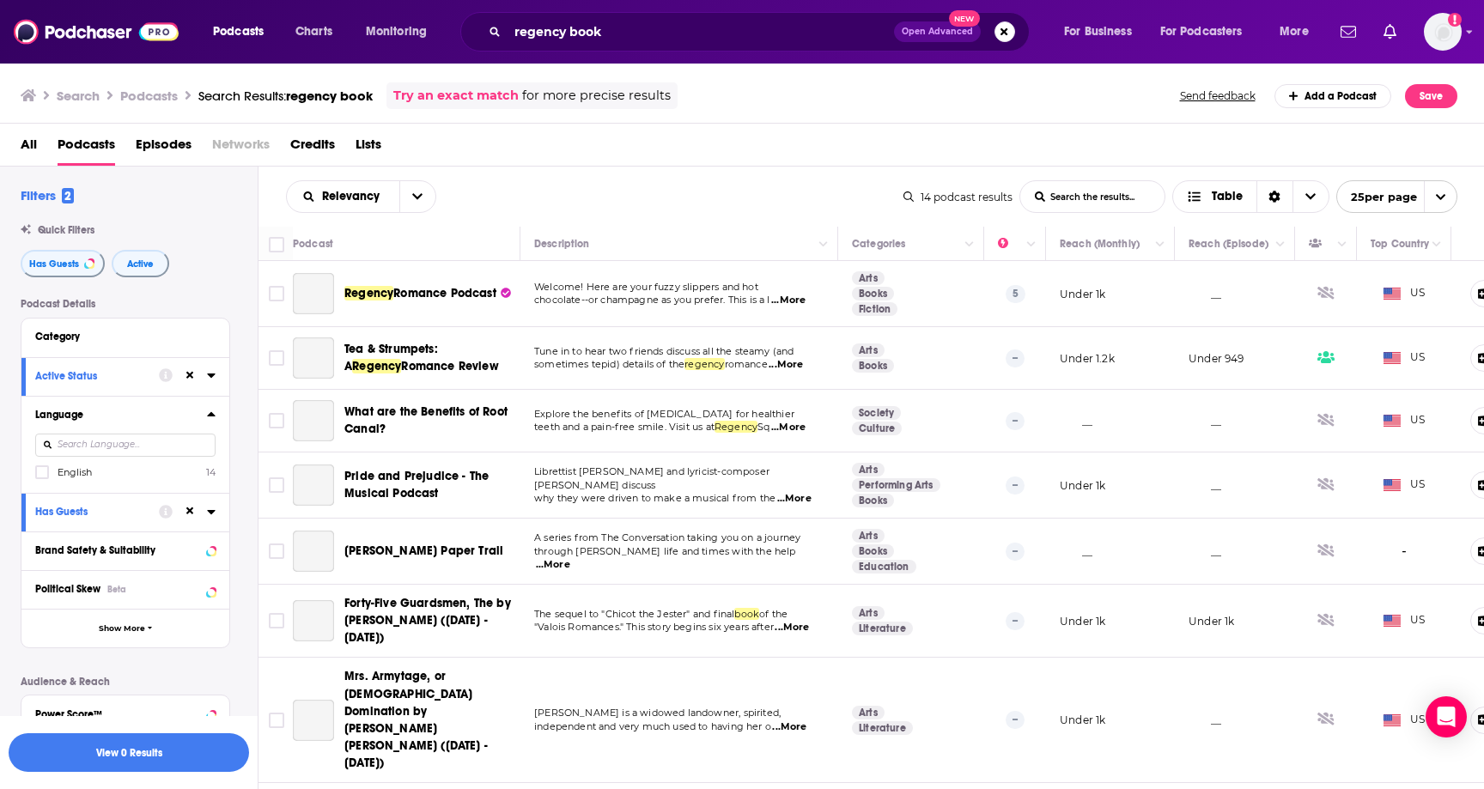
click at [99, 412] on div "Language" at bounding box center [115, 415] width 161 height 12
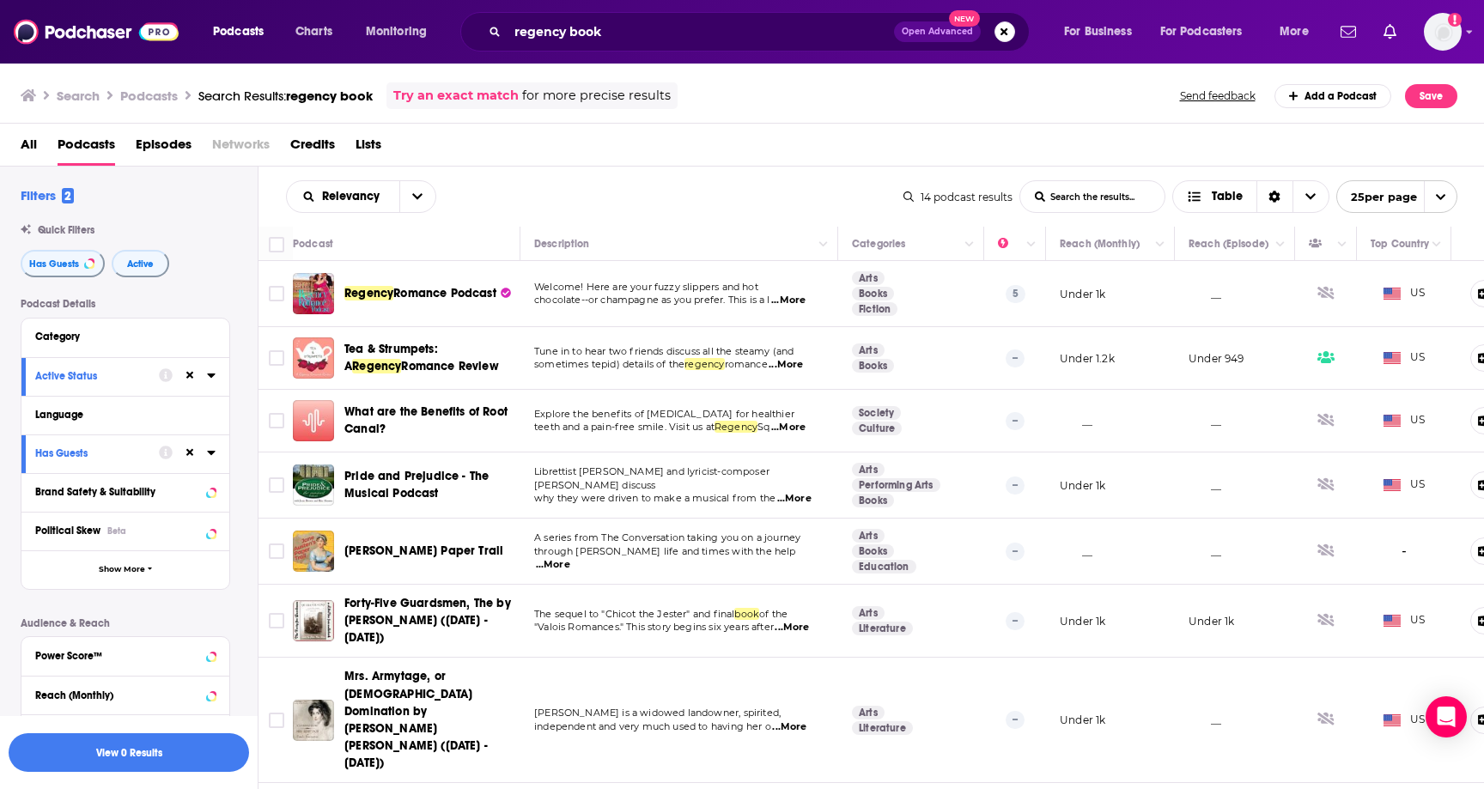
click at [111, 454] on div "Has Guests" at bounding box center [91, 453] width 112 height 12
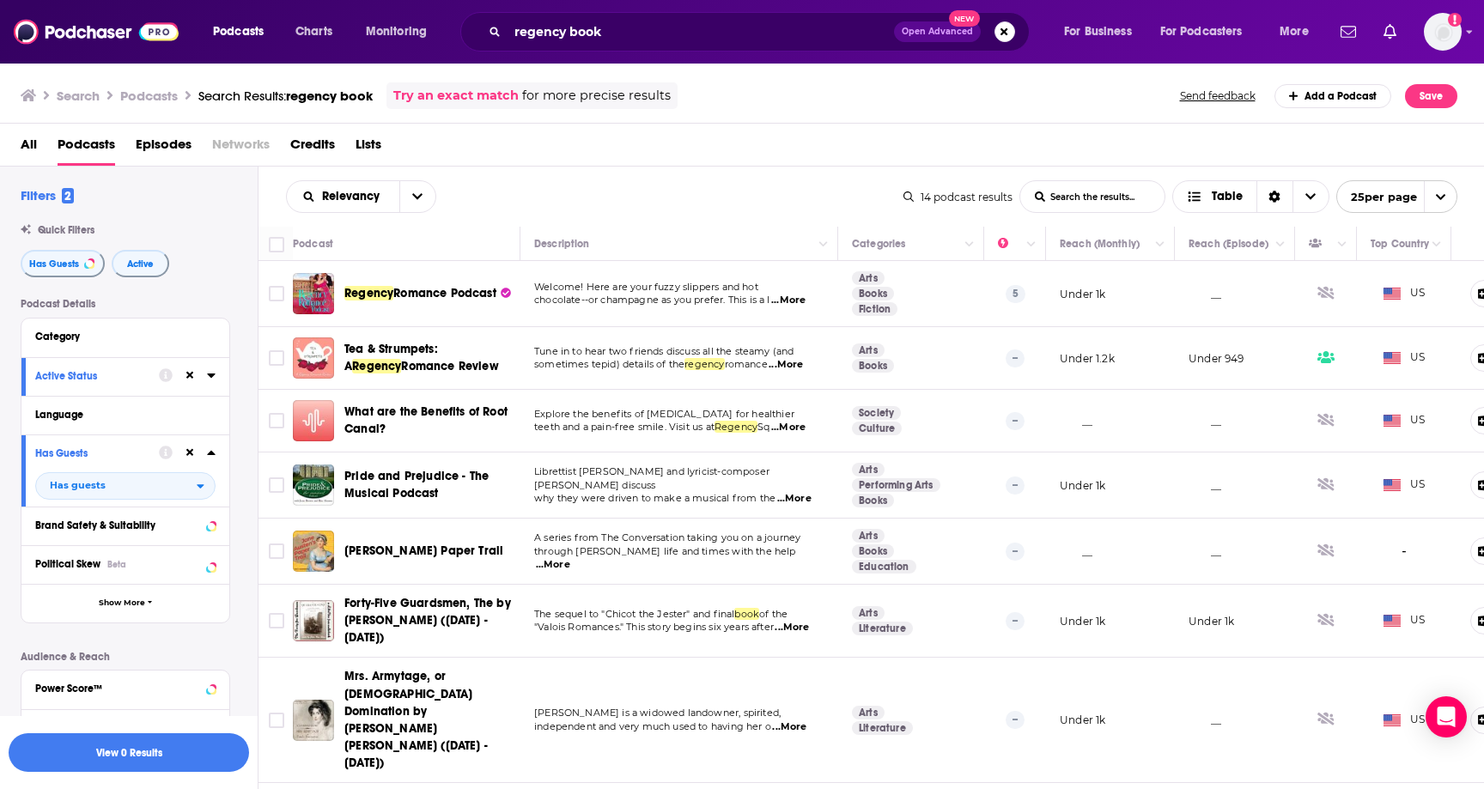
click at [210, 459] on icon at bounding box center [211, 453] width 9 height 14
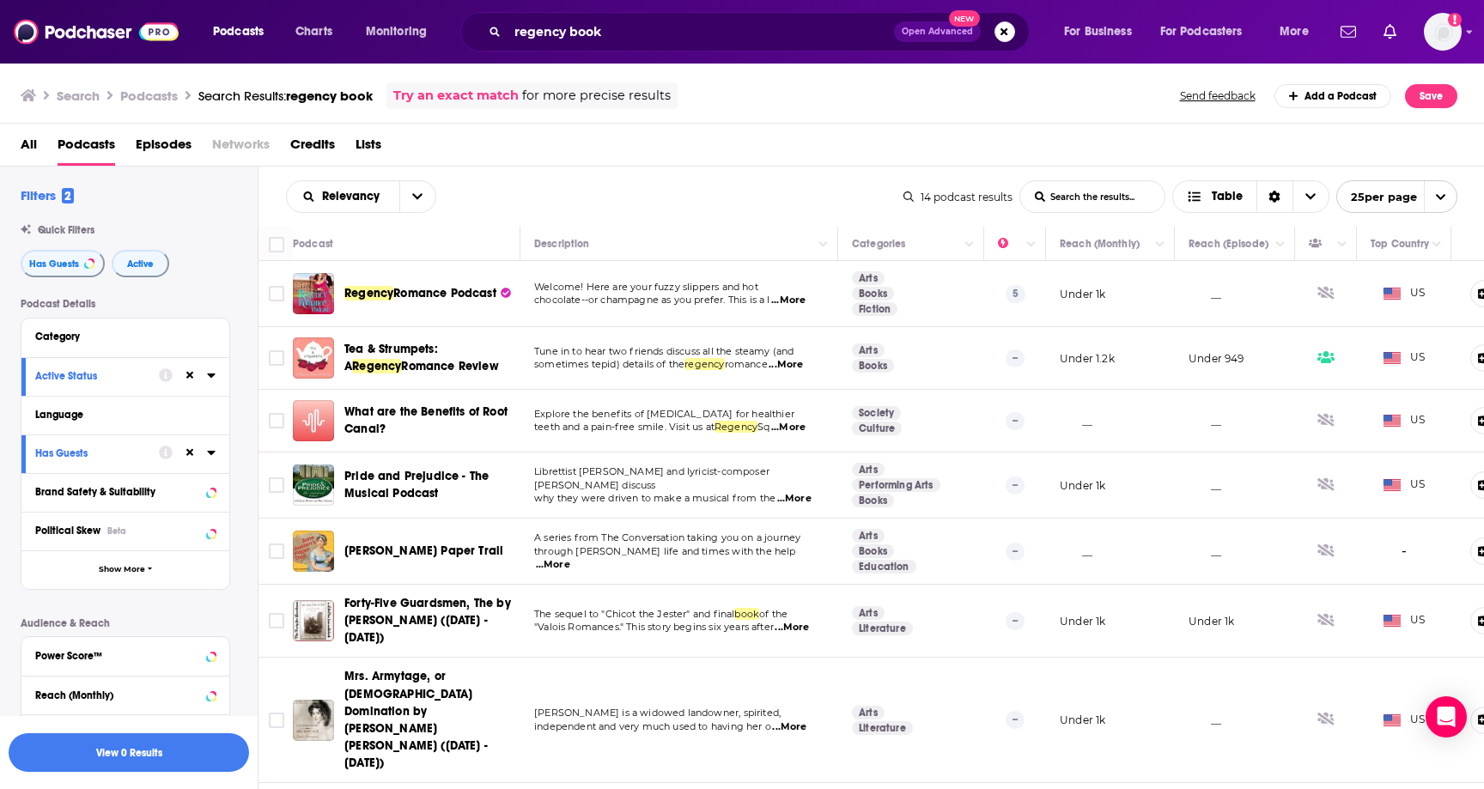
click at [214, 377] on icon at bounding box center [211, 375] width 9 height 14
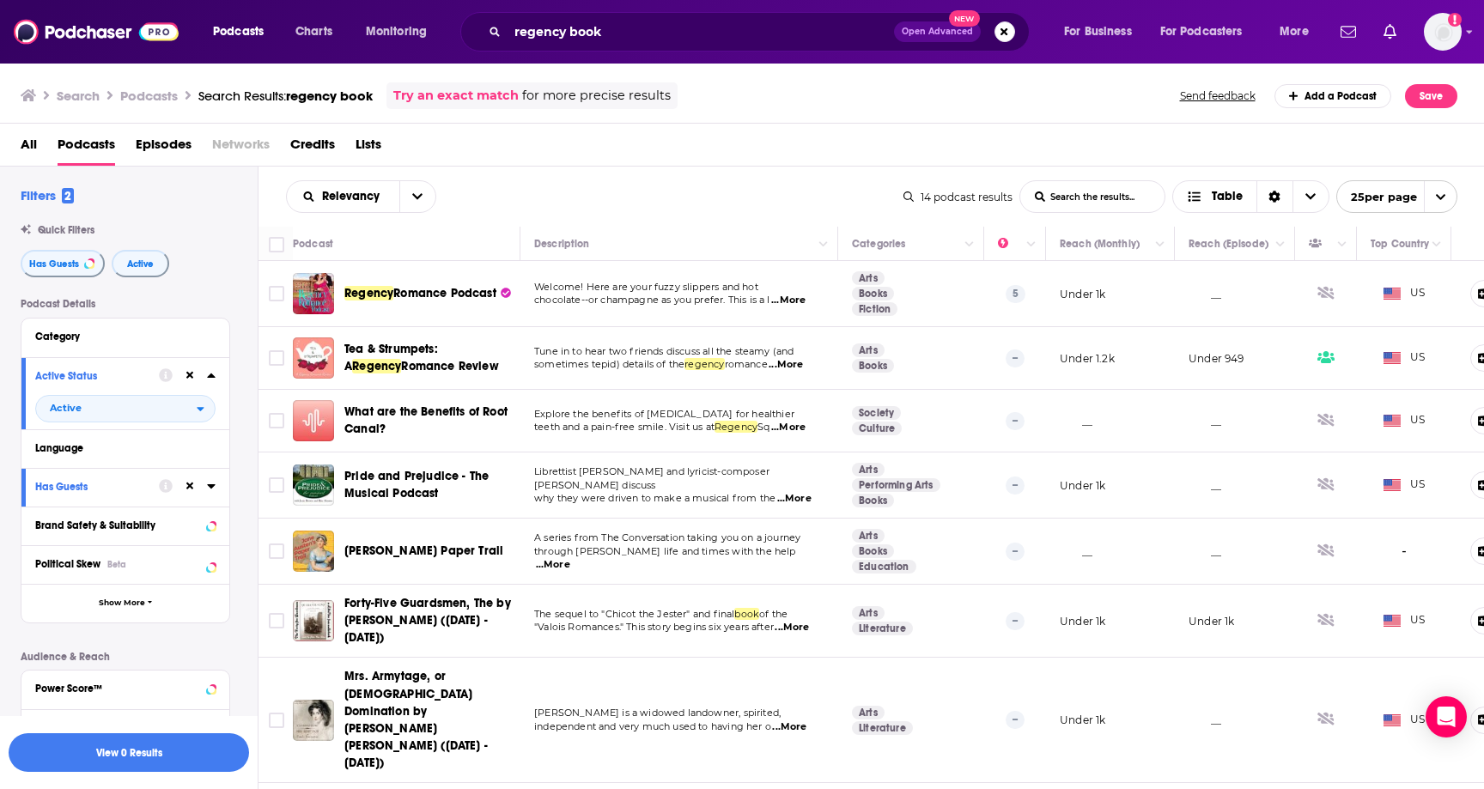
click at [191, 386] on div at bounding box center [187, 375] width 57 height 21
click at [189, 377] on icon at bounding box center [190, 376] width 8 height 8
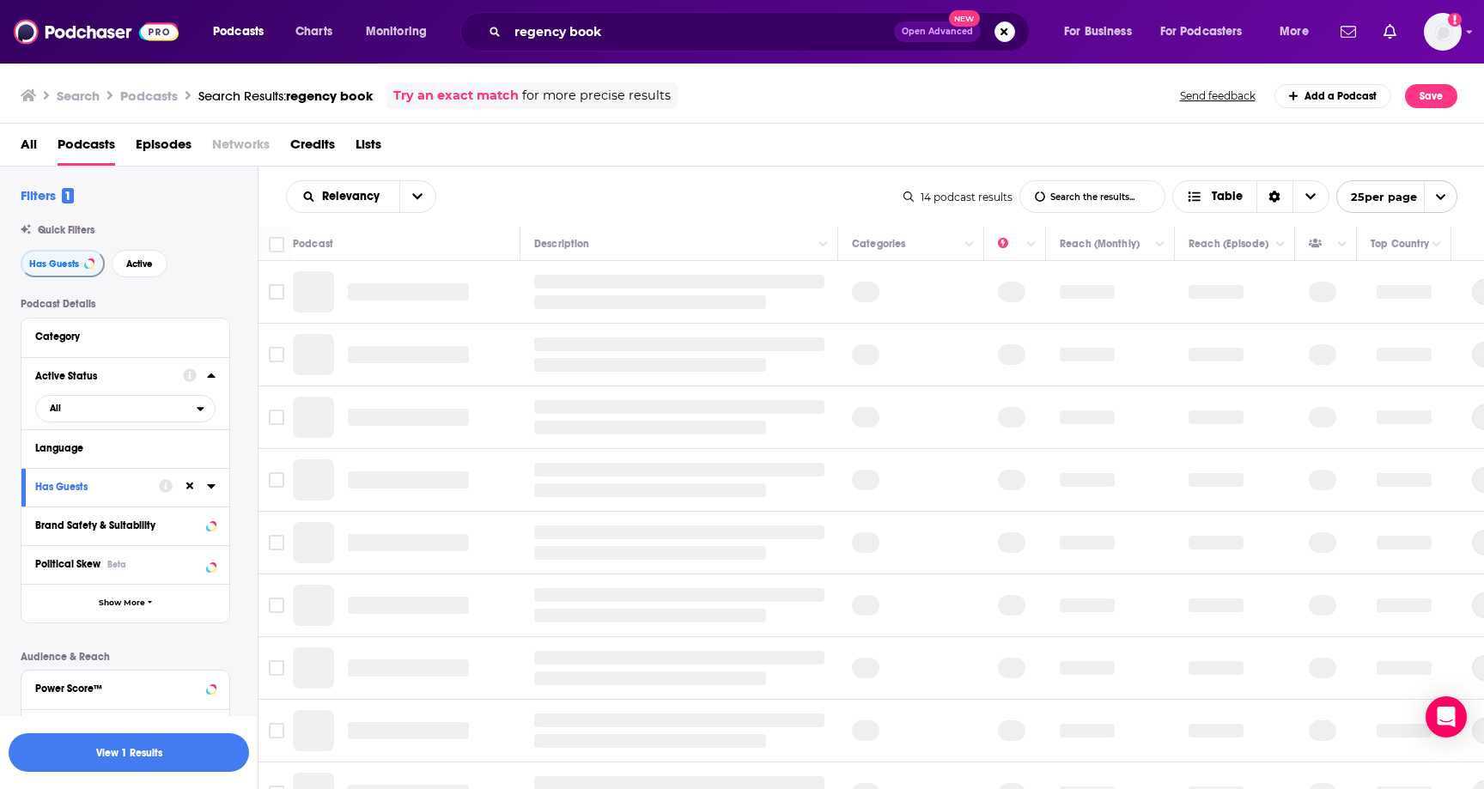
click at [191, 489] on icon at bounding box center [190, 486] width 8 height 11
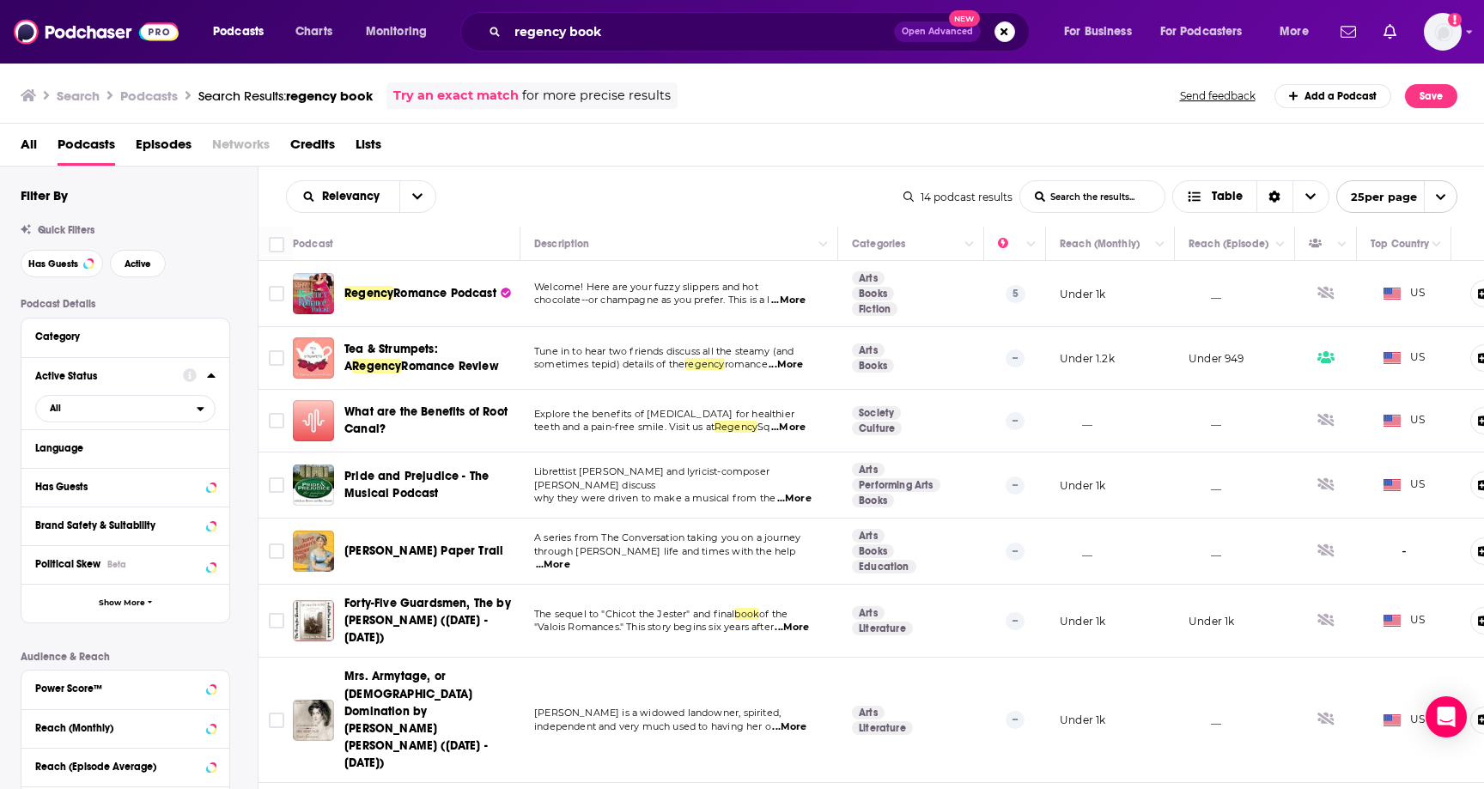
click at [210, 263] on div "Has Guests Active" at bounding box center [139, 263] width 237 height 27
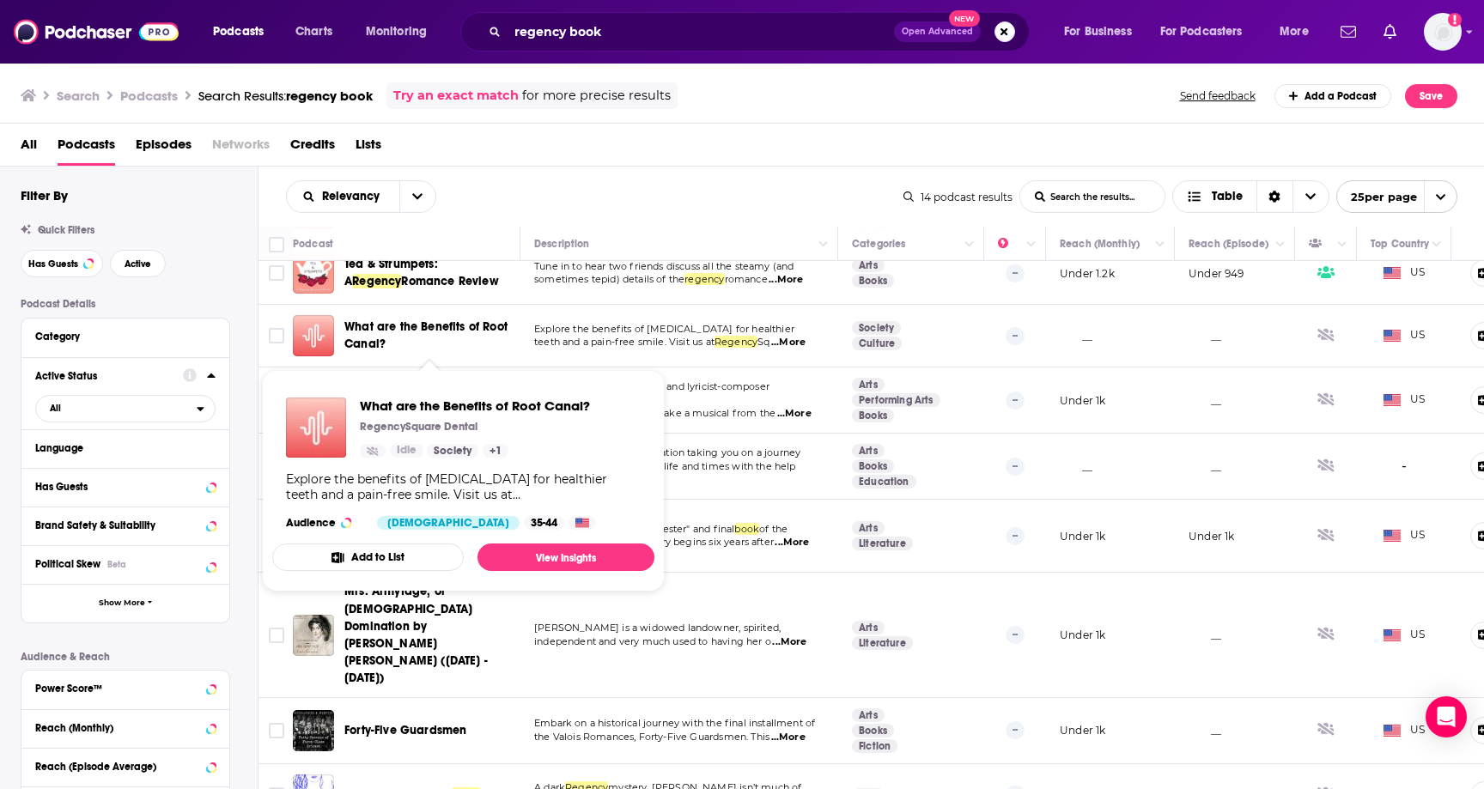
scroll to position [87, 0]
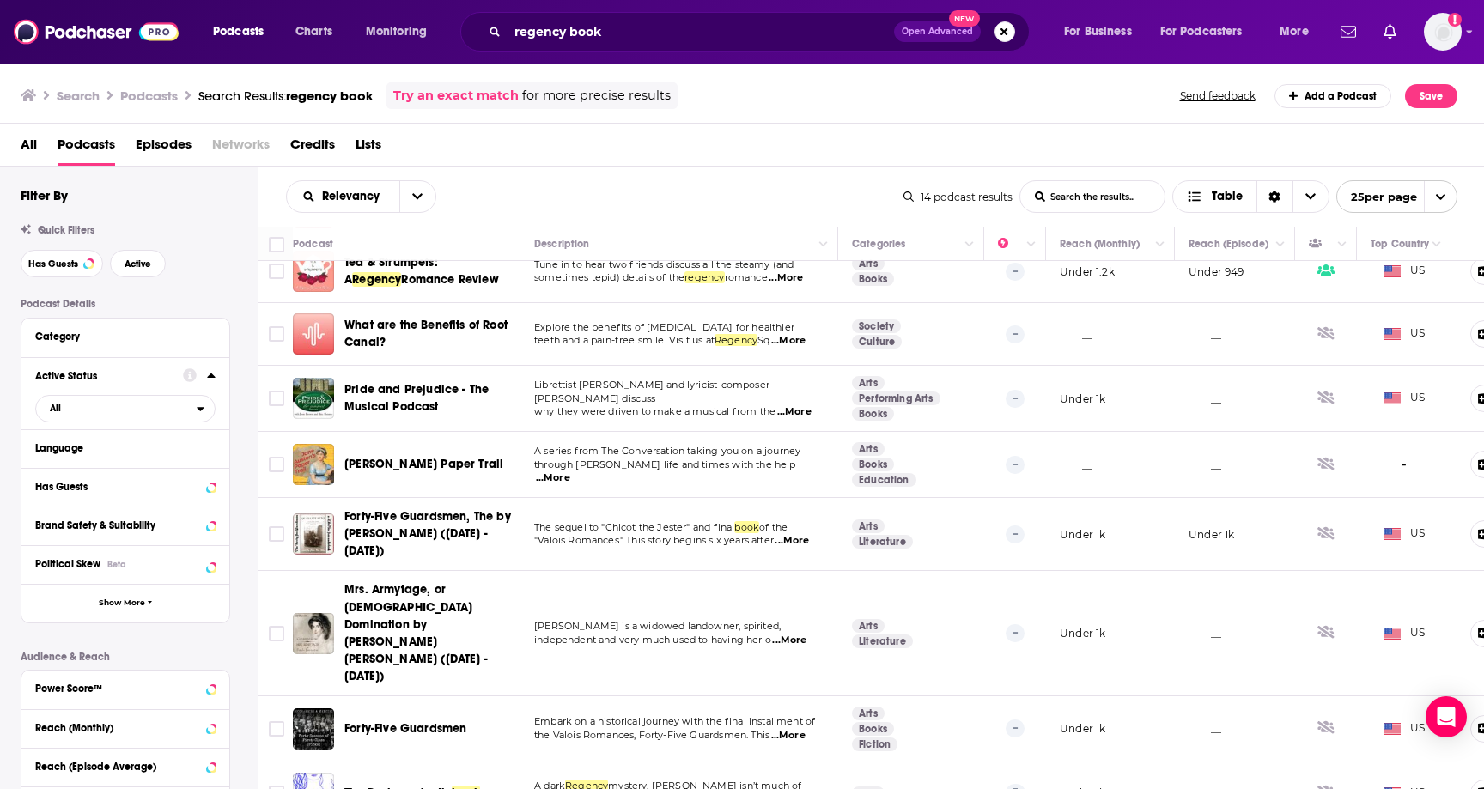
drag, startPoint x: 638, startPoint y: 342, endPoint x: 743, endPoint y: 357, distance: 105.9
click at [743, 357] on td "Explore the benefits of root canal treatment for healthier teeth and a pain-fre…" at bounding box center [679, 334] width 318 height 63
drag, startPoint x: 687, startPoint y: 343, endPoint x: 725, endPoint y: 344, distance: 37.8
click at [725, 344] on span "teeth and a pain-free smile. Visit us at Regency Sq" at bounding box center [651, 340] width 235 height 12
click at [745, 345] on span "Regency" at bounding box center [735, 340] width 43 height 12
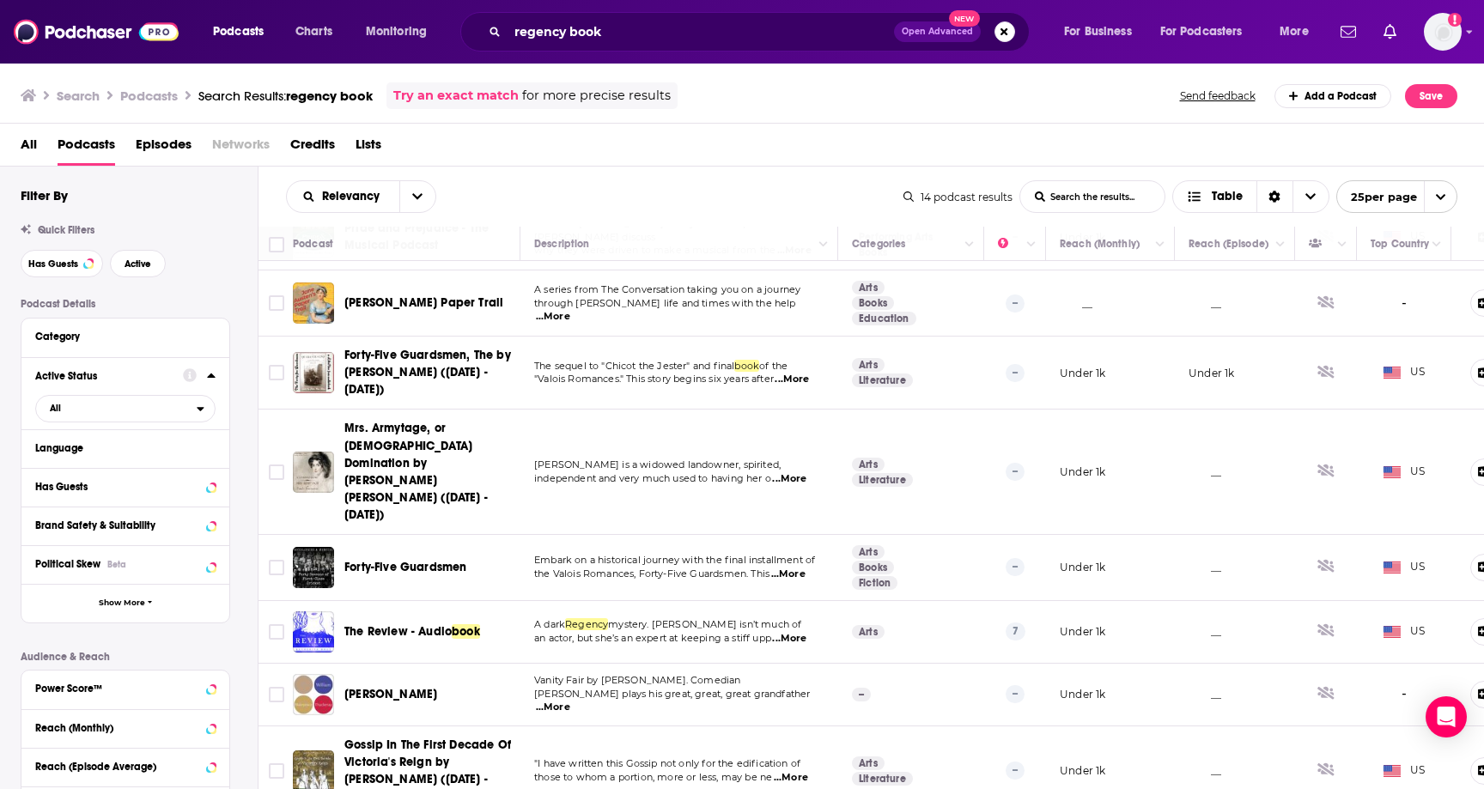
scroll to position [253, 0]
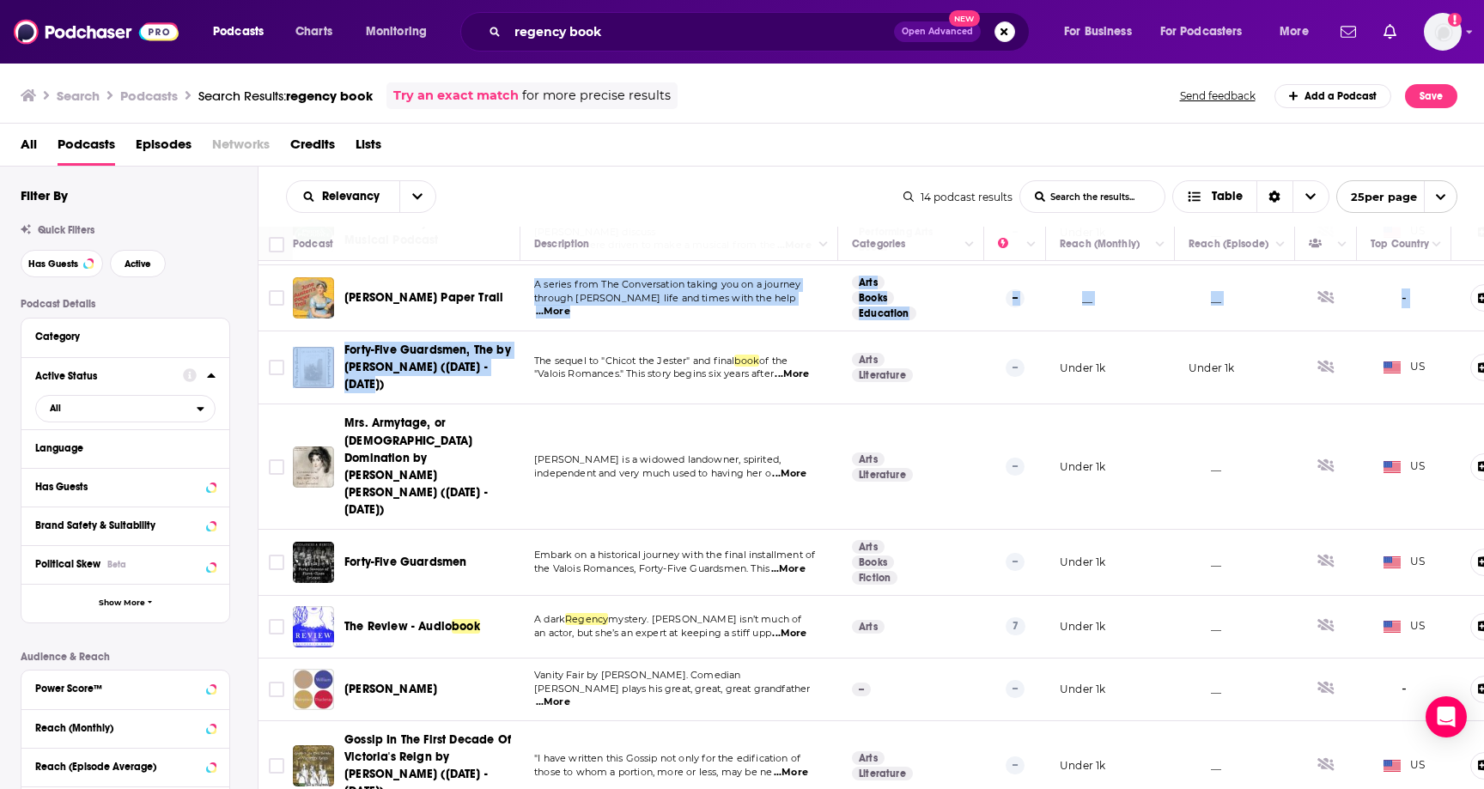
drag, startPoint x: 456, startPoint y: 325, endPoint x: 482, endPoint y: 381, distance: 61.5
click at [482, 381] on tbody "Regency Romance Podcast Welcome! Here are your fuzzy slippers and hot chocolate…" at bounding box center [904, 532] width 1292 height 1048
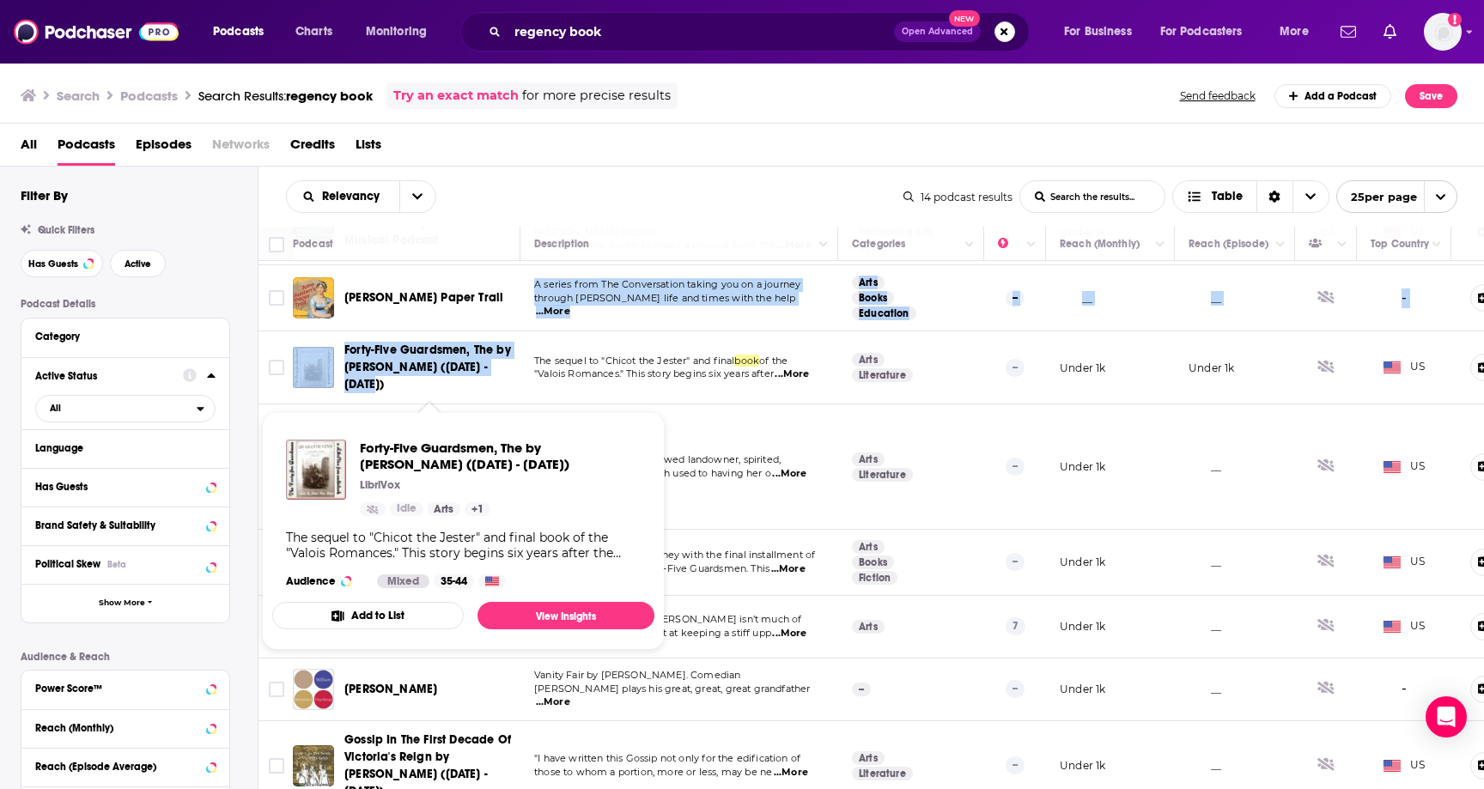
click at [654, 431] on span "Forty-Five Guardsmen, The by Alexandre Dumas (1802 - 1870) LibriVox Idle Arts +…" at bounding box center [463, 531] width 403 height 258
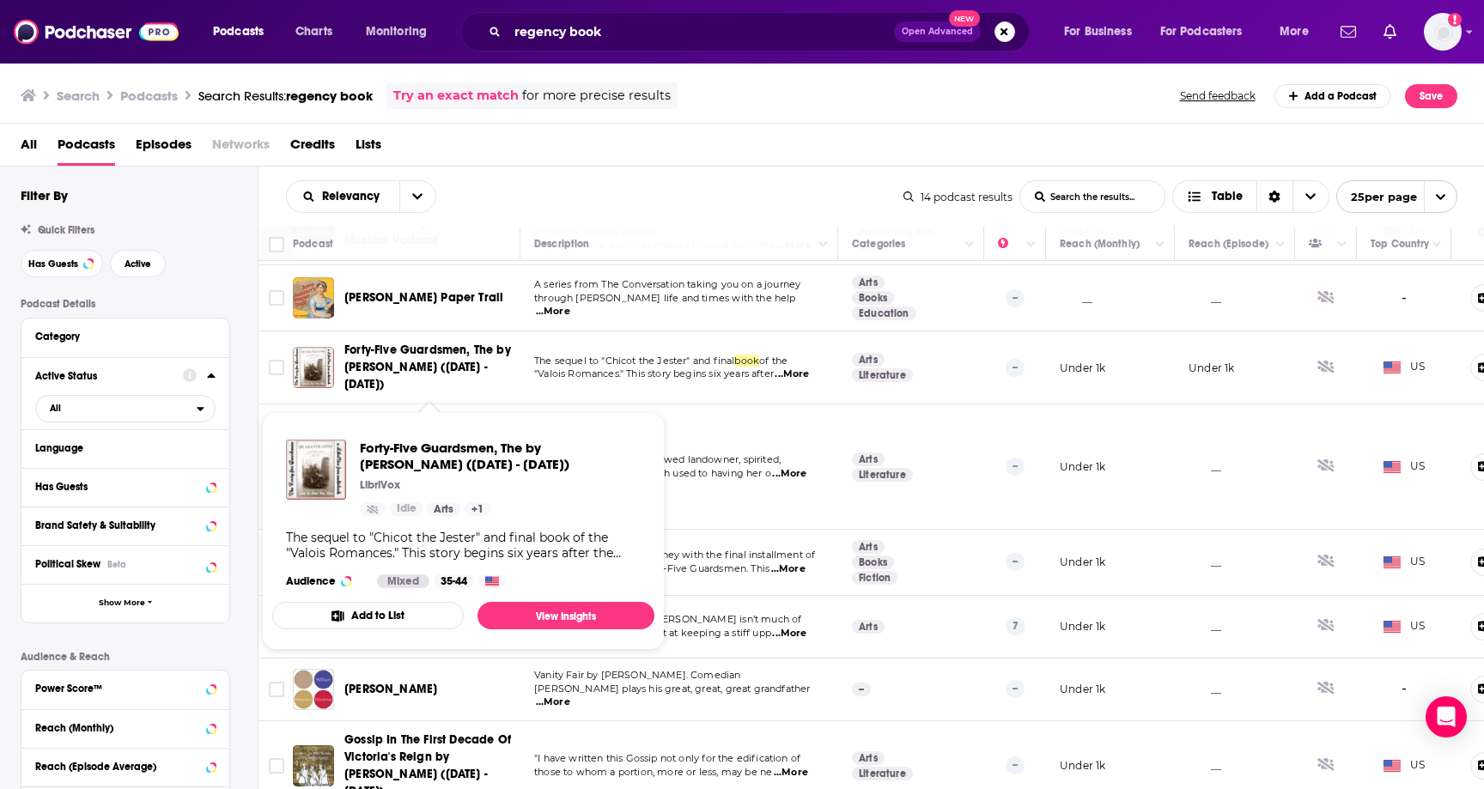
click at [680, 480] on td "Mrs Armytage is a widowed landowner, spirited, independent and very much used t…" at bounding box center [679, 466] width 318 height 125
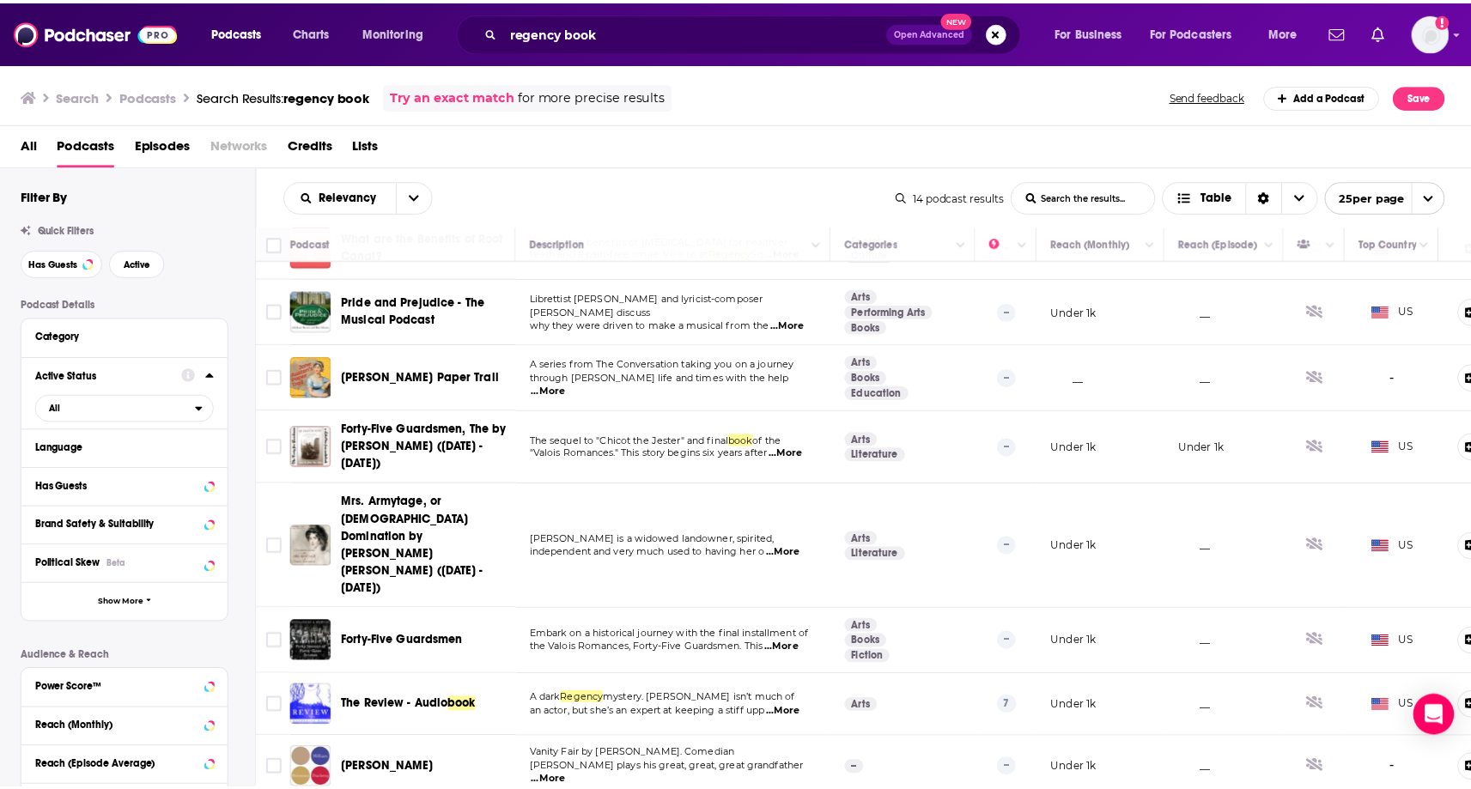
scroll to position [0, 0]
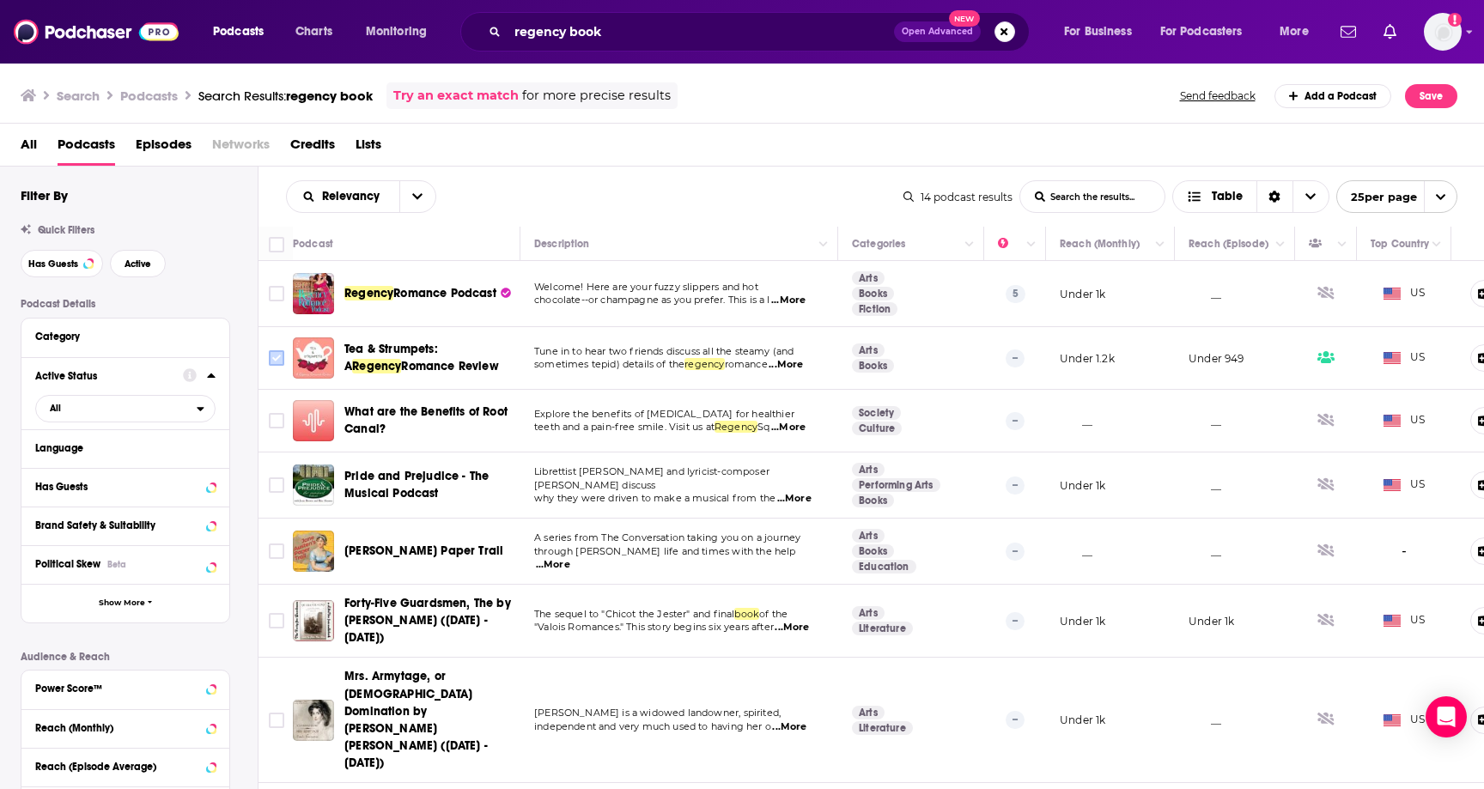
click at [270, 355] on input "Toggle select row" at bounding box center [276, 357] width 15 height 15
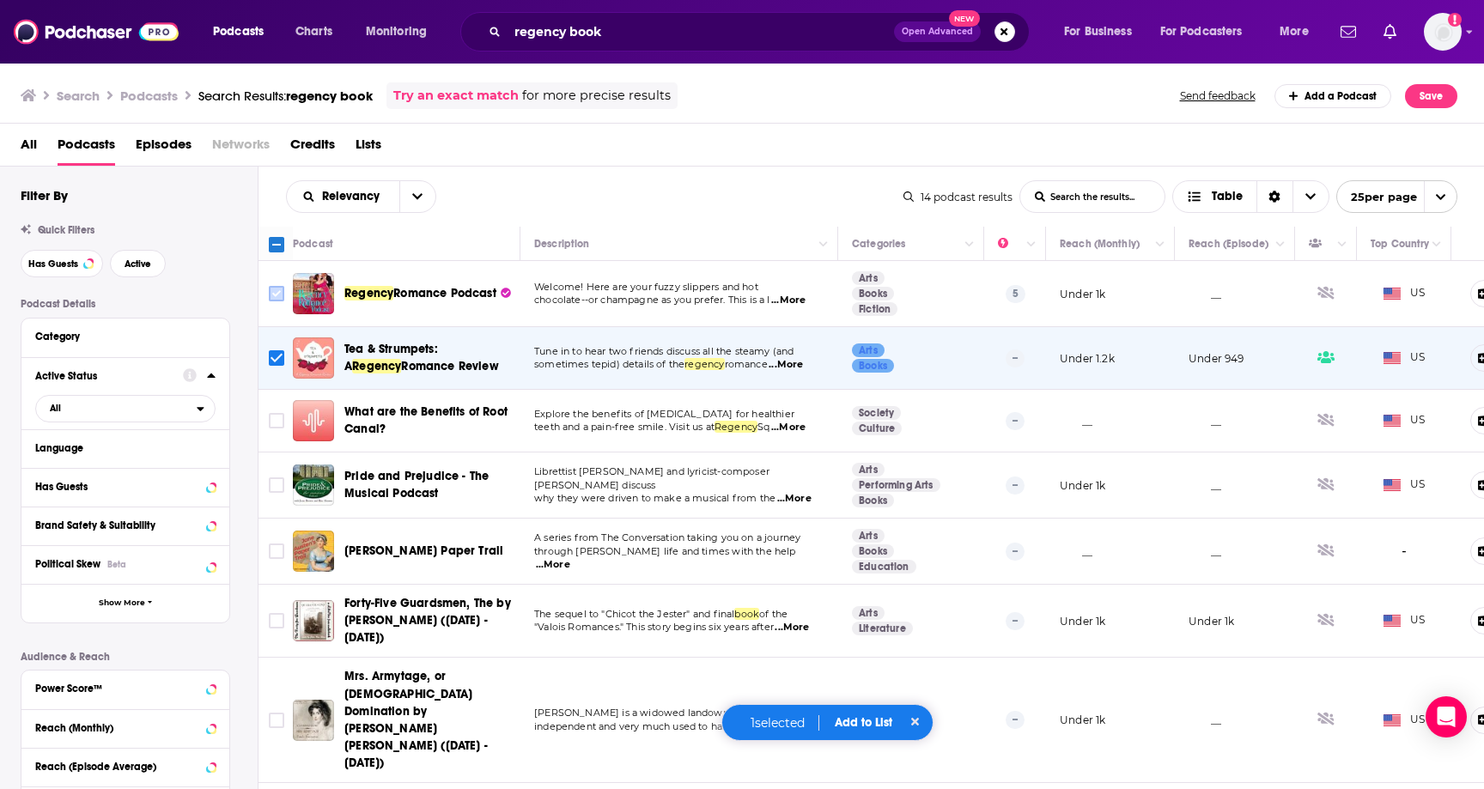
click at [273, 295] on input "Toggle select row" at bounding box center [276, 293] width 15 height 15
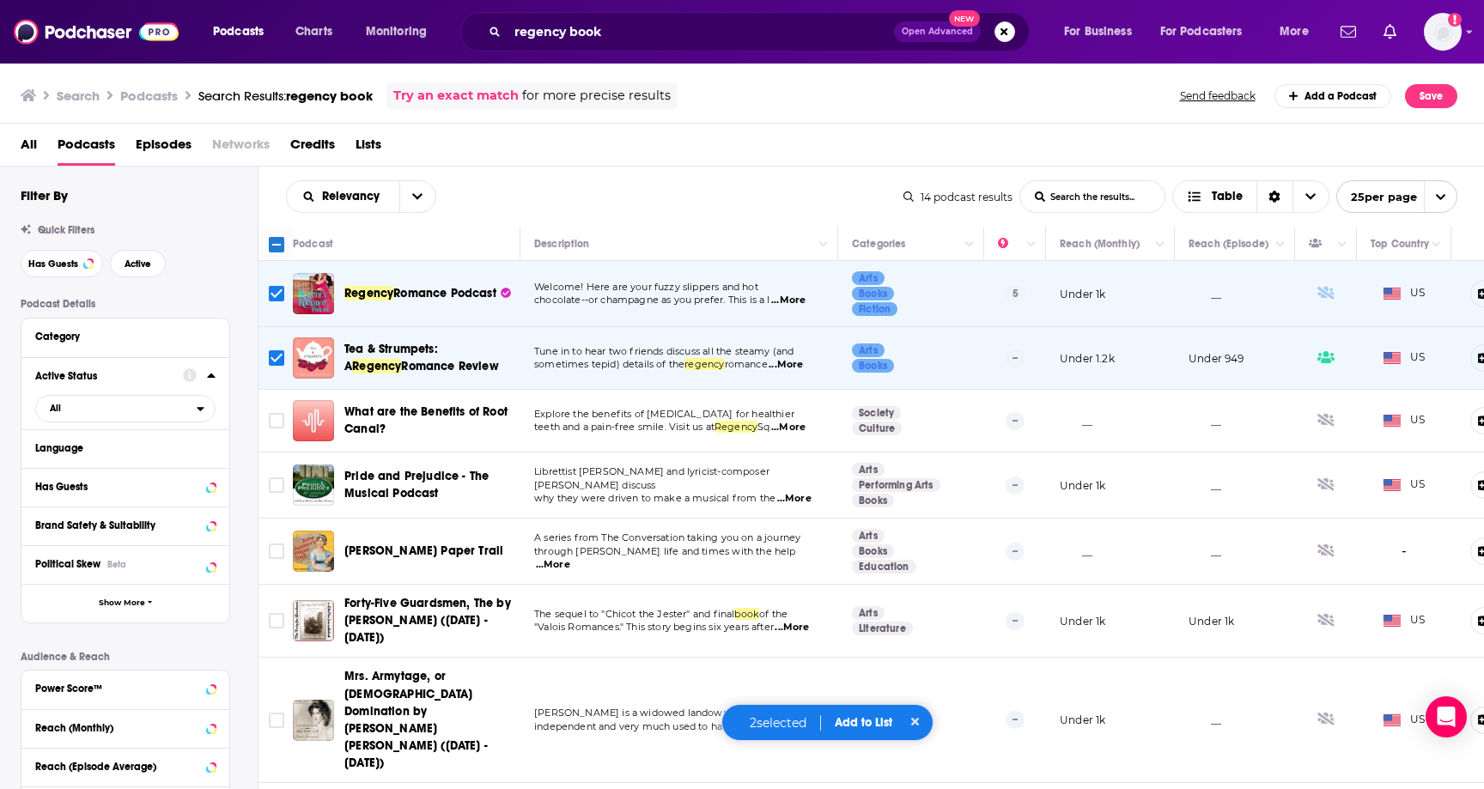
click at [871, 717] on button "Add to List" at bounding box center [863, 722] width 85 height 15
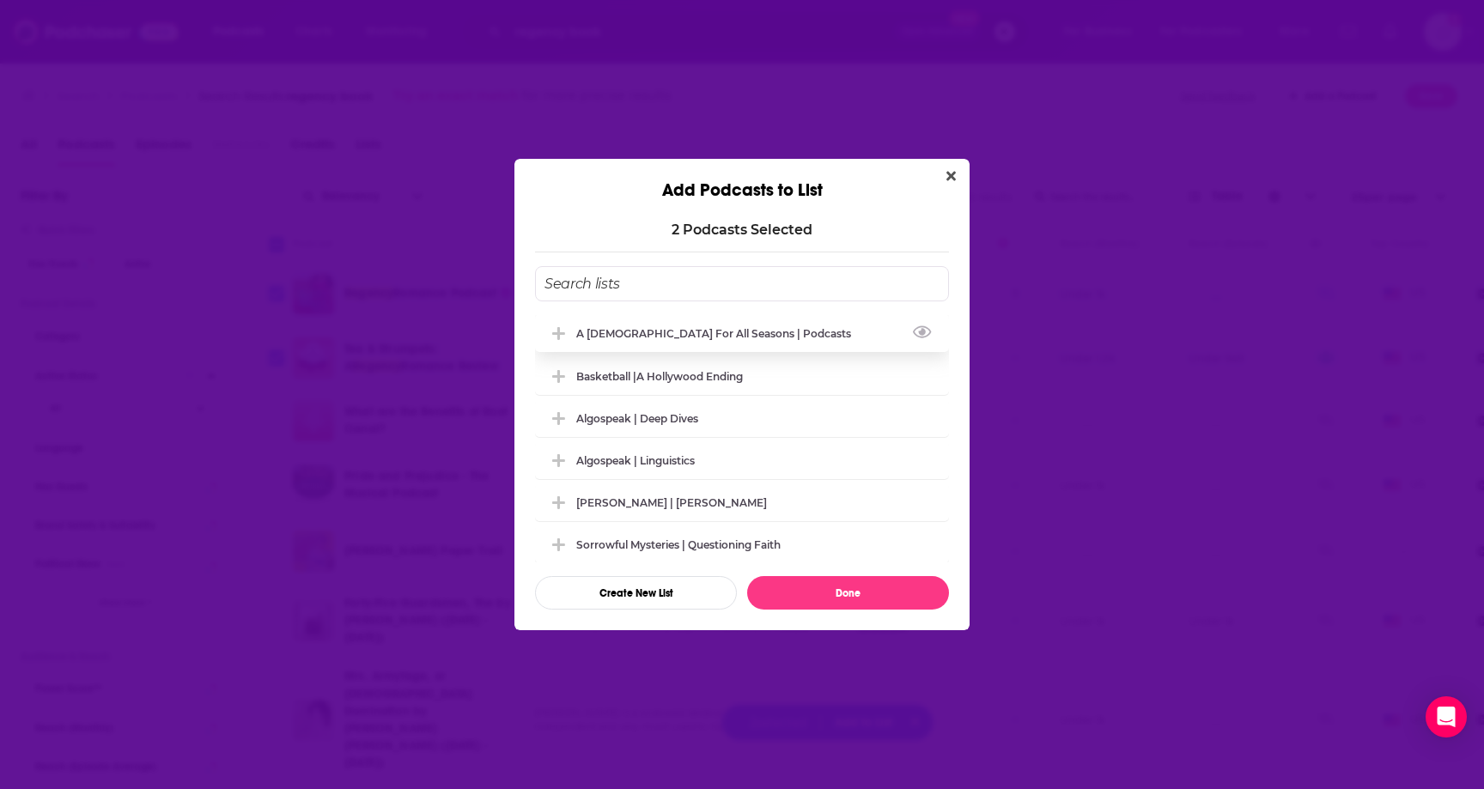
click at [582, 343] on div "A [DEMOGRAPHIC_DATA] for All Seasons | Podcasts" at bounding box center [742, 333] width 414 height 38
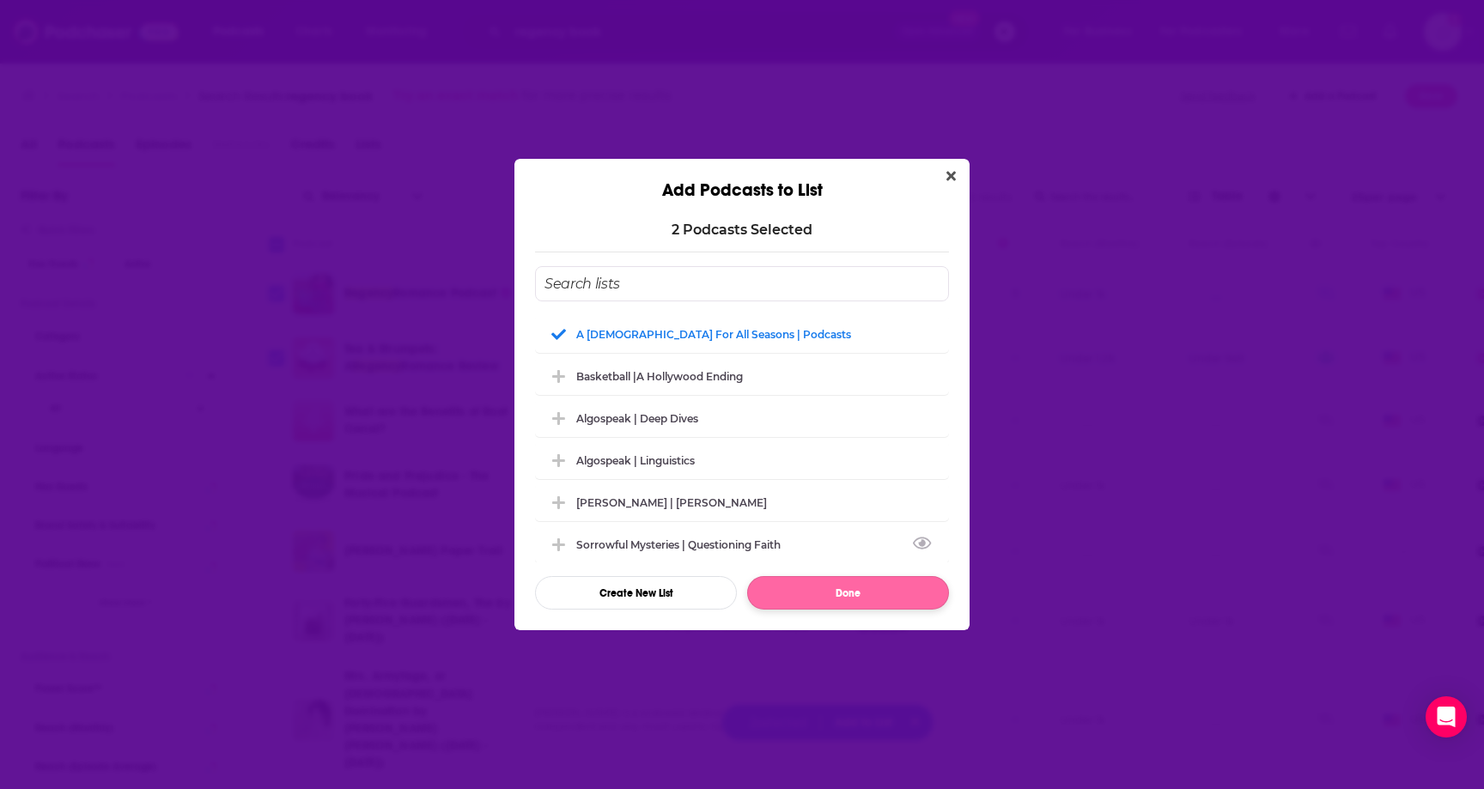
click at [880, 596] on button "Done" at bounding box center [848, 592] width 202 height 33
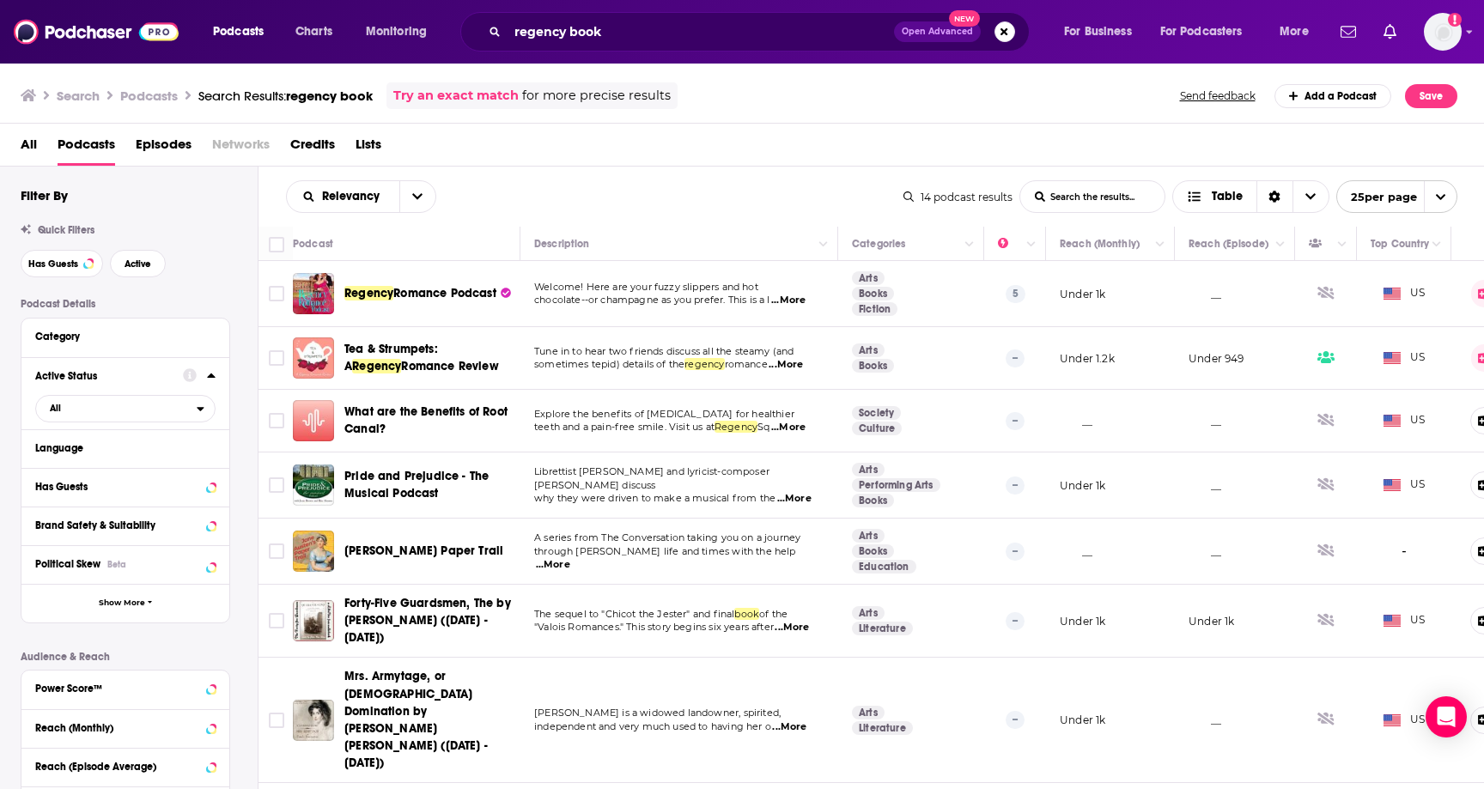
click at [709, 187] on div "Relevancy List Search Input Search the results... Table" at bounding box center [594, 196] width 617 height 33
click at [1446, 23] on img "Logged in as ereardon" at bounding box center [1443, 32] width 38 height 38
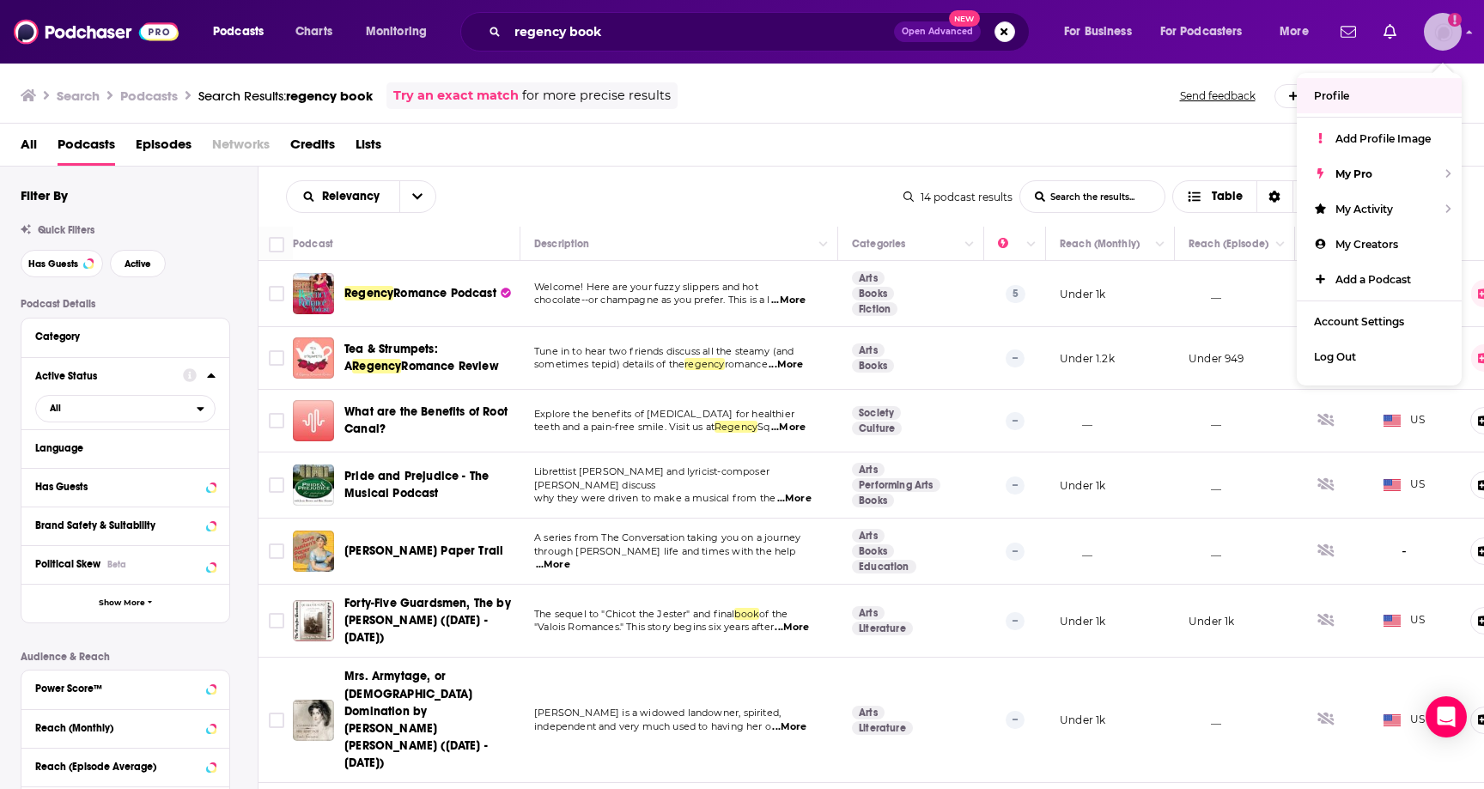
click at [1438, 44] on img "Logged in as ereardon" at bounding box center [1443, 32] width 38 height 38
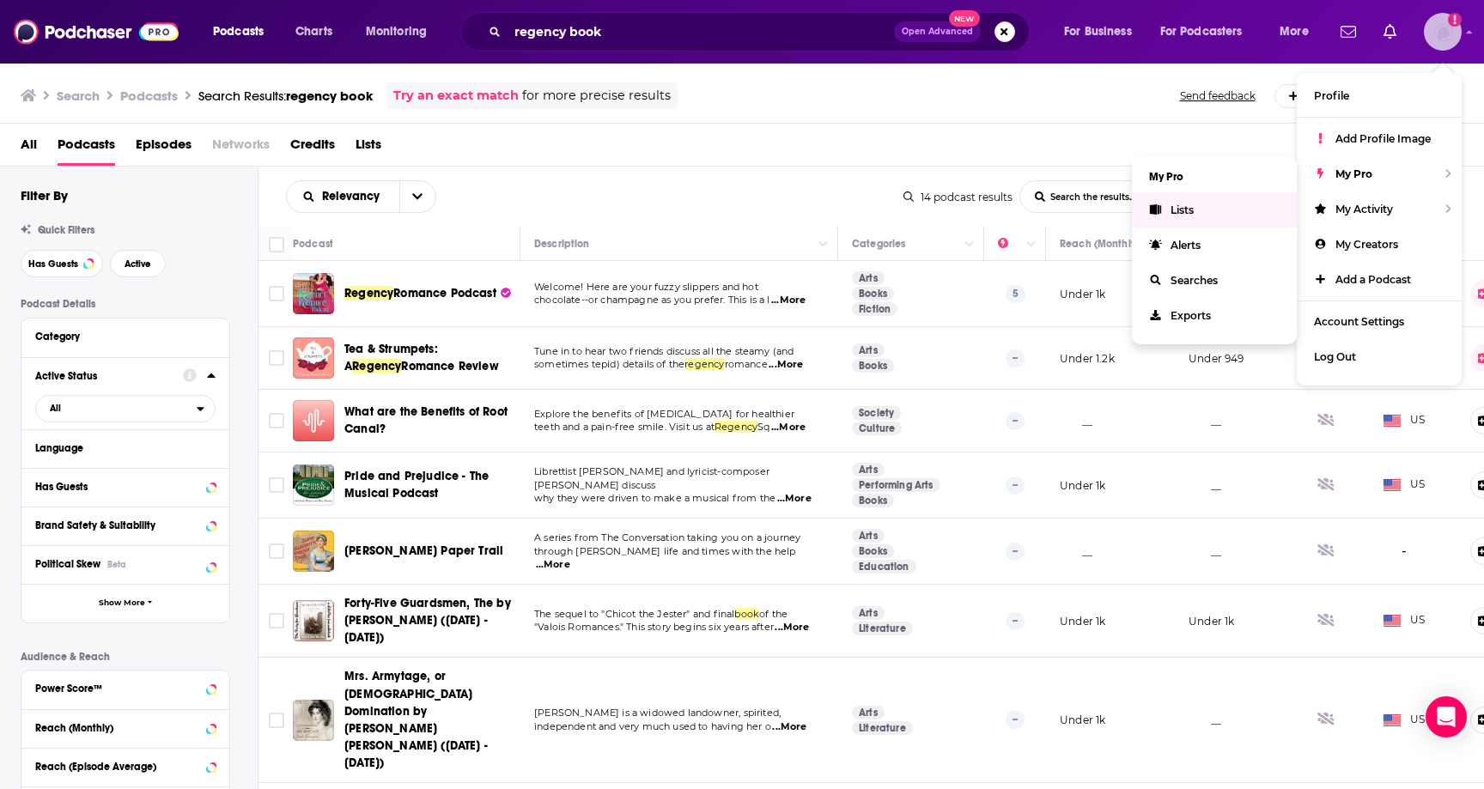
click at [1156, 212] on icon "Show profile menu" at bounding box center [1155, 209] width 11 height 10
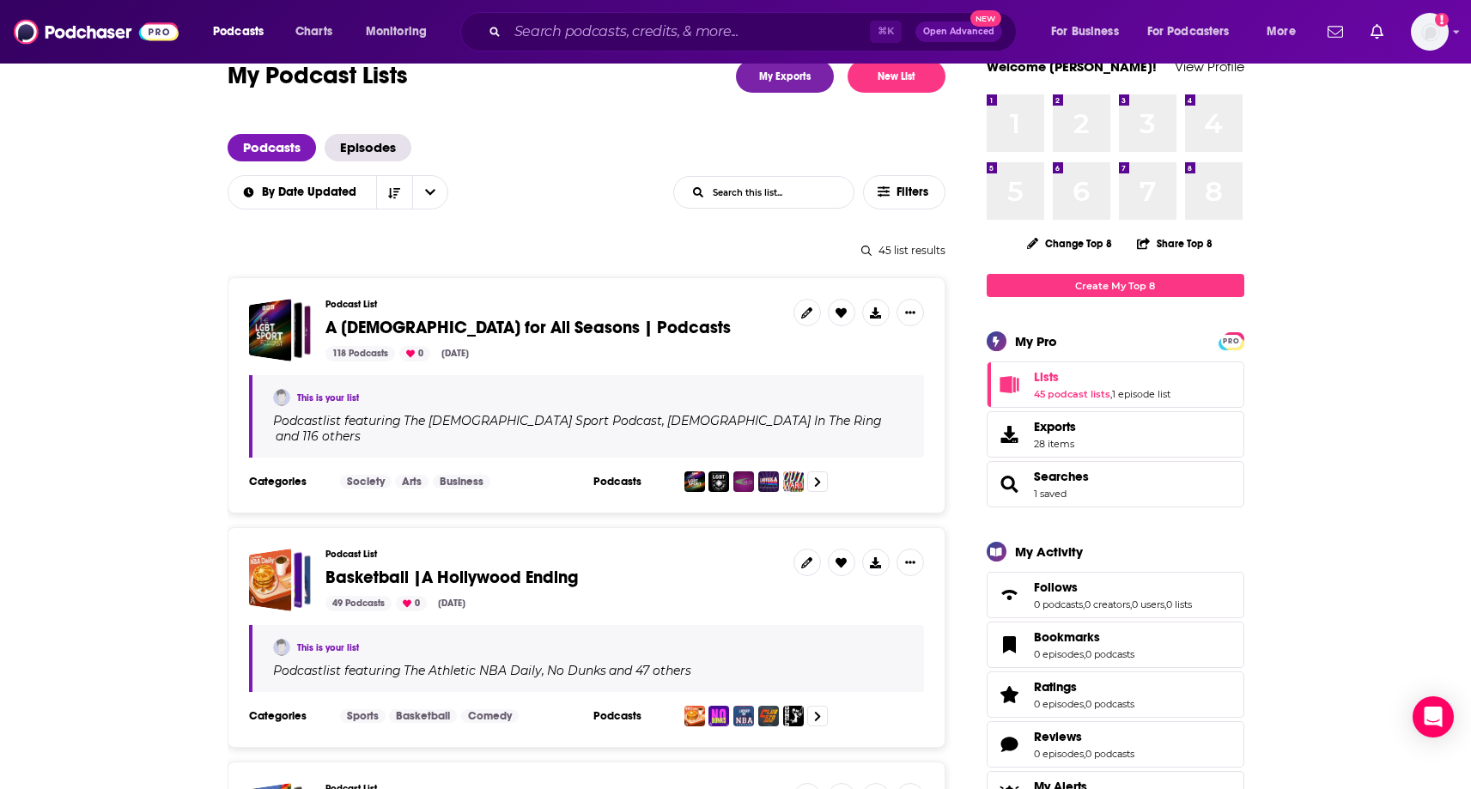
scroll to position [58, 0]
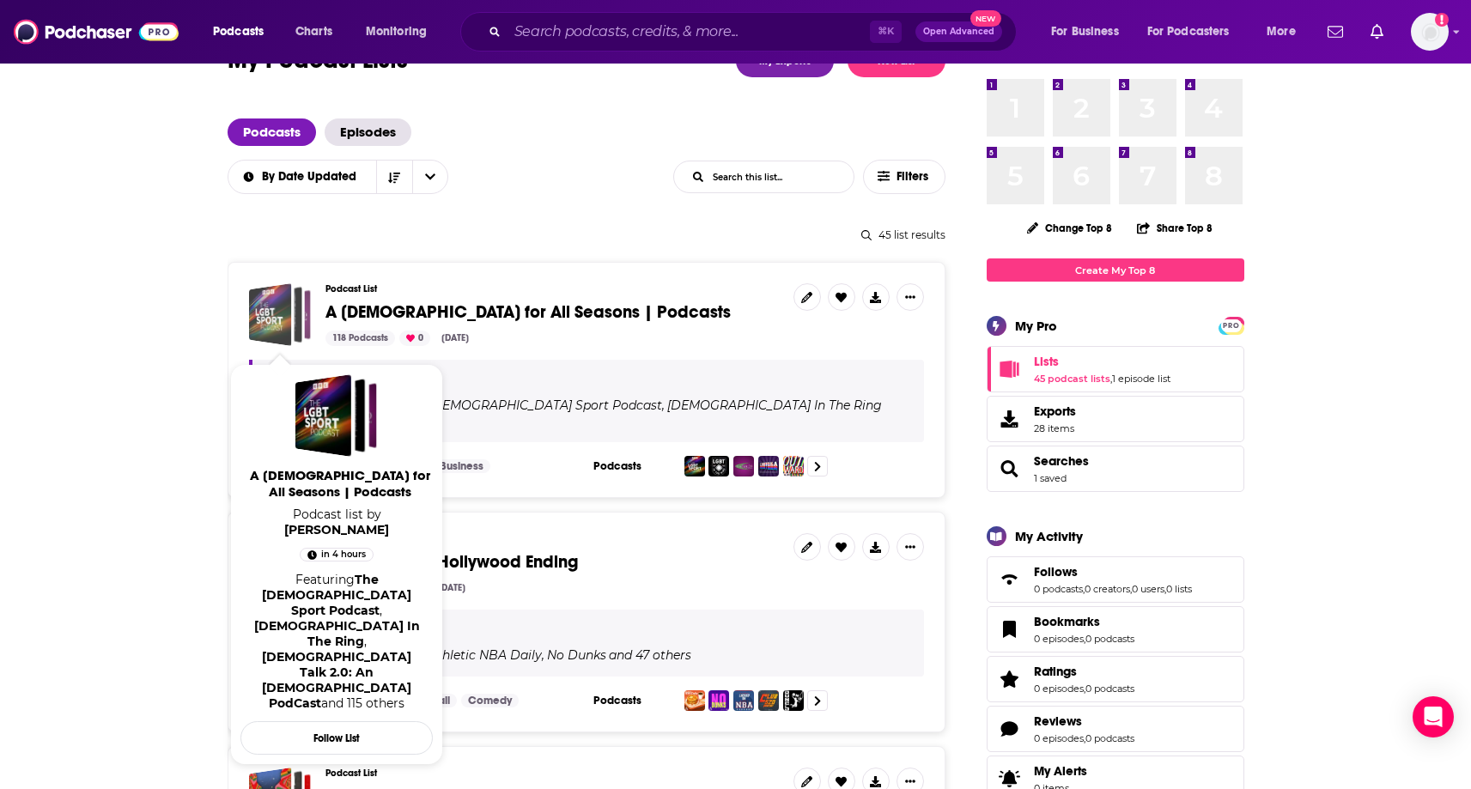
click at [279, 317] on div "A Lady for All Seasons | Podcasts" at bounding box center [269, 314] width 43 height 63
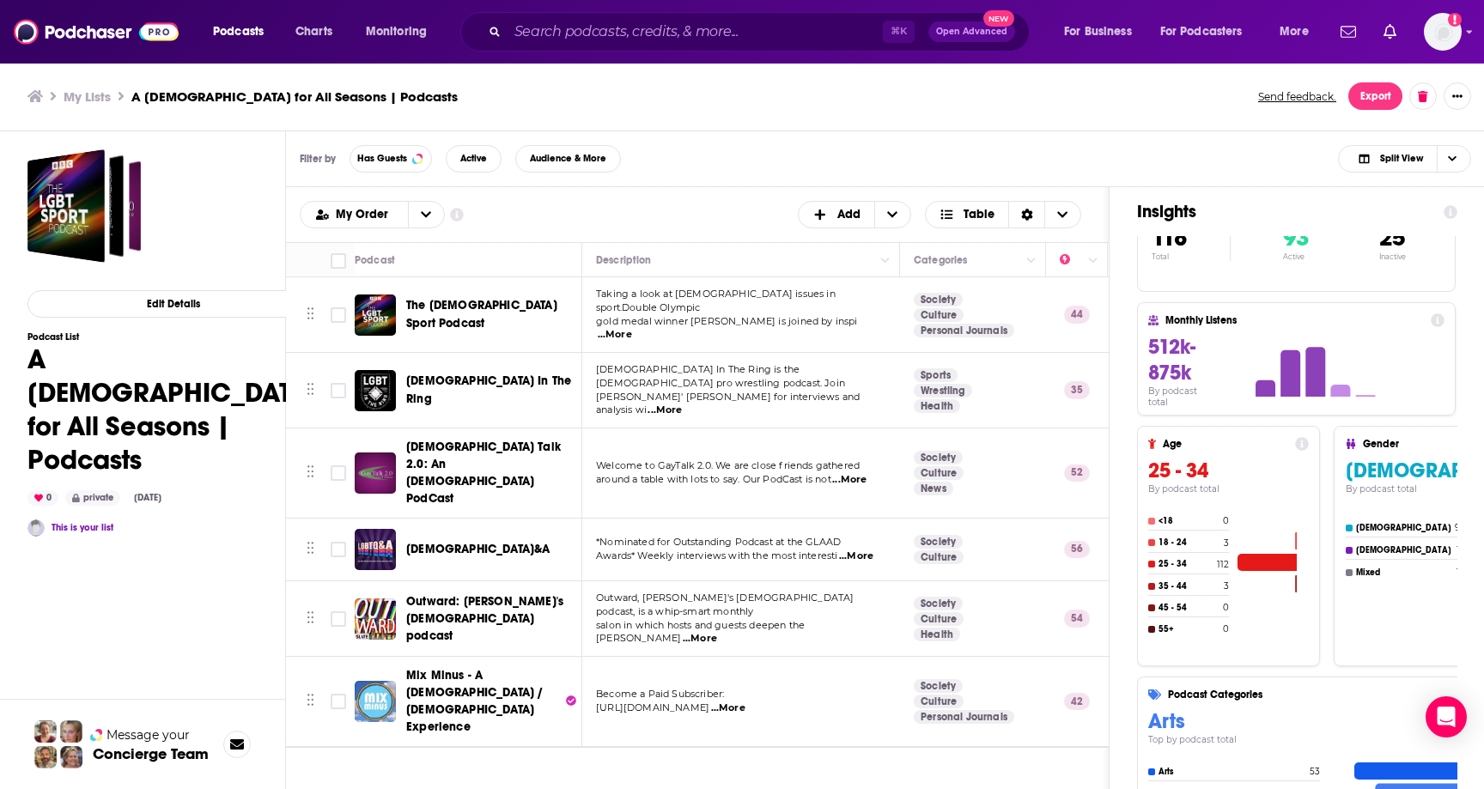
scroll to position [61, 0]
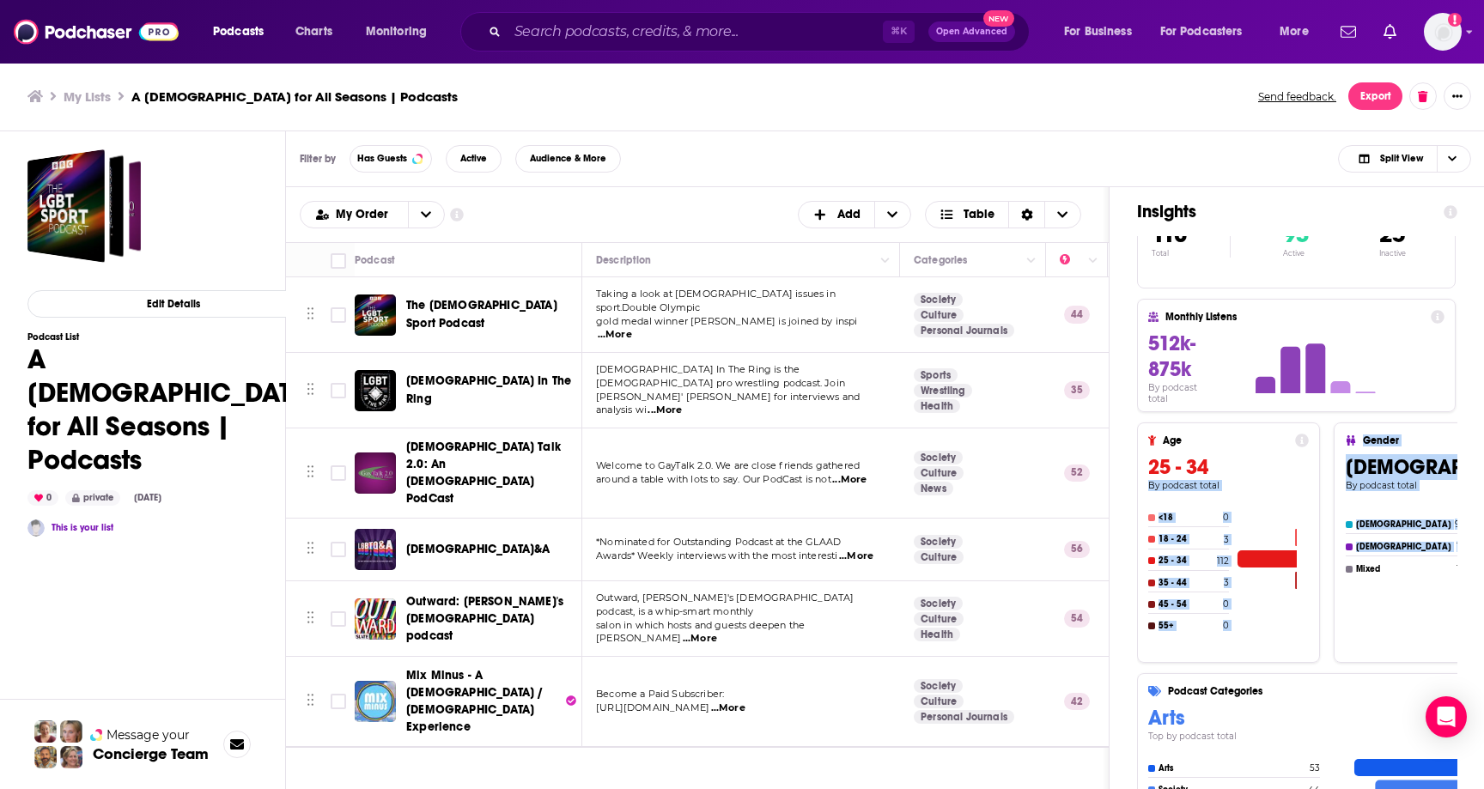
drag, startPoint x: 1299, startPoint y: 563, endPoint x: 1284, endPoint y: 454, distance: 110.1
click at [1284, 454] on div "Age 25 - 34 By podcast total <18 0 18 - 24 3 25 - 34 112 35 - 44 3 45 - 54 0 55…" at bounding box center [1327, 542] width 380 height 240
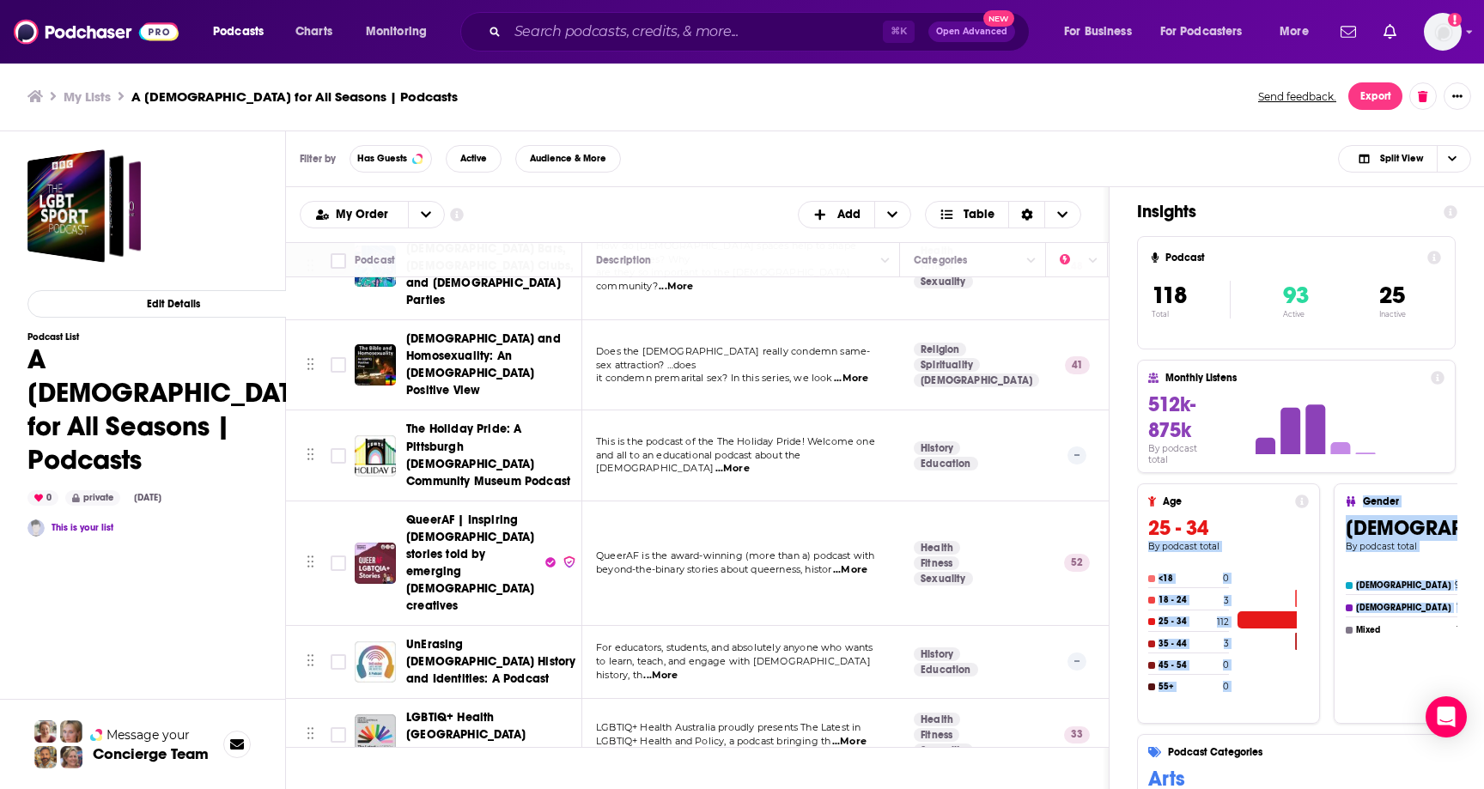
scroll to position [0, 0]
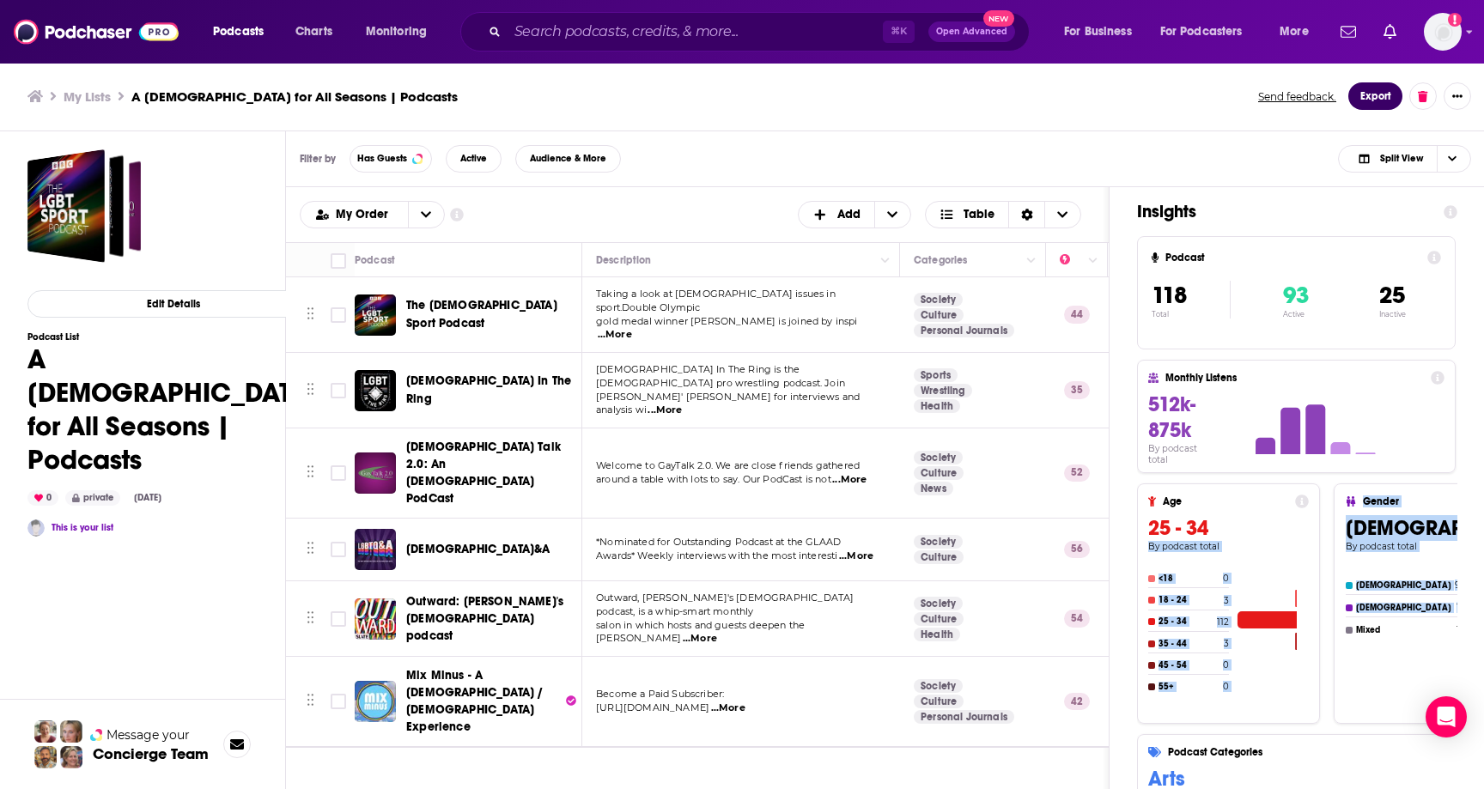
click at [1354, 101] on button "Export" at bounding box center [1375, 95] width 54 height 27
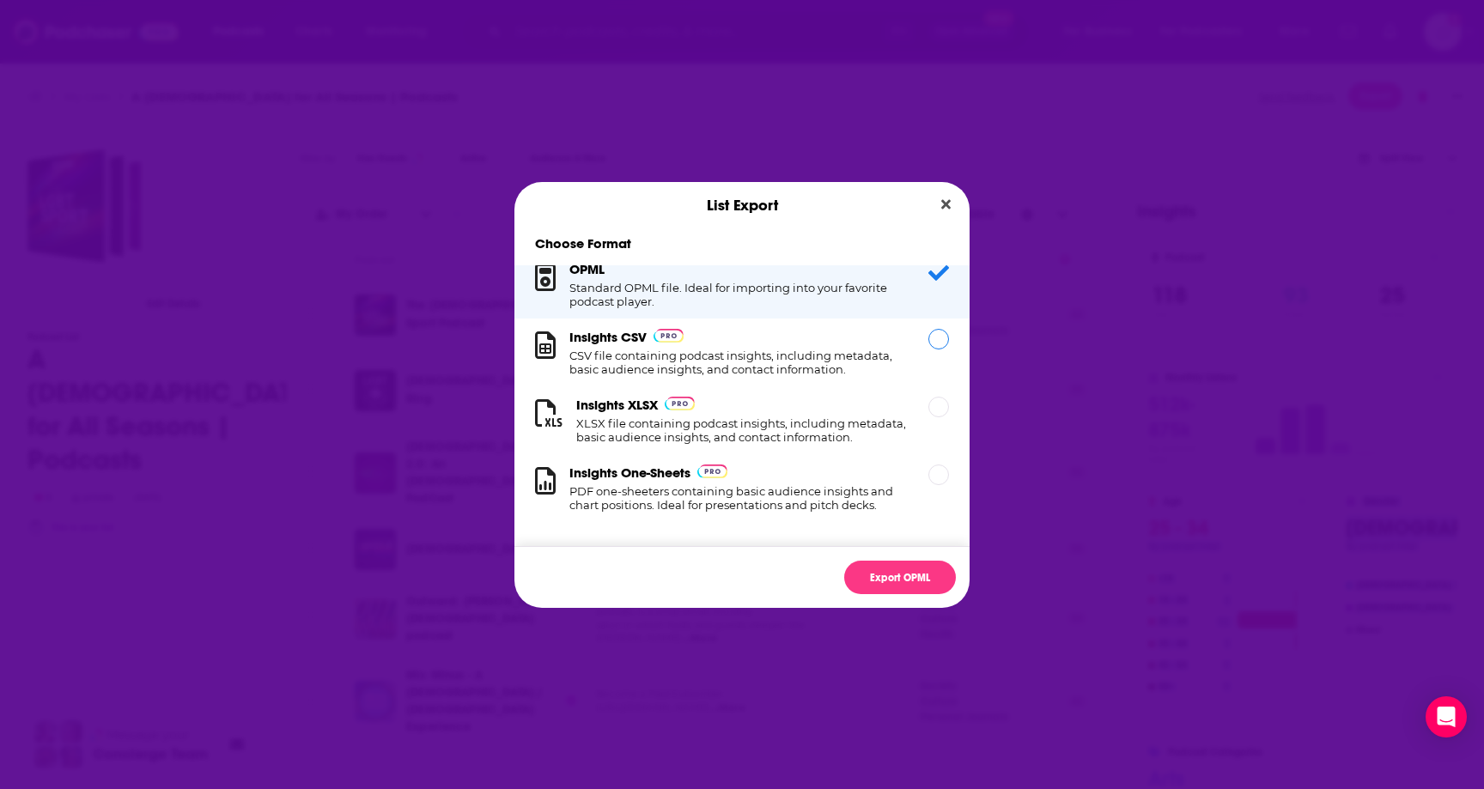
scroll to position [29, 0]
click at [933, 397] on div "Dialog" at bounding box center [938, 407] width 21 height 21
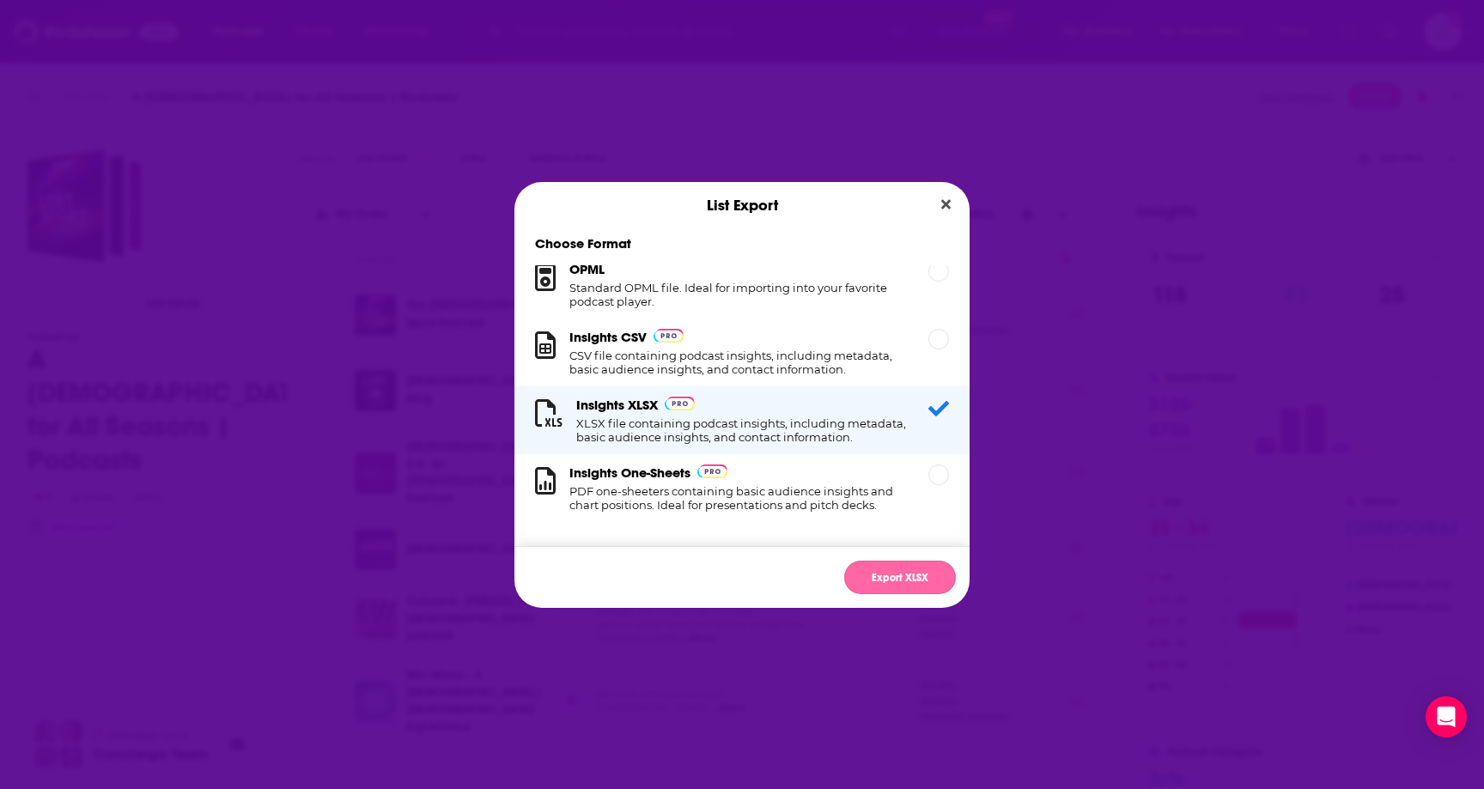
click at [915, 574] on button "Export XLSX" at bounding box center [900, 577] width 112 height 33
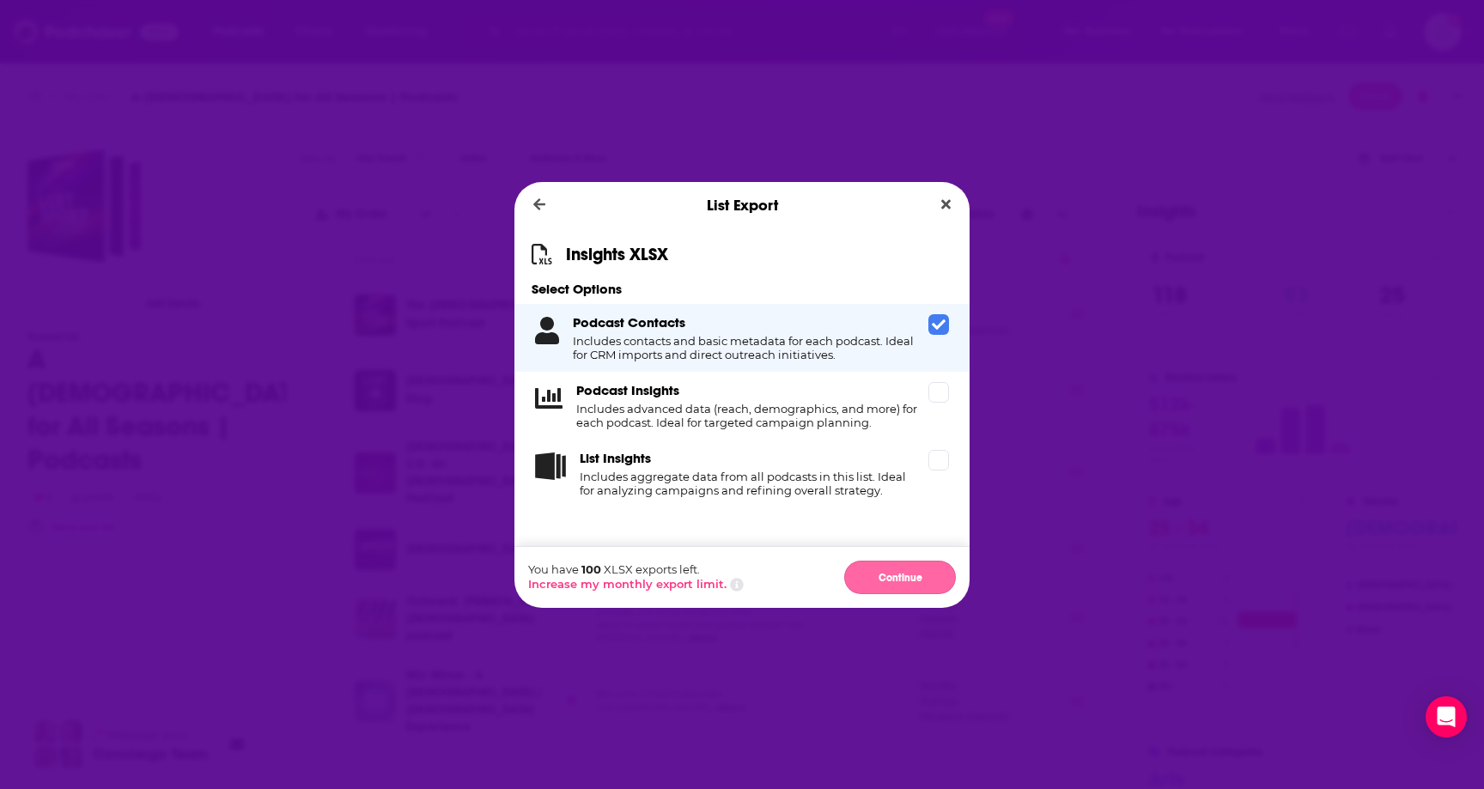
click at [931, 579] on button "Continue" at bounding box center [900, 577] width 112 height 33
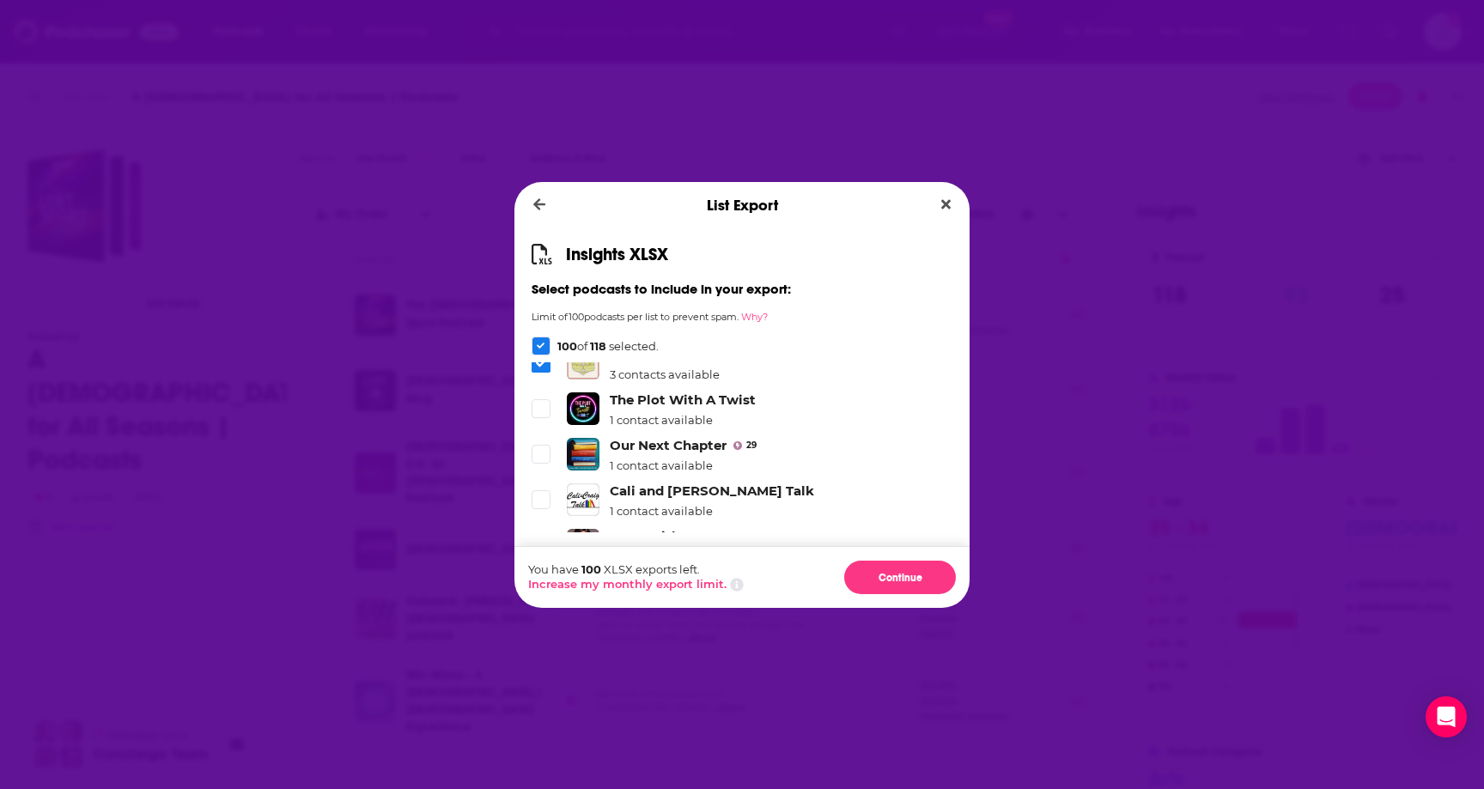
scroll to position [5255, 0]
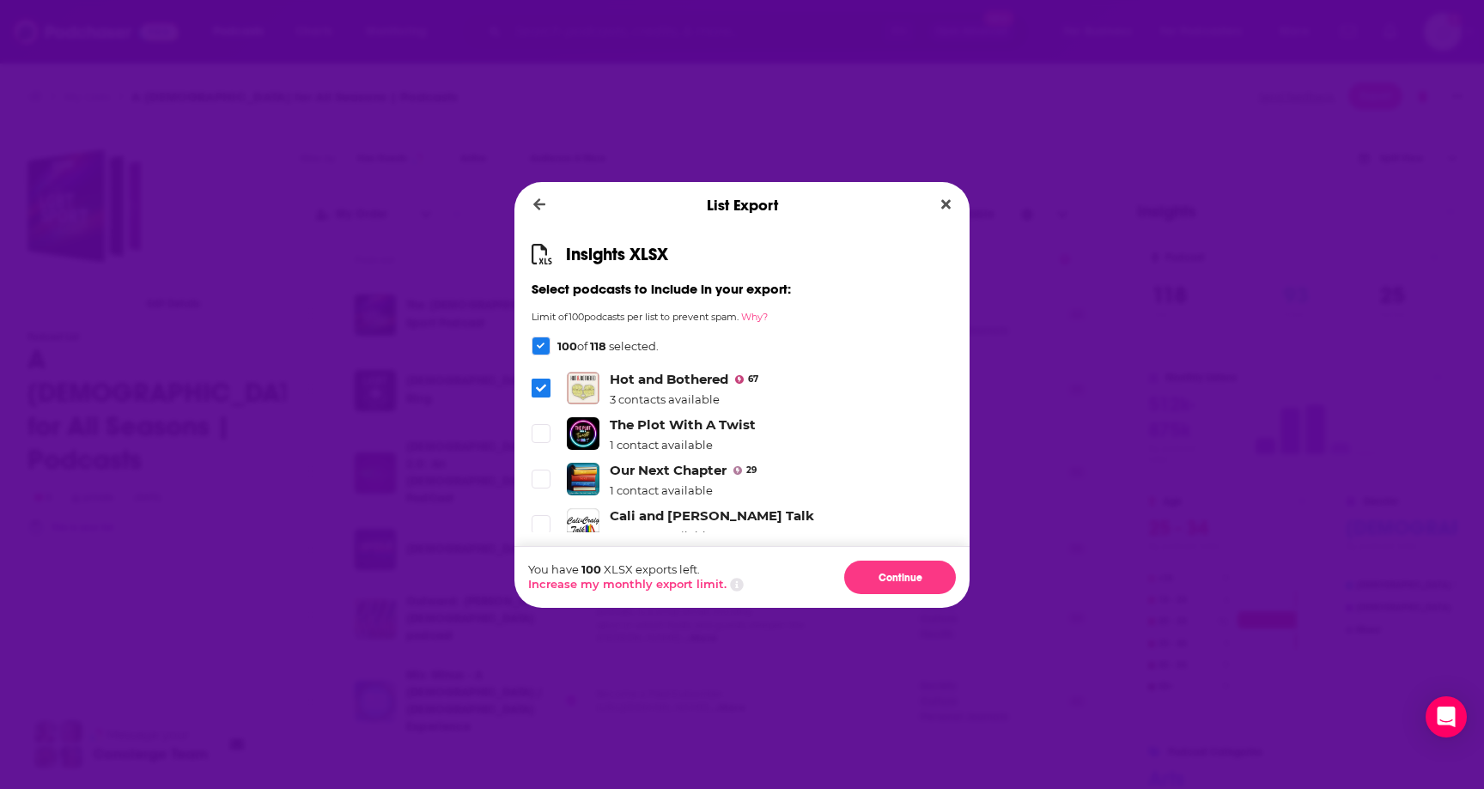
click at [546, 745] on span "Dialog" at bounding box center [540, 752] width 15 height 15
click at [542, 350] on div "Dialog" at bounding box center [541, 346] width 19 height 19
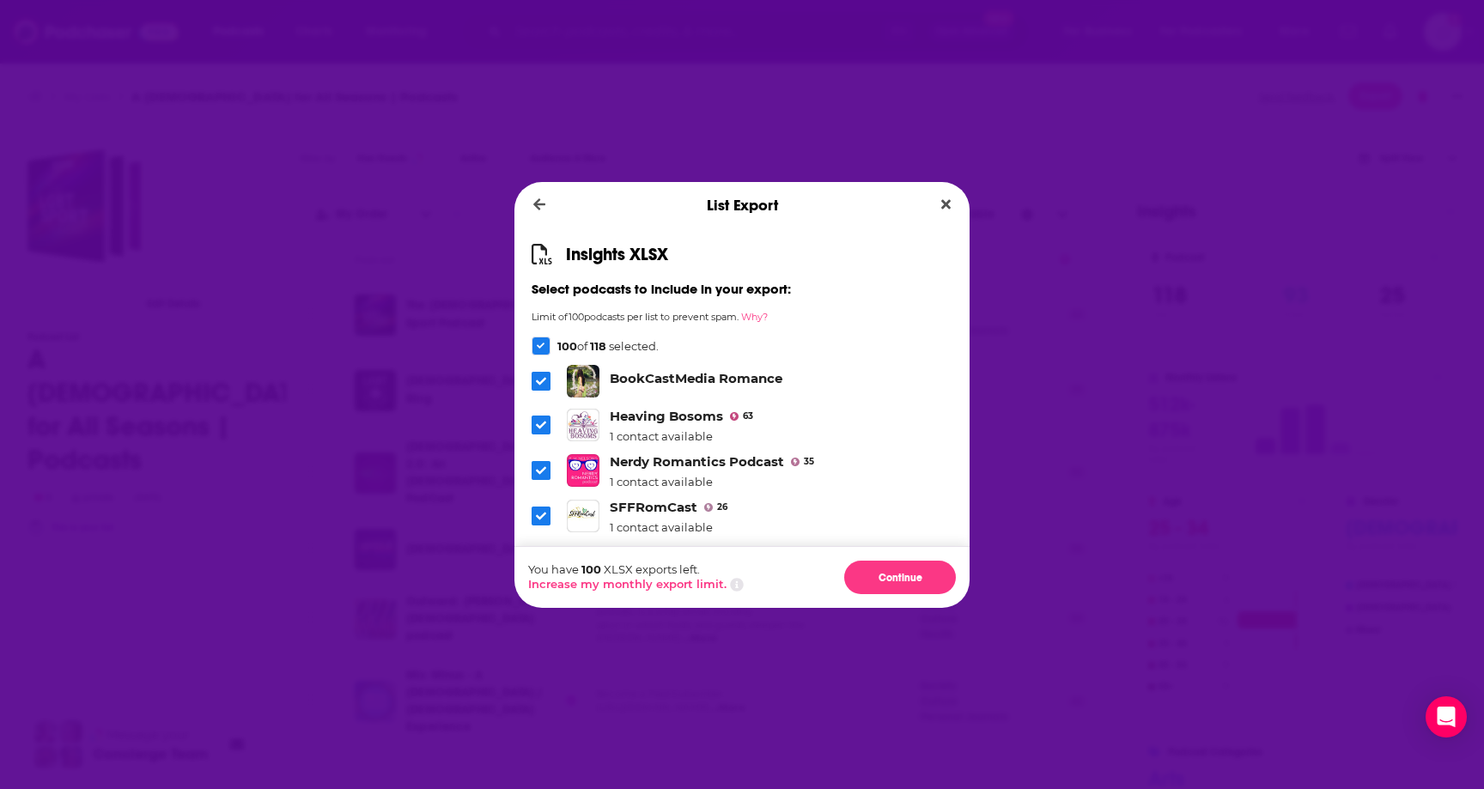
scroll to position [4948, 0]
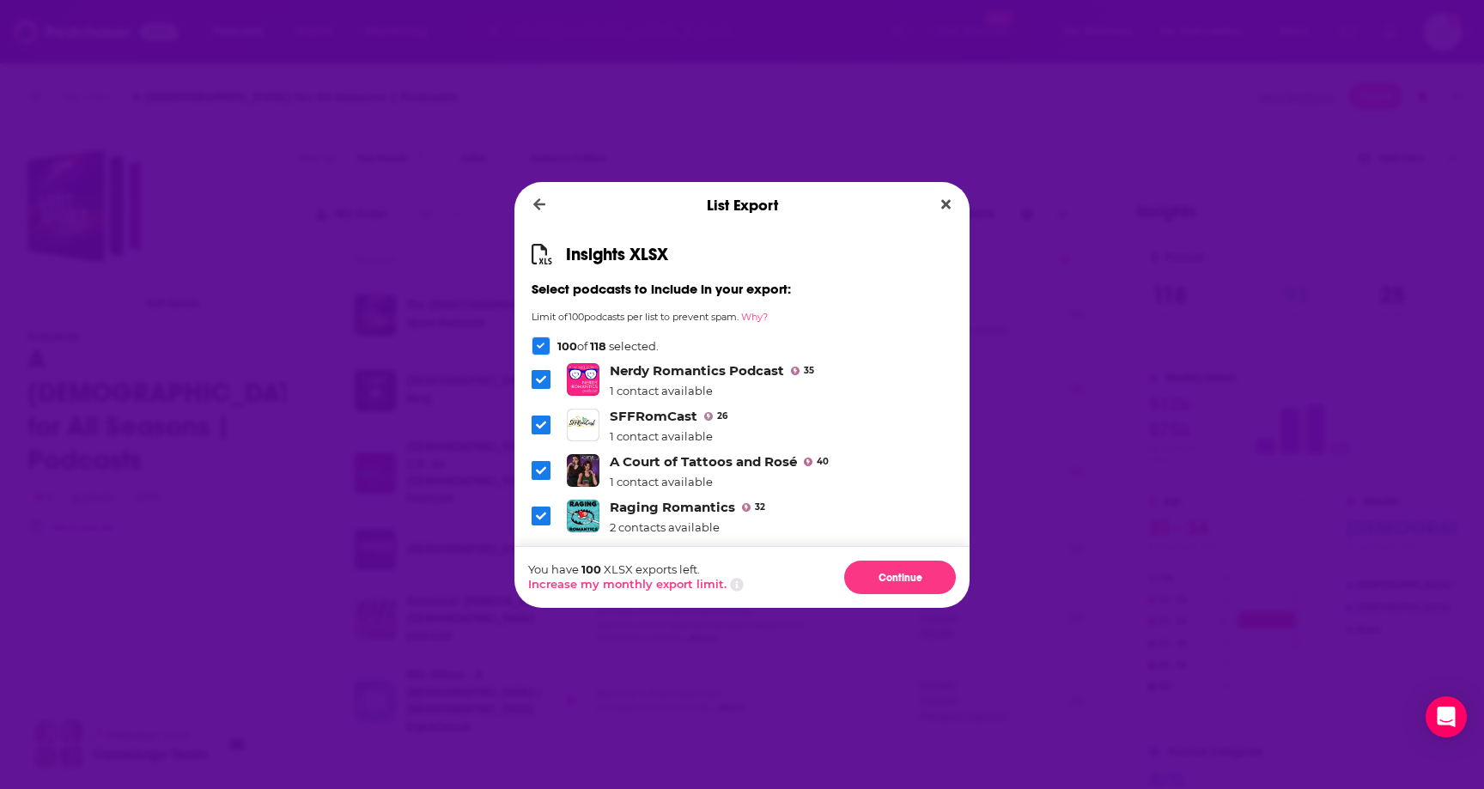
click at [551, 732] on div "Dialog" at bounding box center [543, 741] width 23 height 19
click at [544, 736] on icon "Dialog" at bounding box center [541, 741] width 10 height 10
click at [539, 355] on div "Insights XLSX Select podcasts to include in your export: Limit of 100 podcasts …" at bounding box center [741, 387] width 455 height 318
click at [540, 345] on icon "Dialog" at bounding box center [541, 346] width 9 height 6
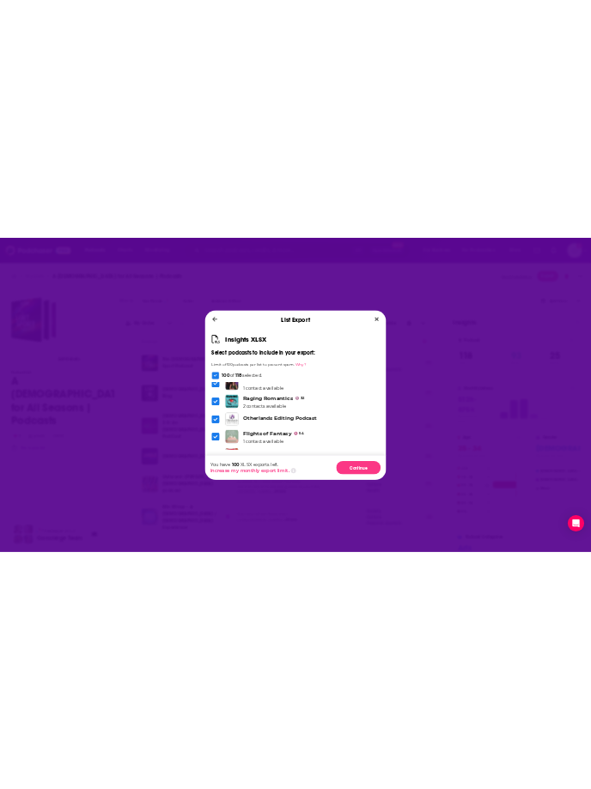
scroll to position [5031, 0]
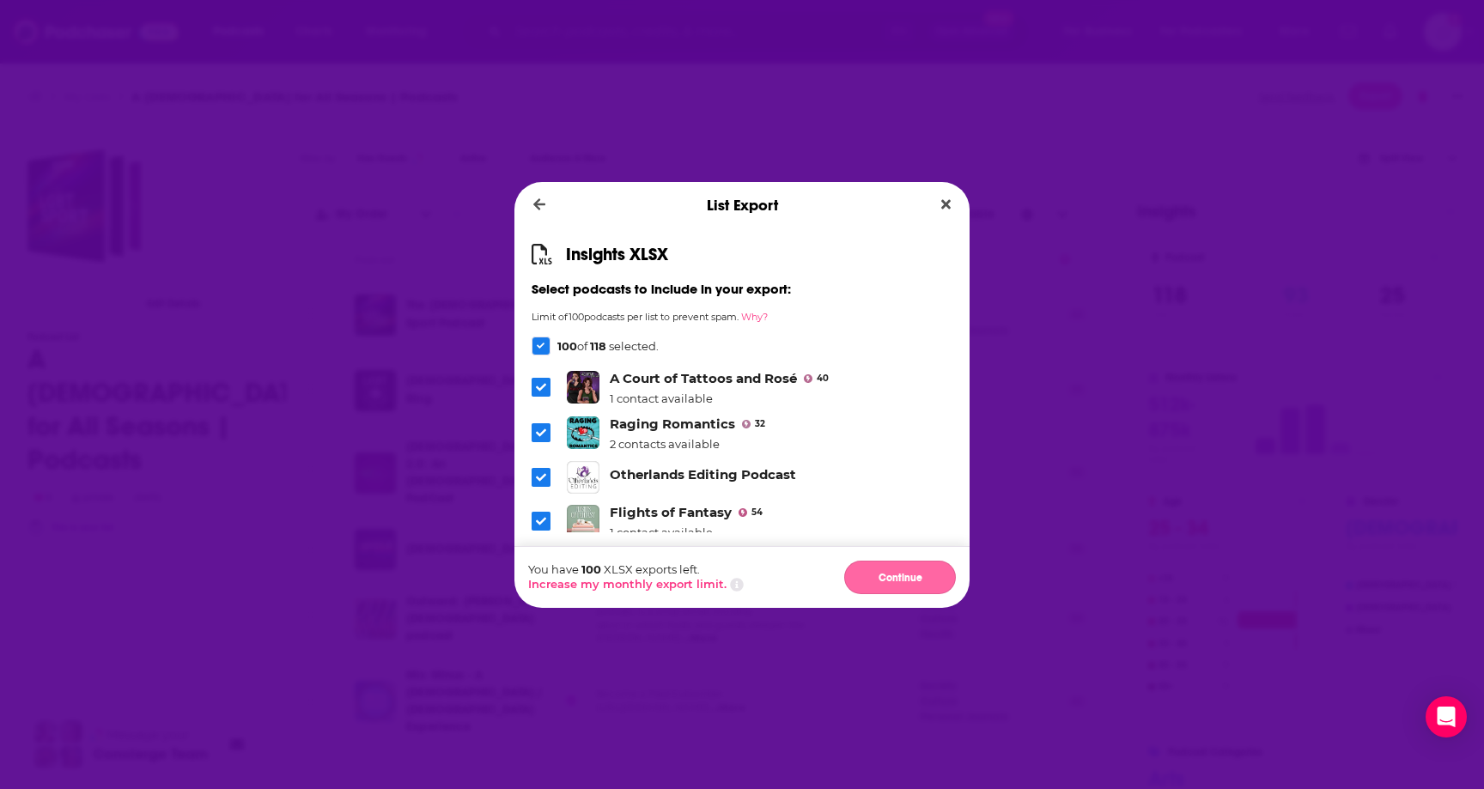
click at [897, 578] on button "Continue" at bounding box center [900, 577] width 112 height 33
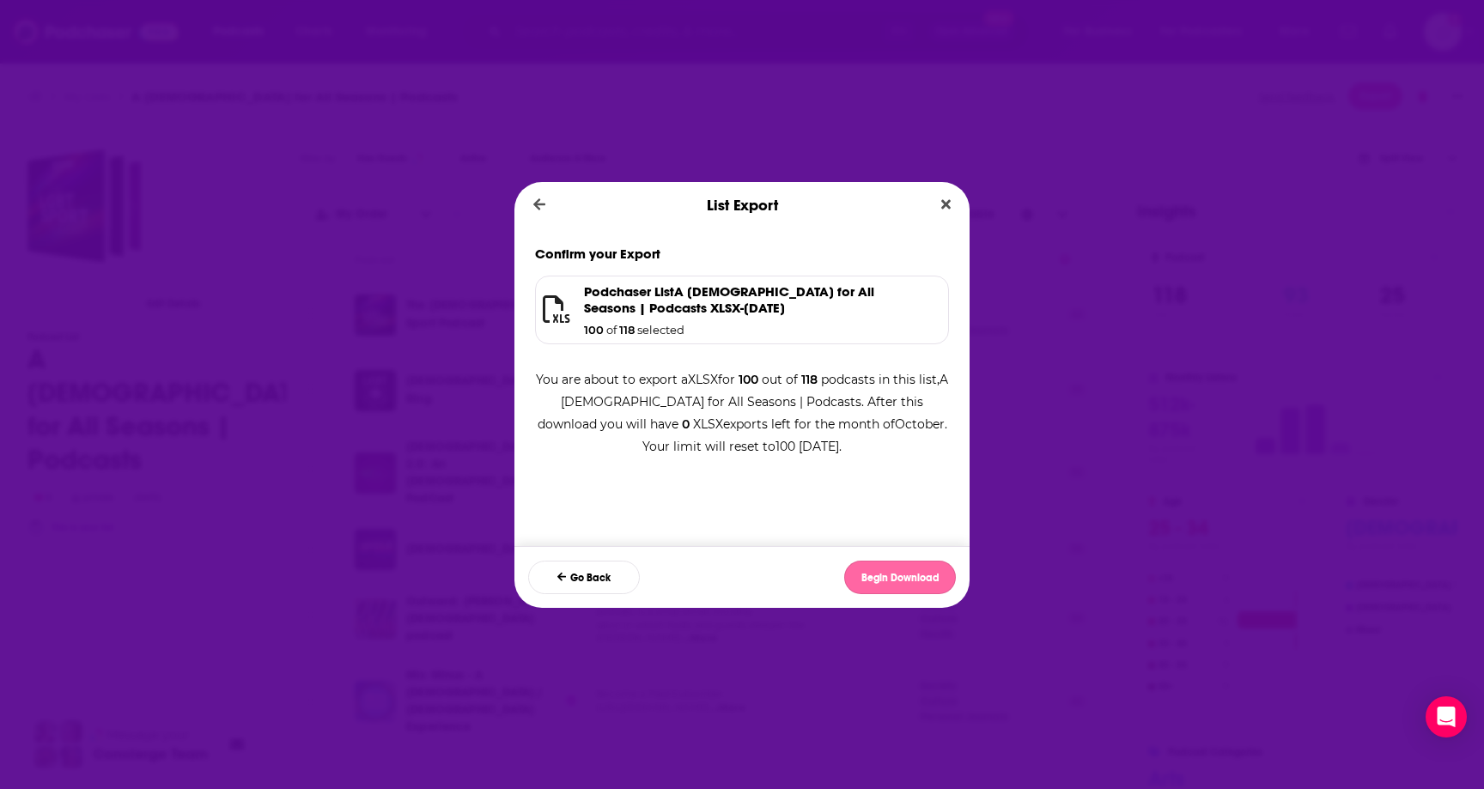
click at [872, 570] on button "Begin Download" at bounding box center [900, 577] width 112 height 33
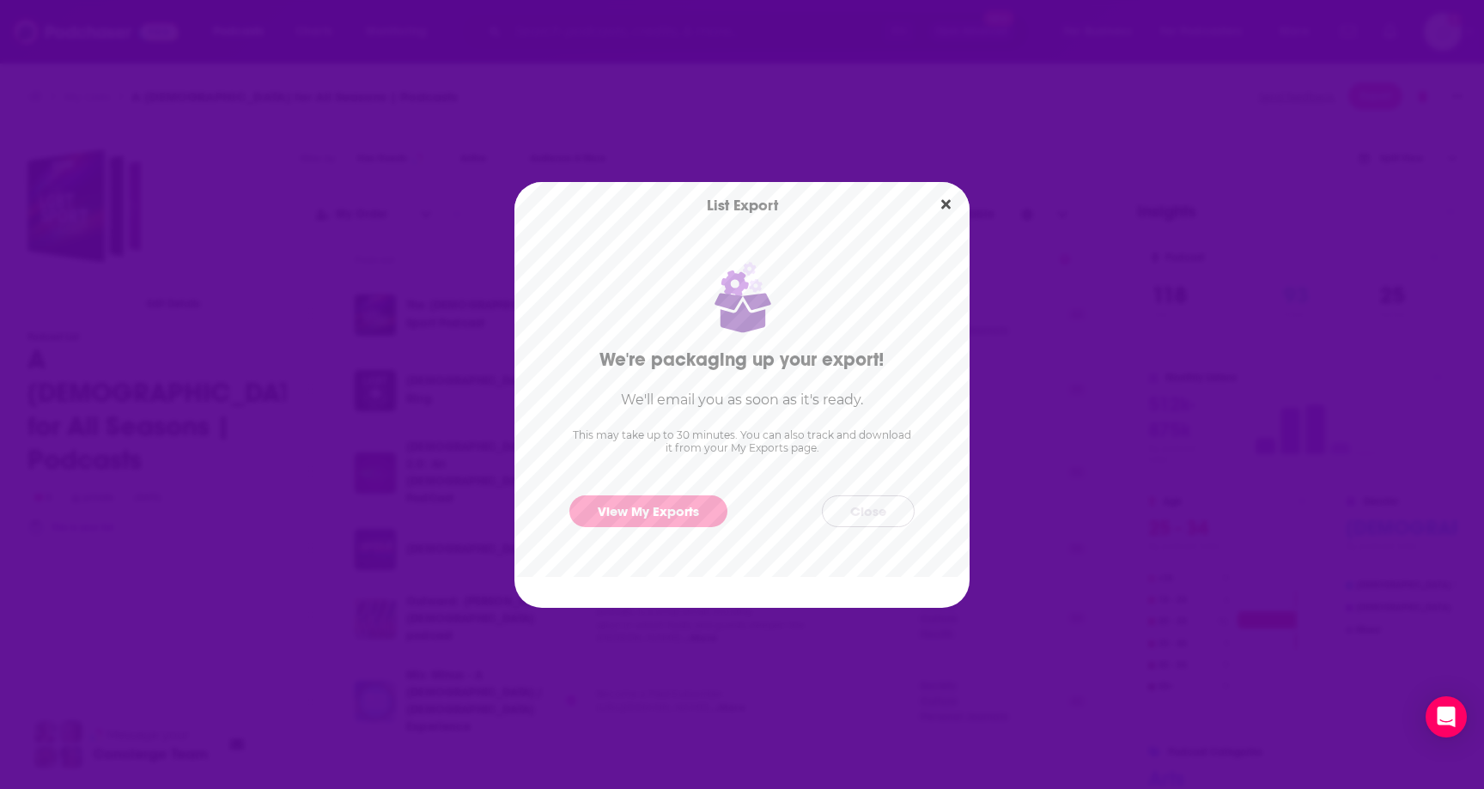
click at [874, 520] on button "Close" at bounding box center [868, 511] width 93 height 32
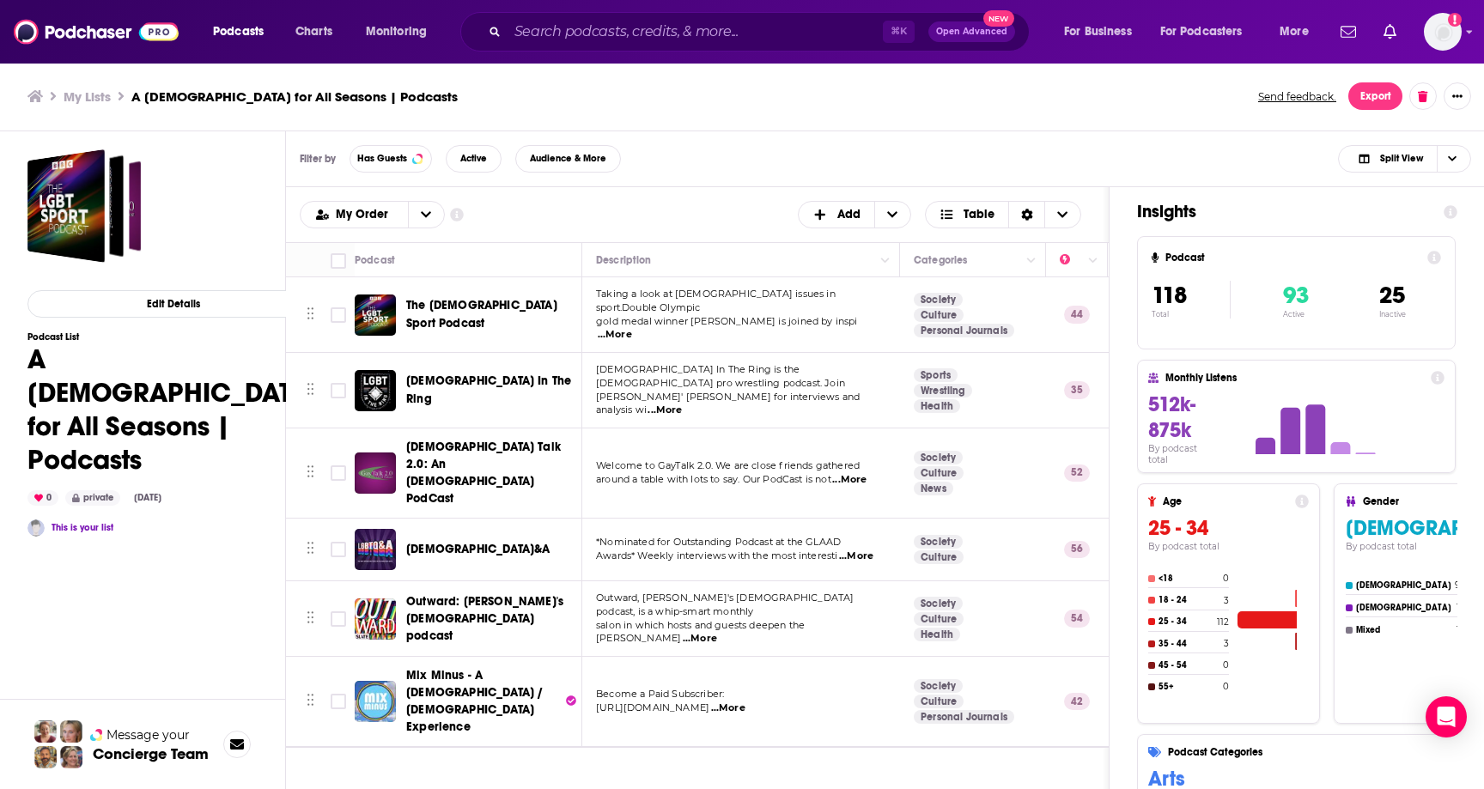
click at [854, 99] on ul "My Lists A [DEMOGRAPHIC_DATA] for All Seasons | Podcasts" at bounding box center [633, 96] width 1212 height 16
click at [1440, 32] on img "Logged in as ereardon" at bounding box center [1443, 32] width 38 height 38
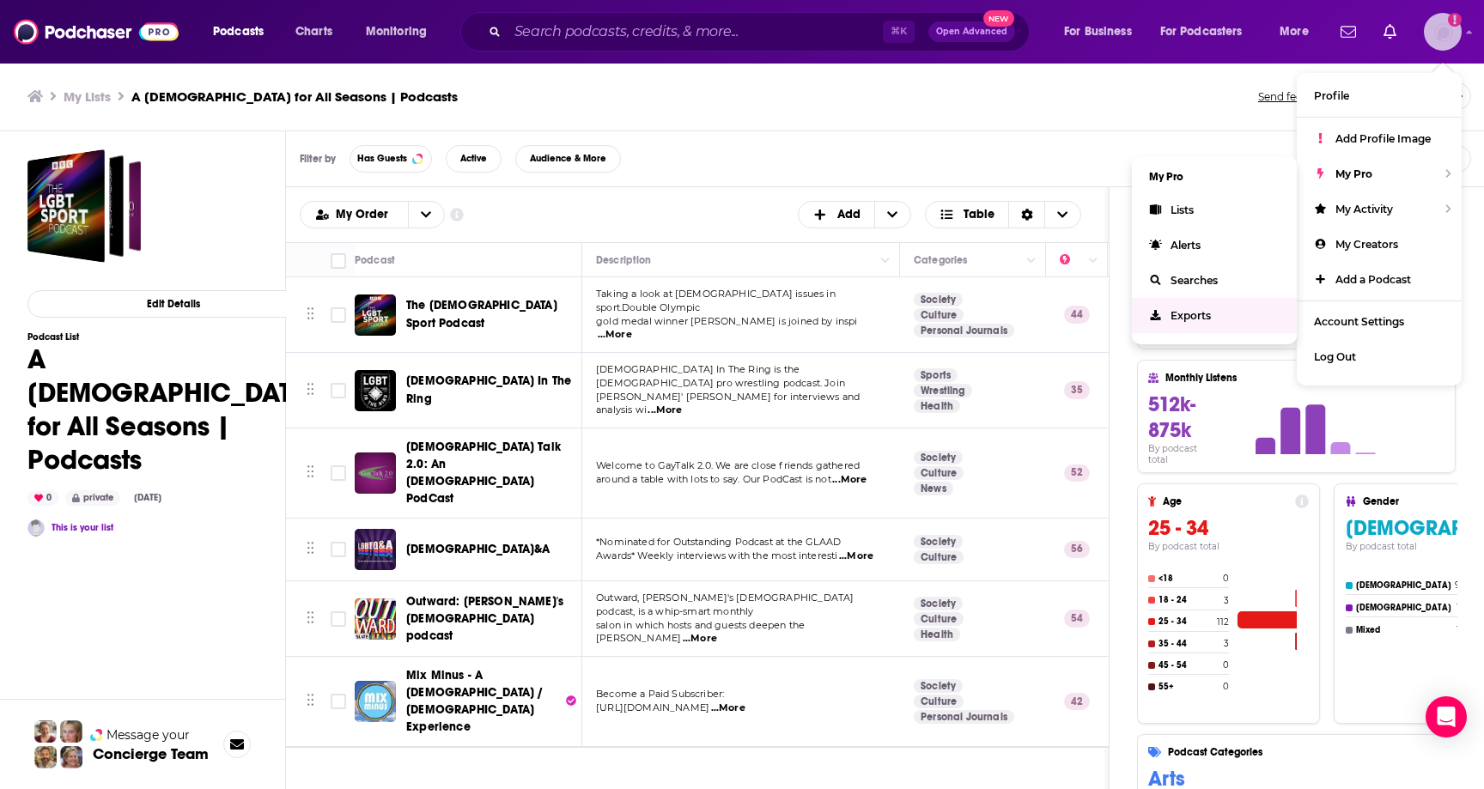
click at [1162, 305] on link "Exports" at bounding box center [1214, 315] width 165 height 35
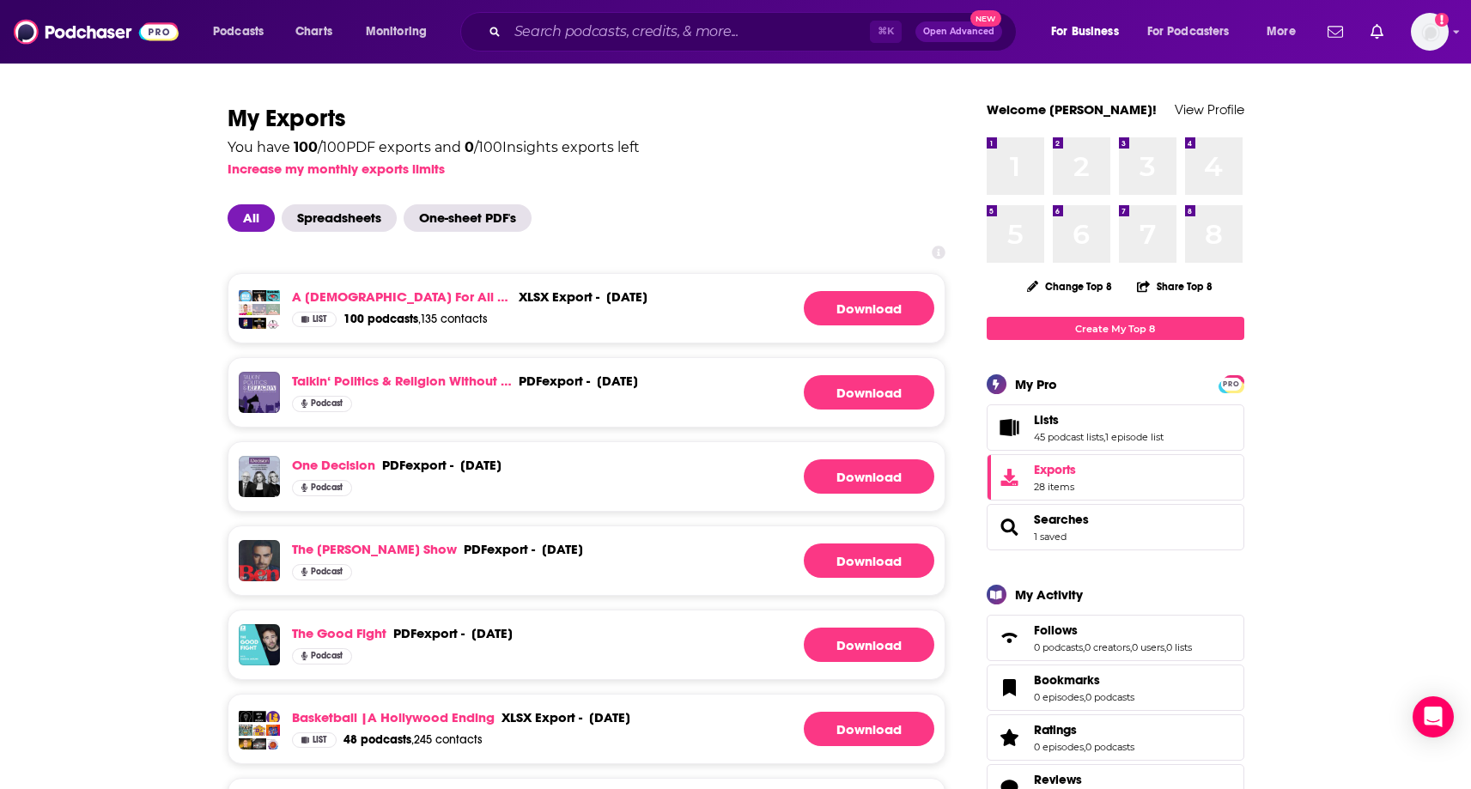
click at [878, 304] on link "Download" at bounding box center [869, 308] width 131 height 34
